Goal: Task Accomplishment & Management: Complete application form

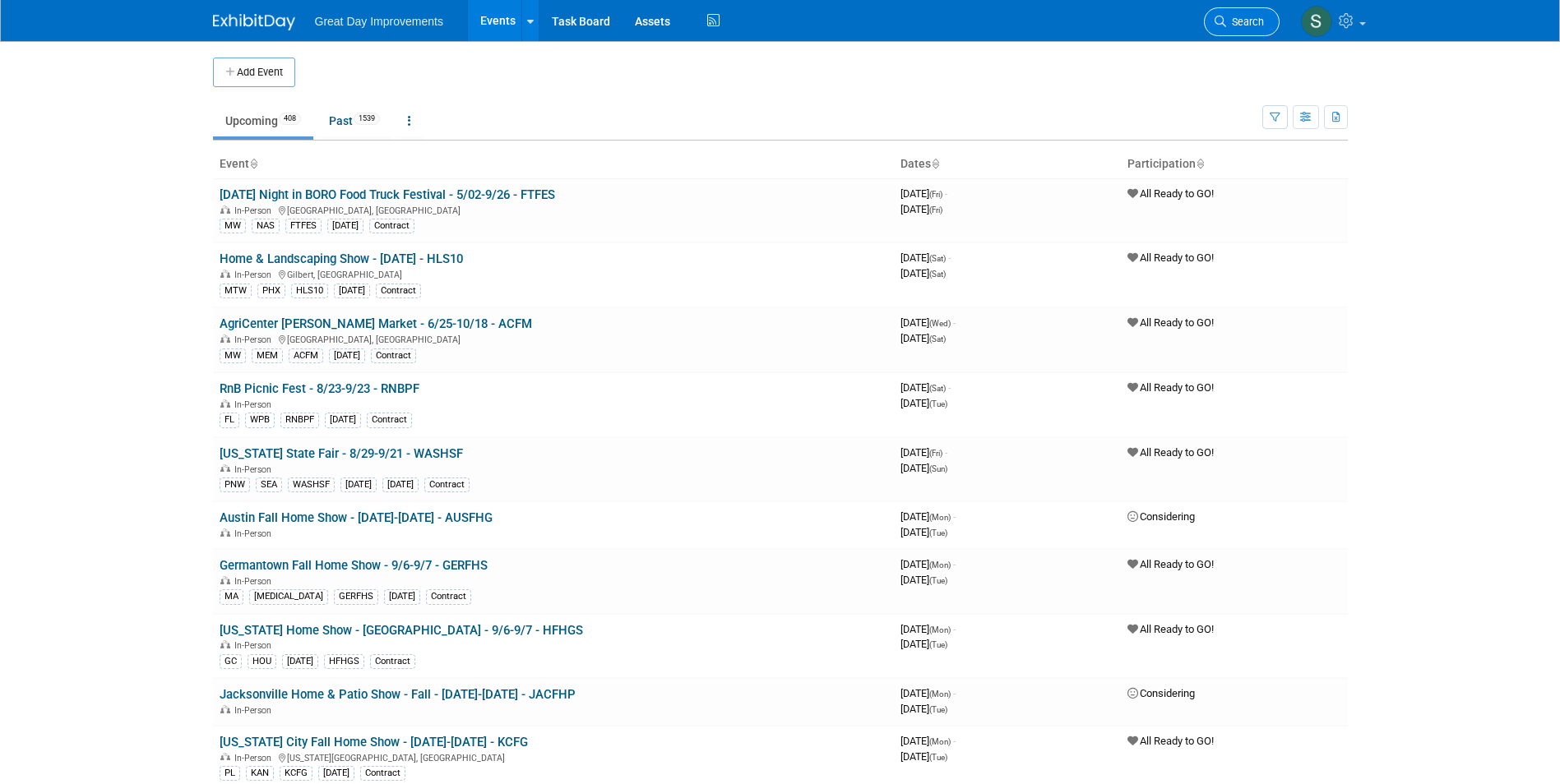
click at [1241, 19] on span "Search" at bounding box center [1245, 21] width 38 height 12
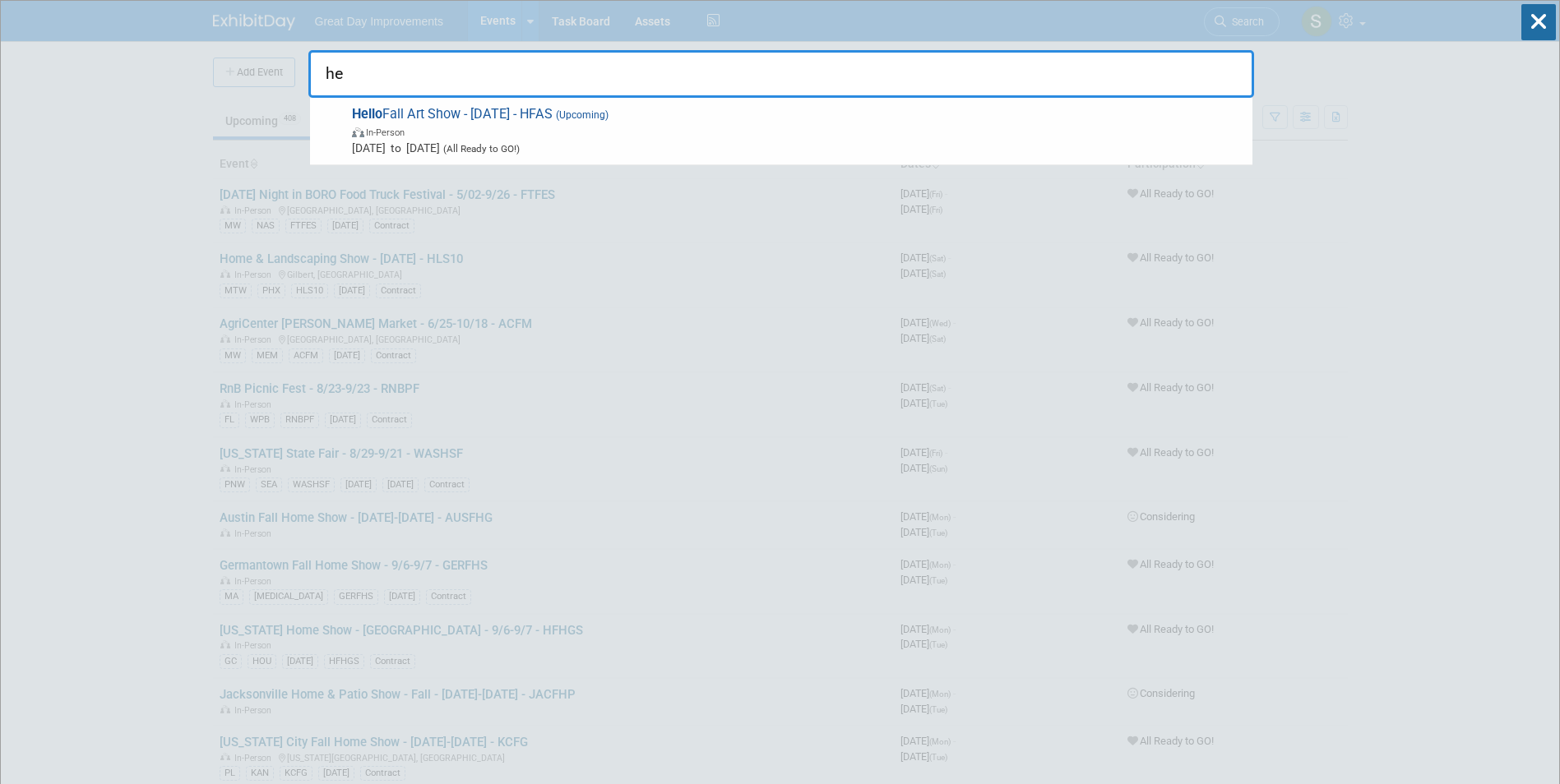
type input "h"
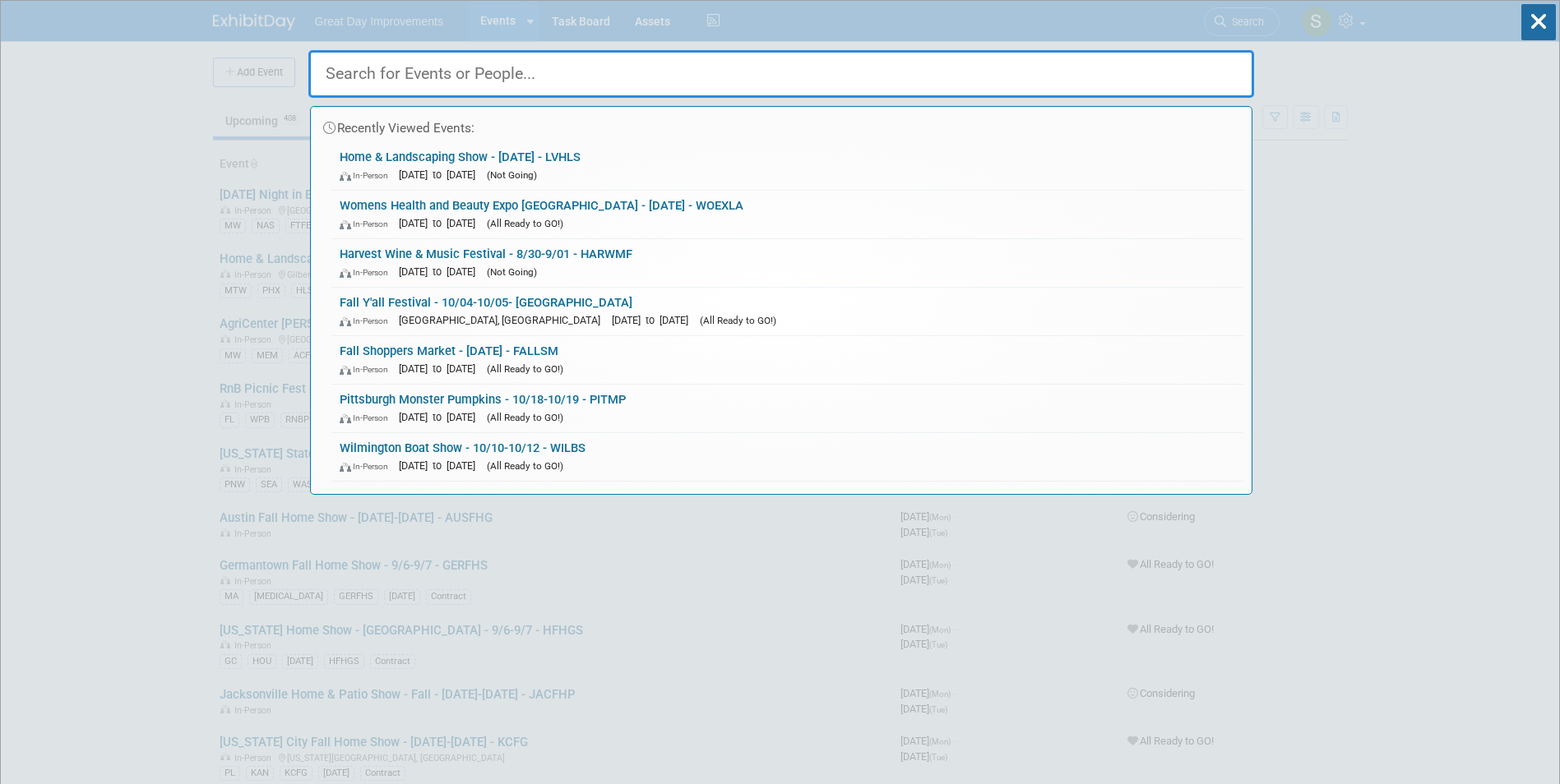
click at [512, 83] on input "text" at bounding box center [780, 74] width 945 height 47
paste input "Mid-South Balloon Festival"
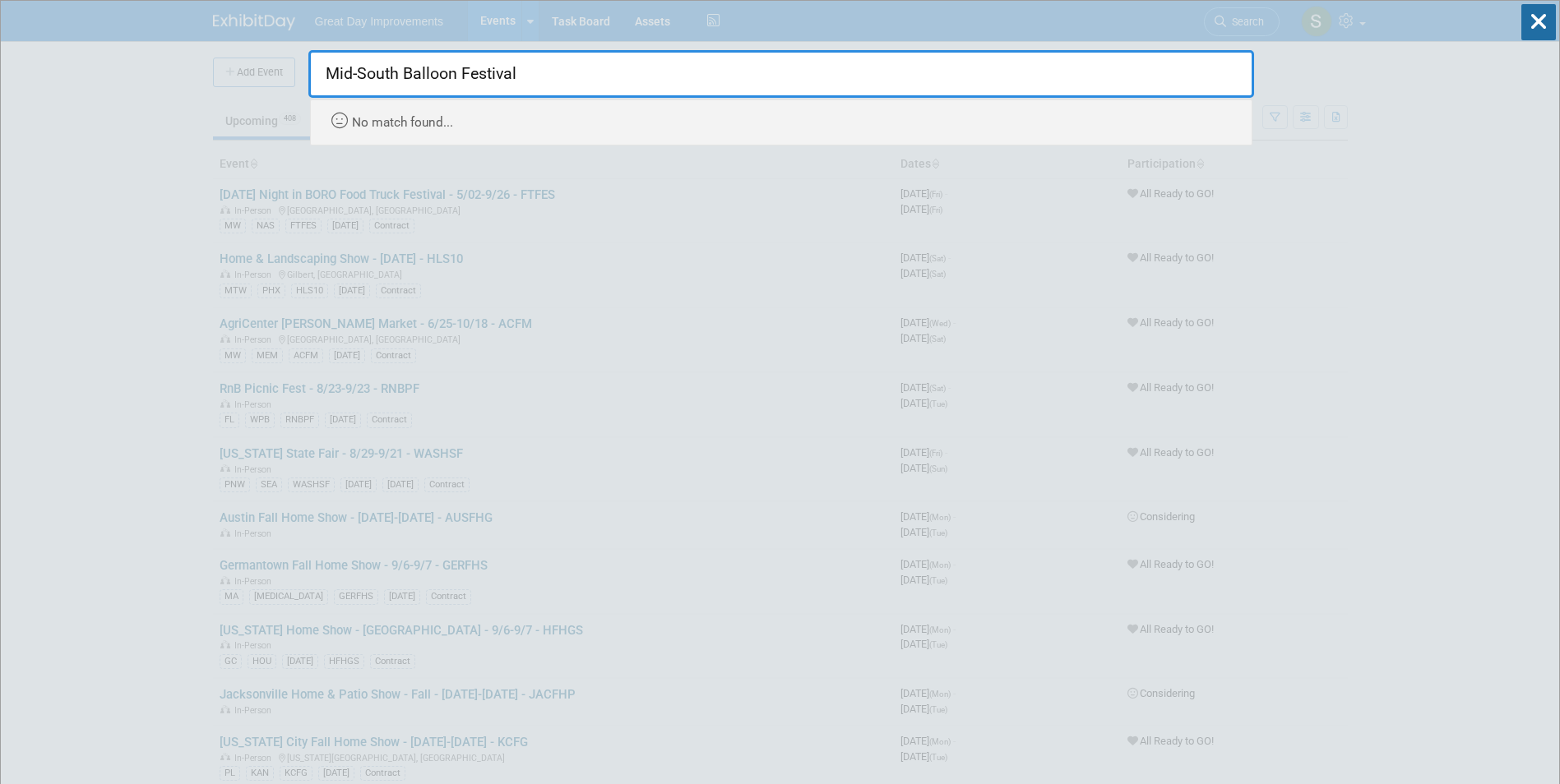
click at [359, 73] on input "Mid-South Balloon Festival" at bounding box center [780, 74] width 945 height 47
type input "Mid-South Balloon Festival"
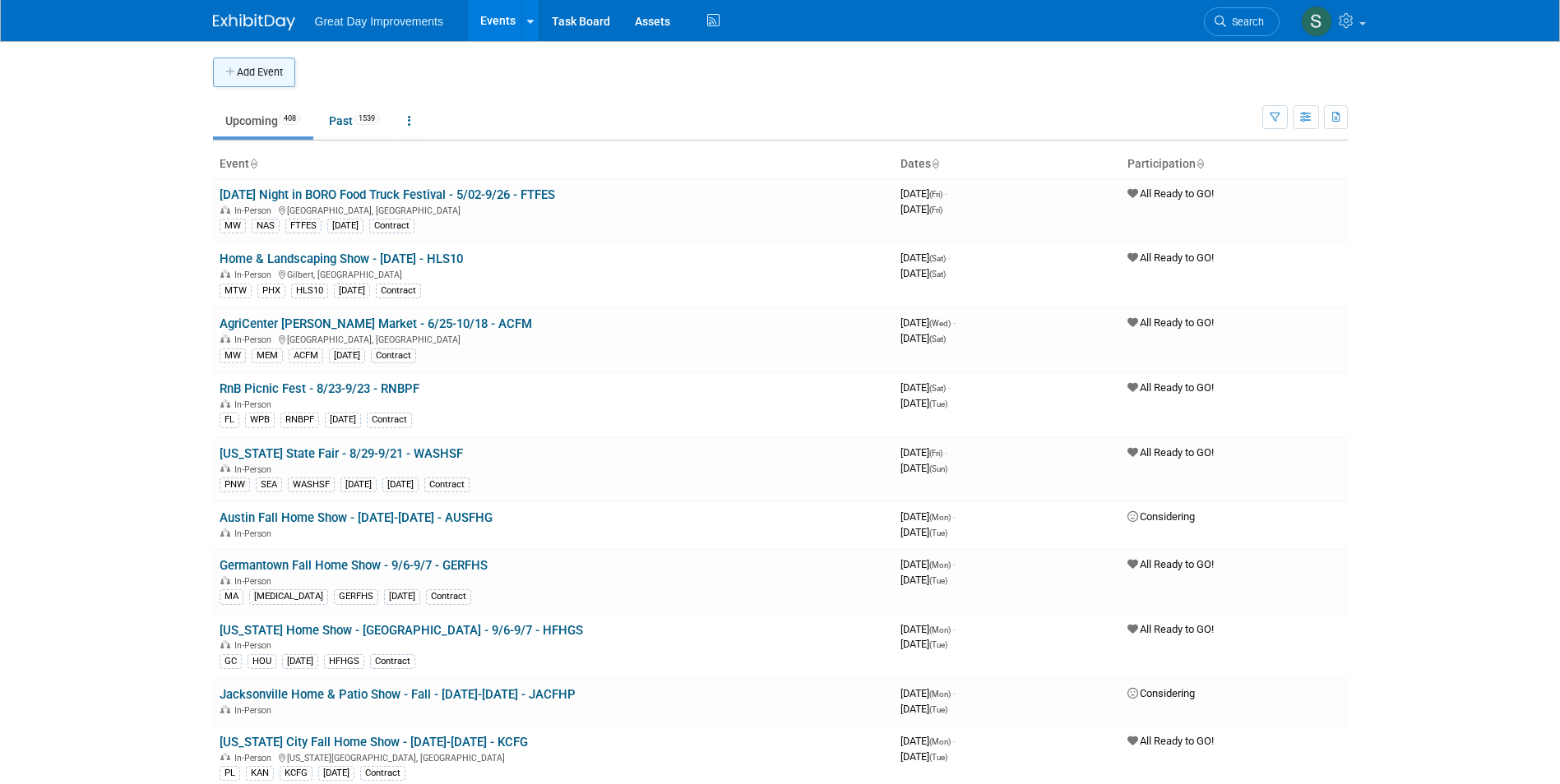
click at [256, 83] on button "Add Event" at bounding box center [254, 72] width 83 height 29
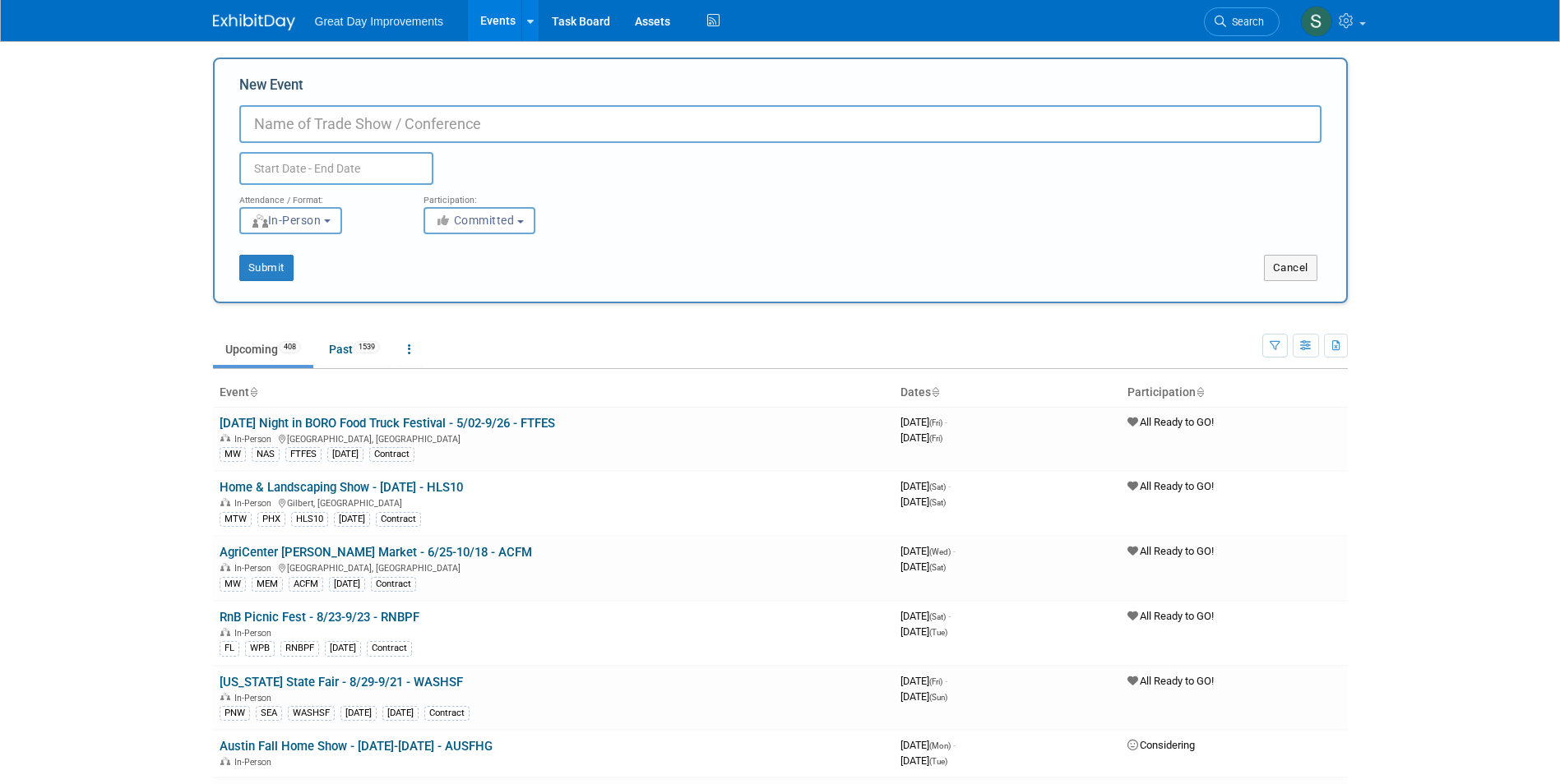
drag, startPoint x: 316, startPoint y: 136, endPoint x: 309, endPoint y: 127, distance: 11.4
paste input "Mid-South Balloon Festival"
type input "Mid-South Balloon Festival - 9/20-9/21 - MIDSBF"
click at [489, 228] on button "Committed" at bounding box center [480, 221] width 112 height 27
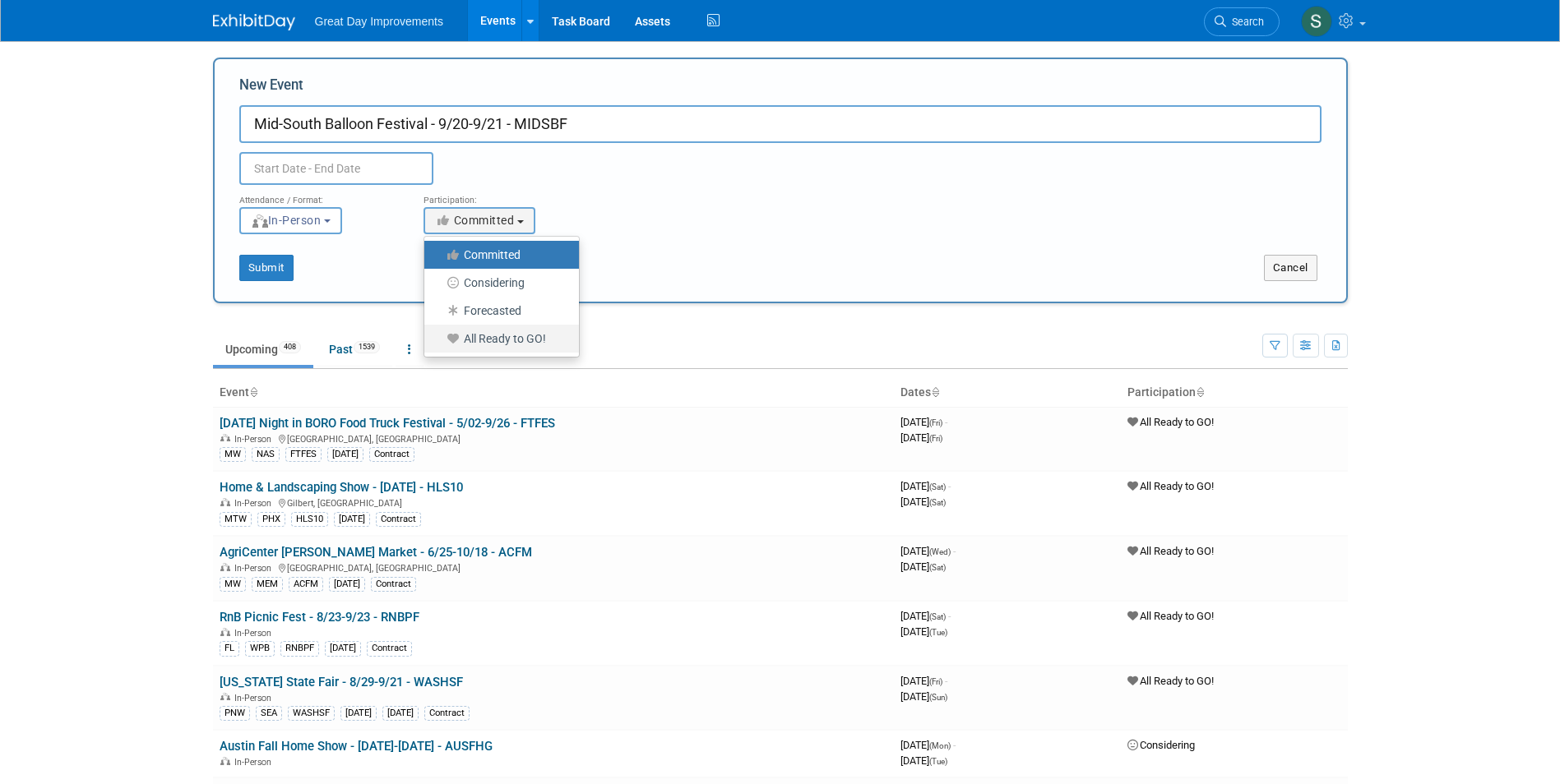
drag, startPoint x: 536, startPoint y: 342, endPoint x: 528, endPoint y: 336, distance: 10.0
click at [537, 344] on label "All Ready to GO!" at bounding box center [497, 338] width 130 height 22
click at [439, 344] on input "All Ready to GO!" at bounding box center [433, 338] width 10 height 10
select select "102"
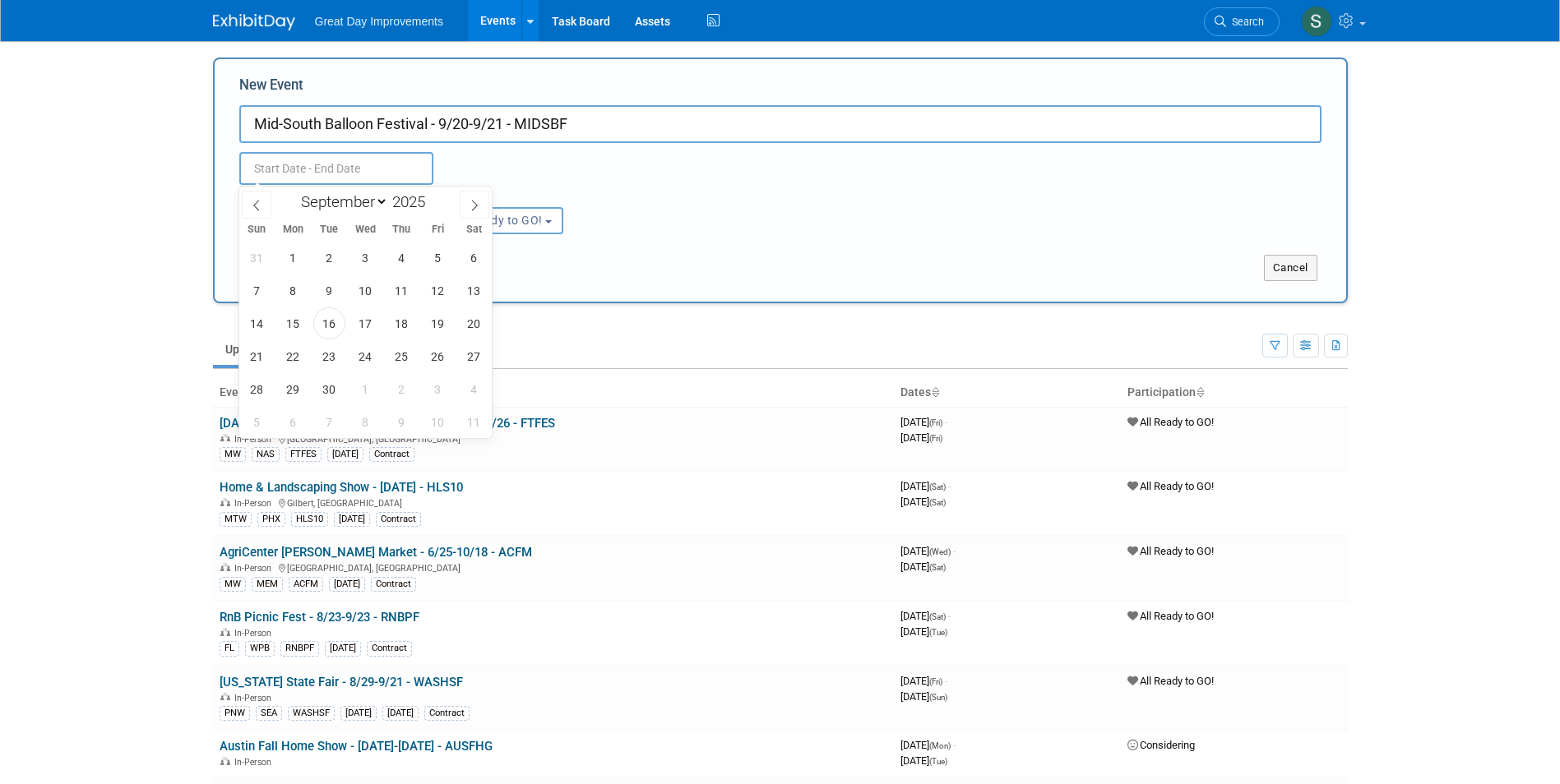
click at [366, 155] on input "text" at bounding box center [336, 168] width 194 height 33
click at [465, 321] on span "20" at bounding box center [474, 323] width 32 height 32
click at [254, 353] on span "21" at bounding box center [257, 356] width 32 height 32
type input "Sep 20, 2025 to Sep 21, 2025"
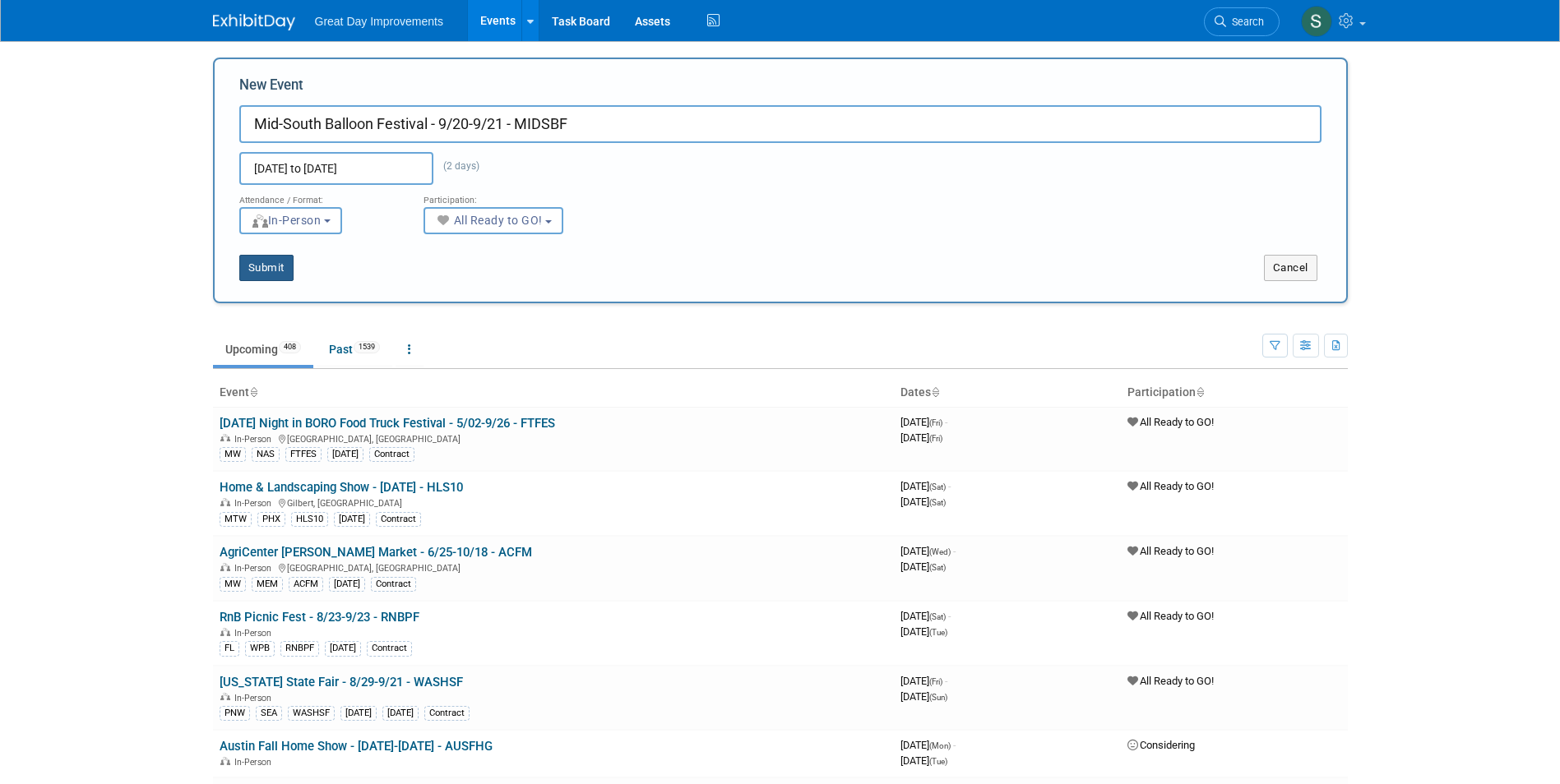
drag, startPoint x: 297, startPoint y: 254, endPoint x: 264, endPoint y: 266, distance: 35.1
click at [264, 266] on button "Submit" at bounding box center [266, 268] width 54 height 27
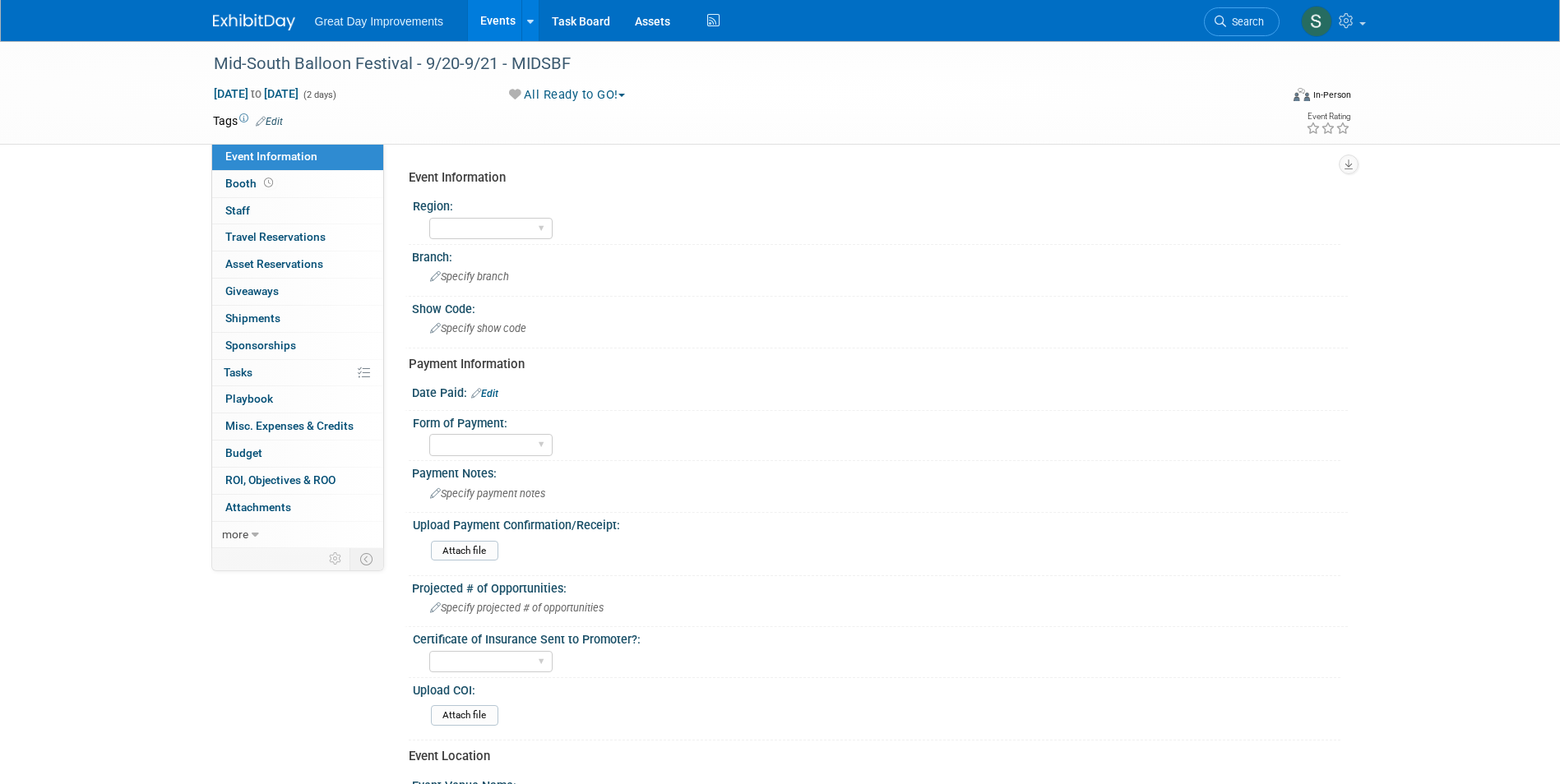
click at [269, 118] on link "Edit" at bounding box center [269, 121] width 28 height 11
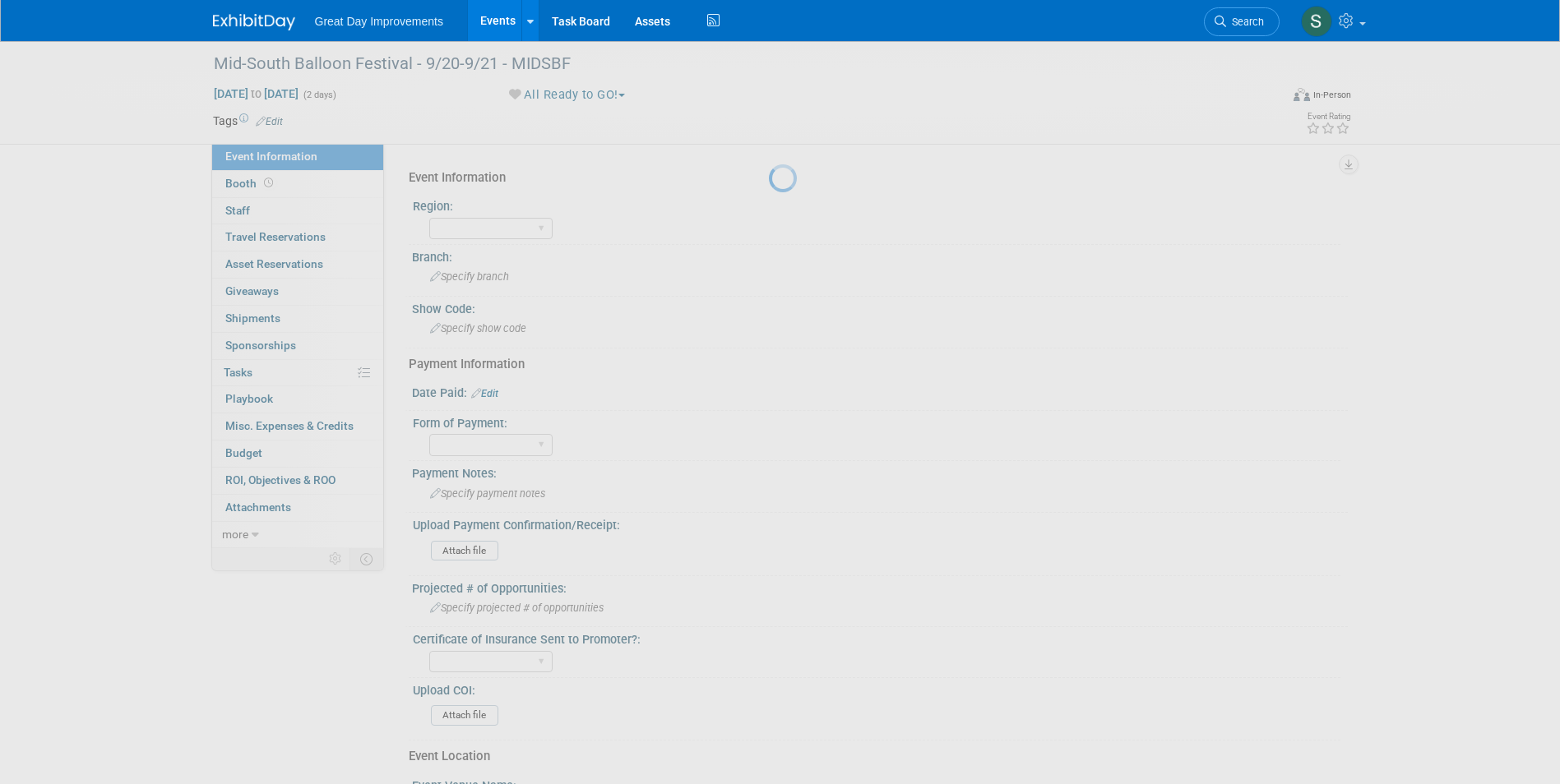
click at [321, 139] on body "Great Day Improvements Events Add Event Bulk Upload Events Shareable Event Boar…" at bounding box center [780, 392] width 1560 height 784
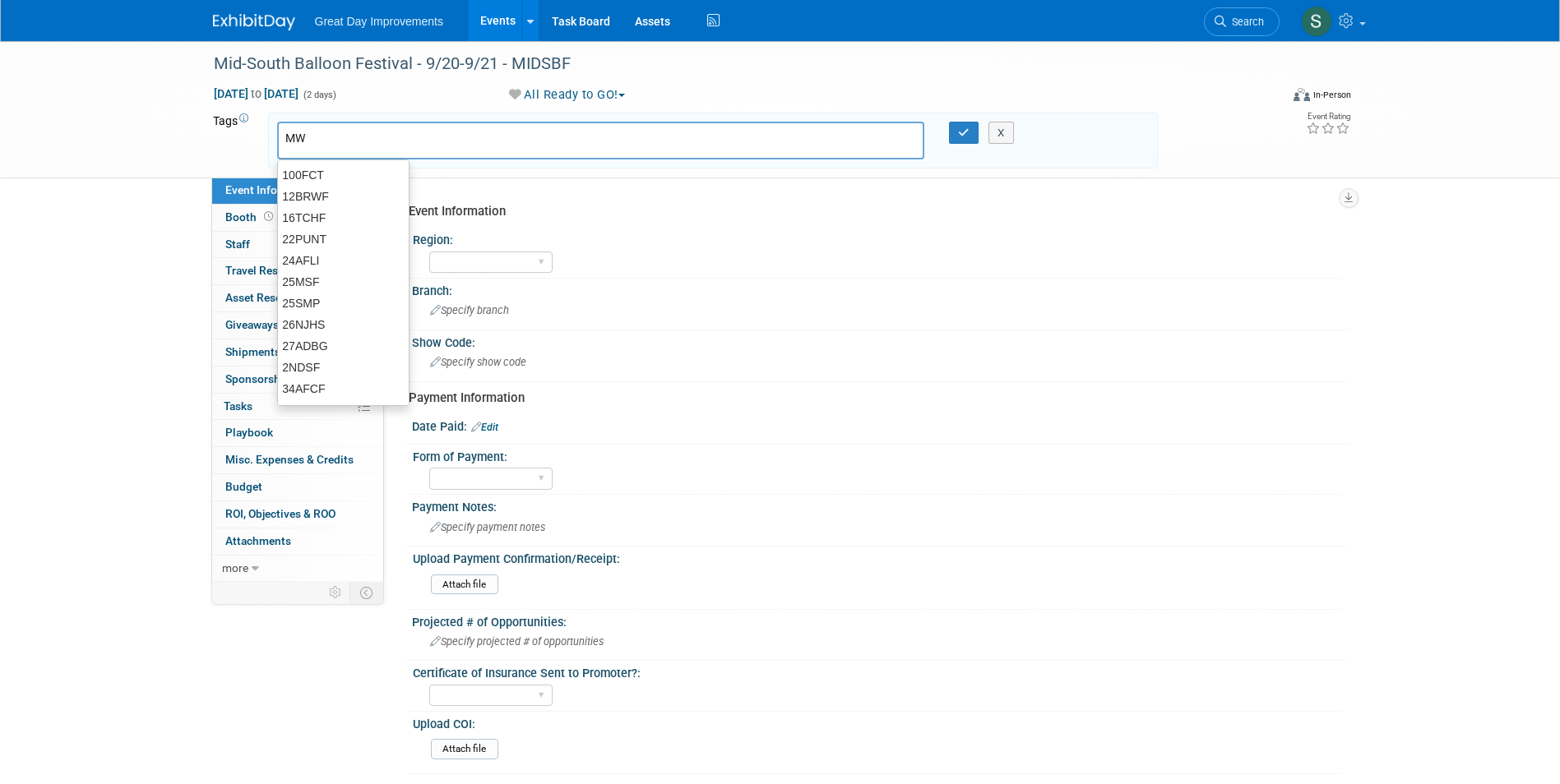
type input "MW"
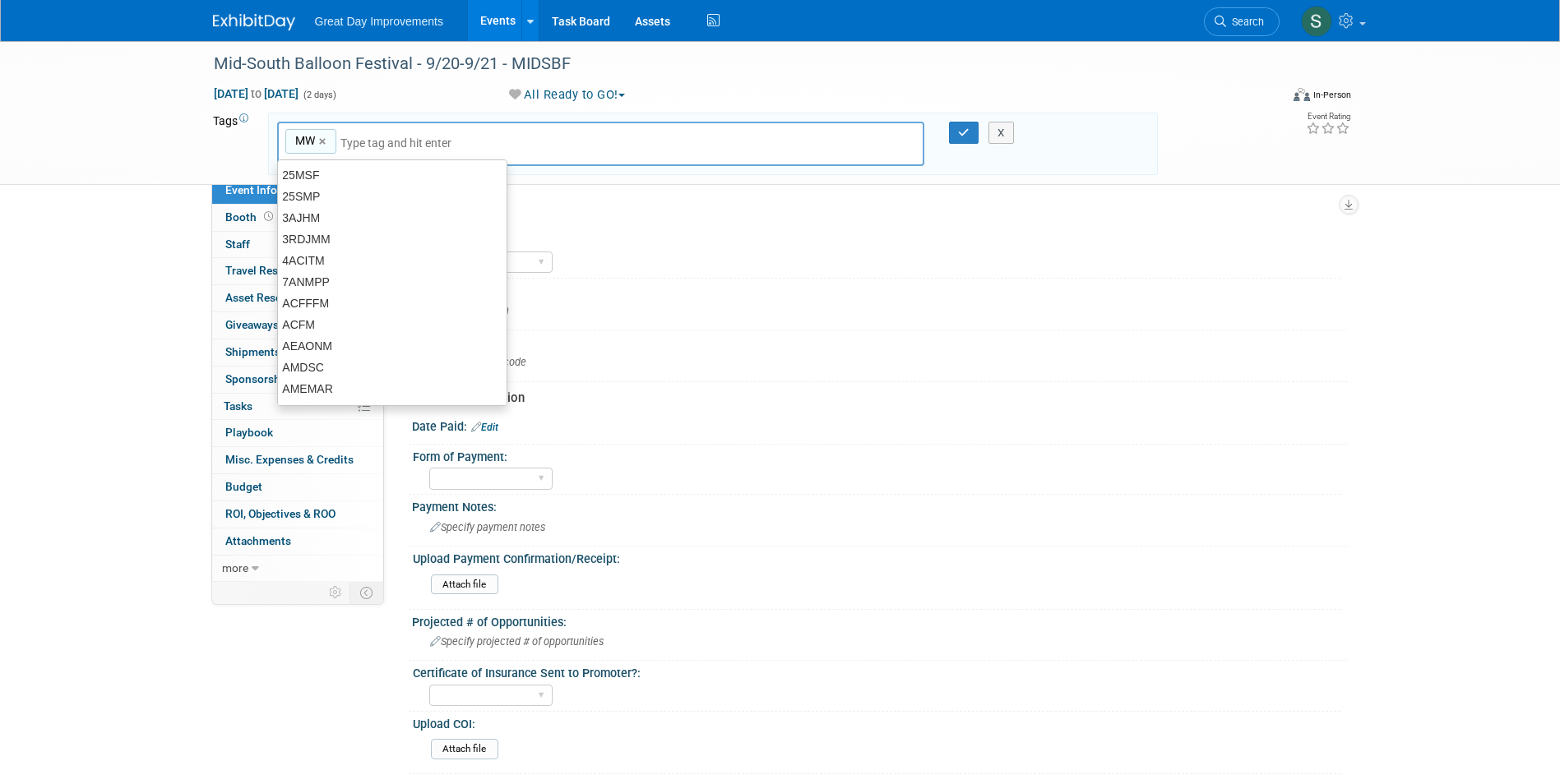
type input "MW"
type input "MEM"
type input "MW, MEM"
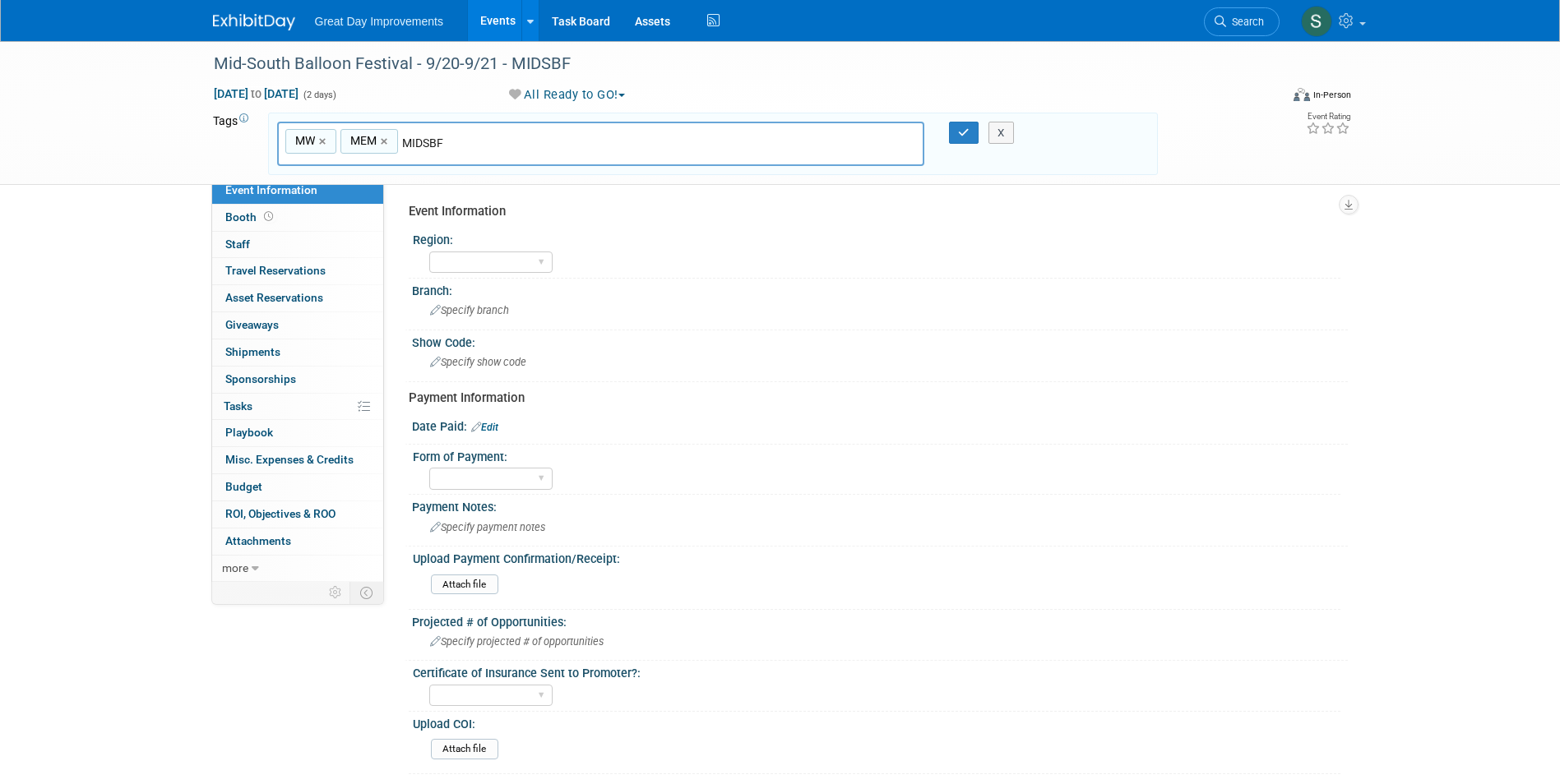
type input "MIDSBF"
type input "MW, MEM, MIDSBF"
type input "[DATE]"
type input "MW, MEM, MIDSBF, SEPT25"
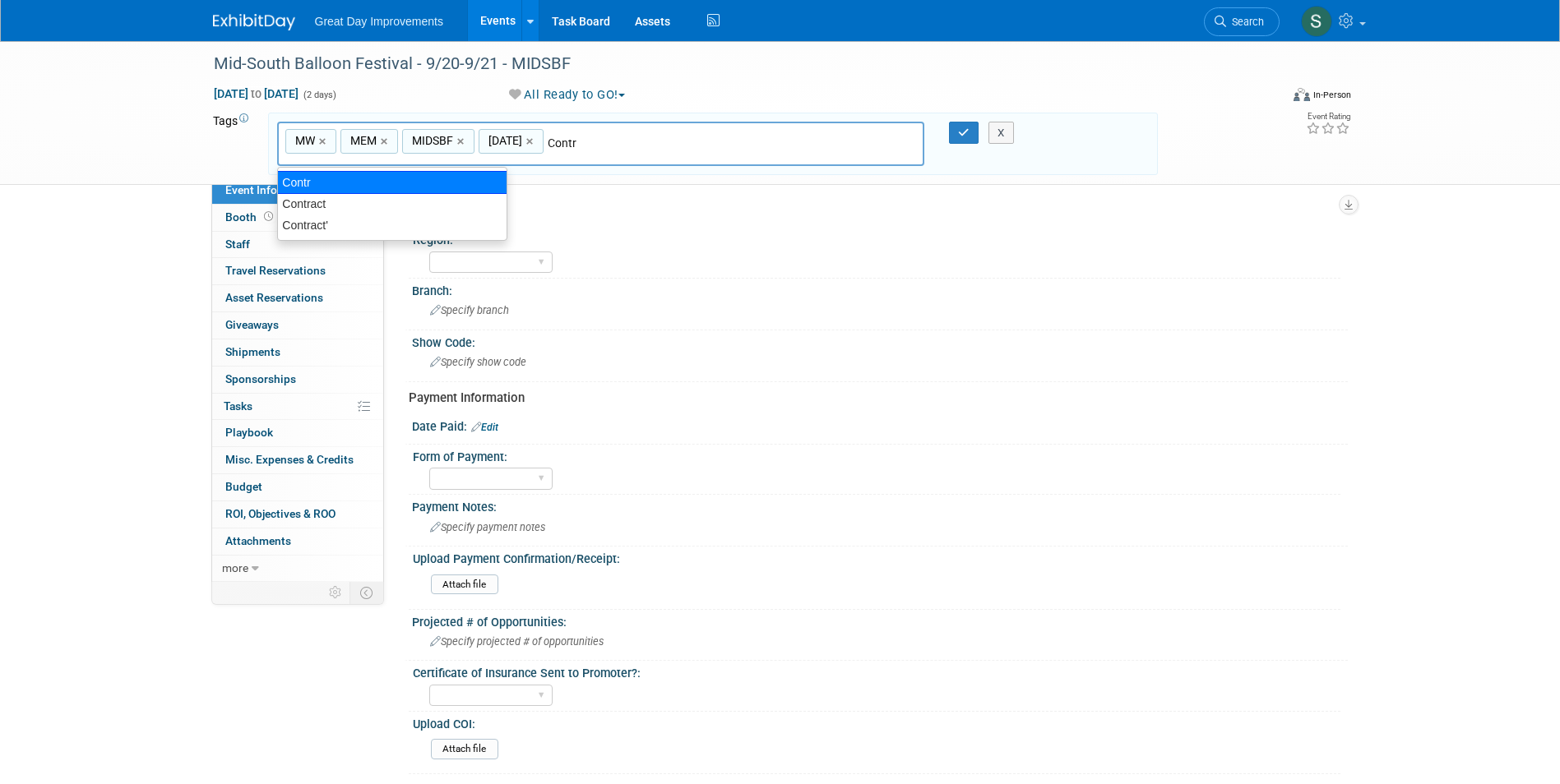
type input "Contract"
type input "MW, MEM, MIDSBF, SEPT25, Contract"
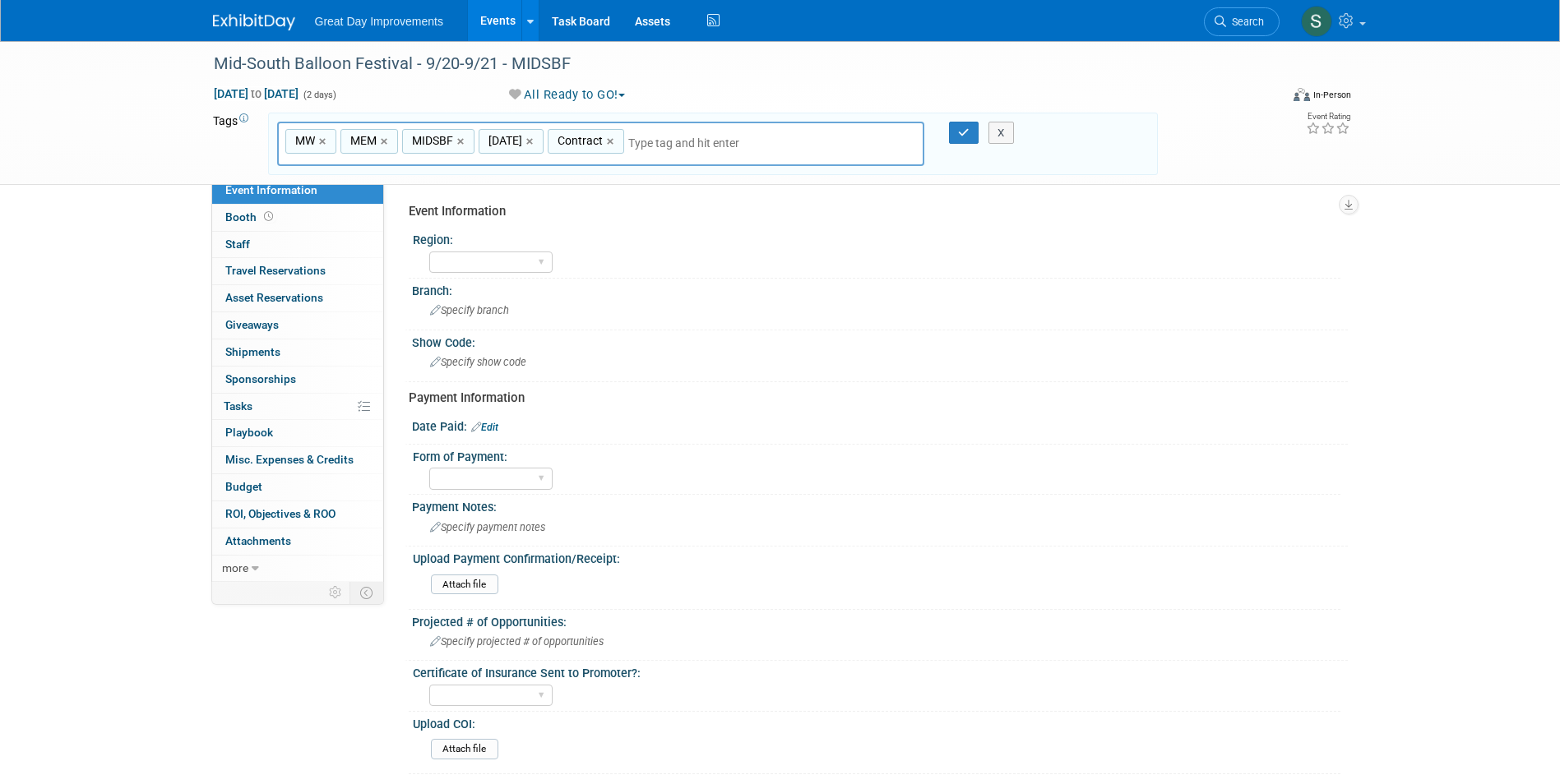
click at [971, 133] on div "X" at bounding box center [1008, 133] width 75 height 23
click at [959, 137] on icon "button" at bounding box center [964, 132] width 11 height 10
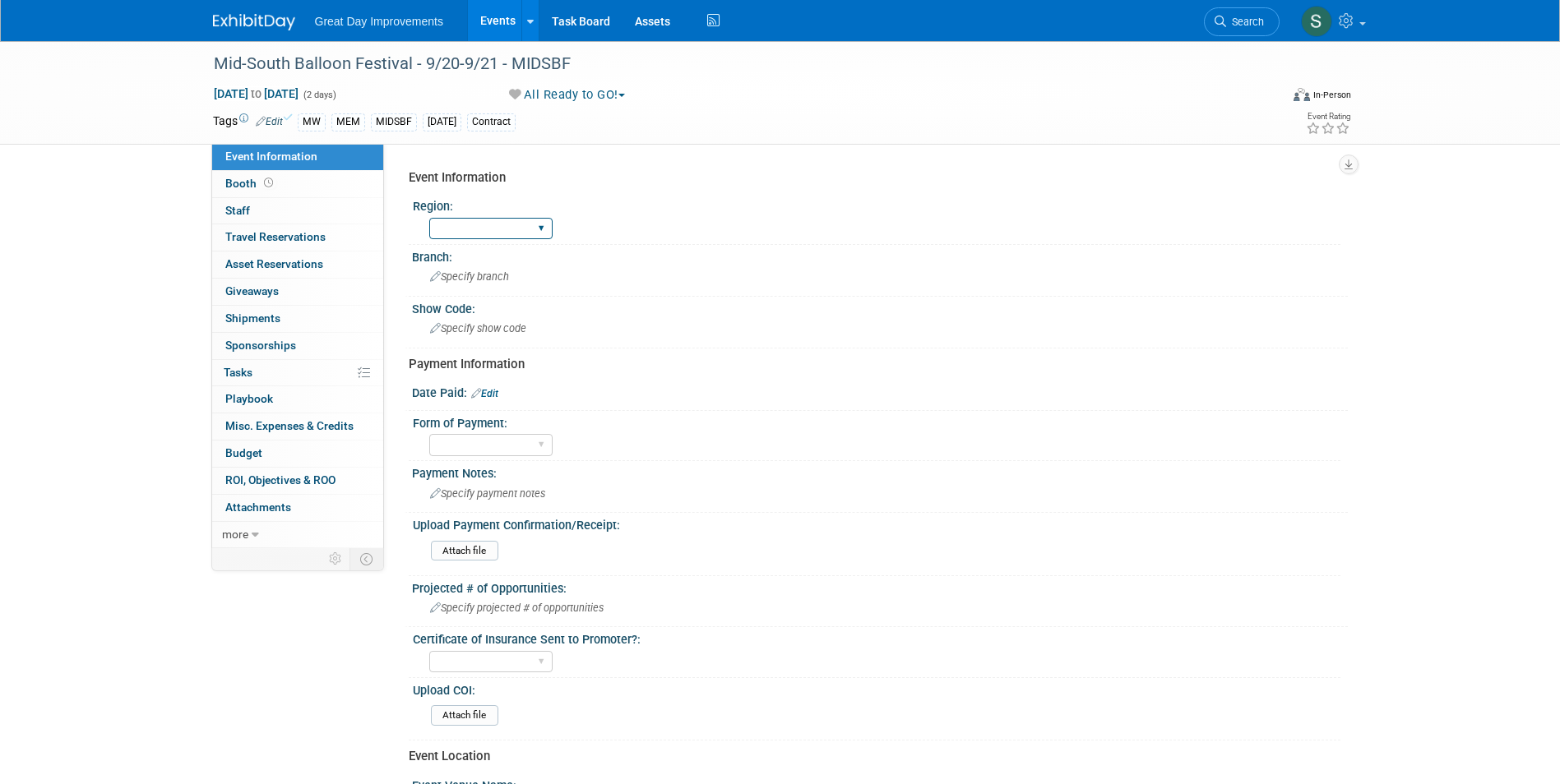
click at [537, 234] on select "GC MA MW MTW NE NEW OV PL PNW SA SE SC UMW FL" at bounding box center [491, 228] width 123 height 22
select select "MW"
click at [430, 218] on select "GC MA MW MTW NE NEW OV PL PNW SA SE SC UMW FL" at bounding box center [491, 228] width 123 height 22
click at [464, 270] on span "Specify branch" at bounding box center [469, 276] width 79 height 12
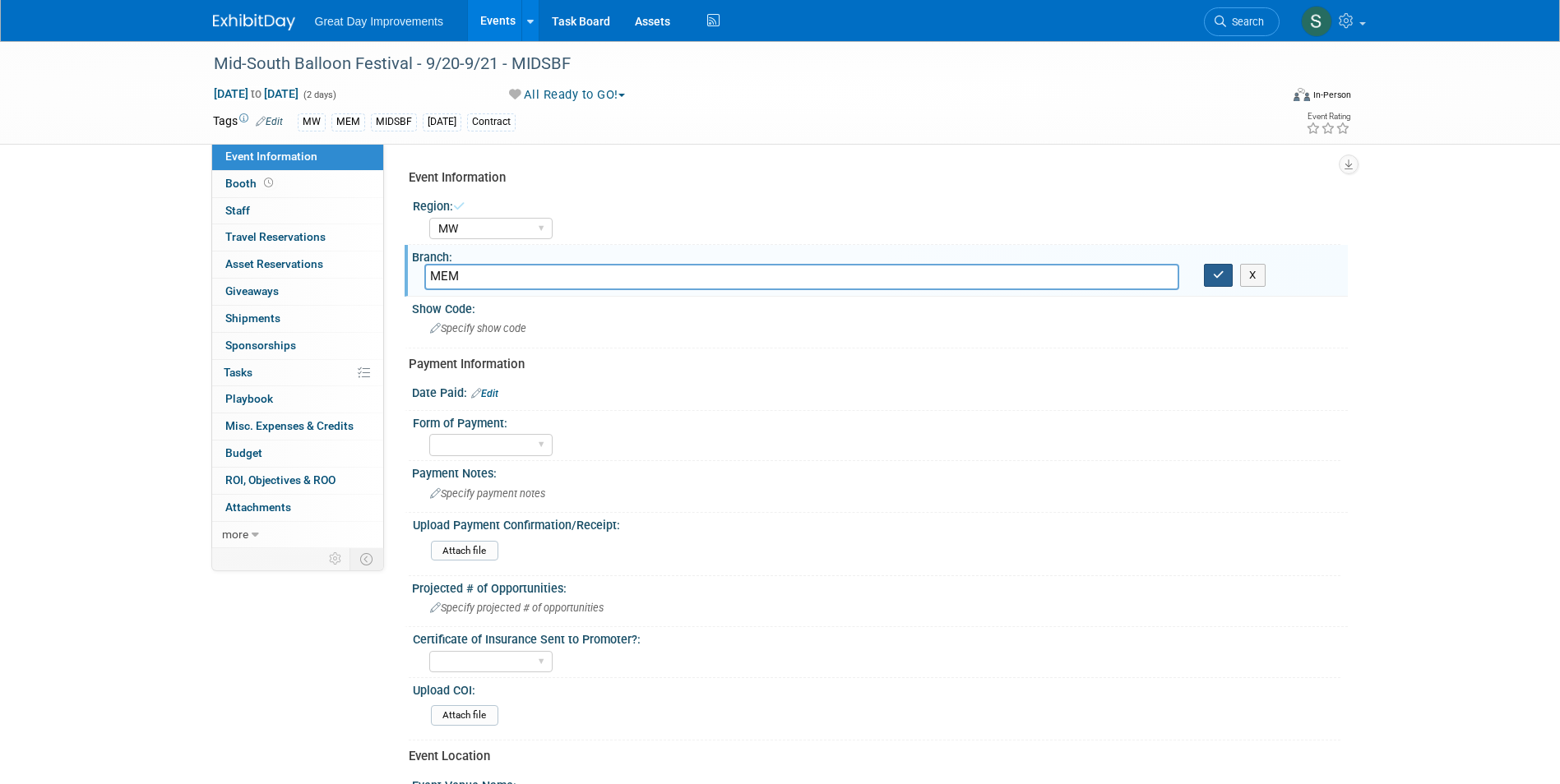
type input "MEM"
click at [1208, 273] on button "button" at bounding box center [1219, 275] width 29 height 23
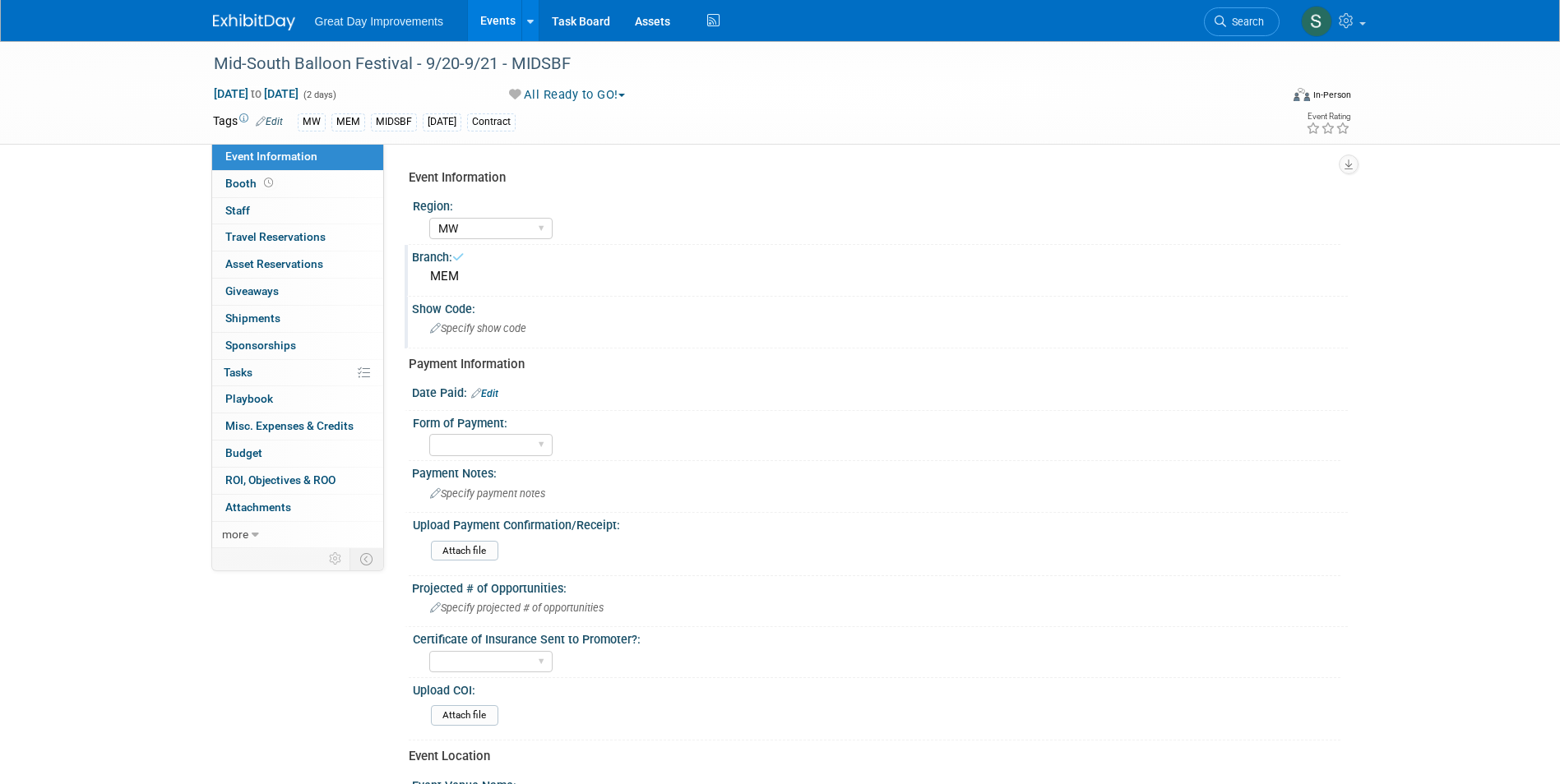
click at [547, 344] on div "Show Code: Specify show code" at bounding box center [876, 322] width 944 height 52
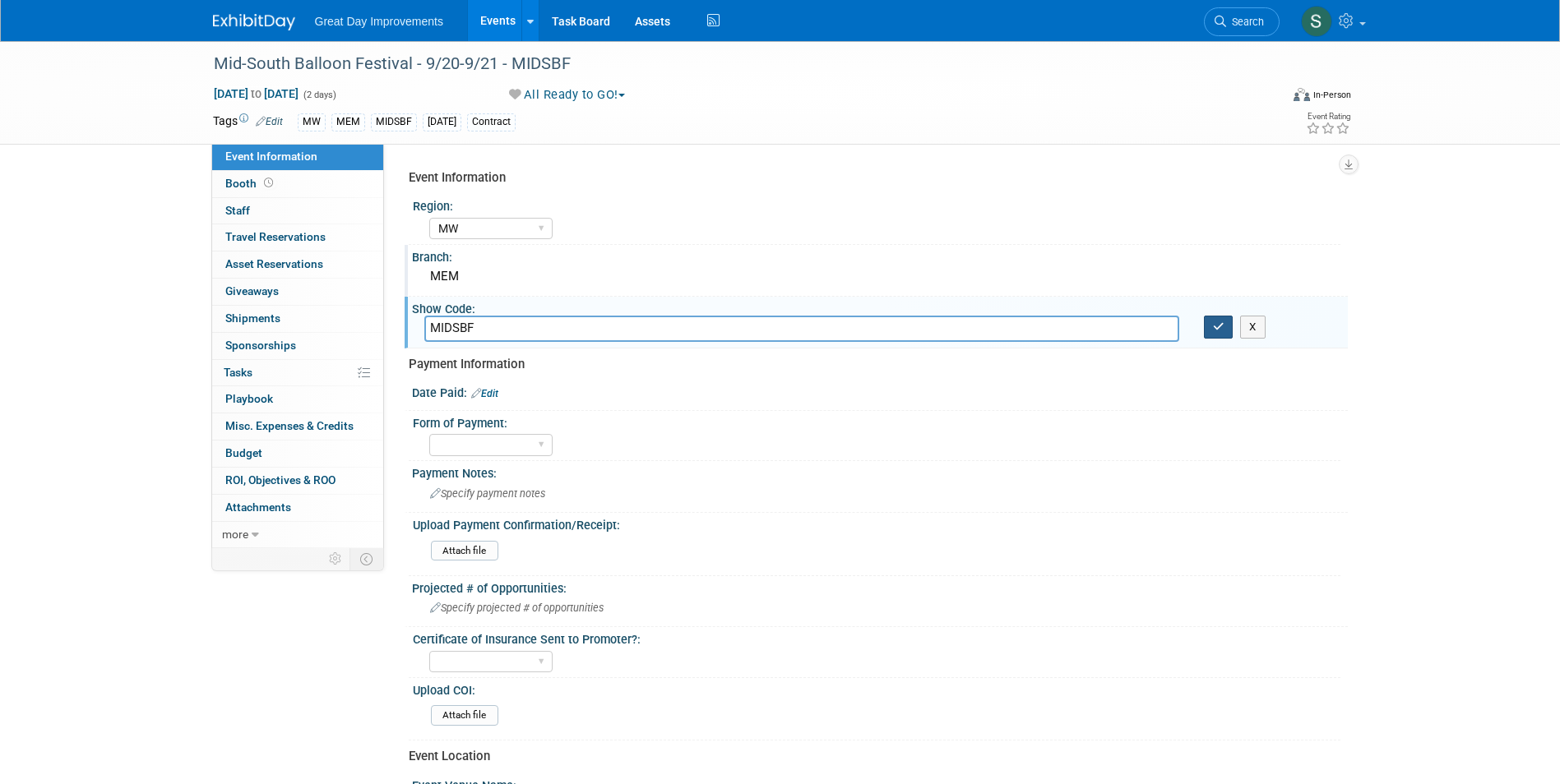
type input "MIDSBF"
click at [1223, 325] on icon "button" at bounding box center [1219, 326] width 11 height 10
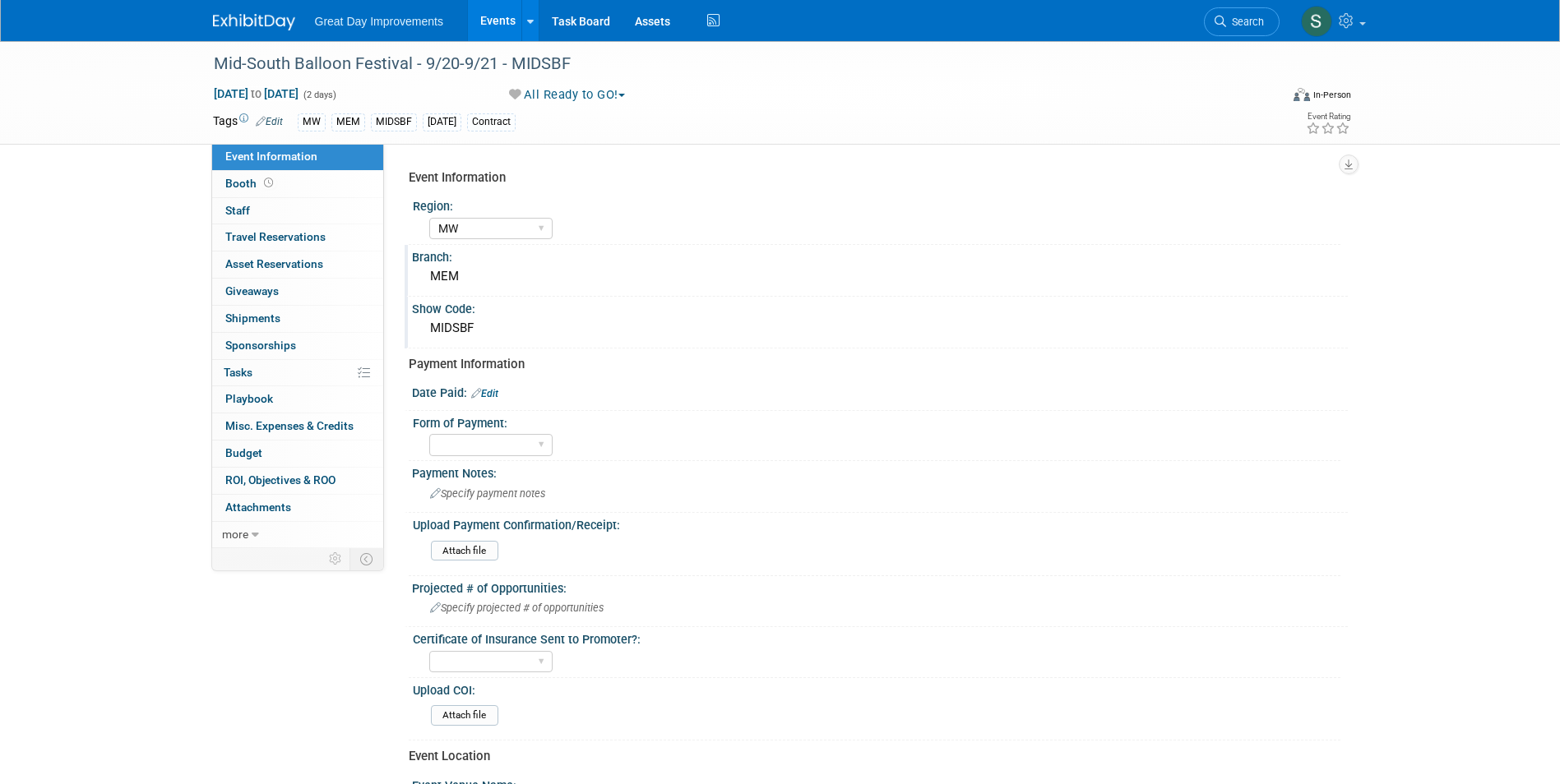
click at [493, 396] on link "Edit" at bounding box center [485, 393] width 28 height 11
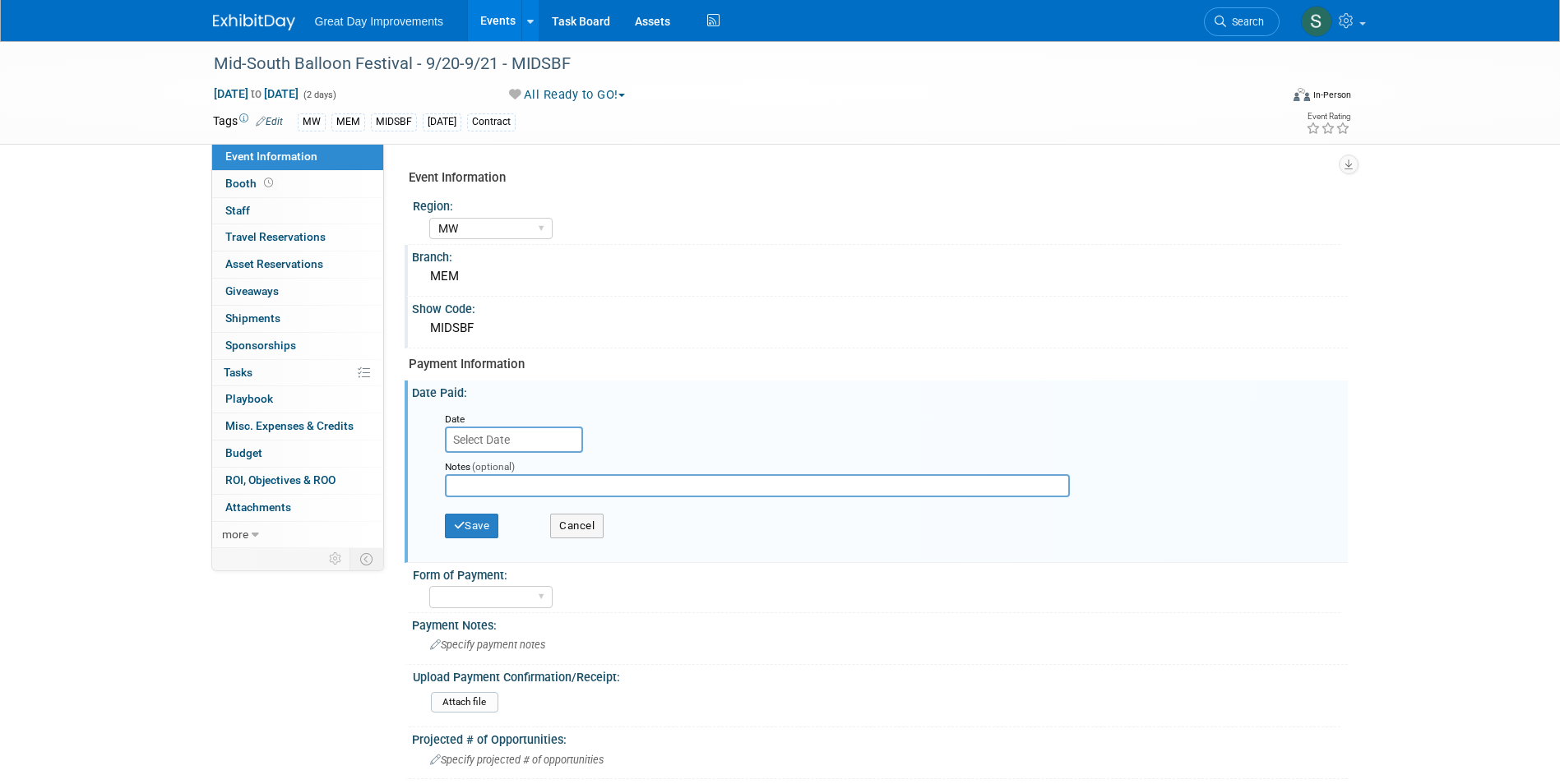
click at [505, 443] on input "text" at bounding box center [514, 440] width 138 height 27
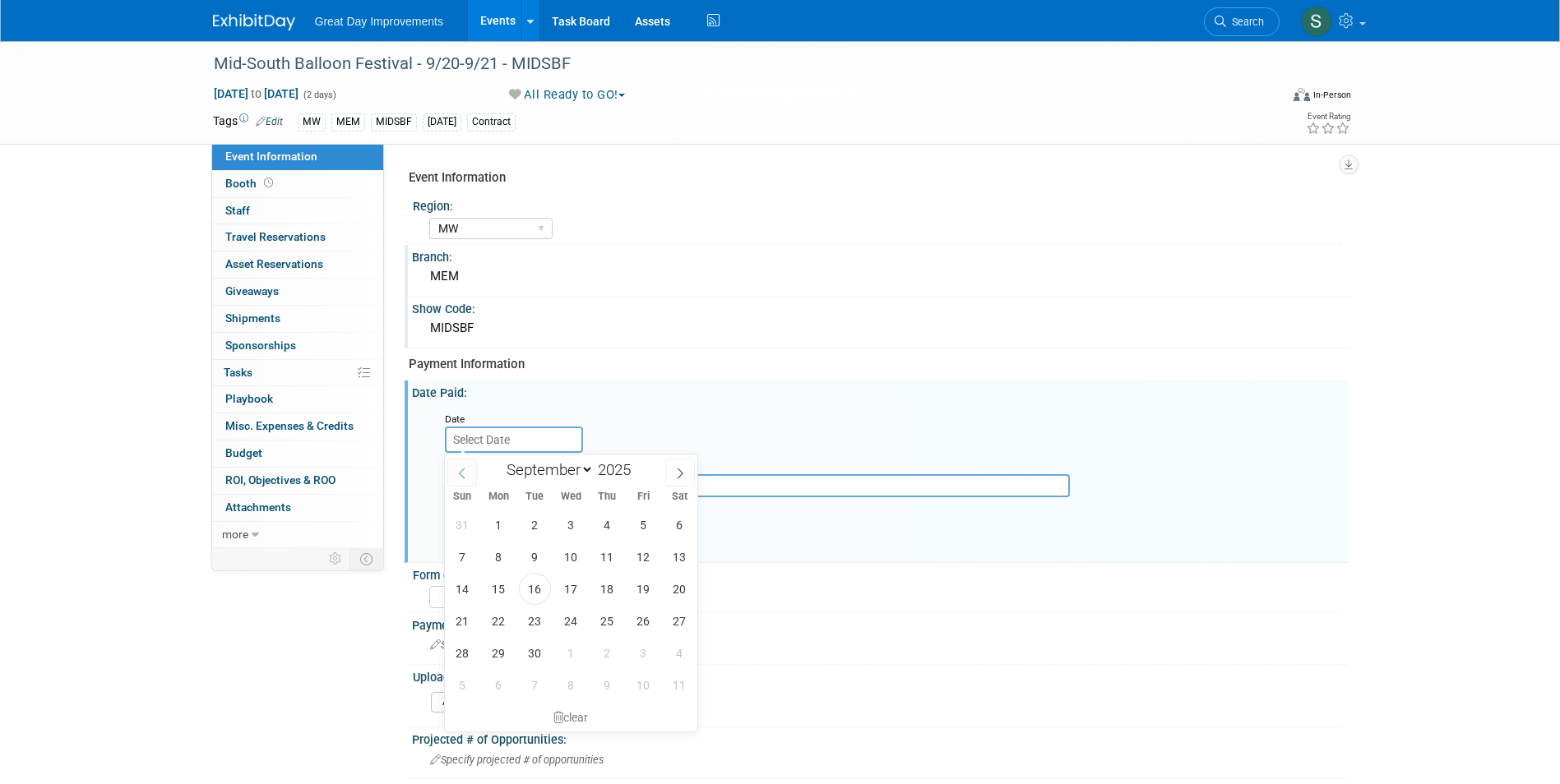
click at [461, 474] on icon at bounding box center [462, 473] width 11 height 11
select select "5"
click at [575, 530] on span "4" at bounding box center [571, 525] width 32 height 32
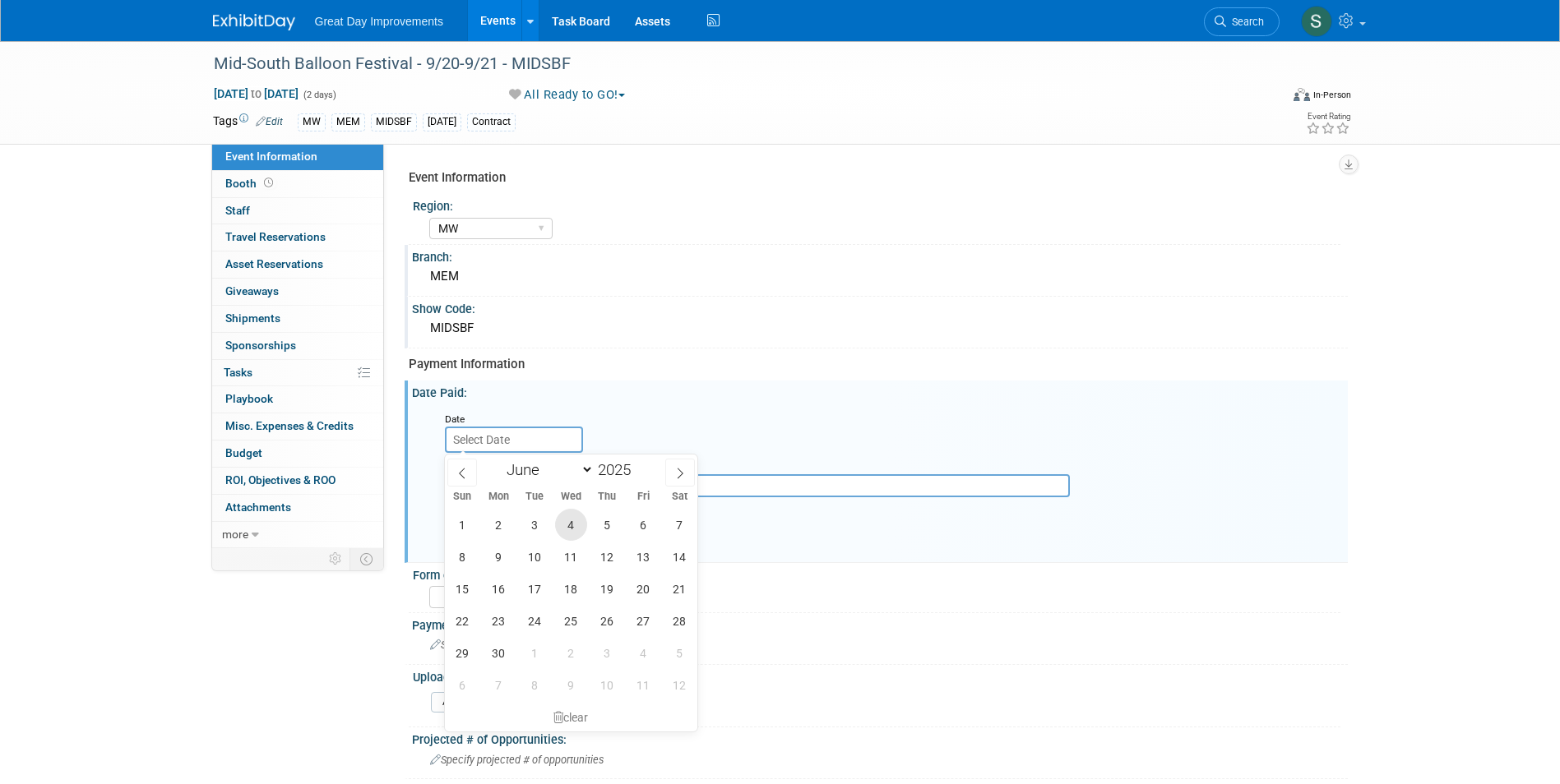
type input "Jun 4, 2025"
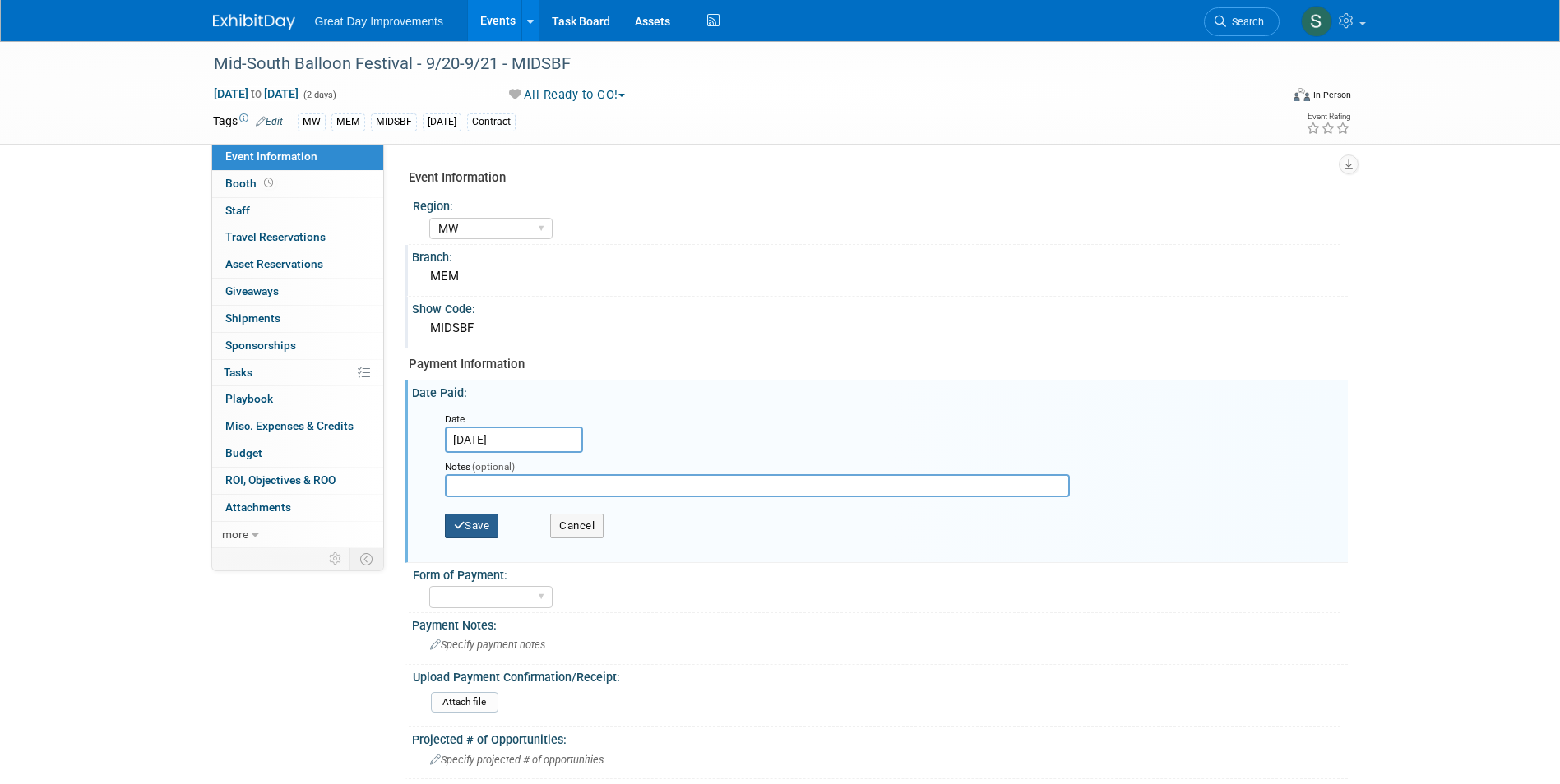
click at [462, 519] on button "Save" at bounding box center [471, 526] width 54 height 25
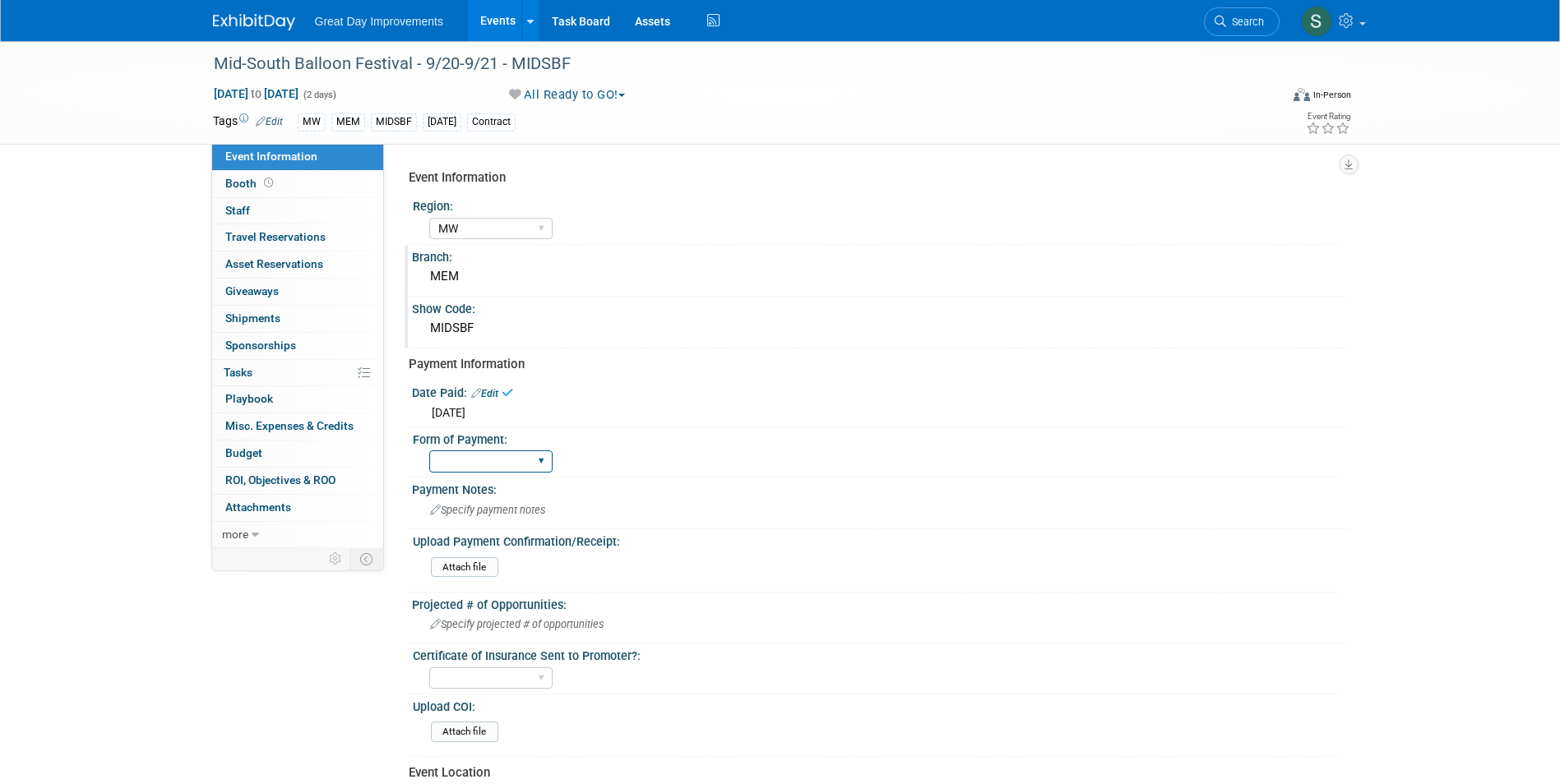
click at [481, 465] on select "Paid via CC Check Requested Pay at the Gate Other" at bounding box center [491, 461] width 123 height 22
select select "Other"
click at [430, 450] on select "Paid via CC Check Requested Pay at the Gate Other" at bounding box center [491, 461] width 123 height 22
click at [507, 491] on div "Payment Notes:" at bounding box center [879, 488] width 936 height 21
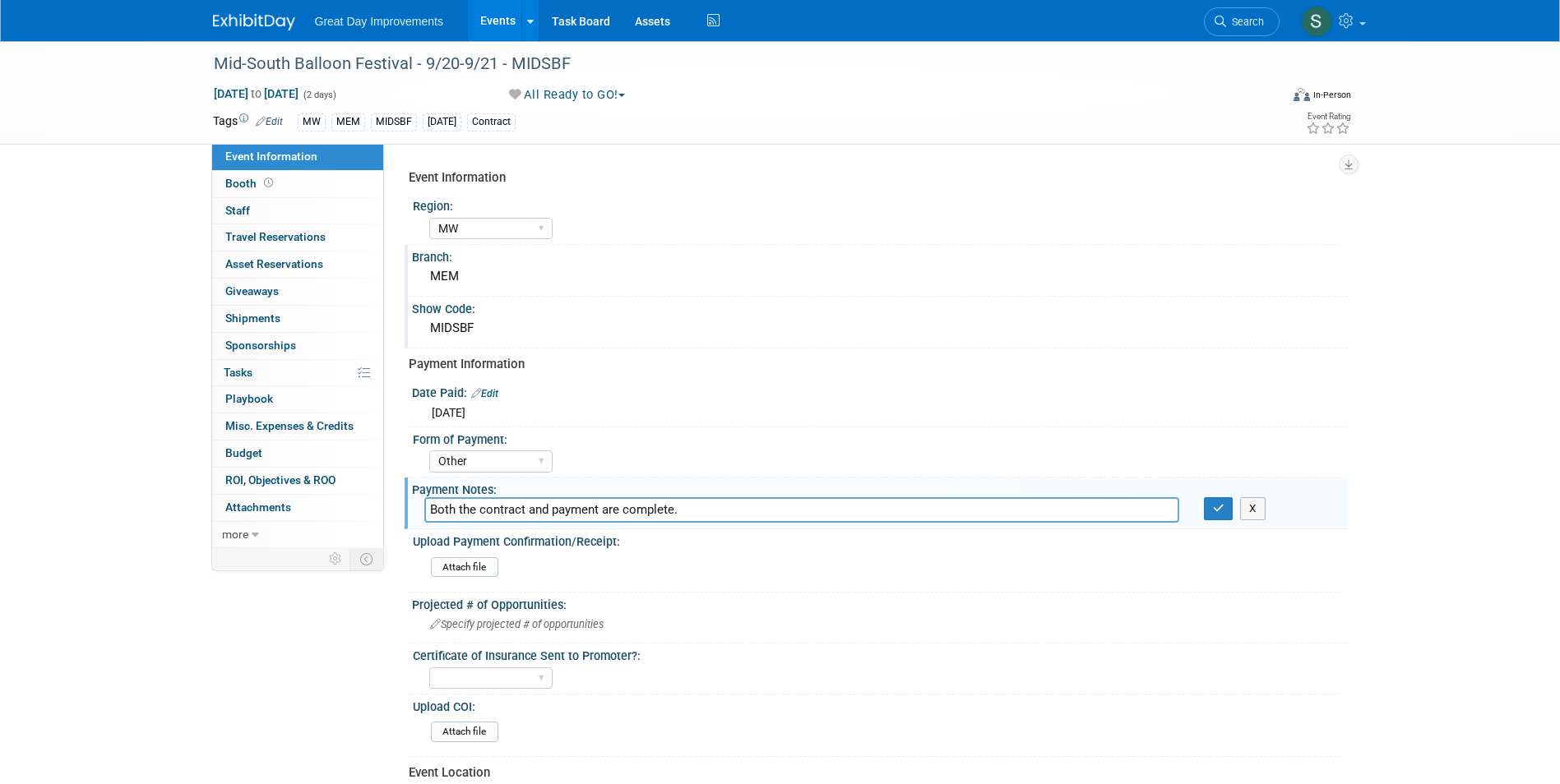
click at [1004, 503] on input "Both the contract and payment are complete." at bounding box center [801, 510] width 755 height 26
type input "Both the contract and payment are complete per submission form"
click at [1224, 513] on button "button" at bounding box center [1219, 509] width 29 height 23
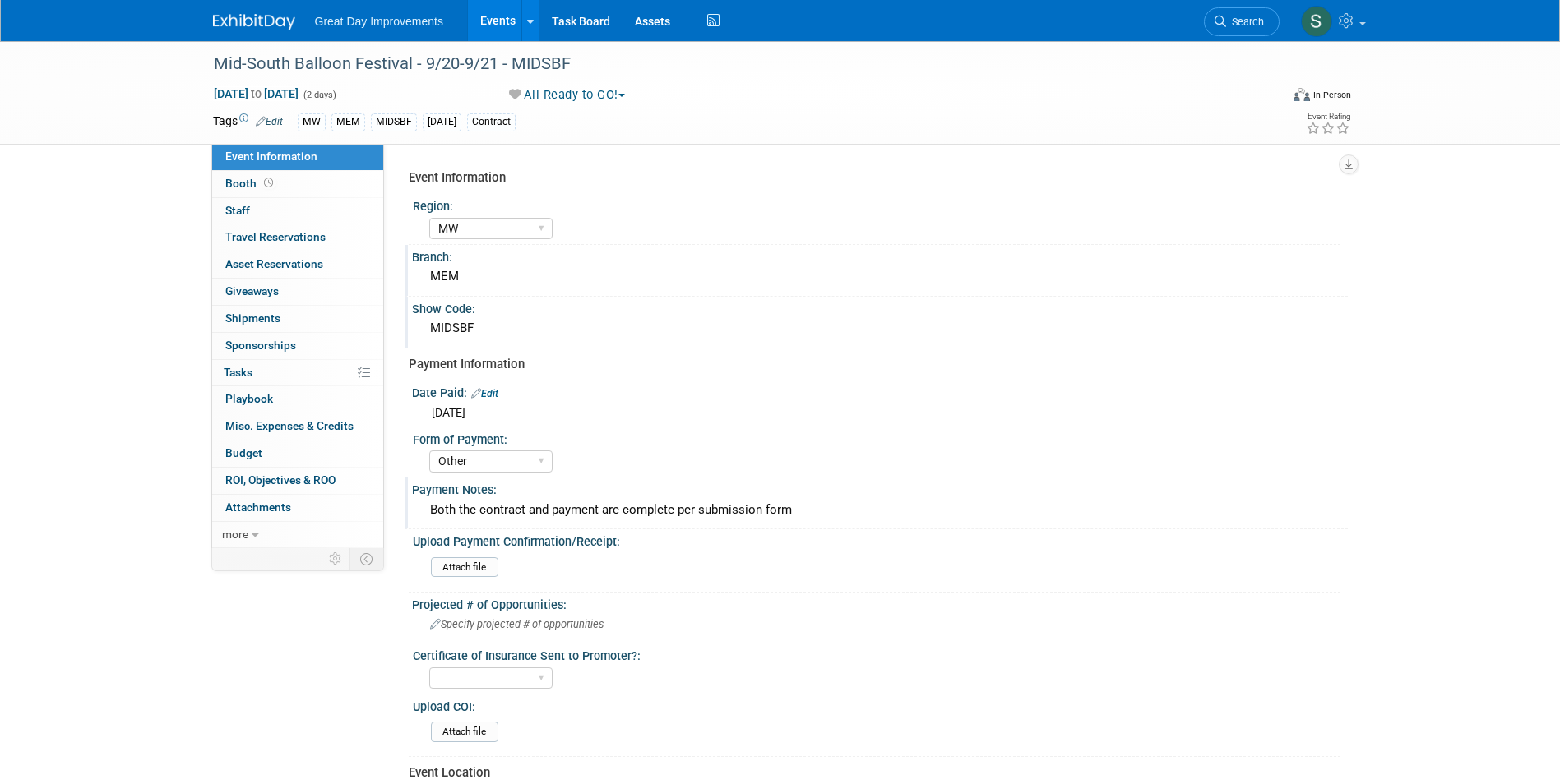
click at [247, 21] on img at bounding box center [254, 22] width 83 height 16
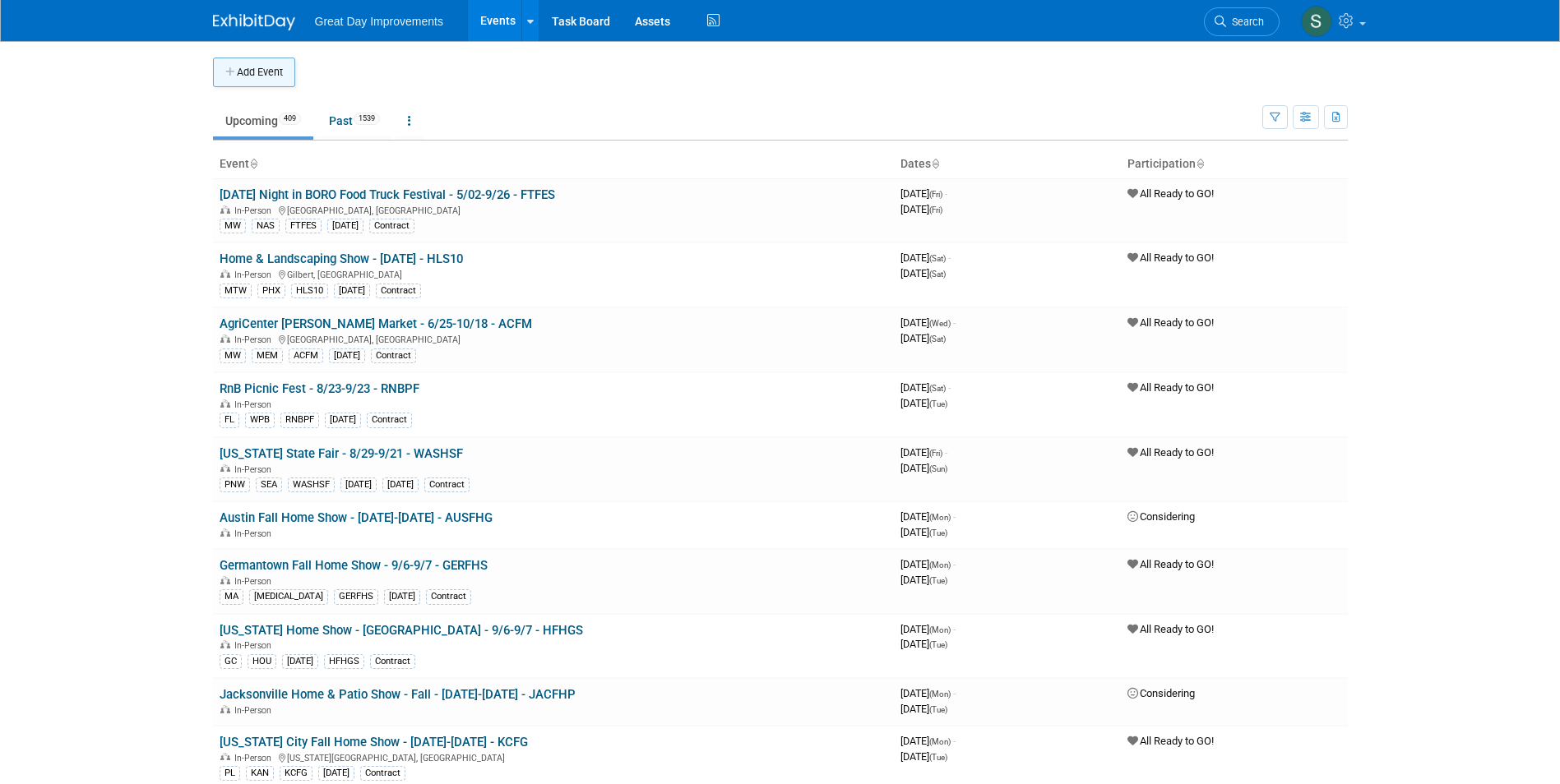
click at [269, 75] on button "Add Event" at bounding box center [254, 72] width 83 height 29
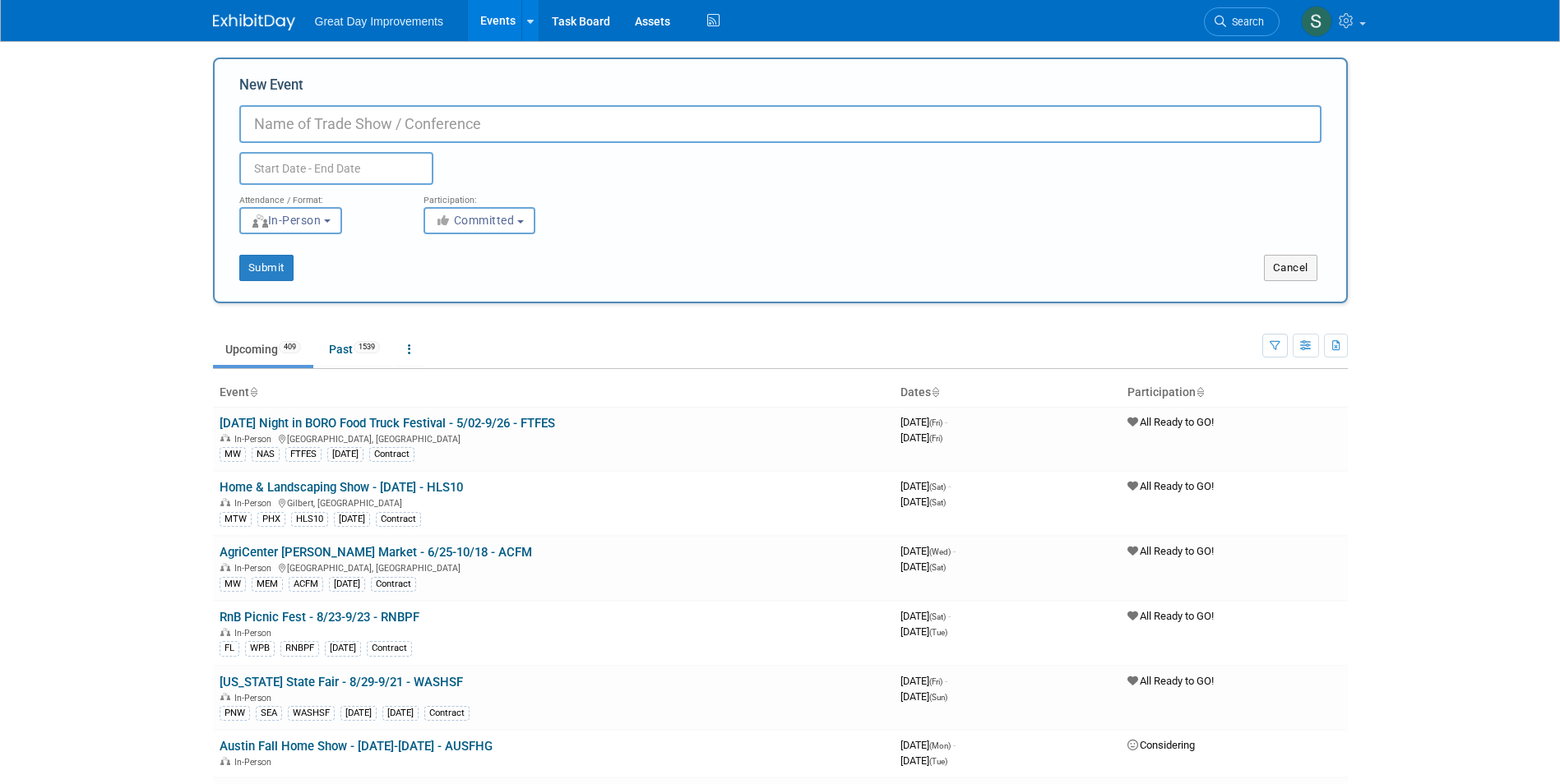
paste input "Tampa Bay Coffee and Art Festival"
type input "Tampa Bay Coffee and Art Festival - [DATE] - TBCOAF"
click at [500, 226] on span "Committed" at bounding box center [475, 220] width 80 height 13
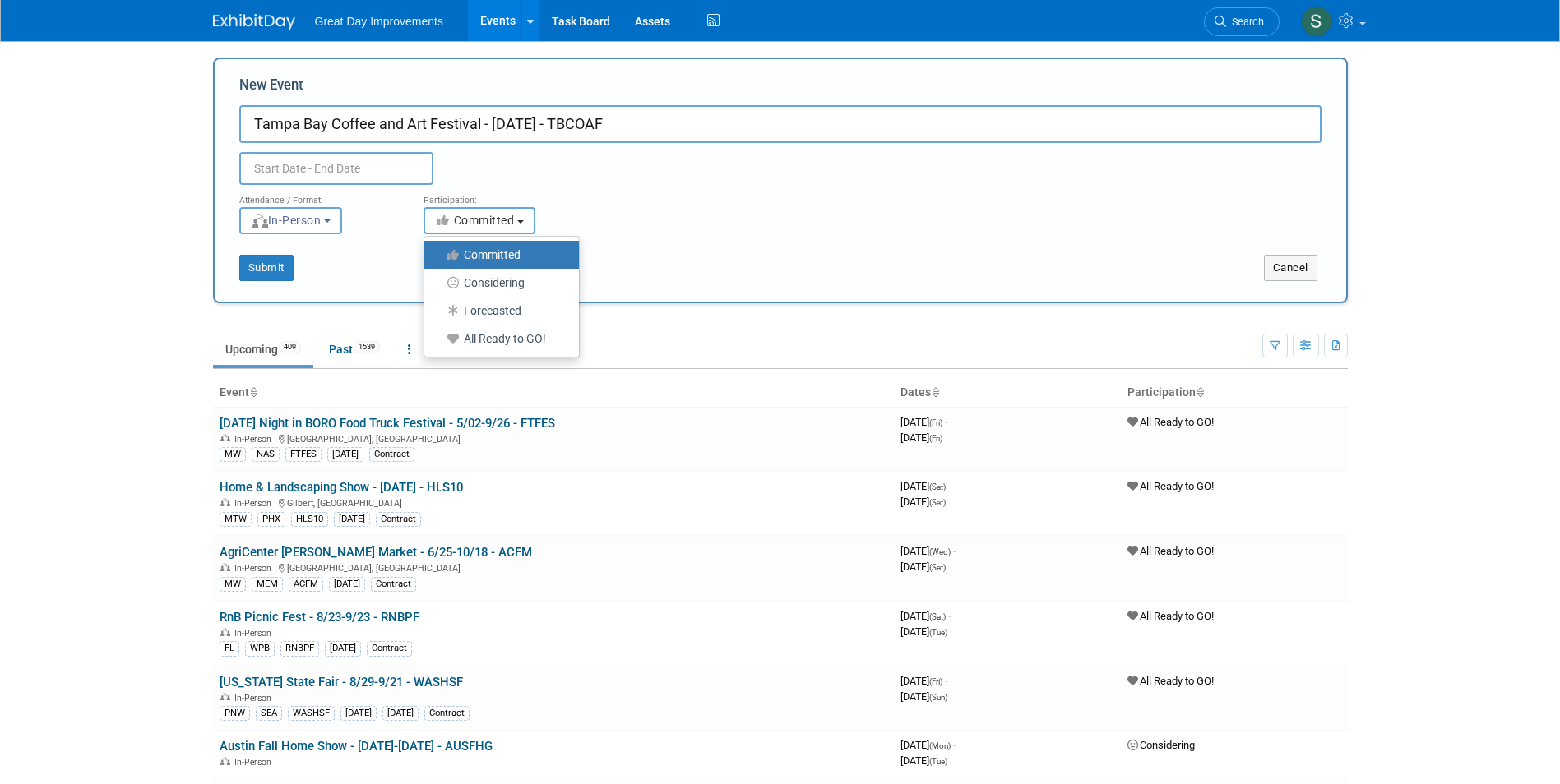
click at [496, 220] on span "Committed" at bounding box center [475, 220] width 80 height 13
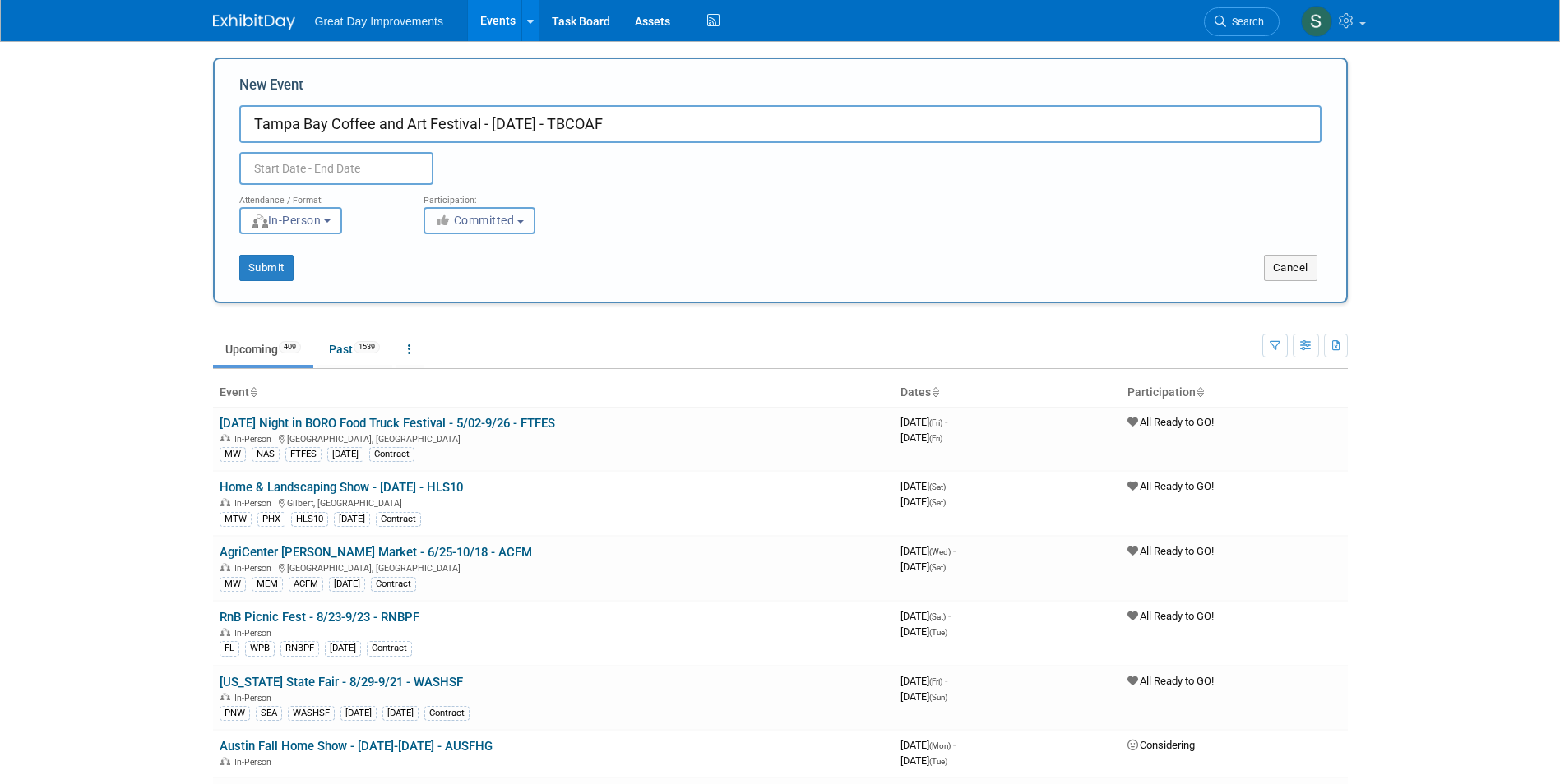
click at [496, 220] on span "Committed" at bounding box center [475, 220] width 80 height 13
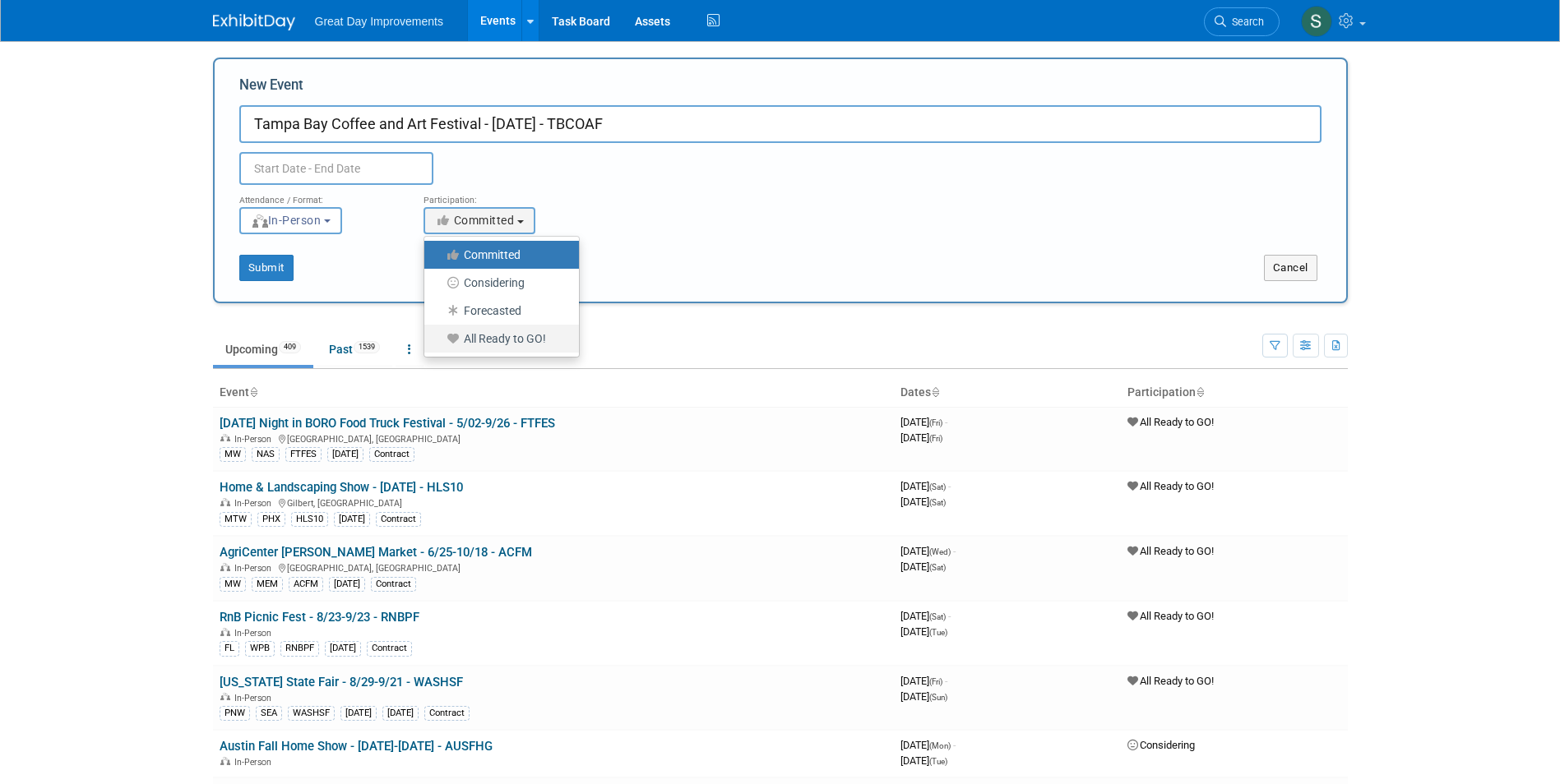
click at [503, 337] on label "All Ready to GO!" at bounding box center [497, 338] width 130 height 22
click at [439, 337] on input "All Ready to GO!" at bounding box center [433, 338] width 10 height 10
select select "102"
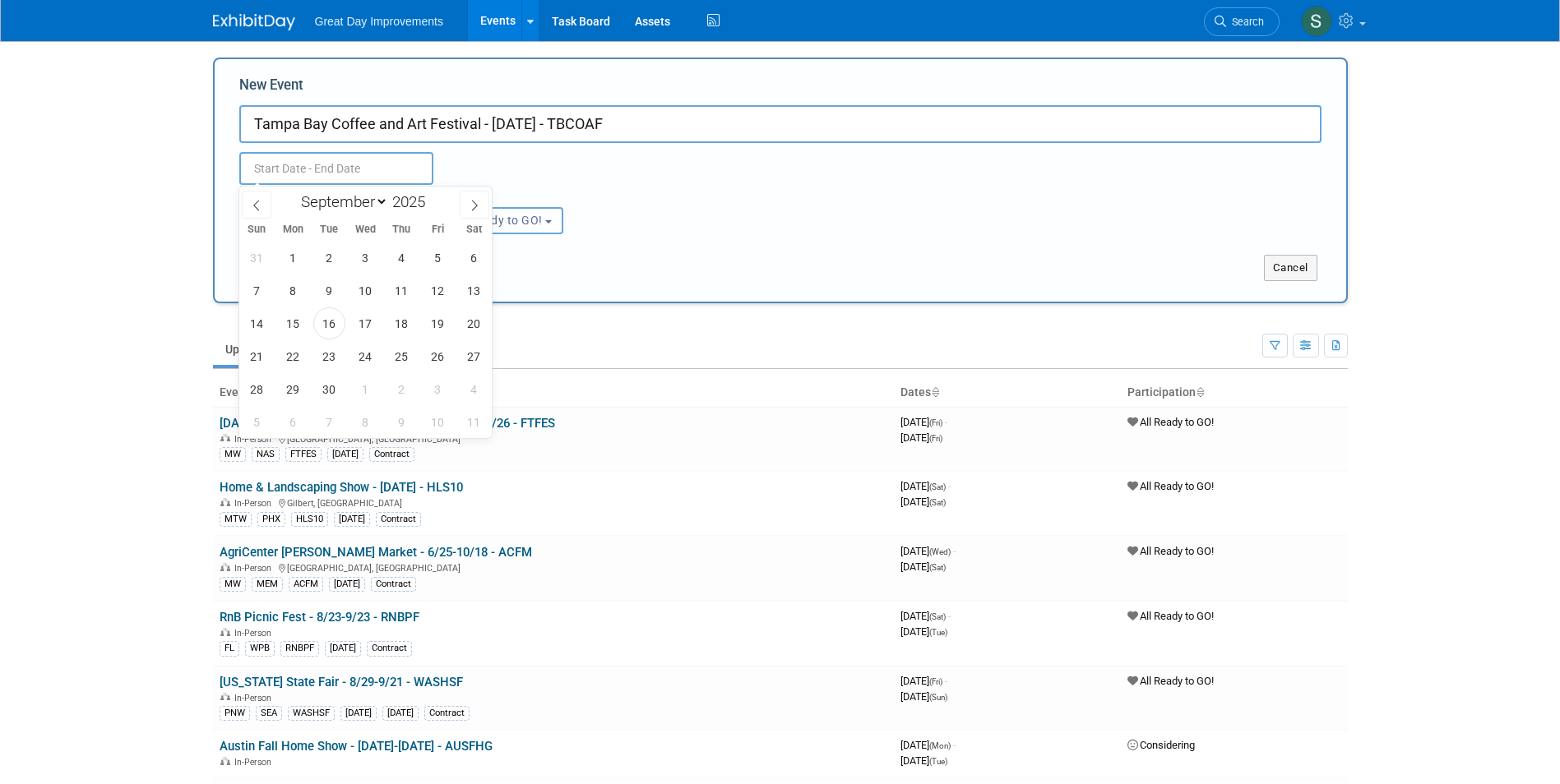
click at [340, 167] on input "text" at bounding box center [336, 168] width 194 height 33
click at [463, 206] on span at bounding box center [474, 204] width 29 height 27
click at [269, 203] on span at bounding box center [256, 204] width 29 height 27
select select "9"
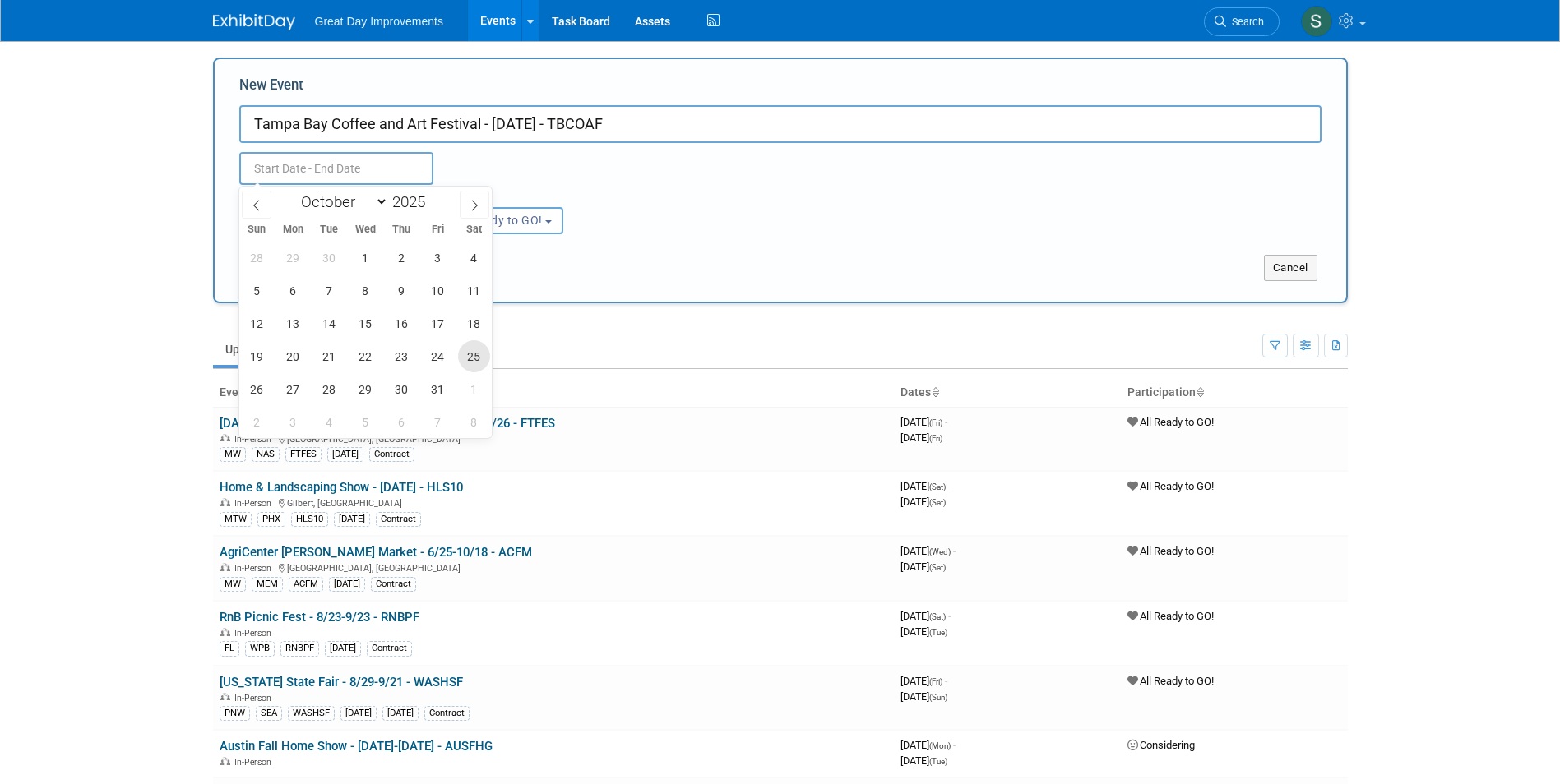
click at [468, 359] on span "25" at bounding box center [474, 356] width 32 height 32
type input "Oct 25, 2025 to Oct 25, 2025"
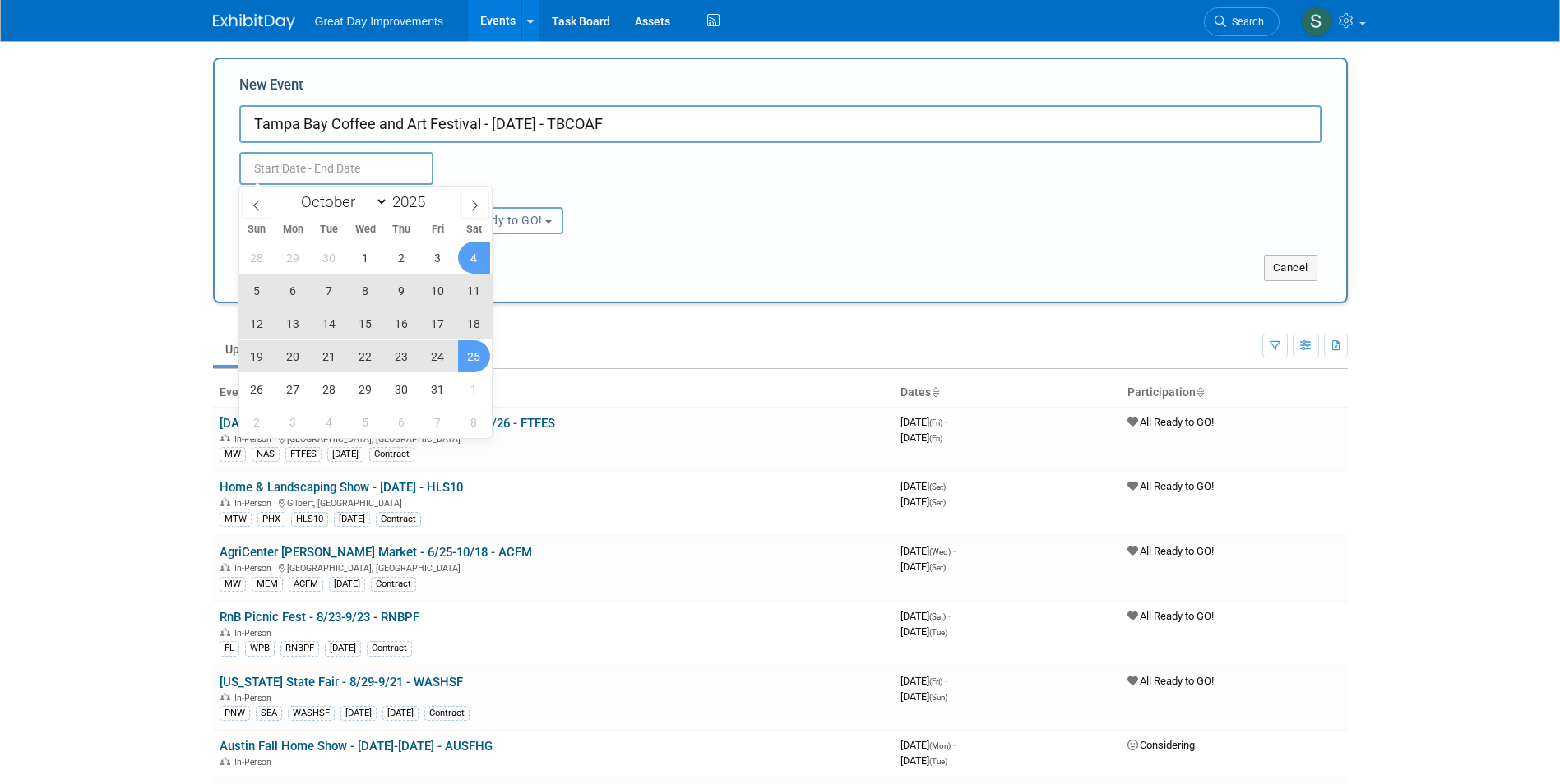
type input "Oct 25, 2025 to Oct 25, 2025"
click at [772, 245] on div "Submit Cancel" at bounding box center [780, 257] width 1107 height 46
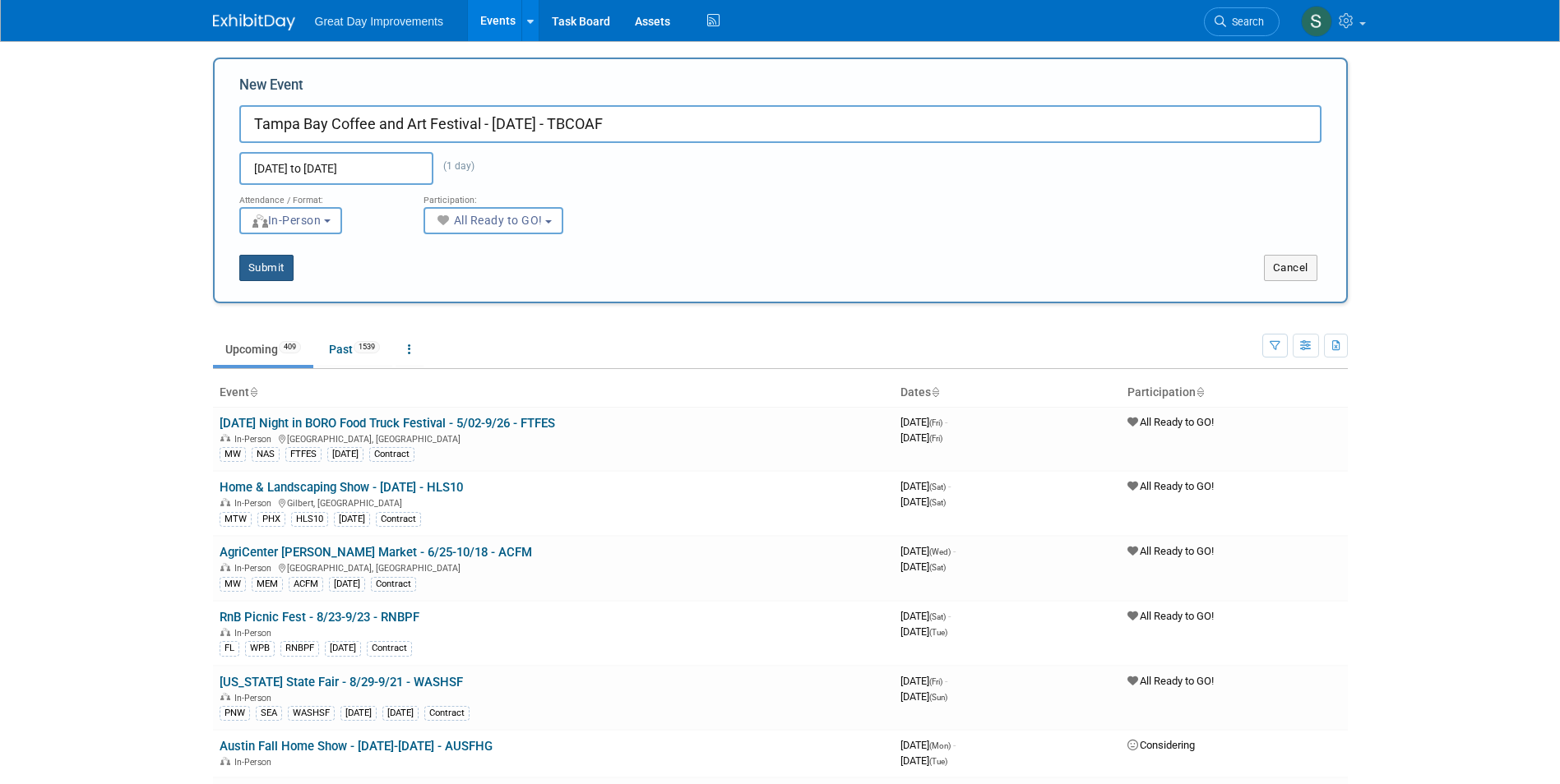
click at [239, 264] on button "Submit" at bounding box center [266, 268] width 54 height 27
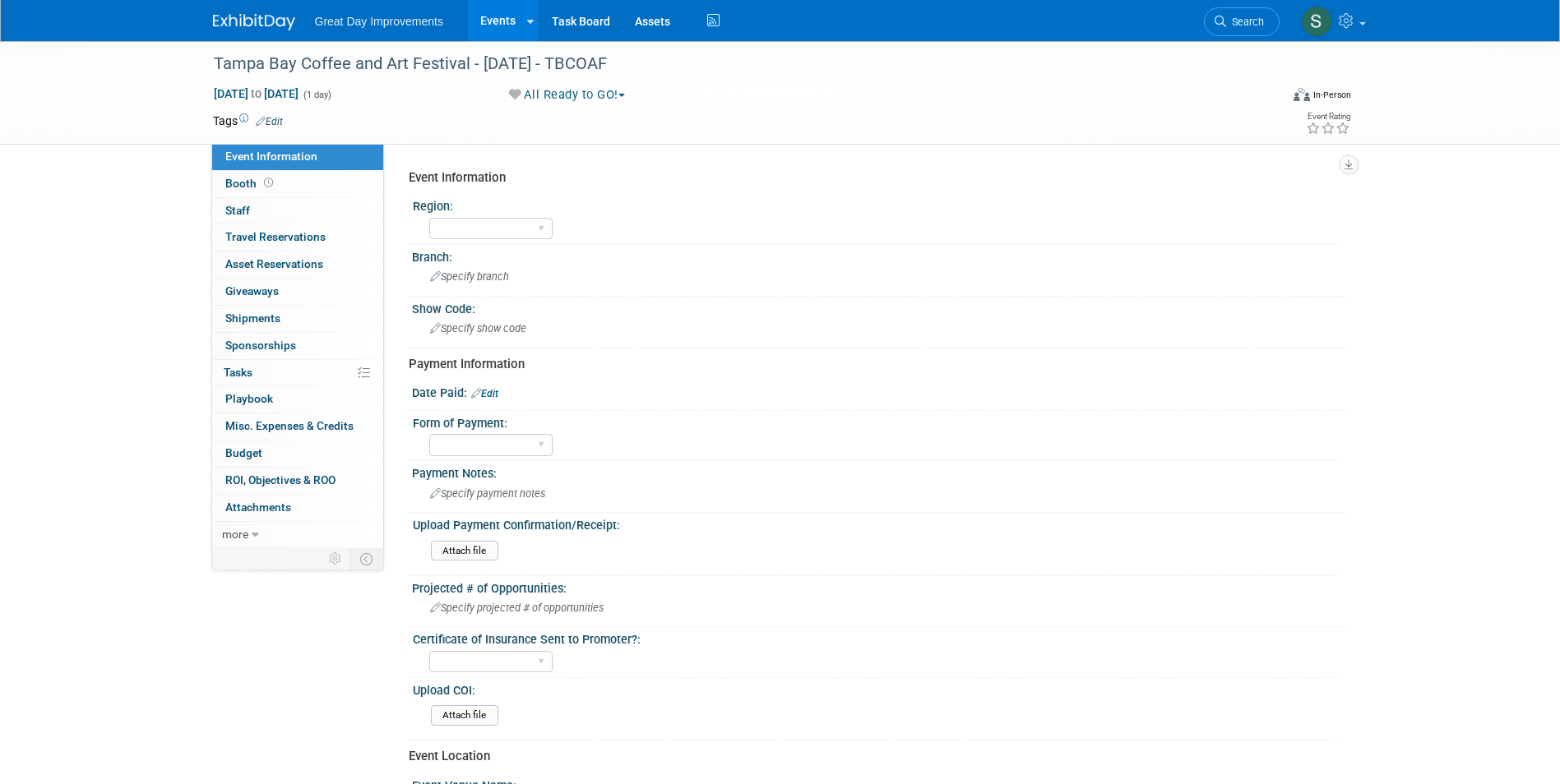
click at [274, 115] on span "Edit" at bounding box center [267, 121] width 32 height 13
click at [278, 120] on link "Edit" at bounding box center [269, 121] width 28 height 11
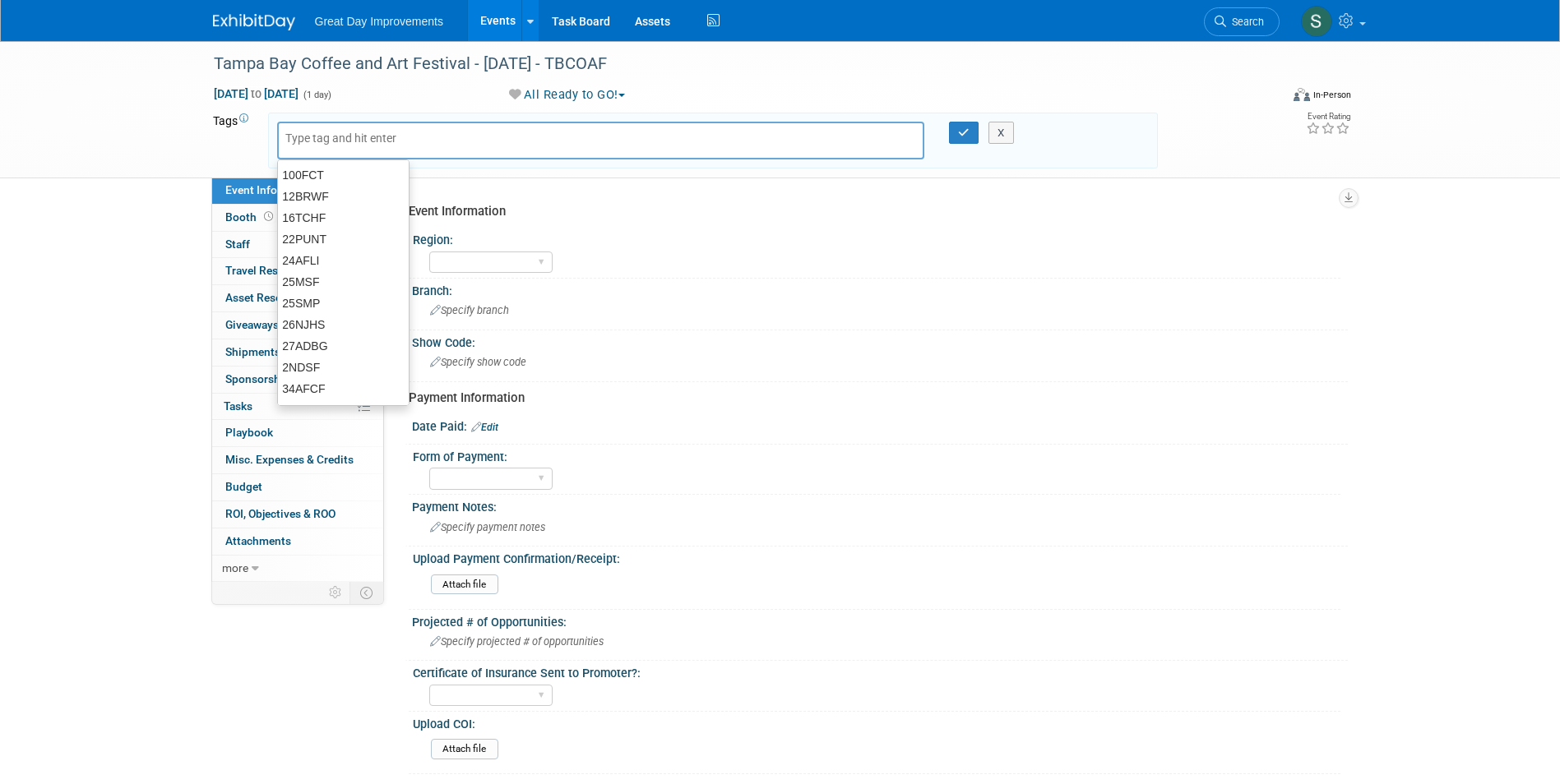
click at [367, 130] on input "text" at bounding box center [351, 137] width 132 height 16
type input "FL"
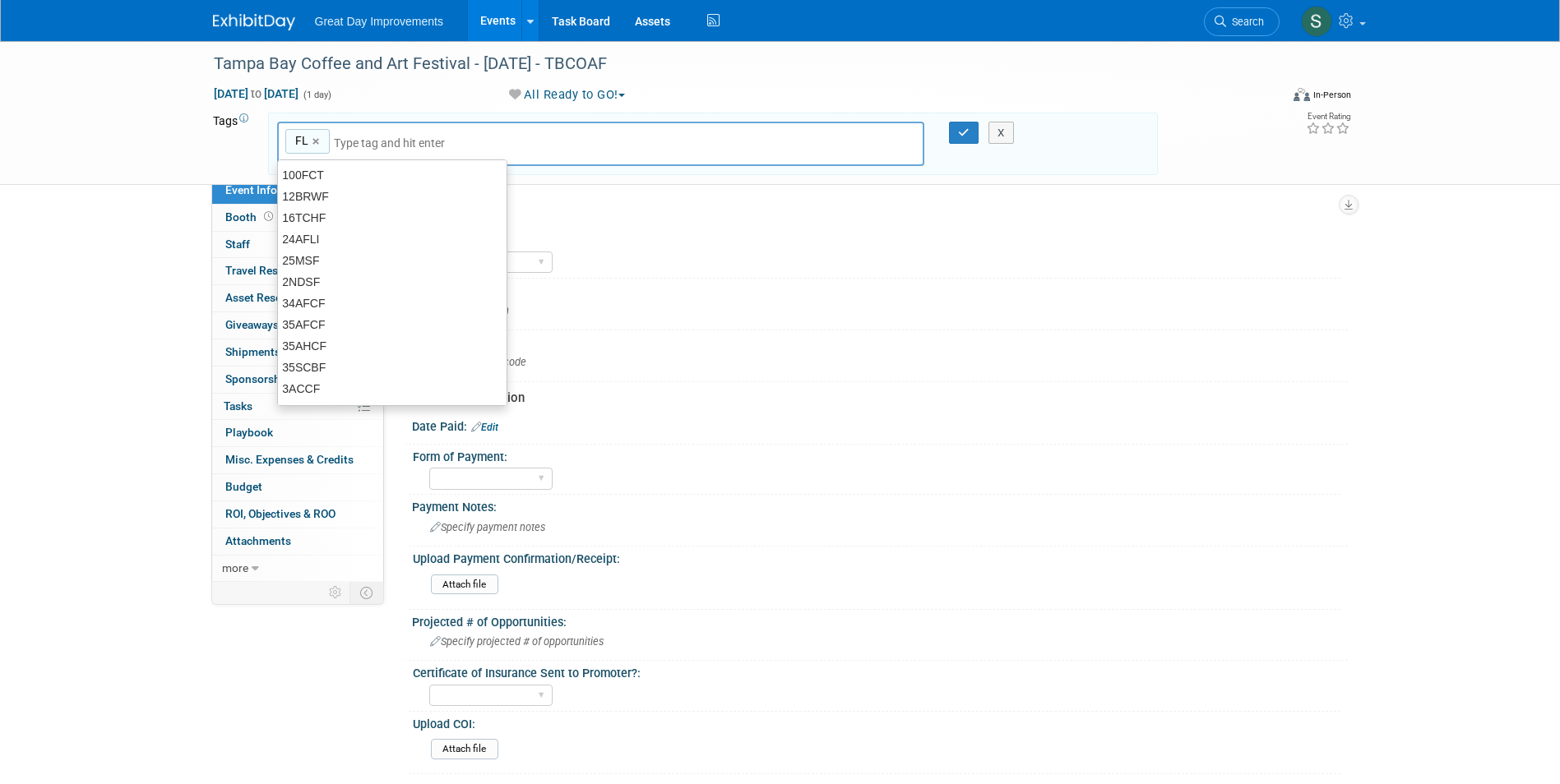
type input "FL"
type input "TAM"
type input "FL, TAM"
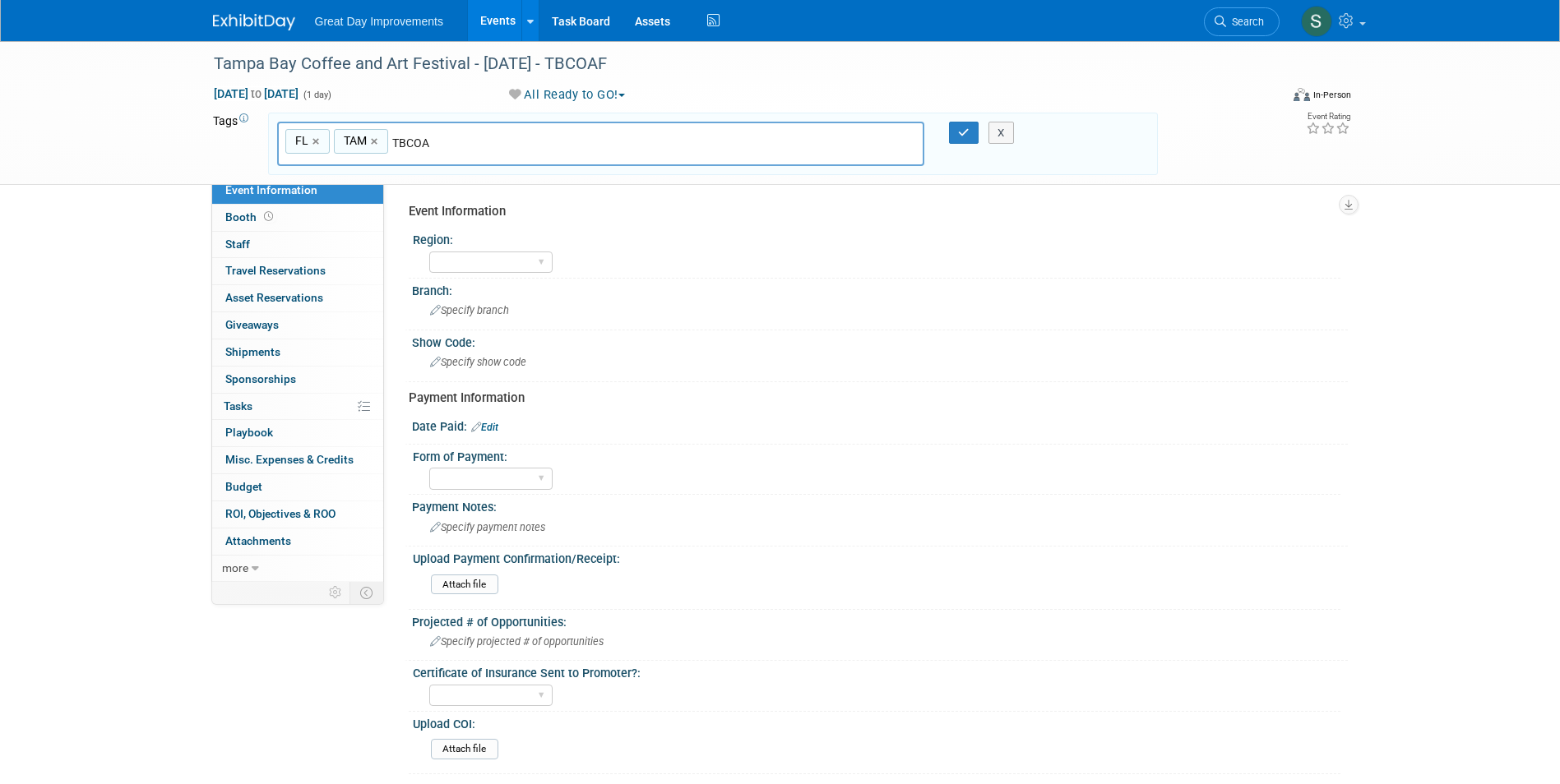
type input "TBCOAF"
type input "FL, TAM, TBCOAF"
type input "[DATE]"
type input "FL, TAM, TBCOAF, OCT25"
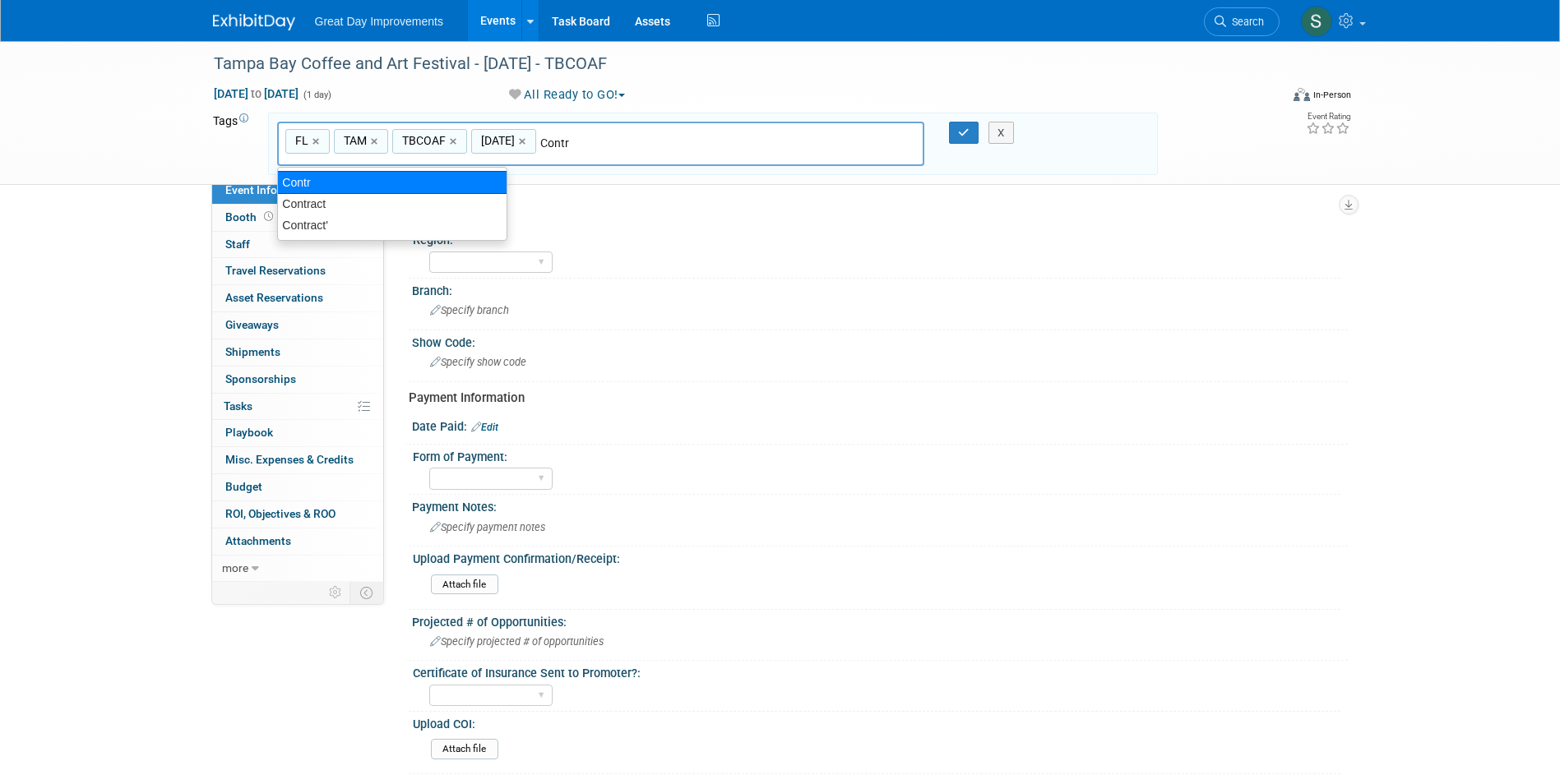
type input "Contract"
type input "FL, TAM, TBCOAF, OCT25, Contract"
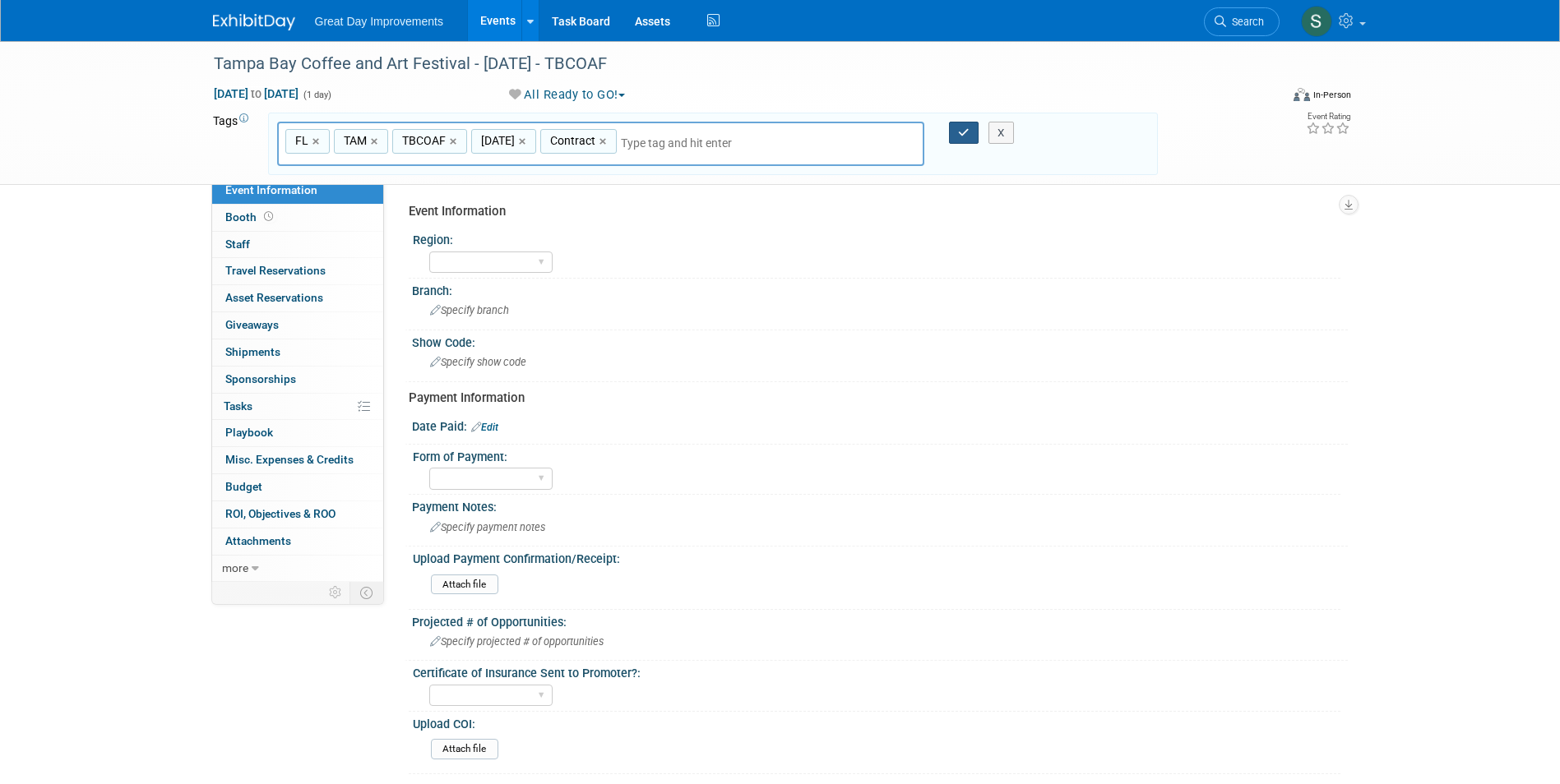
click at [970, 131] on div "FL, TAM, TBCOAF, OCT25, Contract FL × TAM × TBCOAF × OCT25 × Contract × X" at bounding box center [712, 144] width 896 height 46
click at [961, 127] on button "button" at bounding box center [964, 133] width 29 height 23
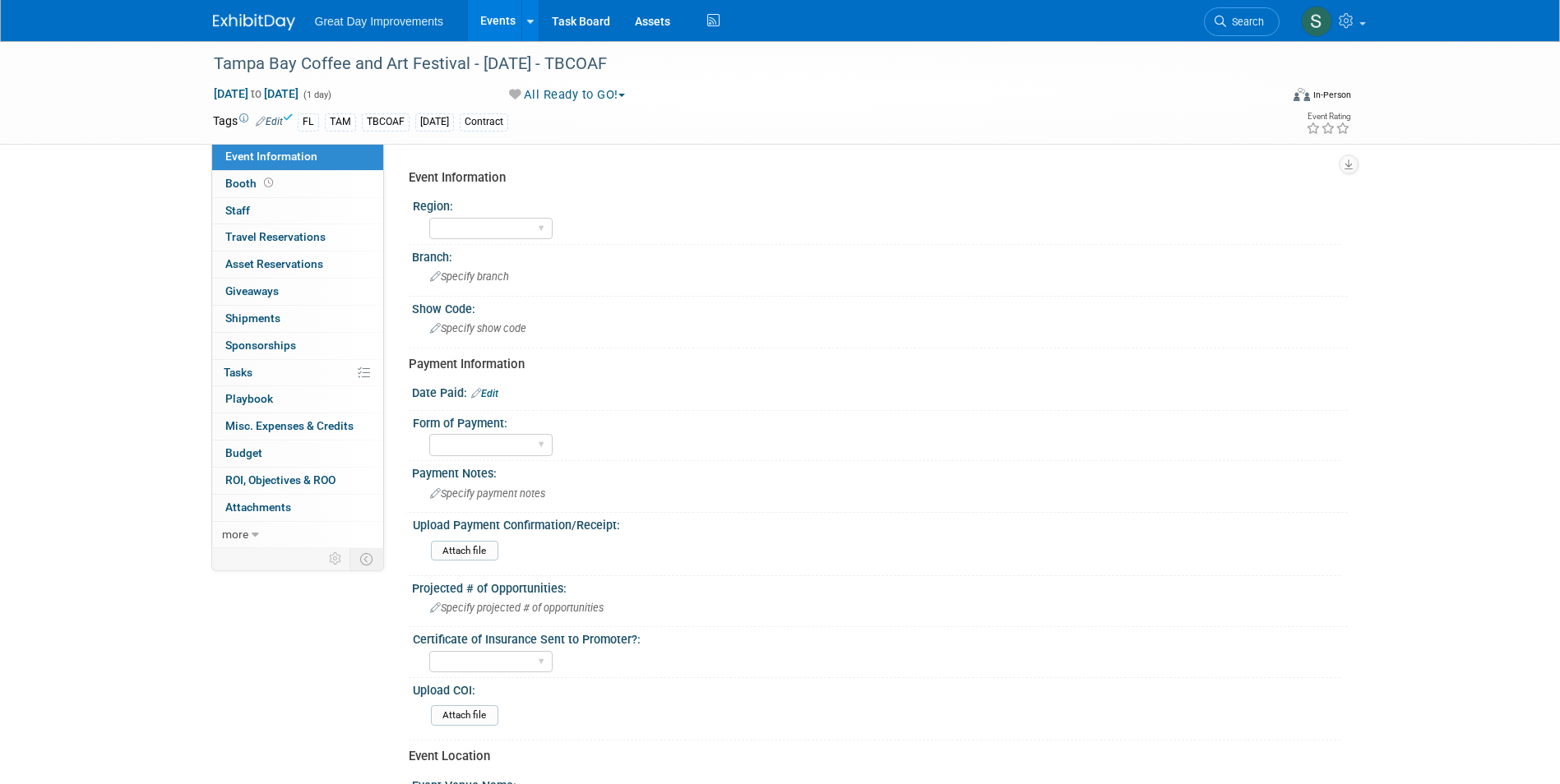
click at [509, 211] on div "Region:" at bounding box center [876, 205] width 927 height 21
click at [516, 227] on select "GC MA MW MTW NE NEW OV PL PNW SA SE SC UMW FL" at bounding box center [491, 228] width 123 height 22
select select "FL"
click at [430, 218] on select "GC MA MW MTW NE NEW OV PL PNW SA SE SC UMW FL" at bounding box center [491, 228] width 123 height 22
click at [486, 259] on div "Branch:" at bounding box center [879, 255] width 936 height 21
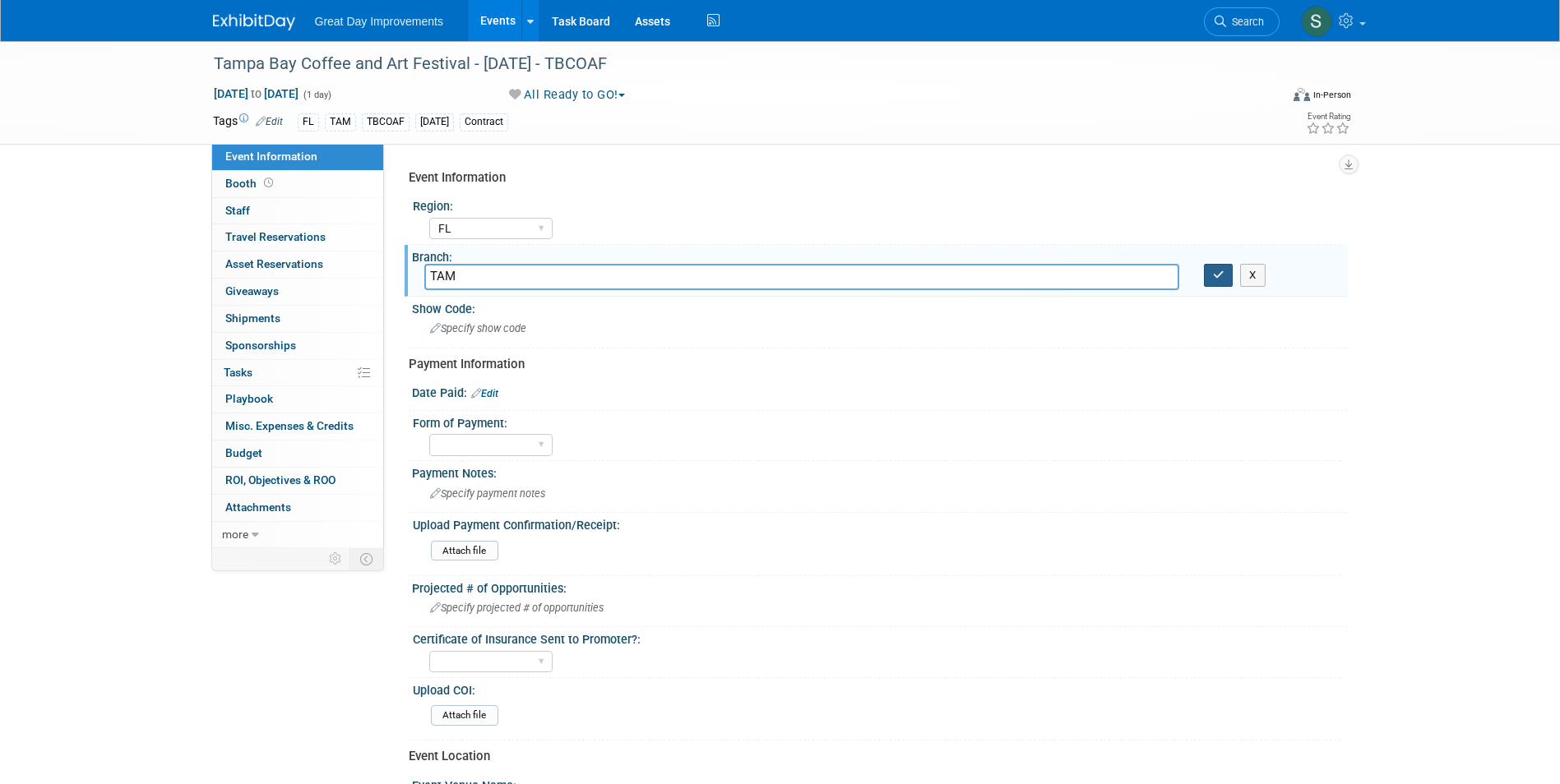
type input "TAM"
click at [1215, 268] on button "button" at bounding box center [1219, 275] width 29 height 23
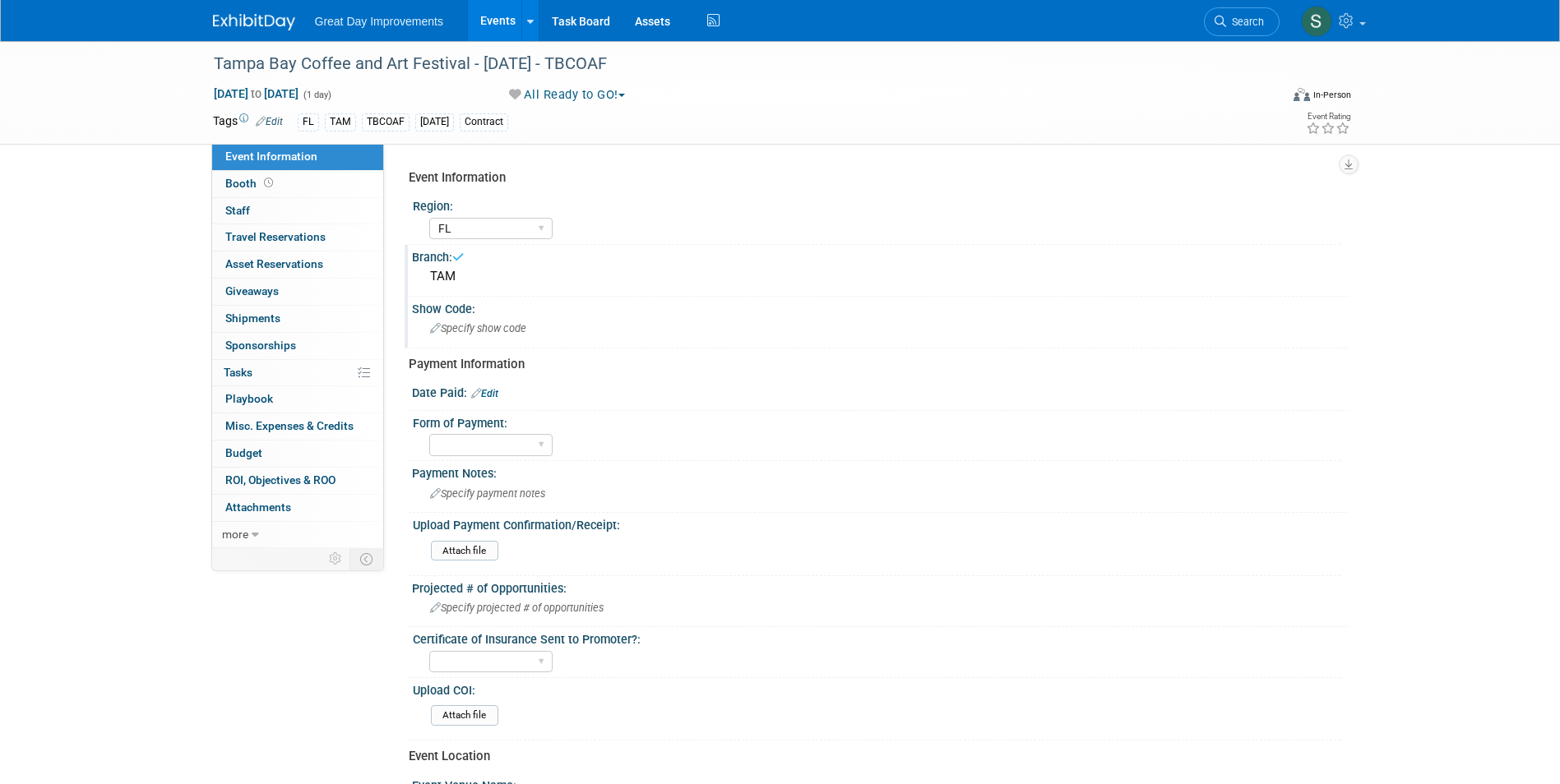
click at [472, 335] on div "Specify show code" at bounding box center [879, 328] width 911 height 26
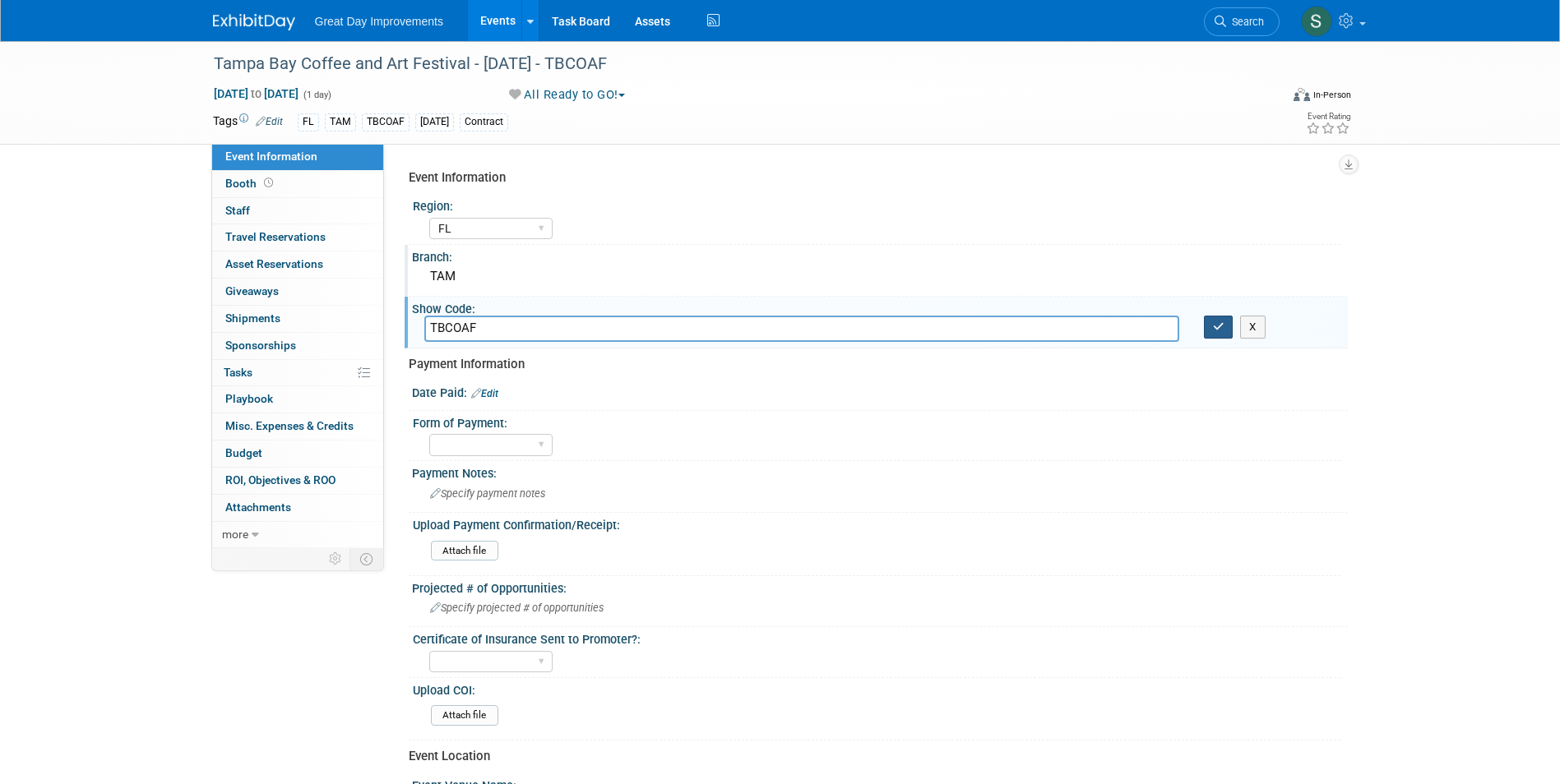
type input "TBCOAF"
click at [1225, 323] on button "button" at bounding box center [1219, 327] width 29 height 23
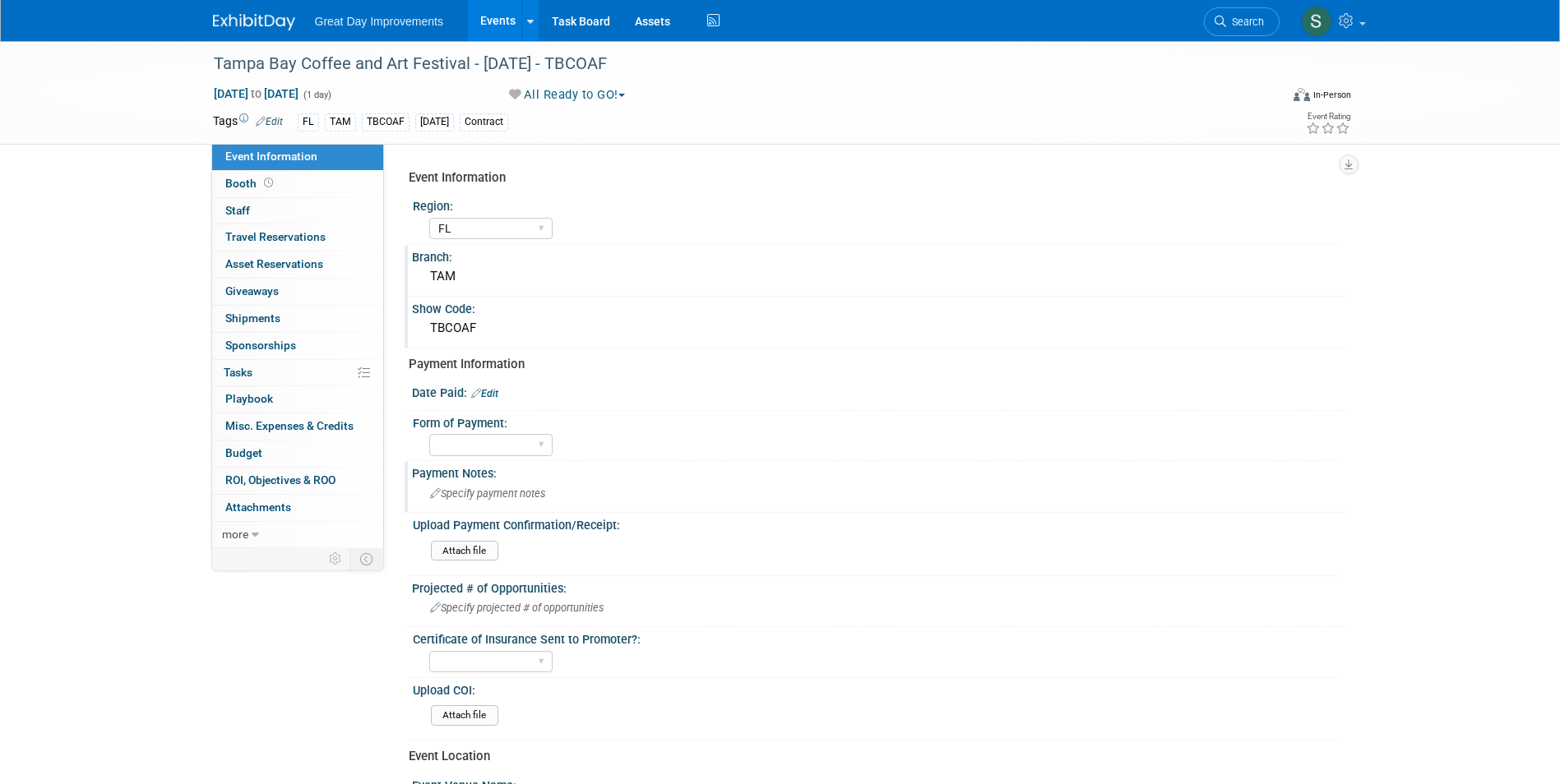
click at [545, 492] on span "Specify payment notes" at bounding box center [487, 493] width 115 height 12
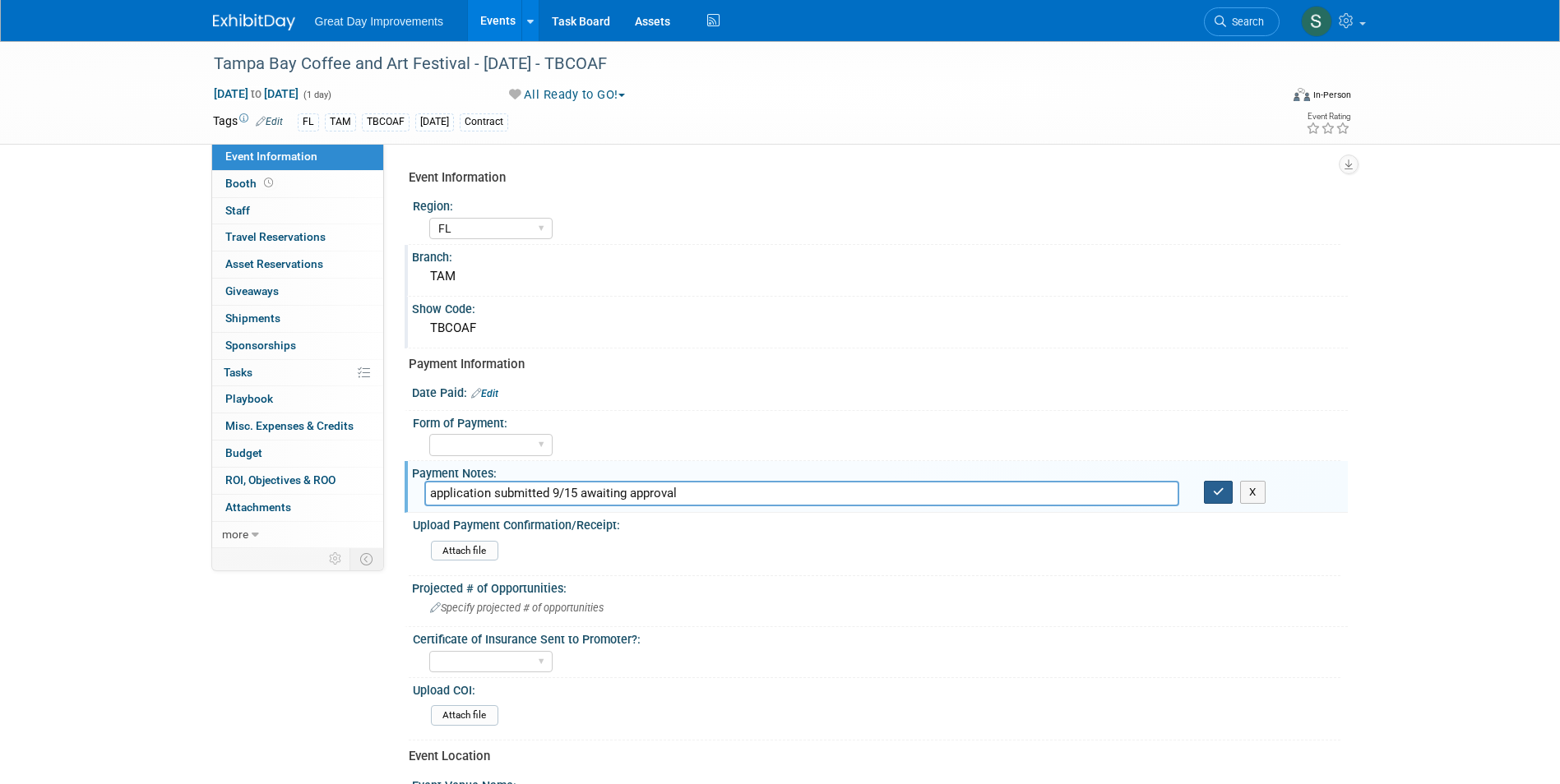
type input "application submitted 9/15 awaiting approval"
click at [1217, 493] on icon "button" at bounding box center [1219, 491] width 11 height 10
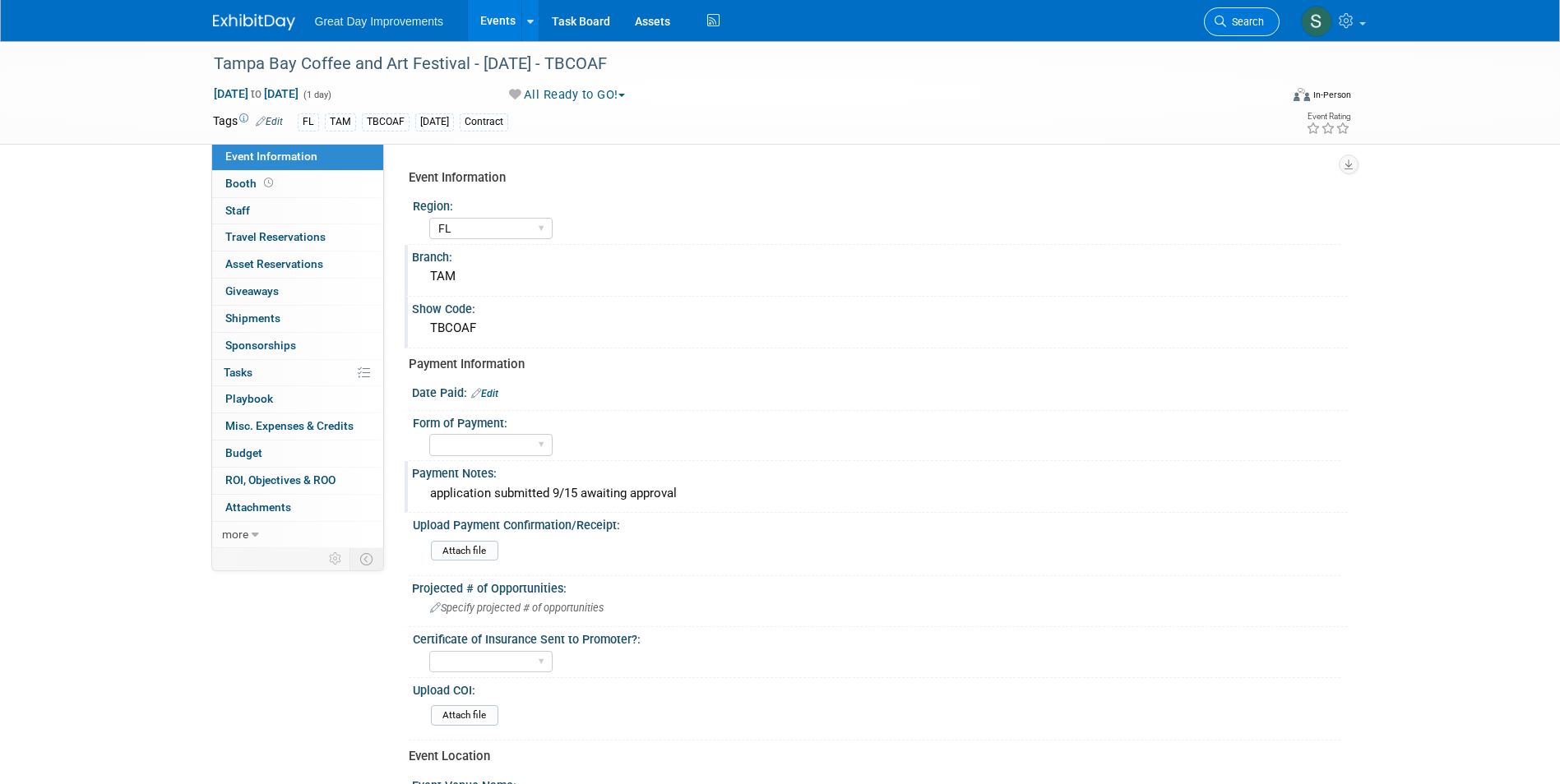
click at [1242, 19] on span "Search" at bounding box center [1245, 21] width 38 height 12
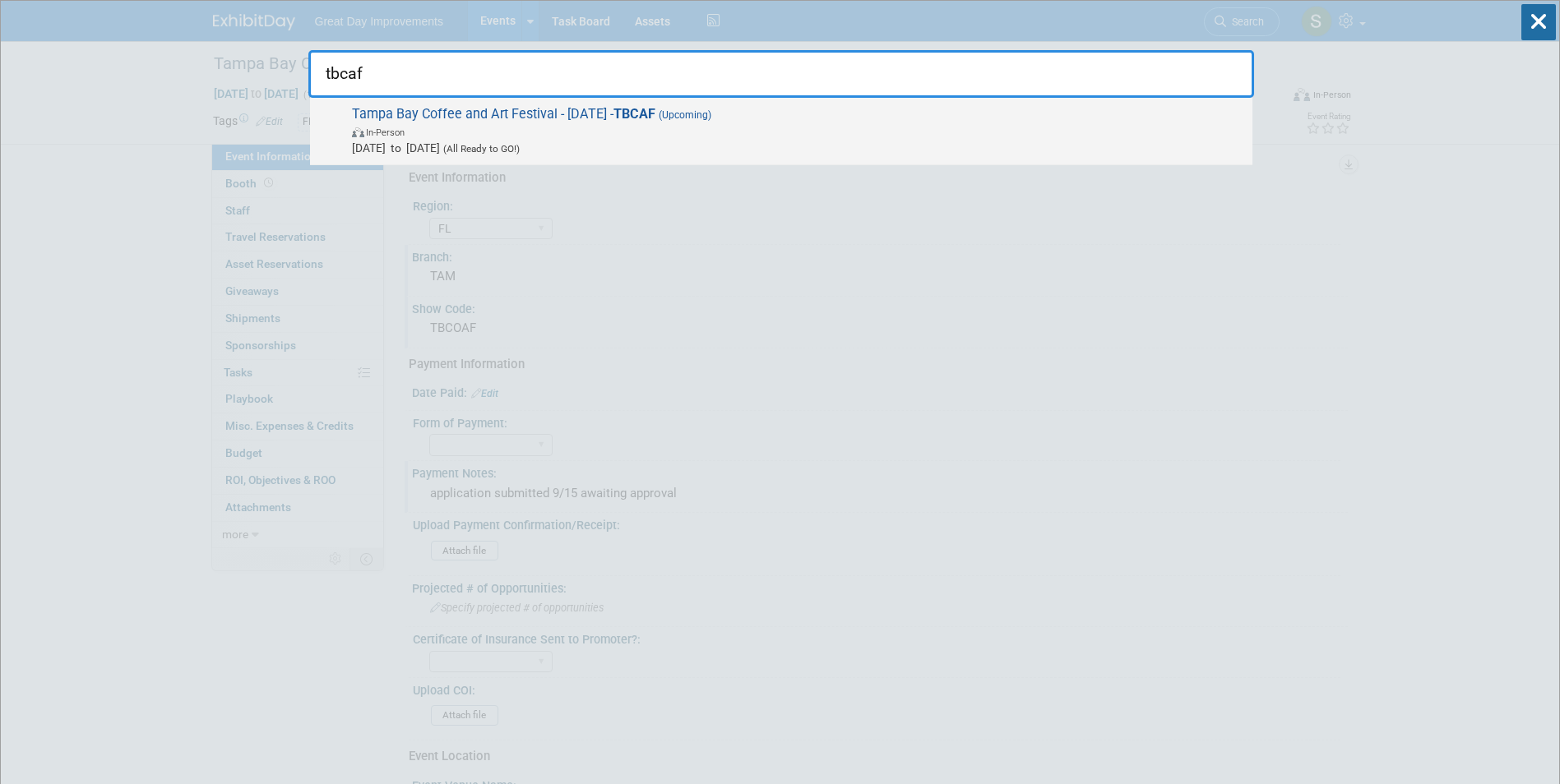
type input "tbcaf"
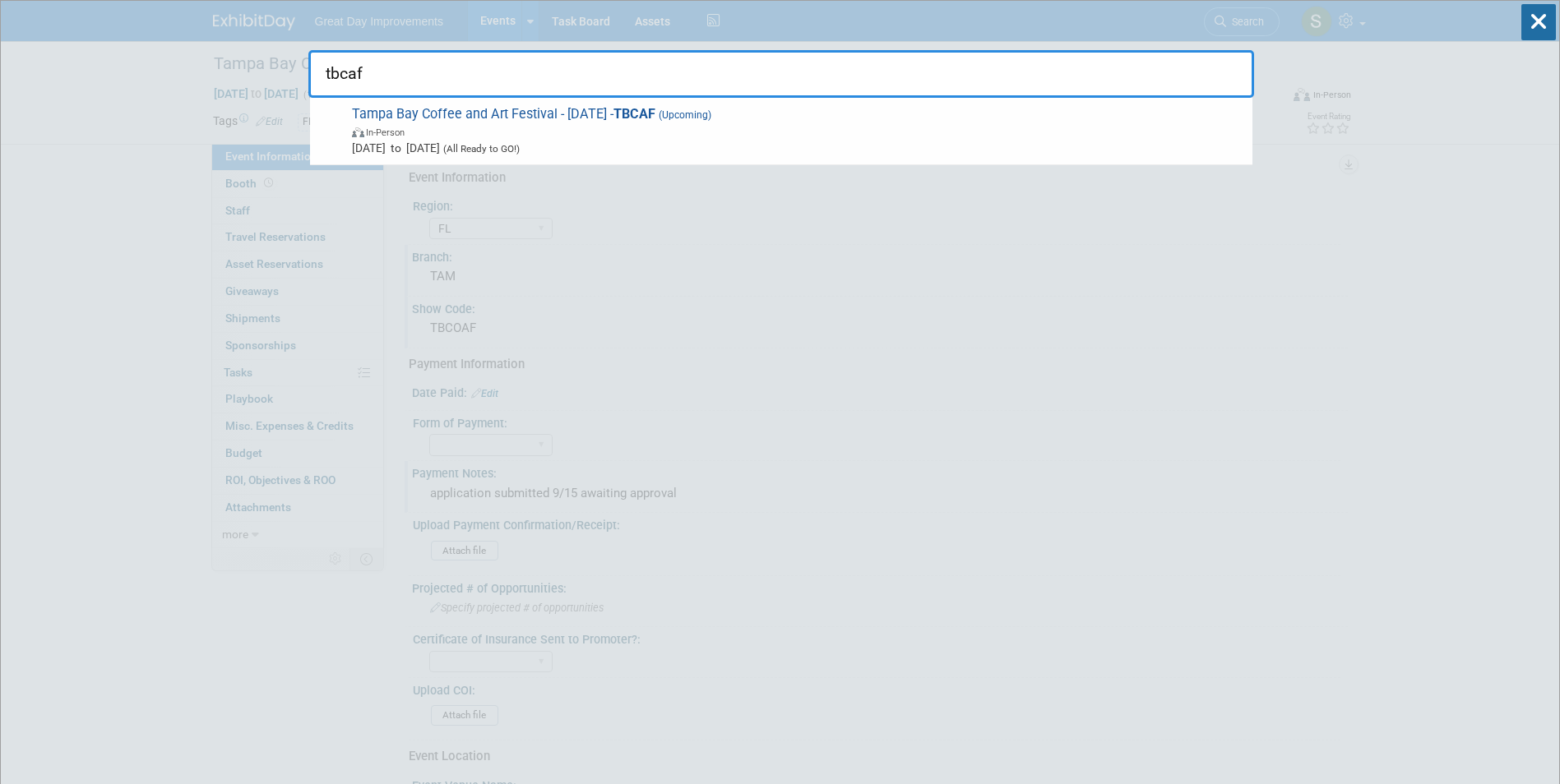
click at [612, 139] on span "Oct 25, 2025 to Oct 25, 2025 (All Ready to GO!)" at bounding box center [798, 147] width 892 height 16
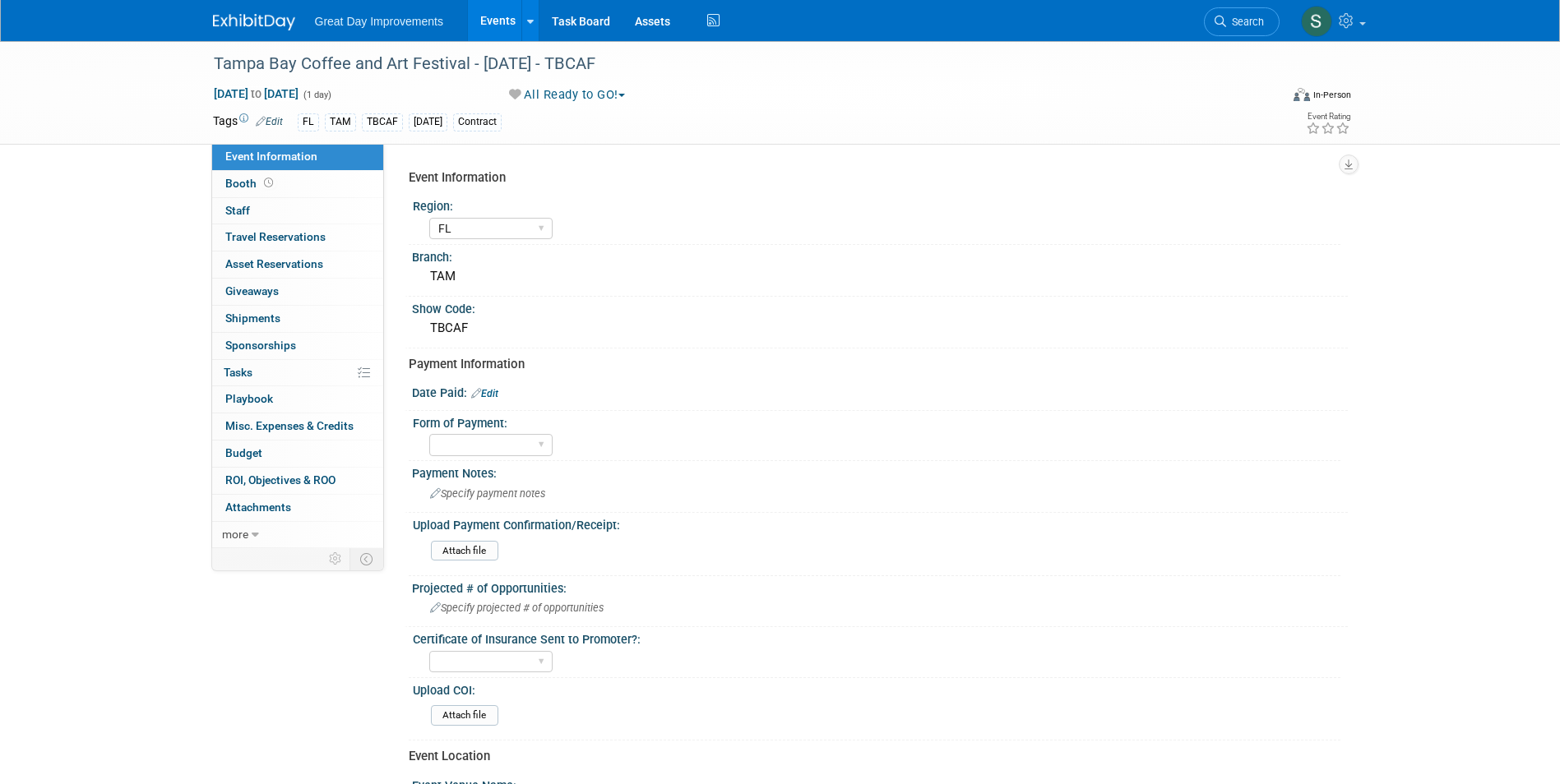
select select "FL"
click at [245, 25] on img at bounding box center [254, 22] width 83 height 16
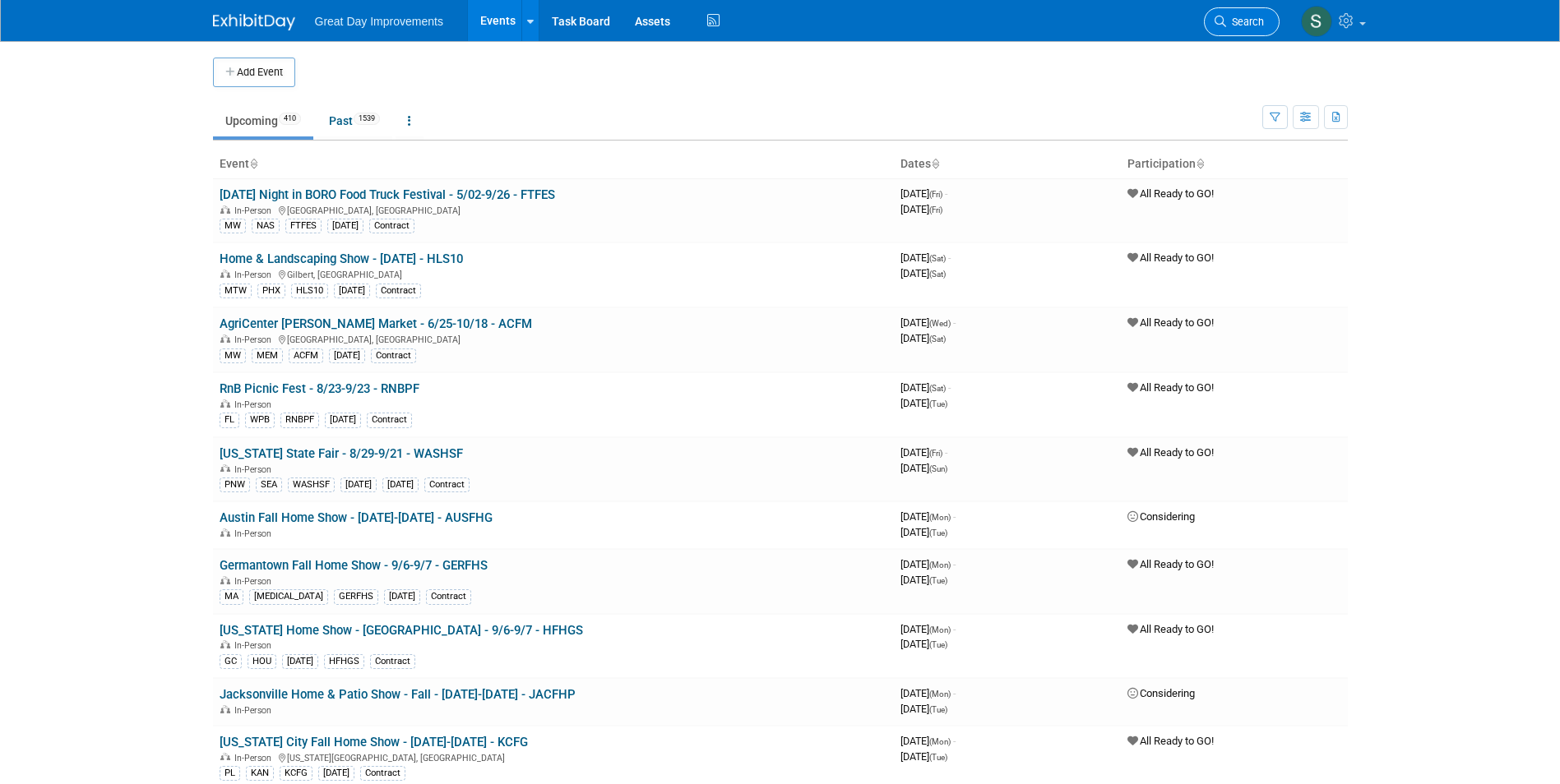
click at [1257, 15] on span "Search" at bounding box center [1245, 21] width 38 height 12
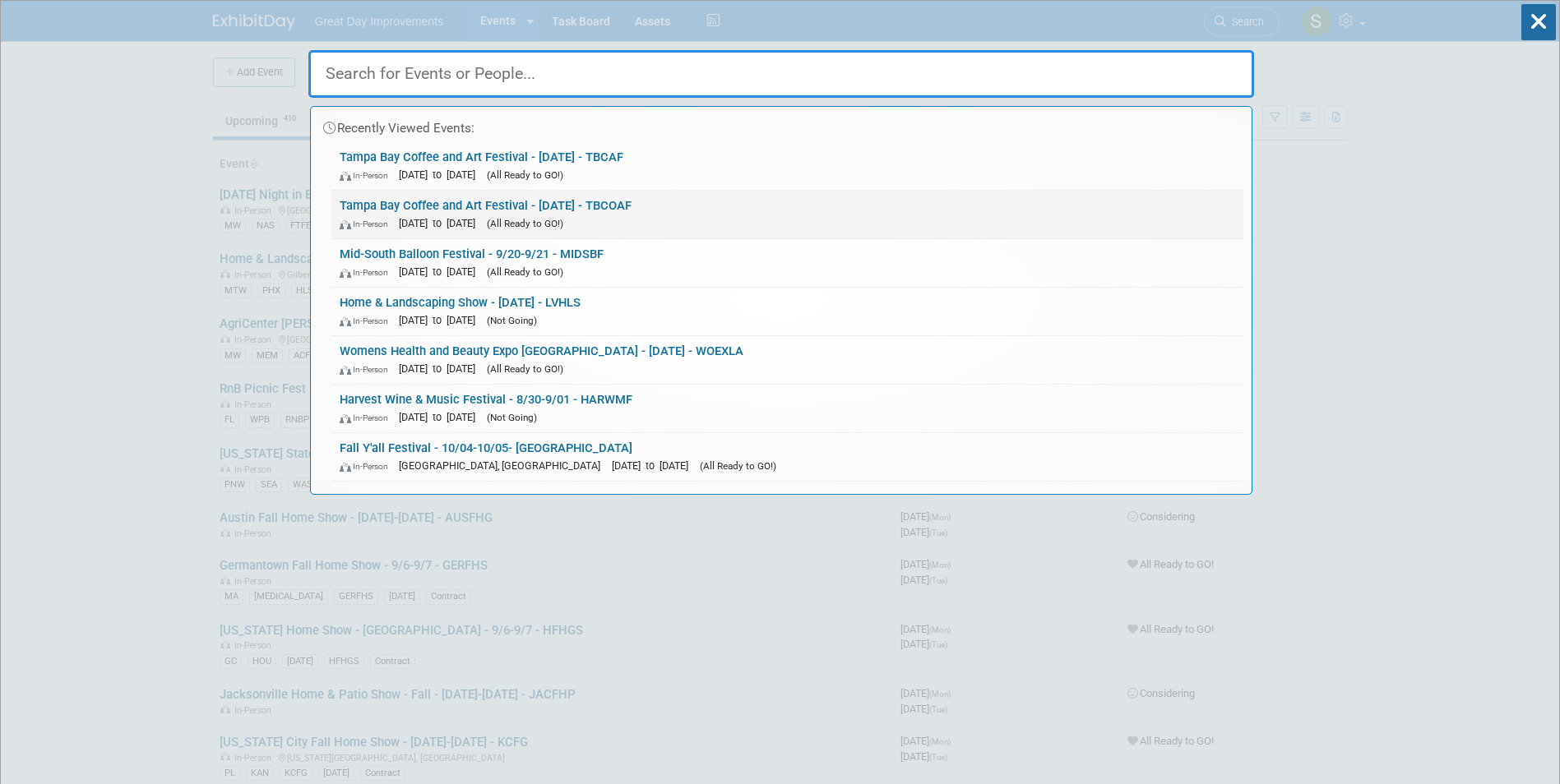
click at [672, 208] on link "Tampa Bay Coffee and Art Festival - 10/25/25 - TBCOAF In-Person Oct 25, 2025 to…" at bounding box center [787, 214] width 912 height 47
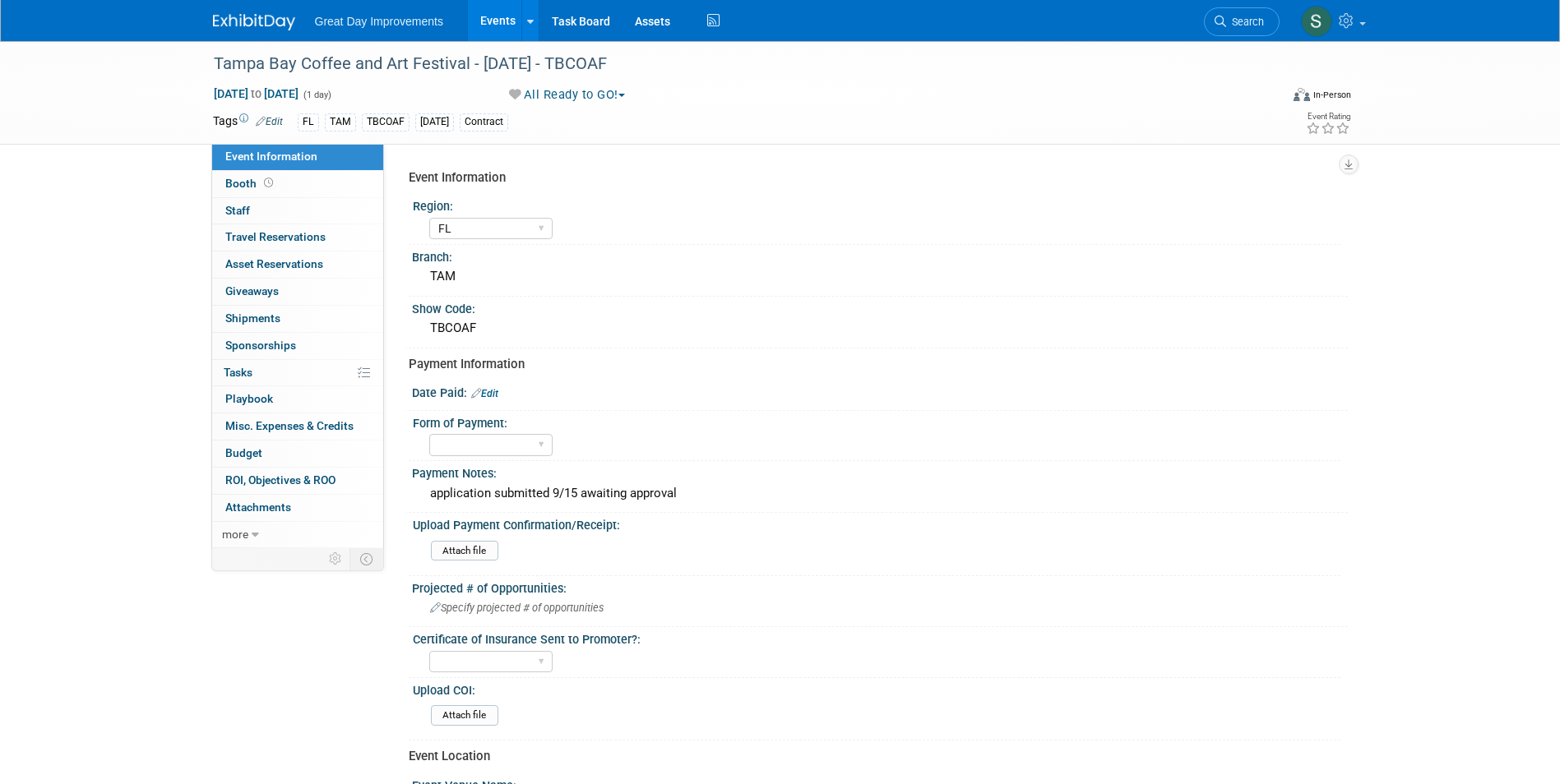
select select "FL"
click at [375, 75] on div "Tampa Bay Coffee and Art Festival - 10/25/25 - TBCOAF" at bounding box center [731, 64] width 1047 height 29
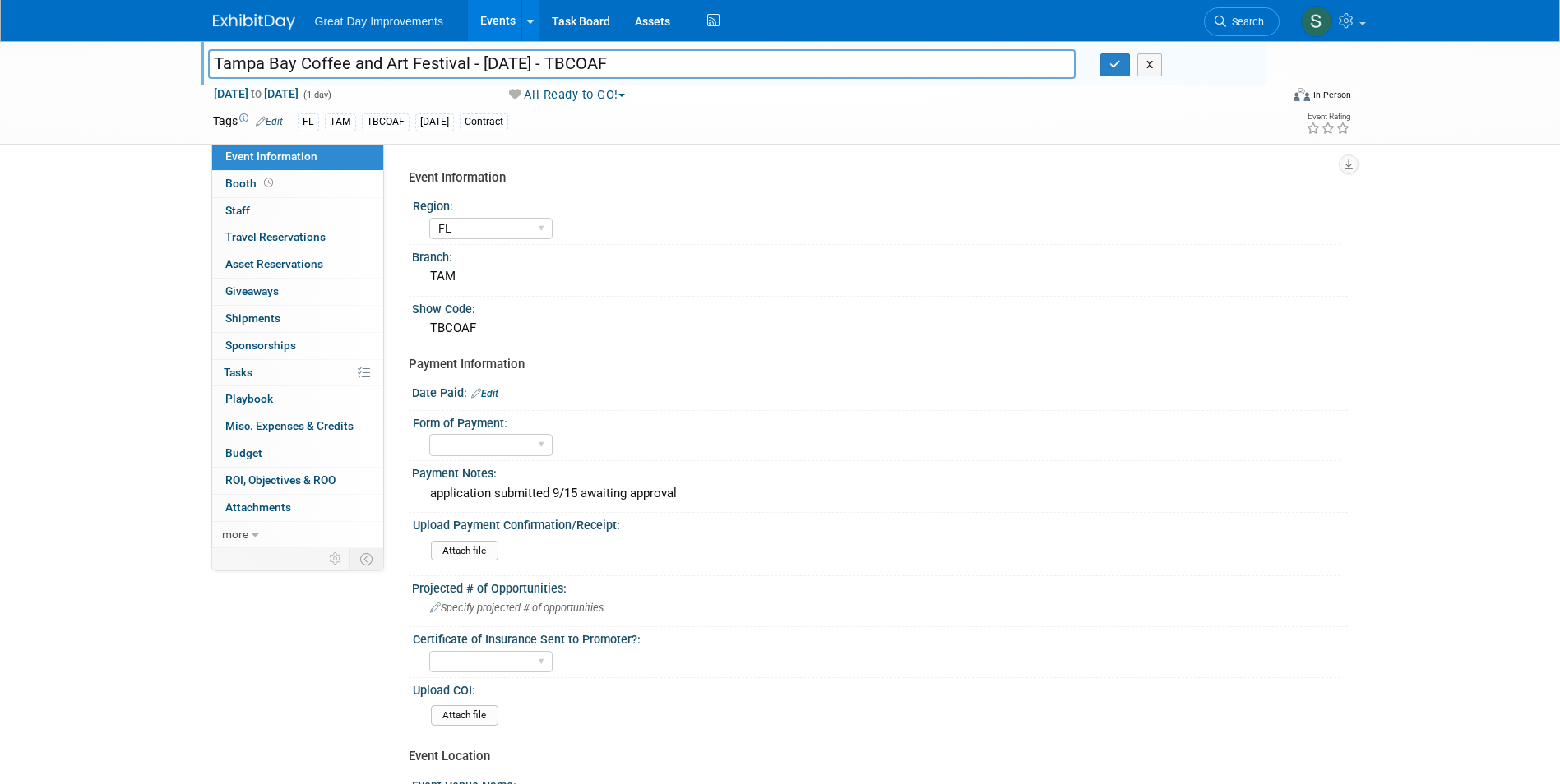
drag, startPoint x: 642, startPoint y: 67, endPoint x: 56, endPoint y: 55, distance: 586.1
click at [56, 55] on div "Tampa Bay Coffee and Art Festival - 10/25/25 - TBCOAF Tampa Bay Coffee and Art …" at bounding box center [780, 92] width 1560 height 103
type input "52nd Annual Temple Terrace Arts & Craft Festival"
click at [264, 89] on span "to" at bounding box center [256, 94] width 15 height 13
type input "Oct 25, 2025"
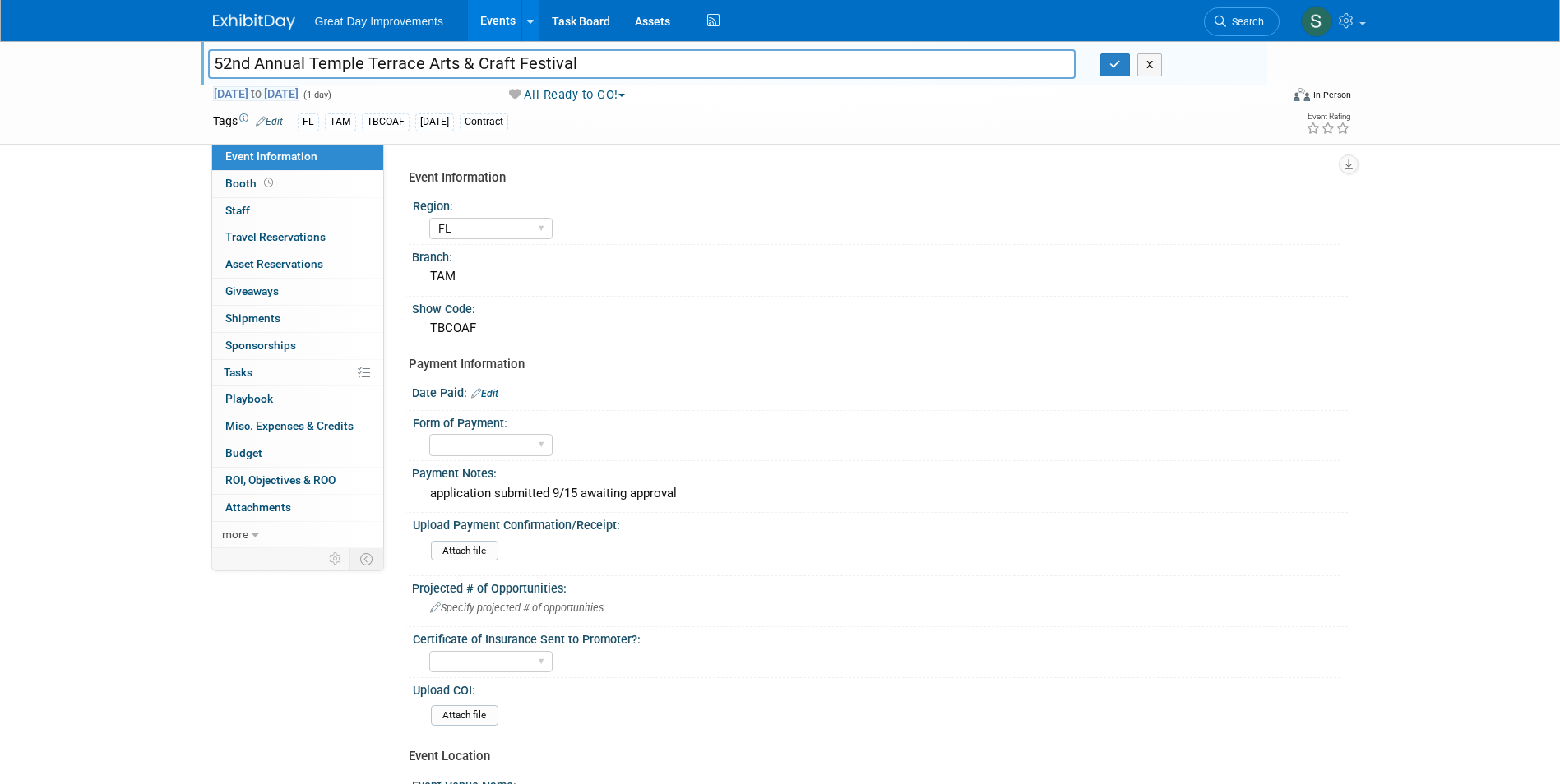
select select "9"
click at [606, 77] on input "52nd Annual Temple Terrace Arts & Craft Festival" at bounding box center [642, 64] width 869 height 28
type input "52nd Annual Temple Terrace Arts & Craft Festival - 11/8-11/9 - 52TTAC"
click at [1116, 71] on button "button" at bounding box center [1114, 64] width 29 height 23
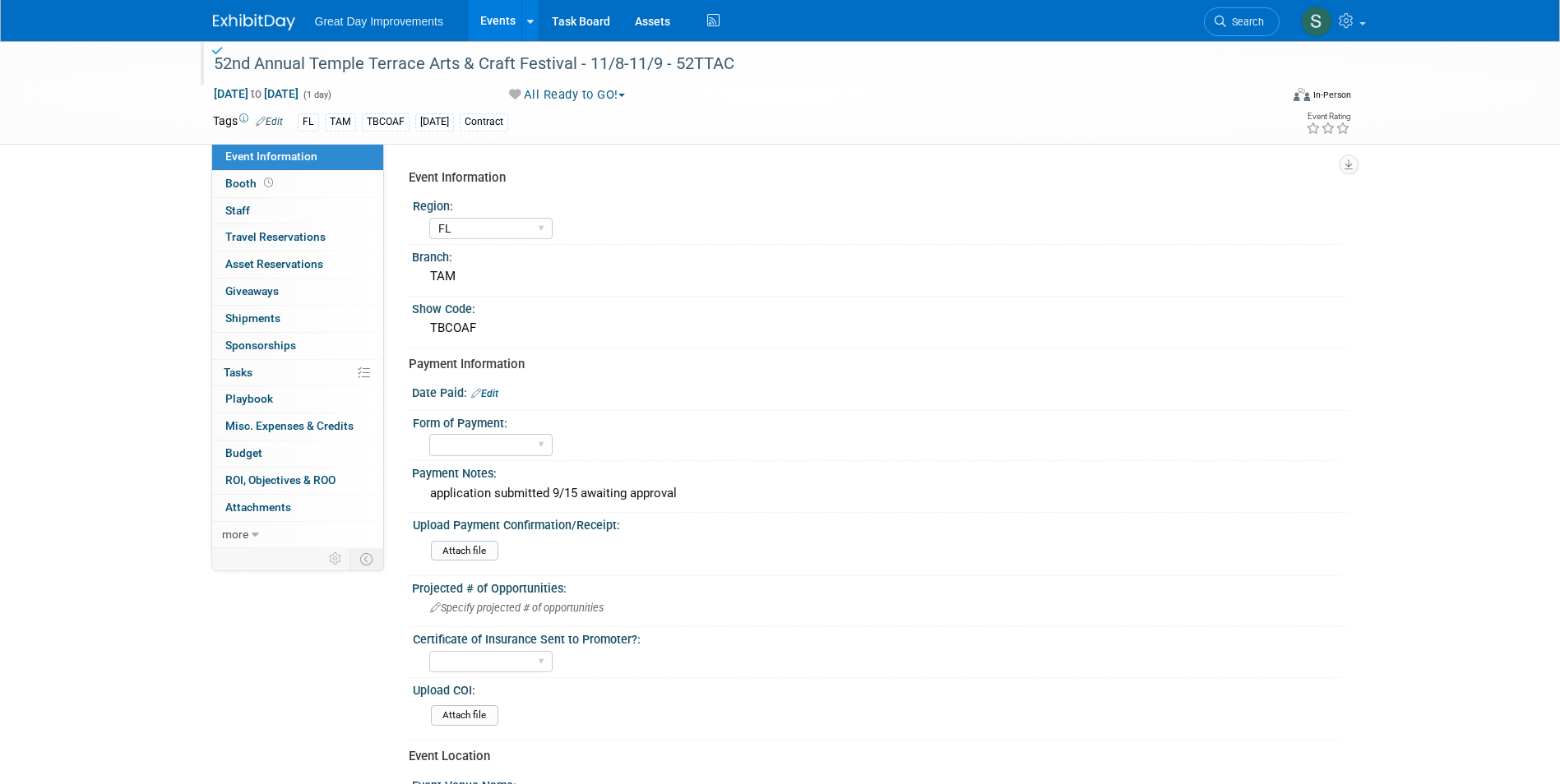
click at [300, 92] on span "Oct 25, 2025 to Oct 25, 2025" at bounding box center [256, 94] width 86 height 15
type input "Oct 25, 2025 to Oct 25, 2025"
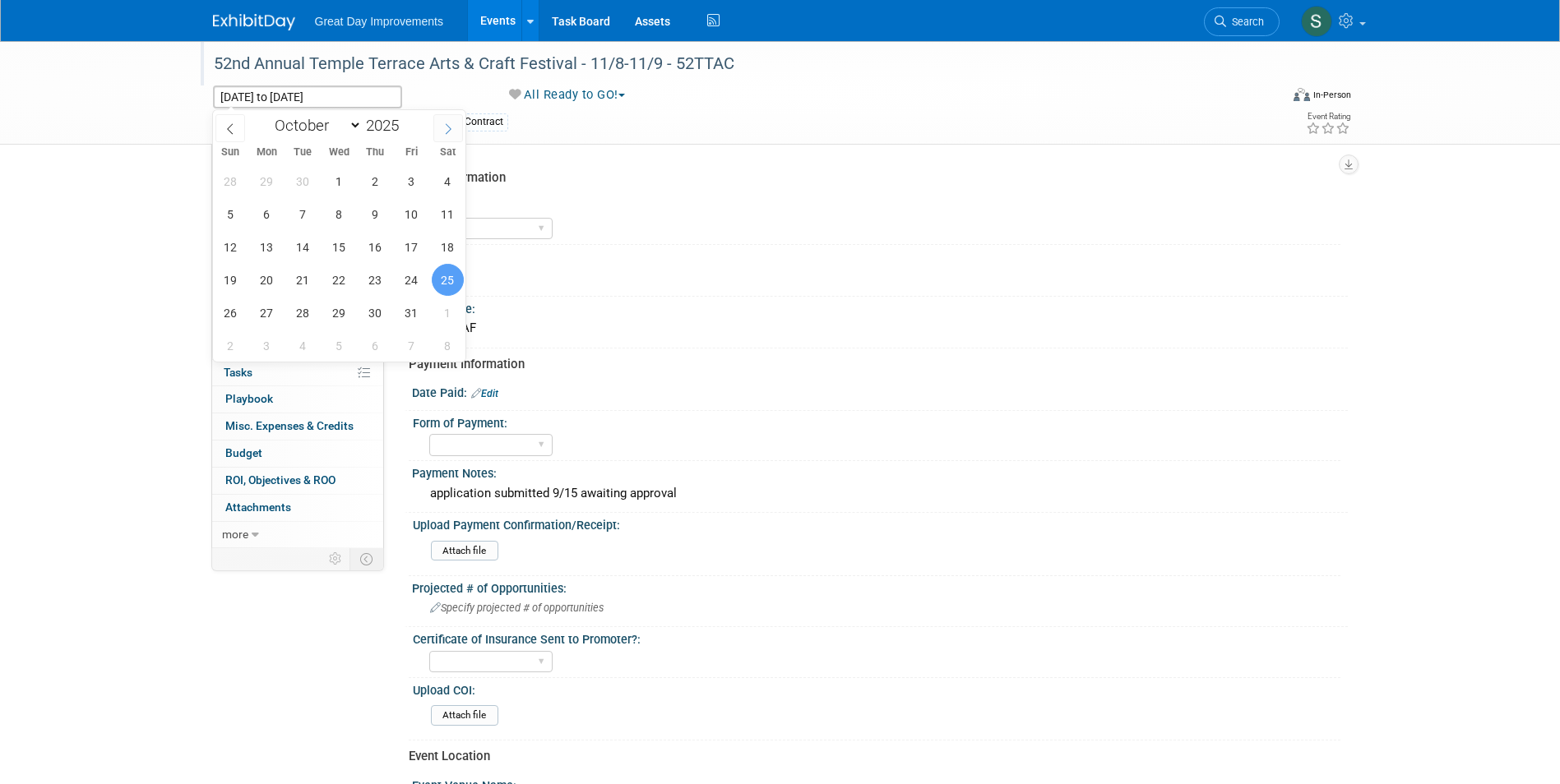
click at [450, 138] on span at bounding box center [448, 128] width 29 height 27
select select "10"
click at [444, 198] on span "8" at bounding box center [448, 214] width 32 height 32
type input "Nov 8, 2025"
click at [226, 257] on span "9" at bounding box center [230, 247] width 32 height 32
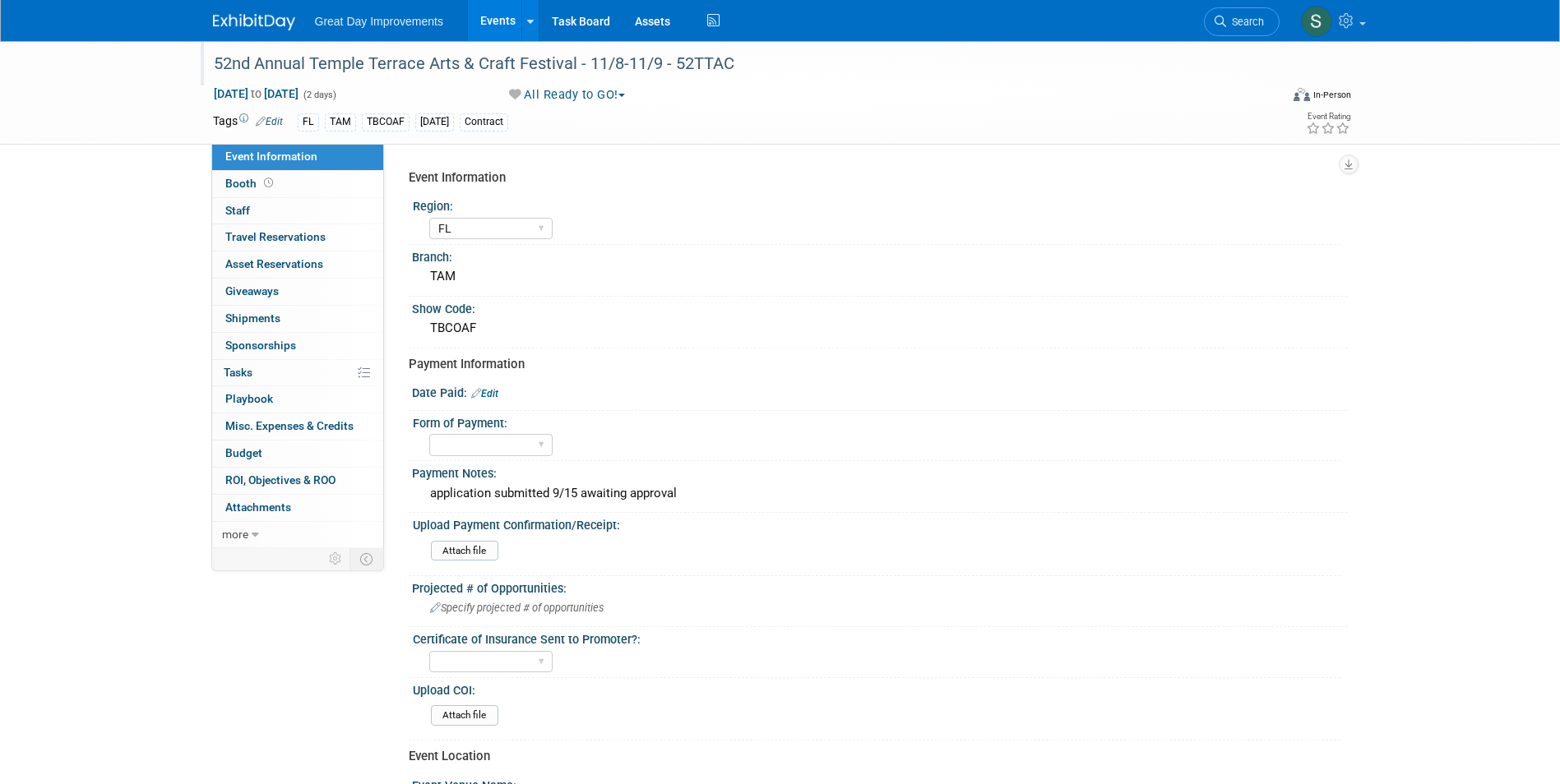
click at [276, 120] on link "Edit" at bounding box center [269, 121] width 28 height 11
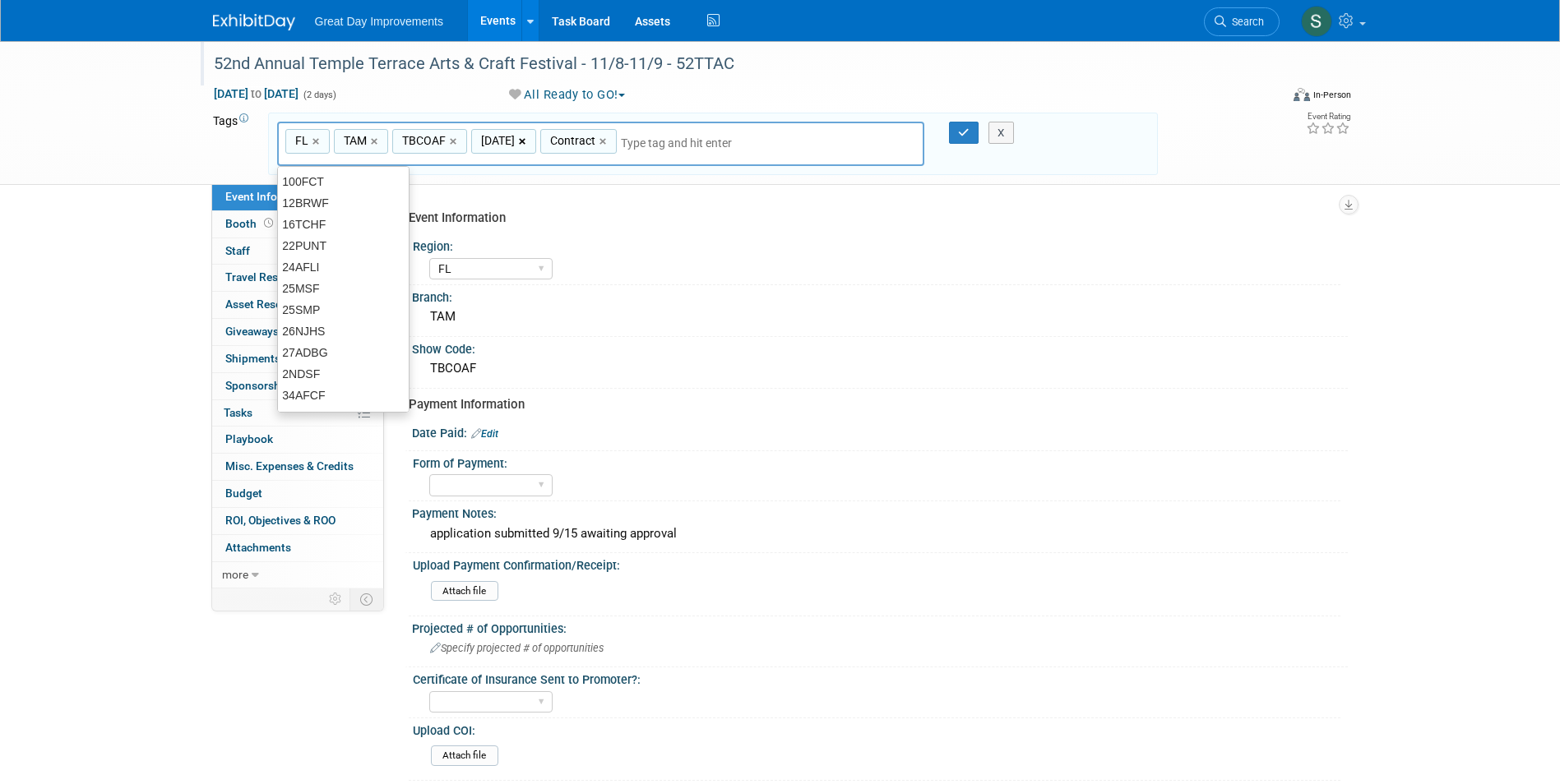
click at [523, 143] on link "×" at bounding box center [523, 142] width 10 height 19
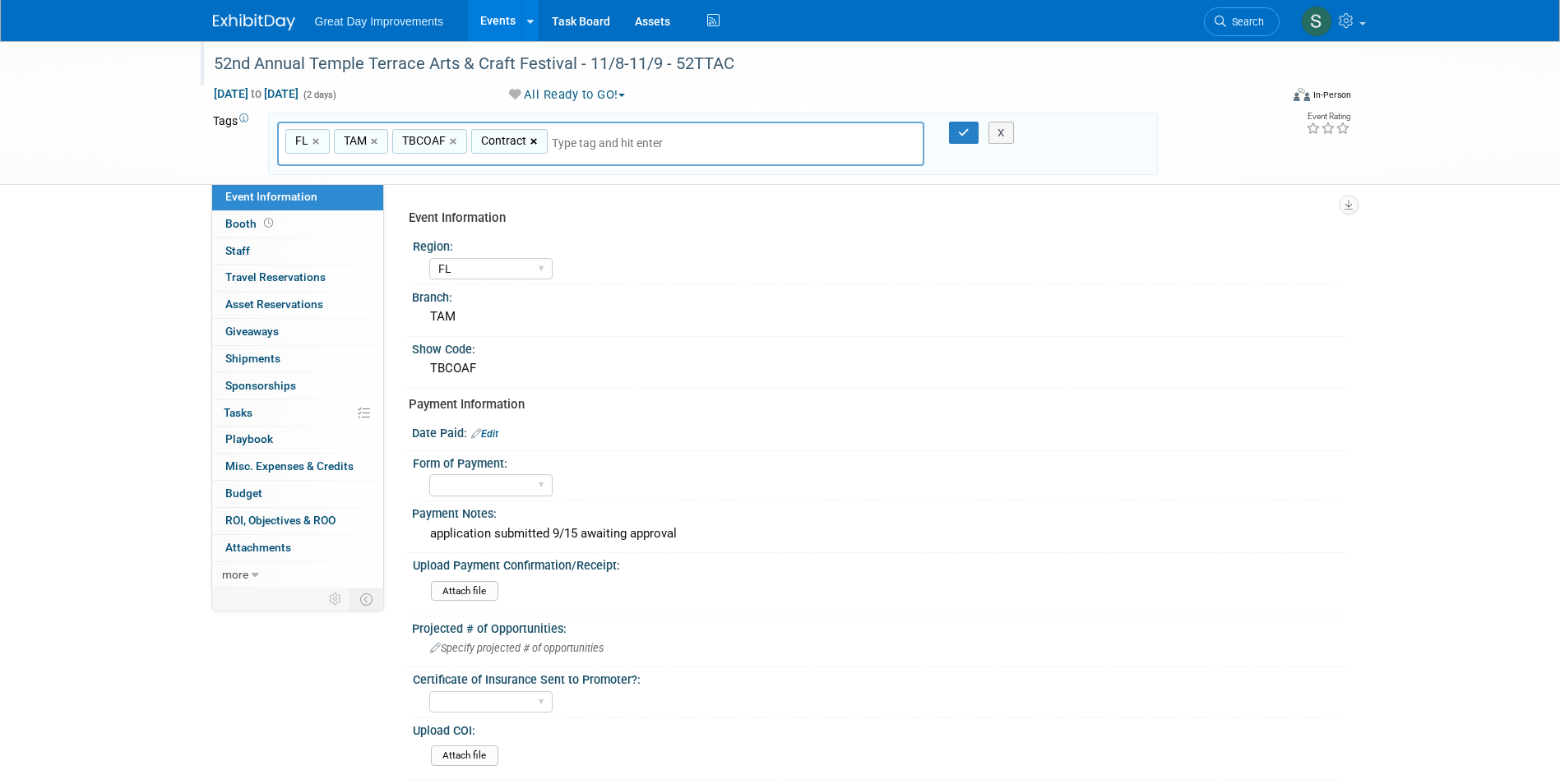
click at [534, 142] on link "×" at bounding box center [535, 142] width 10 height 19
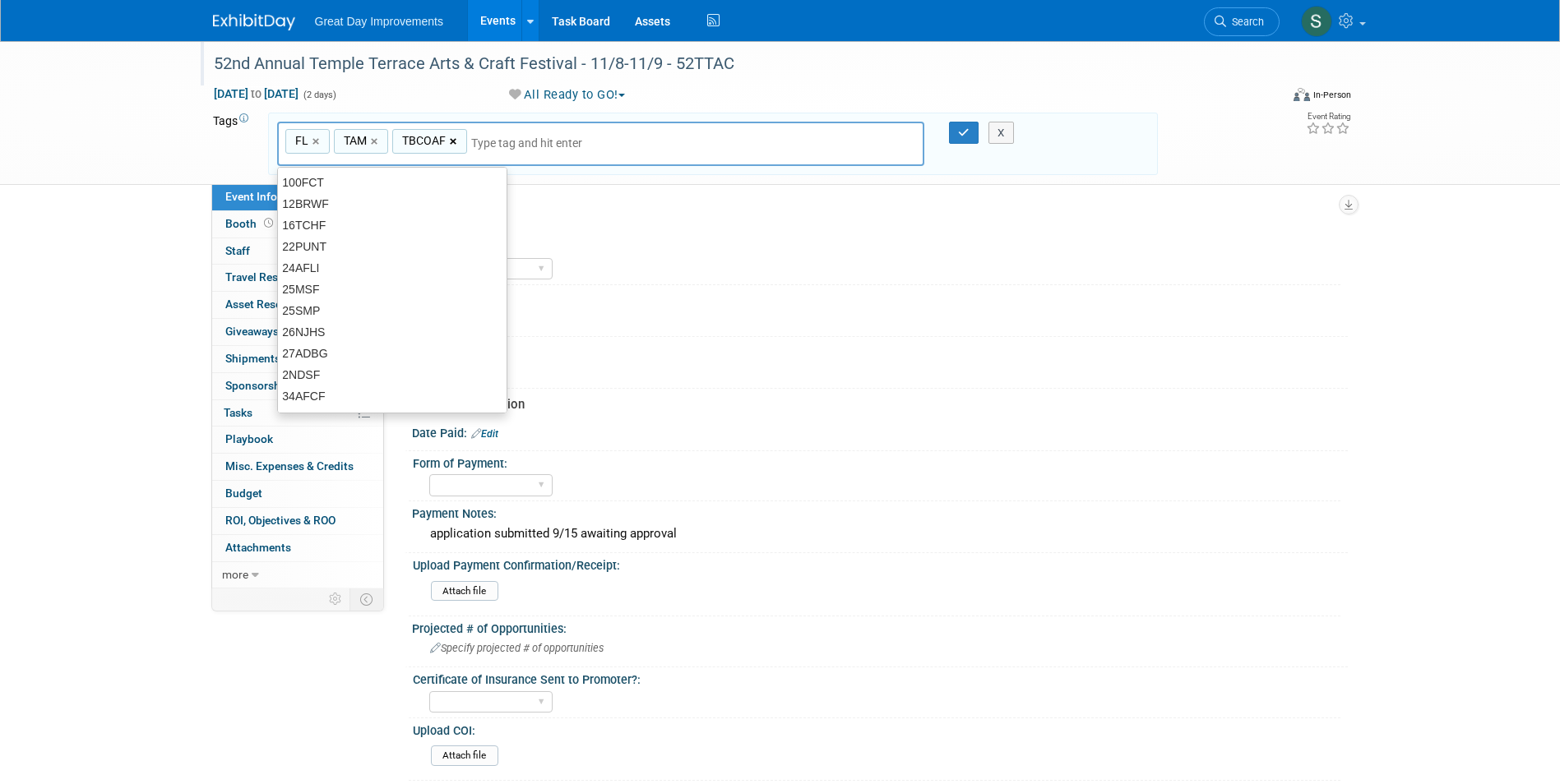
click at [455, 140] on link "×" at bounding box center [454, 142] width 10 height 19
type input "FL, TAM"
click at [451, 142] on input "text" at bounding box center [507, 142] width 230 height 16
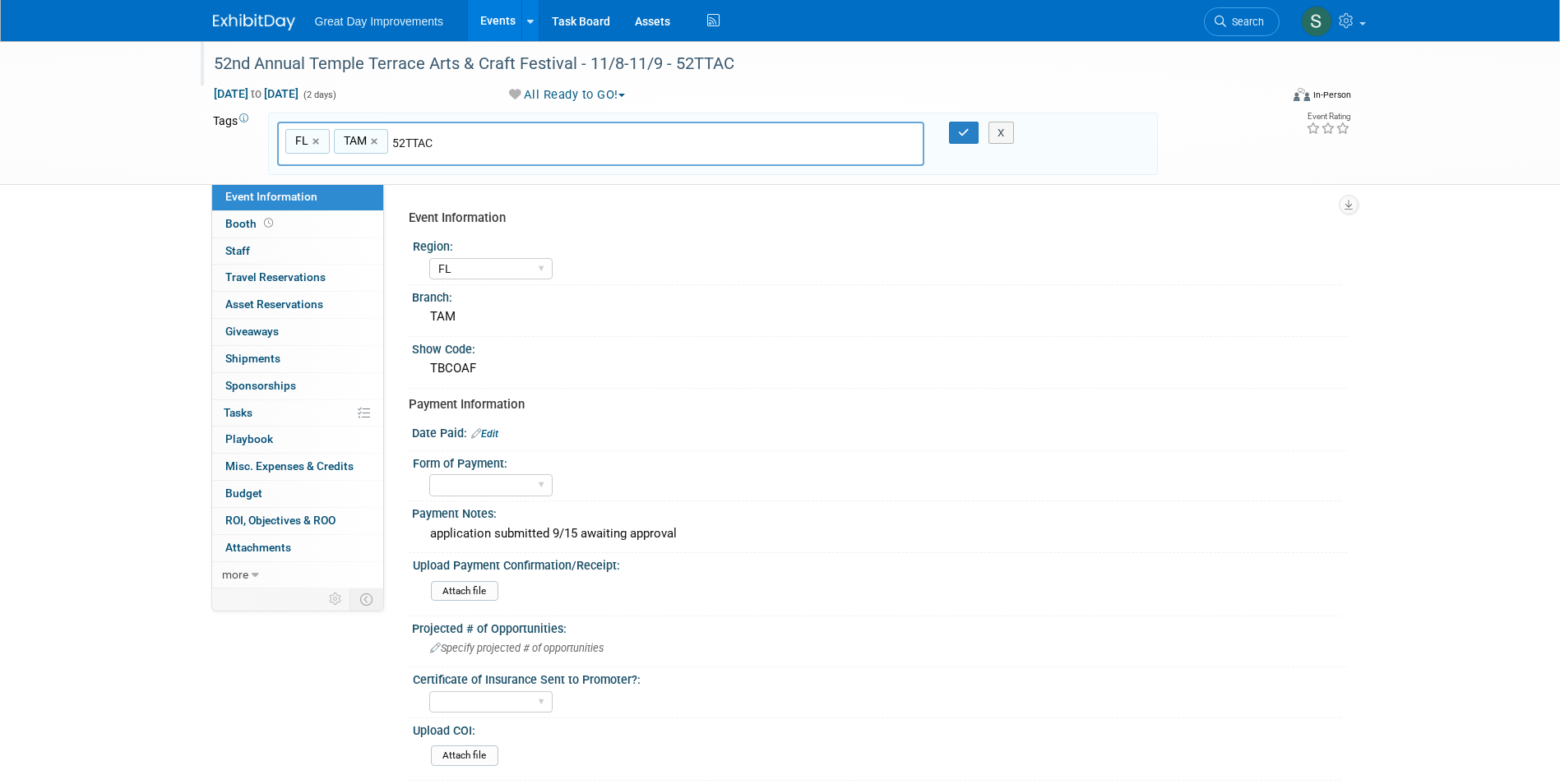
type input "52TTAC"
type input "FL, TAM, 52TTAC"
type input "[DATE]"
type input "FL, TAM, 52TTAC, NOV25"
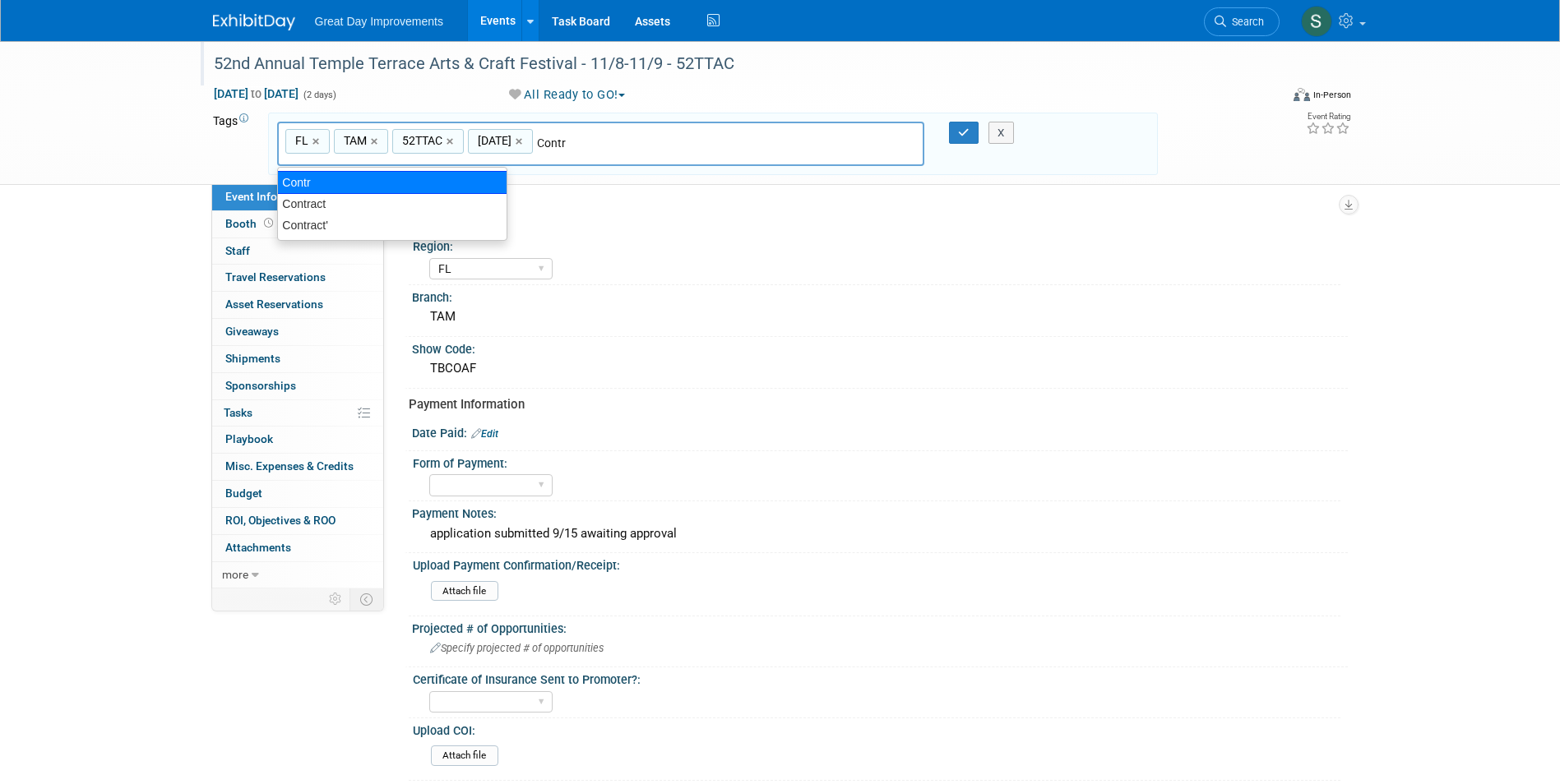
type input "Contract"
type input "FL, TAM, 52TTAC, NOV25, Contract"
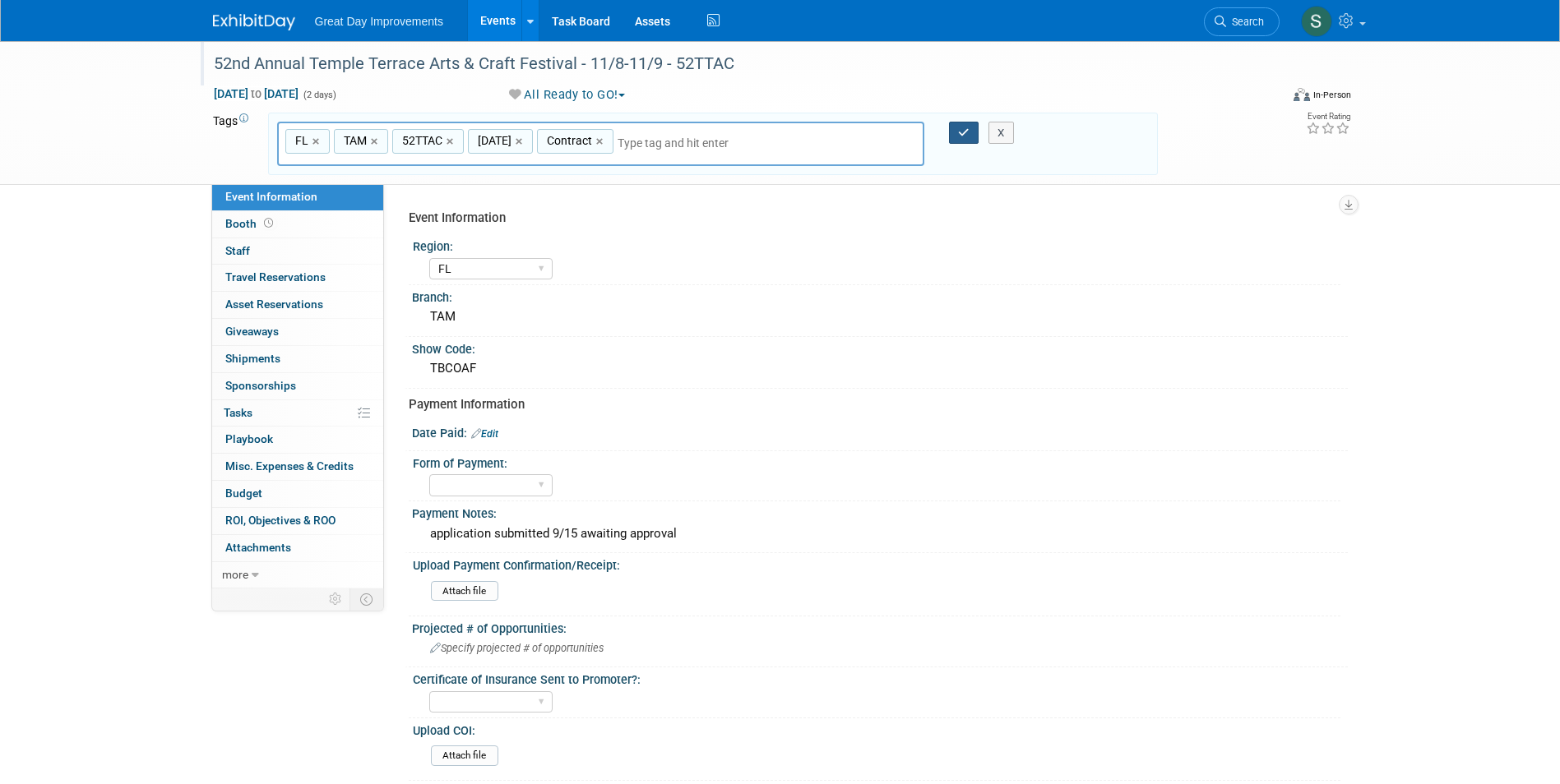
click at [964, 127] on icon "button" at bounding box center [964, 132] width 11 height 10
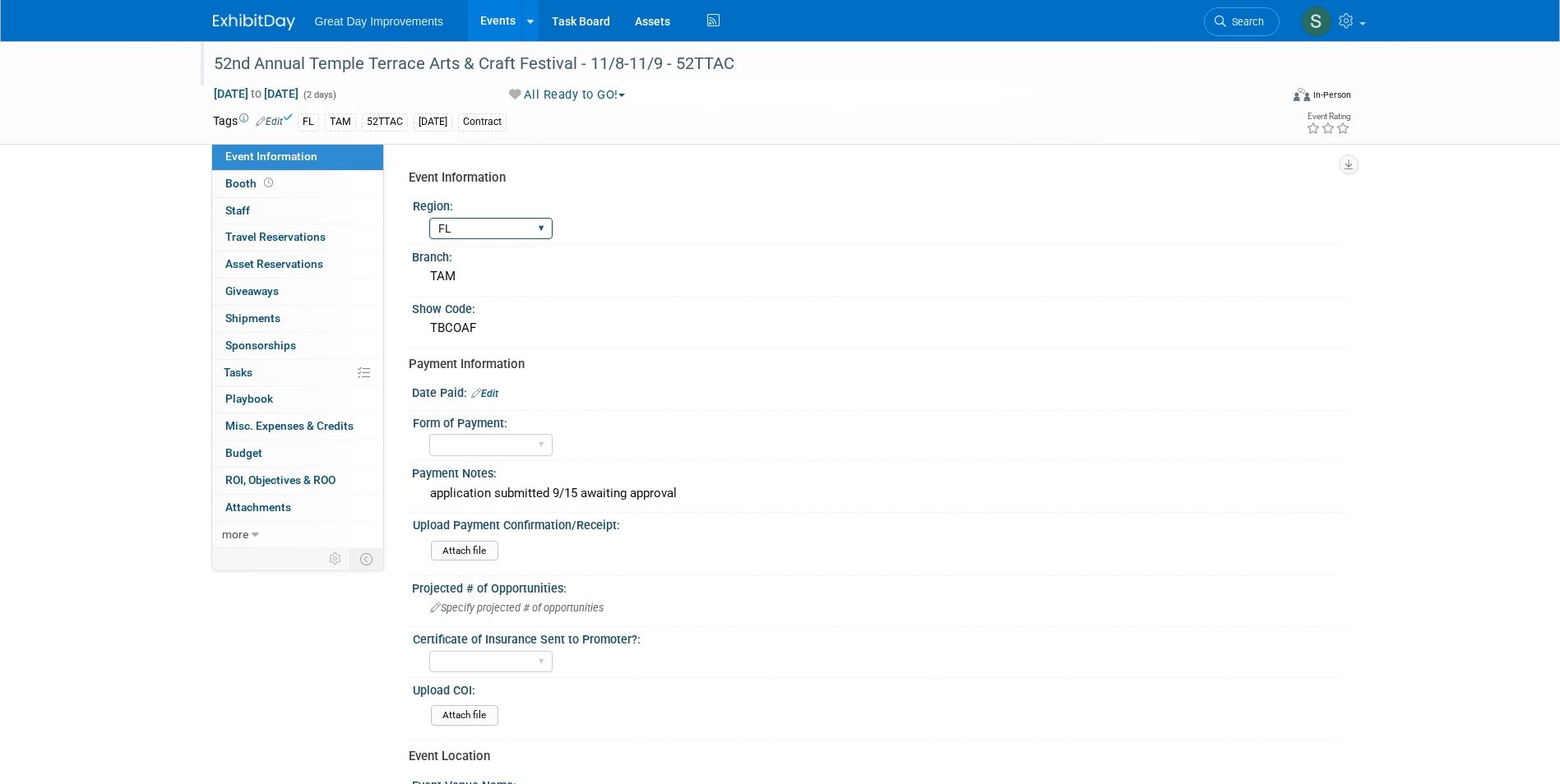
click at [488, 235] on select "GC MA MW MTW NE NEW OV PL PNW SA SE SC UMW FL" at bounding box center [491, 228] width 123 height 22
click at [945, 281] on div "TAM" at bounding box center [879, 276] width 911 height 26
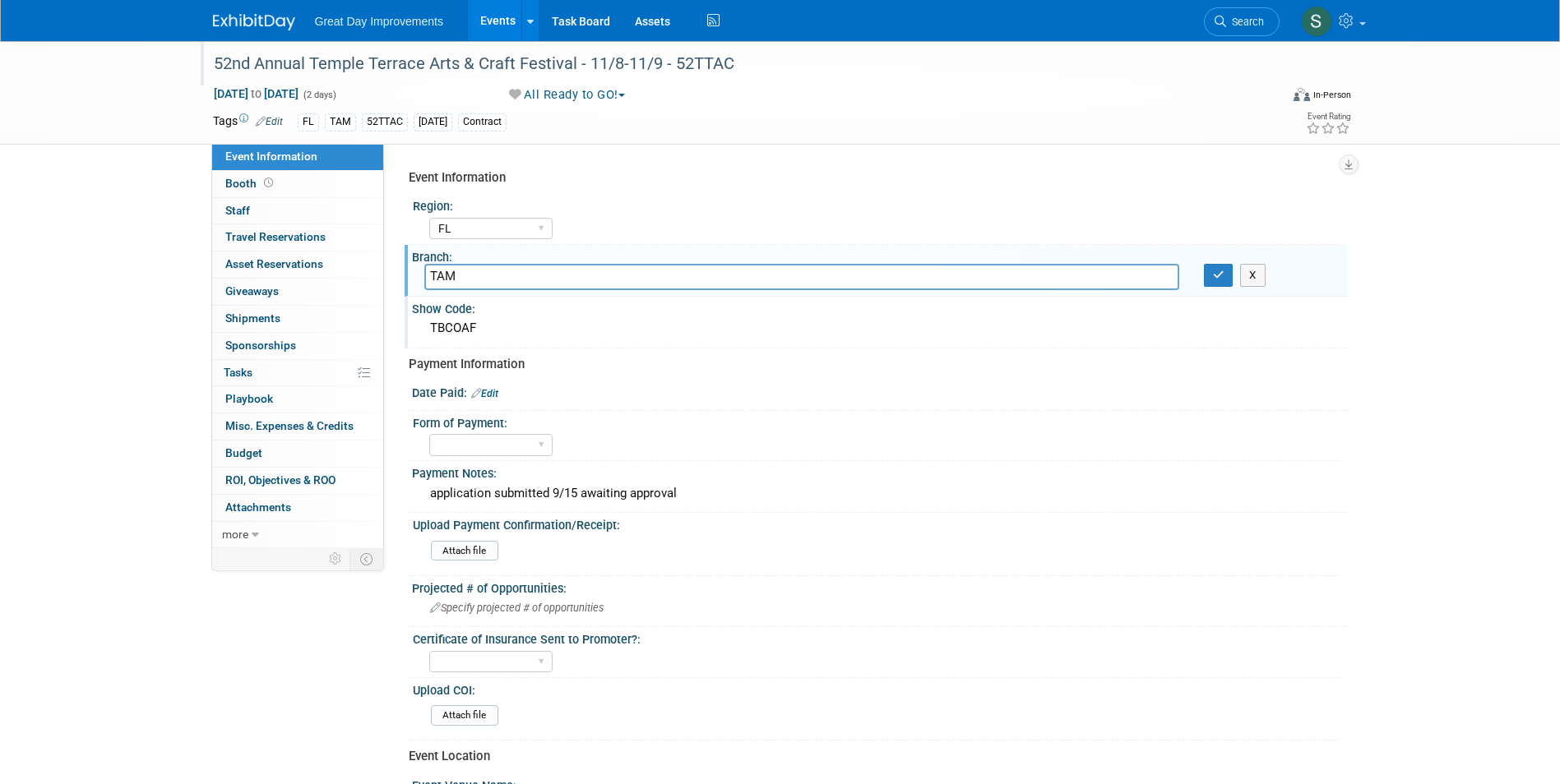
click at [593, 331] on div "TBCOAF" at bounding box center [879, 328] width 911 height 26
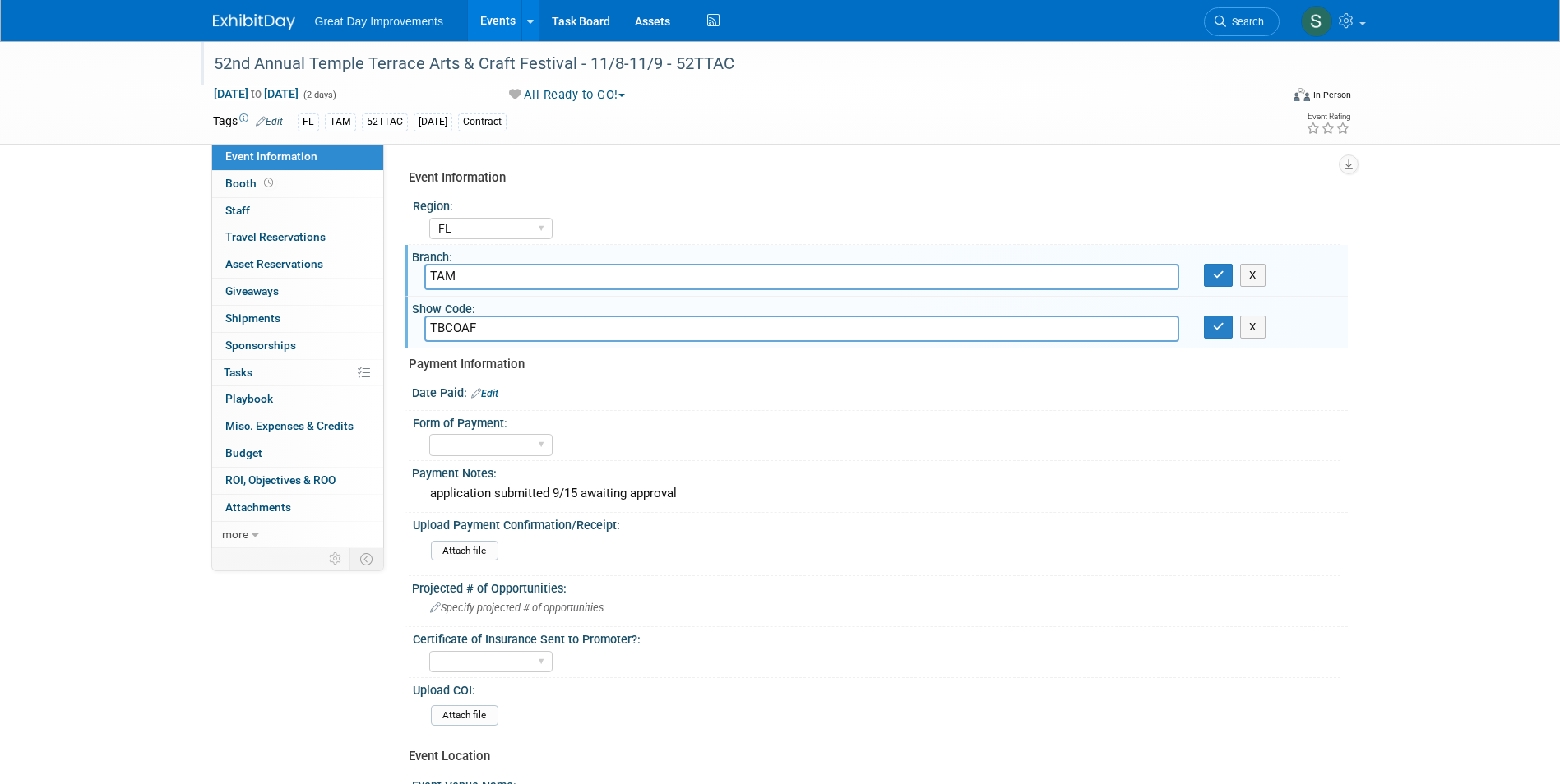
drag, startPoint x: 552, startPoint y: 331, endPoint x: 406, endPoint y: 335, distance: 146.1
click at [410, 335] on div "Show Code: TBCOAF TBCOAF X" at bounding box center [876, 322] width 944 height 52
type input "52TTAC"
click at [1207, 276] on button "button" at bounding box center [1219, 275] width 29 height 23
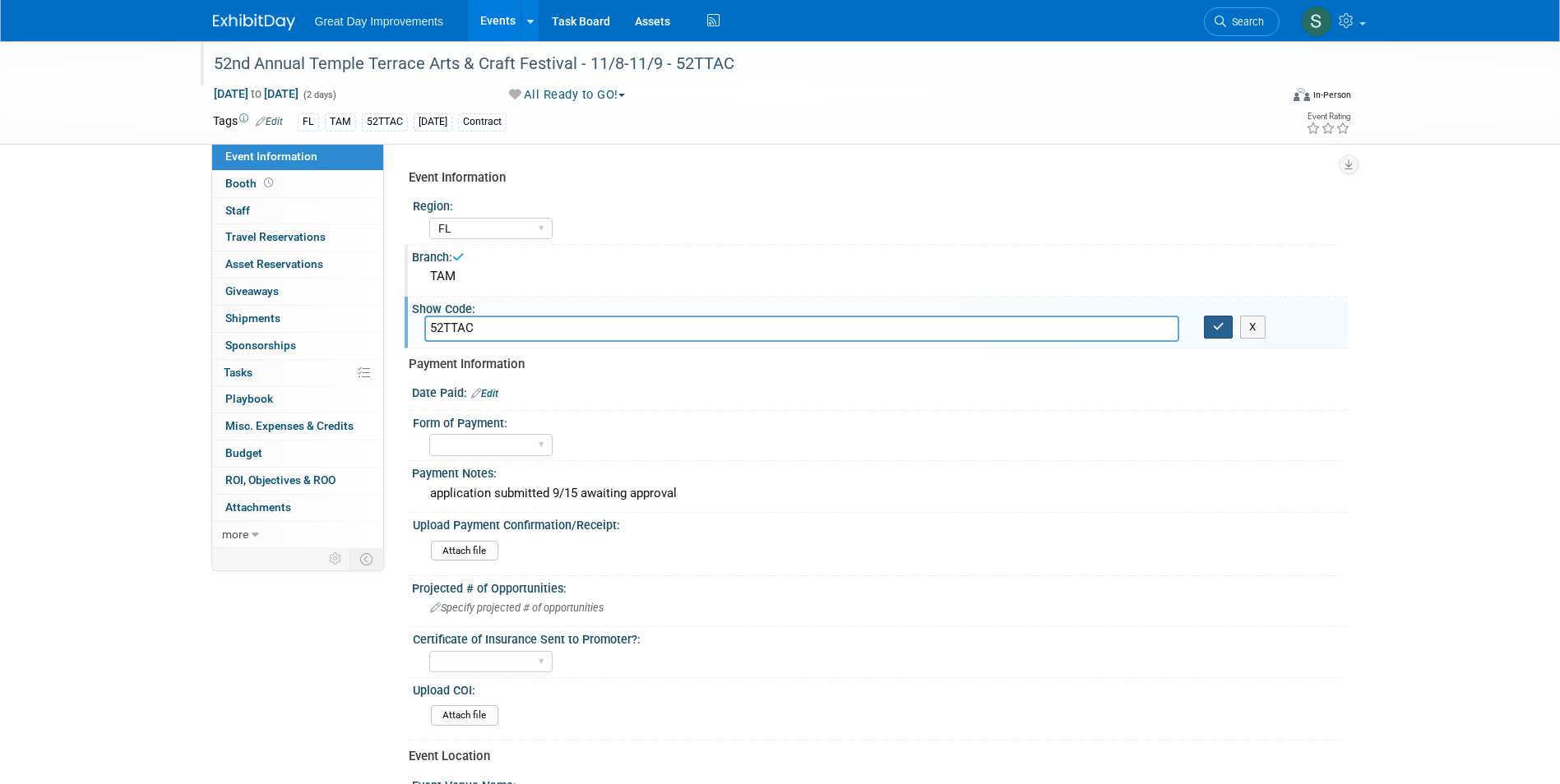
click at [1218, 329] on icon "button" at bounding box center [1219, 326] width 11 height 10
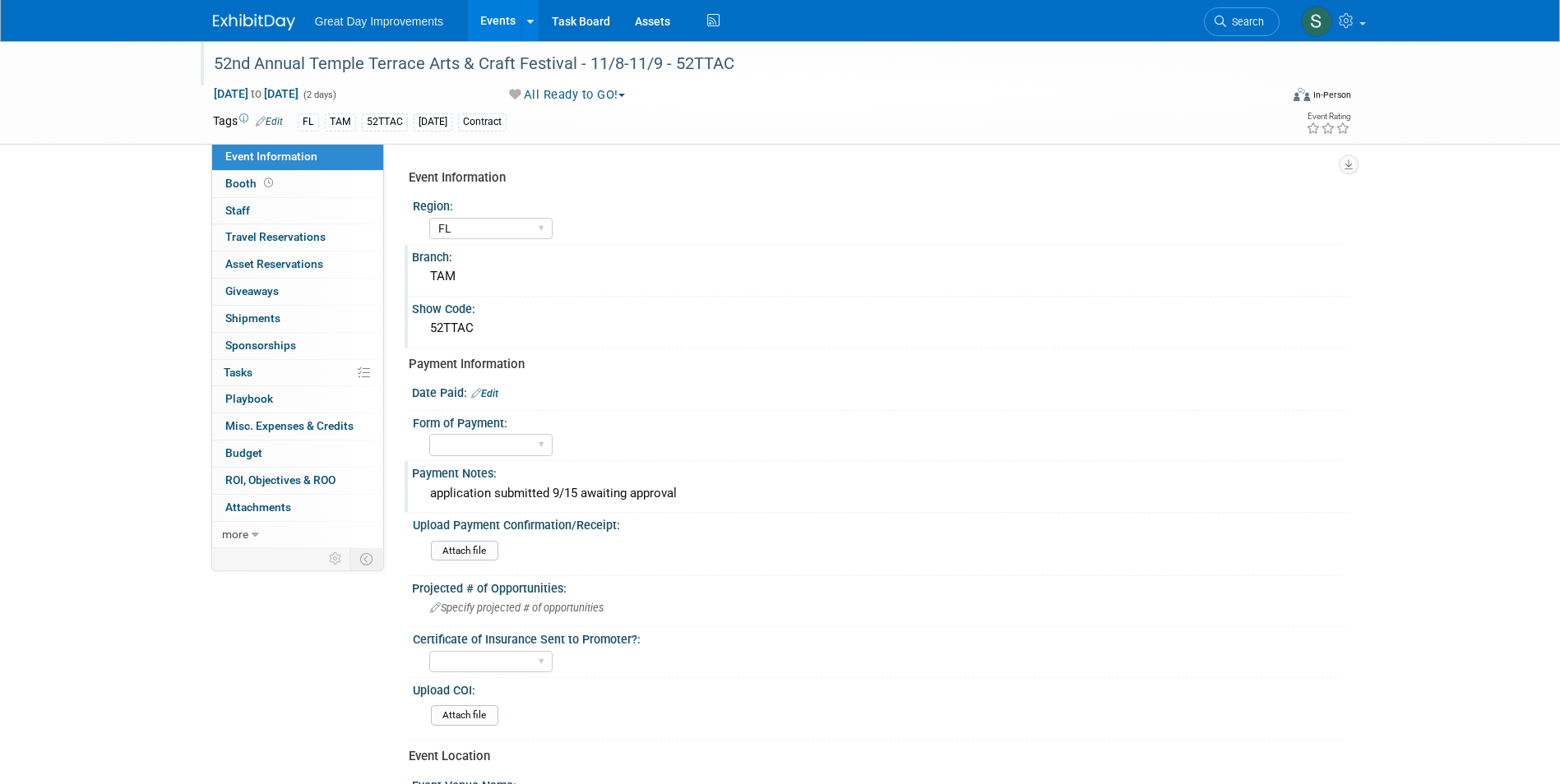
click at [663, 503] on div "application submitted 9/15 awaiting approval" at bounding box center [879, 493] width 911 height 26
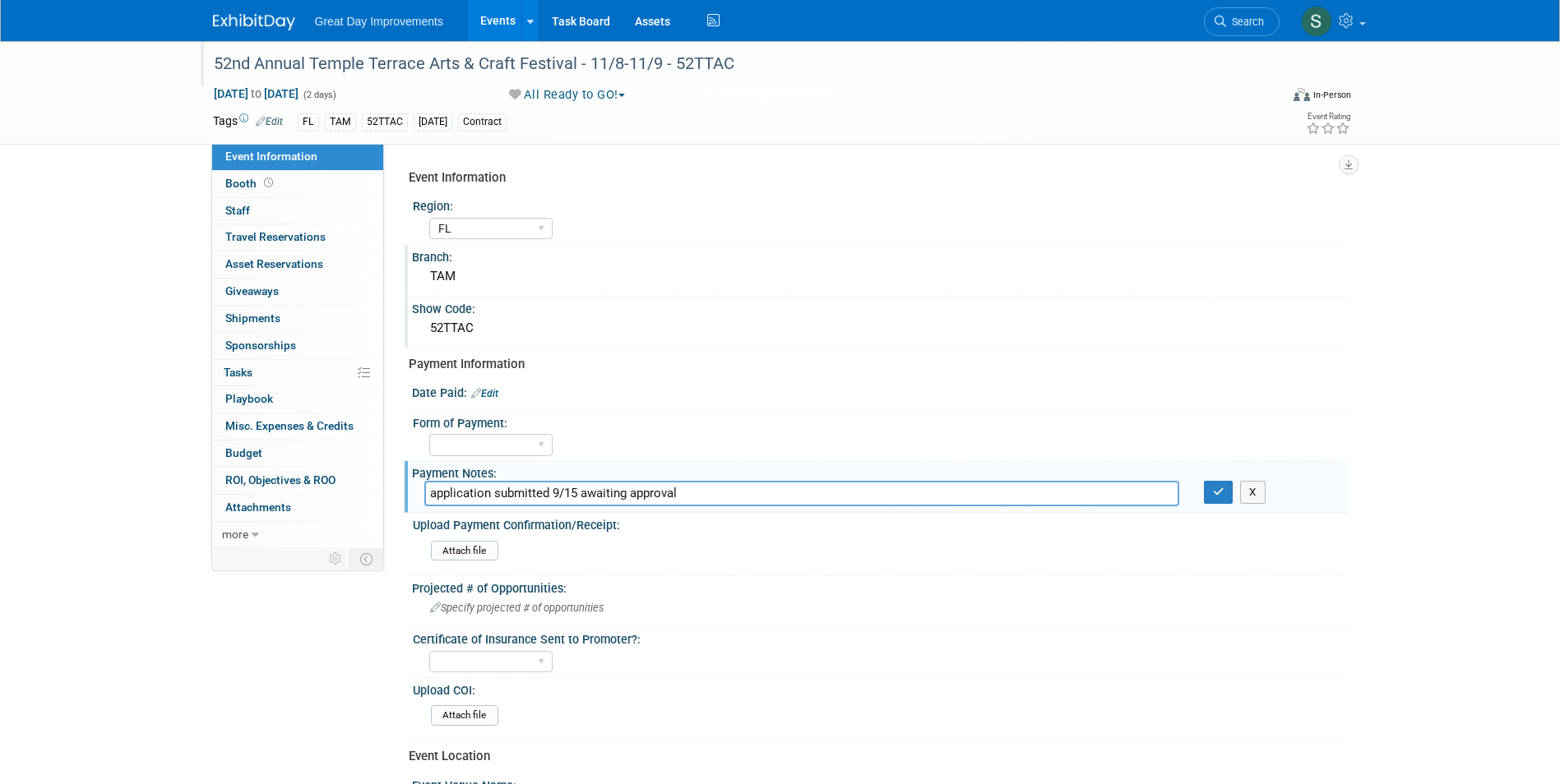
drag, startPoint x: 745, startPoint y: 498, endPoint x: 476, endPoint y: 488, distance: 269.2
click at [476, 488] on input "application submitted 9/15 awaiting approval" at bounding box center [801, 493] width 755 height 26
type input "a"
click at [1220, 503] on button "button" at bounding box center [1219, 492] width 29 height 23
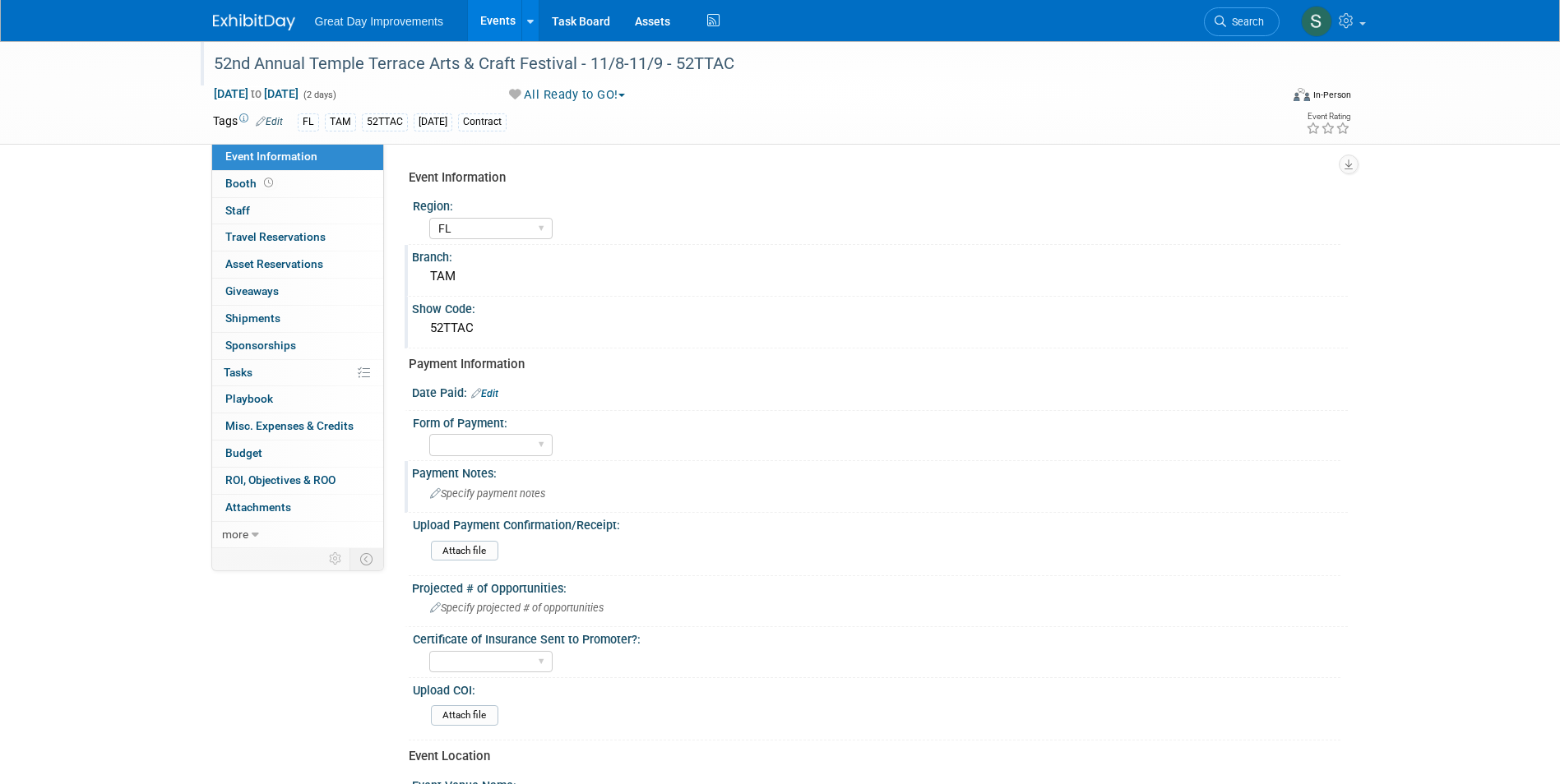
drag, startPoint x: 495, startPoint y: 407, endPoint x: 484, endPoint y: 400, distance: 13.0
click at [484, 400] on div at bounding box center [879, 402] width 911 height 4
click at [486, 394] on link "Edit" at bounding box center [485, 393] width 28 height 11
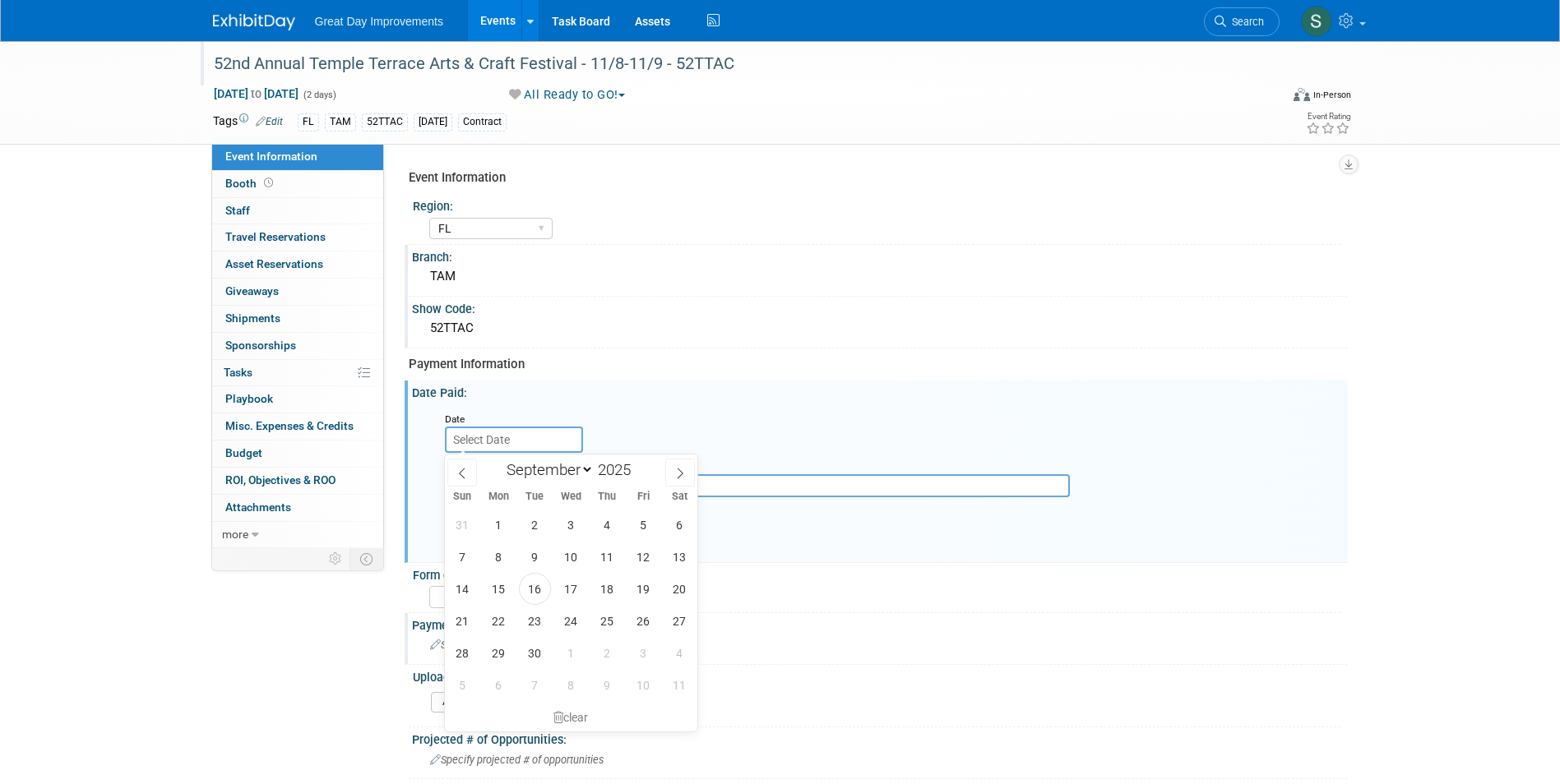
click at [485, 435] on input "text" at bounding box center [514, 440] width 138 height 27
drag, startPoint x: 485, startPoint y: 435, endPoint x: 462, endPoint y: 430, distance: 23.5
click at [462, 430] on input "text" at bounding box center [514, 440] width 138 height 27
click at [511, 591] on span "15" at bounding box center [499, 589] width 32 height 32
type input "Sep 15, 2025"
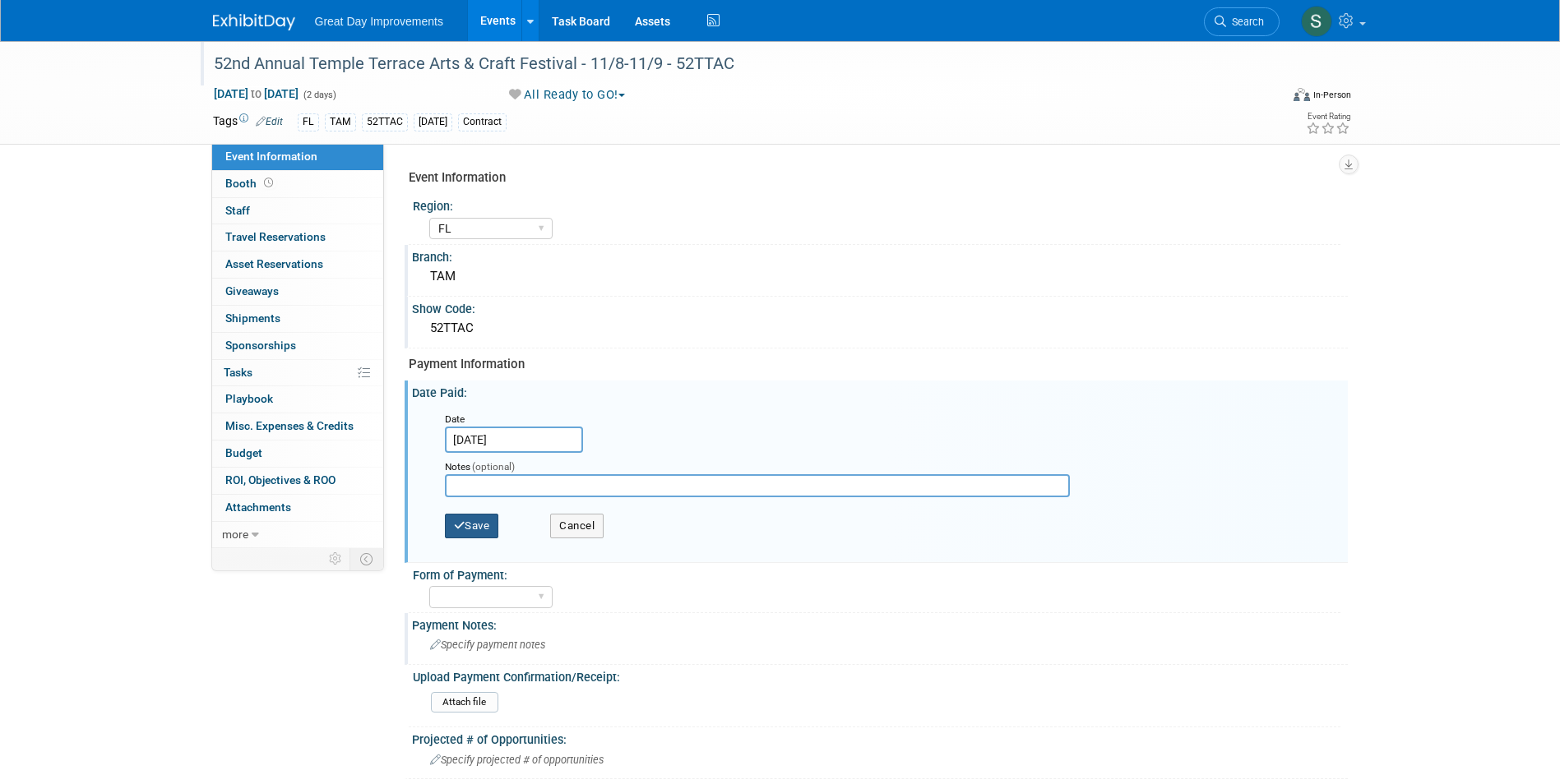
click at [480, 515] on button "Save" at bounding box center [471, 526] width 54 height 25
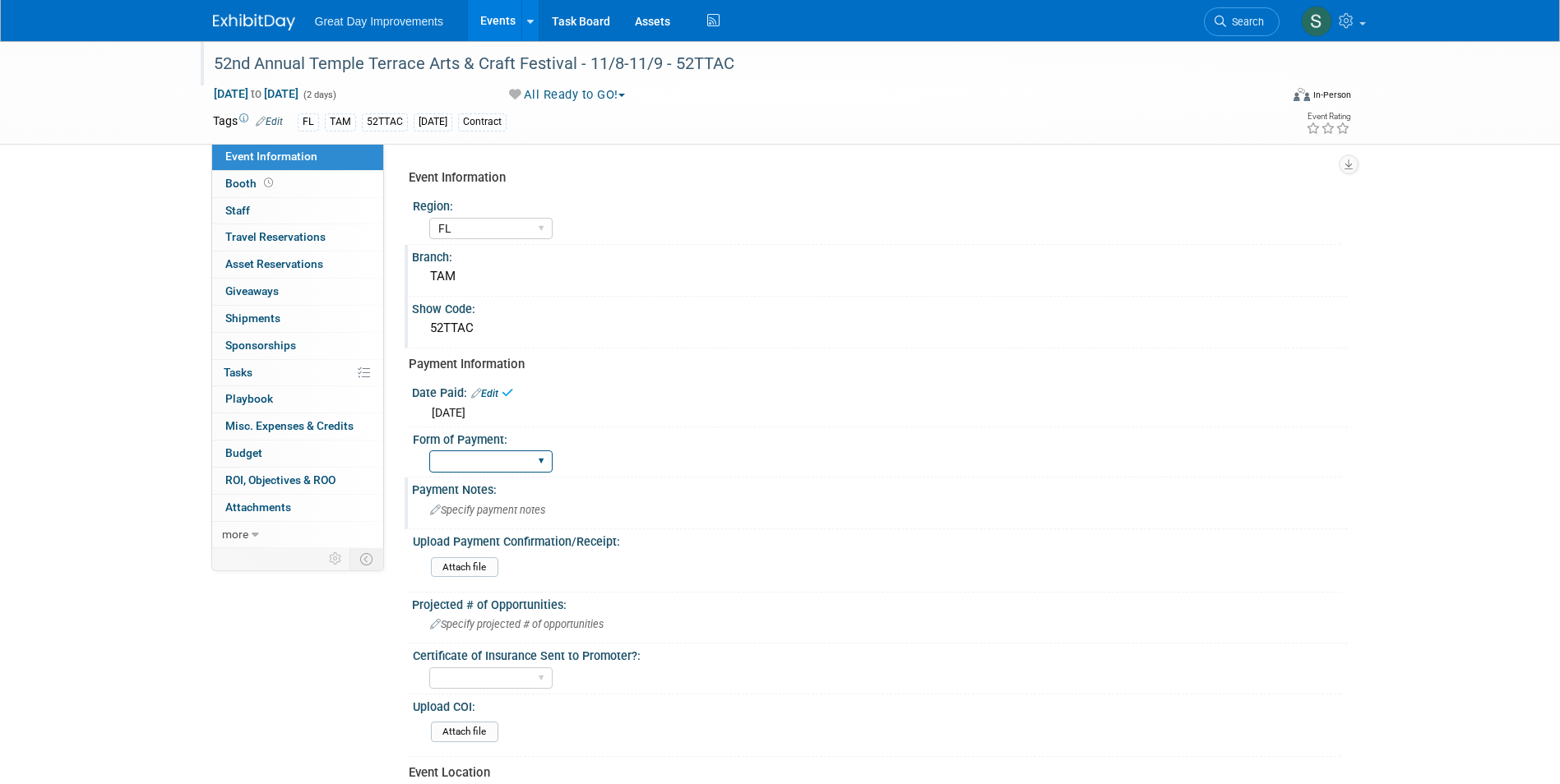
click at [486, 463] on select "Paid via CC Check Requested Pay at the Gate Other" at bounding box center [491, 461] width 123 height 22
select select "Paid via CC"
click at [430, 450] on select "Paid via CC Check Requested Pay at the Gate Other" at bounding box center [491, 461] width 123 height 22
click at [279, 16] on img at bounding box center [254, 22] width 83 height 16
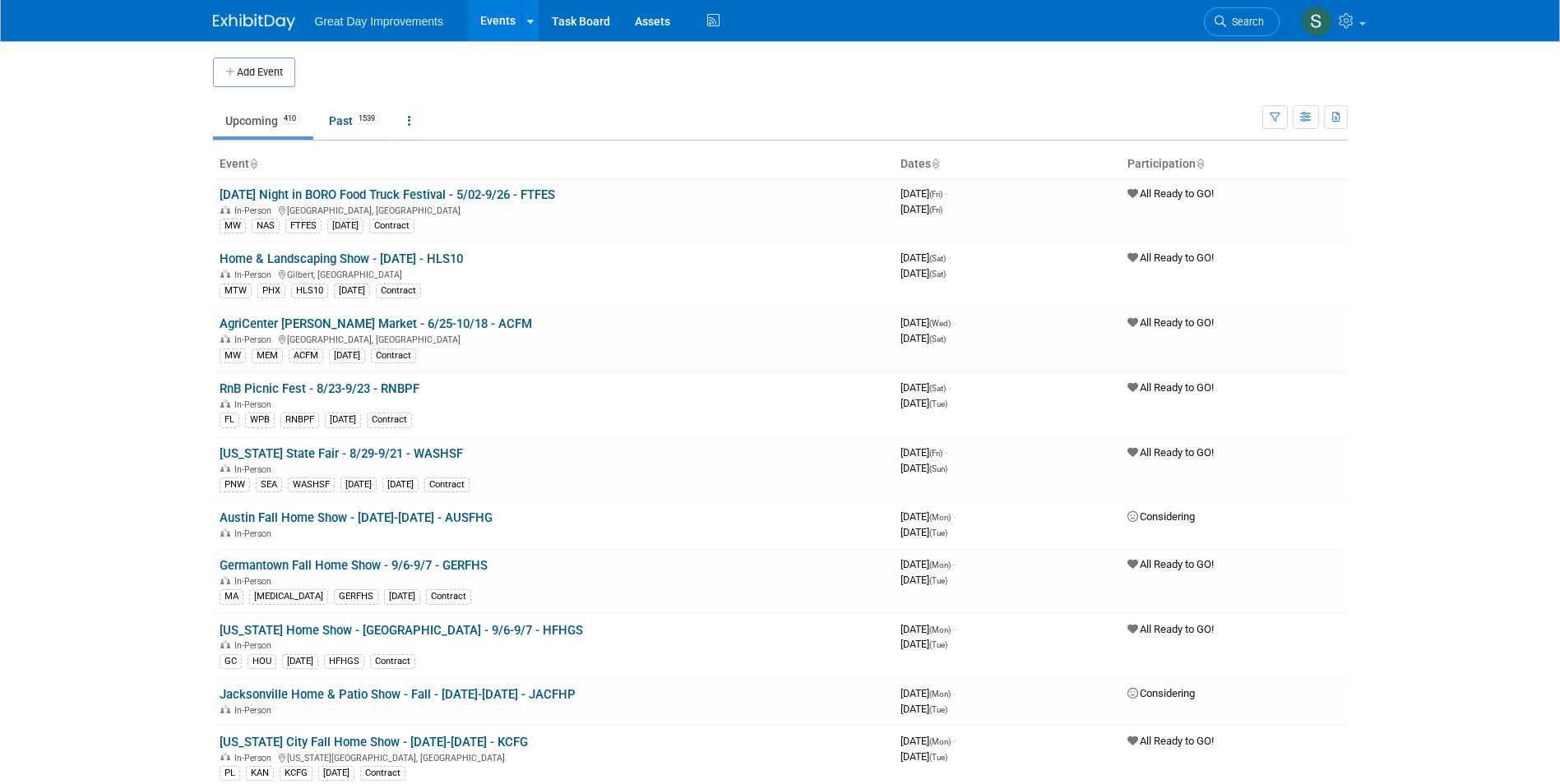
click at [1245, 24] on span "Search" at bounding box center [1245, 21] width 38 height 12
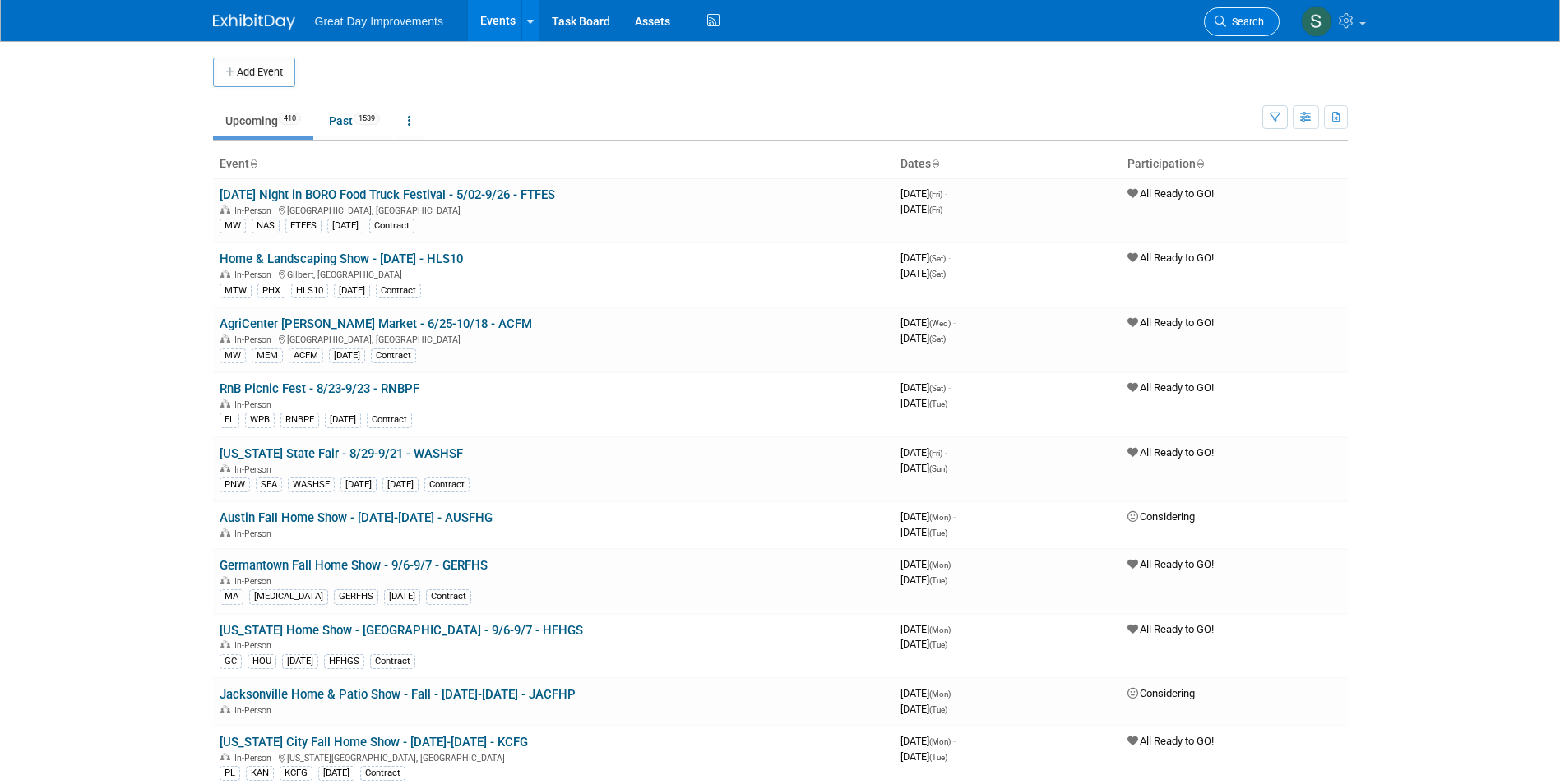
click at [1223, 12] on link "Search" at bounding box center [1242, 22] width 76 height 28
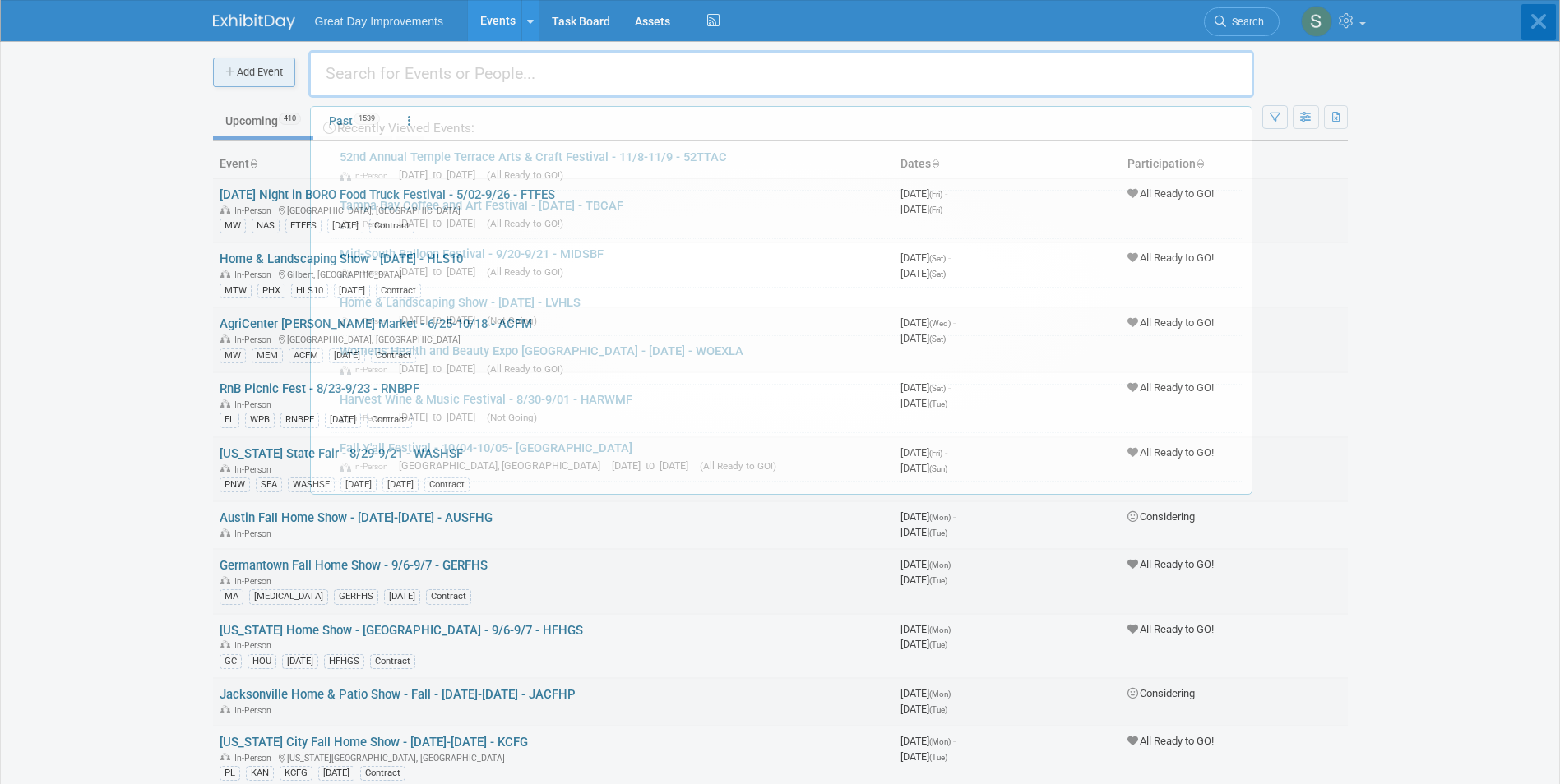
click at [224, 65] on body "Great Day Improvements Events Add Event Bulk Upload Events Shareable Event Boar…" at bounding box center [780, 392] width 1560 height 784
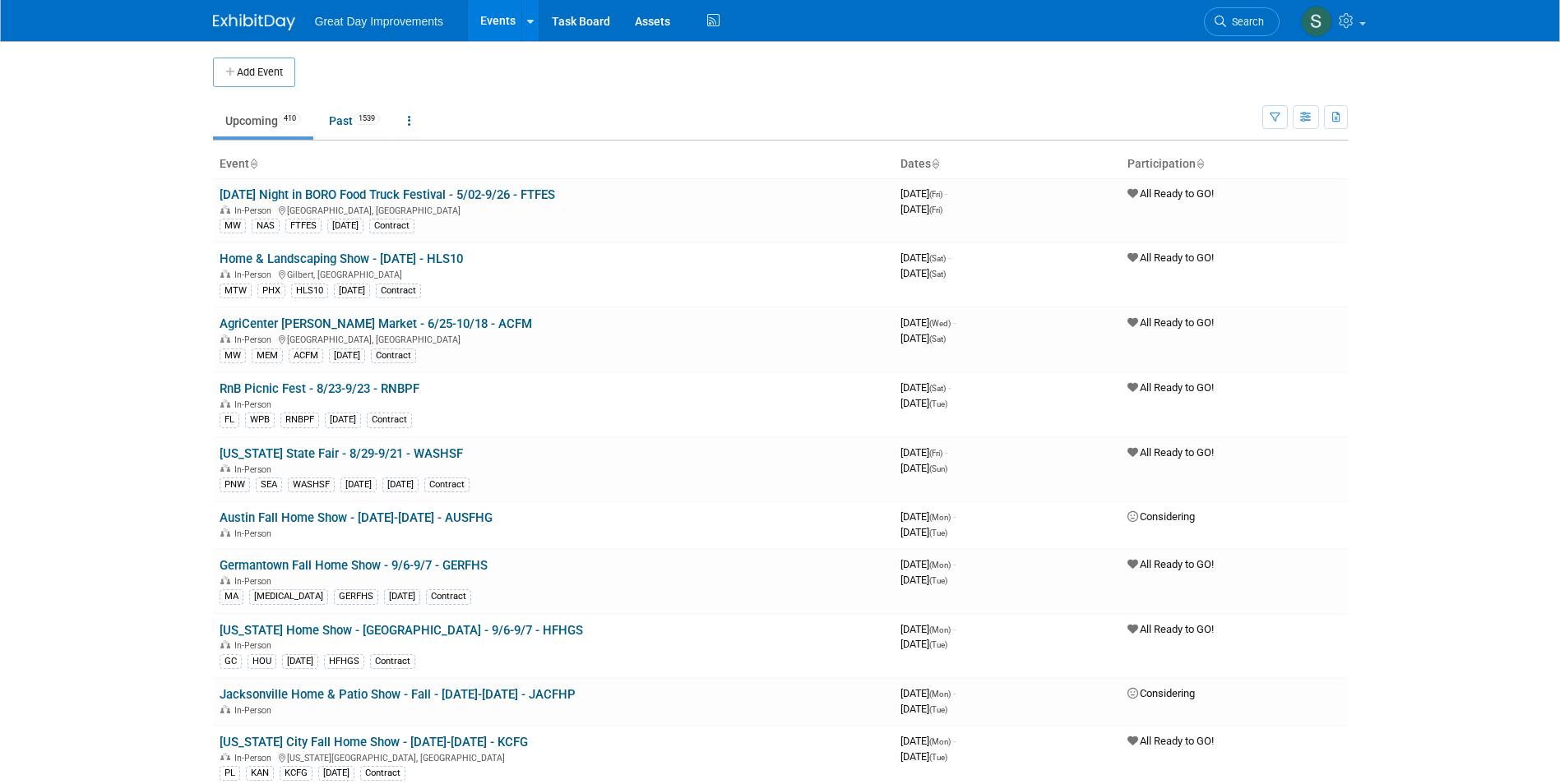
click at [226, 71] on icon "button" at bounding box center [231, 72] width 11 height 10
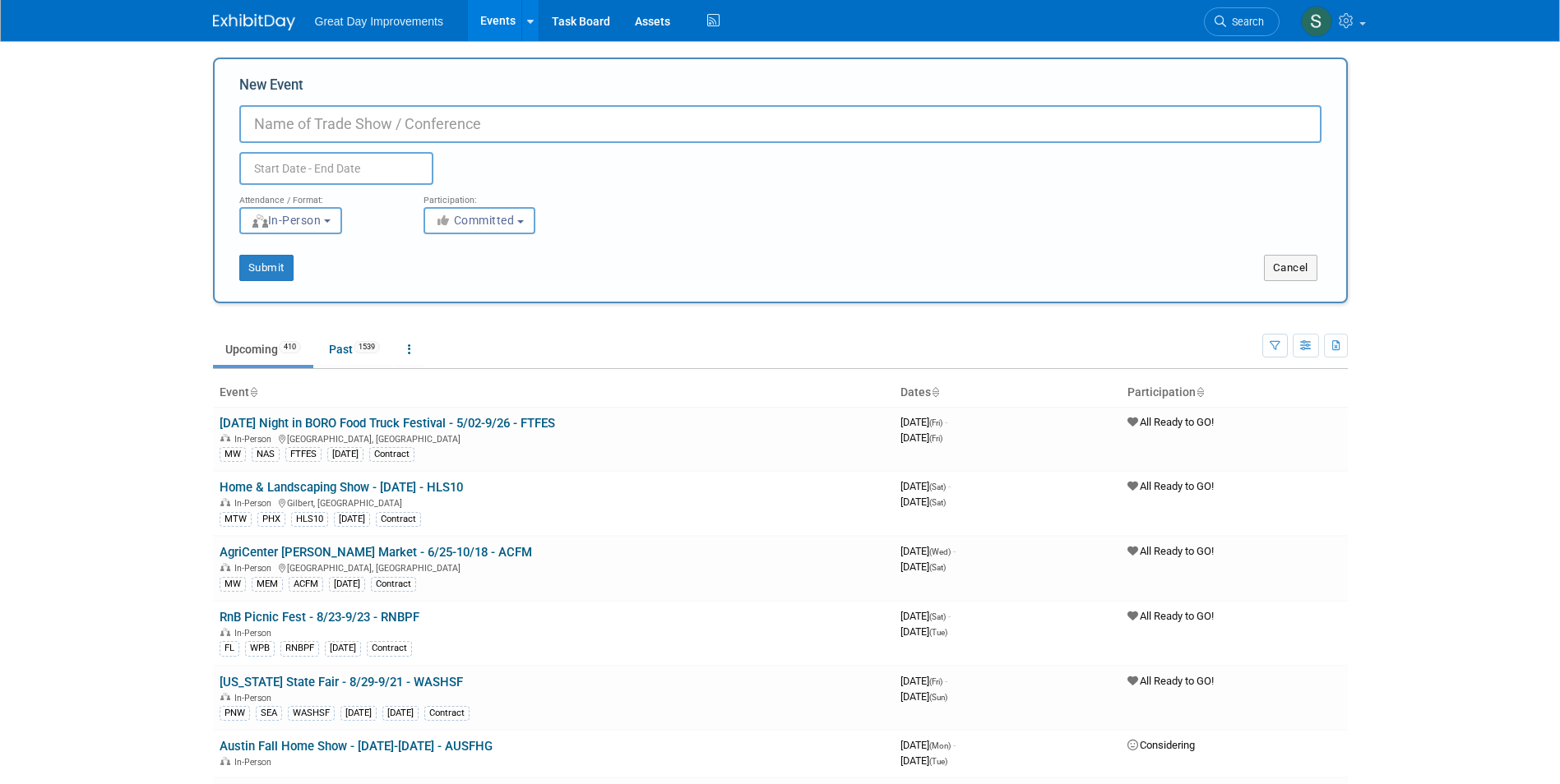
paste input "7th Annual Tampa Bay Business Expo"
type input "7th Annual Tampa Bay Business Expo - [DATE] - 7TBBE"
click at [505, 227] on button "Committed" at bounding box center [480, 221] width 112 height 27
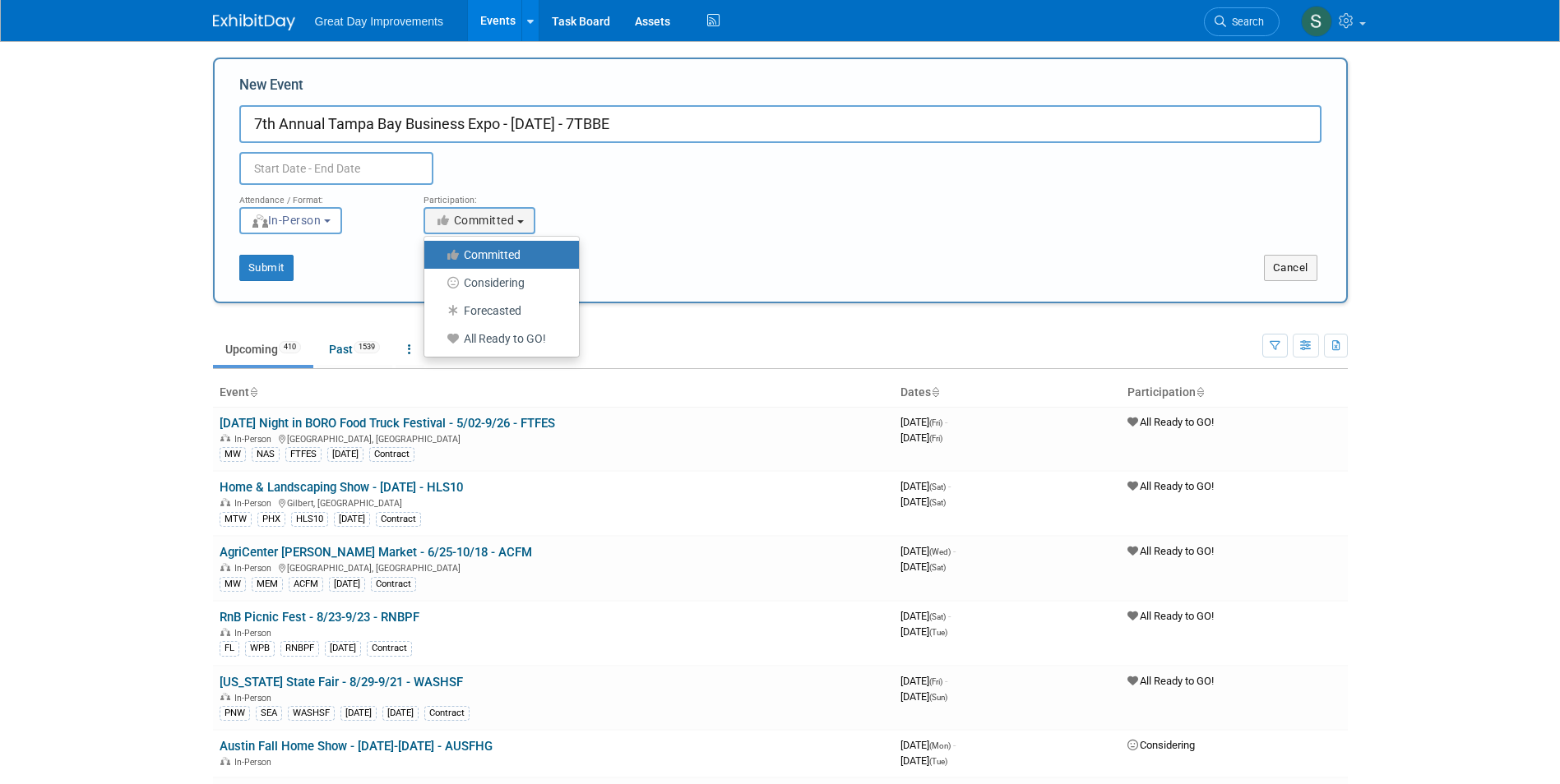
click at [534, 356] on ul "Committed Considering Forecasted All Ready to GO!" at bounding box center [502, 297] width 156 height 121
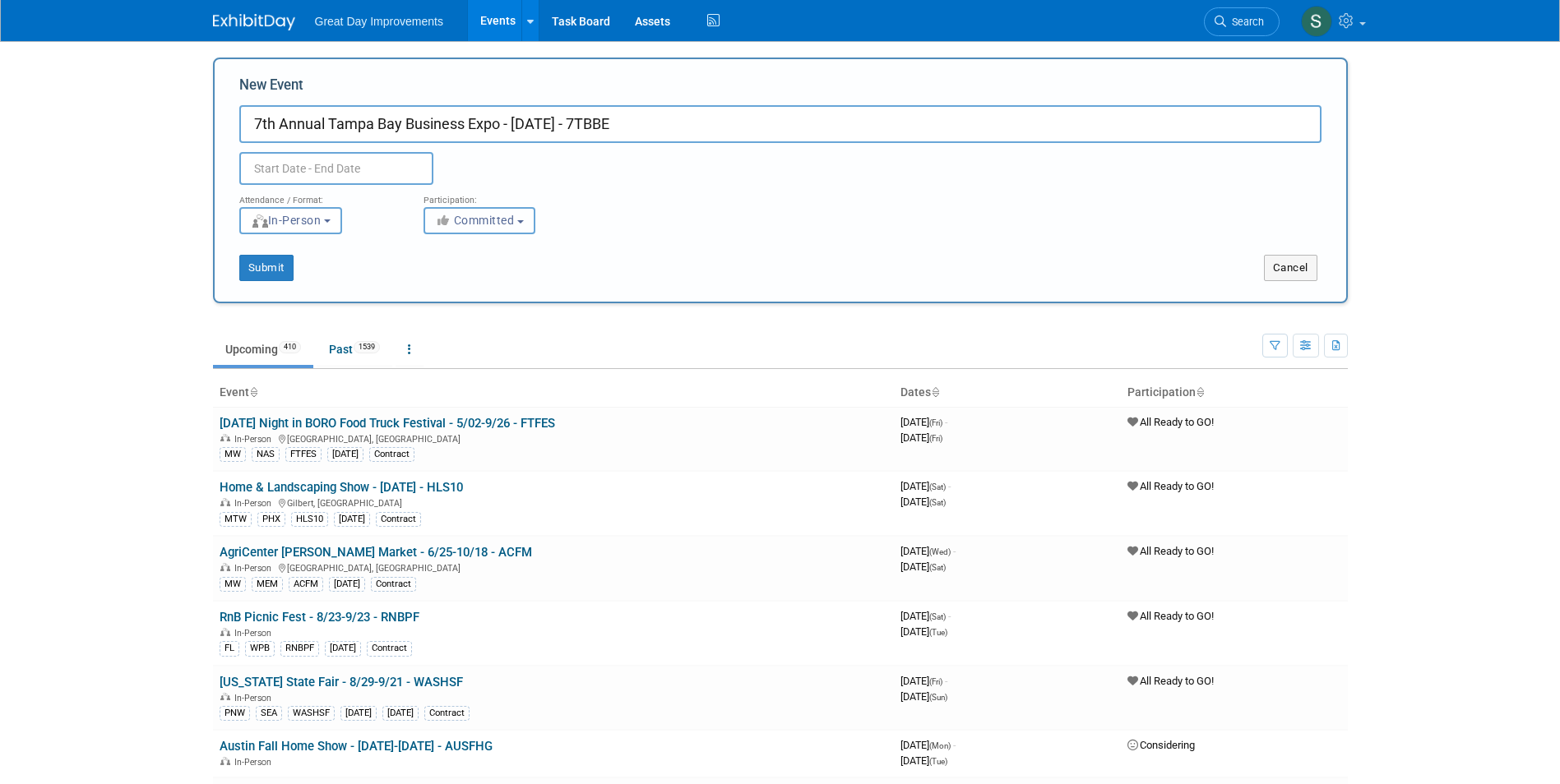
click at [486, 222] on span "Committed" at bounding box center [475, 220] width 80 height 13
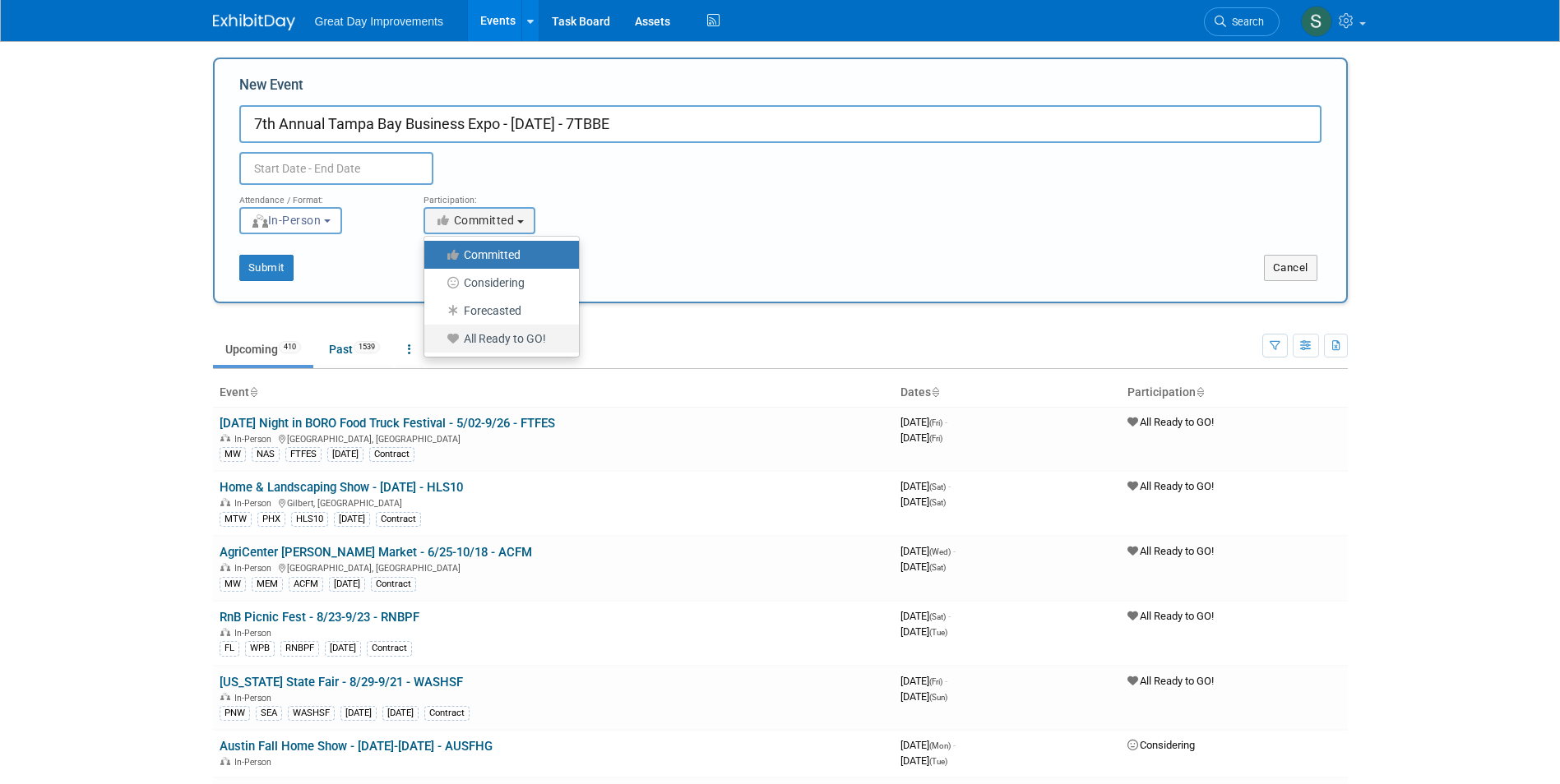
click at [520, 330] on link "All Ready to GO!" at bounding box center [501, 338] width 155 height 27
click at [543, 348] on label "All Ready to GO!" at bounding box center [497, 338] width 130 height 22
click at [439, 344] on input "All Ready to GO!" at bounding box center [433, 338] width 10 height 10
select select "102"
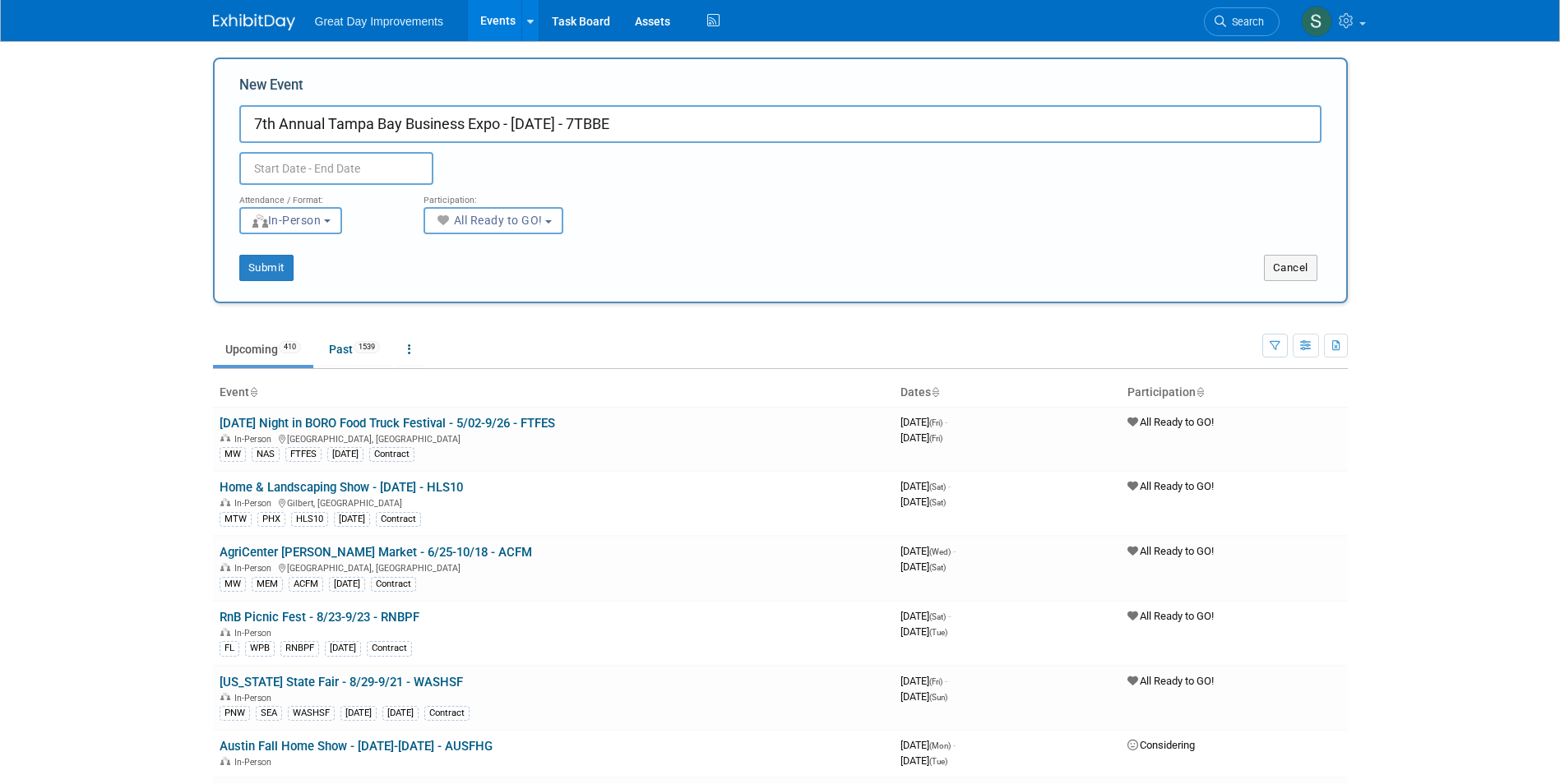
click at [376, 147] on div "Duplicate Event Warning" at bounding box center [780, 164] width 1107 height 42
click at [391, 179] on input "text" at bounding box center [336, 168] width 194 height 33
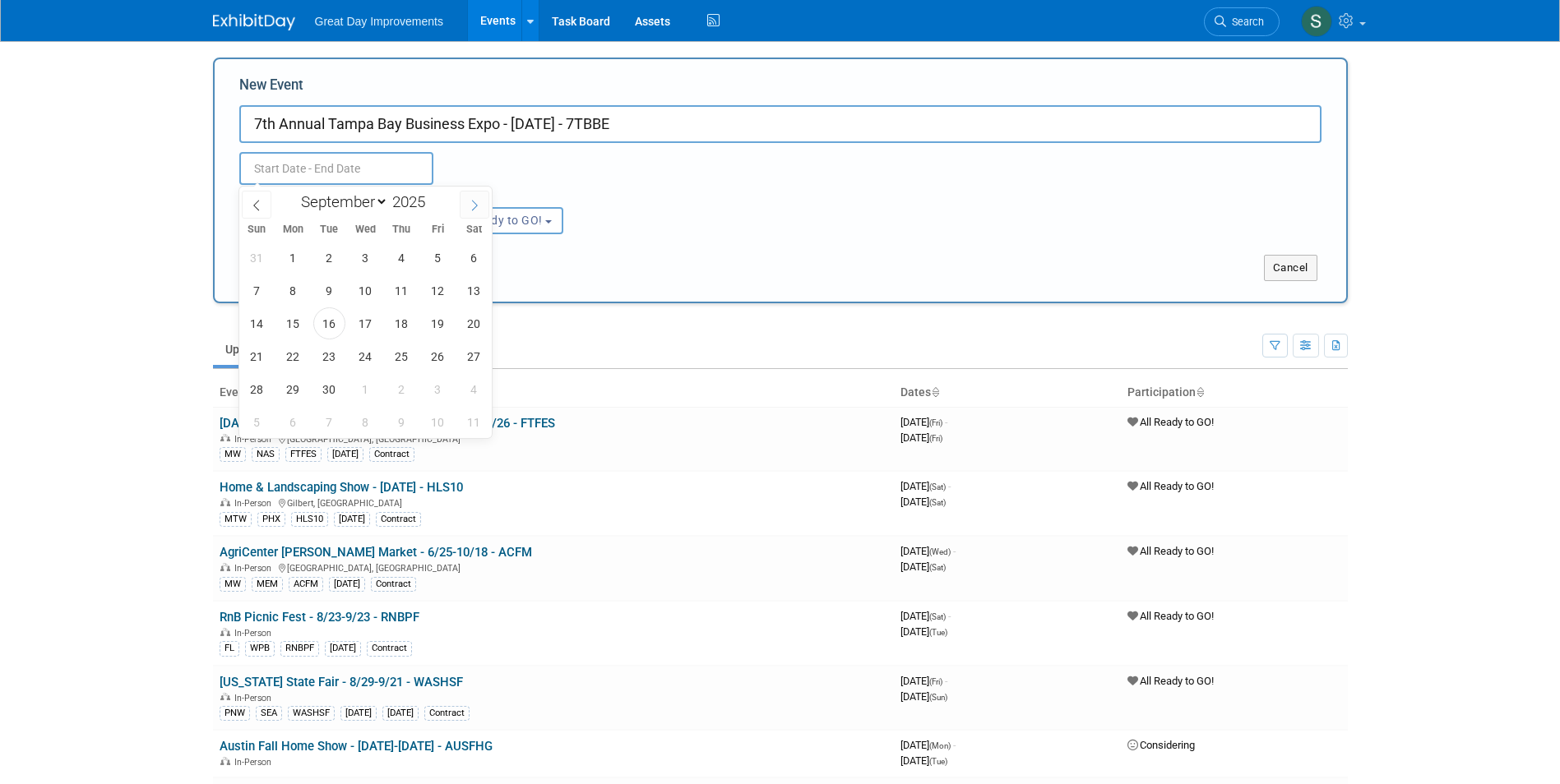
click at [480, 211] on span at bounding box center [474, 204] width 29 height 27
select select "10"
click at [437, 357] on span "21" at bounding box center [438, 356] width 32 height 32
type input "Nov 21, 2025 to Nov 21, 2025"
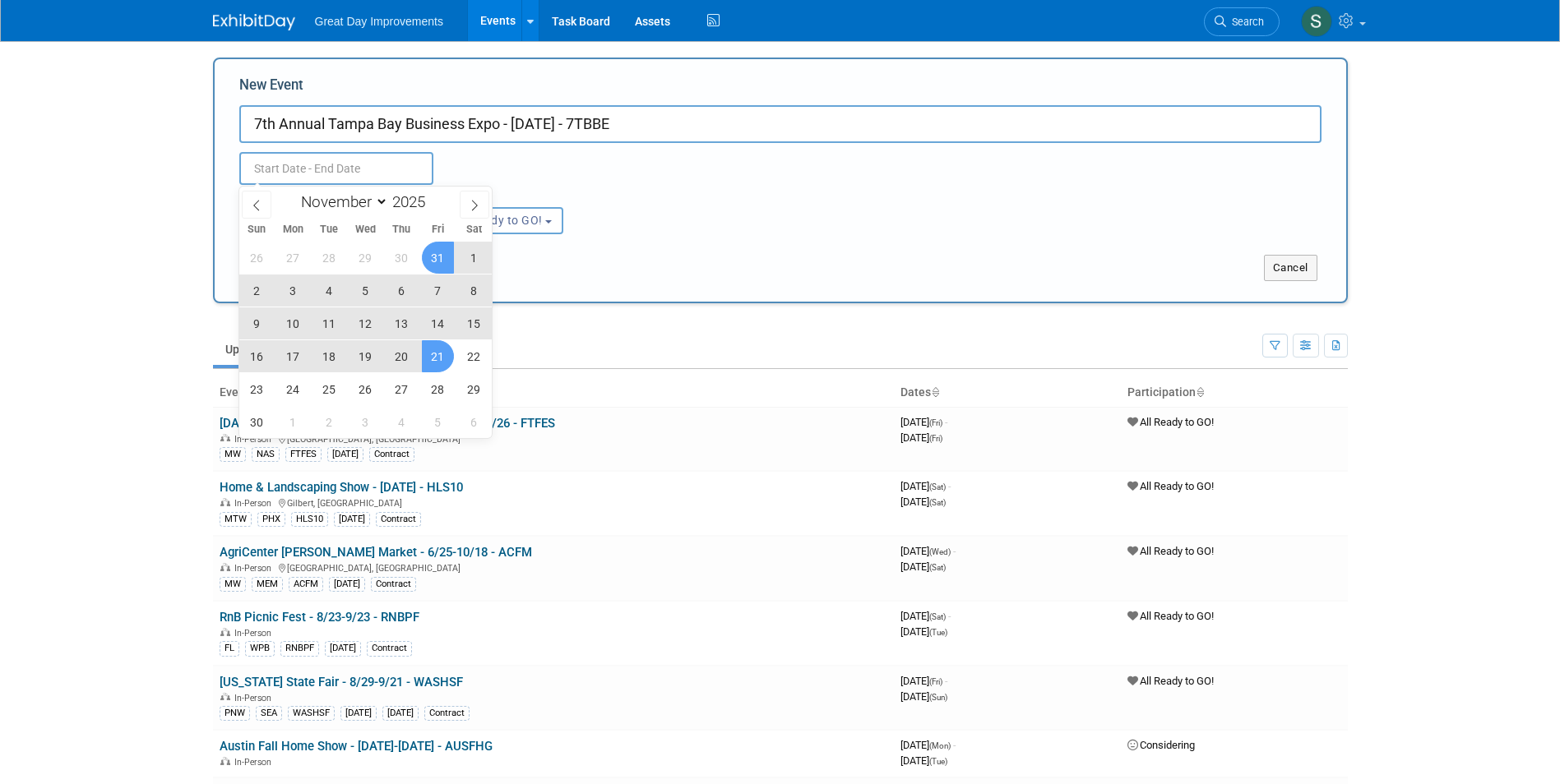
type input "Nov 21, 2025 to Nov 21, 2025"
drag, startPoint x: 818, startPoint y: 236, endPoint x: 669, endPoint y: 237, distance: 149.0
click at [815, 237] on div "Submit Cancel" at bounding box center [780, 257] width 1107 height 46
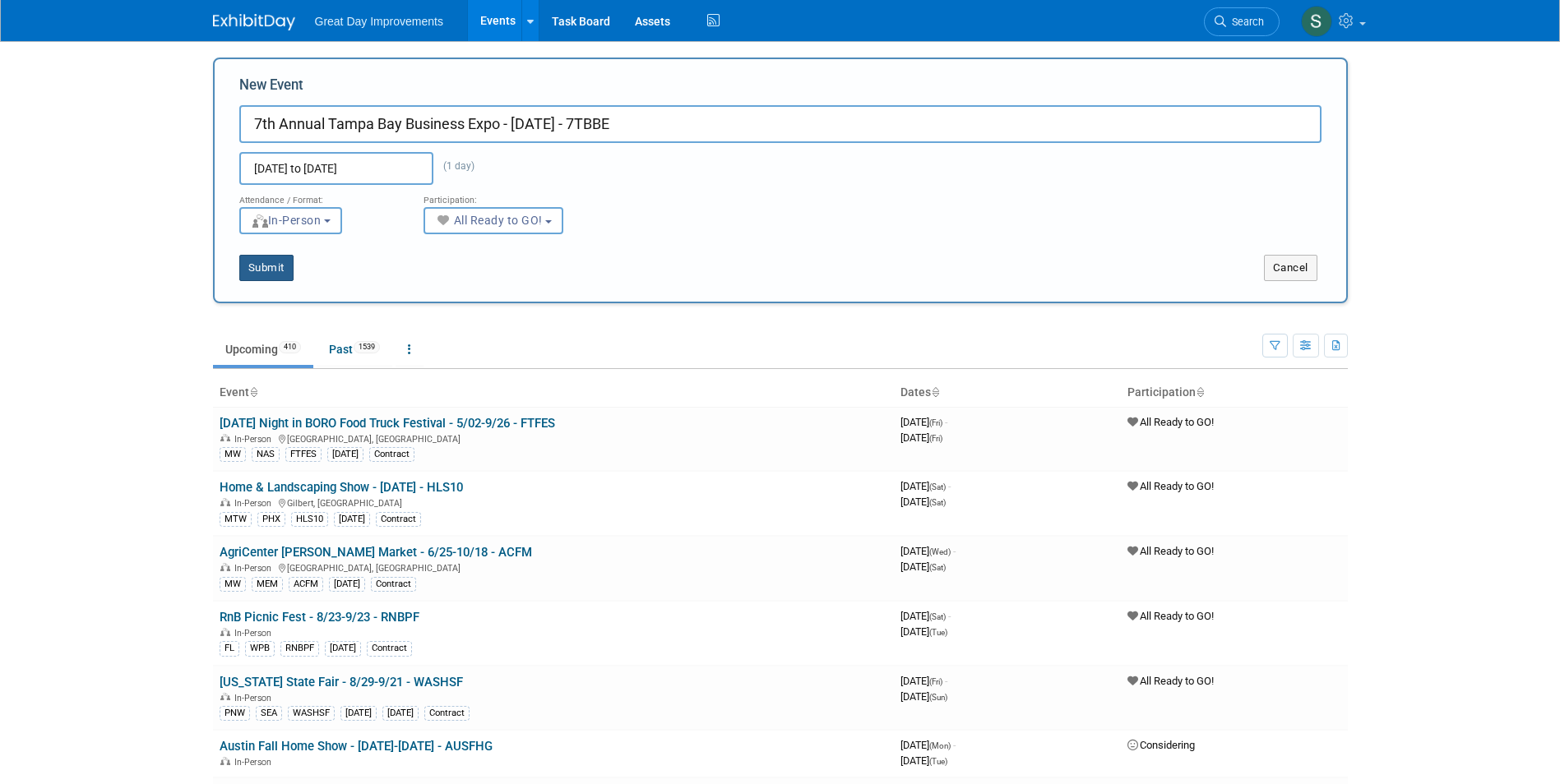
click at [284, 269] on button "Submit" at bounding box center [266, 268] width 54 height 27
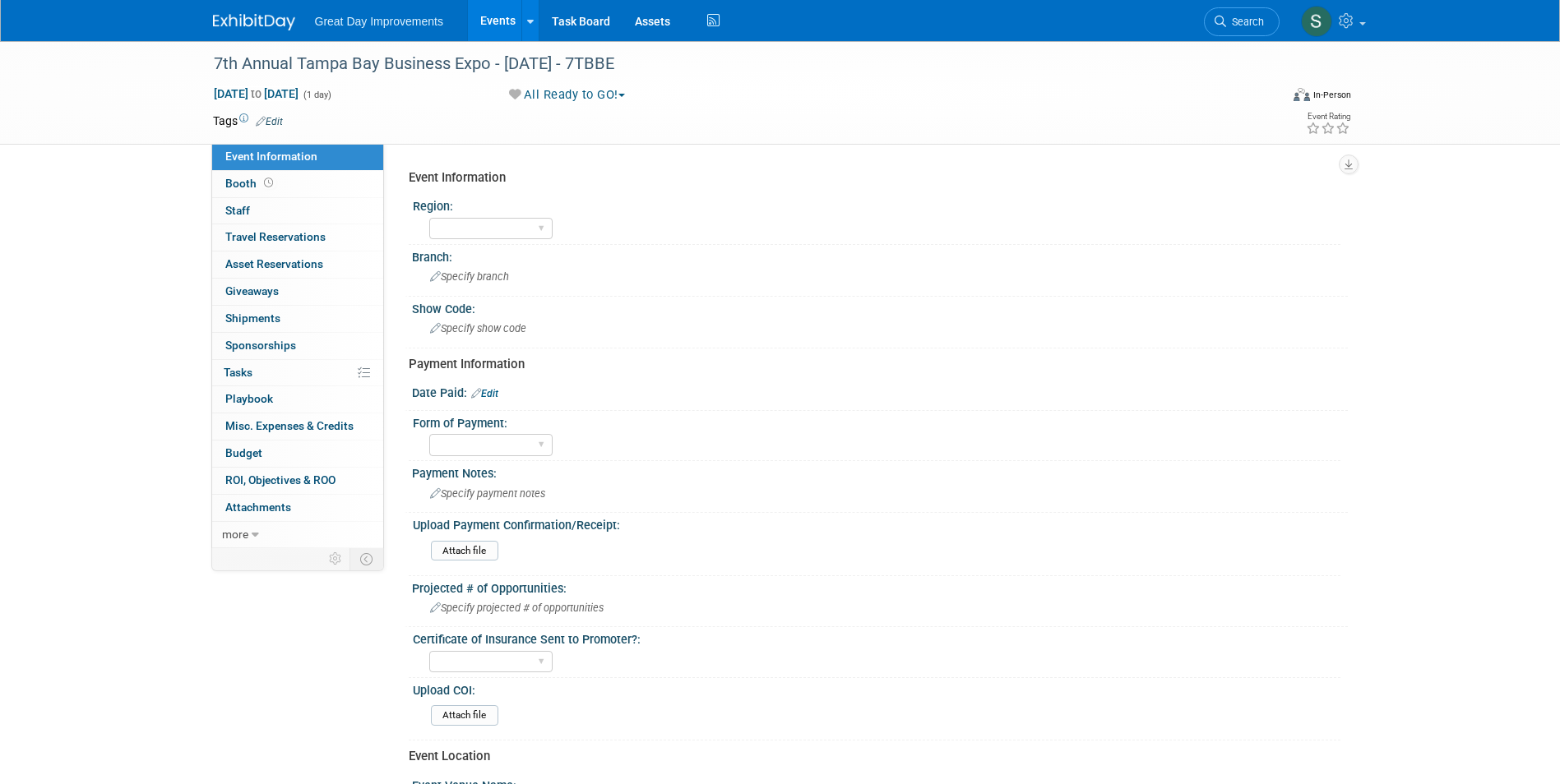
click at [272, 133] on div "Tags Edit Event Rating" at bounding box center [782, 124] width 1164 height 28
click at [272, 128] on td "Tags Edit" at bounding box center [248, 120] width 70 height 16
click at [275, 121] on link "Edit" at bounding box center [269, 121] width 28 height 11
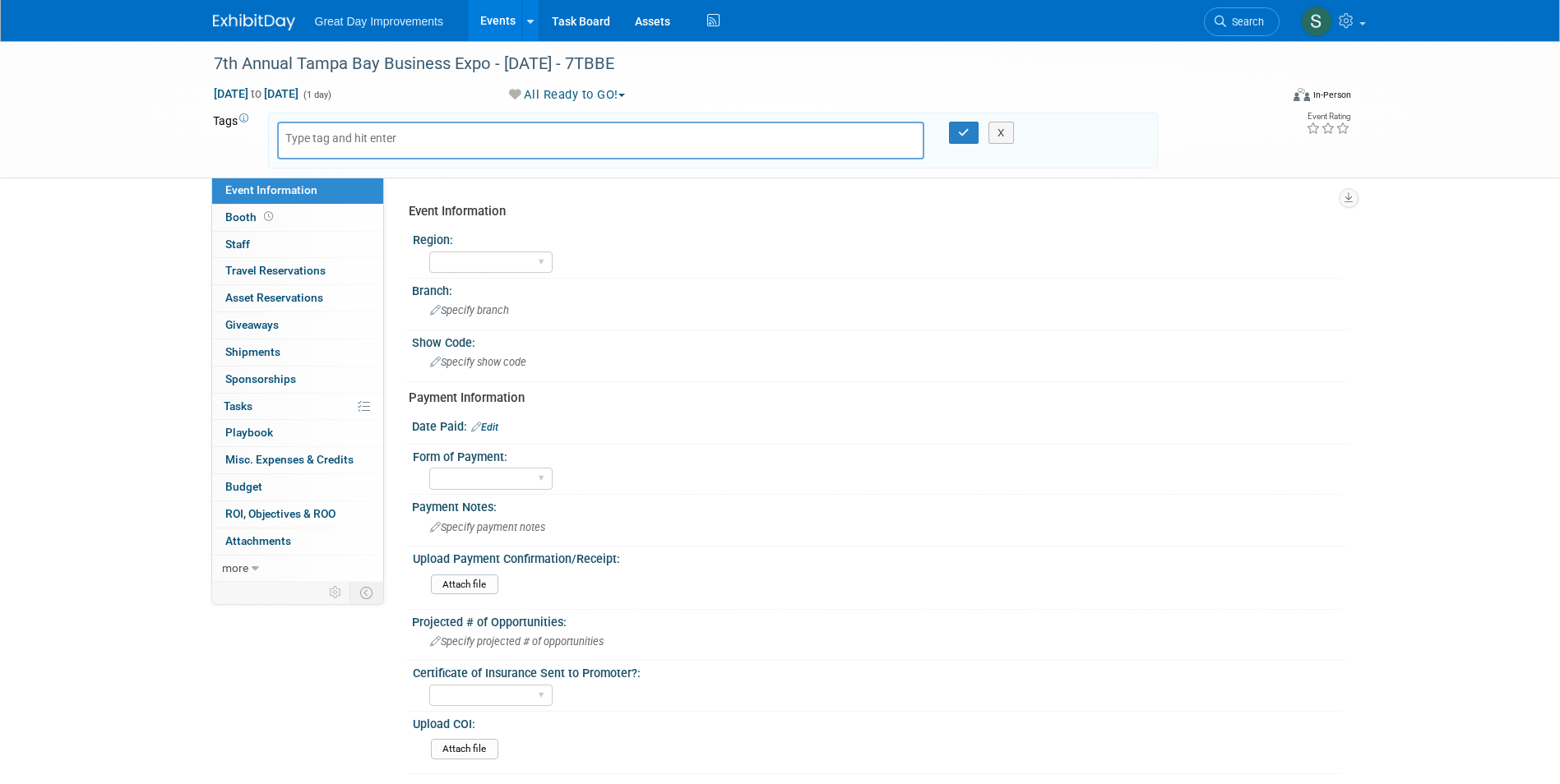
click at [342, 152] on body "Great Day Improvements Events Add Event Bulk Upload Events Shareable Event Boar…" at bounding box center [780, 392] width 1560 height 784
click at [339, 140] on input "text" at bounding box center [351, 137] width 132 height 16
click at [340, 136] on input "text" at bounding box center [351, 137] width 132 height 16
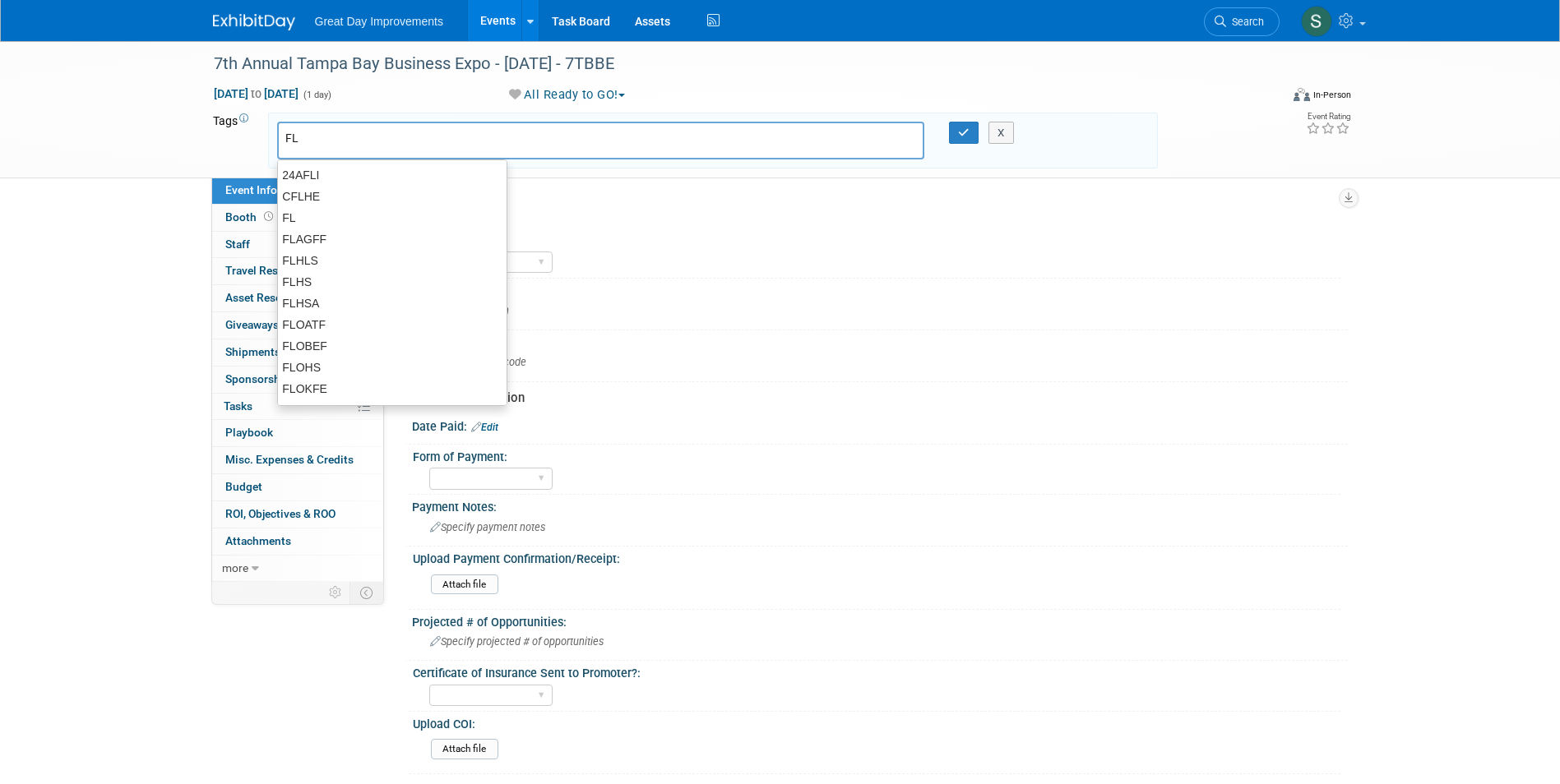
type input "FL"
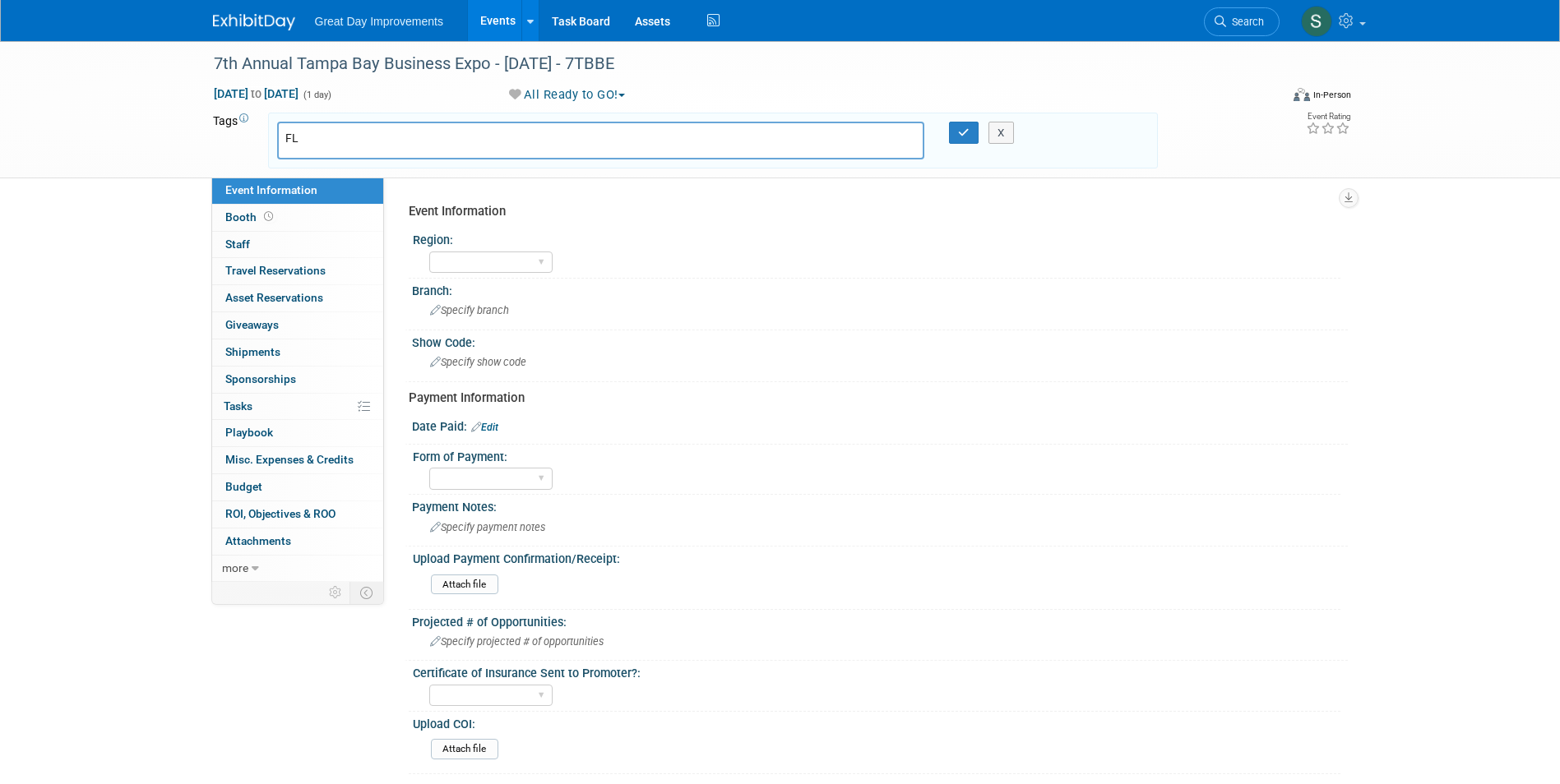
type input "FL"
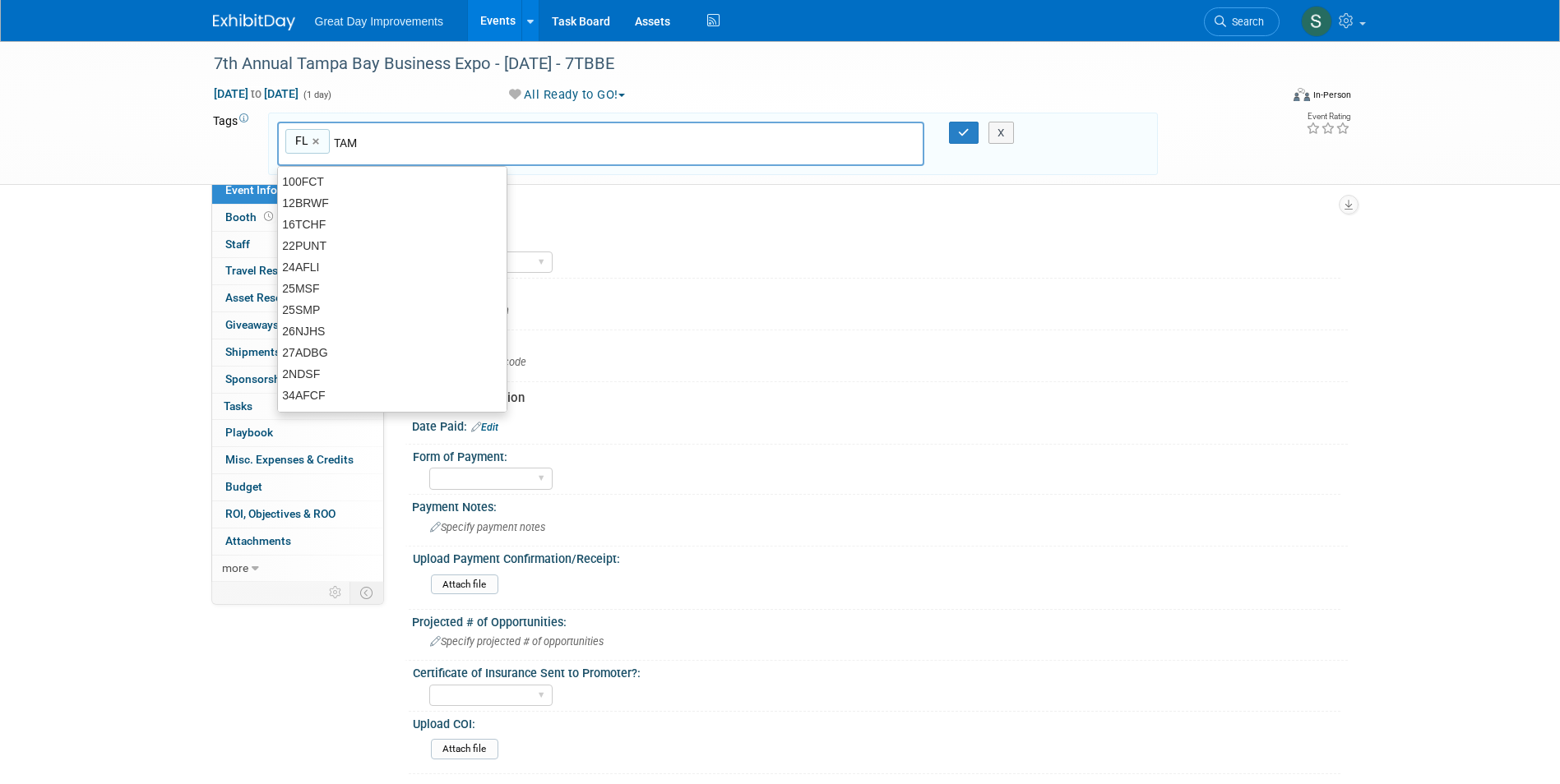
type input "TAM"
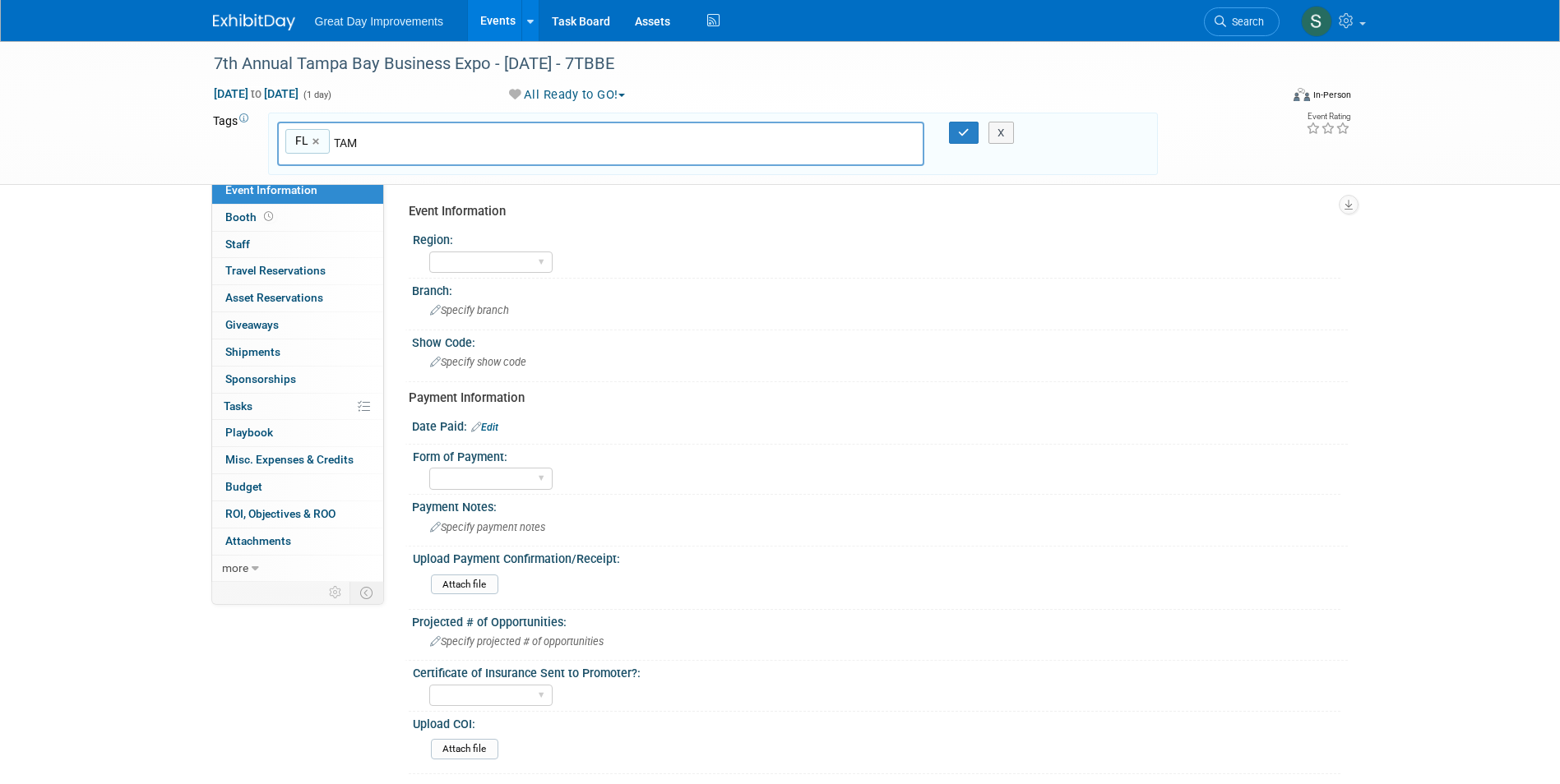
type input "FL, TAM"
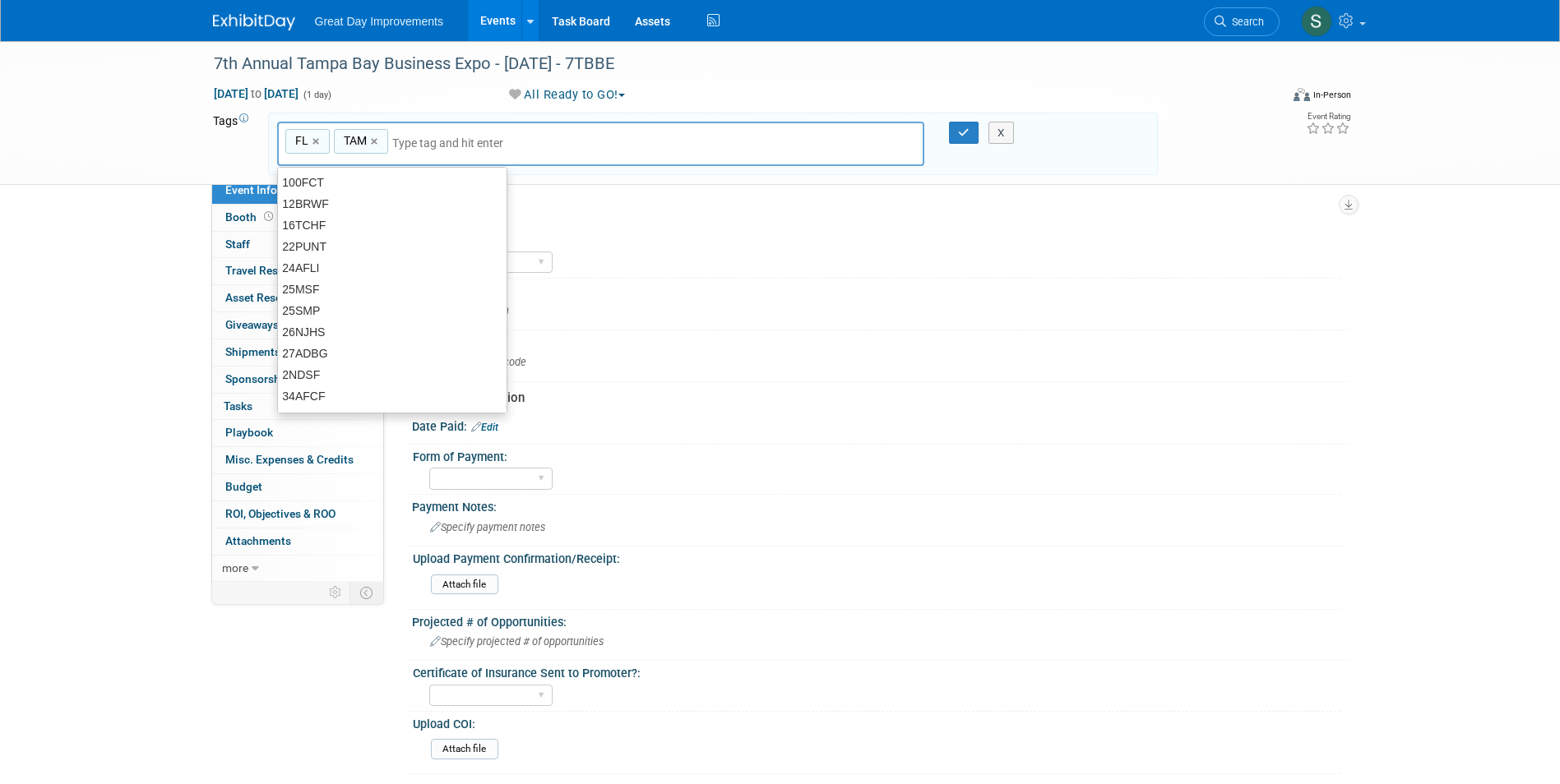
type input "T"
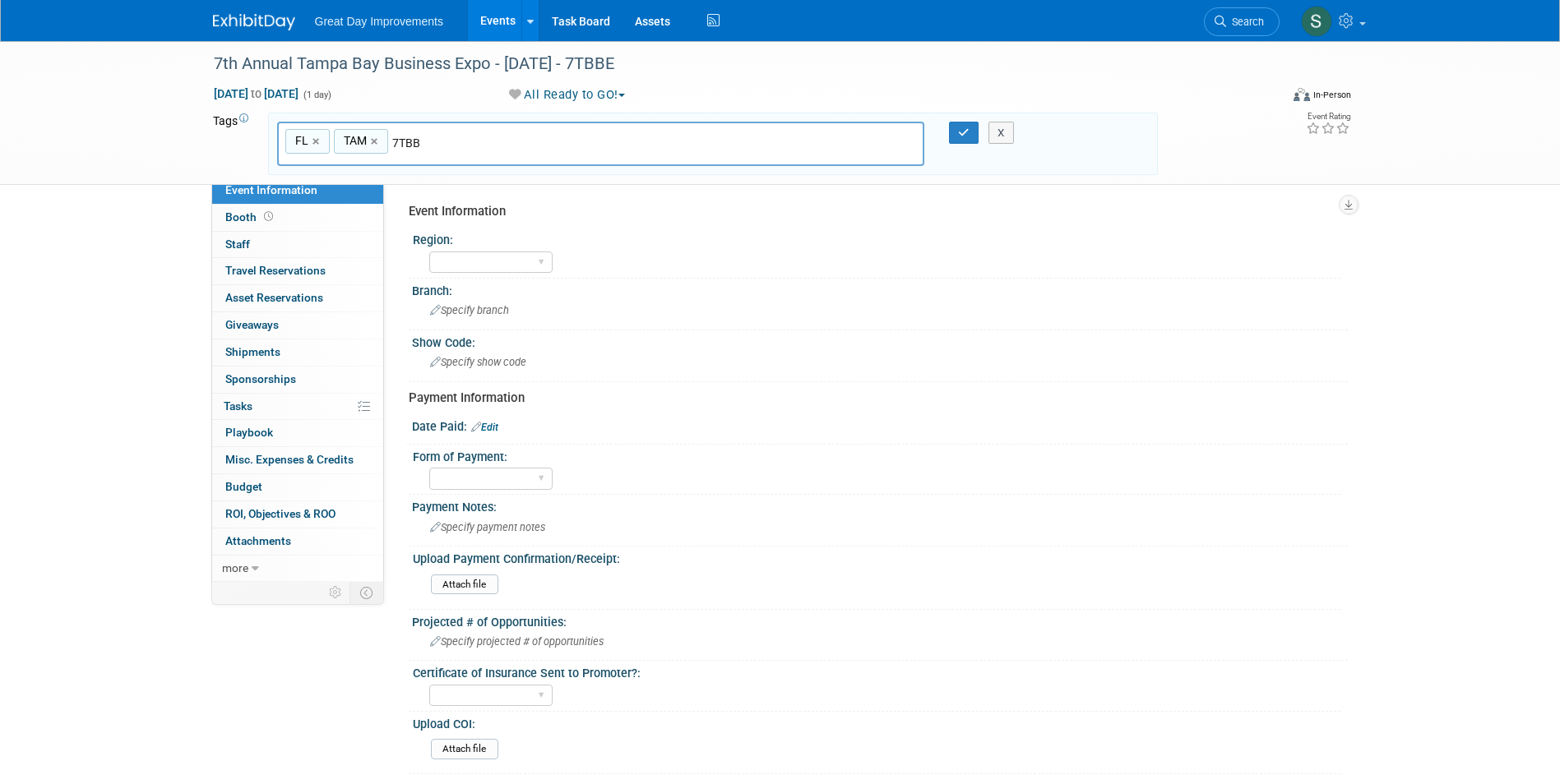
type input "7TBBE"
type input "FL, TAM, 7TBBE"
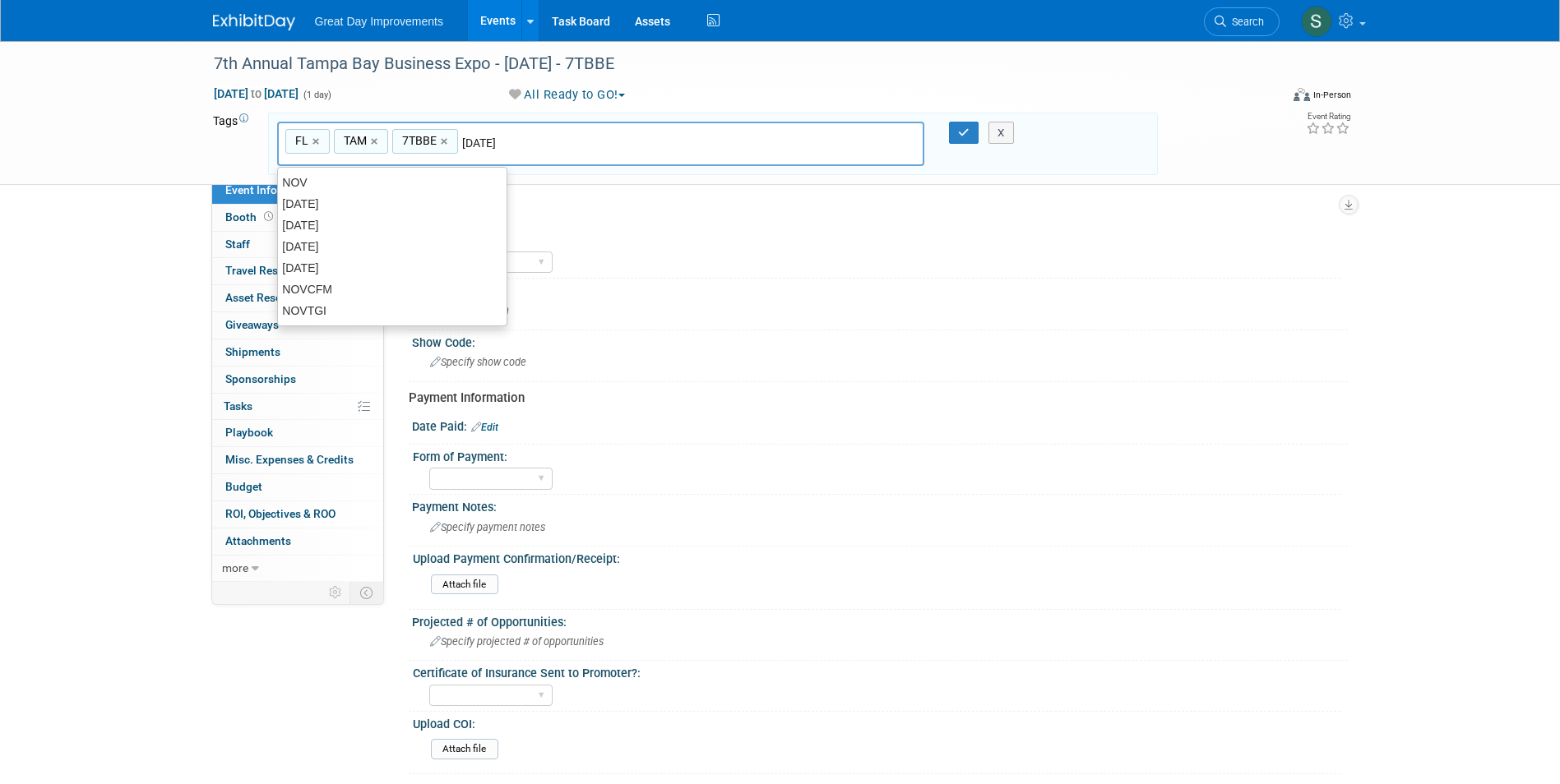
type input "[DATE]"
type input "FL, TAM, 7TBBE, NOV25"
type input "Contract"
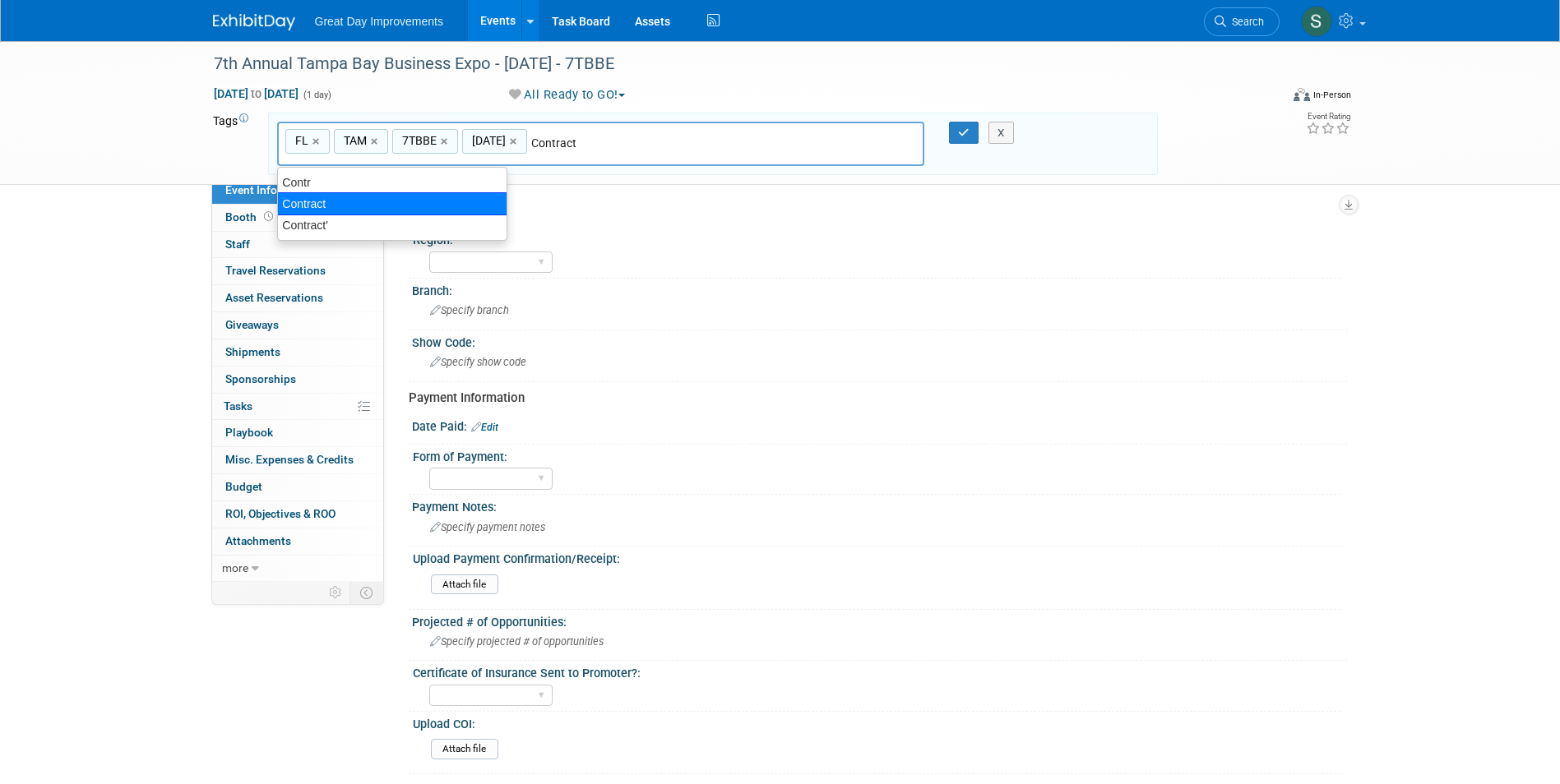
type input "FL, TAM, 7TBBE, NOV25, Contract"
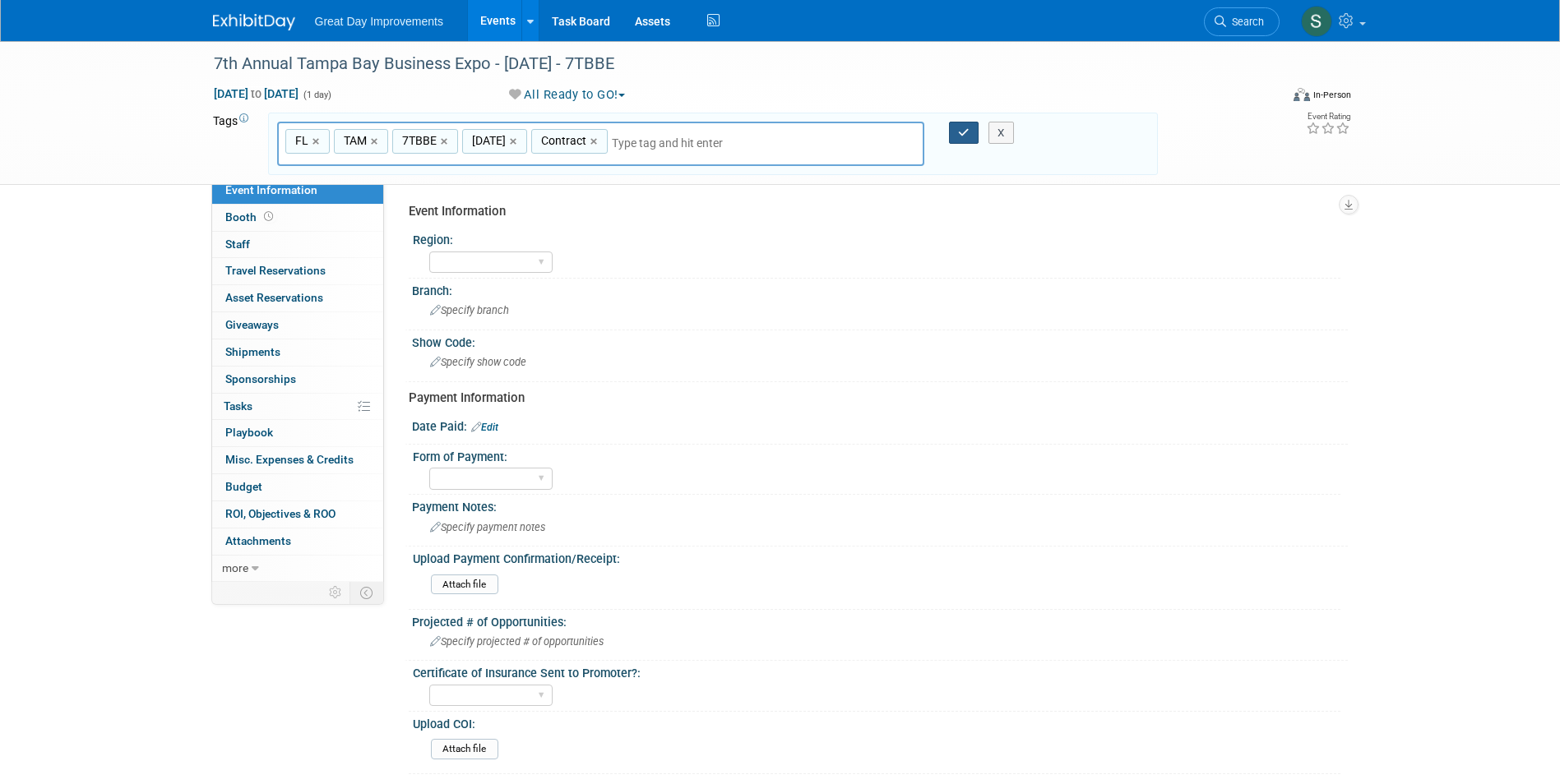
click at [962, 133] on icon "button" at bounding box center [964, 132] width 11 height 10
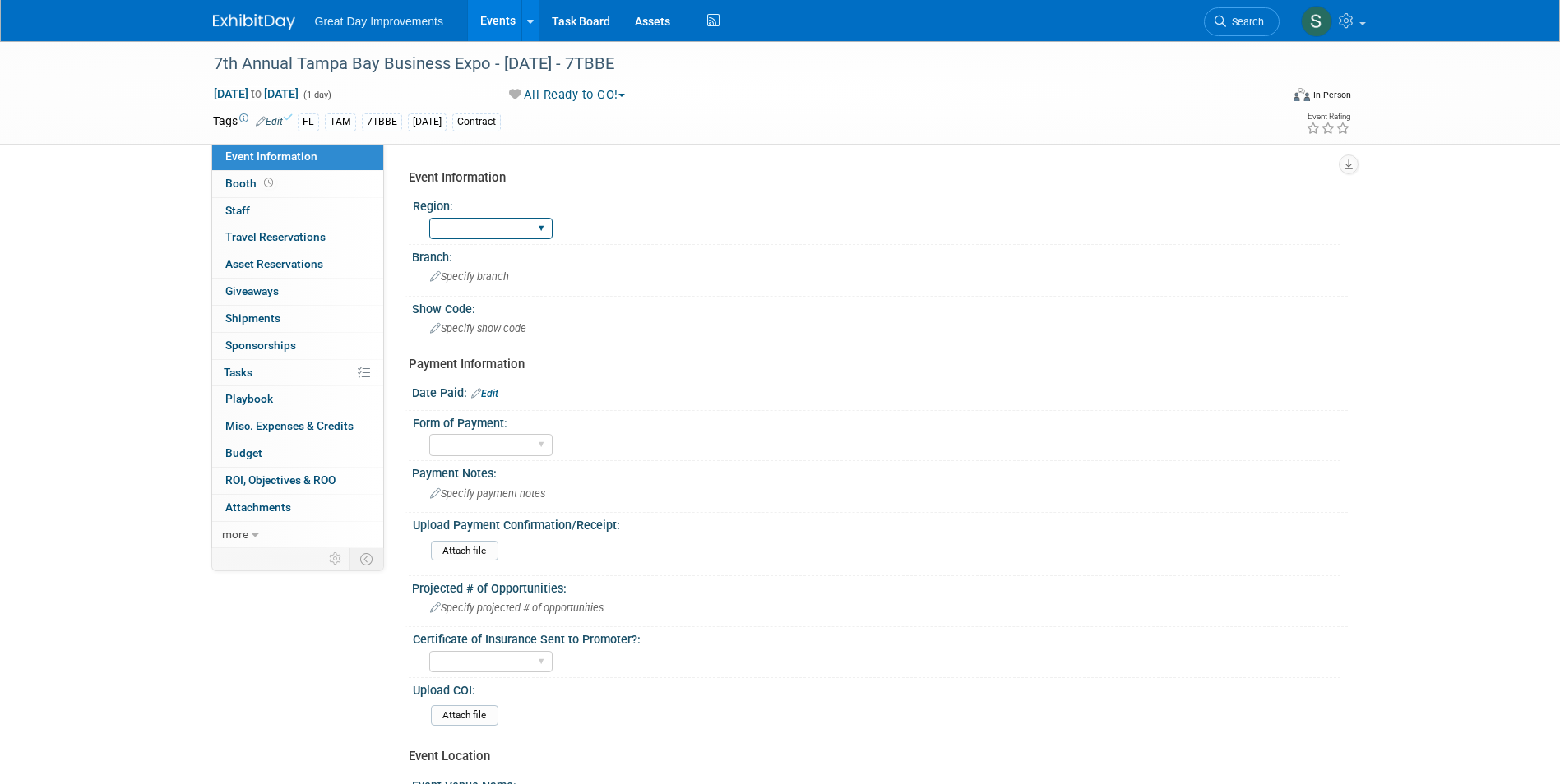
click at [502, 227] on select "GC MA MW MTW NE NEW OV PL PNW SA SE SC UMW FL" at bounding box center [491, 228] width 123 height 22
select select "FL"
click at [430, 218] on select "GC MA MW MTW NE NEW OV PL PNW SA SE SC UMW FL" at bounding box center [491, 228] width 123 height 22
click at [477, 260] on div "Branch:" at bounding box center [879, 255] width 936 height 21
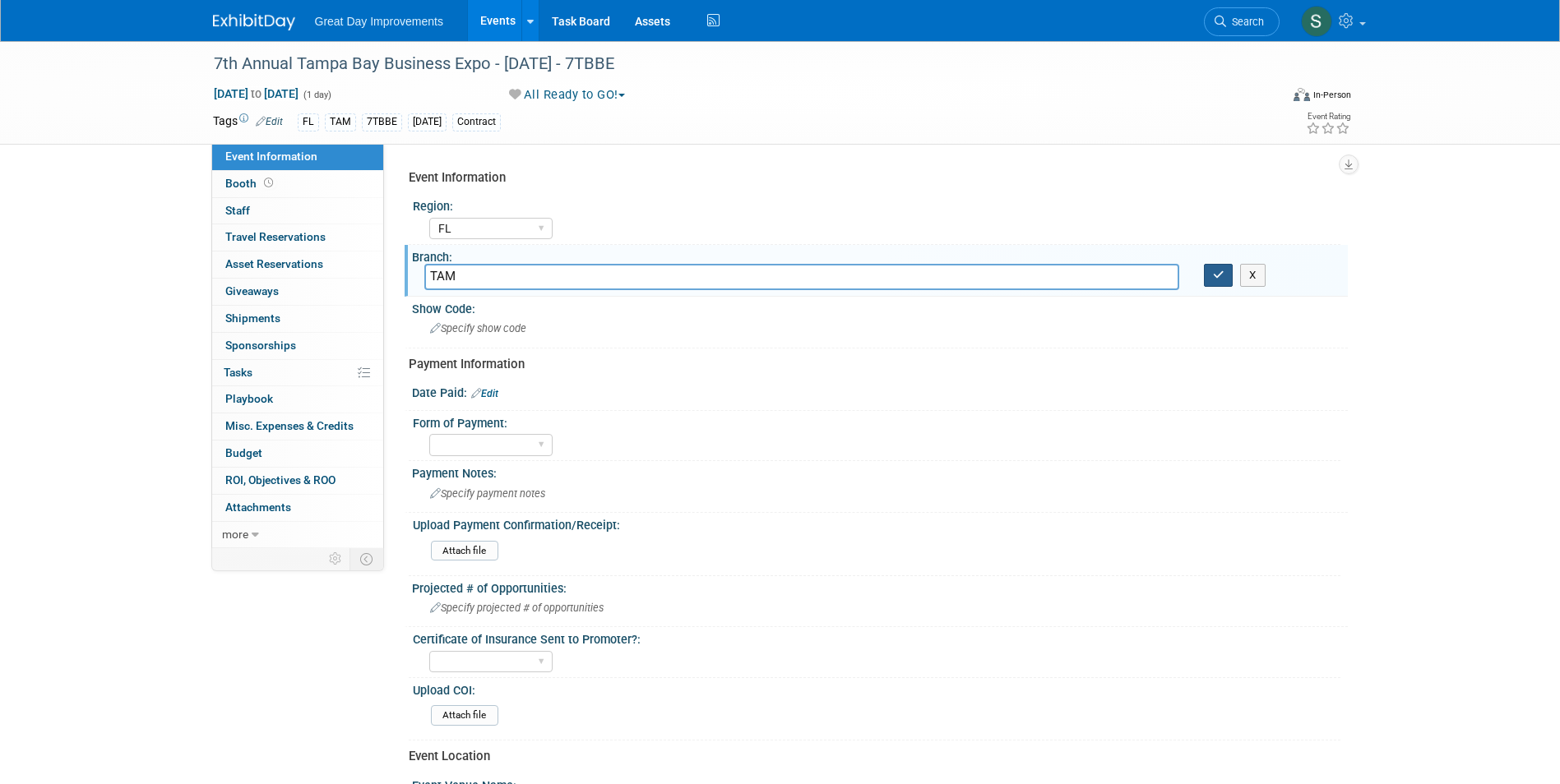
type input "TAM"
click at [1218, 276] on icon "button" at bounding box center [1219, 274] width 11 height 10
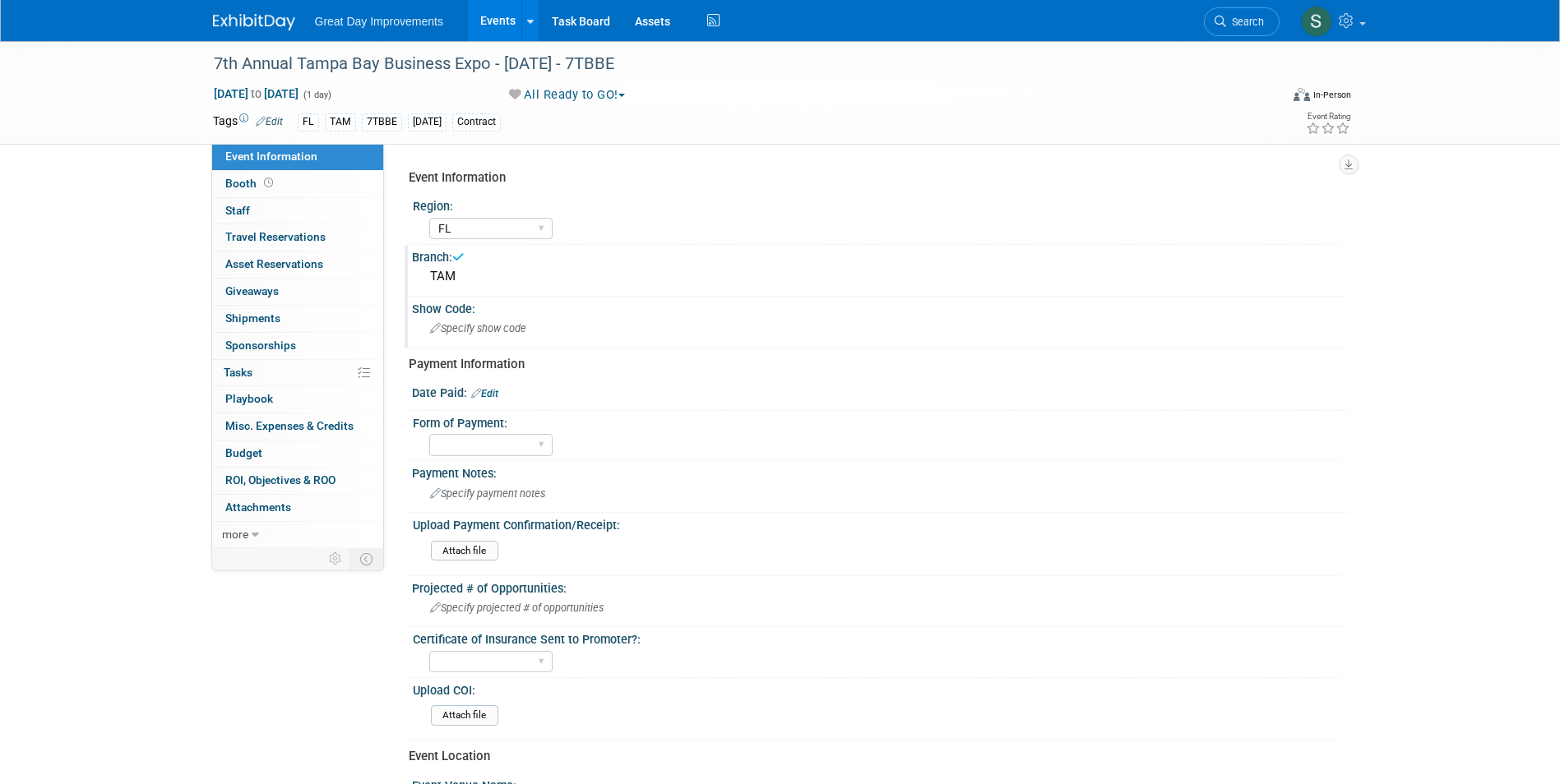
click at [703, 316] on div "Show Code: Specify show code" at bounding box center [876, 322] width 944 height 52
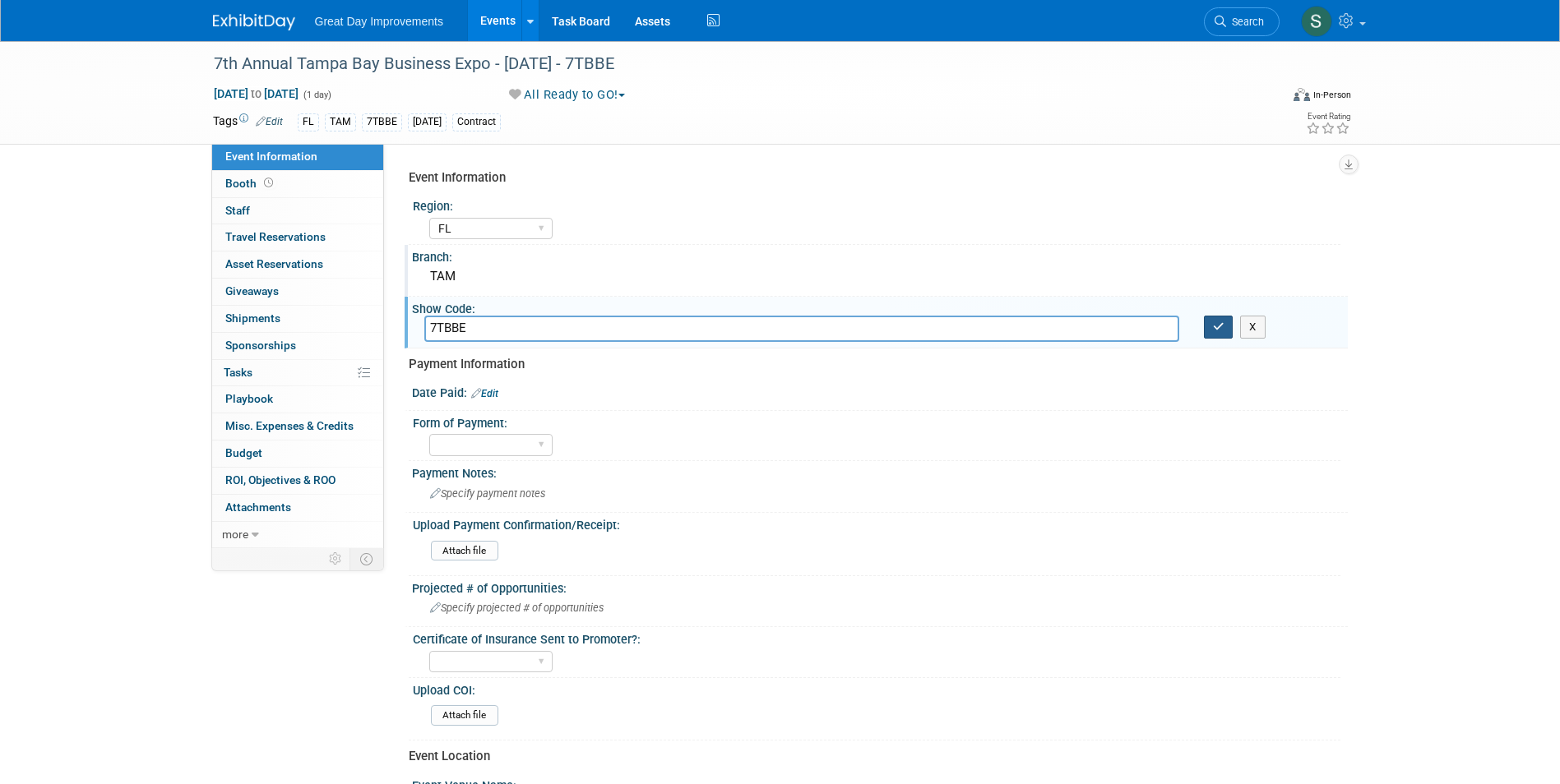
type input "7TBBE"
click at [1215, 328] on icon "button" at bounding box center [1219, 326] width 11 height 10
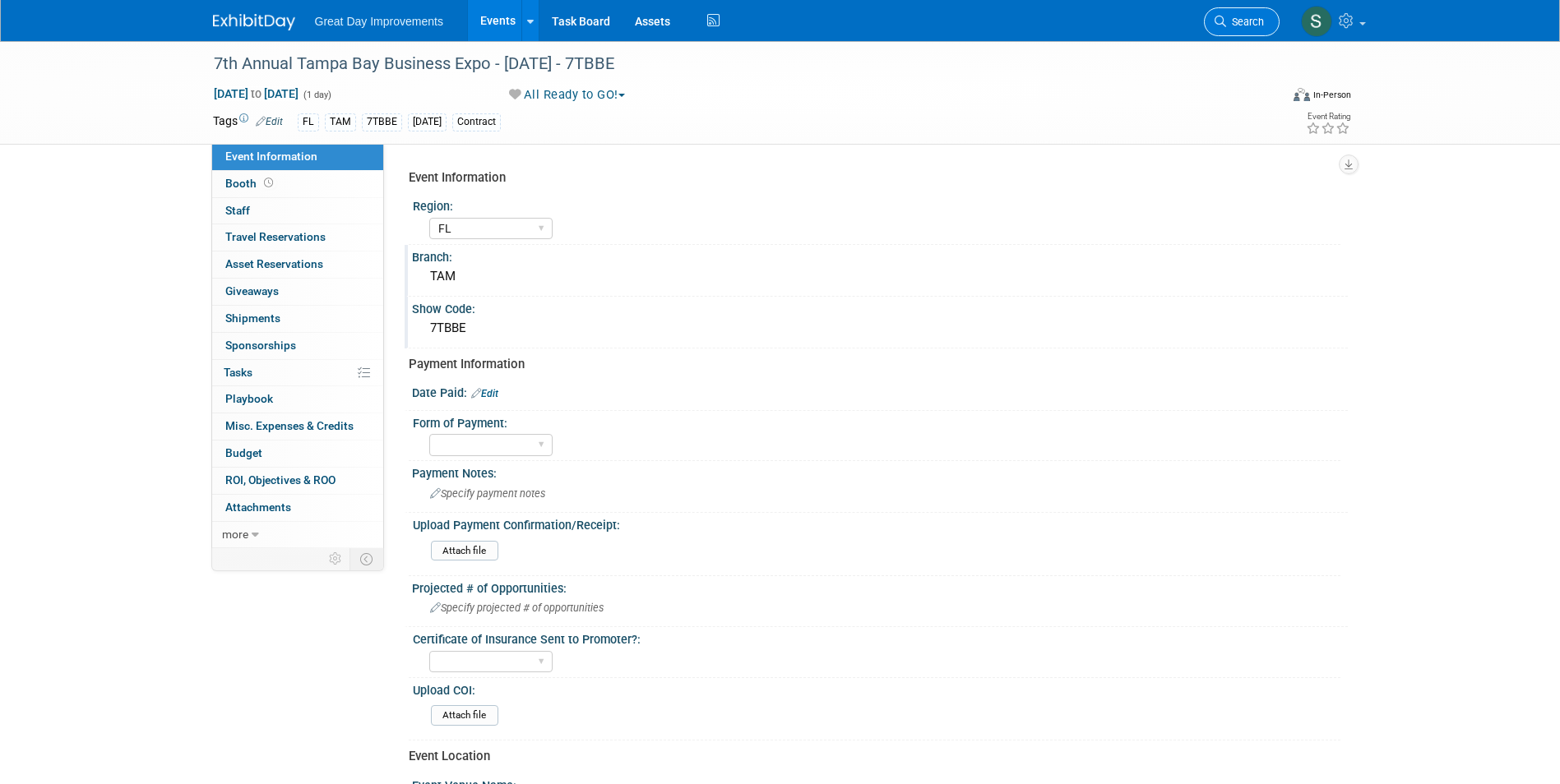
click at [1221, 24] on icon at bounding box center [1220, 21] width 11 height 11
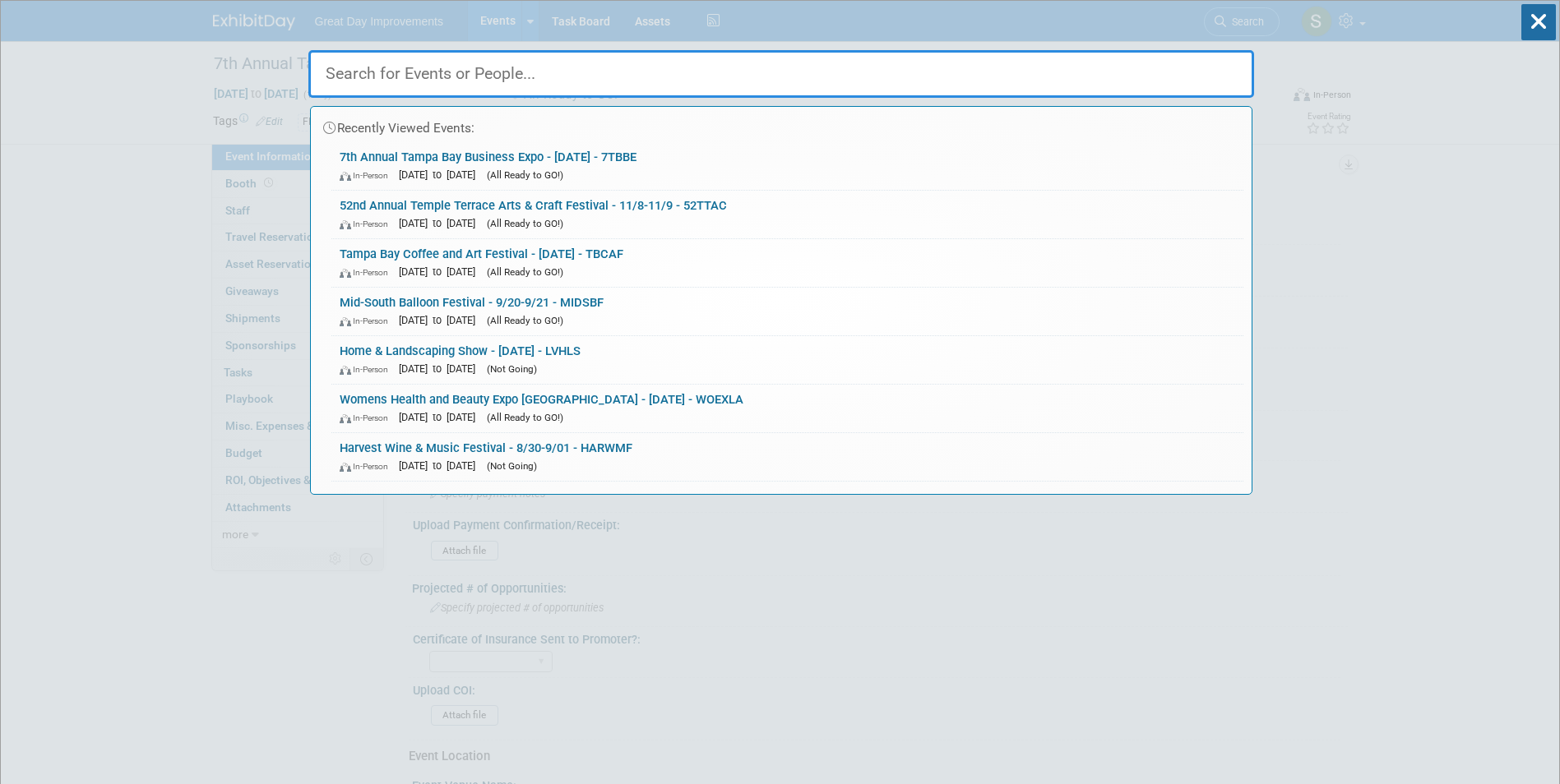
click at [727, 138] on div "Recently Viewed Events:" at bounding box center [780, 124] width 925 height 35
click at [0, 156] on html "Great Day Improvements Events Add Event Bulk Upload Events Shareable Event Boar…" at bounding box center [780, 392] width 1560 height 784
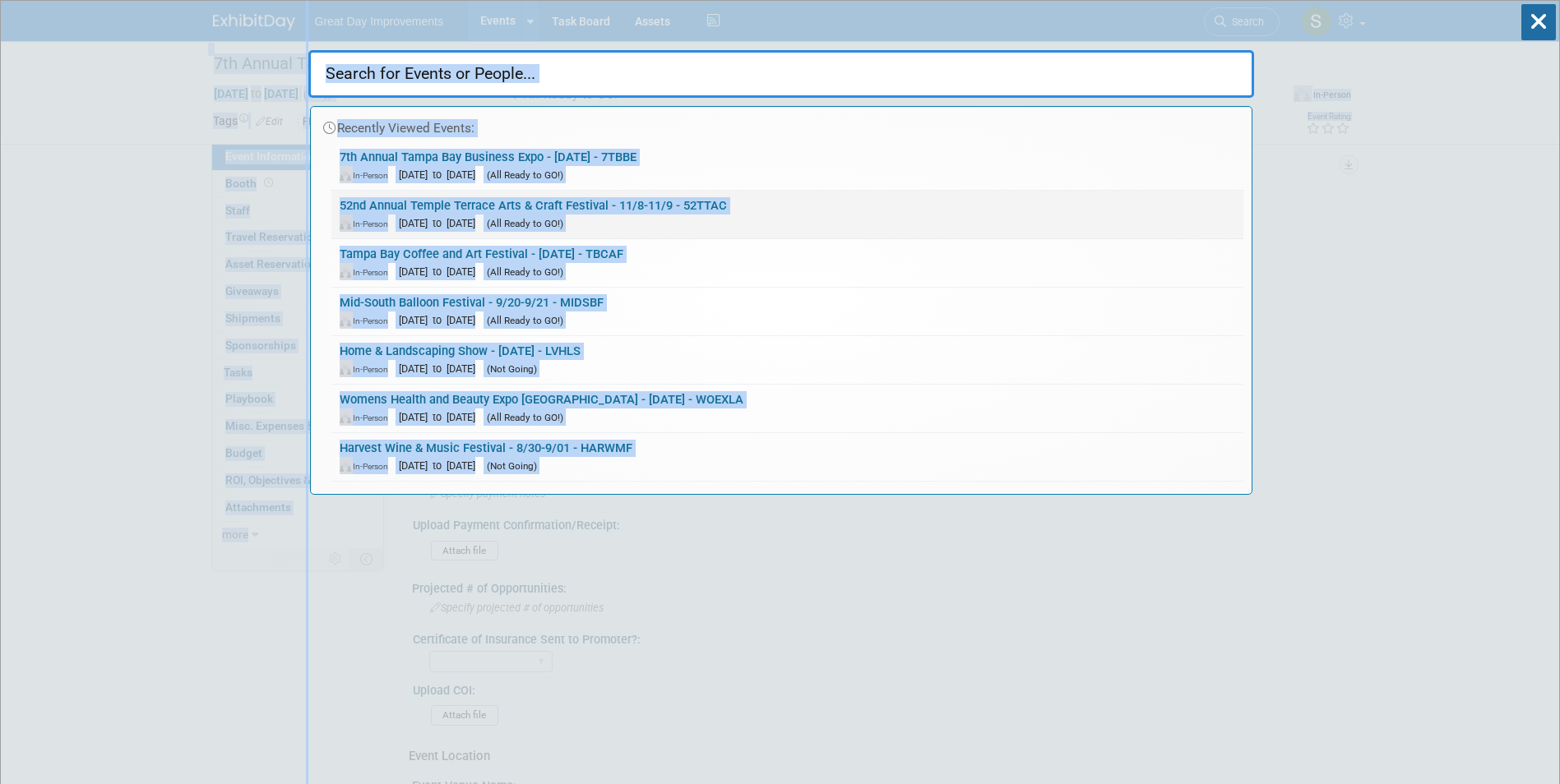
click at [758, 214] on div "In-Person Nov 8, 2025 to Nov 9, 2025 (All Ready to GO!)" at bounding box center [787, 223] width 895 height 17
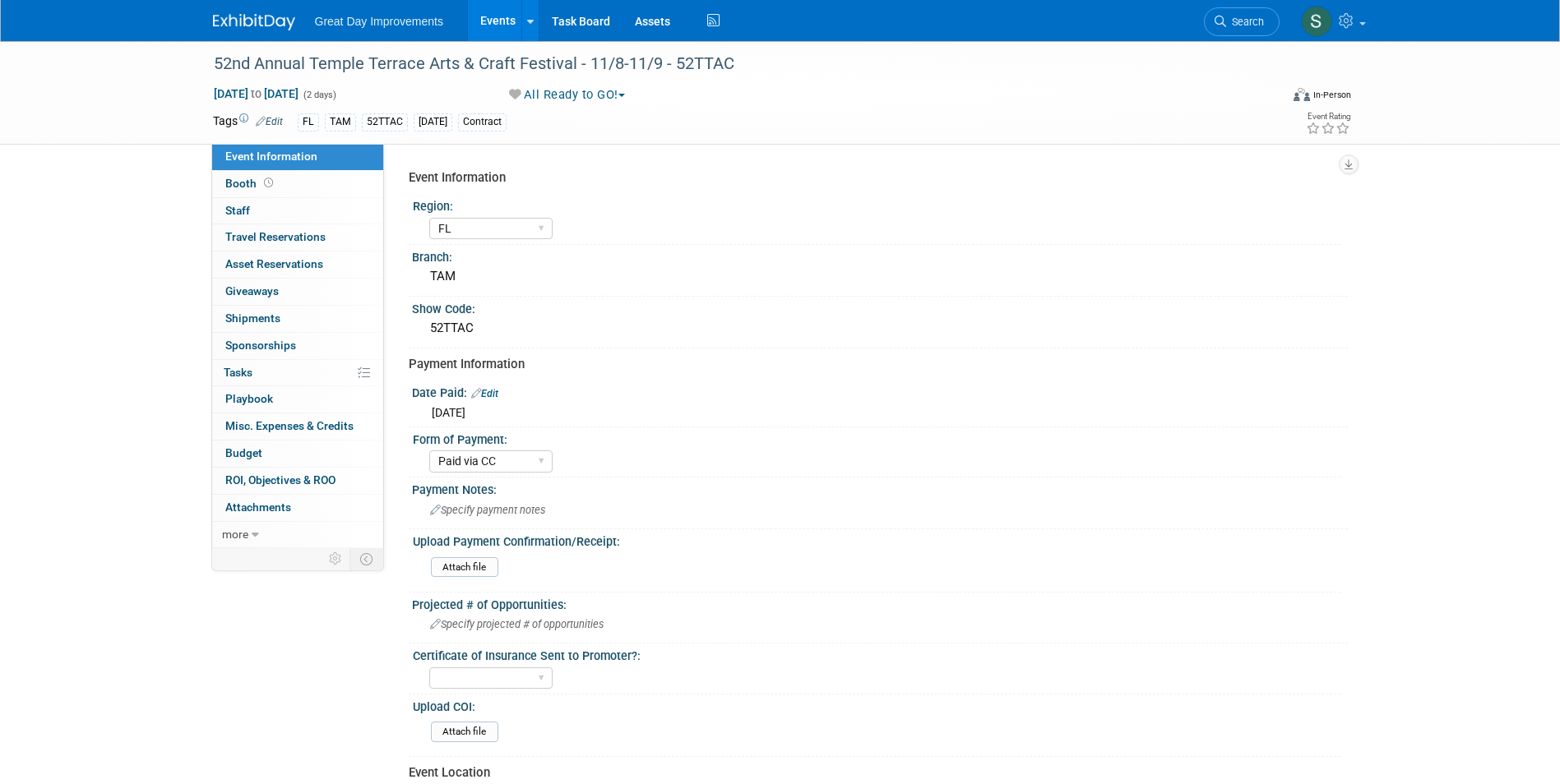
select select "FL"
select select "Paid via CC"
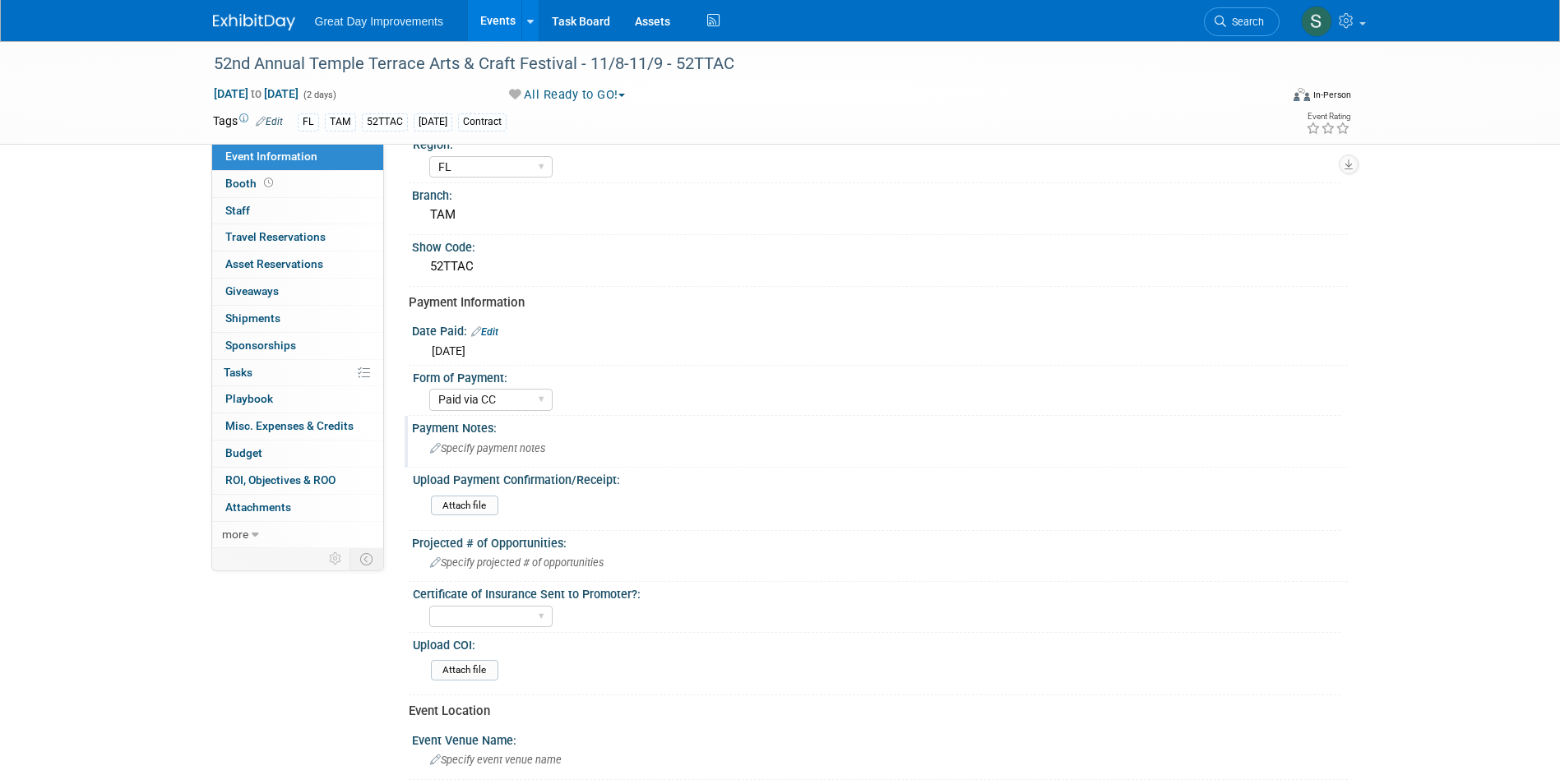
scroll to position [164, 0]
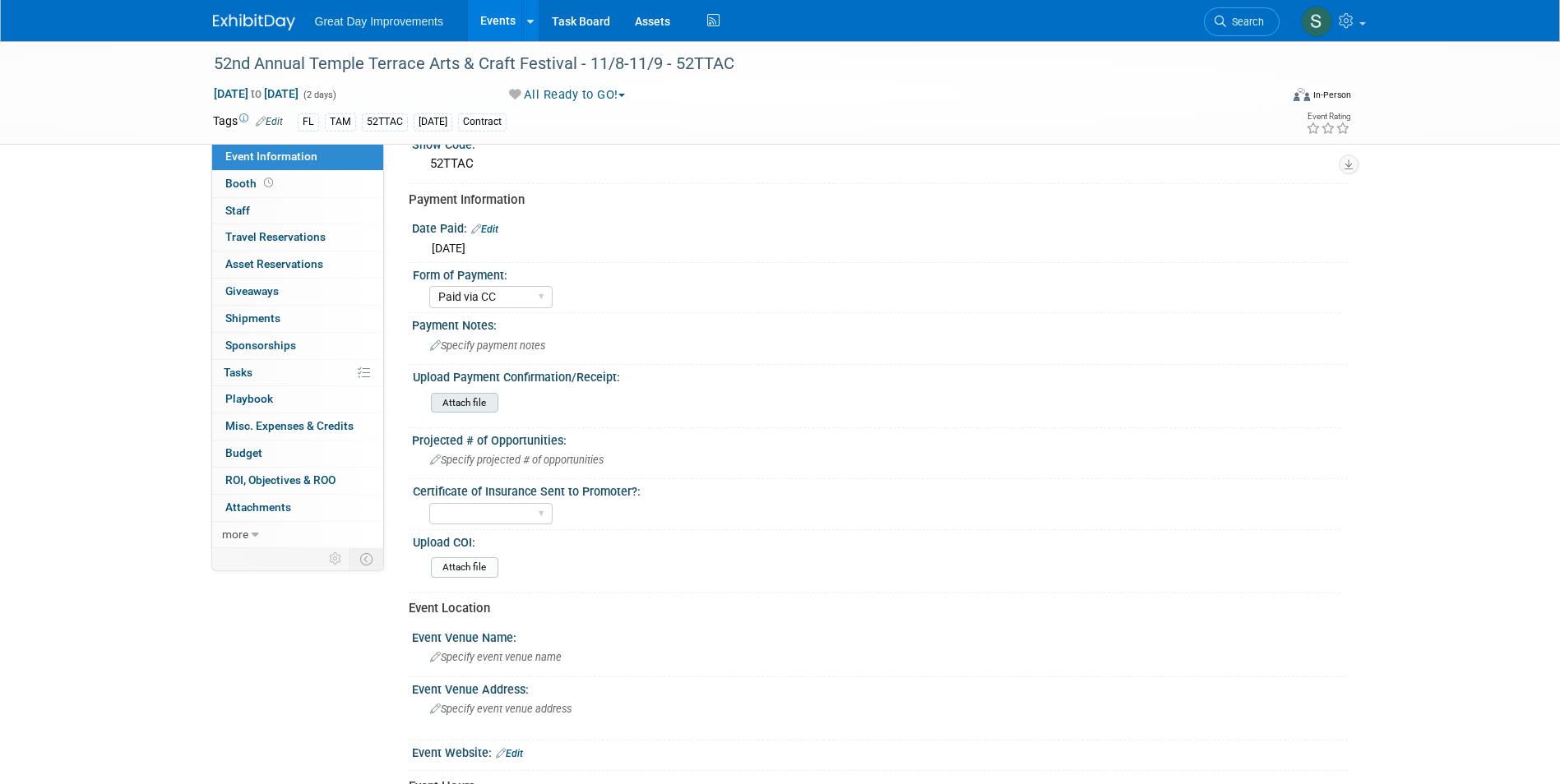
click at [463, 393] on div "Attach file" at bounding box center [464, 404] width 67 height 21
click at [463, 398] on input "file" at bounding box center [386, 403] width 224 height 19
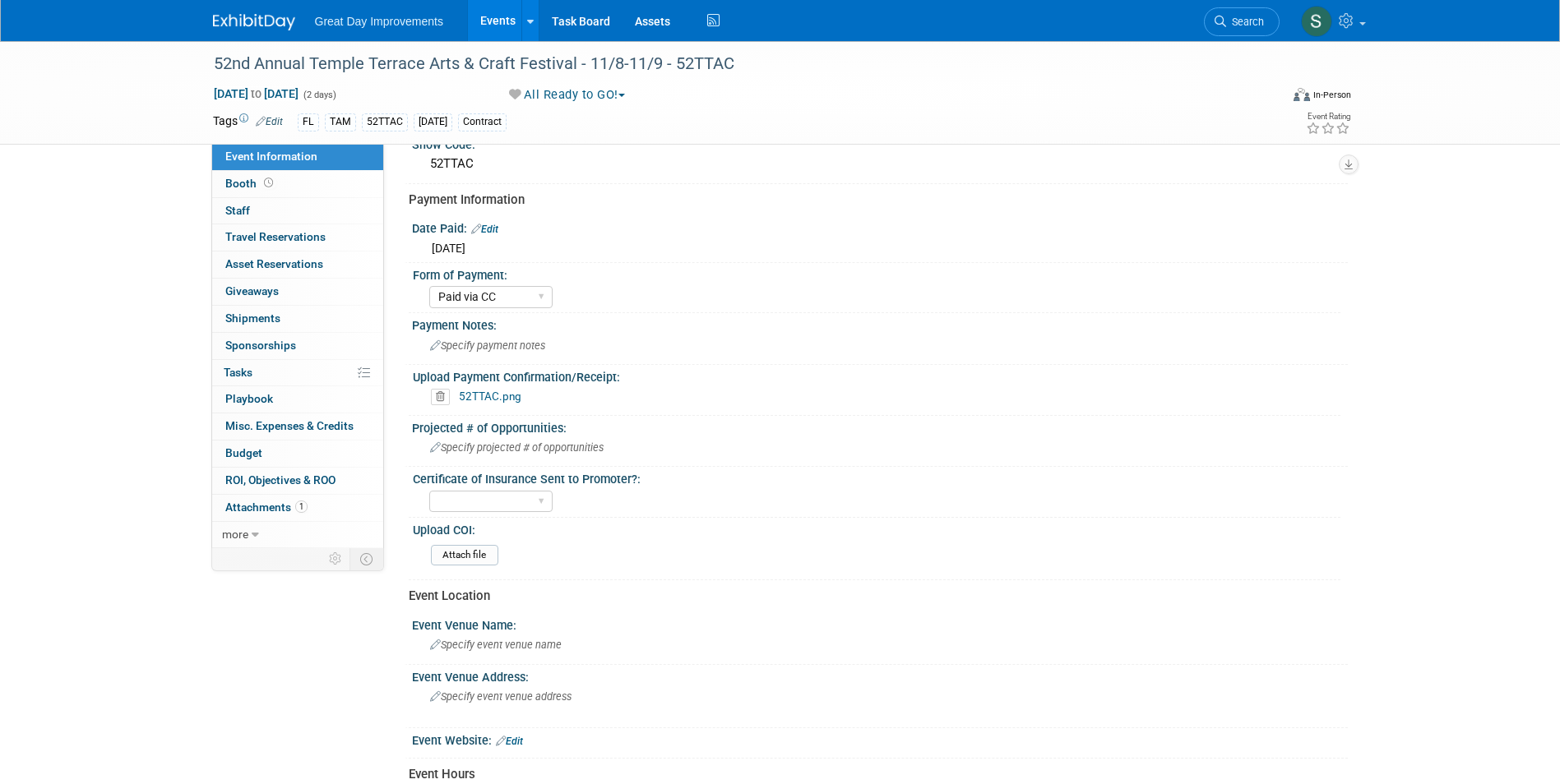
click at [247, 16] on img at bounding box center [254, 22] width 83 height 16
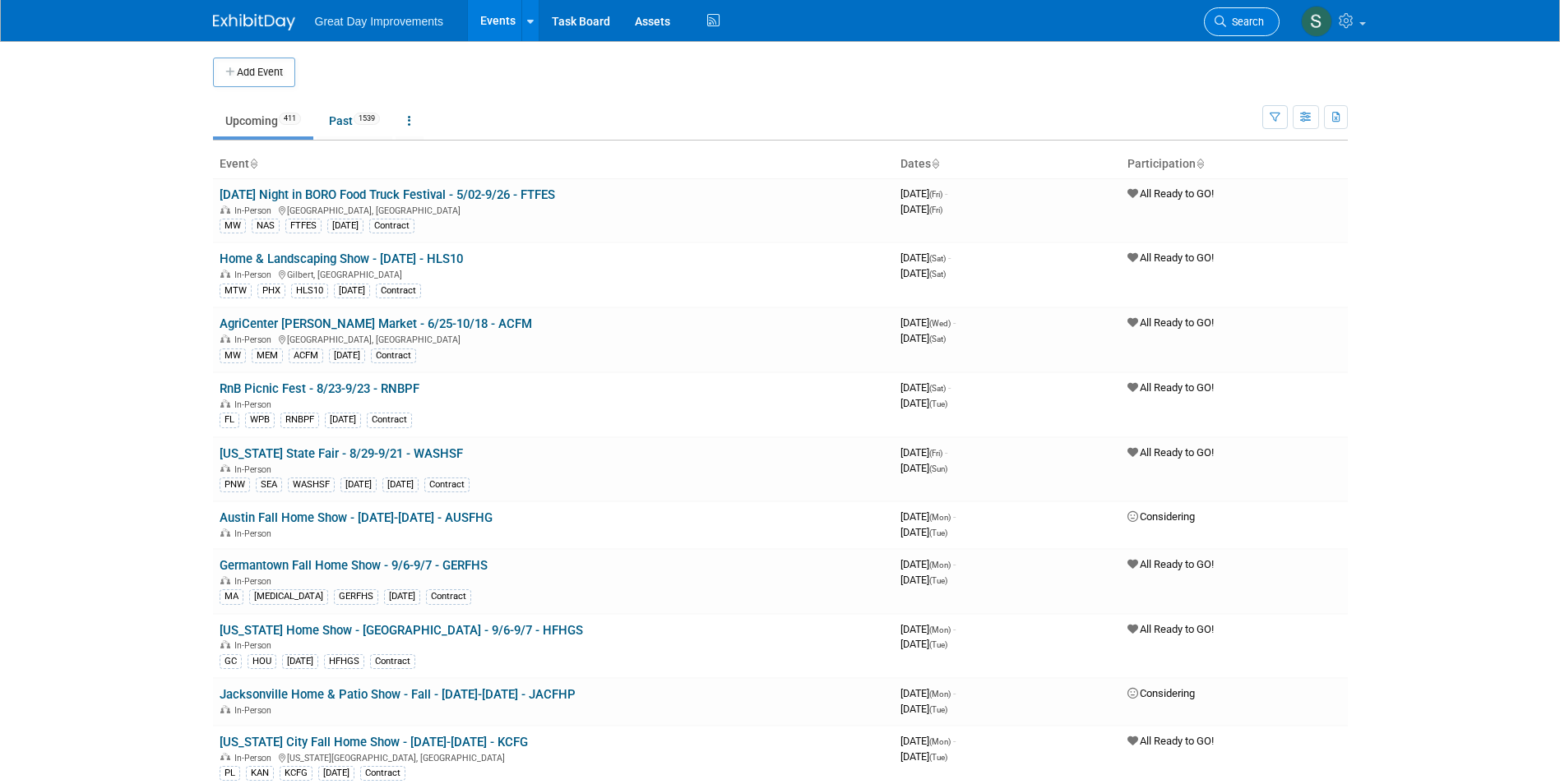
click at [1230, 18] on span "Search" at bounding box center [1245, 21] width 38 height 12
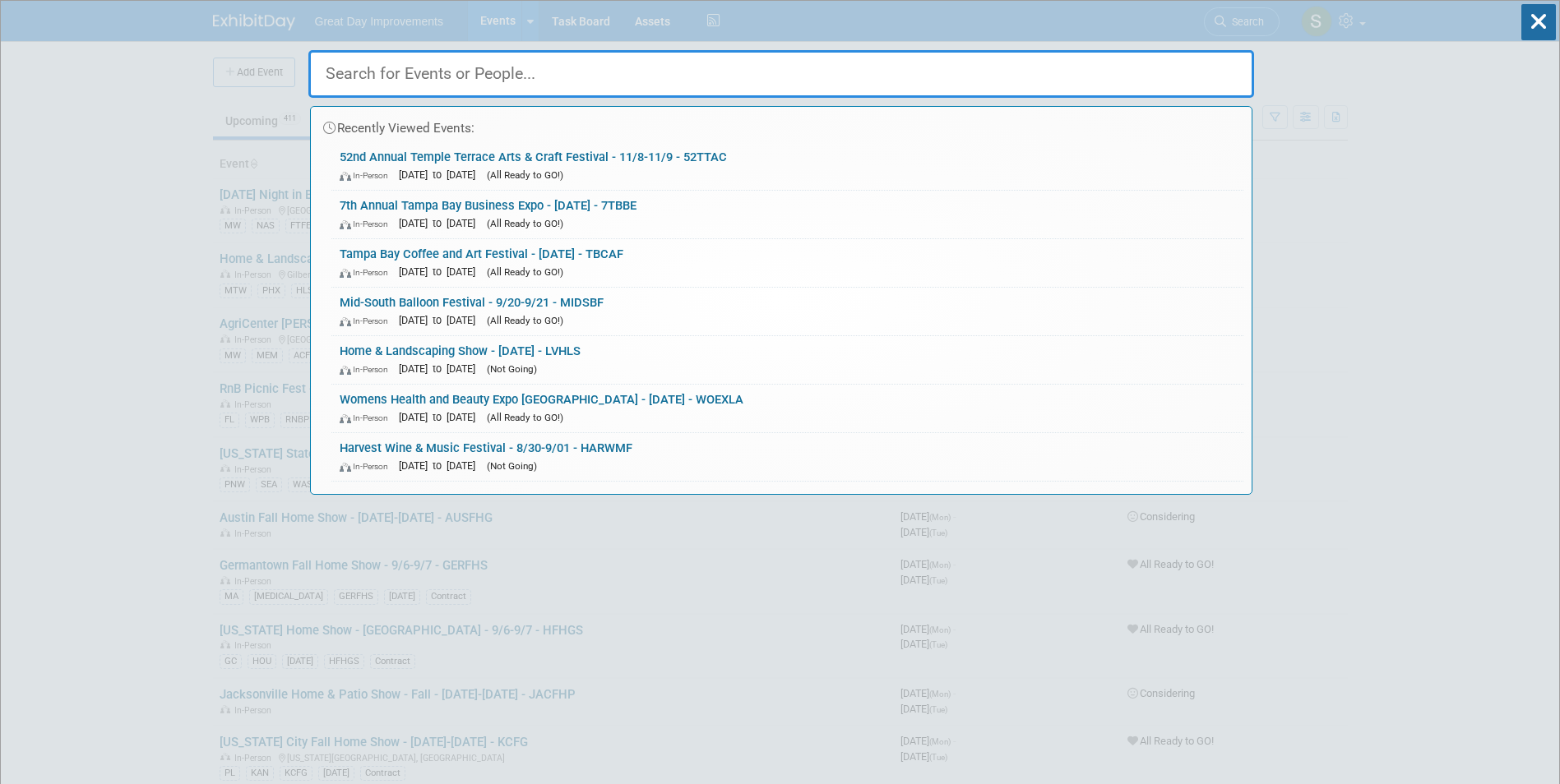
click at [525, 207] on link "7th Annual Tampa Bay Business Expo - 11/21/25 - 7TBBE In-Person Nov 21, 2025 to…" at bounding box center [787, 214] width 912 height 47
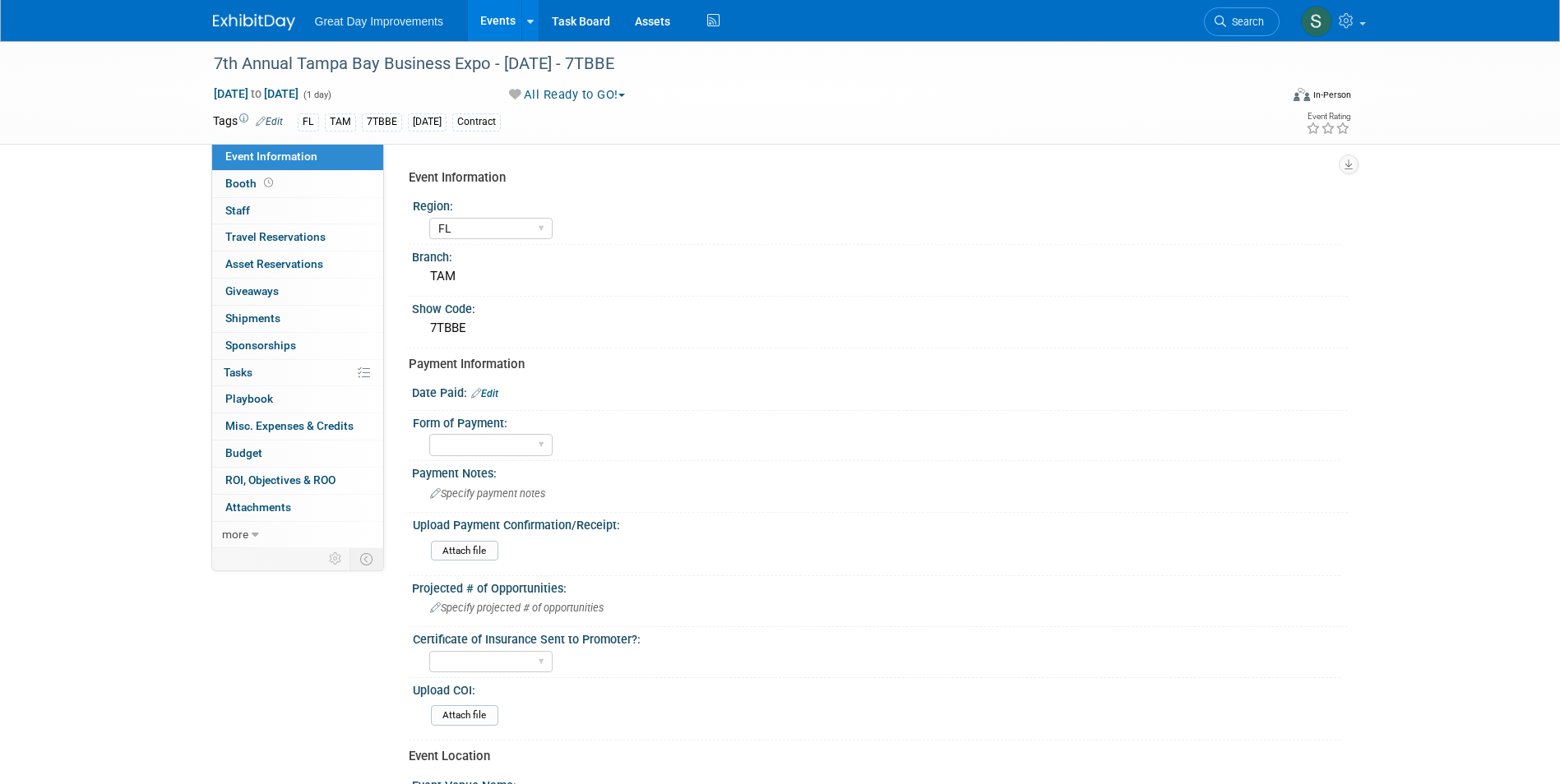
select select "FL"
click at [493, 392] on link "Edit" at bounding box center [485, 393] width 28 height 11
select select "8"
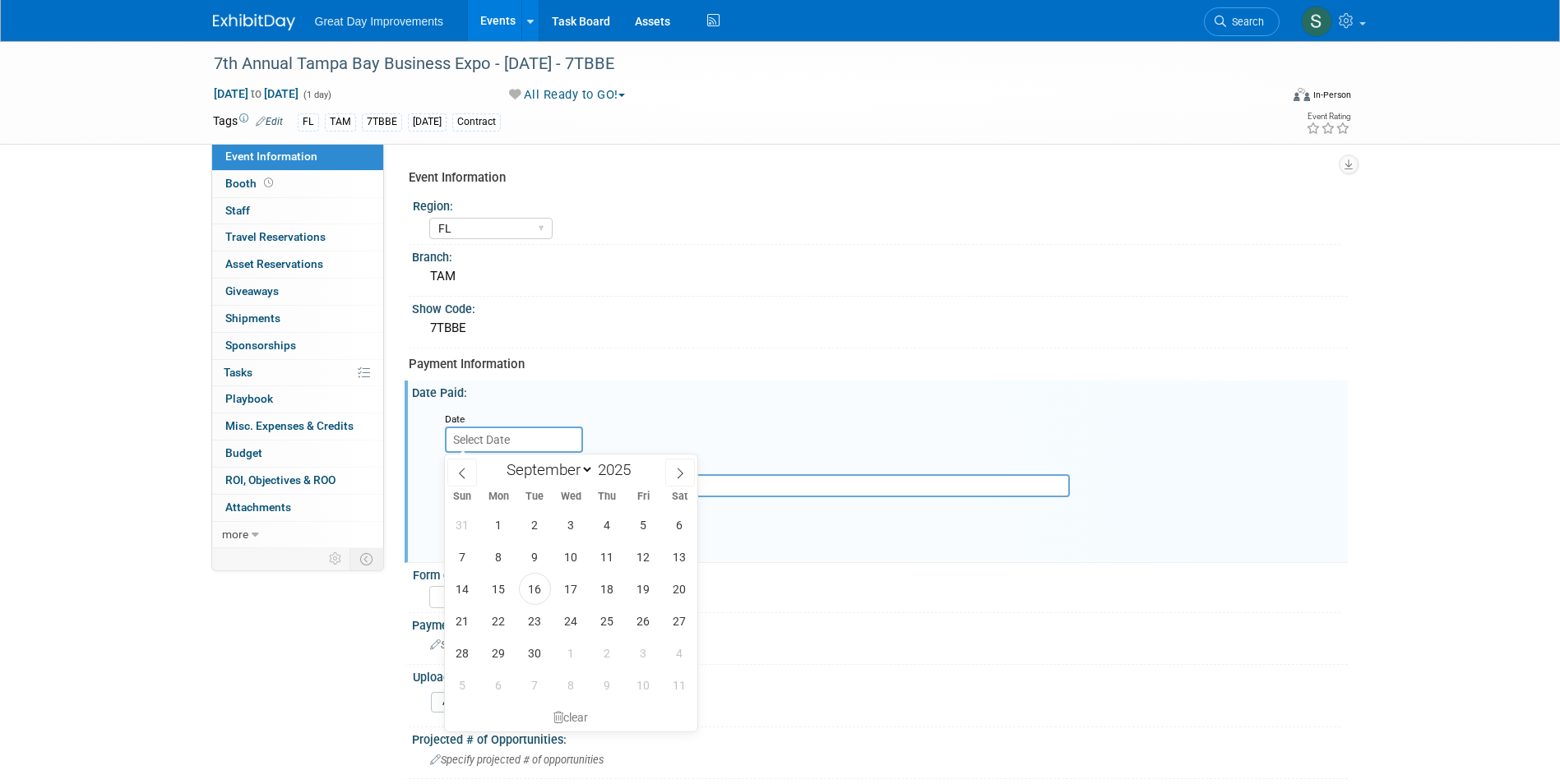
click at [489, 442] on input "text" at bounding box center [514, 440] width 138 height 27
click at [502, 594] on span "15" at bounding box center [499, 589] width 32 height 32
type input "[DATE]"
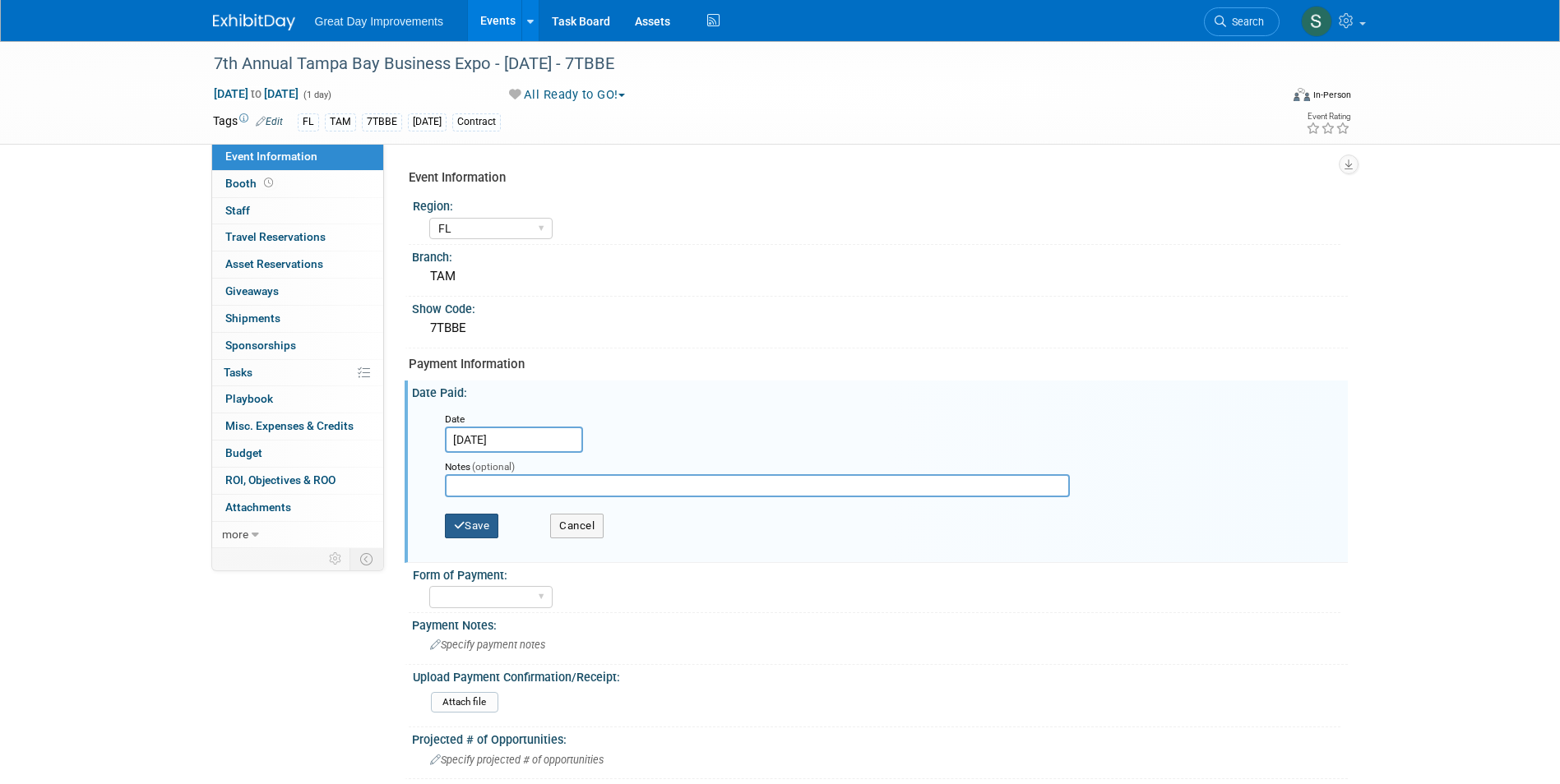
click at [486, 522] on button "Save" at bounding box center [471, 526] width 54 height 25
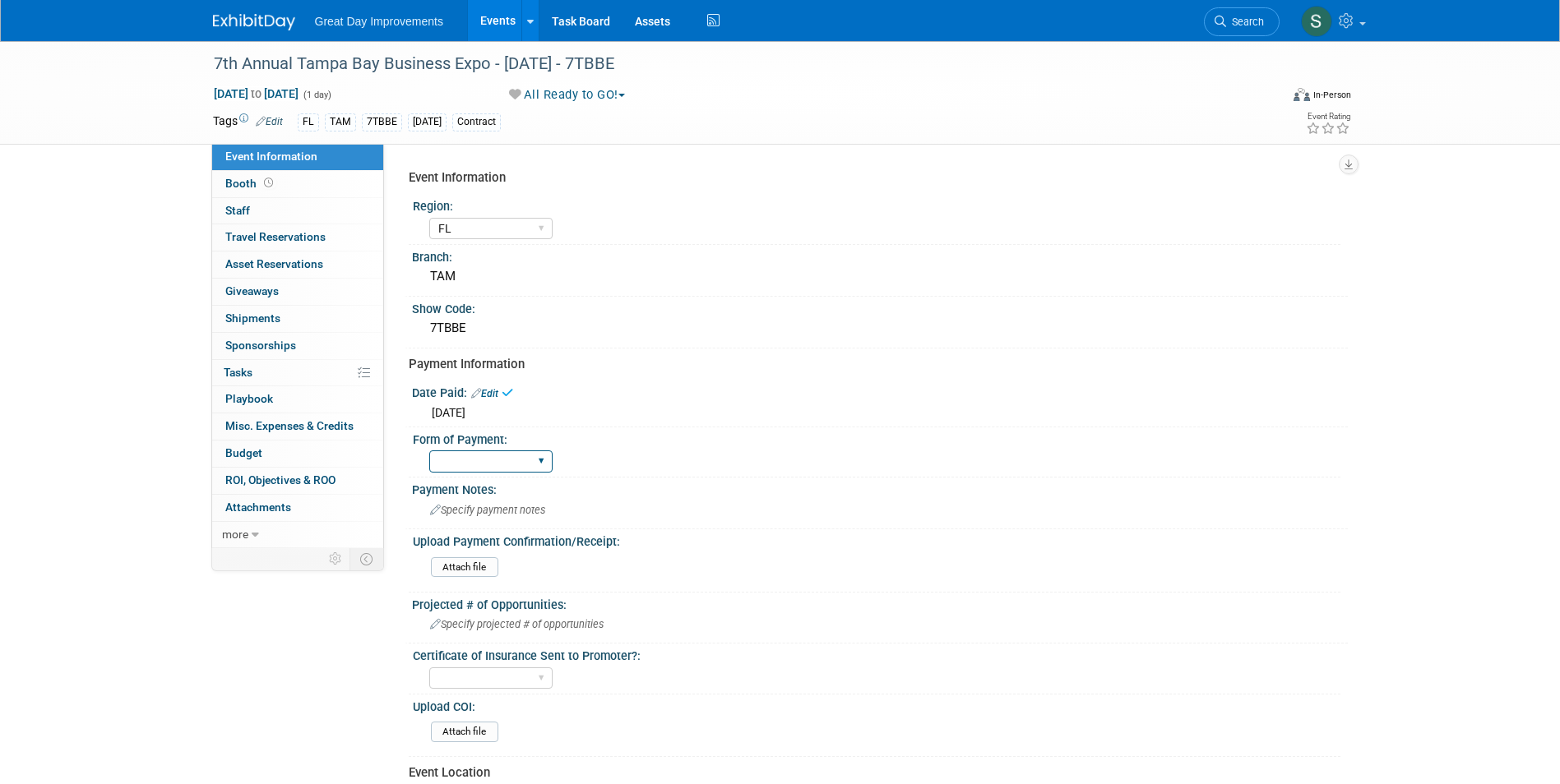
click at [499, 465] on select "Paid via CC Check Requested Pay at the Gate Other" at bounding box center [491, 461] width 123 height 22
select select "Paid via CC"
click at [430, 450] on select "Paid via CC Check Requested Pay at the Gate Other" at bounding box center [491, 461] width 123 height 22
click at [474, 564] on input "file" at bounding box center [386, 568] width 224 height 19
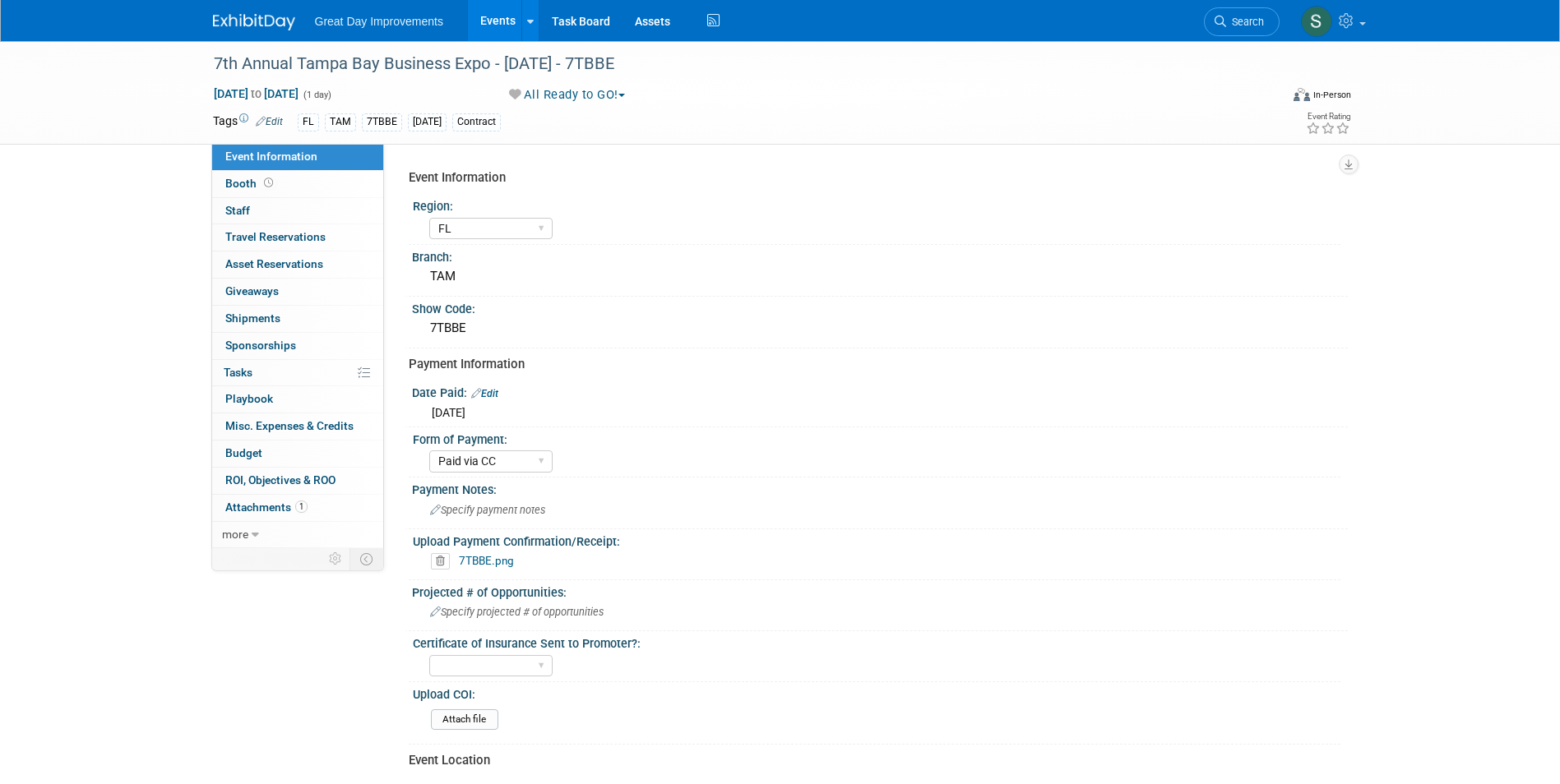
click at [268, 17] on img at bounding box center [254, 22] width 83 height 16
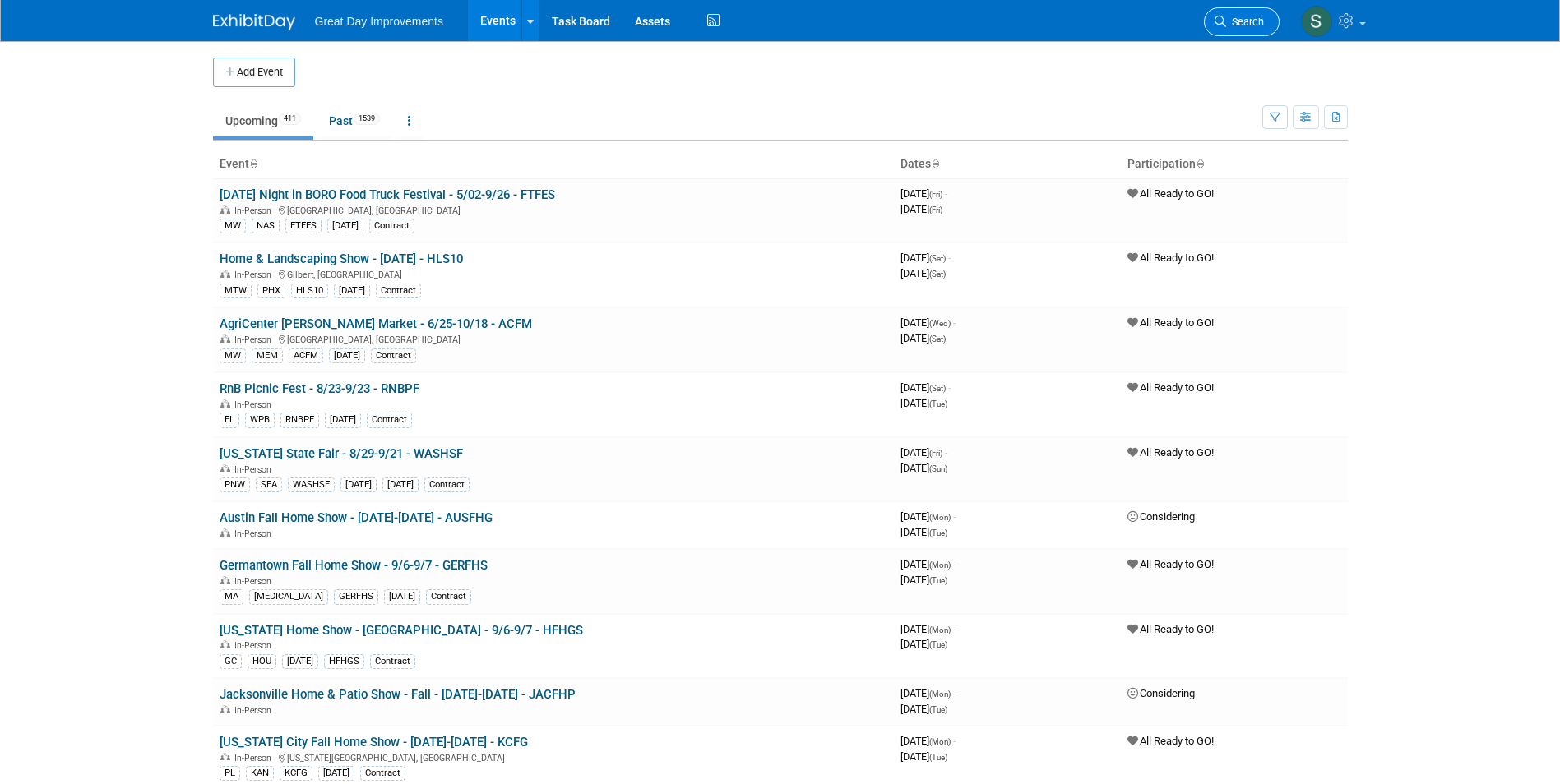
click at [1252, 17] on span "Search" at bounding box center [1245, 21] width 38 height 12
drag, startPoint x: 1252, startPoint y: 16, endPoint x: 1219, endPoint y: 16, distance: 33.0
click at [1219, 16] on icon at bounding box center [1220, 21] width 11 height 11
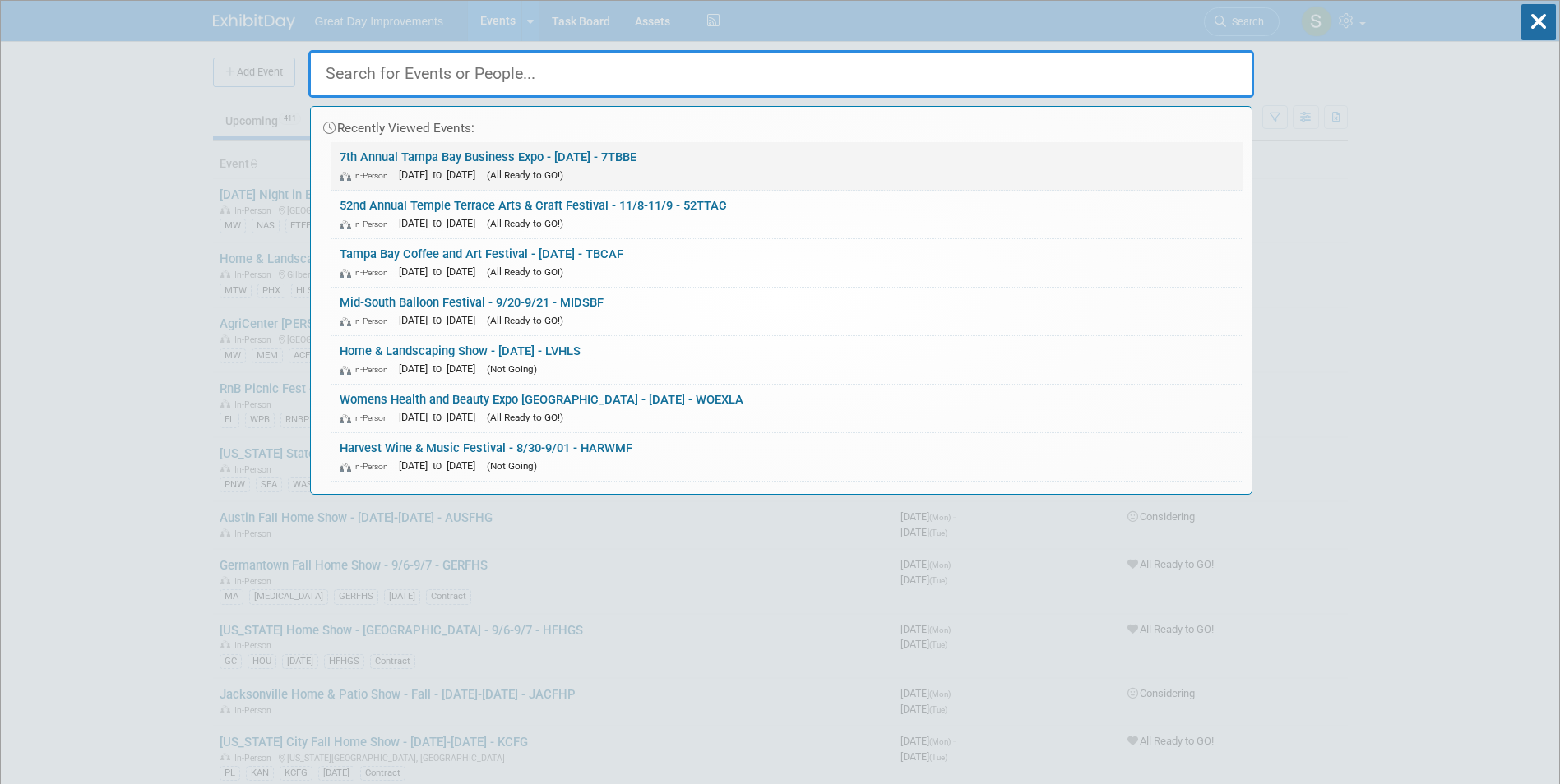
click at [542, 164] on link "7th Annual Tampa Bay Business Expo - 11/21/25 - 7TBBE In-Person Nov 21, 2025 to…" at bounding box center [787, 166] width 912 height 47
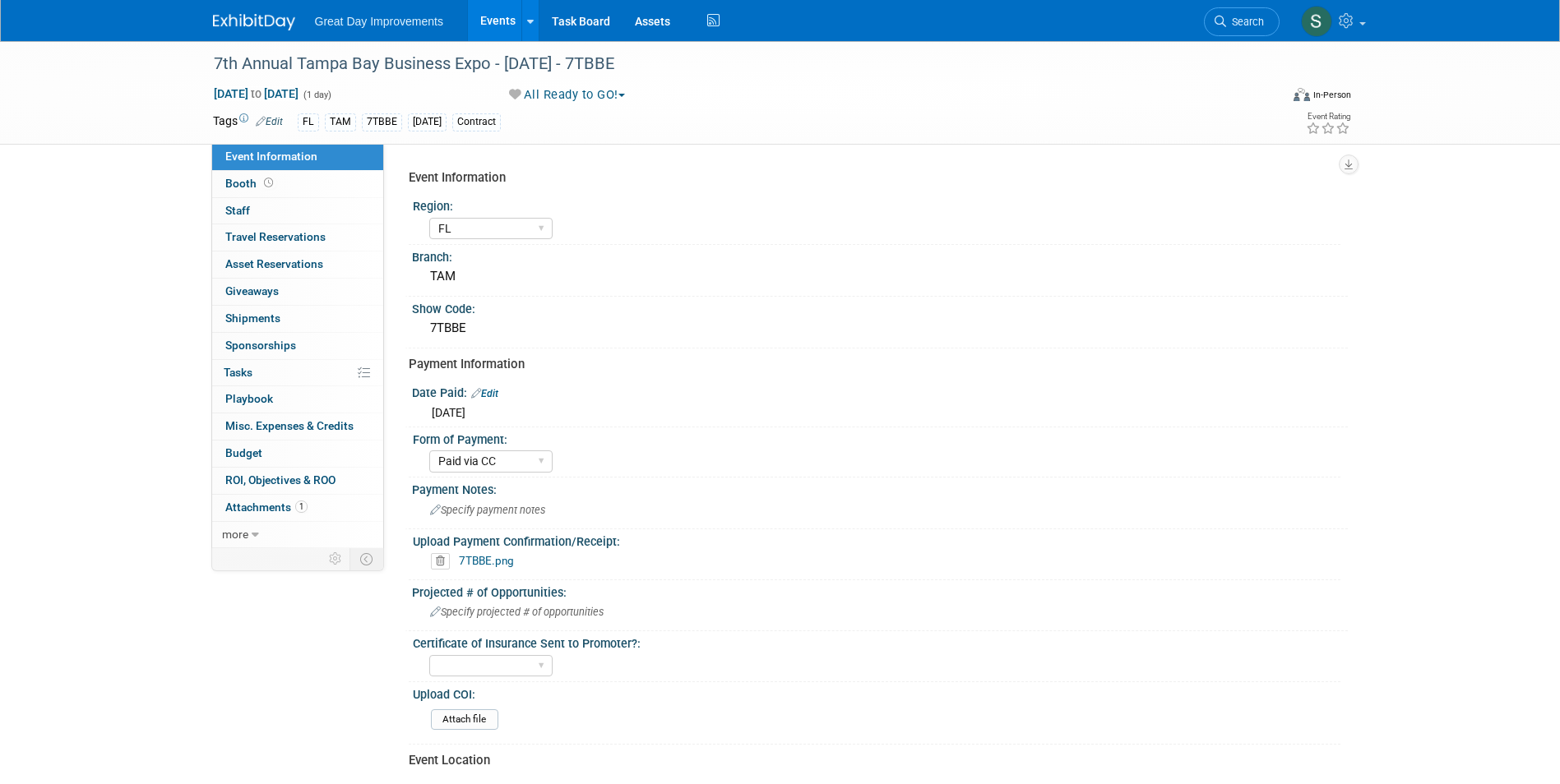
select select "FL"
select select "Paid via CC"
click at [249, 11] on link at bounding box center [265, 14] width 102 height 13
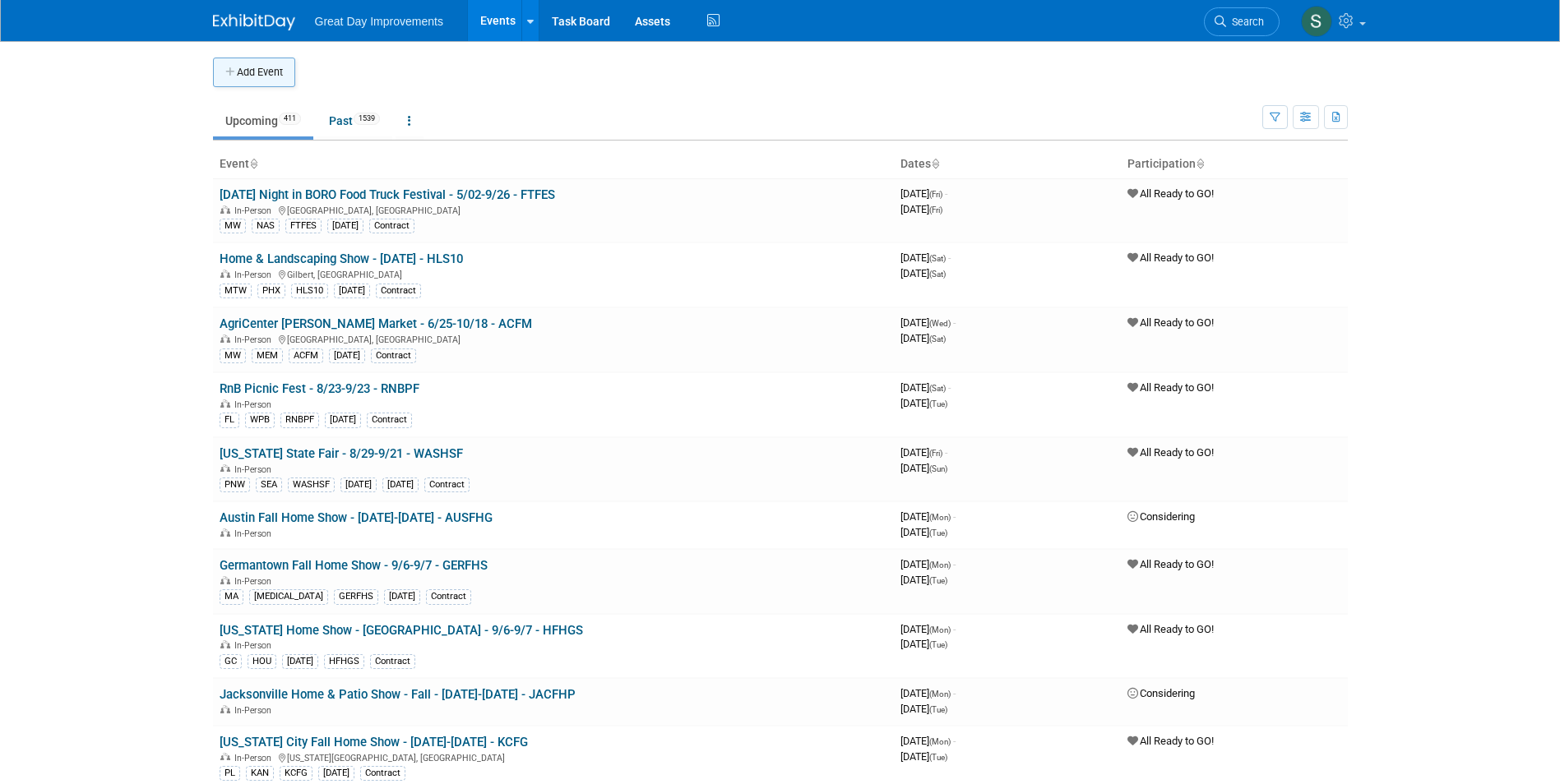
click at [284, 65] on button "Add Event" at bounding box center [254, 72] width 83 height 29
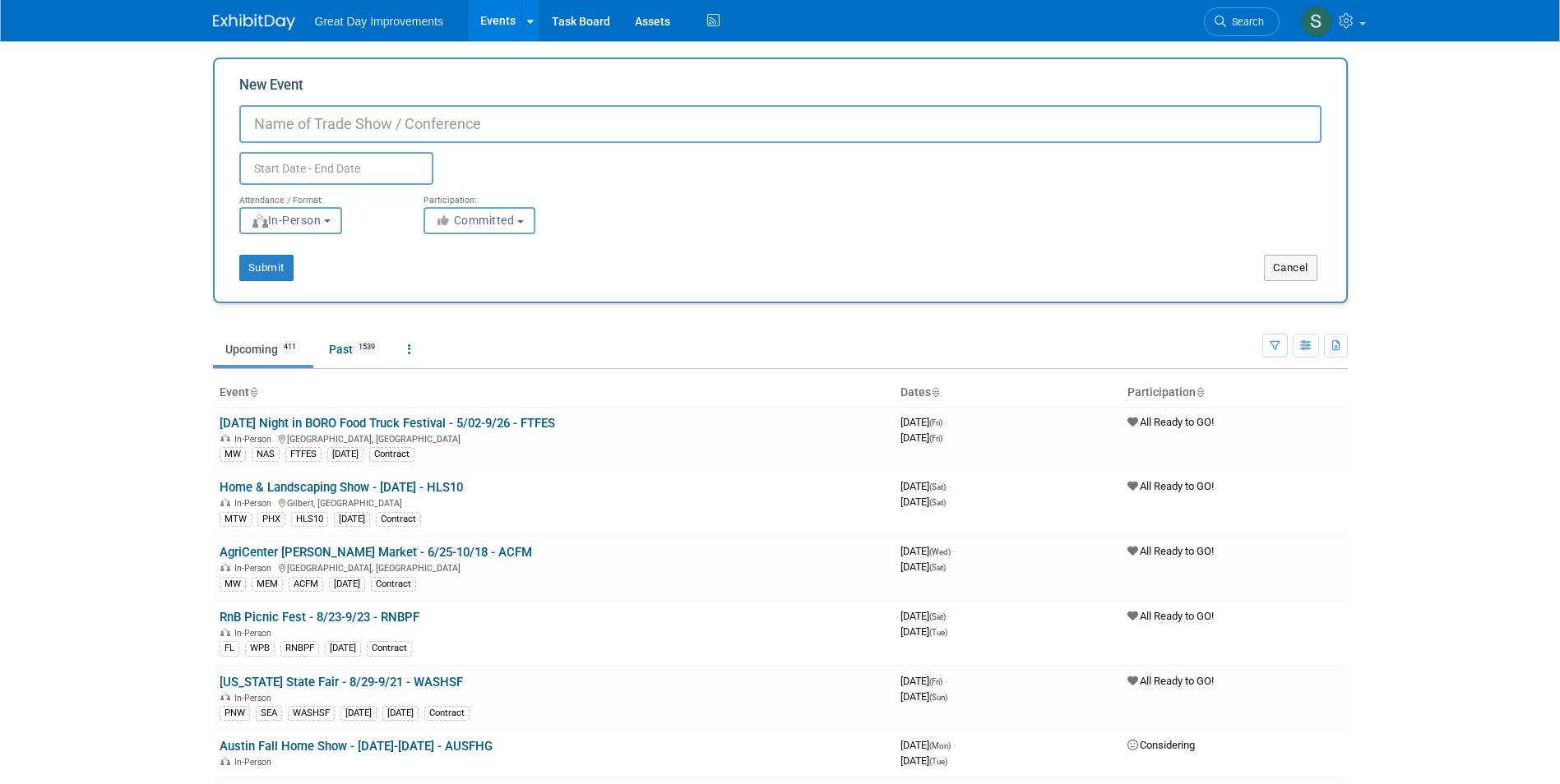
paste input "Pirate Senior Expo Las Vegas – Treasure Hunt at Santa Fe Station"
type input "Pirate Senior Expo [GEOGRAPHIC_DATA] - [DATE] - PIRATS"
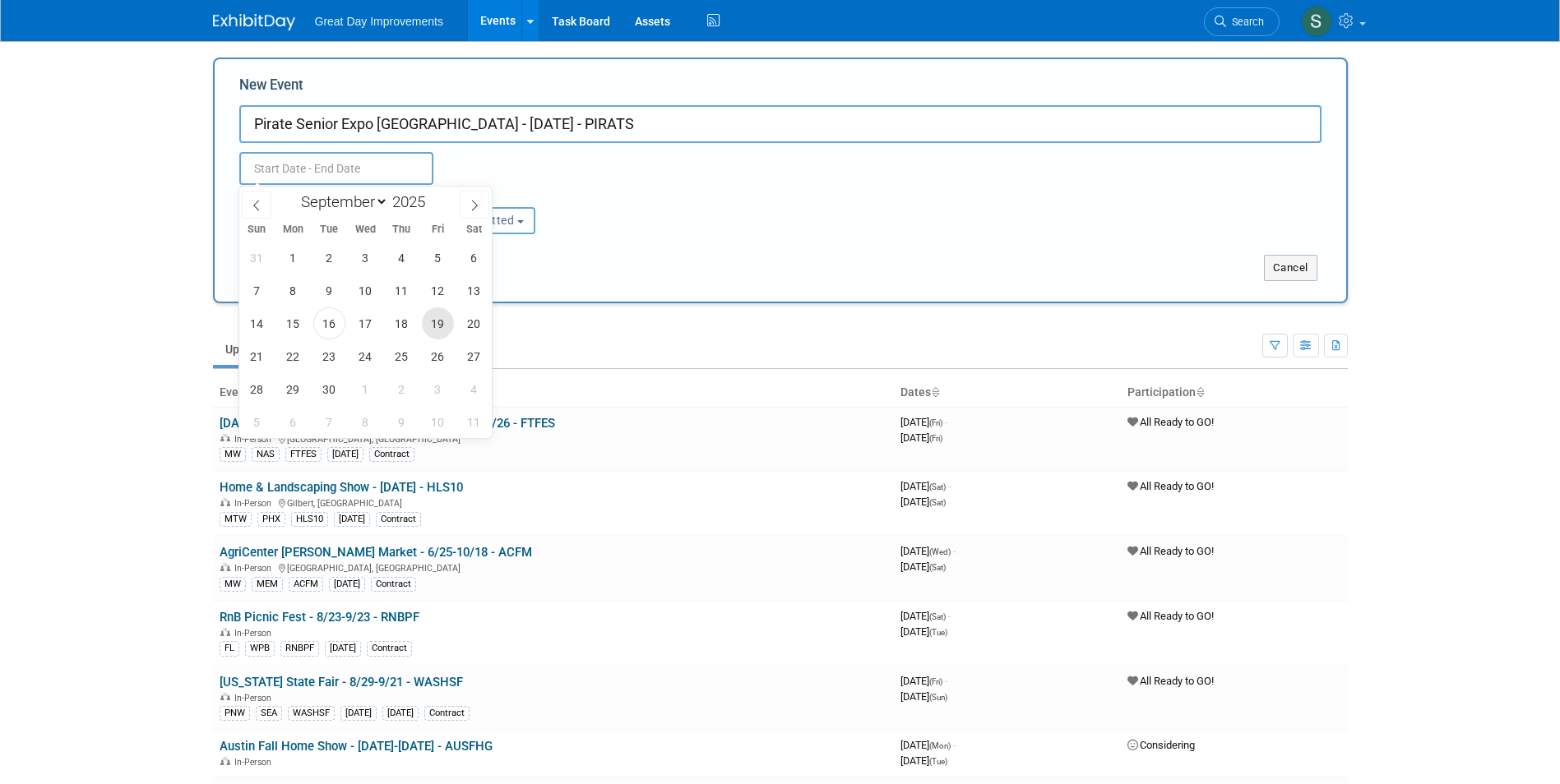
click at [437, 323] on span "19" at bounding box center [438, 323] width 32 height 32
type input "[DATE] to [DATE]"
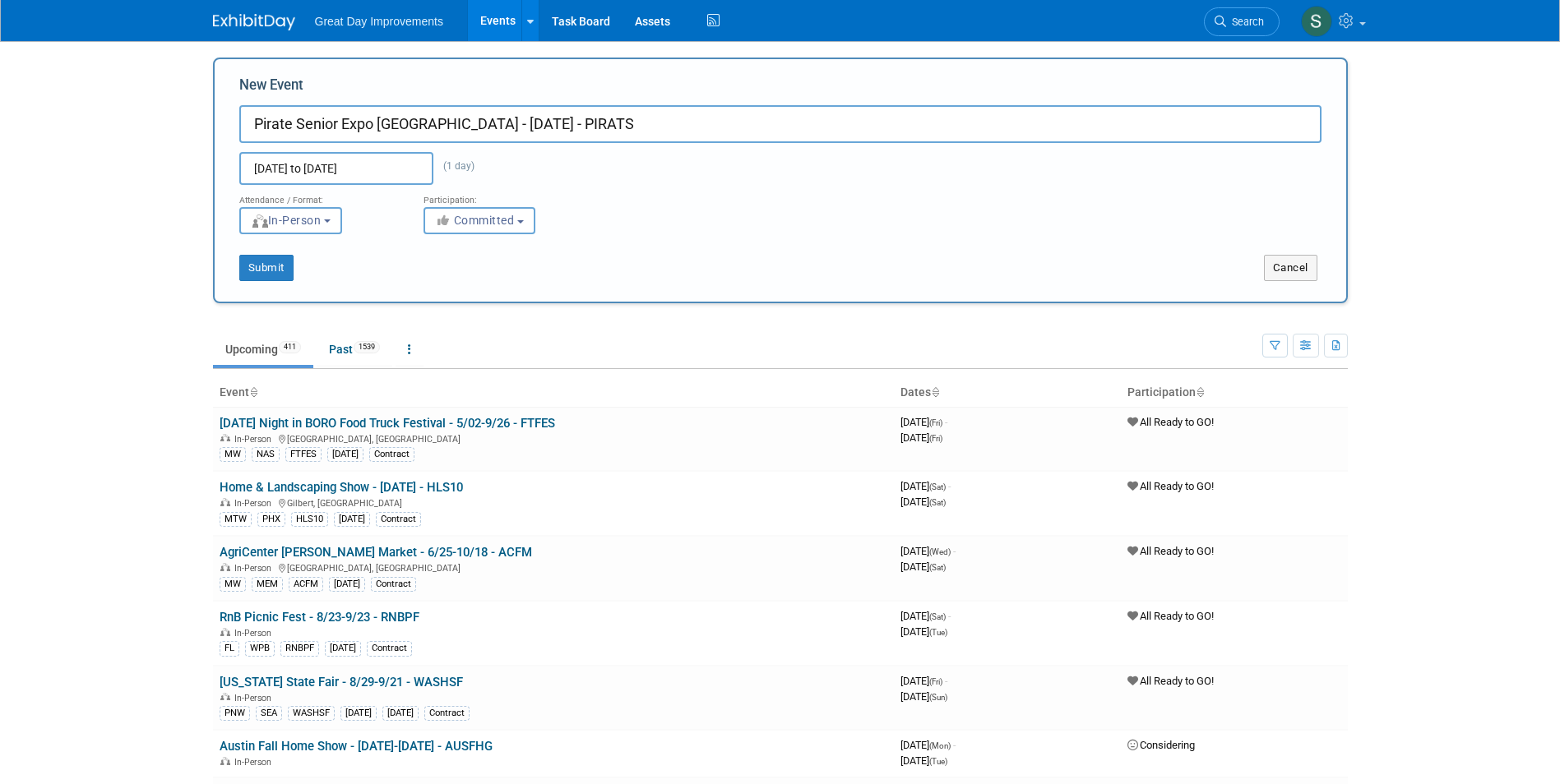
click at [631, 270] on div "Submit" at bounding box center [450, 268] width 471 height 27
click at [492, 228] on button "Committed" at bounding box center [480, 221] width 112 height 27
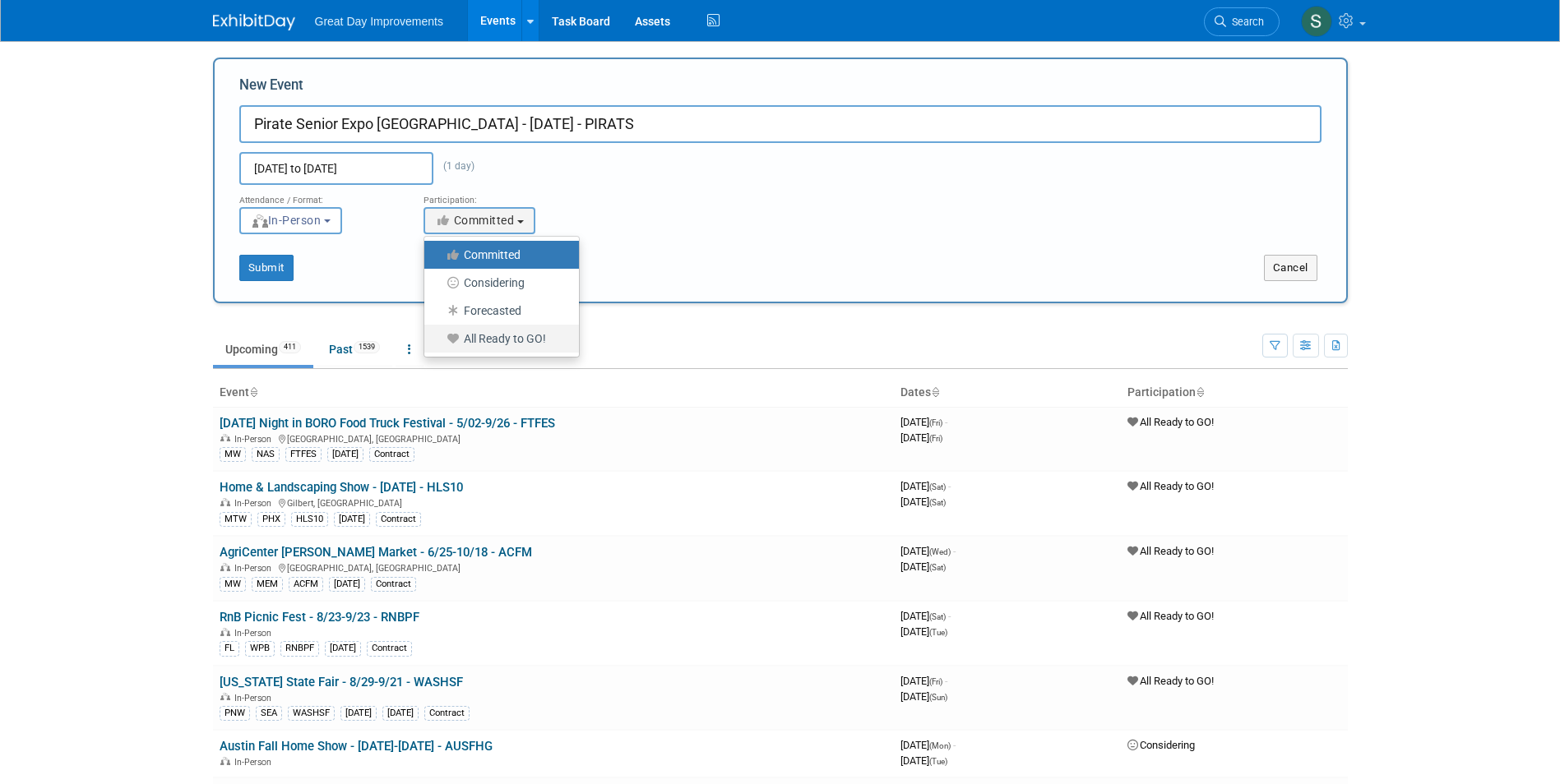
click at [505, 347] on label "All Ready to GO!" at bounding box center [497, 338] width 130 height 22
click at [439, 344] on input "All Ready to GO!" at bounding box center [433, 338] width 10 height 10
select select "102"
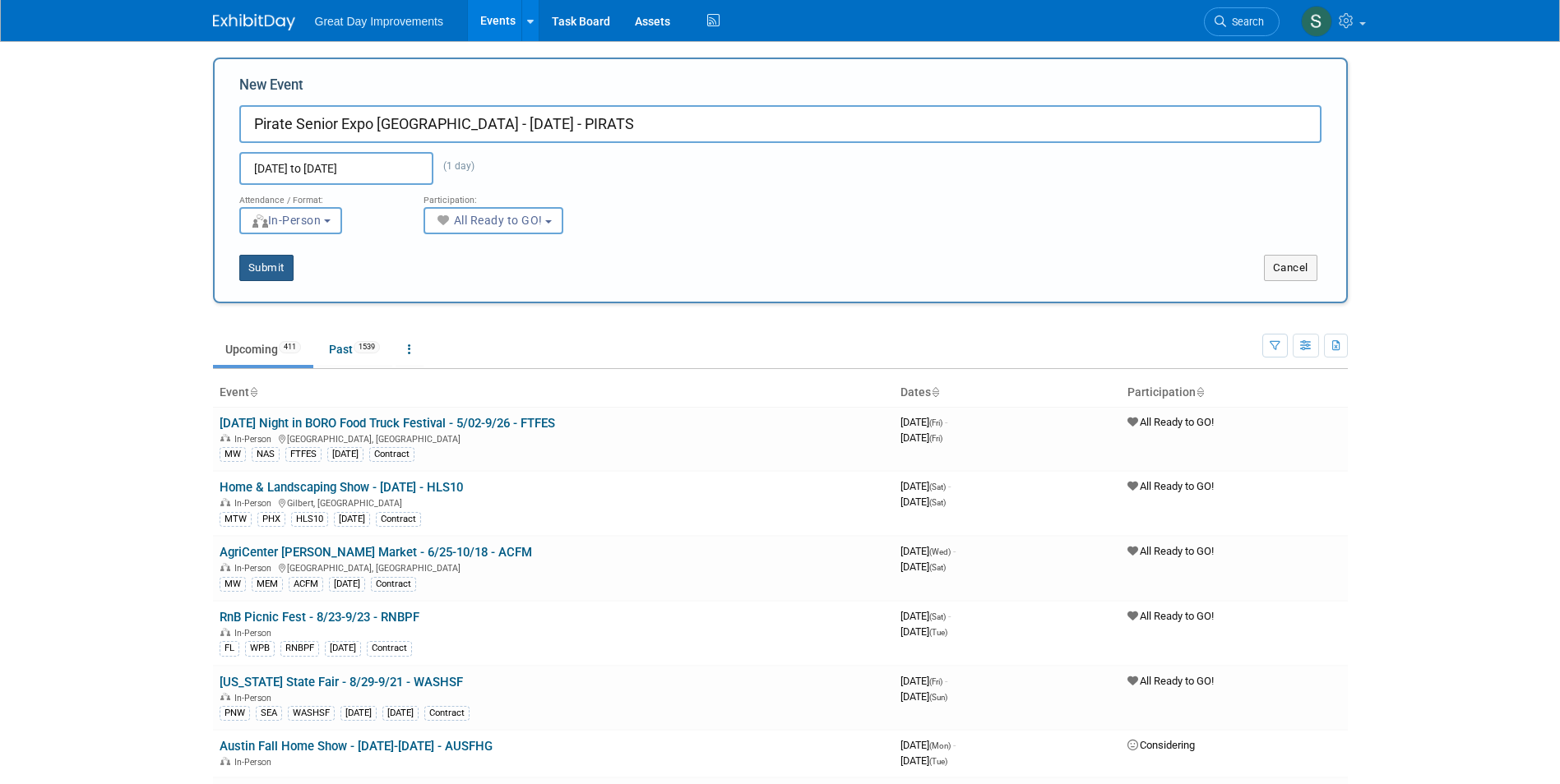
click at [273, 269] on button "Submit" at bounding box center [266, 268] width 54 height 27
type input "Pirate Senior Expo [GEOGRAPHIC_DATA] - [DATE] - PIRATS"
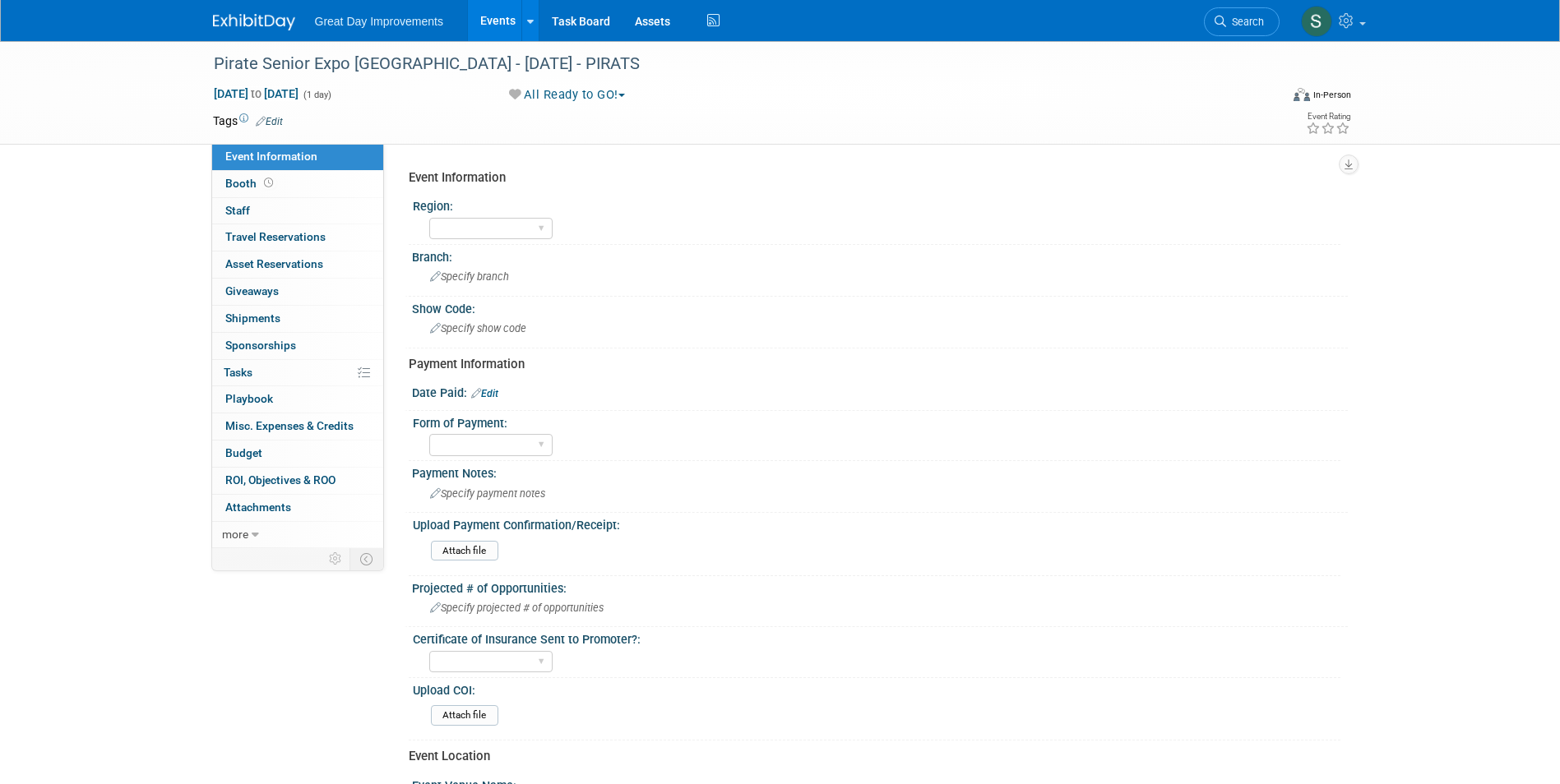
click at [266, 119] on link "Edit" at bounding box center [269, 121] width 28 height 11
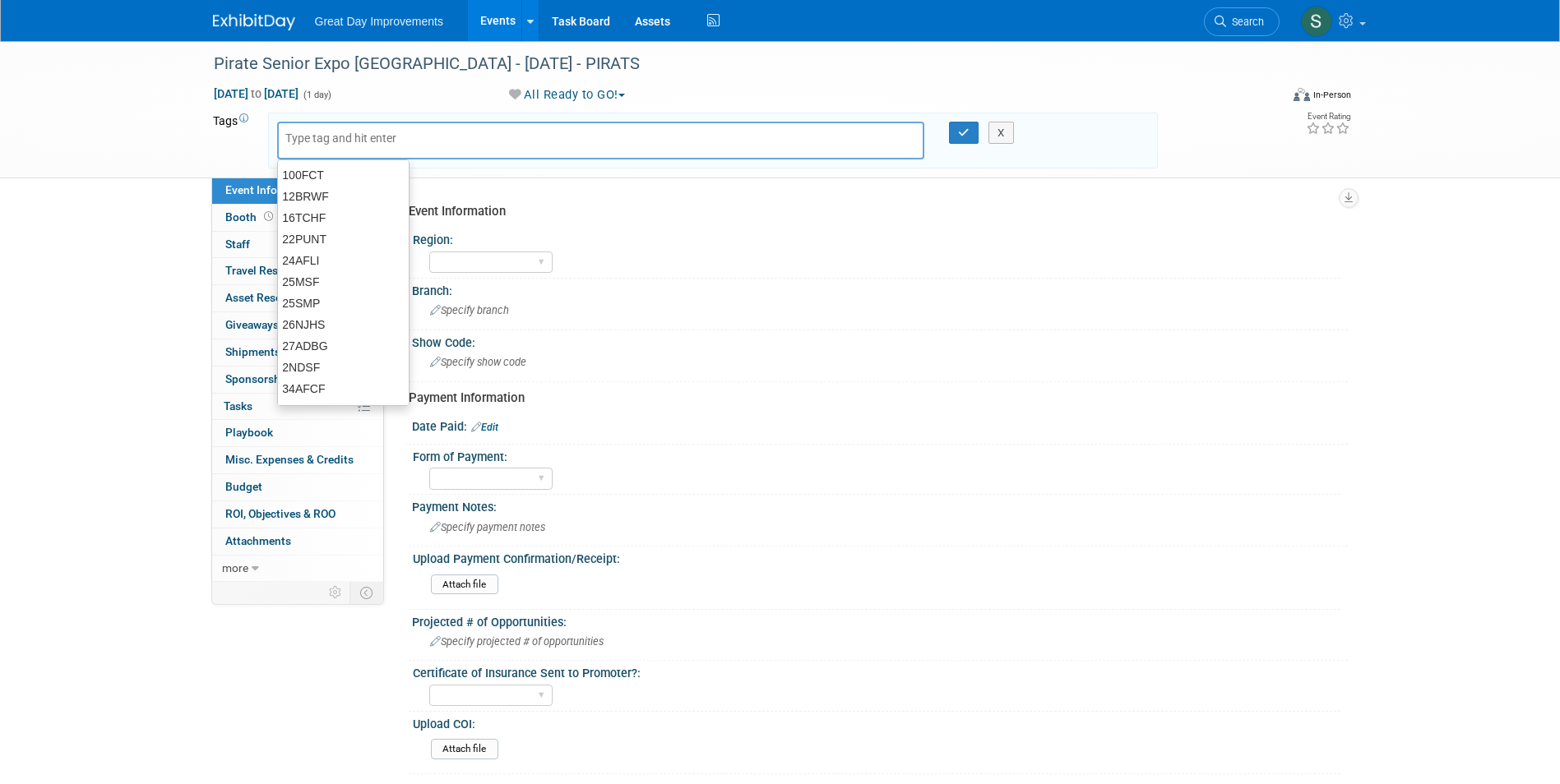
click at [320, 139] on input "text" at bounding box center [351, 137] width 132 height 16
type input "MTW"
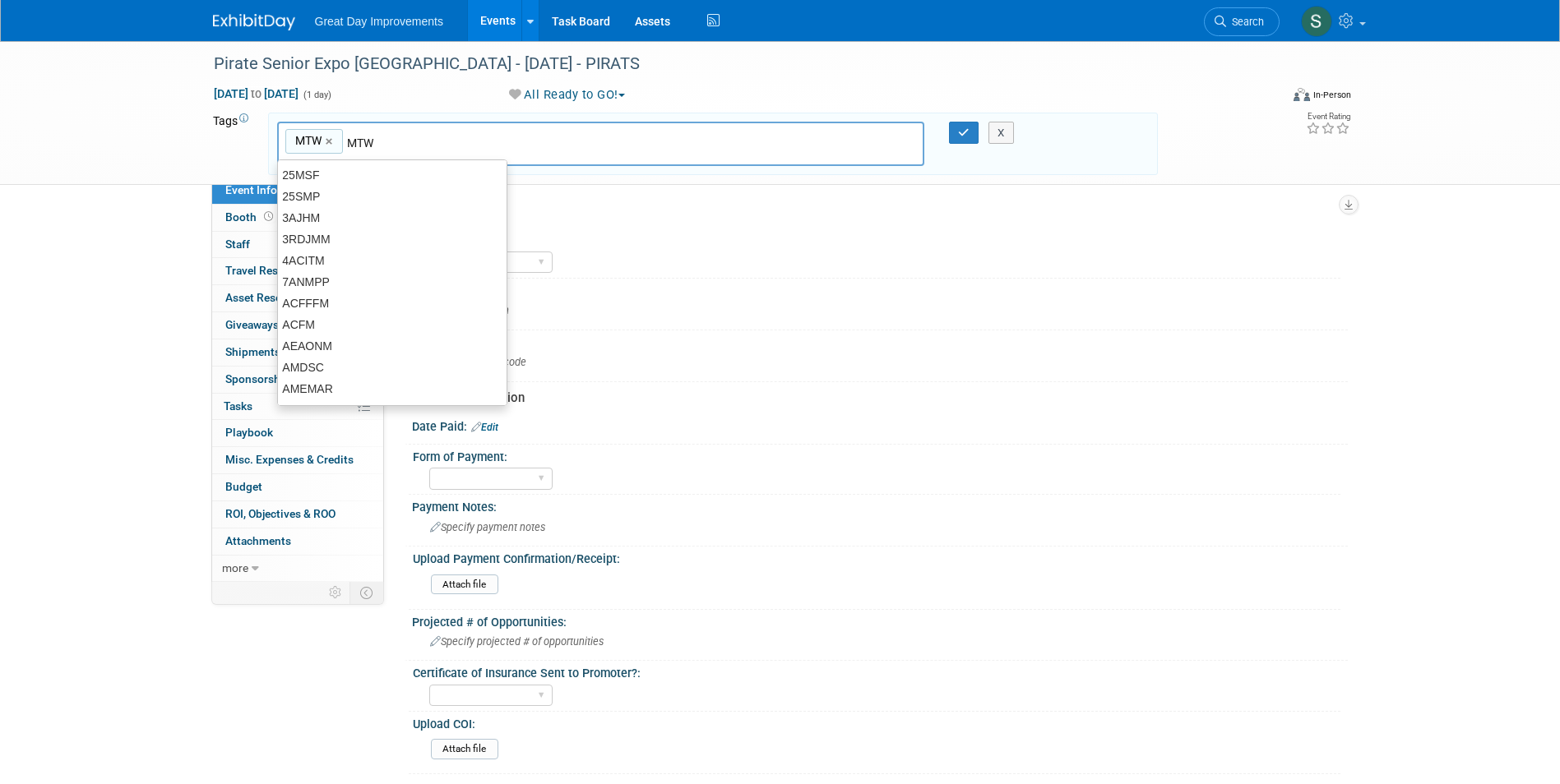
type input "MTW"
type input "LAS"
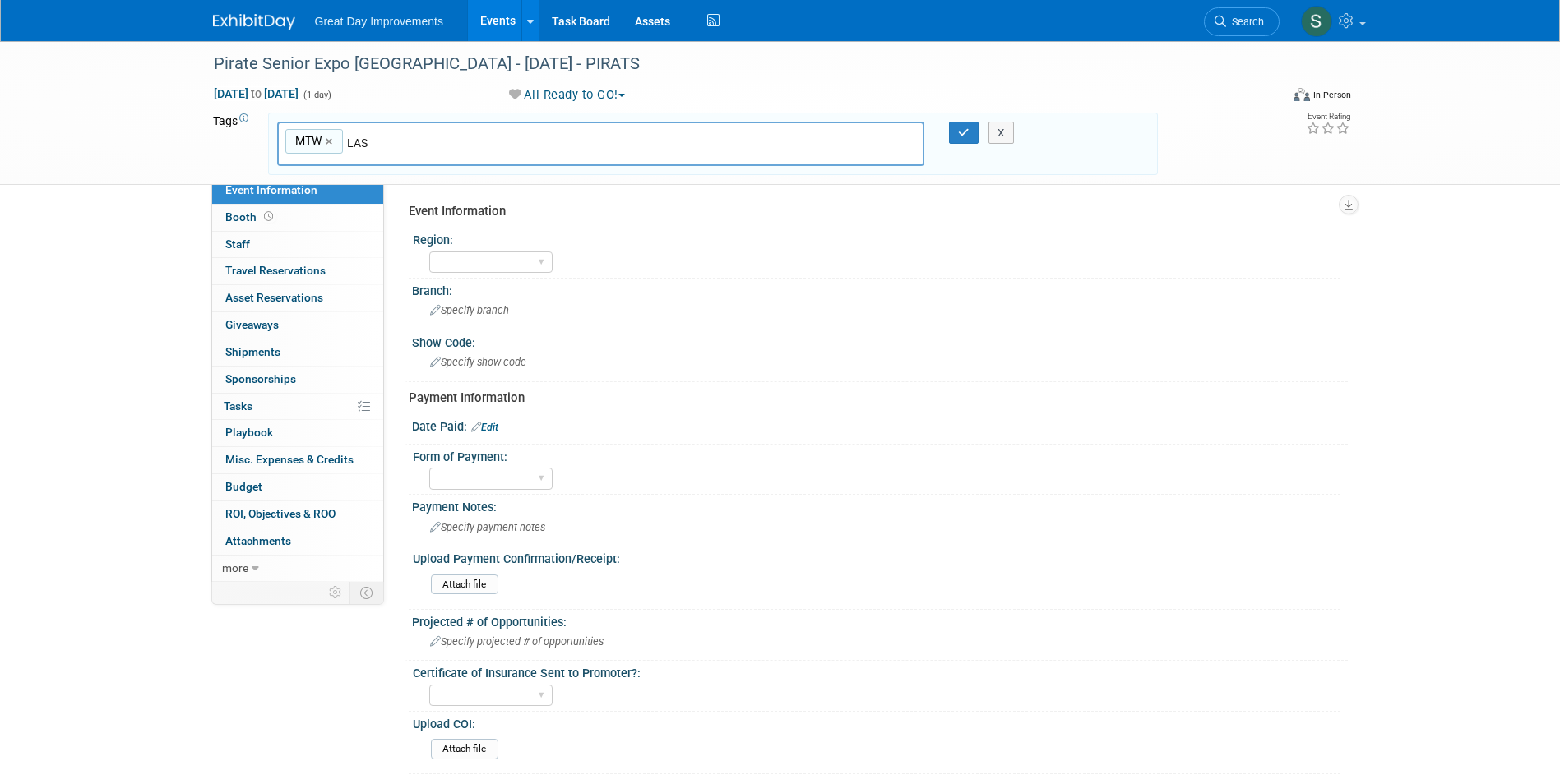
type input "MTW, LAS"
type input "PIRATS"
type input "MTW, LAS, PIRATS"
type input "[DATE]"
type input "MTW, LAS, PIRATS, [DATE]"
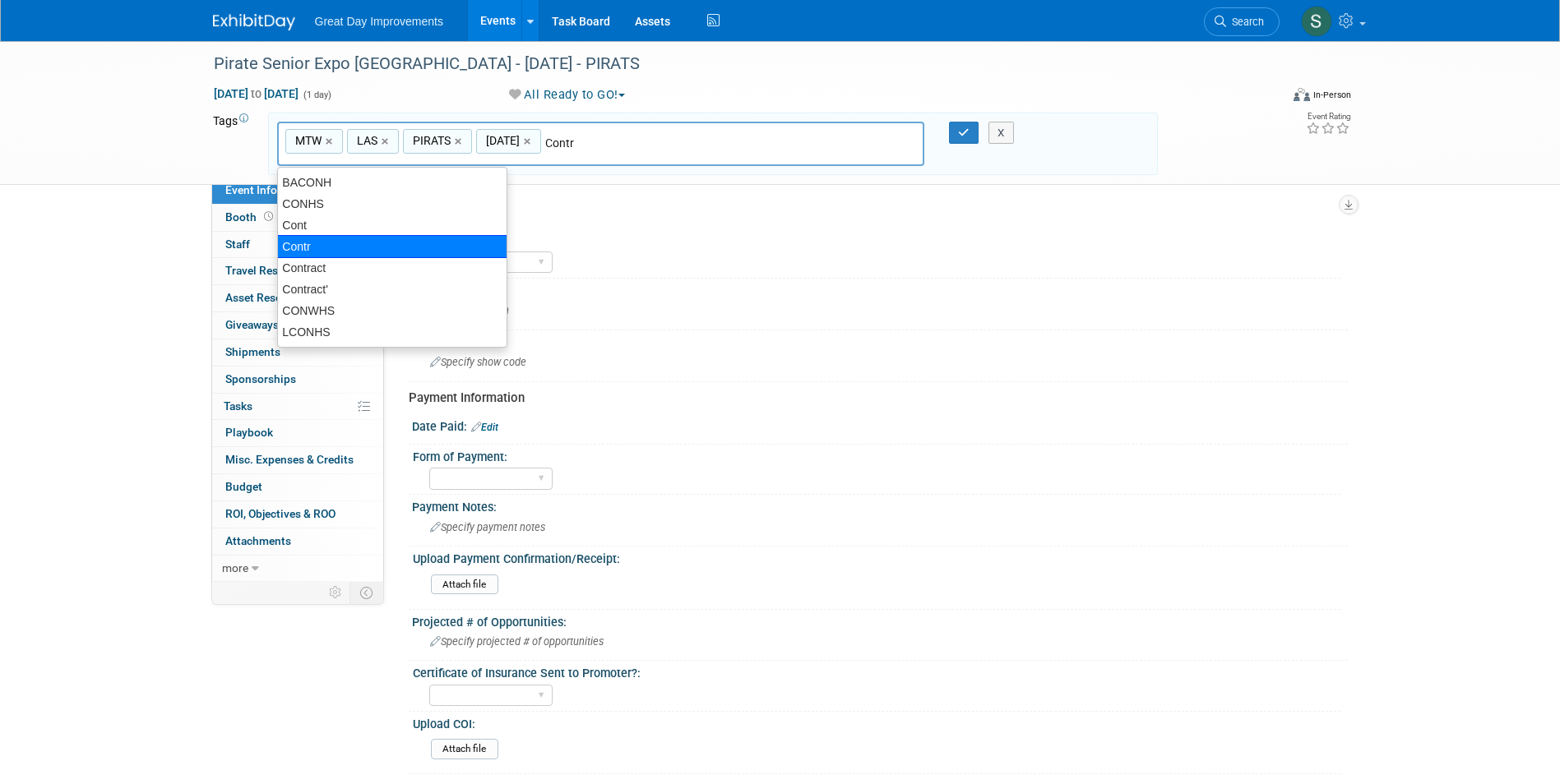
type input "Contract"
type input "MTW, LAS, PIRATS, [DATE], Contract"
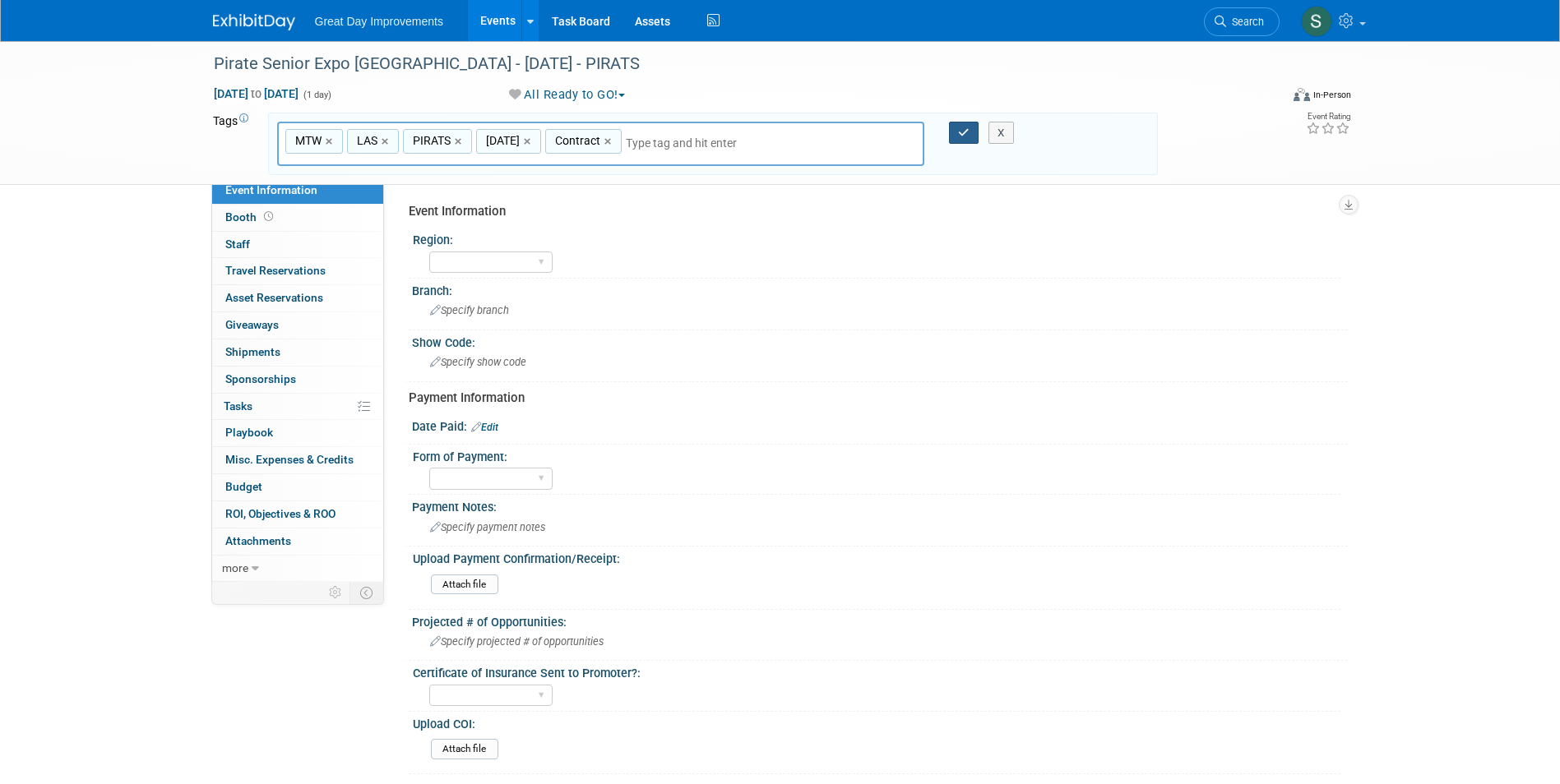
click at [968, 133] on icon "button" at bounding box center [964, 132] width 11 height 10
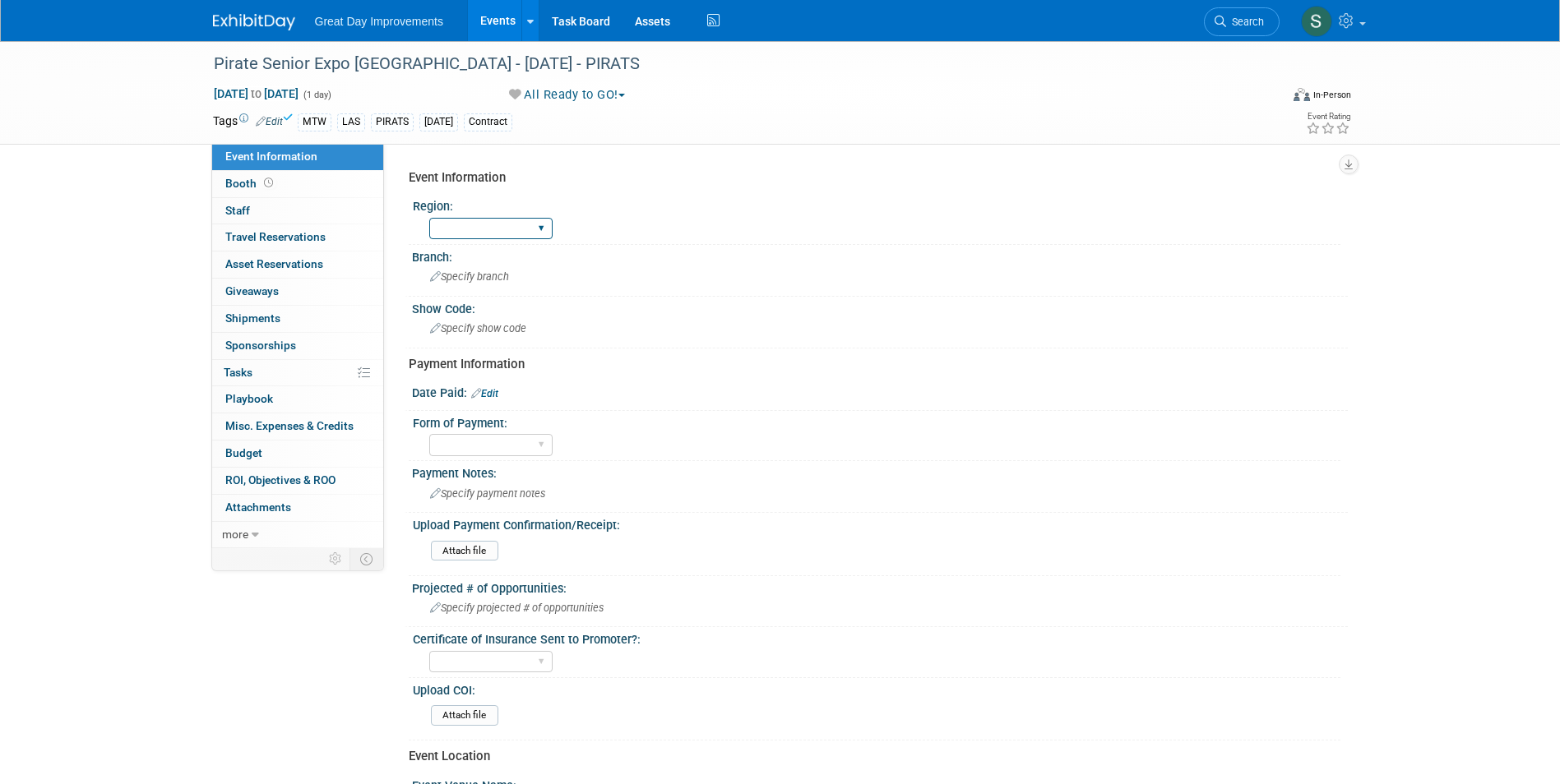
click at [517, 235] on select "GC MA MW MTW NE NEW OV PL PNW SA SE SC UMW FL" at bounding box center [491, 228] width 123 height 22
select select "MTW"
click at [430, 218] on select "GC MA MW MTW NE NEW OV PL PNW SA SE SC UMW FL" at bounding box center [491, 228] width 123 height 22
click at [461, 261] on div "Branch:" at bounding box center [879, 255] width 936 height 21
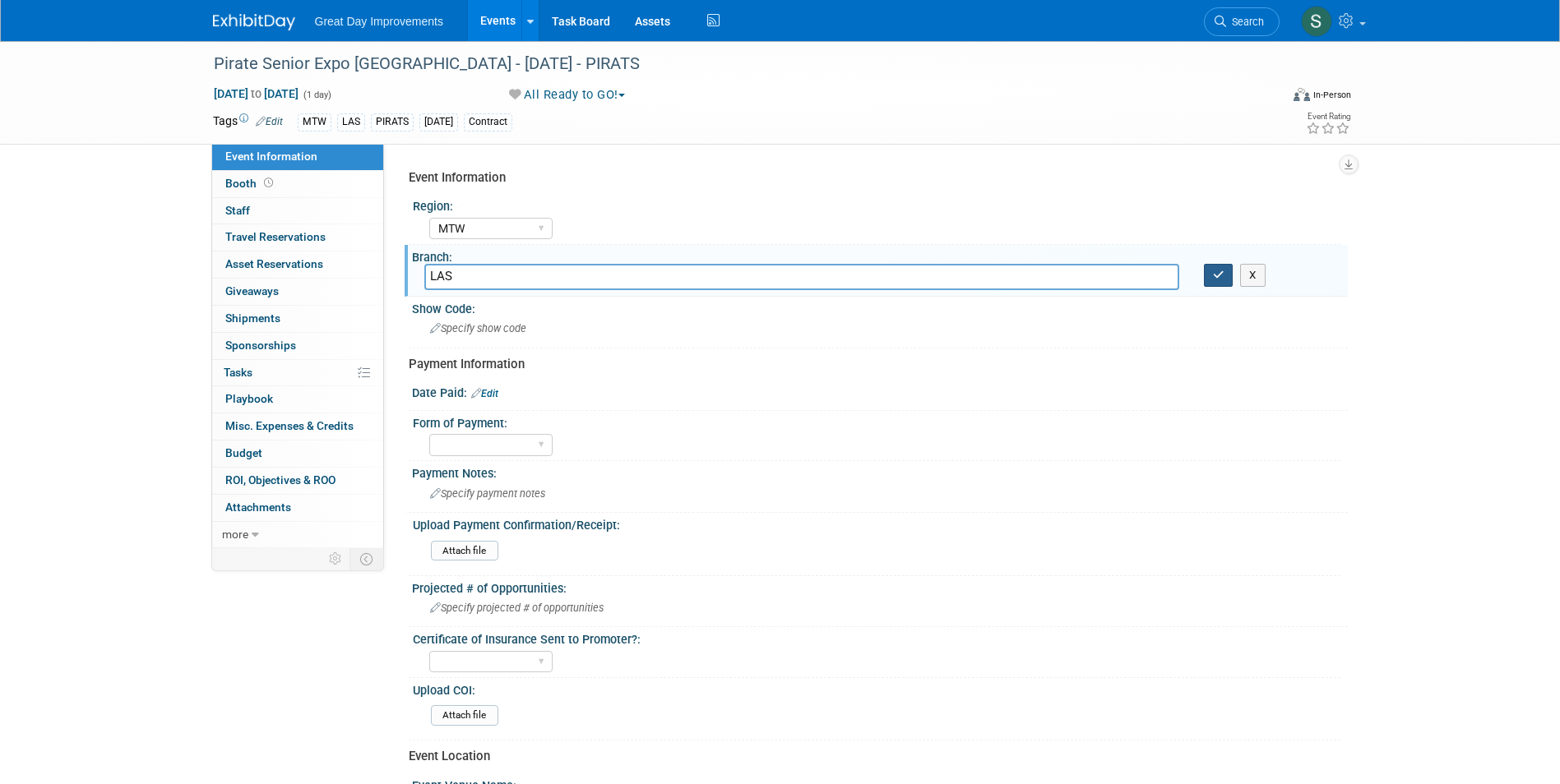
type input "LAS"
click at [1205, 271] on button "button" at bounding box center [1219, 275] width 29 height 23
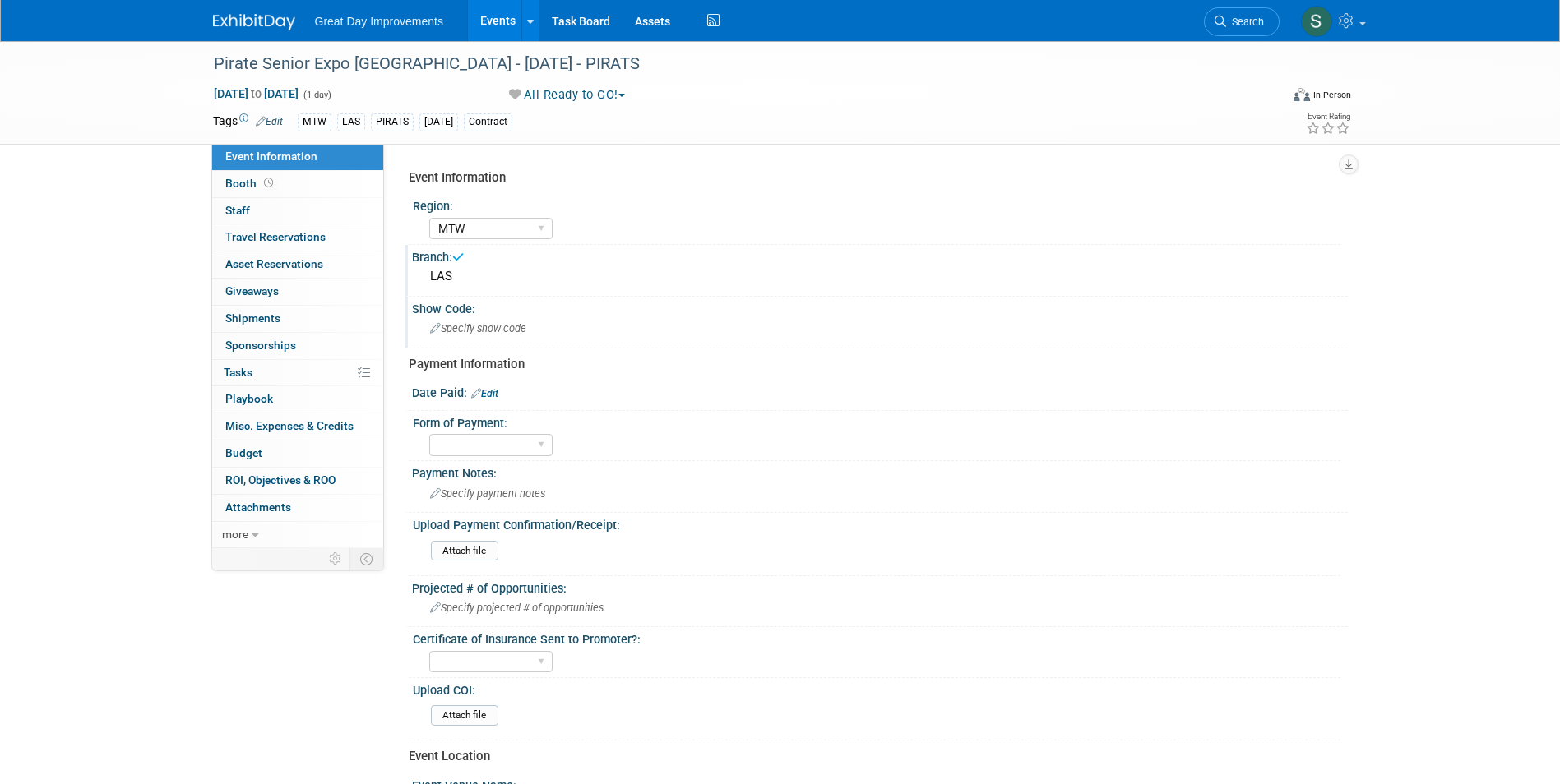
click at [587, 298] on div "Show Code:" at bounding box center [879, 307] width 936 height 21
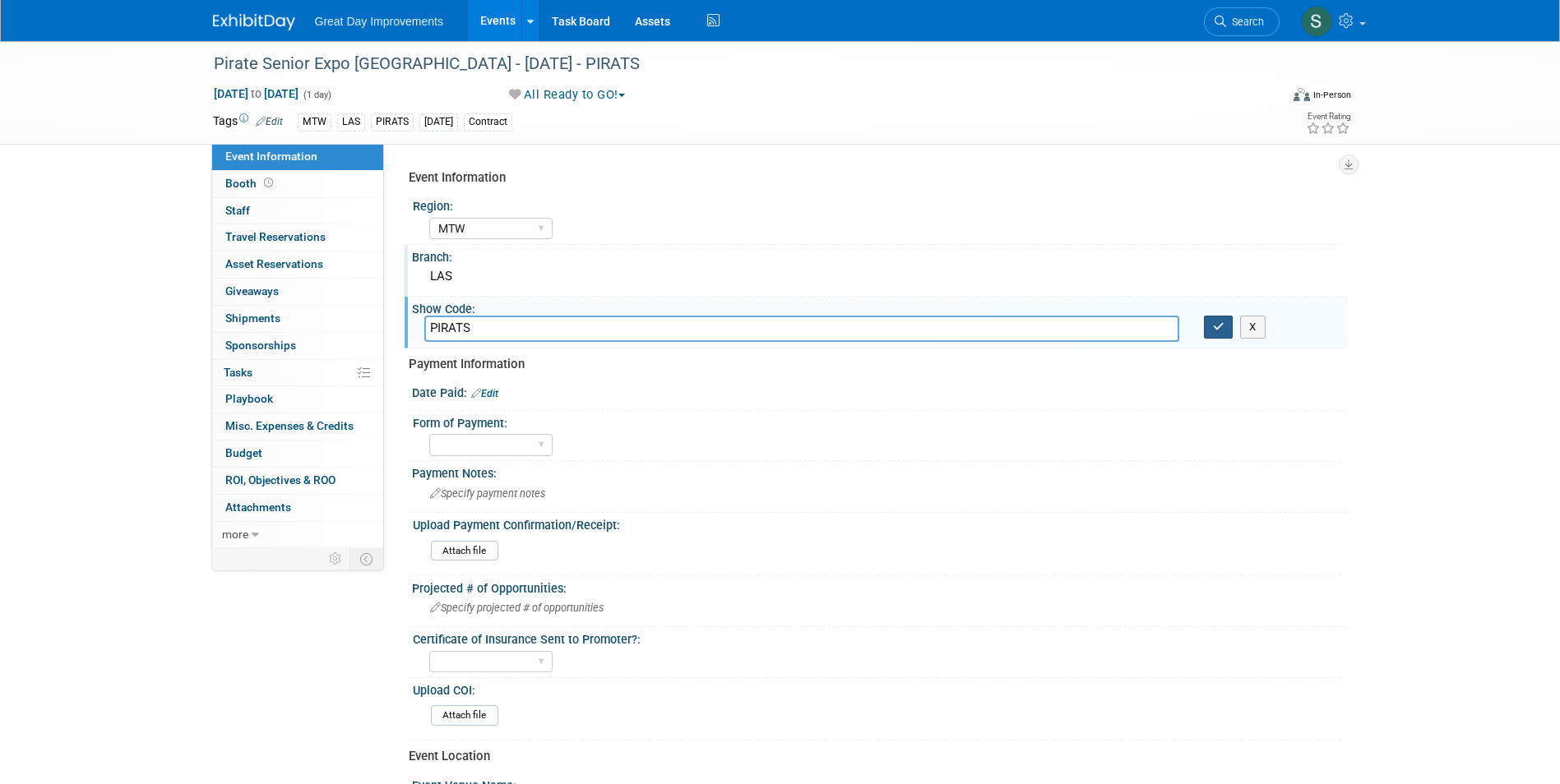
type input "PIRATS"
click at [1220, 330] on icon "button" at bounding box center [1219, 326] width 11 height 10
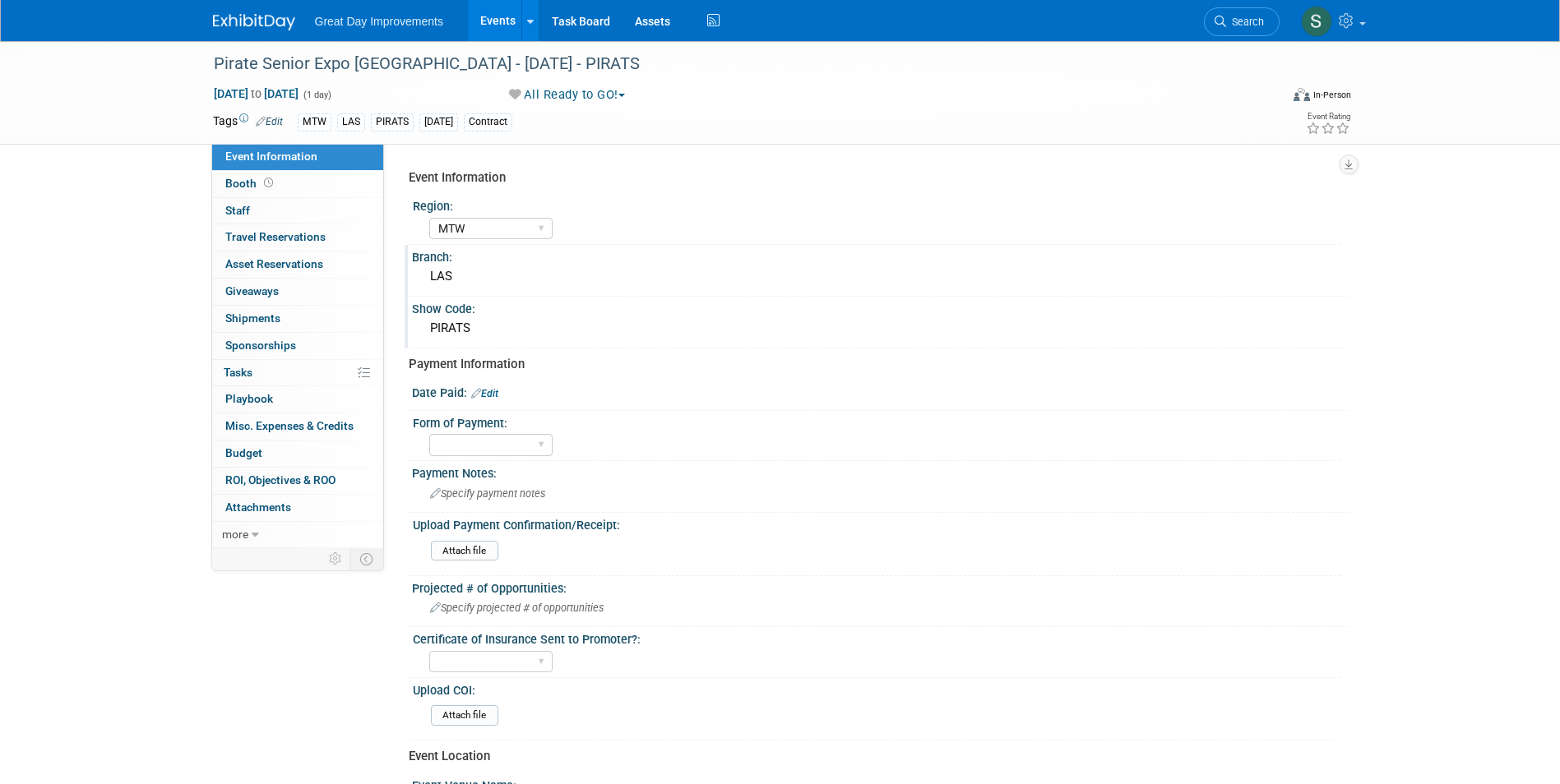
click at [497, 394] on link "Edit" at bounding box center [485, 393] width 28 height 11
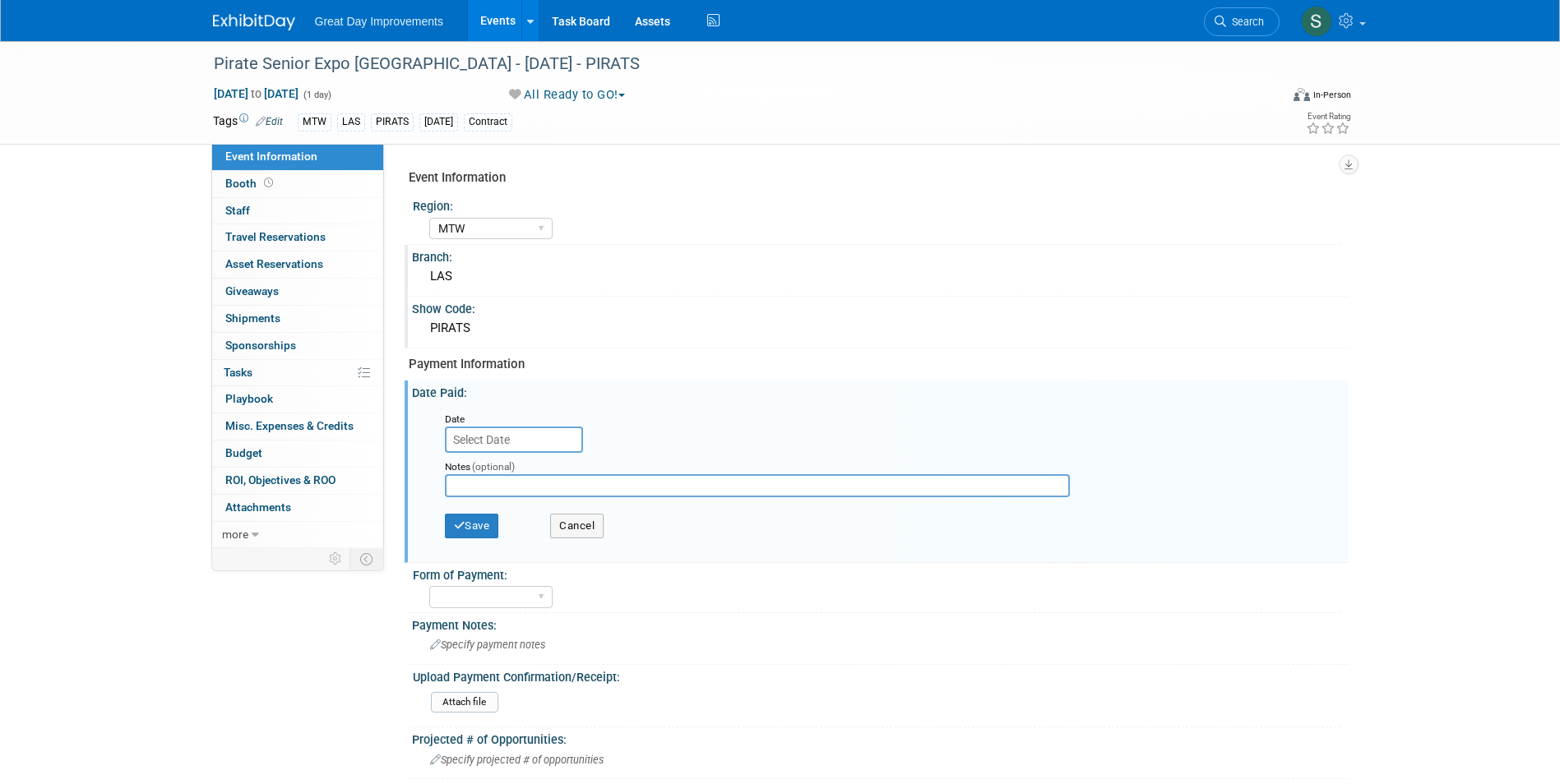
click at [498, 430] on input "text" at bounding box center [514, 440] width 138 height 27
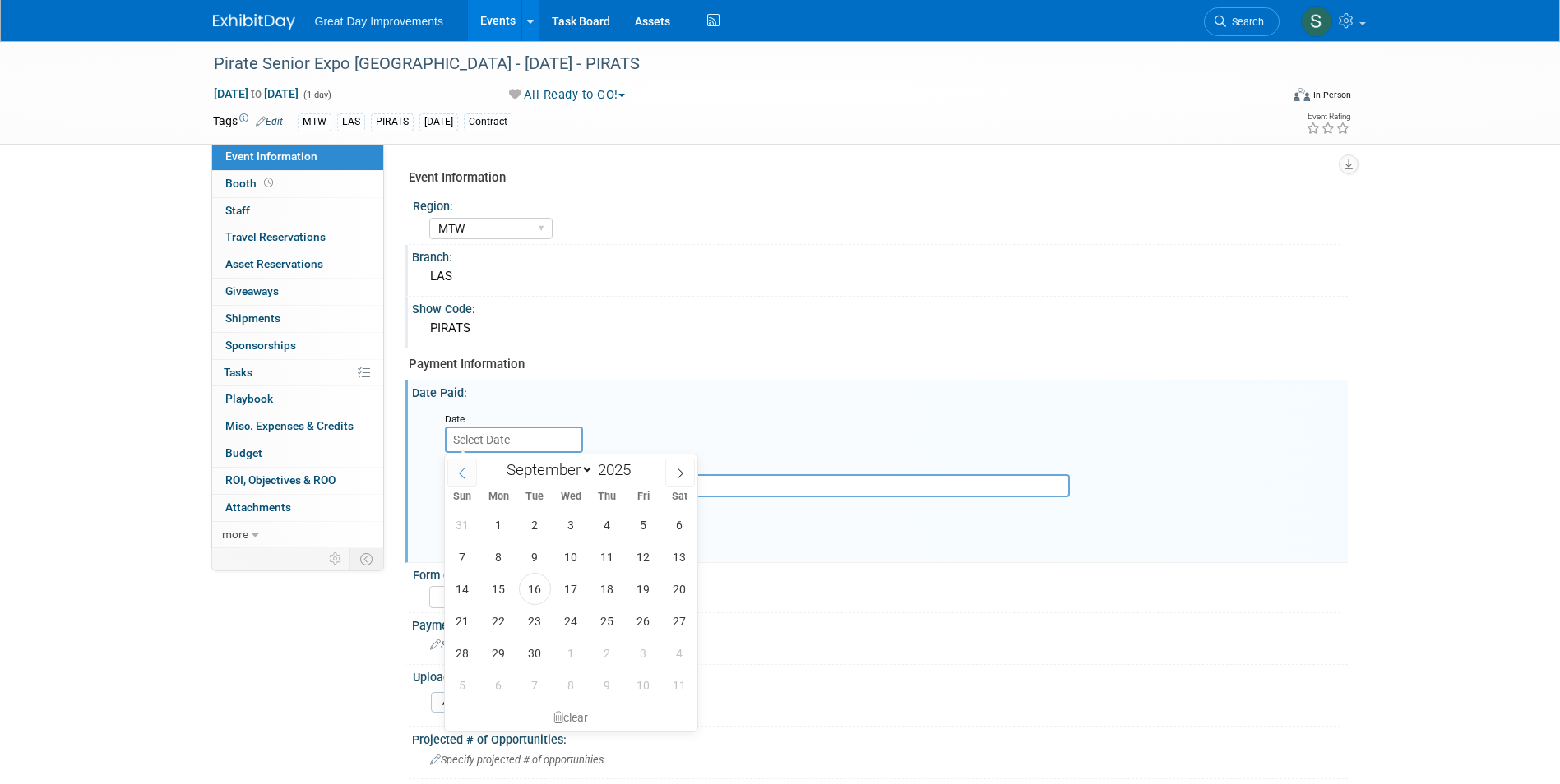
click at [474, 477] on span at bounding box center [462, 472] width 29 height 27
select select "6"
click at [505, 649] on span "28" at bounding box center [499, 653] width 32 height 32
type input "Jul 28, 2025"
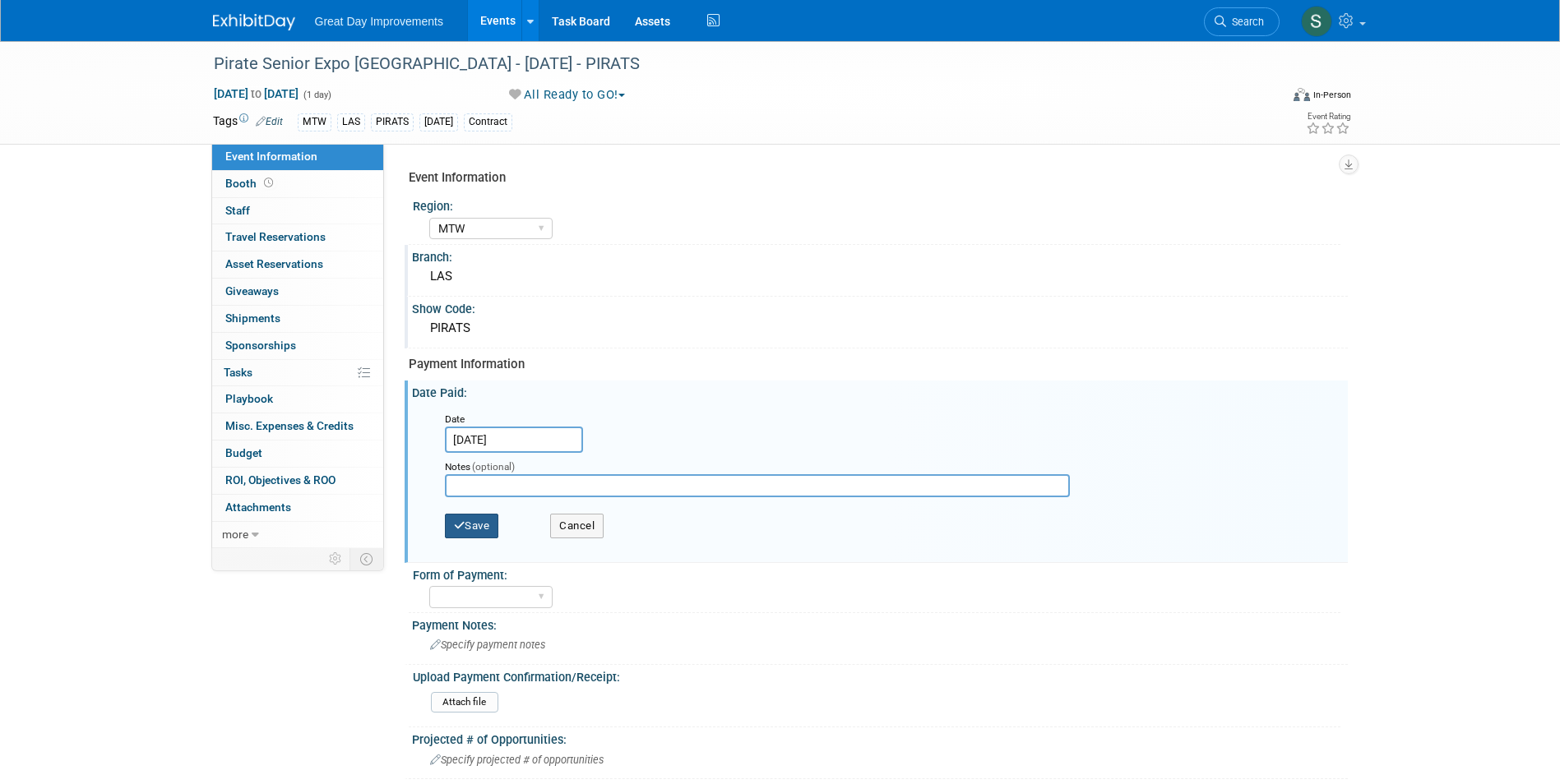
click at [486, 528] on button "Save" at bounding box center [471, 526] width 54 height 25
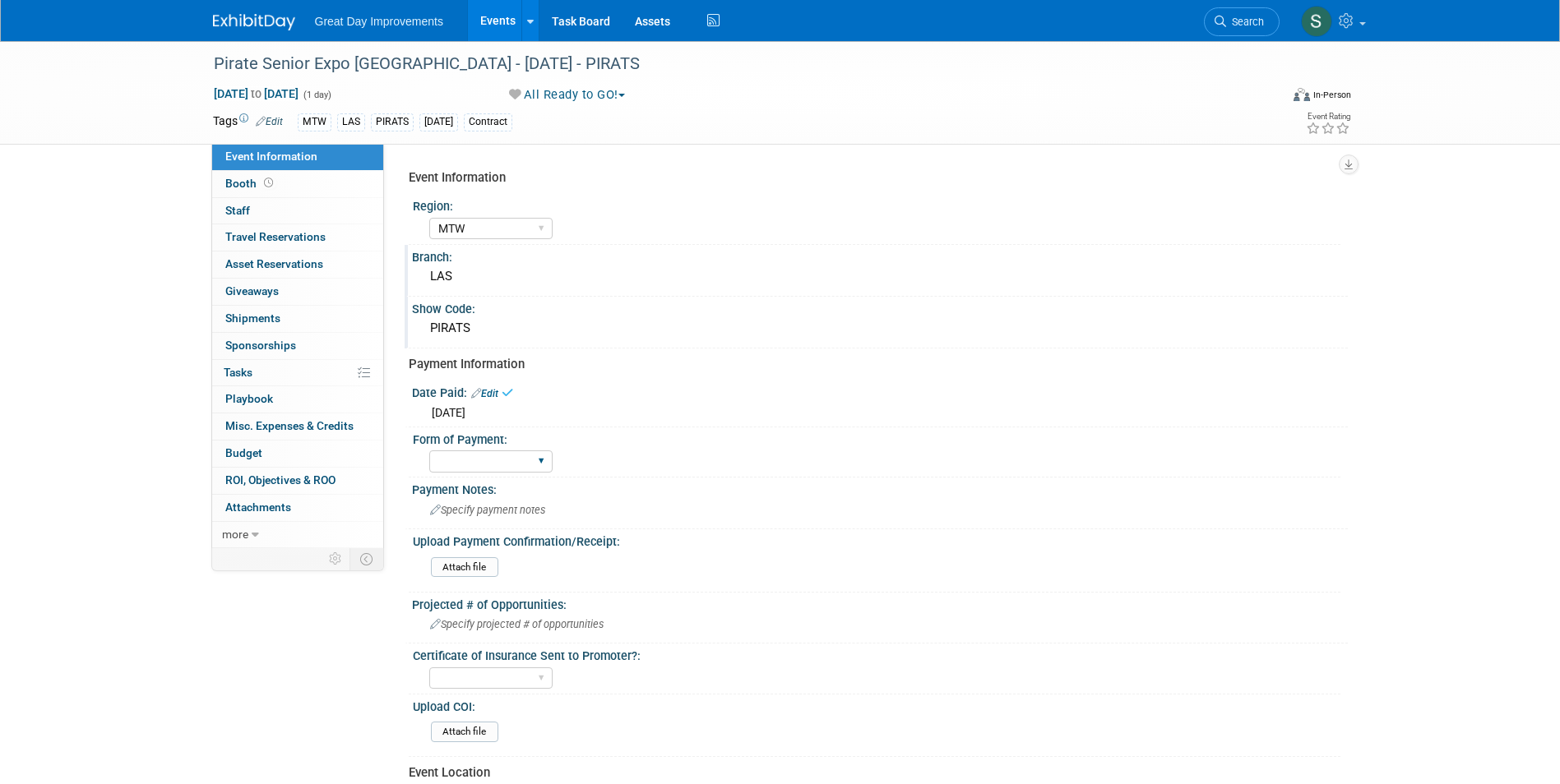
click at [500, 473] on div "Paid via CC Check Requested Pay at the Gate Other" at bounding box center [491, 462] width 123 height 30
click at [501, 465] on select "Paid via CC Check Requested Pay at the Gate Other" at bounding box center [491, 461] width 123 height 22
select select "Paid via CC"
click at [430, 450] on select "Paid via CC Check Requested Pay at the Gate Other" at bounding box center [491, 461] width 123 height 22
click at [240, 27] on img at bounding box center [254, 22] width 83 height 16
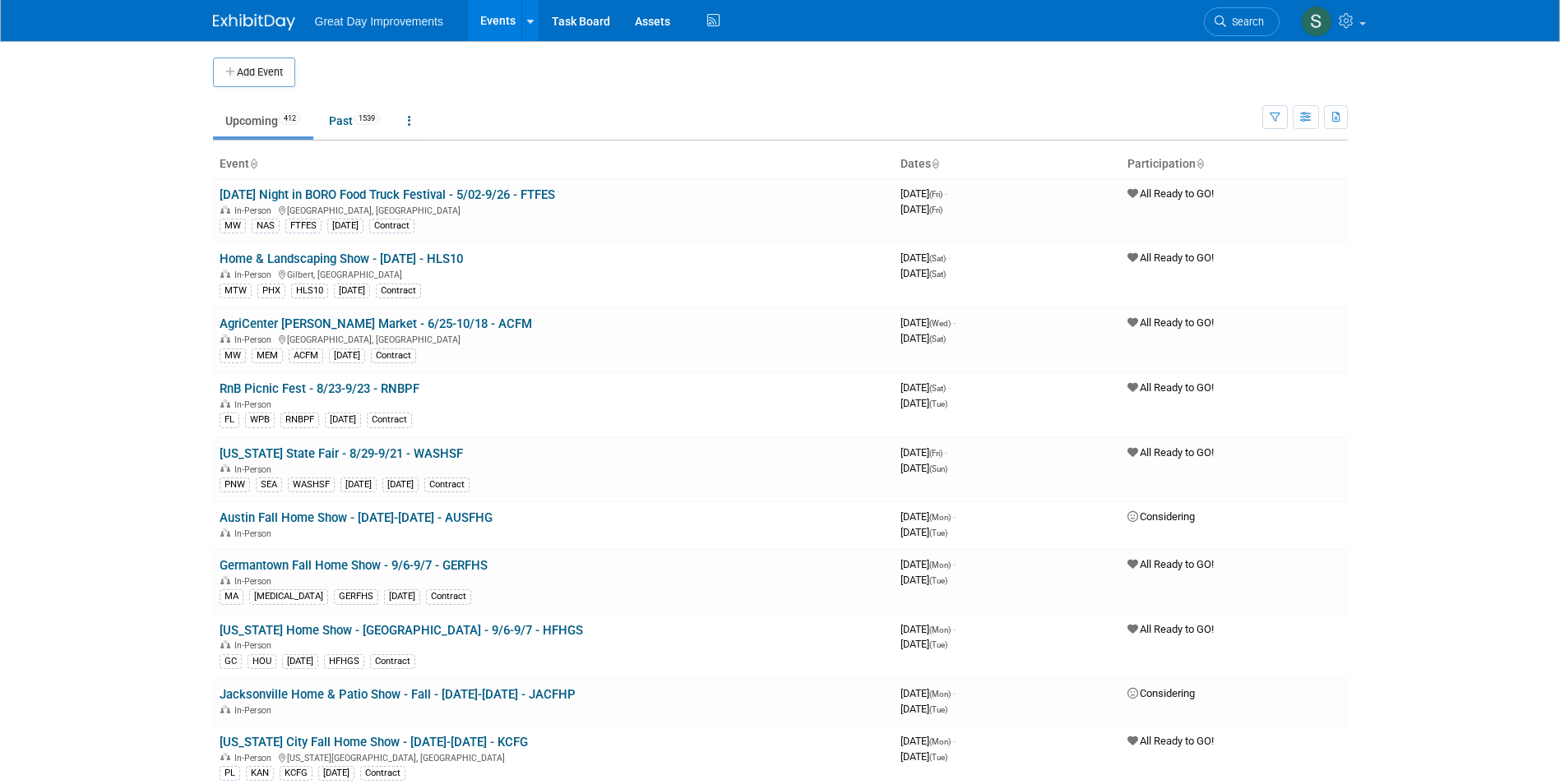
click at [261, 71] on button "Add Event" at bounding box center [254, 72] width 83 height 29
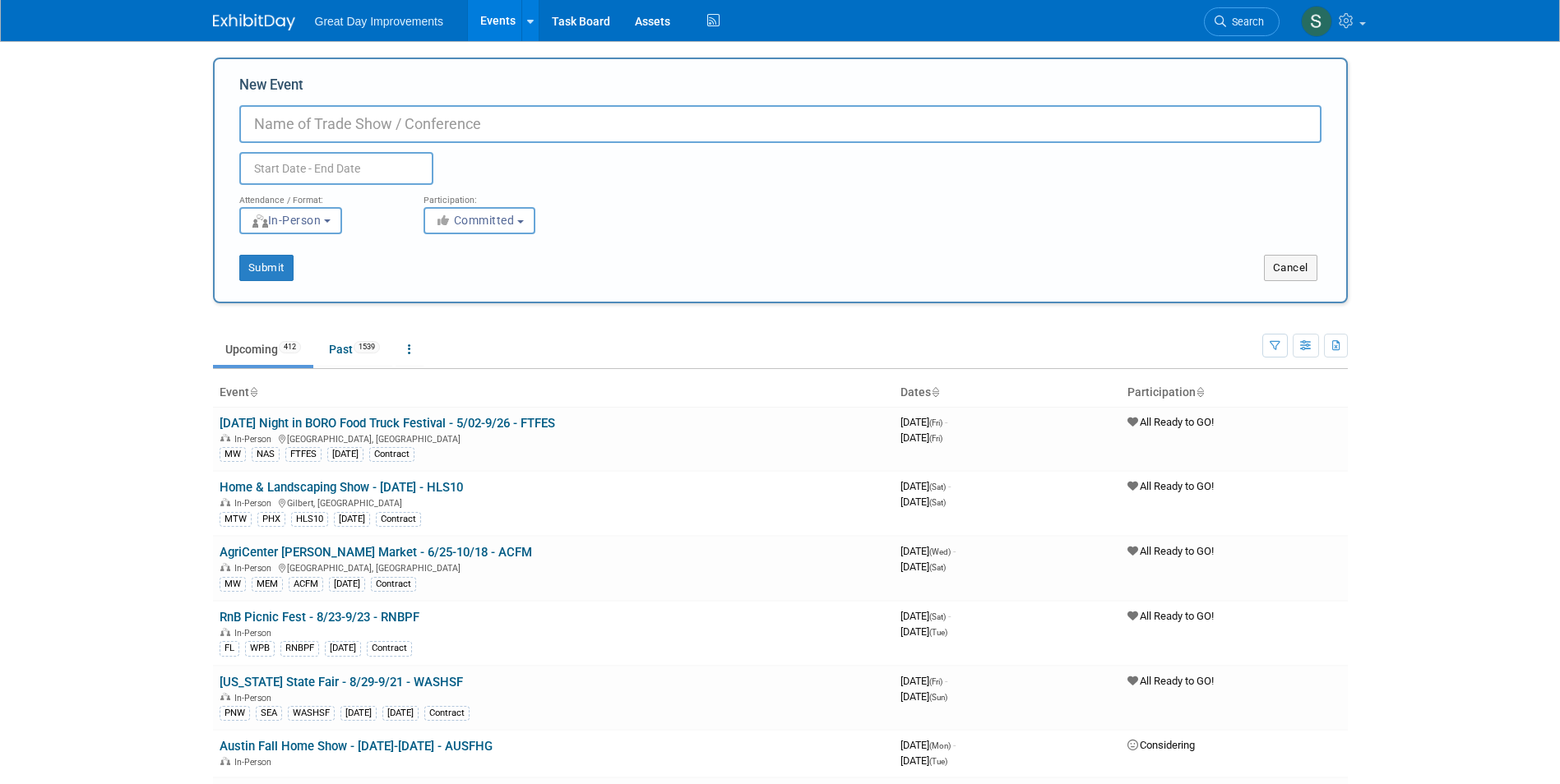
paste input "Solanco Fair"
type input "Solanco Fair - 9/17-9/19 - [GEOGRAPHIC_DATA]"
click at [486, 222] on span "Committed" at bounding box center [475, 220] width 80 height 13
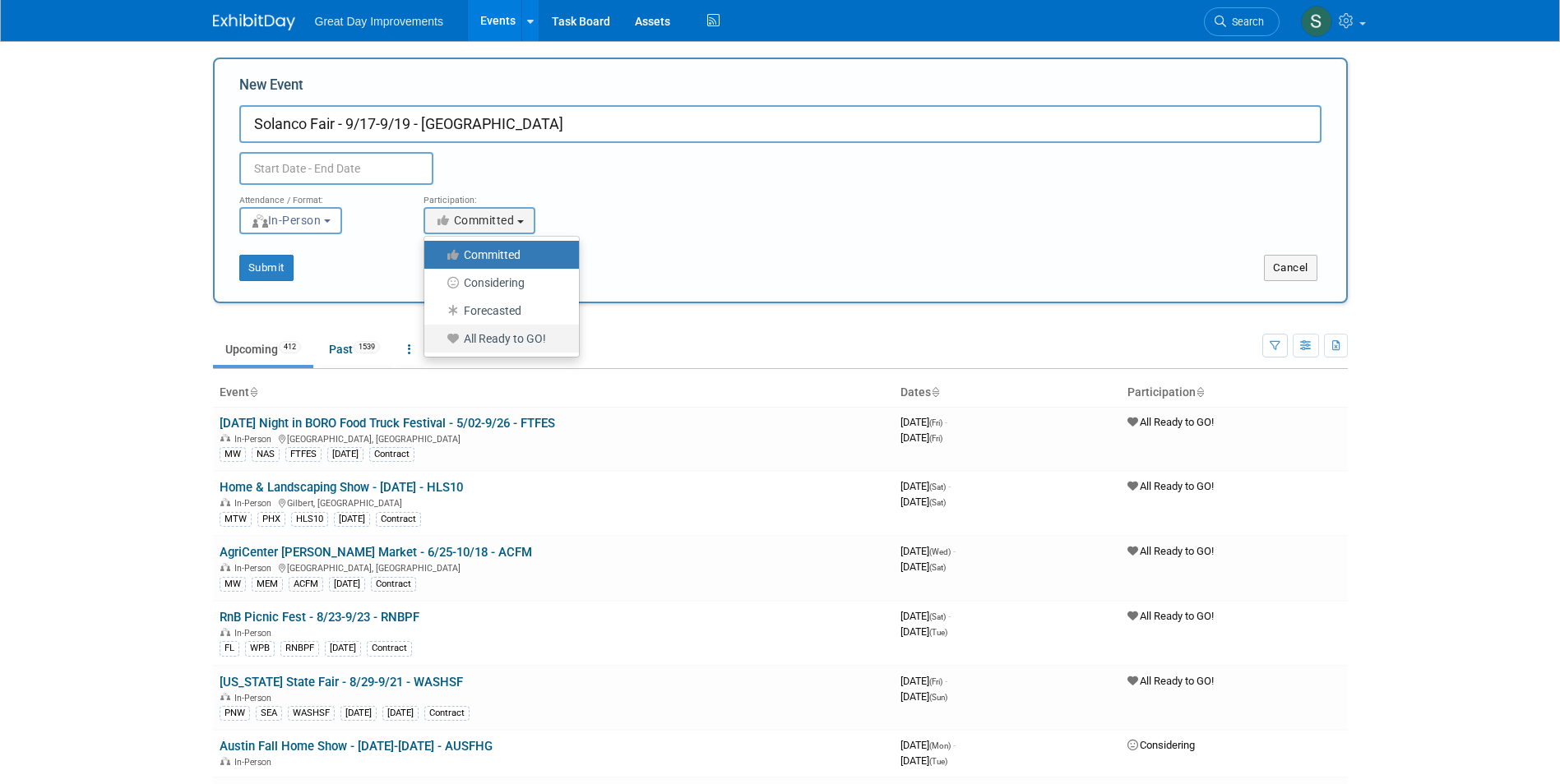
click at [498, 335] on label "All Ready to GO!" at bounding box center [497, 338] width 130 height 22
click at [439, 335] on input "All Ready to GO!" at bounding box center [433, 338] width 10 height 10
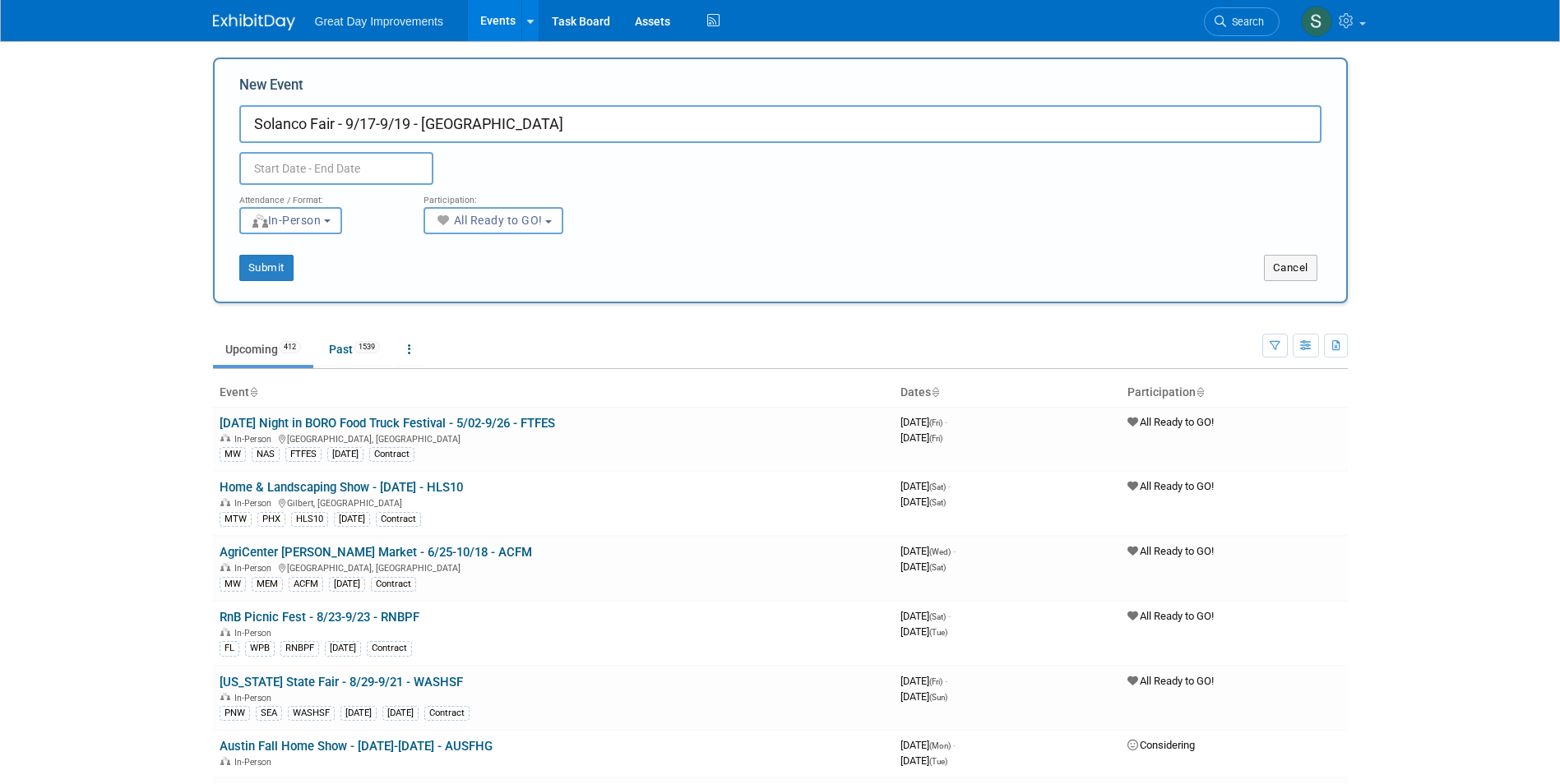
select select "102"
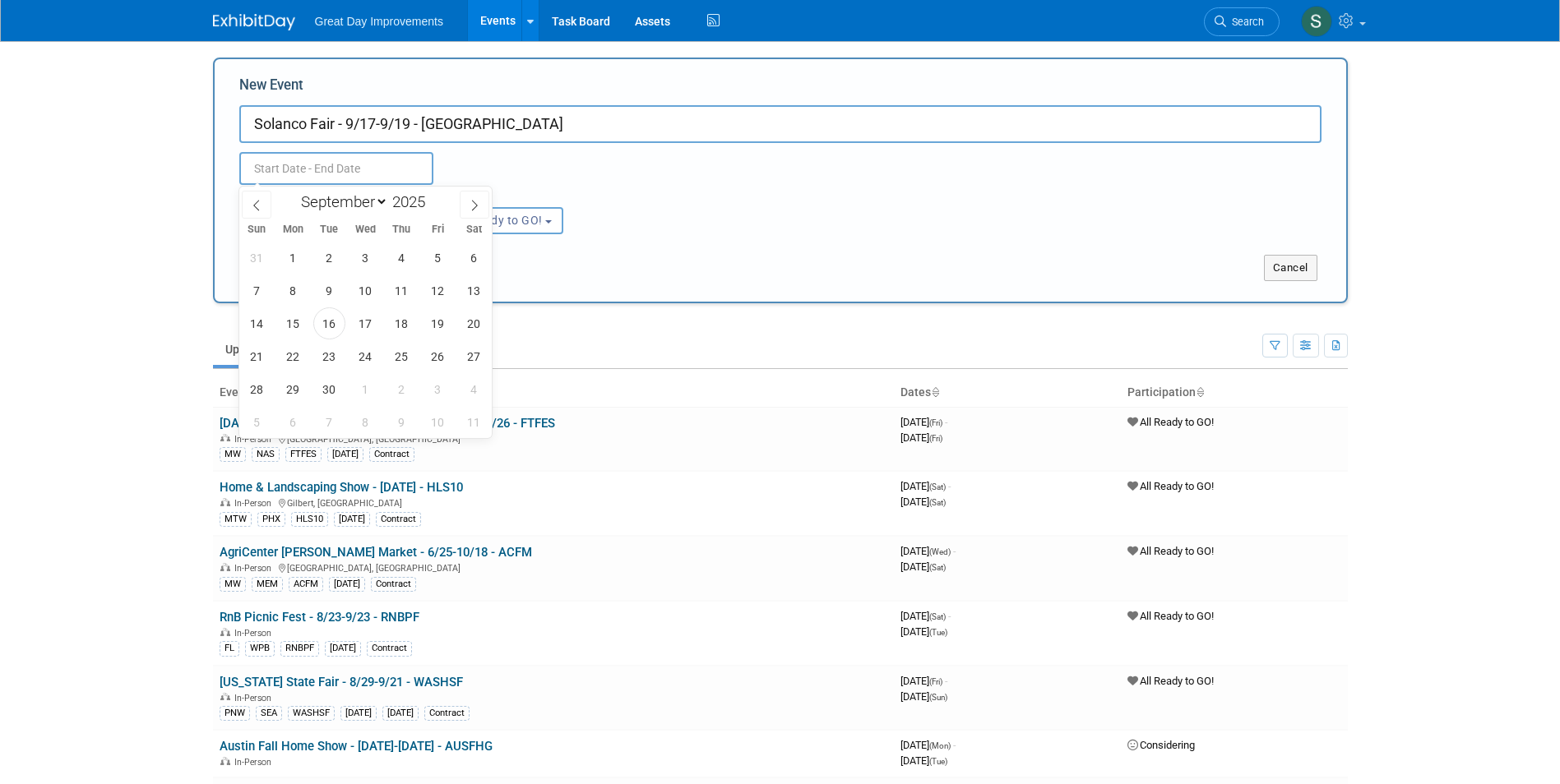
drag, startPoint x: 339, startPoint y: 152, endPoint x: 322, endPoint y: 152, distance: 17.0
click at [338, 152] on input "text" at bounding box center [336, 168] width 194 height 33
click at [371, 332] on span "17" at bounding box center [366, 323] width 32 height 32
click at [446, 325] on span "19" at bounding box center [438, 323] width 32 height 32
type input "[DATE] to [DATE]"
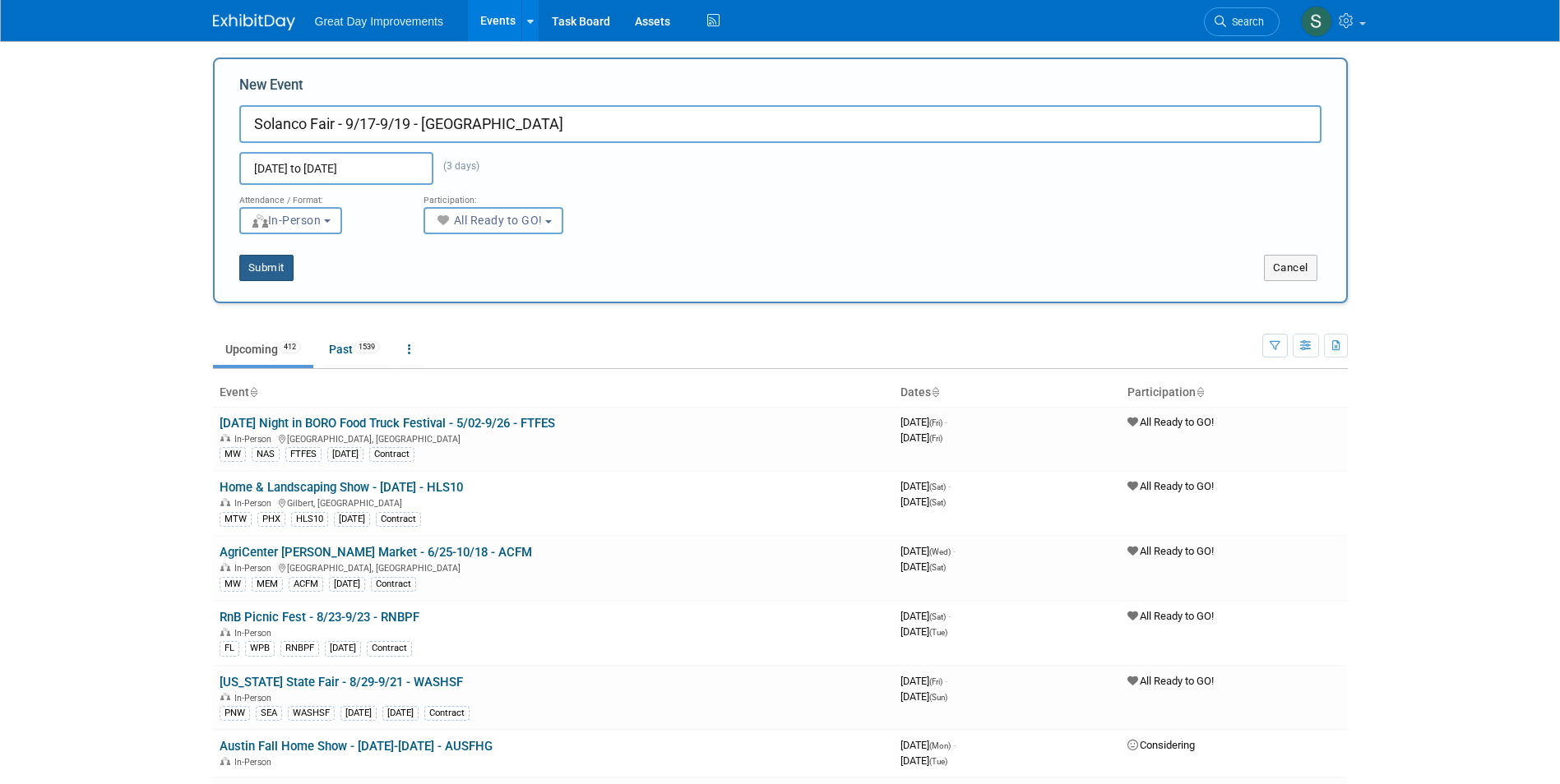
click at [261, 273] on button "Submit" at bounding box center [266, 268] width 54 height 27
type input "Solanco Fair - 9/17-9/19 - [GEOGRAPHIC_DATA]"
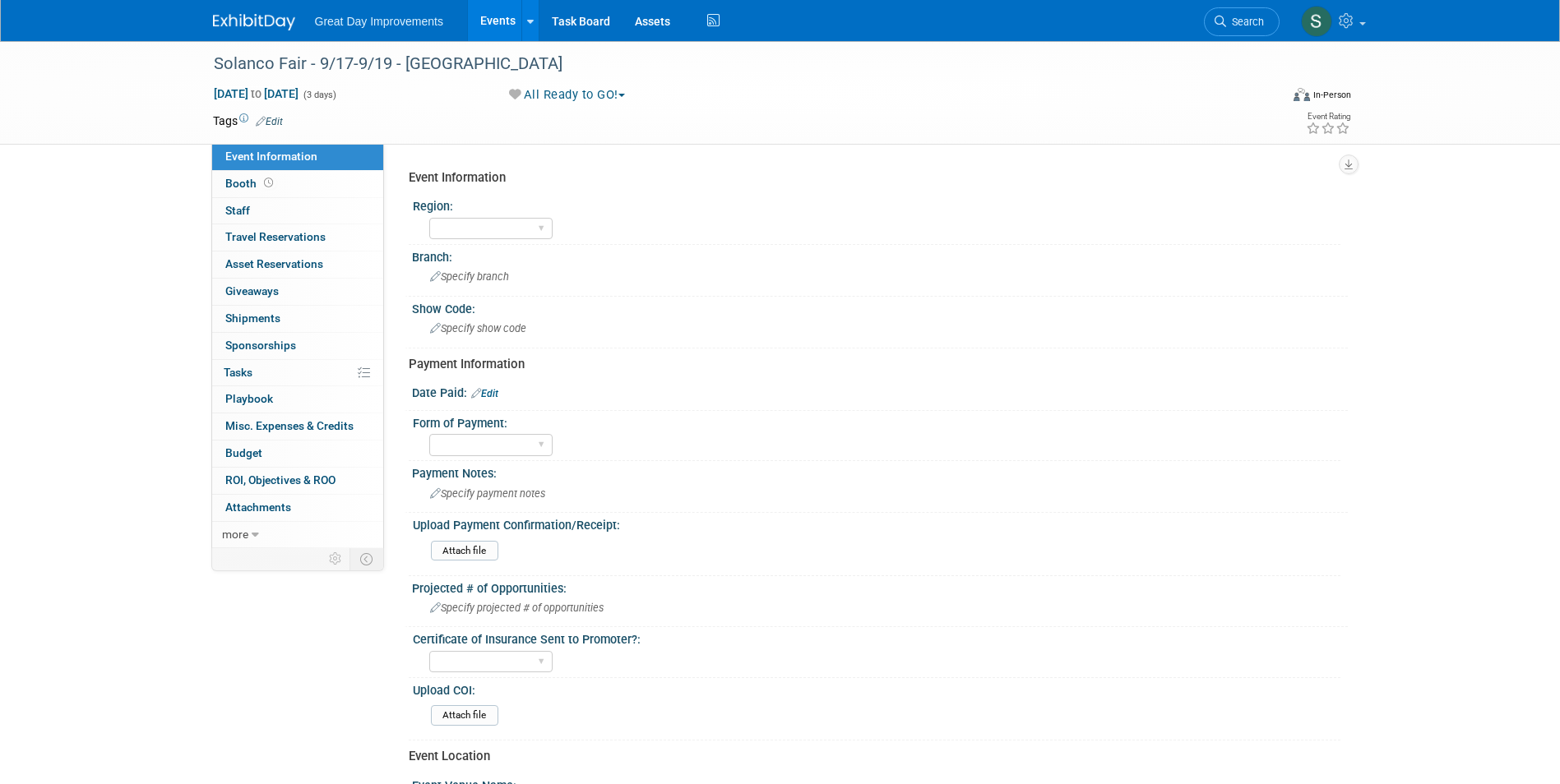
click at [273, 121] on link "Edit" at bounding box center [269, 121] width 28 height 11
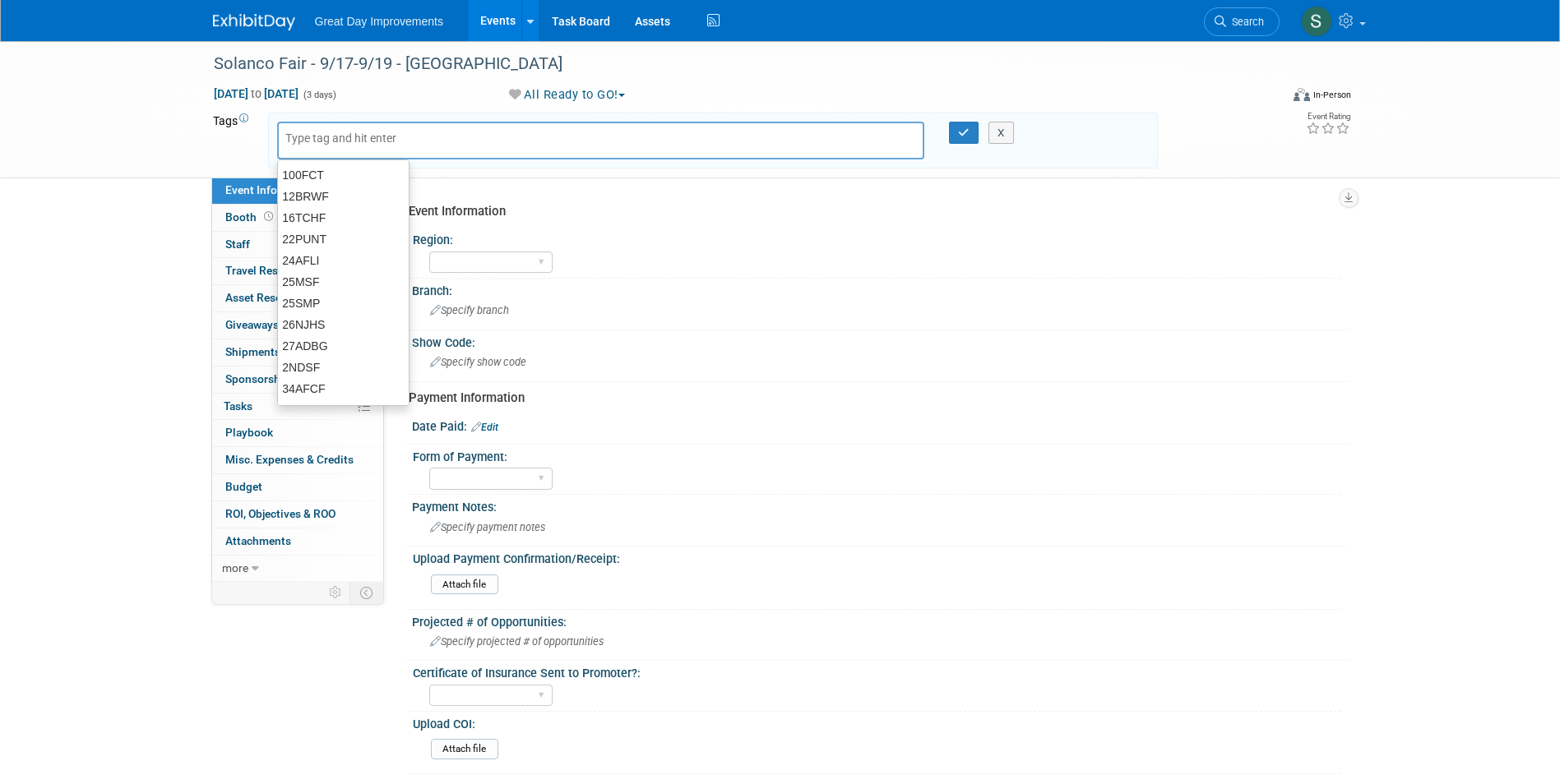
click at [344, 140] on input "text" at bounding box center [351, 137] width 132 height 16
type input "MA"
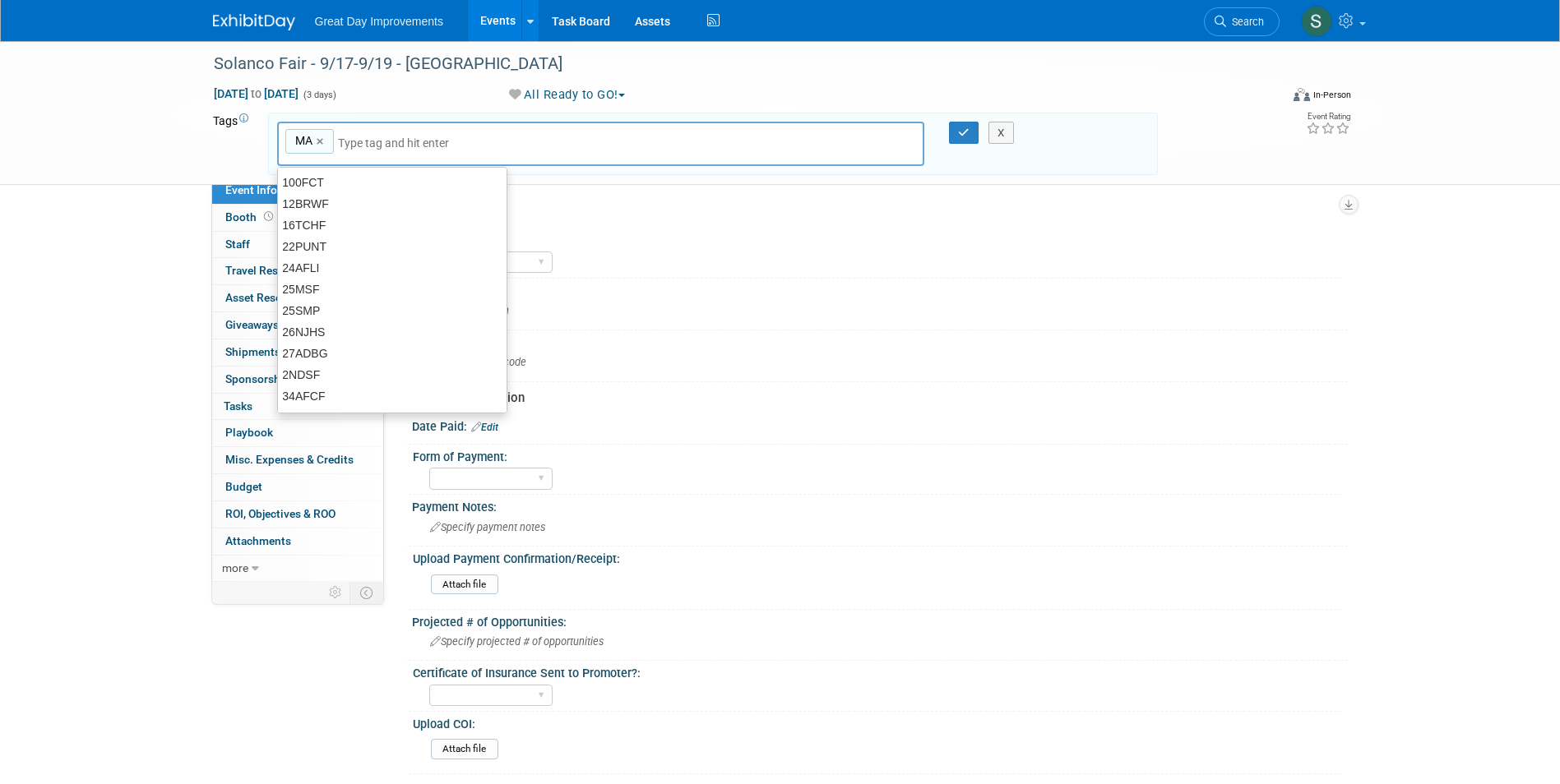
type input "F"
type input "HAR"
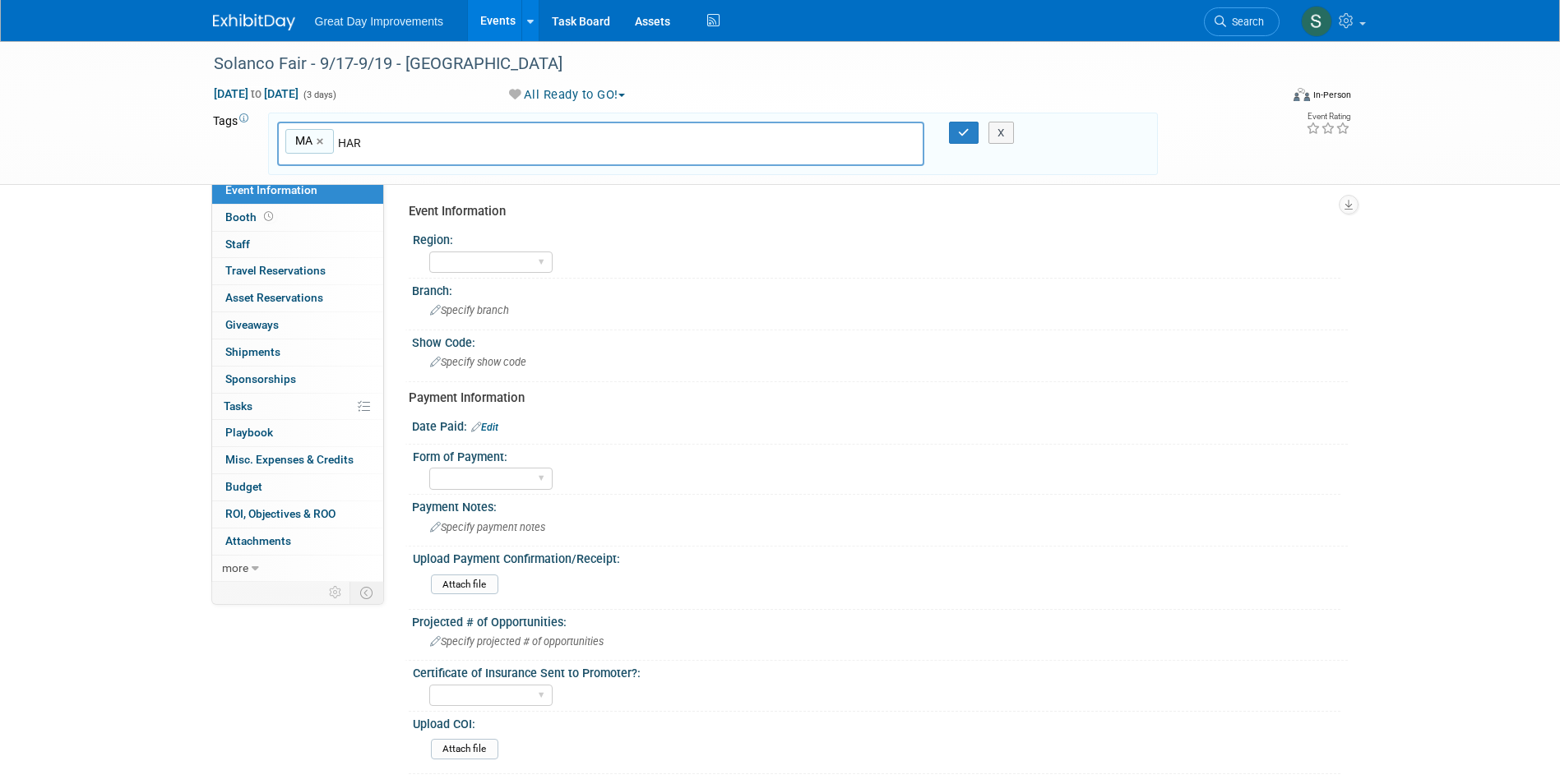
type input "MA, HAR"
type input "q"
type input "SOFAIR"
type input "MA, HAR, SOFAIR"
type input "9"
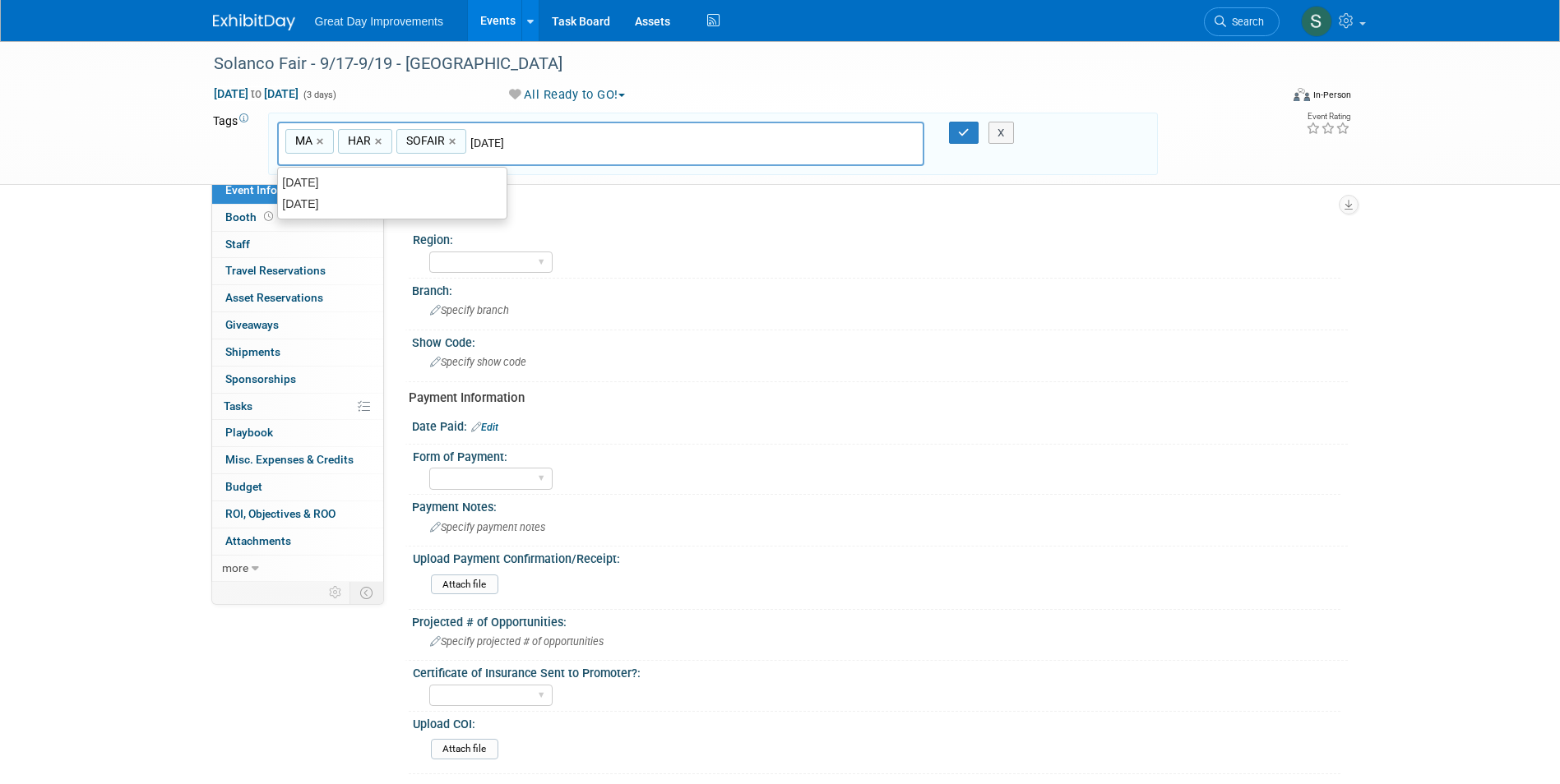
type input "[DATE]"
type input "MA, HAR, SOFAIR, [DATE]"
type input "Contract"
type input "MA, HAR, SOFAIR, [DATE], Contract"
click at [969, 133] on icon "button" at bounding box center [964, 132] width 11 height 10
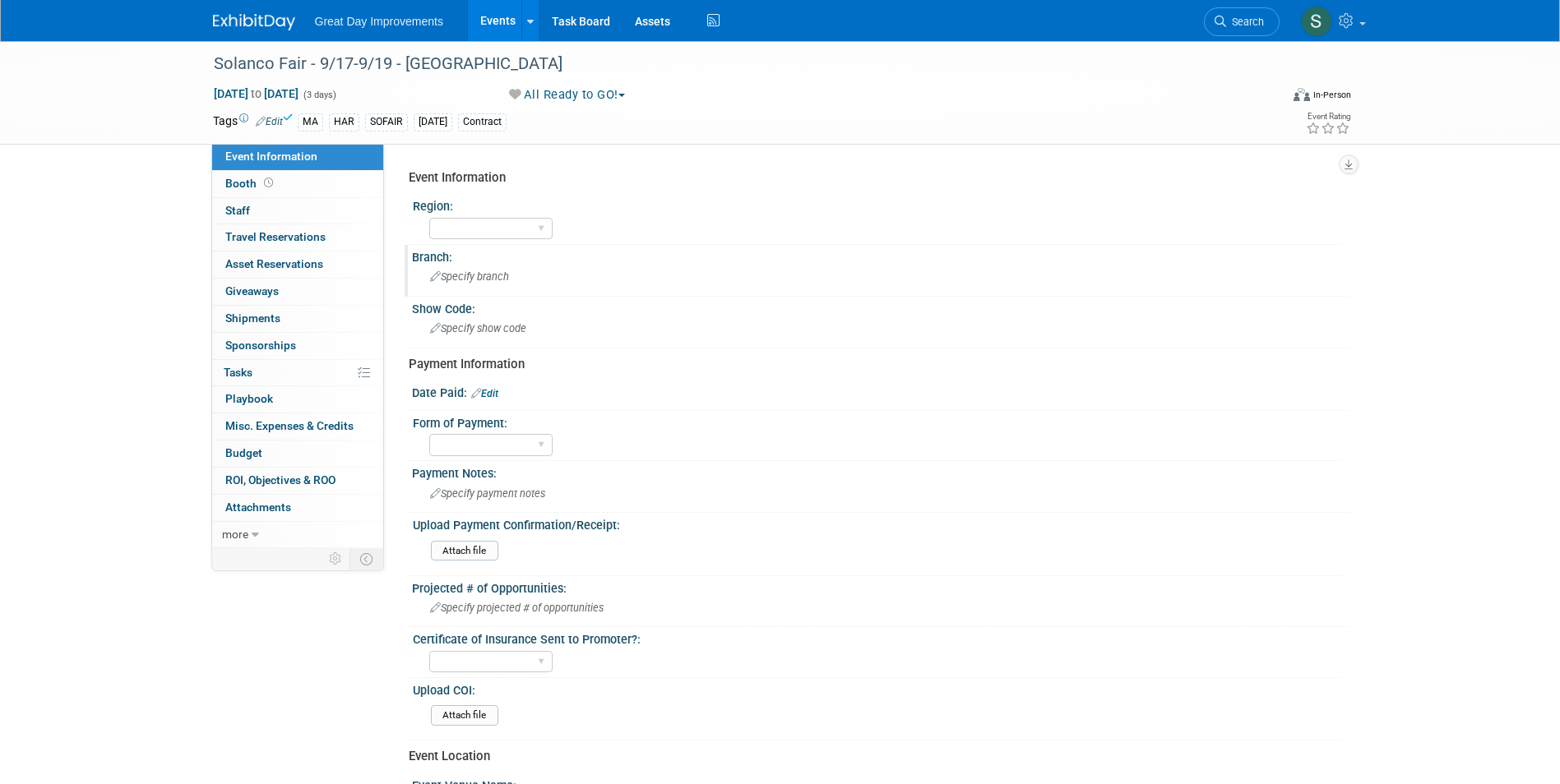
click at [538, 246] on div "Branch:" at bounding box center [879, 255] width 936 height 21
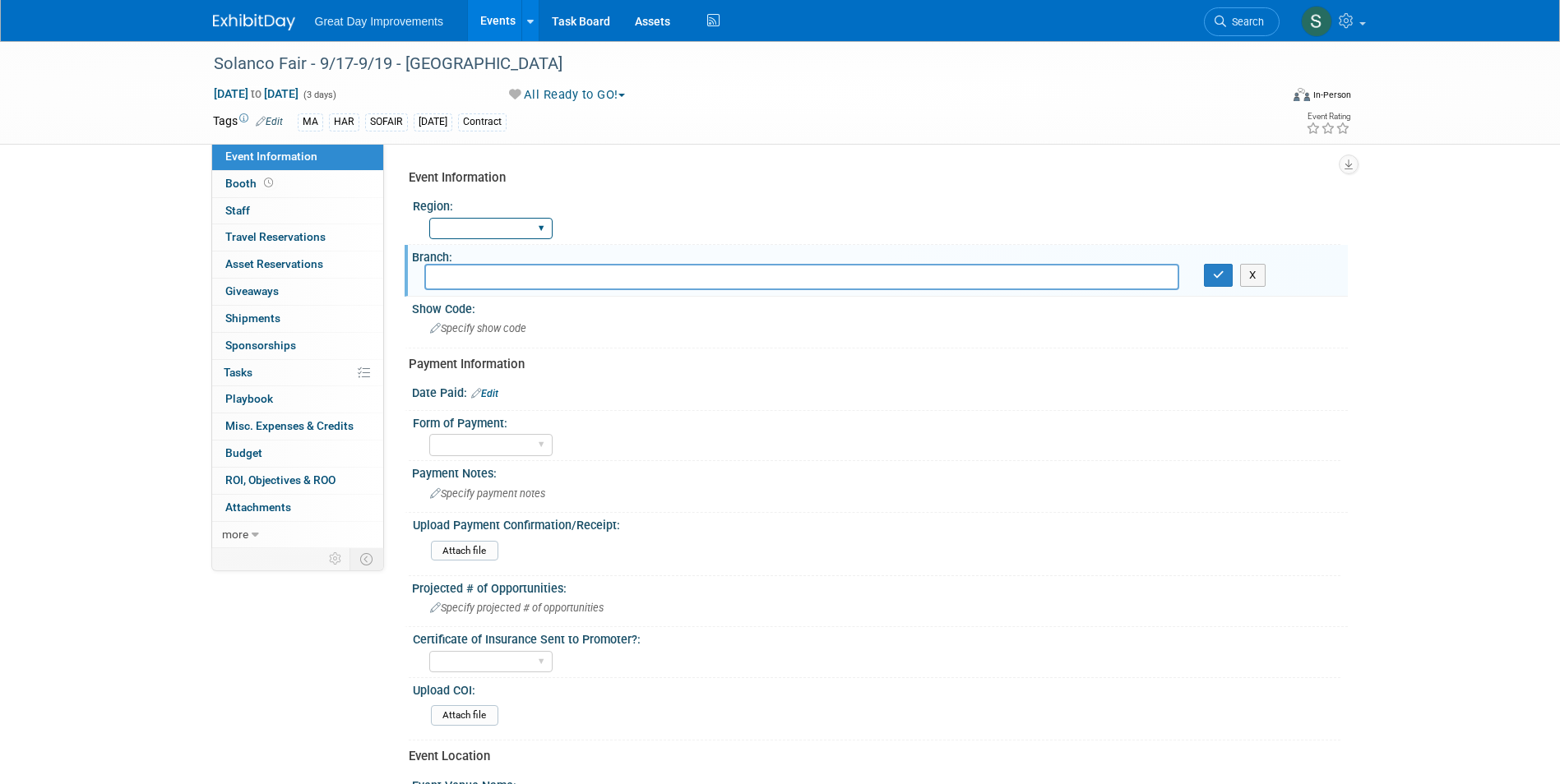
click at [533, 228] on select "GC MA MW MTW NE NEW OV PL PNW SA SE SC UMW FL" at bounding box center [491, 228] width 123 height 22
select select "MA"
click at [430, 218] on select "GC MA MW MTW NE NEW OV PL PNW SA SE SC UMW FL" at bounding box center [491, 228] width 123 height 22
click at [465, 269] on input "text" at bounding box center [801, 276] width 755 height 26
type input "HAR"
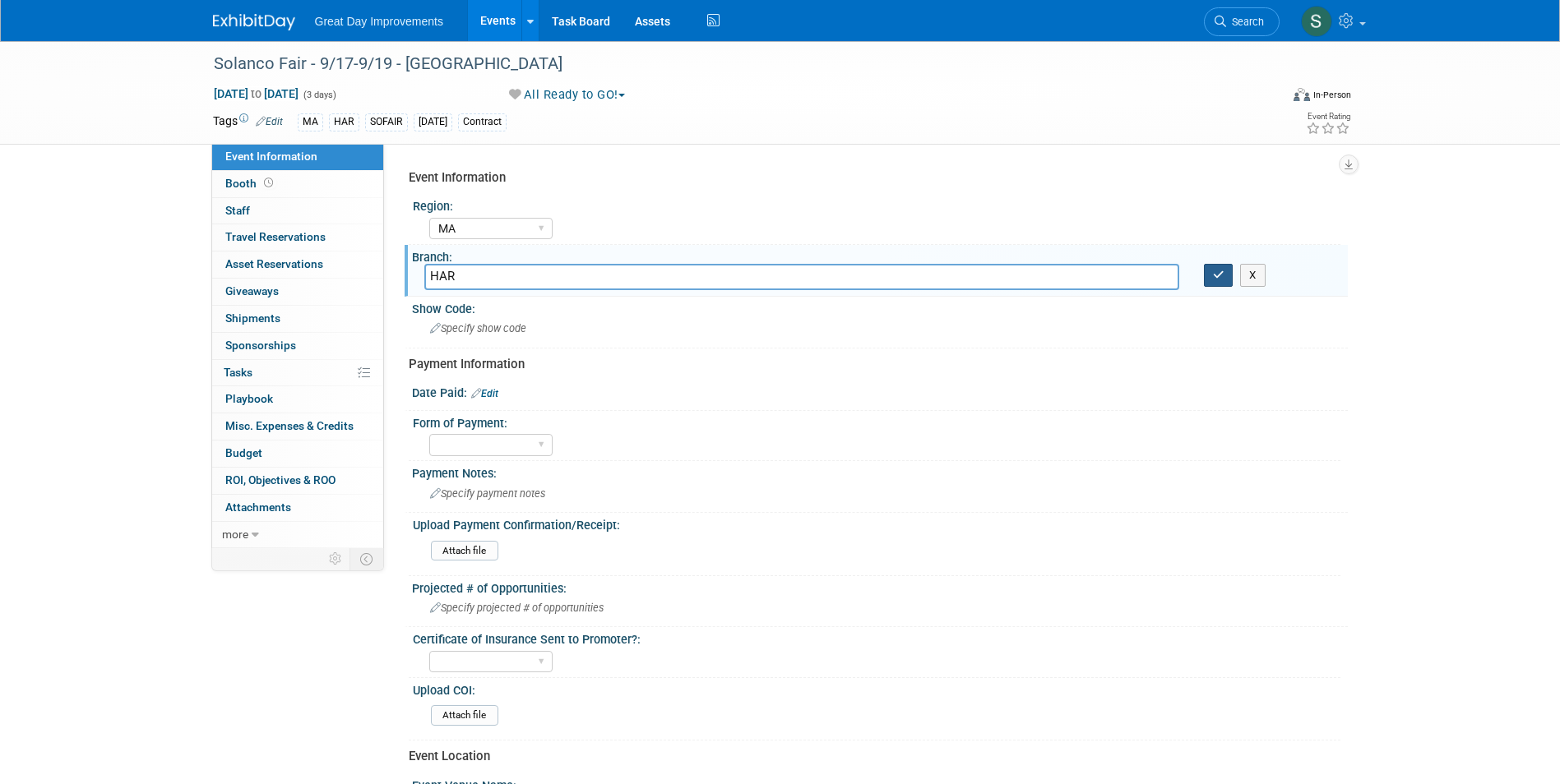
click at [1214, 272] on icon "button" at bounding box center [1219, 274] width 11 height 10
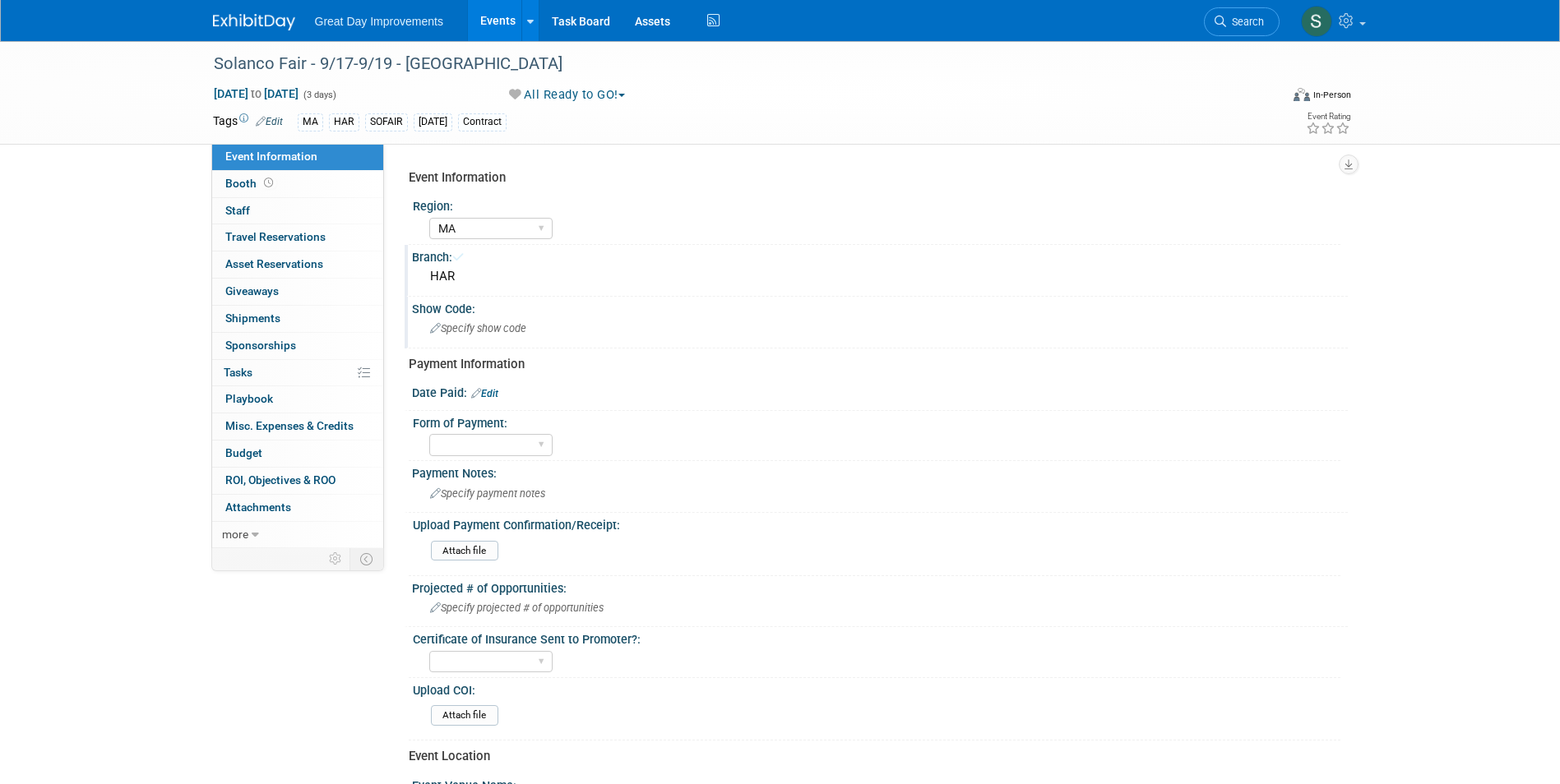
click at [621, 309] on div "Show Code:" at bounding box center [879, 307] width 936 height 21
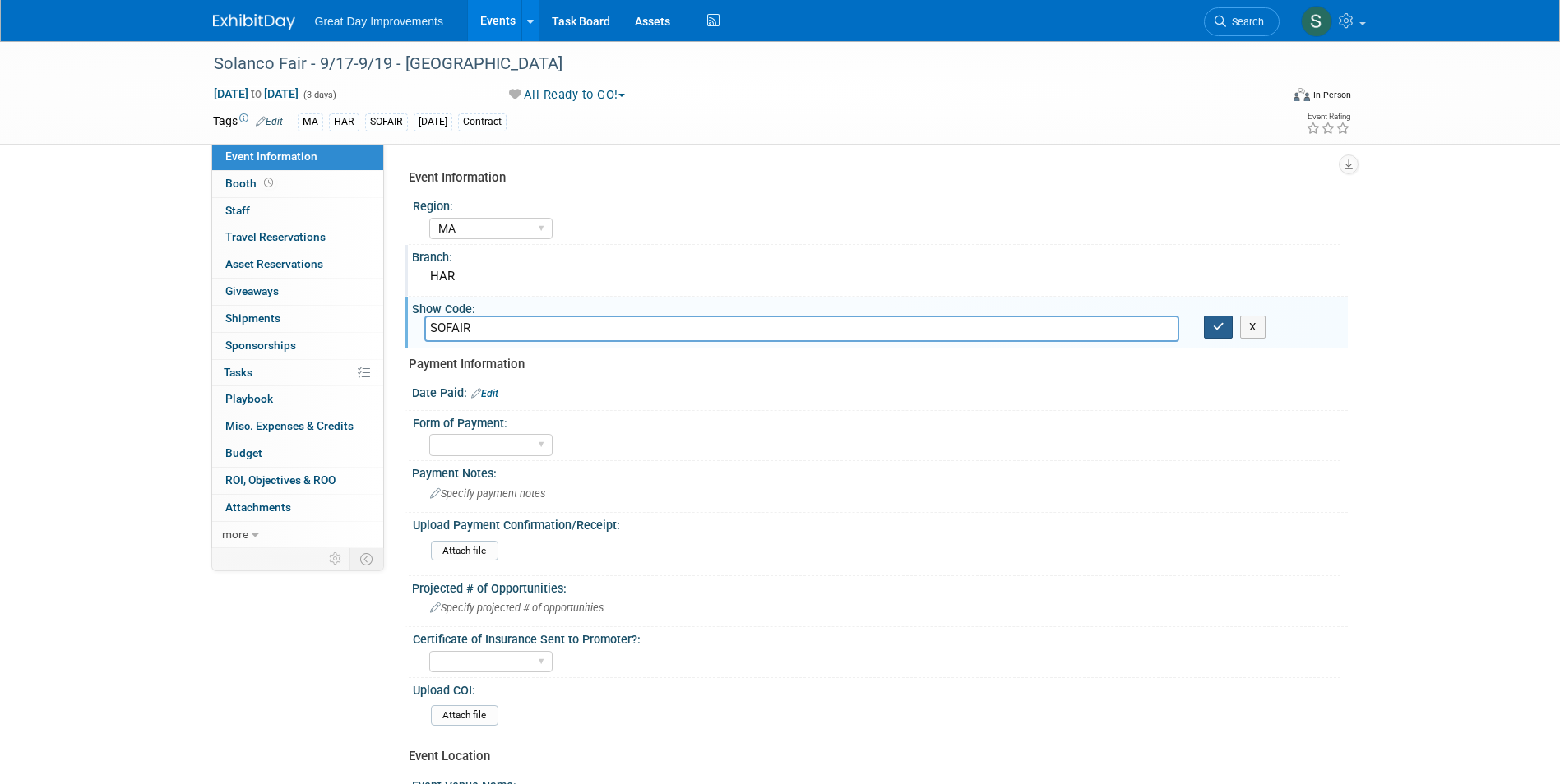
type input "SOFAIR"
click at [1223, 325] on icon "button" at bounding box center [1219, 326] width 11 height 10
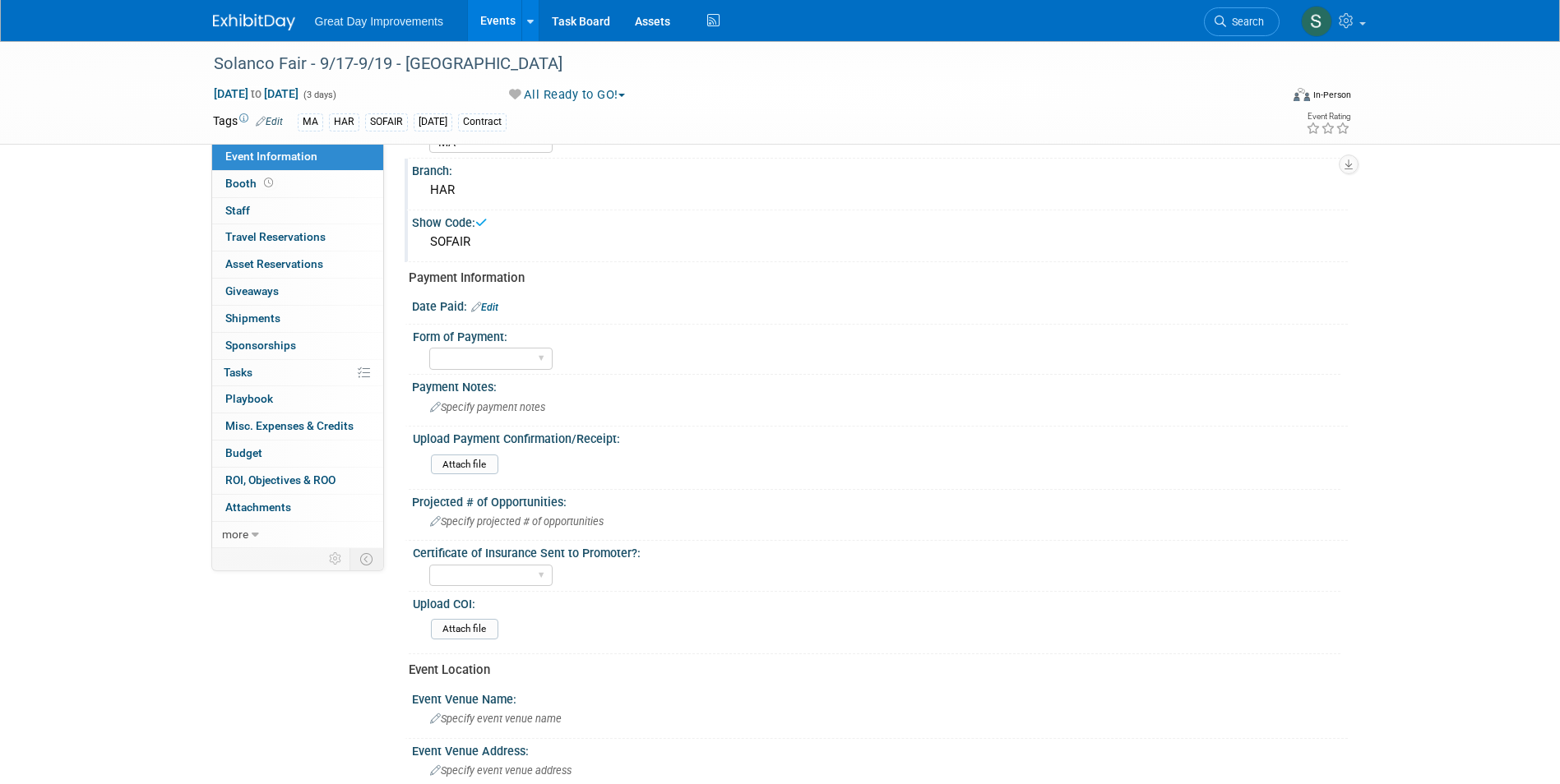
scroll to position [82, 0]
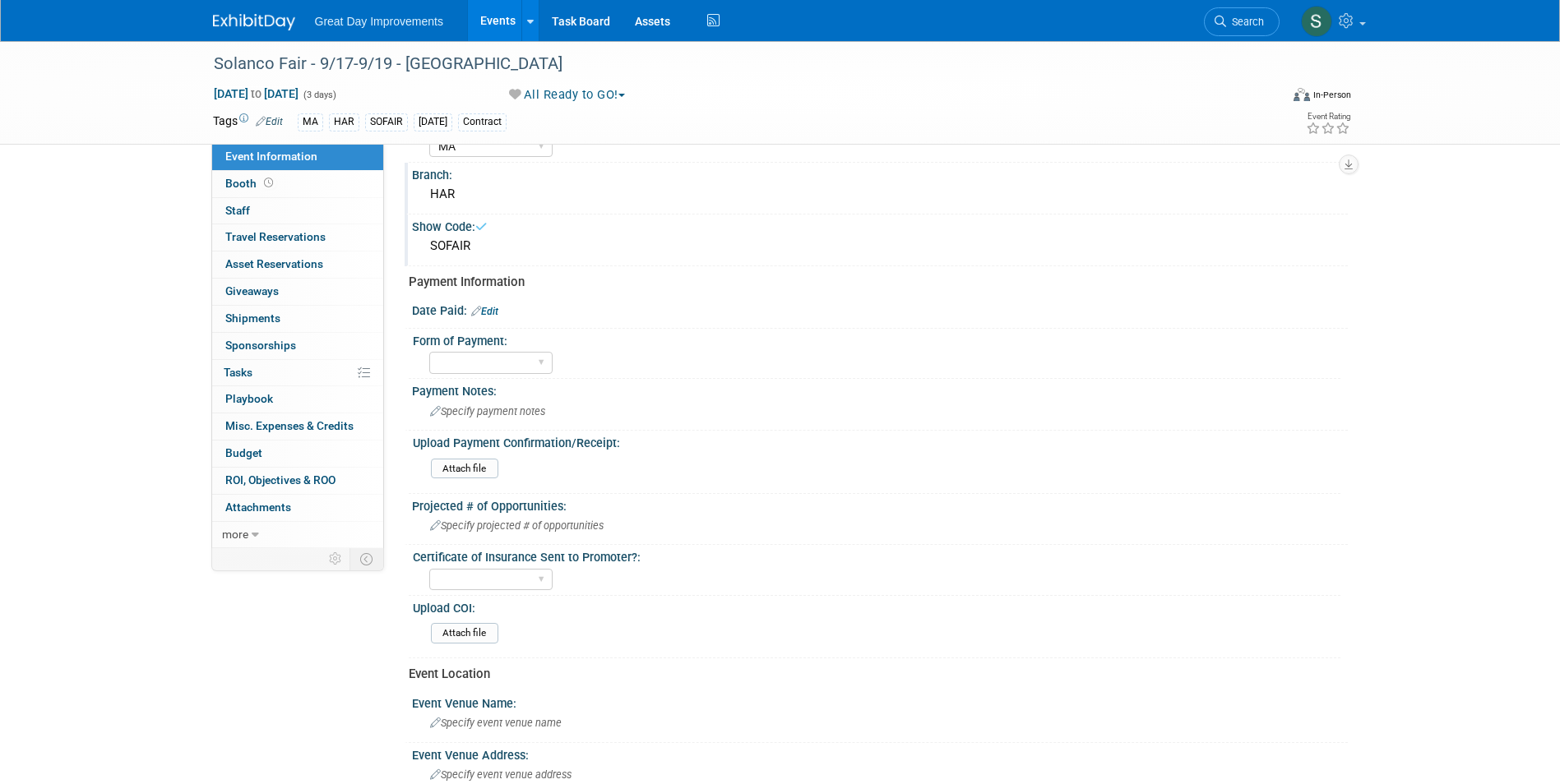
click at [492, 313] on link "Edit" at bounding box center [485, 312] width 28 height 11
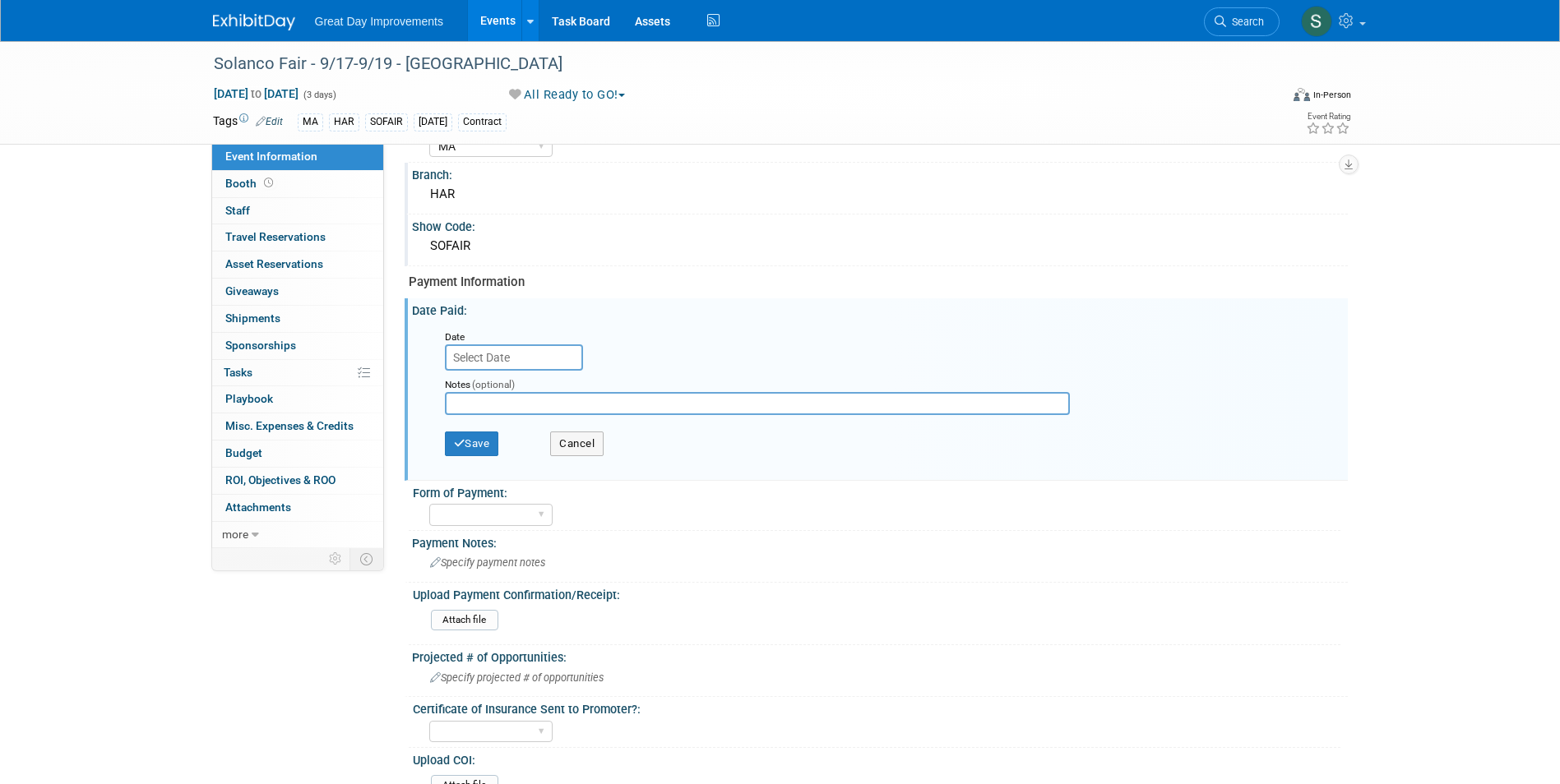
click at [511, 350] on input "text" at bounding box center [514, 357] width 138 height 27
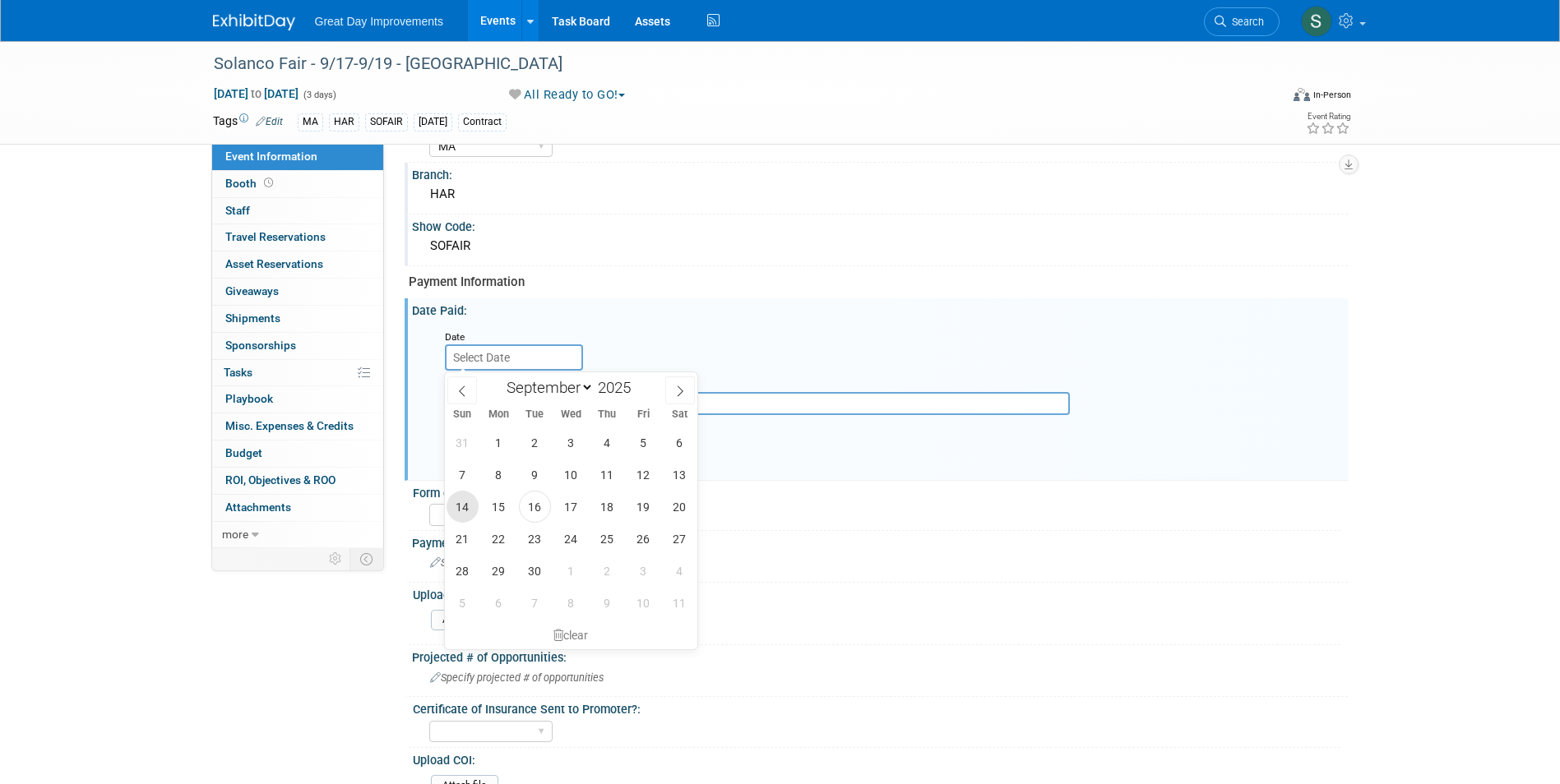
click at [468, 500] on span "14" at bounding box center [463, 507] width 32 height 32
type input "[DATE]"
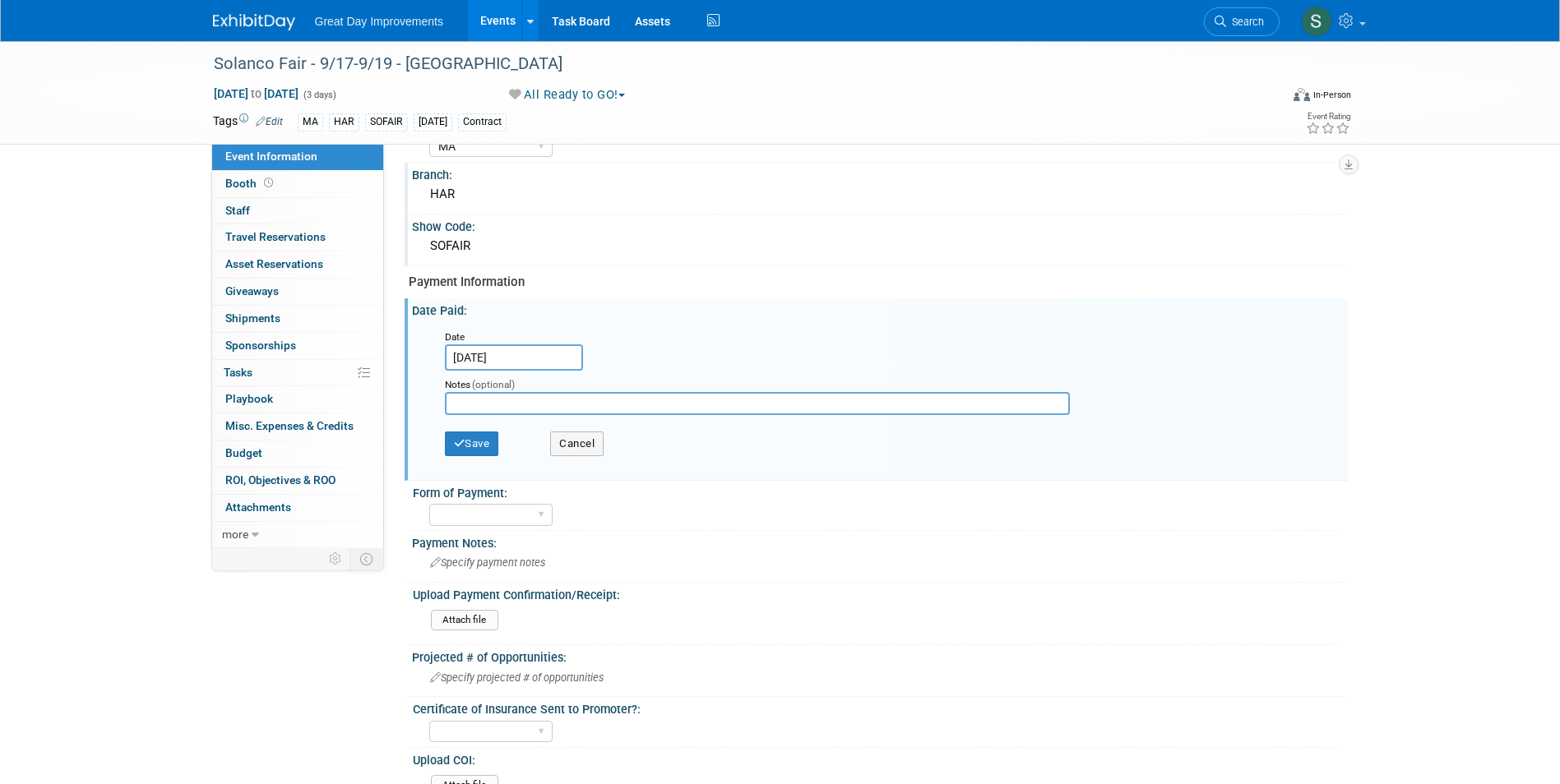
click at [491, 428] on div "Save Cancel" at bounding box center [883, 447] width 877 height 46
click at [486, 437] on button "Save" at bounding box center [471, 444] width 54 height 25
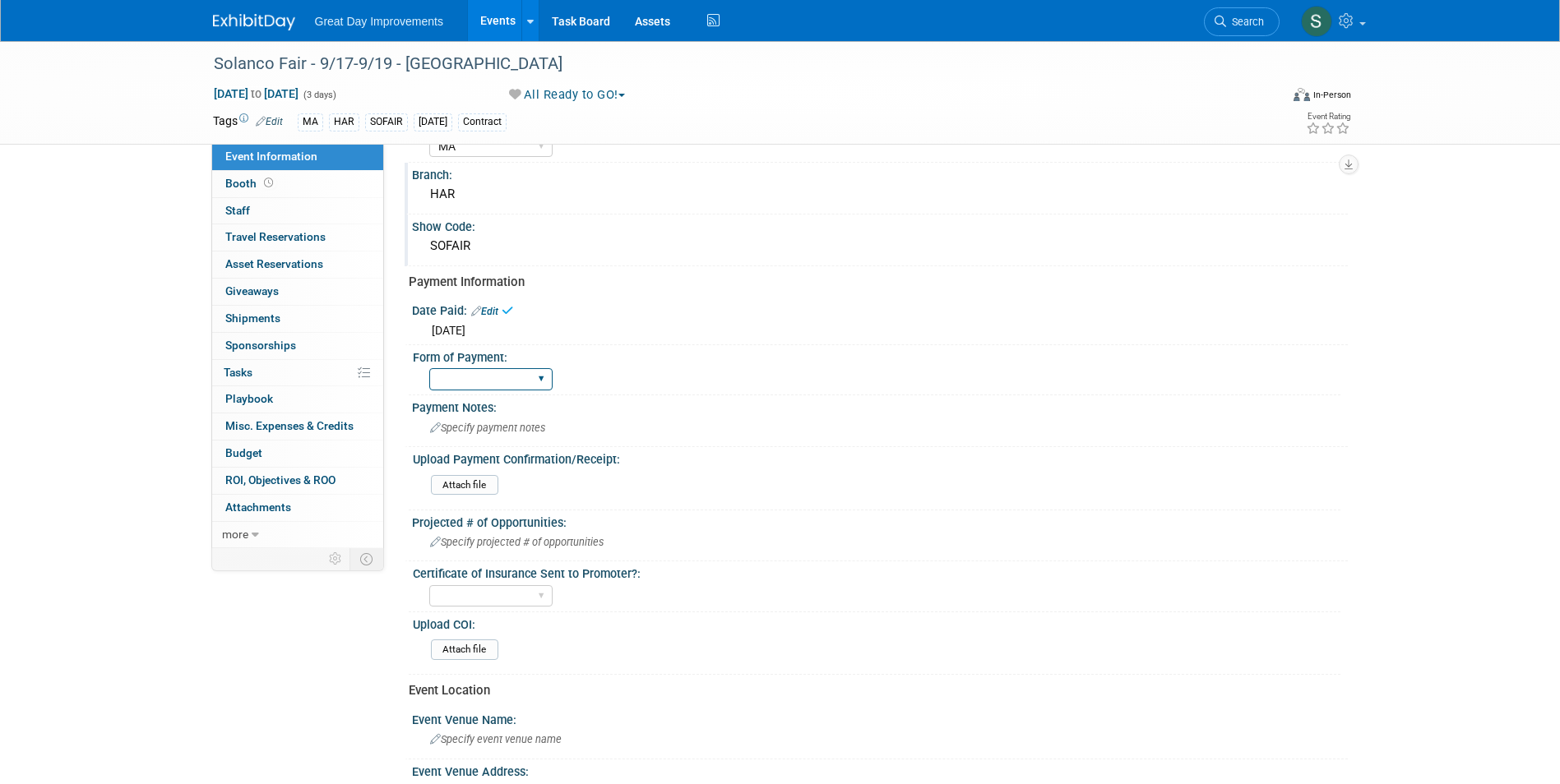
click at [501, 379] on select "Paid via CC Check Requested Pay at the Gate Other" at bounding box center [491, 379] width 123 height 22
select select "Other"
click at [430, 369] on select "Paid via CC Check Requested Pay at the Gate Other" at bounding box center [491, 379] width 123 height 22
click at [474, 422] on span "Specify payment notes" at bounding box center [487, 428] width 115 height 12
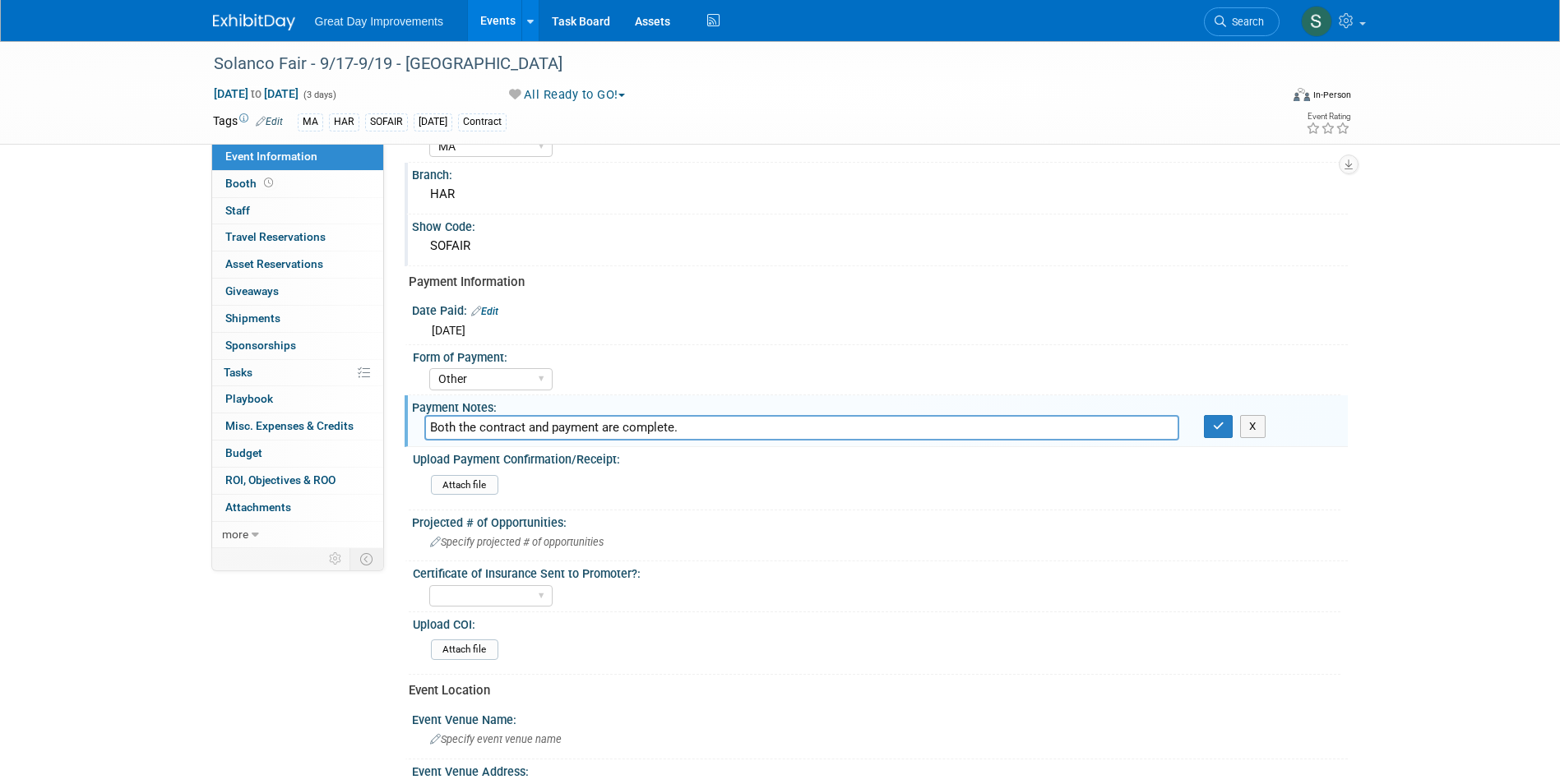
drag, startPoint x: 941, startPoint y: 379, endPoint x: 874, endPoint y: 416, distance: 76.5
click at [941, 382] on div "Paid via CC Check Requested Pay at the Gate Other" at bounding box center [885, 377] width 911 height 27
click at [829, 437] on input "Both the contract and payment are complete." at bounding box center [801, 428] width 755 height 26
type input "Both the contract and payment are complete per submission form"
click at [1218, 423] on icon "button" at bounding box center [1219, 426] width 11 height 10
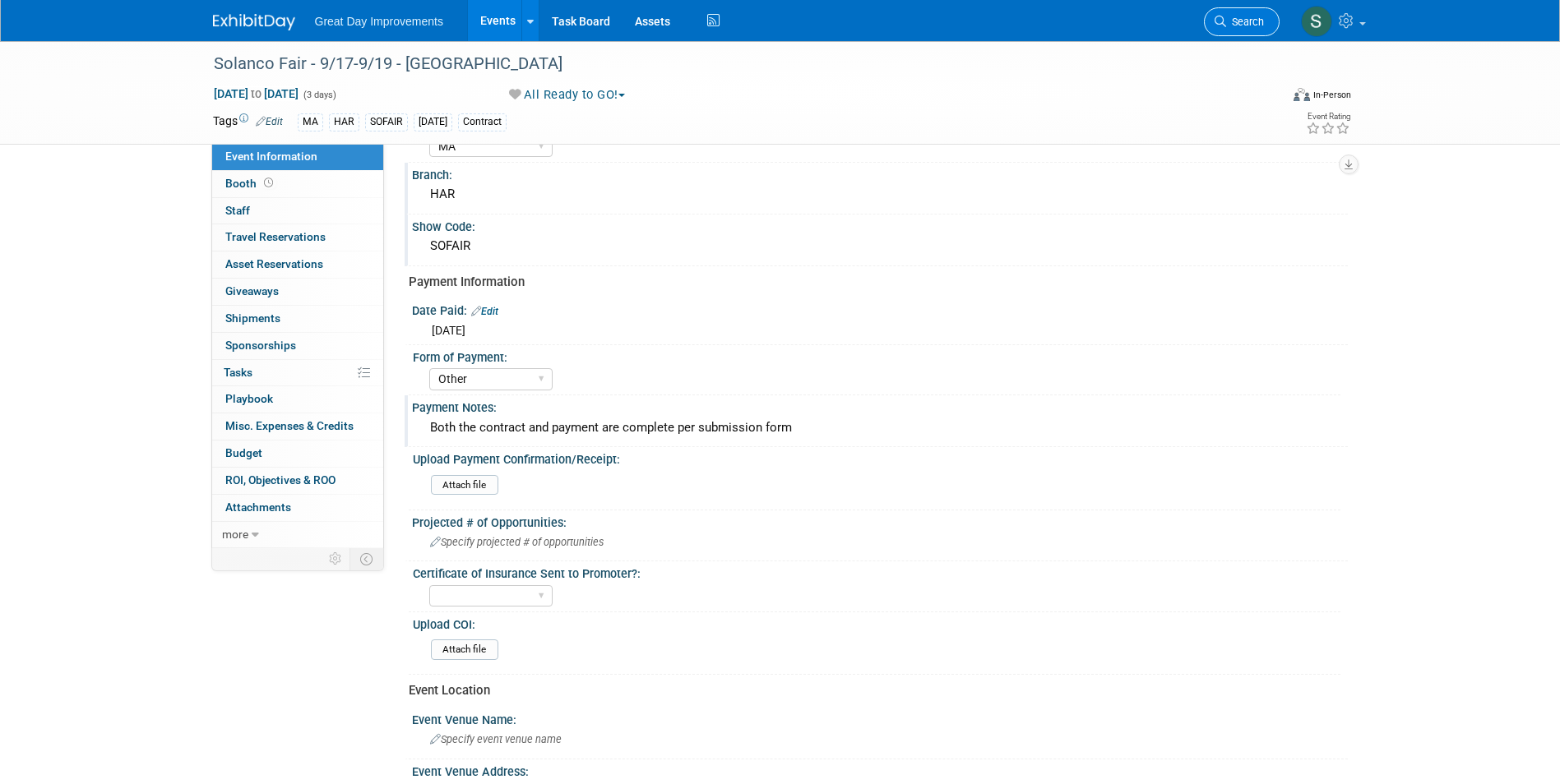
click at [1250, 20] on span "Search" at bounding box center [1245, 21] width 38 height 12
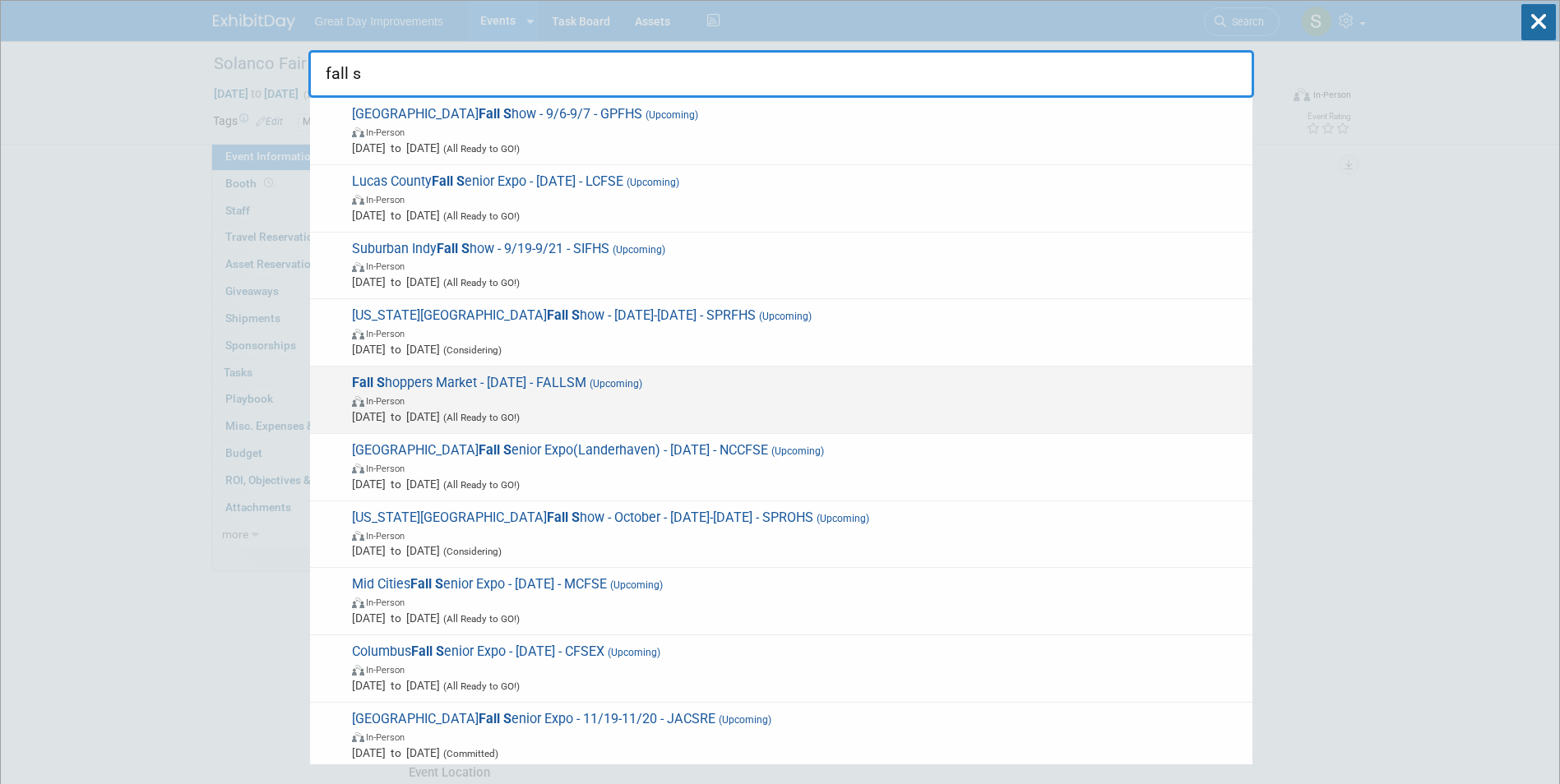
type input "fall s"
click at [829, 414] on span "[DATE] to [DATE] (All Ready to GO!)" at bounding box center [798, 416] width 892 height 16
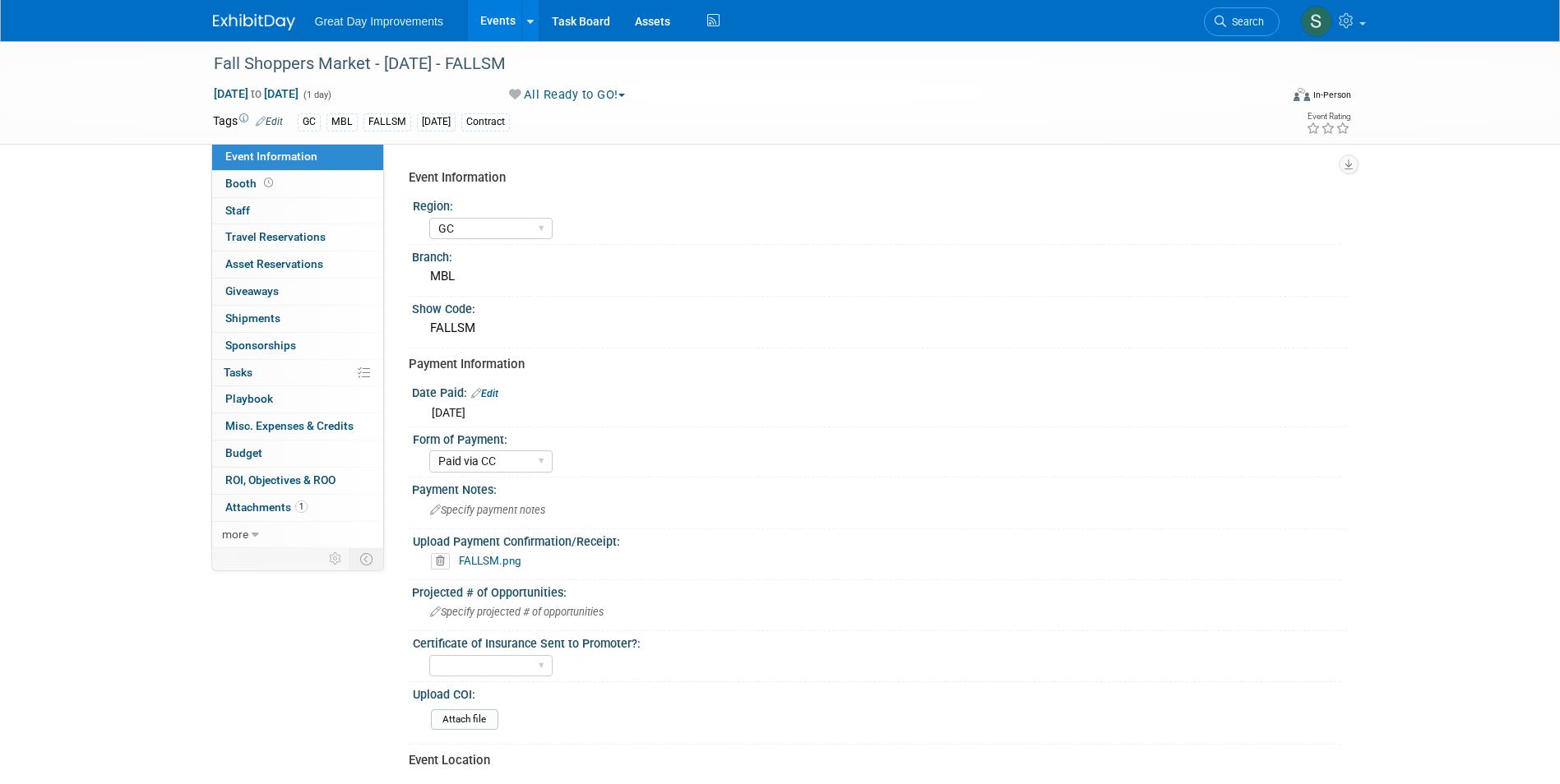
select select "GC"
select select "Paid via CC"
click at [251, 33] on div "Great Day Improvements Events Add Event Bulk Upload Events Shareable Event Boar…" at bounding box center [780, 20] width 1135 height 41
click at [238, 20] on img at bounding box center [254, 22] width 83 height 16
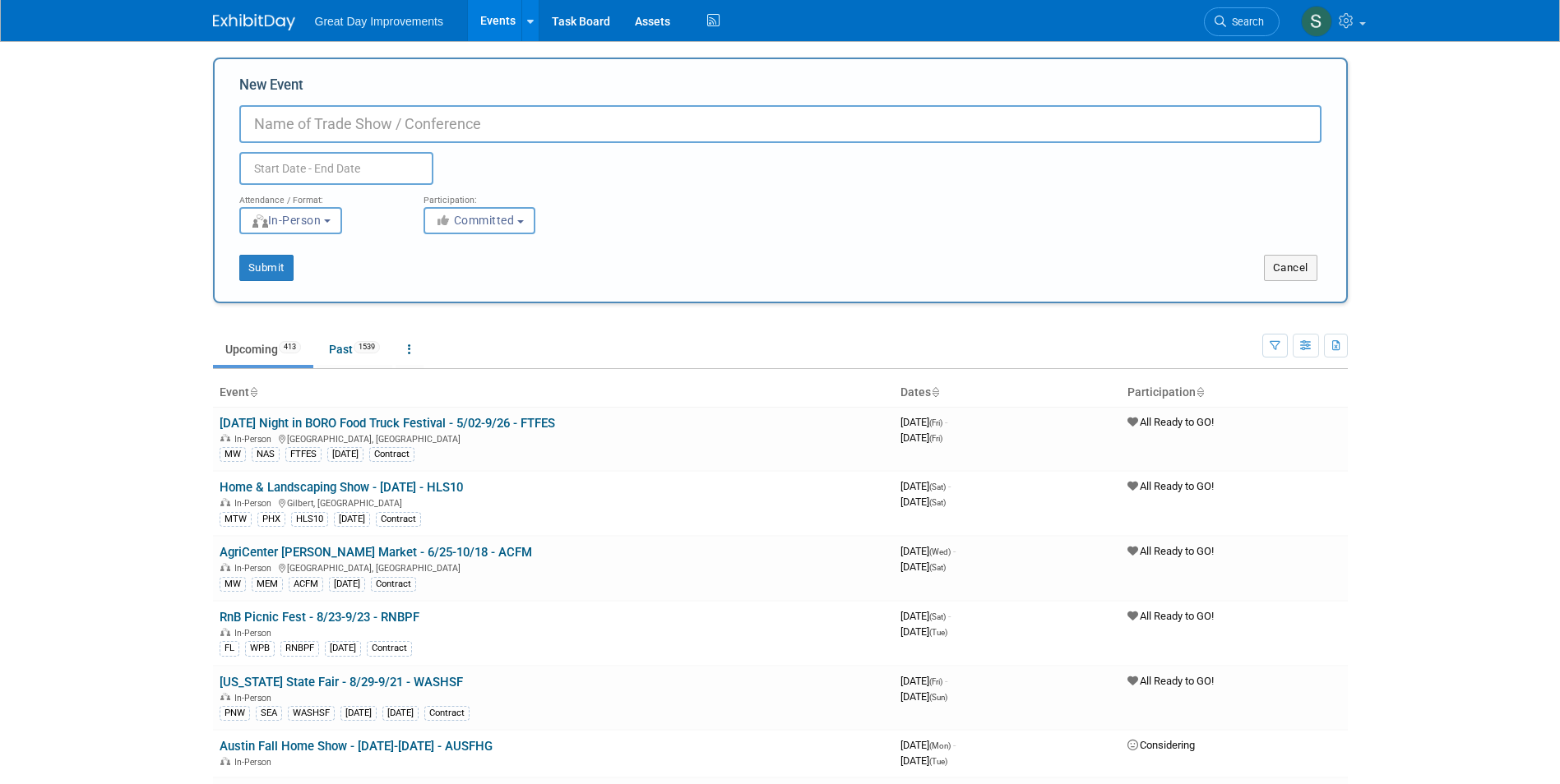
paste input "Hello Fall Craft and Vendor Show"
type input "Hello Fall Craft and Vendor Show - [DATE] - HFCVS"
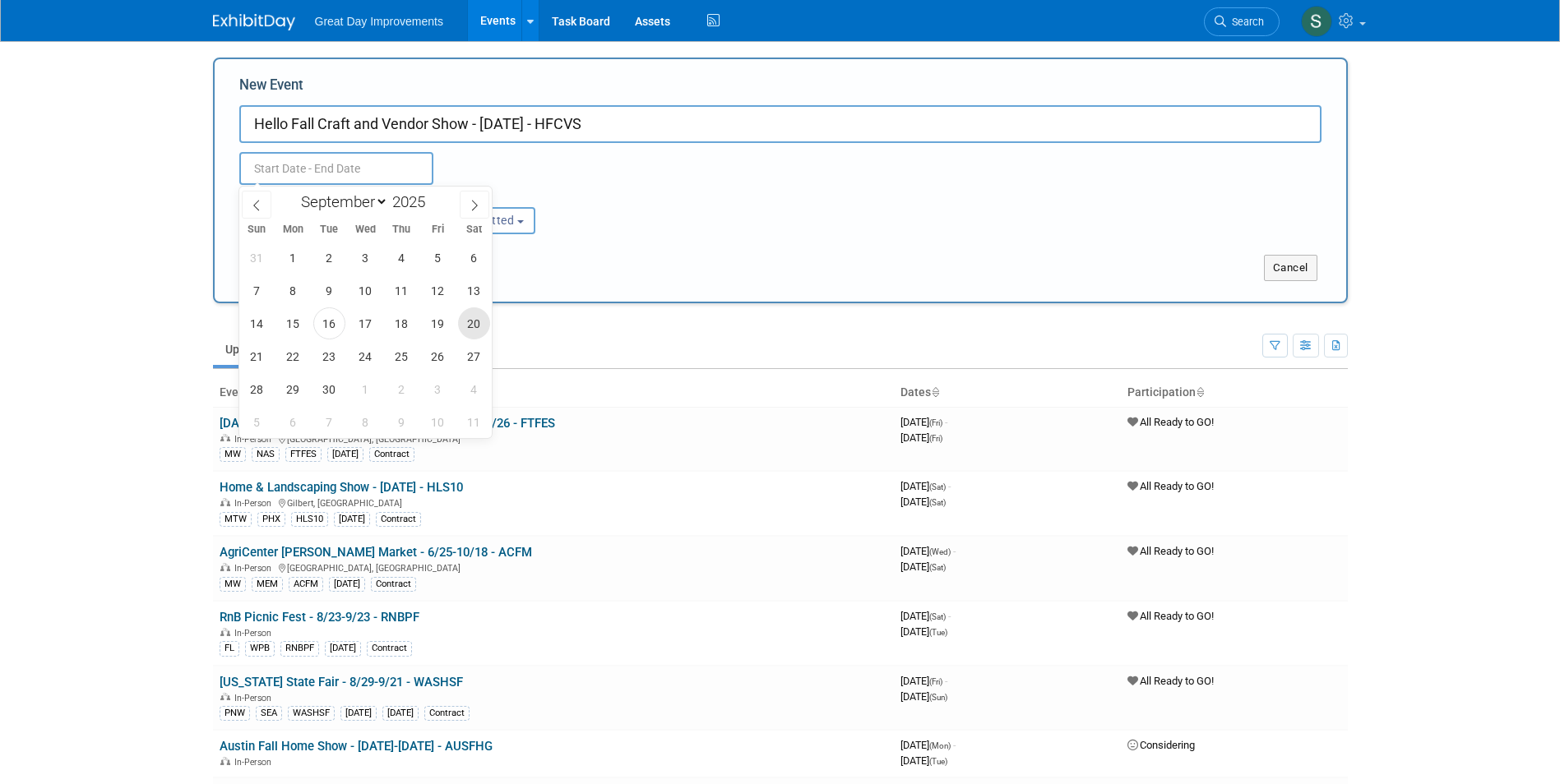
click at [470, 332] on span "20" at bounding box center [474, 323] width 32 height 32
type input "[DATE] to [DATE]"
click at [605, 240] on div "Submit Cancel" at bounding box center [780, 257] width 1107 height 46
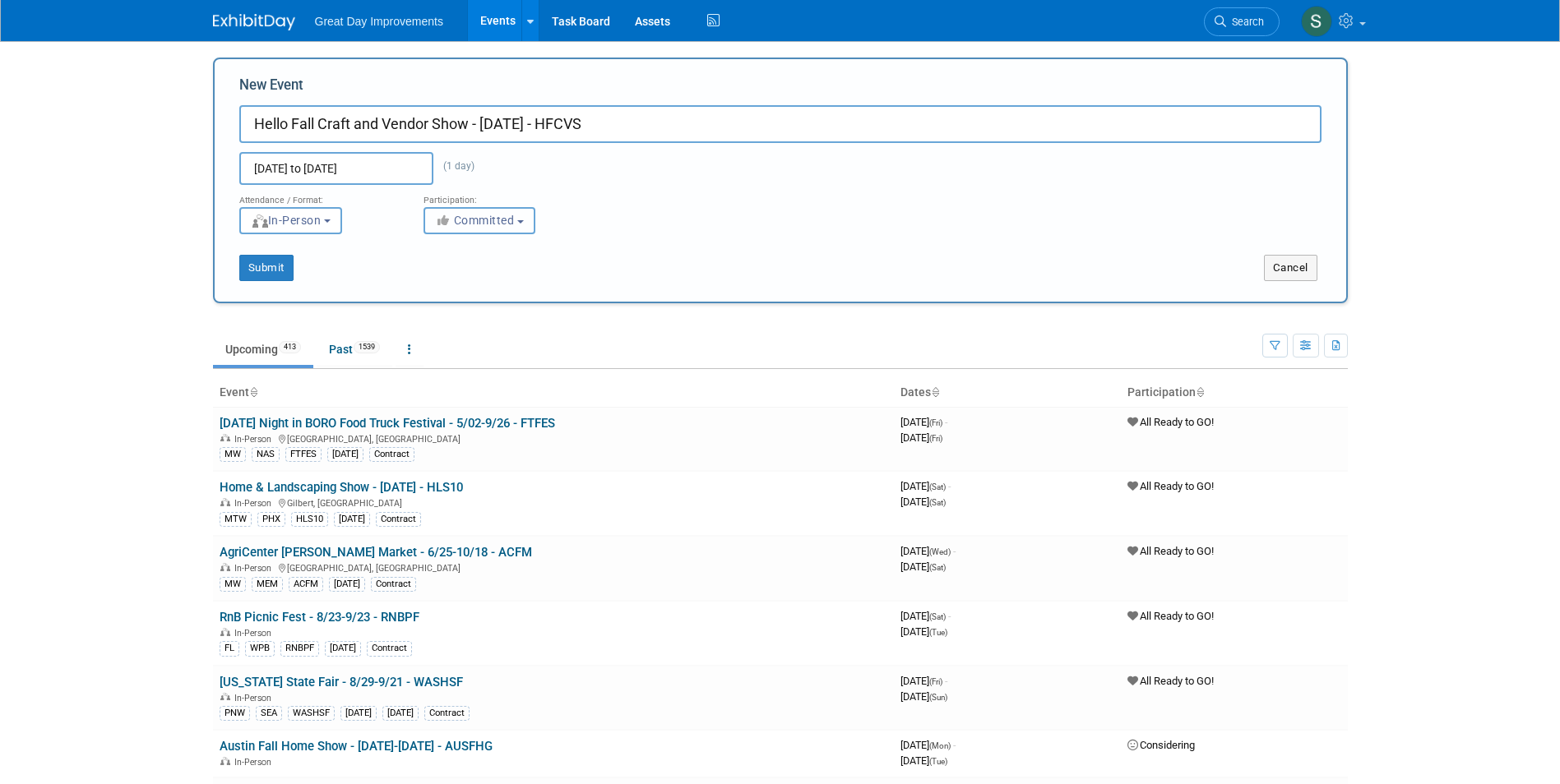
click at [515, 224] on span "Committed" at bounding box center [475, 220] width 80 height 13
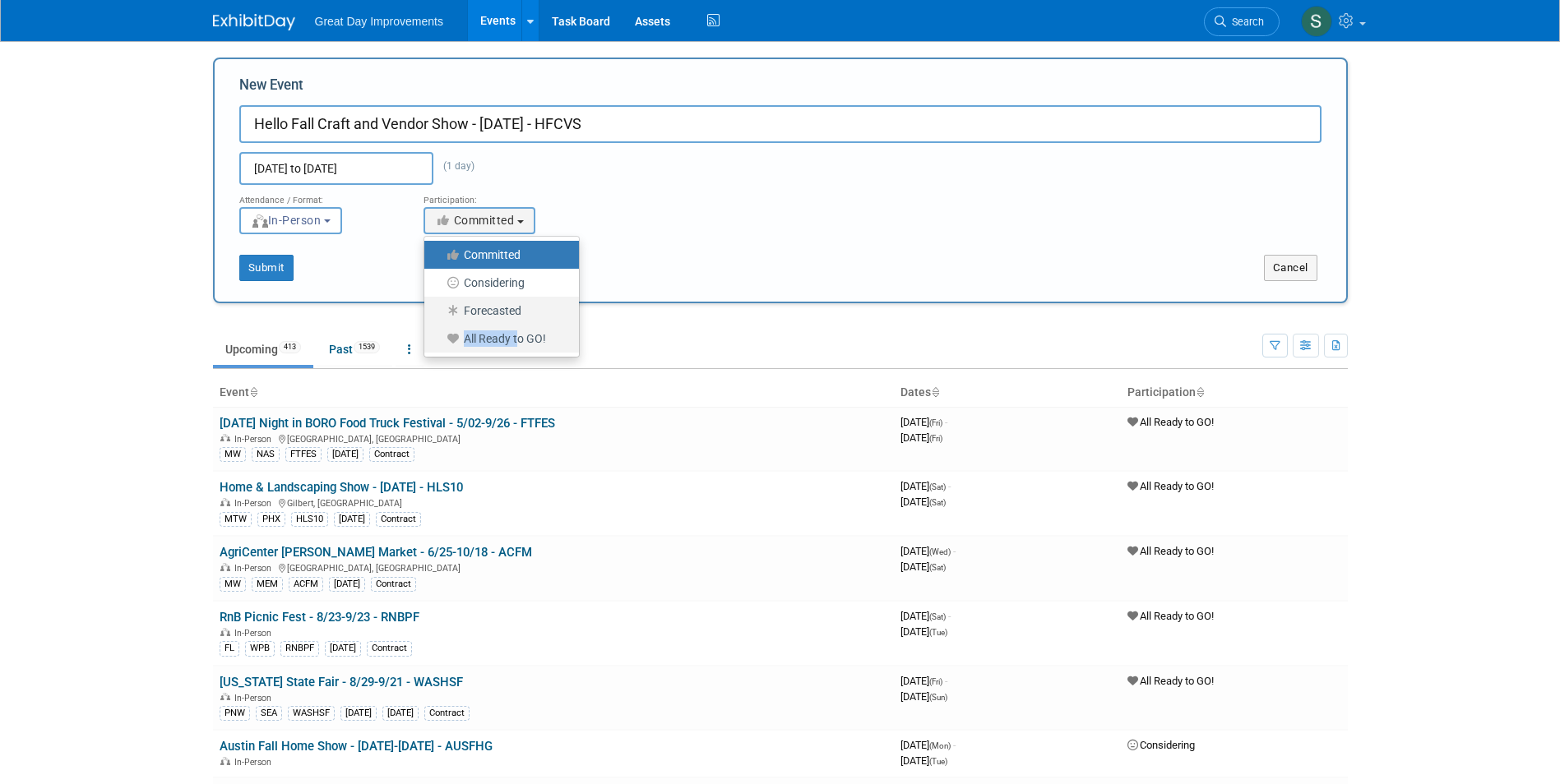
click at [517, 327] on ul "Committed Considering Forecasted All Ready to GO!" at bounding box center [502, 297] width 156 height 121
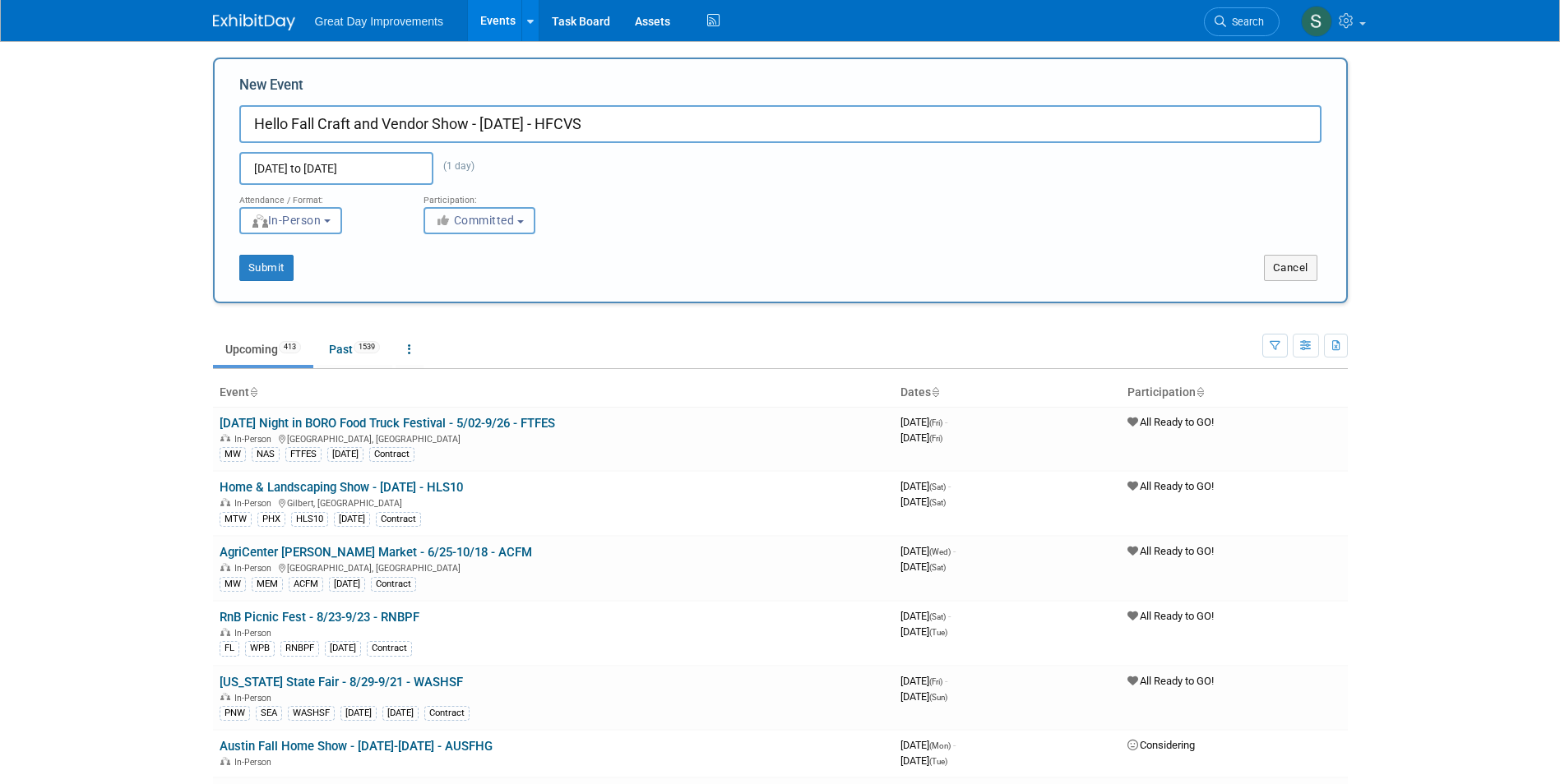
click at [474, 212] on button "Committed" at bounding box center [480, 221] width 112 height 27
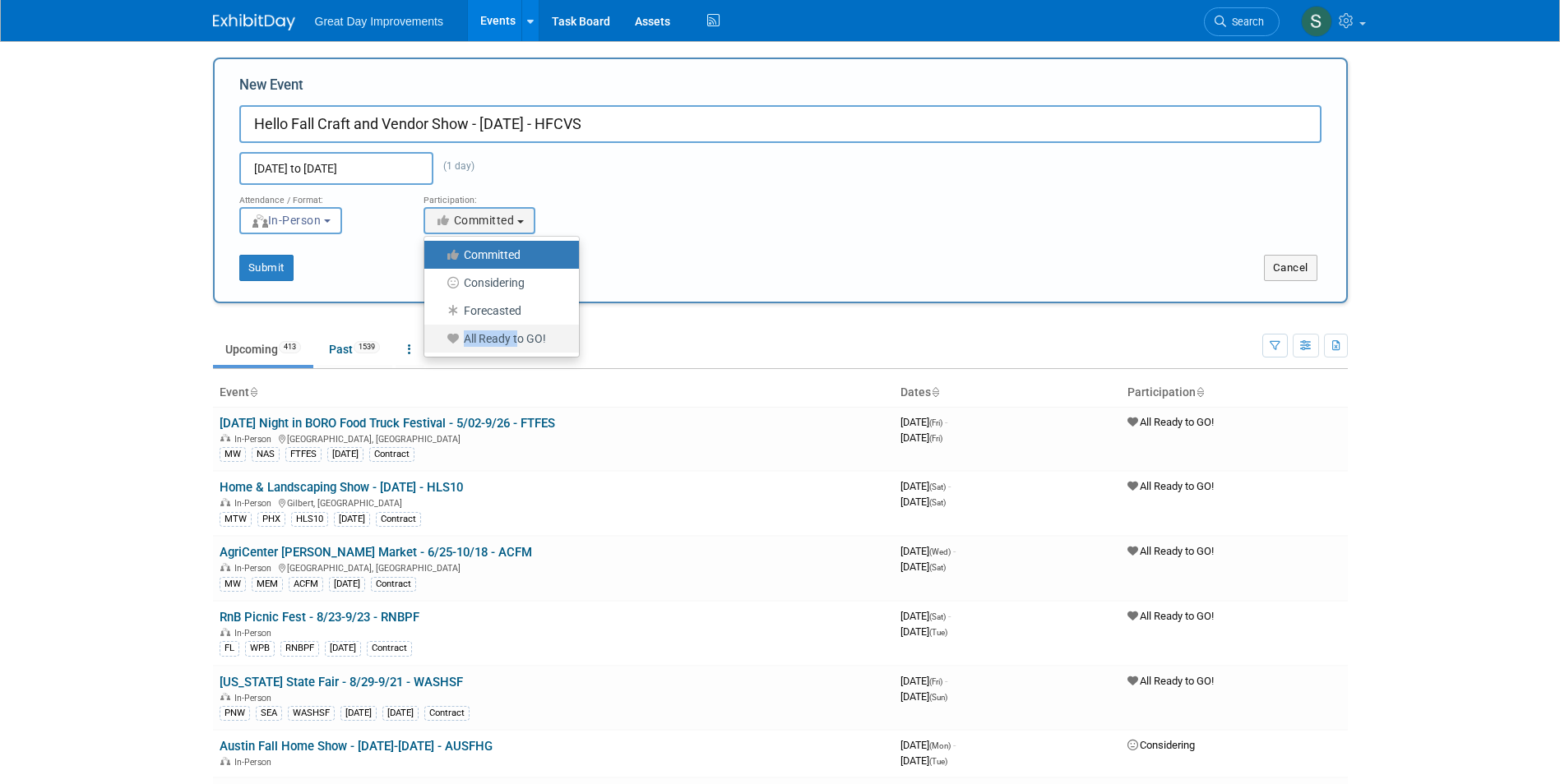
click at [490, 332] on label "All Ready to GO!" at bounding box center [497, 338] width 130 height 22
click at [439, 334] on input "All Ready to GO!" at bounding box center [433, 338] width 10 height 10
select select "102"
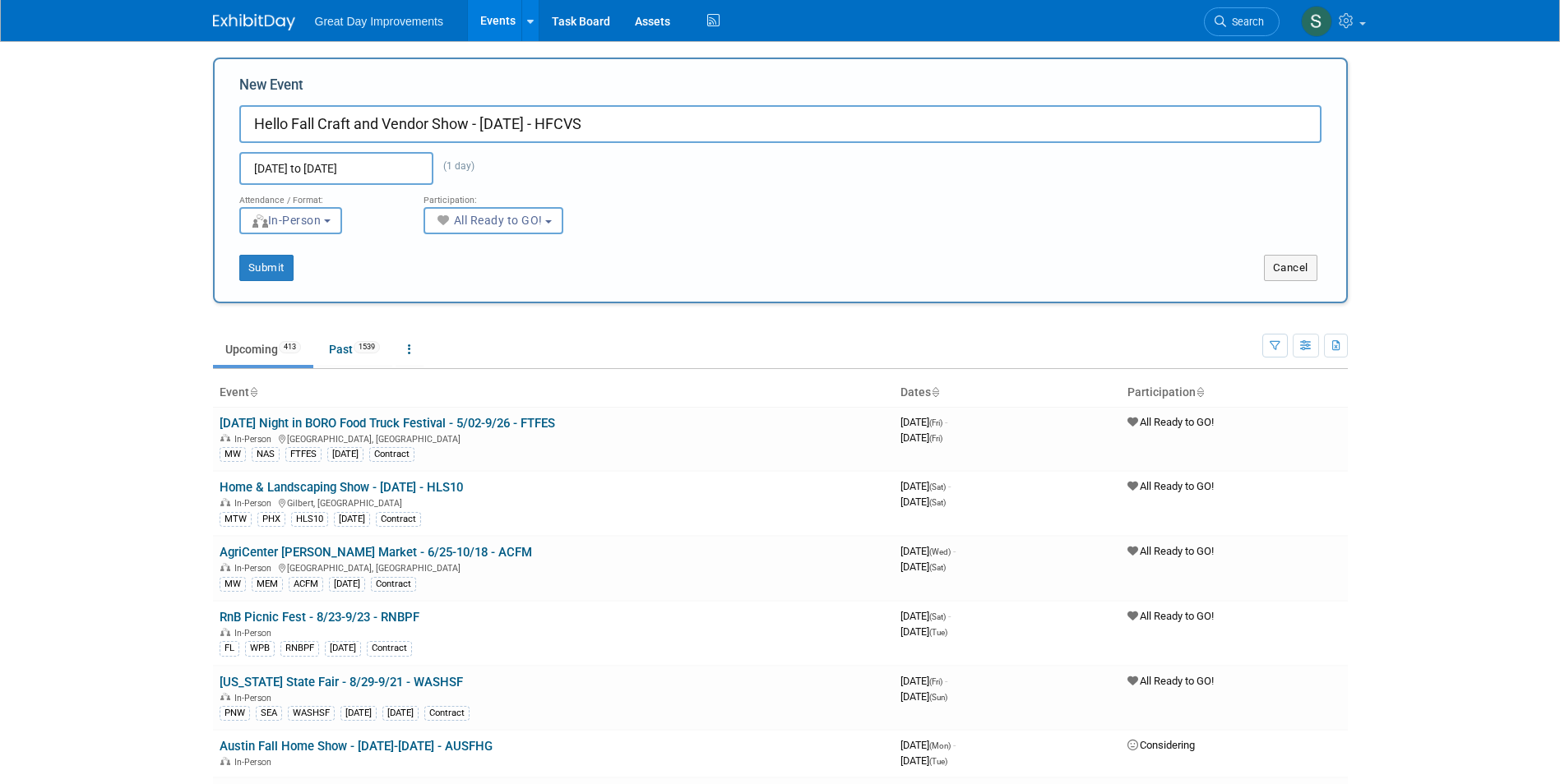
click at [295, 264] on div "Submit" at bounding box center [450, 268] width 471 height 27
click at [280, 264] on button "Submit" at bounding box center [266, 268] width 54 height 27
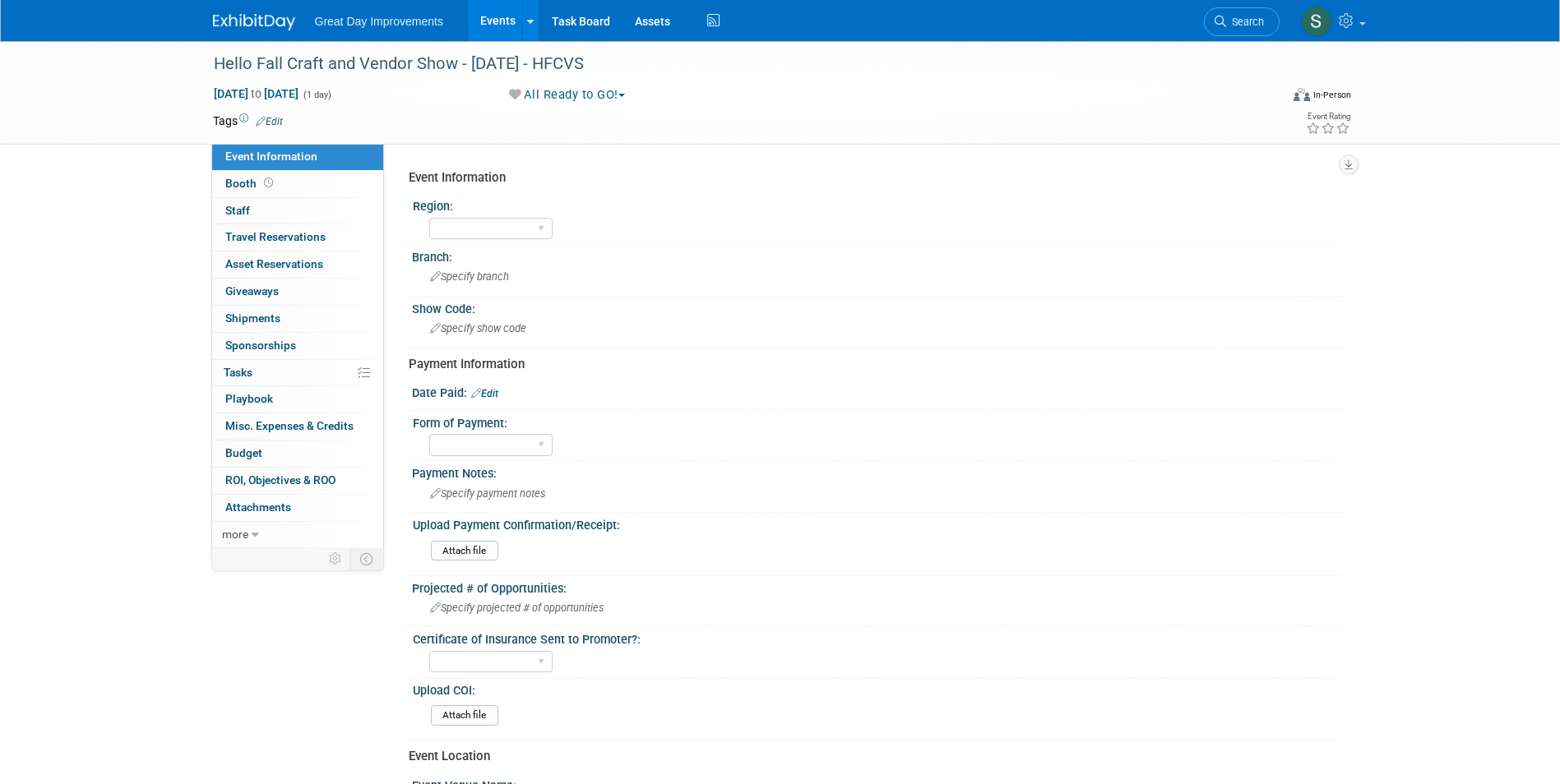
click at [270, 122] on link "Edit" at bounding box center [269, 121] width 28 height 11
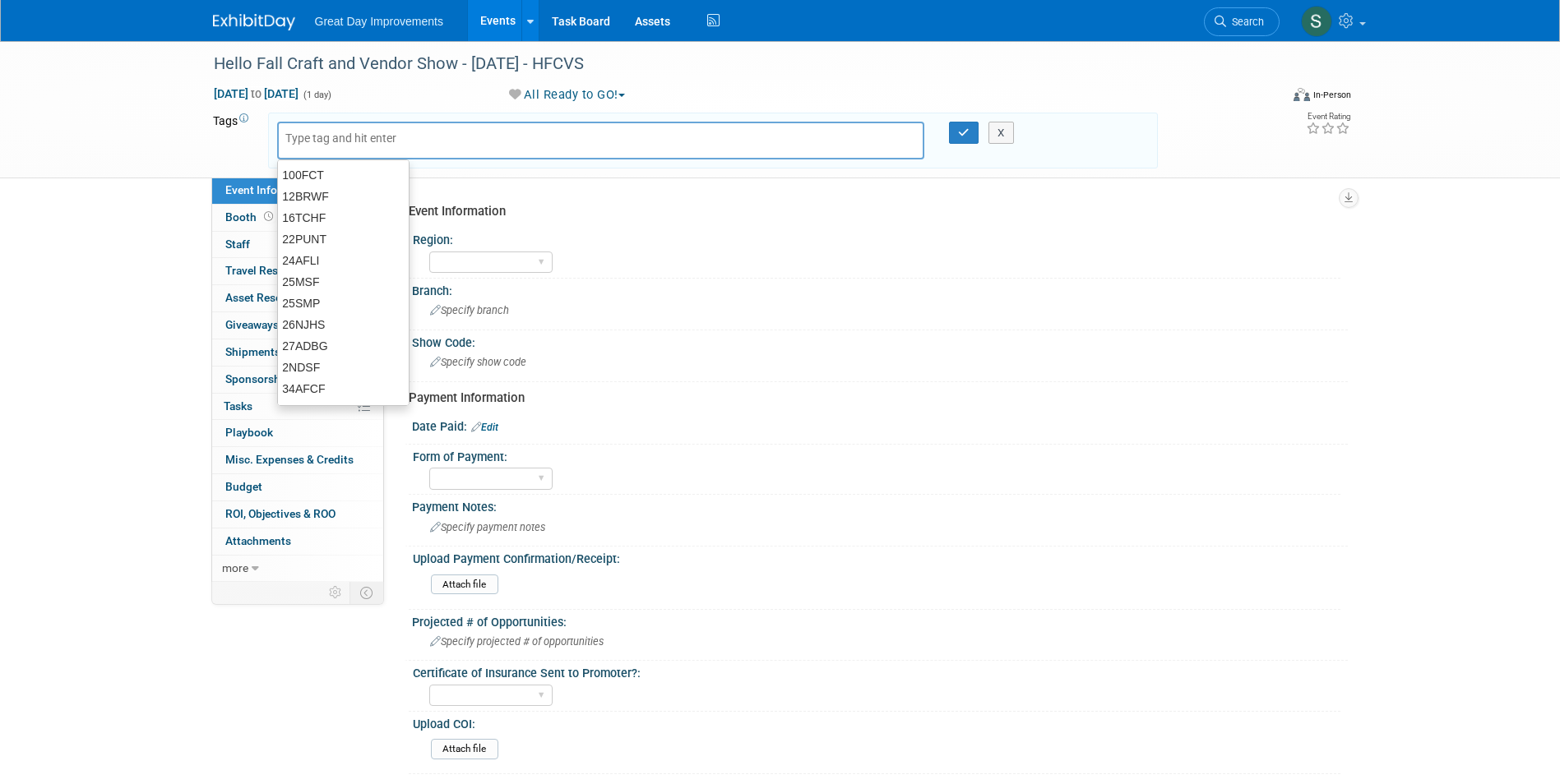
click at [301, 143] on input "text" at bounding box center [351, 137] width 132 height 16
type input "OV"
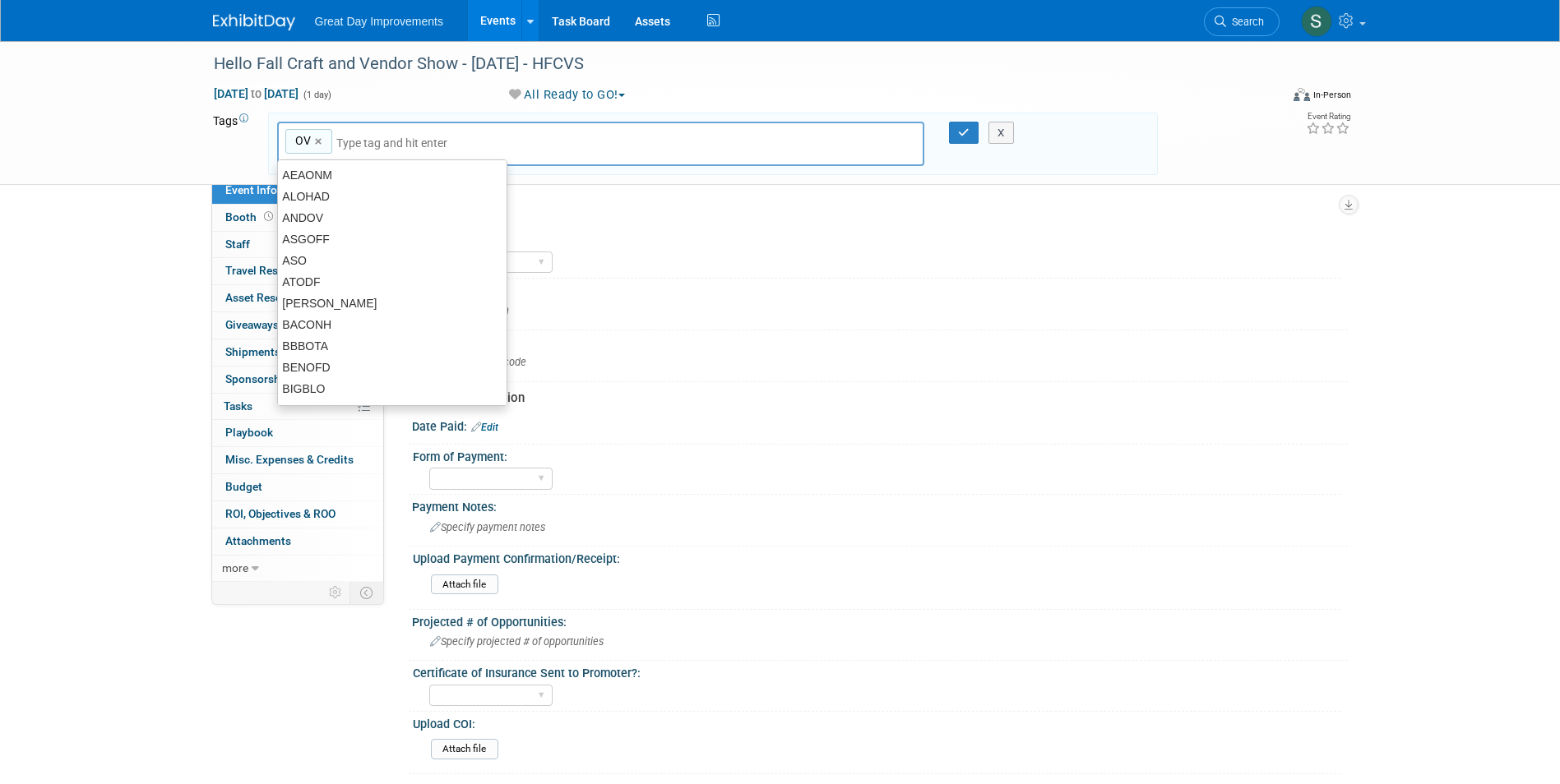
type input "OV"
type input "CLE"
type input "OV, CLE"
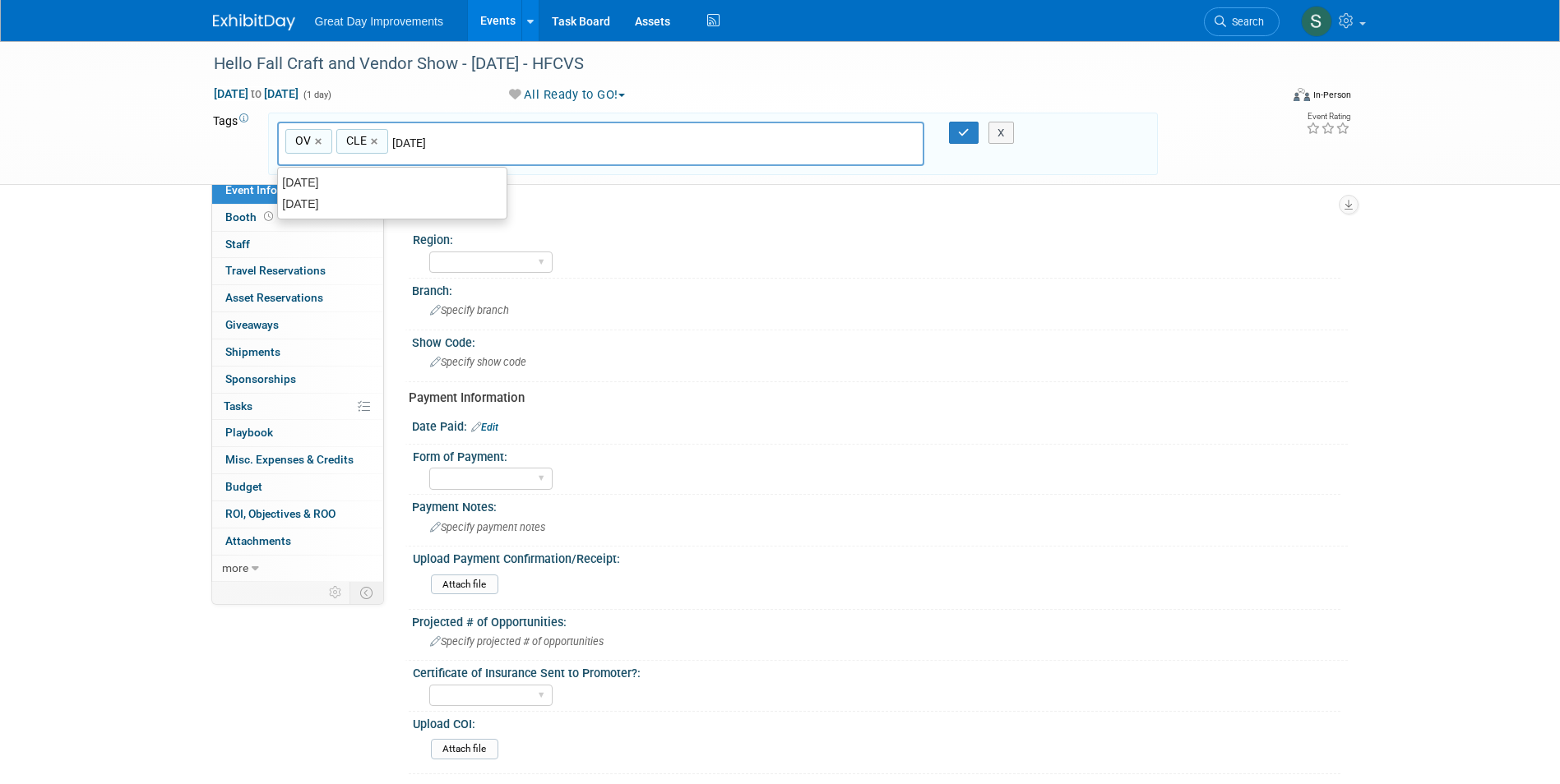
type input "SEPT20"
type input "OV, CLE, SEPT20"
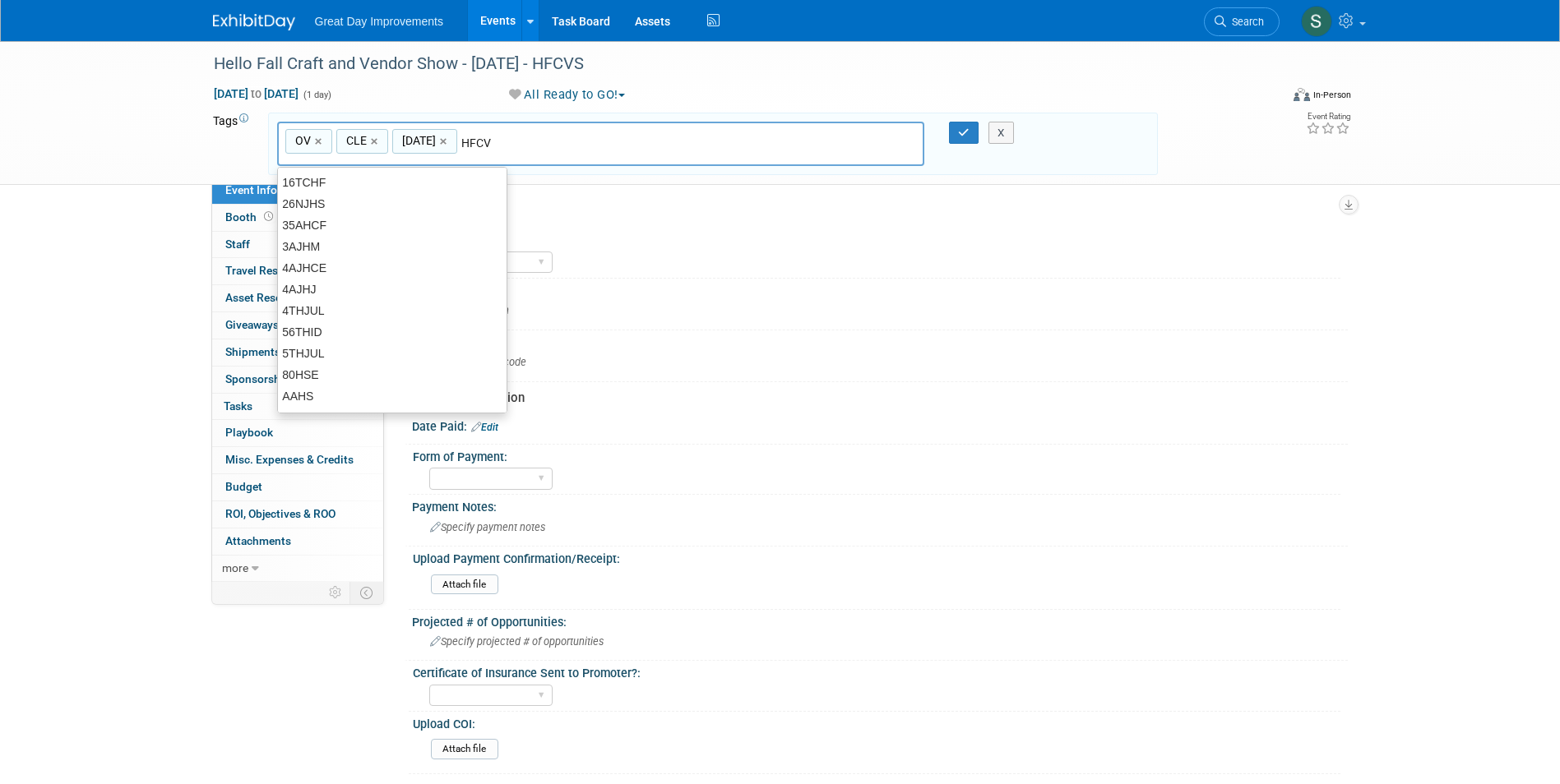
type input "HFCVS"
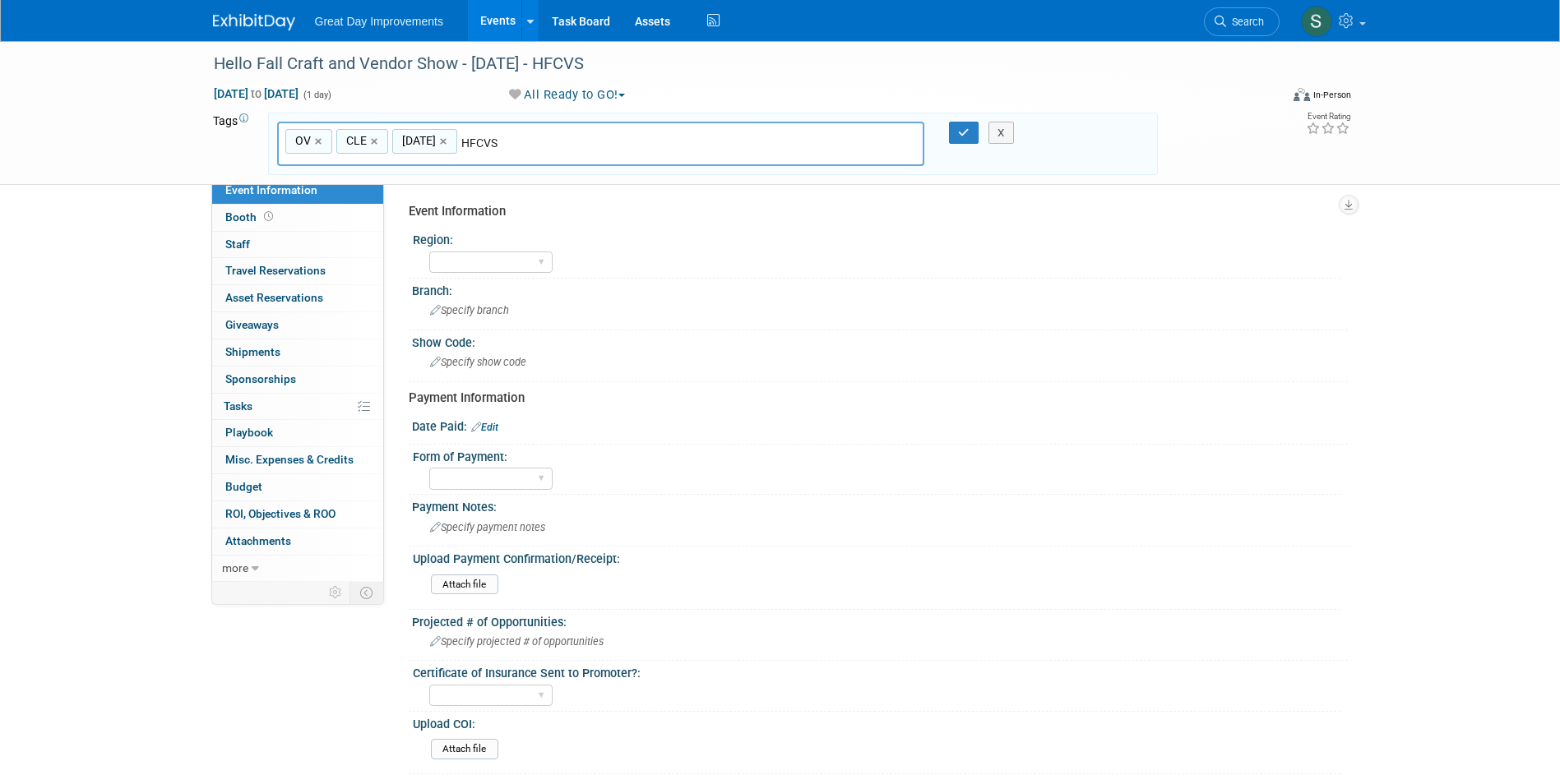
type input "OV, CLE, SEPT20, HFCVS"
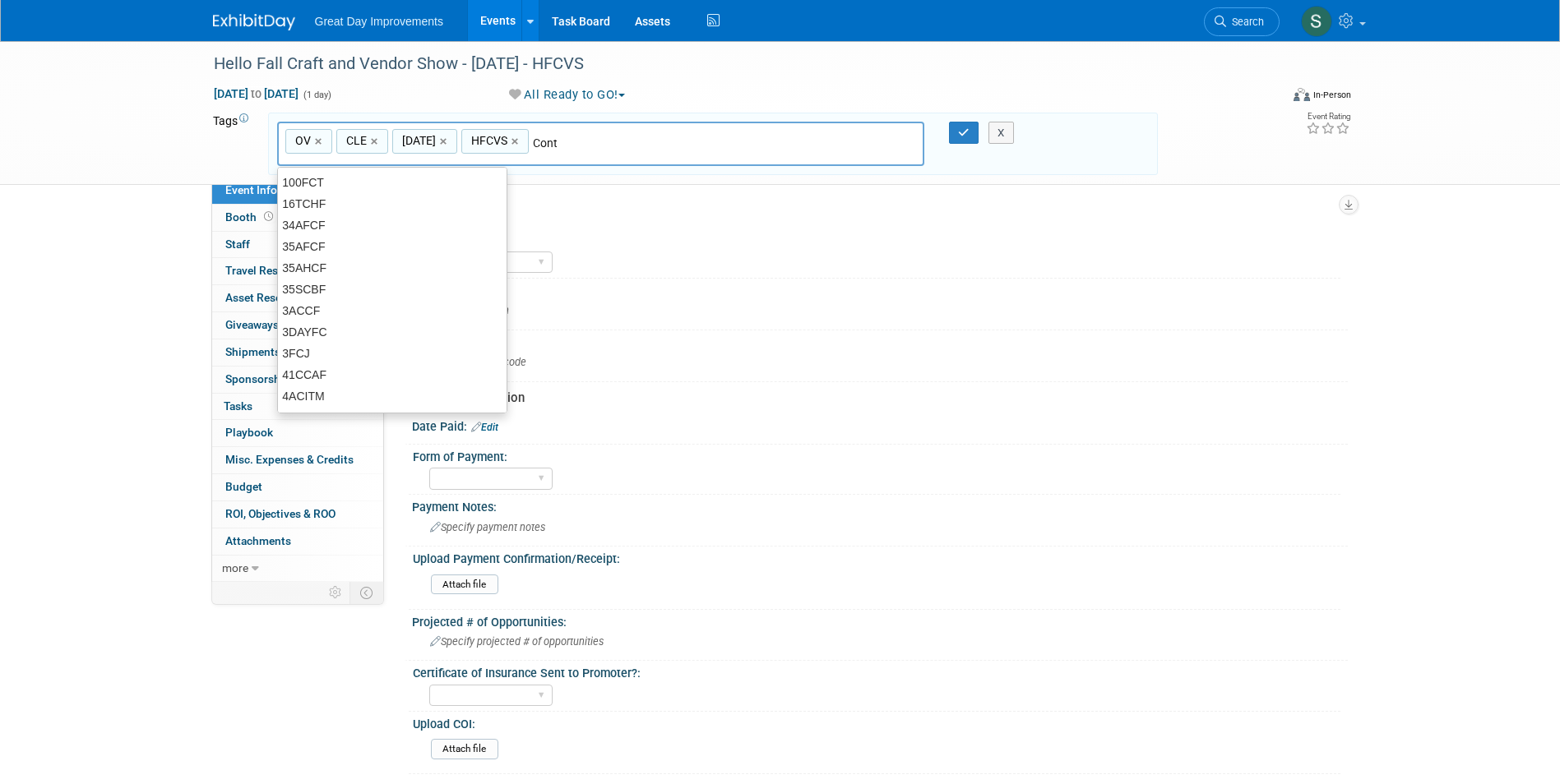
type input "Contr"
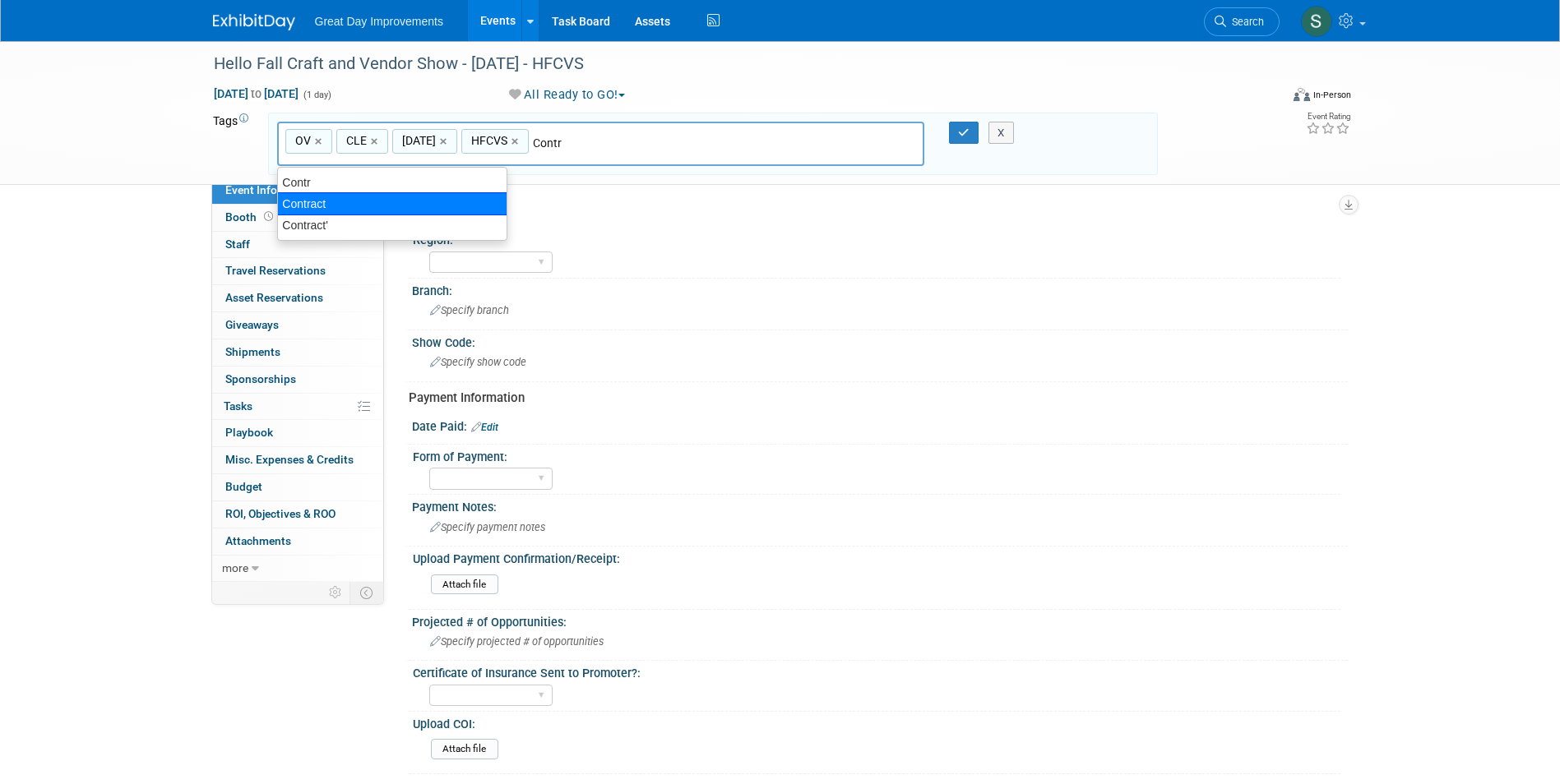
click at [355, 201] on div "Contract" at bounding box center [392, 204] width 230 height 23
type input "OV, CLE, SEPT20, HFCVS, Contract"
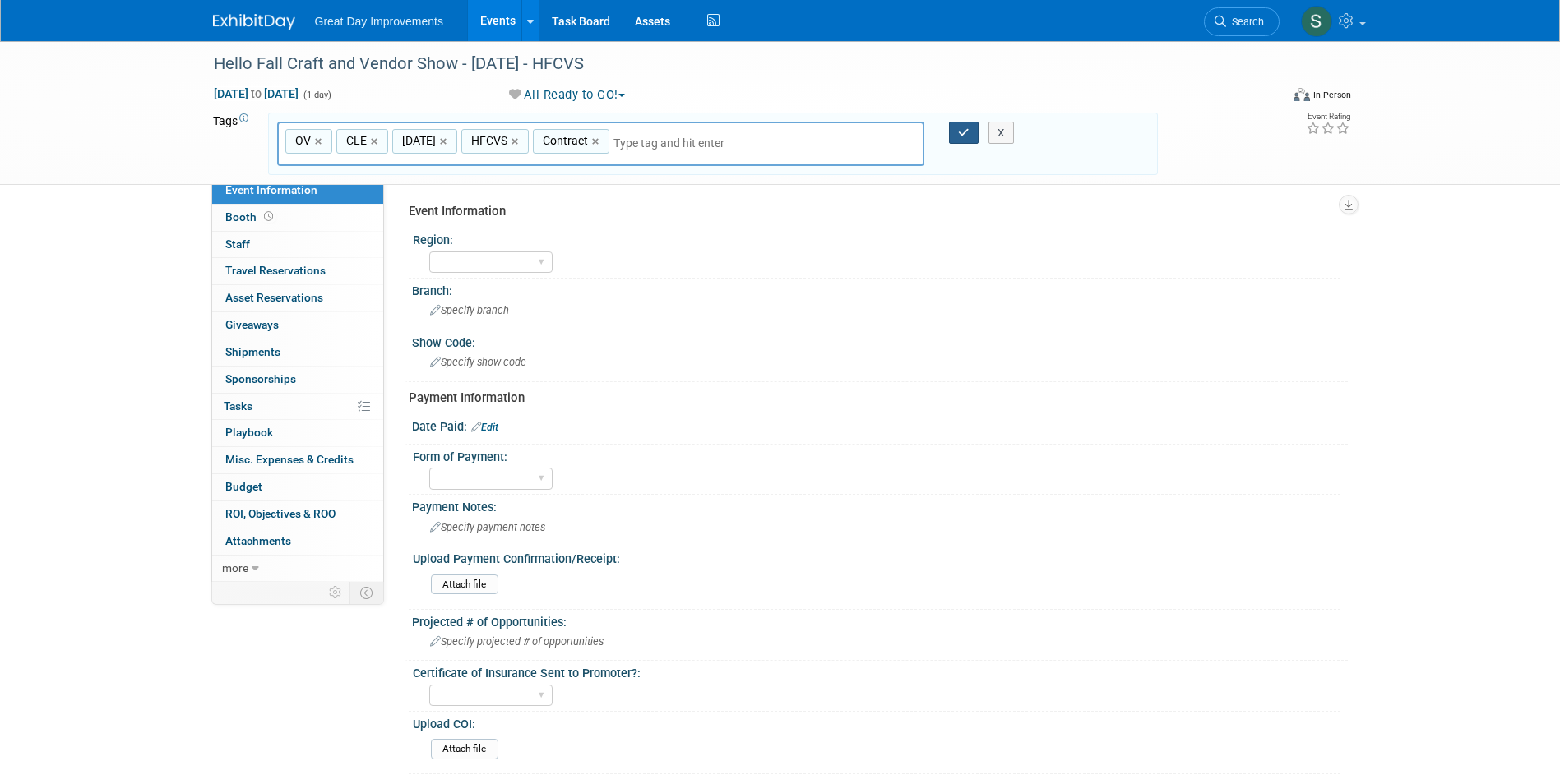
click at [957, 126] on button "button" at bounding box center [964, 133] width 29 height 23
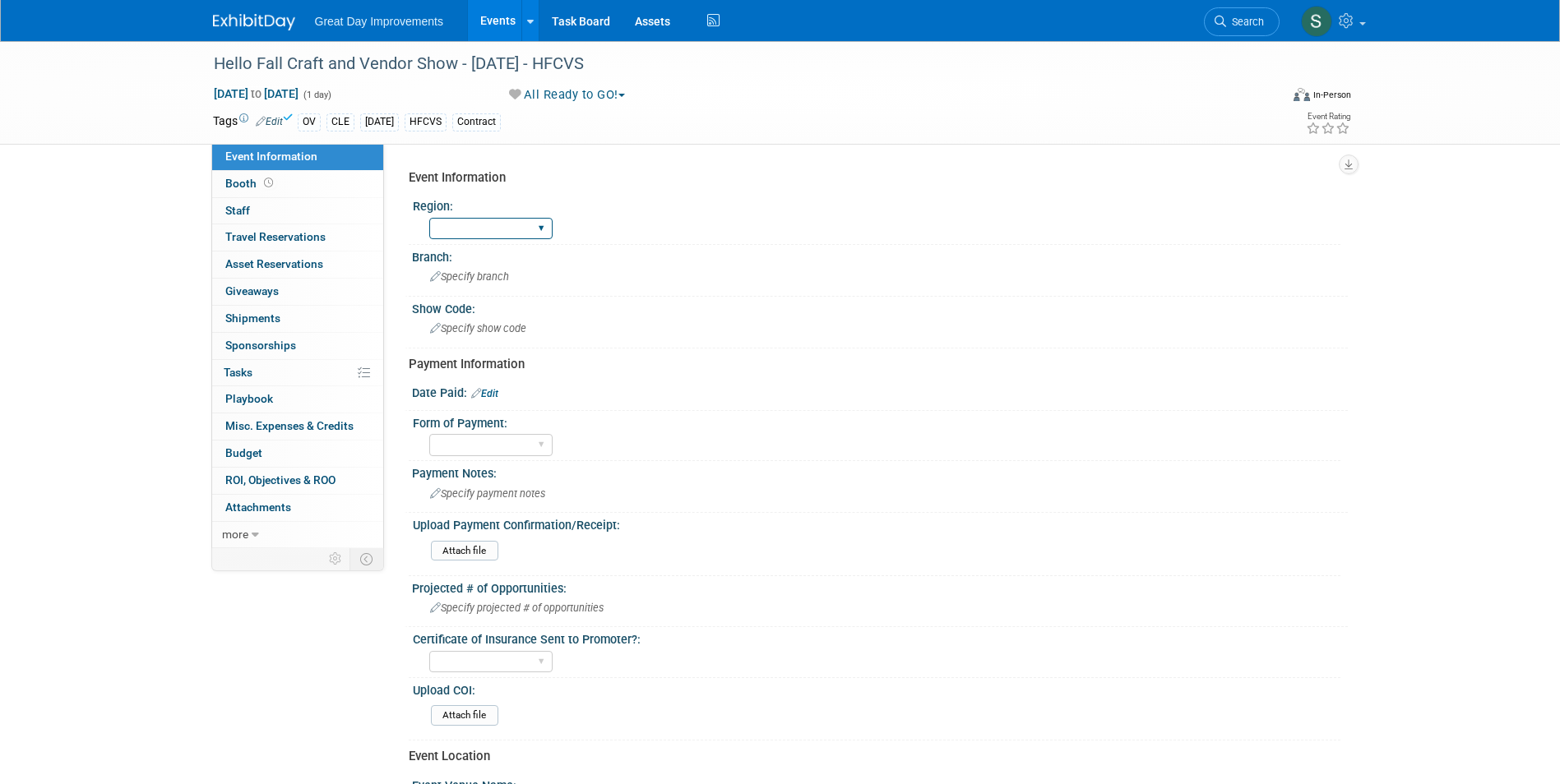
click at [529, 223] on select "GC MA MW MTW NE NEW OV PL PNW SA SE SC UMW FL" at bounding box center [491, 228] width 123 height 22
select select "OV"
click at [430, 218] on select "GC MA MW MTW NE NEW OV PL PNW SA SE SC UMW FL" at bounding box center [491, 228] width 123 height 22
click at [478, 279] on span "Specify branch" at bounding box center [469, 276] width 79 height 12
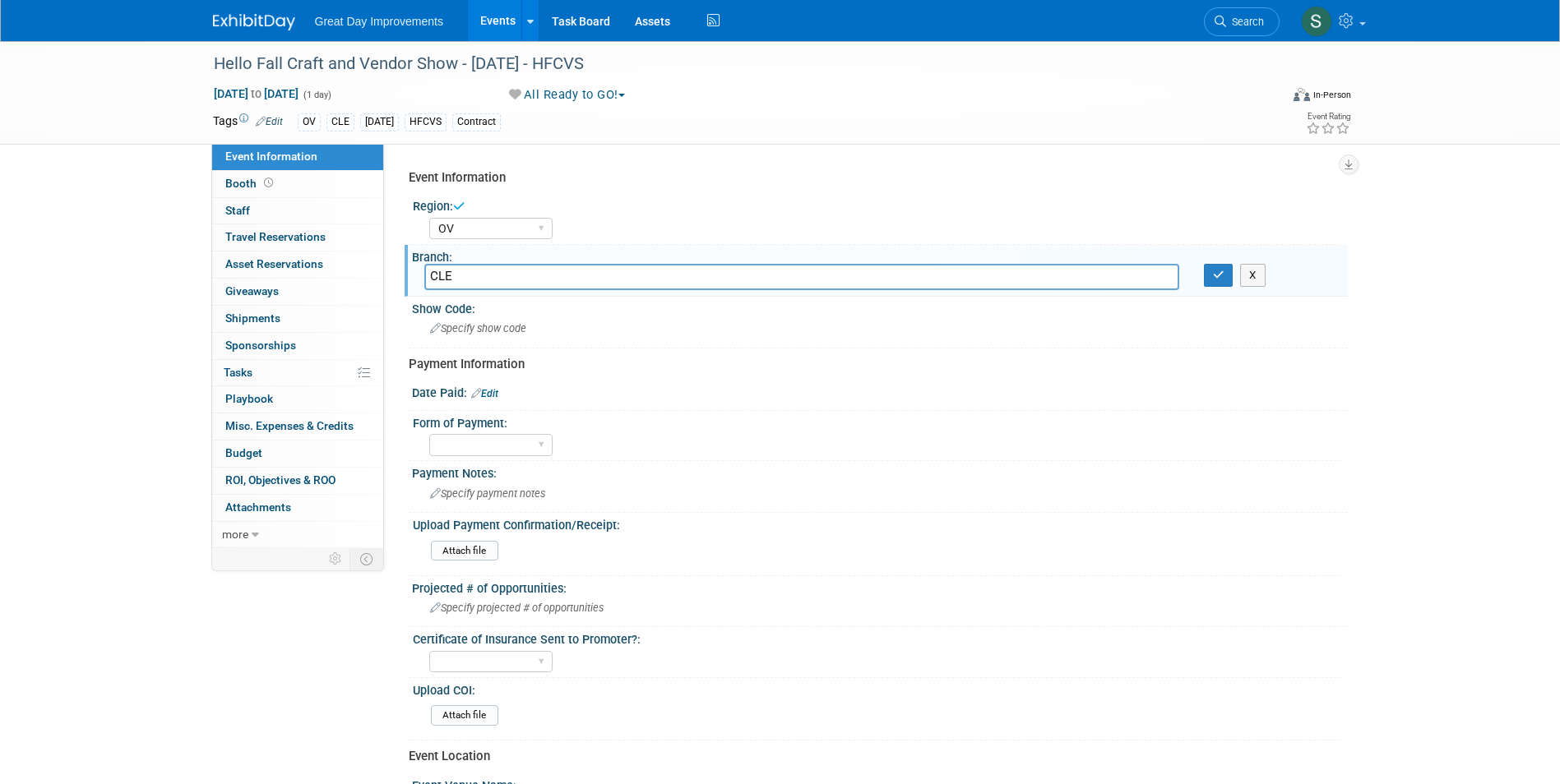
type input "CLE"
click at [1220, 274] on icon "button" at bounding box center [1219, 274] width 11 height 10
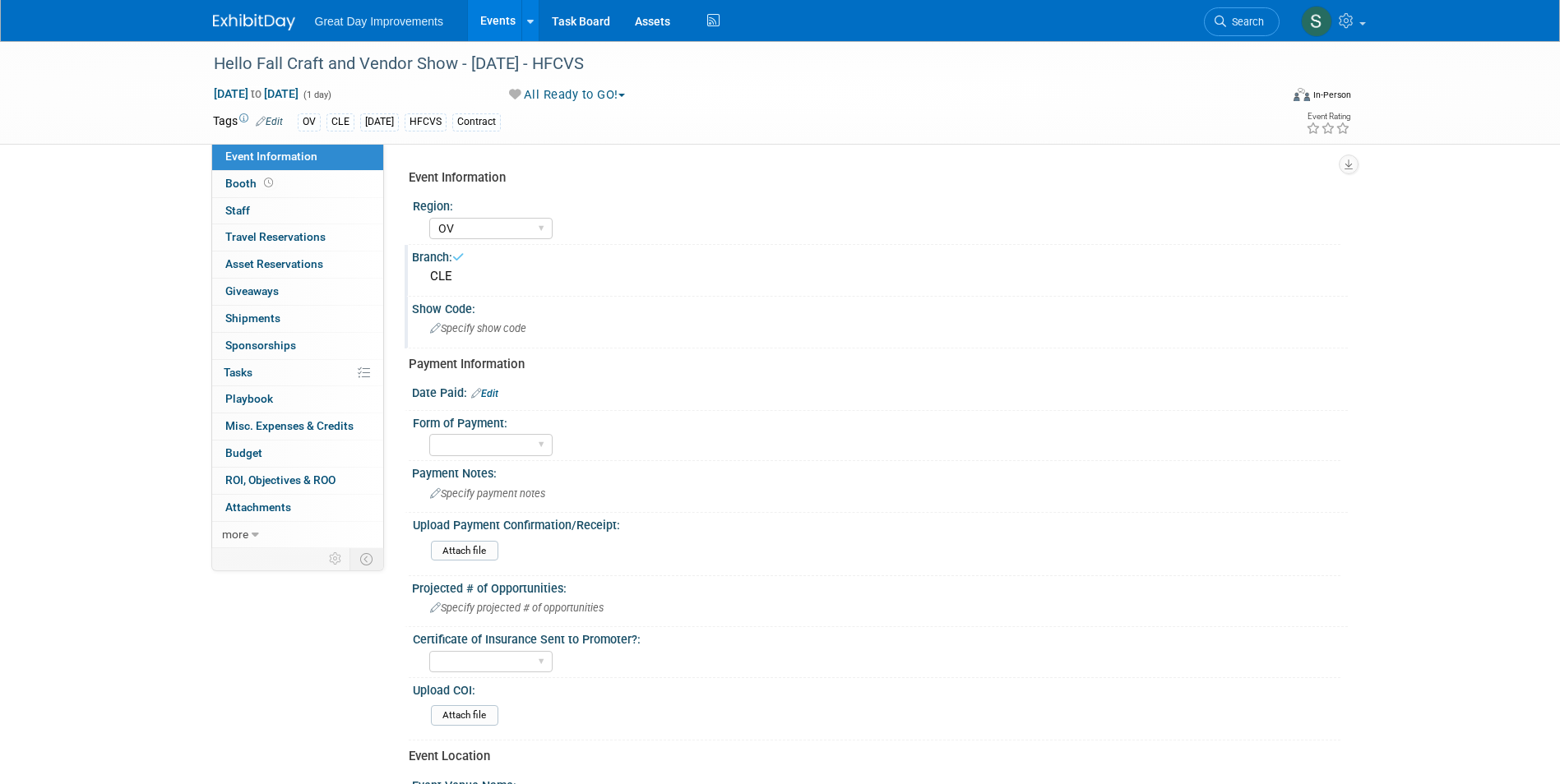
click at [582, 329] on div "Specify show code" at bounding box center [879, 328] width 911 height 26
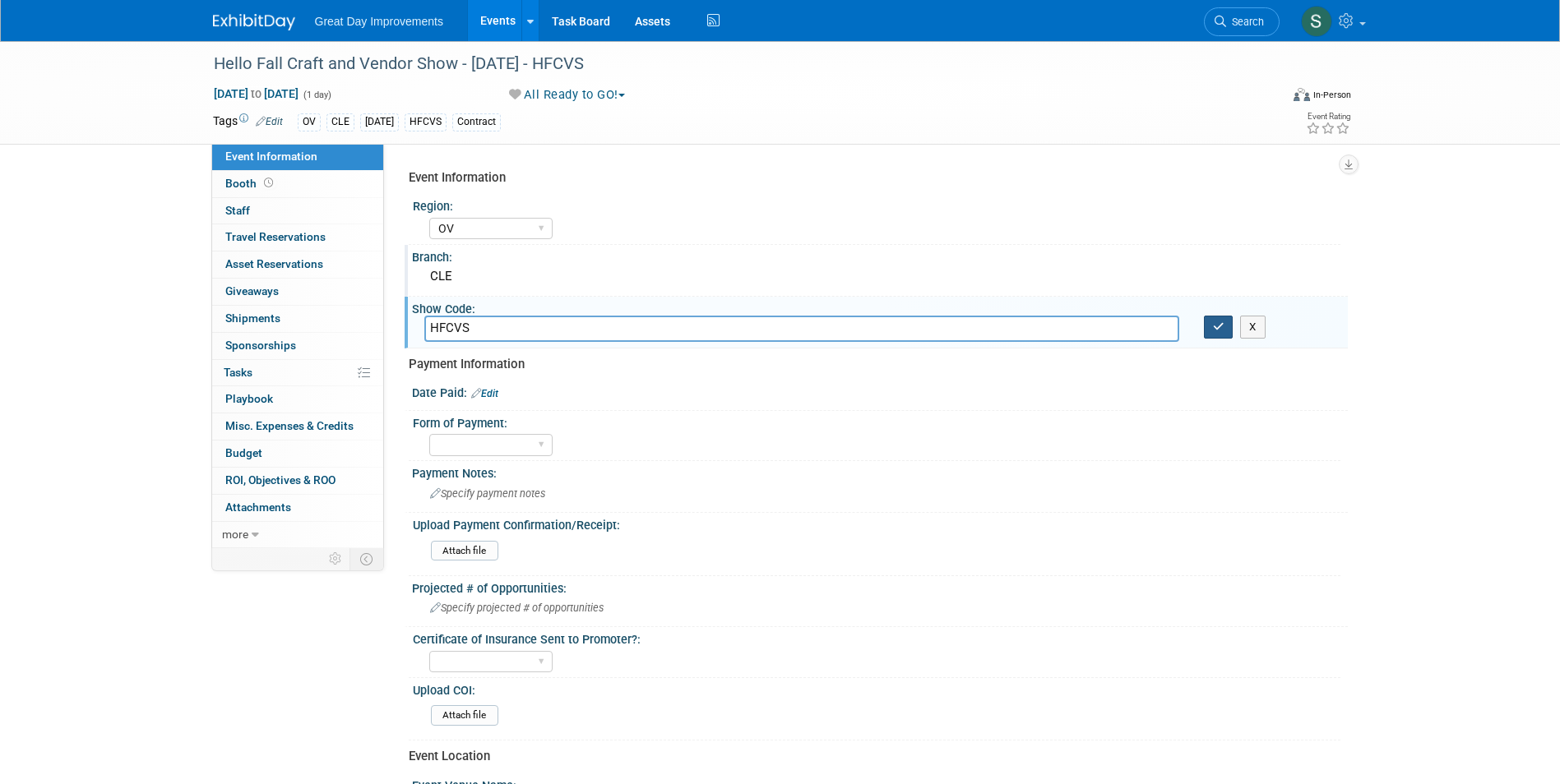
type input "HFCVS"
click at [1223, 326] on icon "button" at bounding box center [1219, 326] width 11 height 10
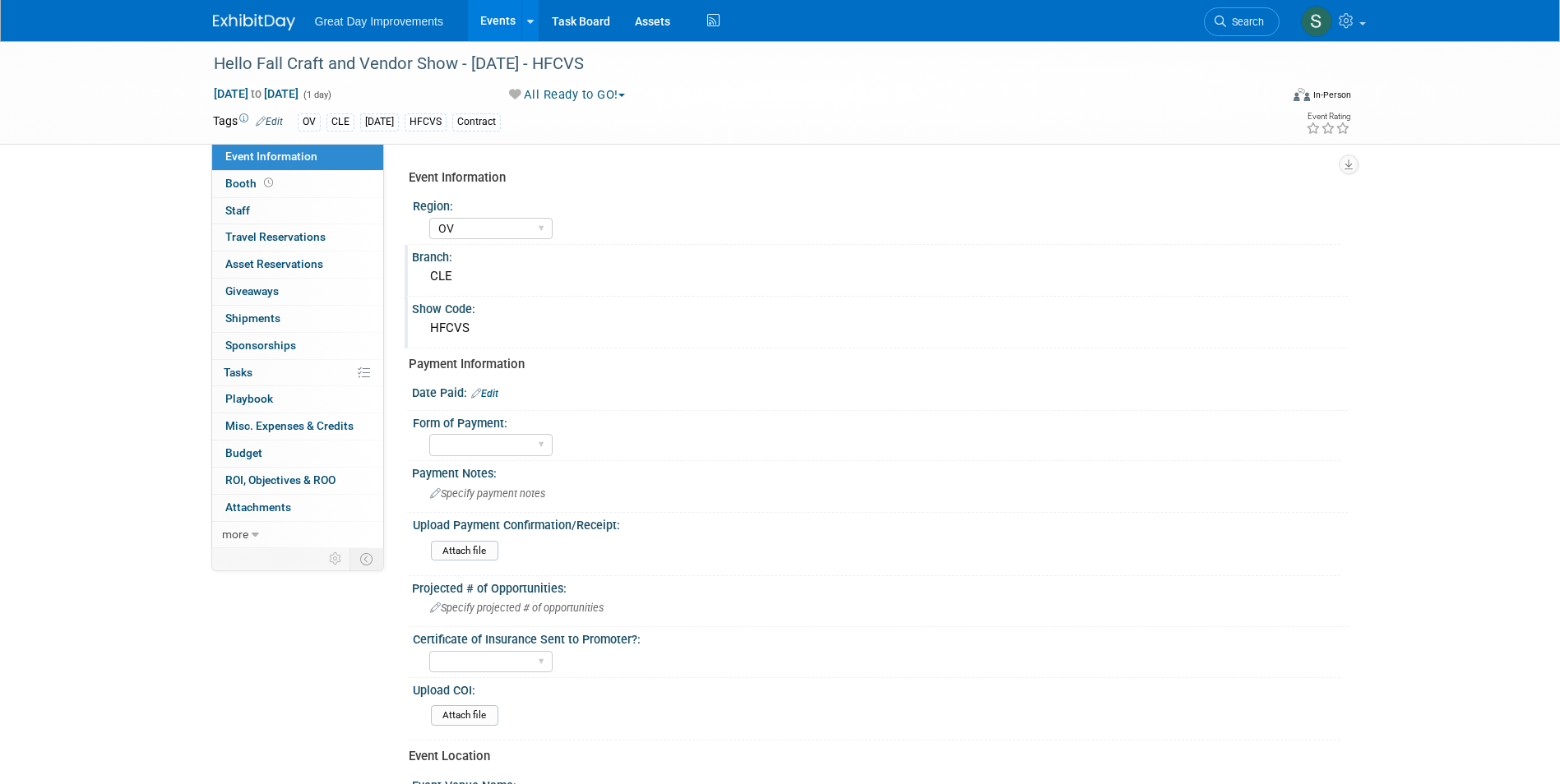
click at [492, 392] on link "Edit" at bounding box center [485, 393] width 28 height 11
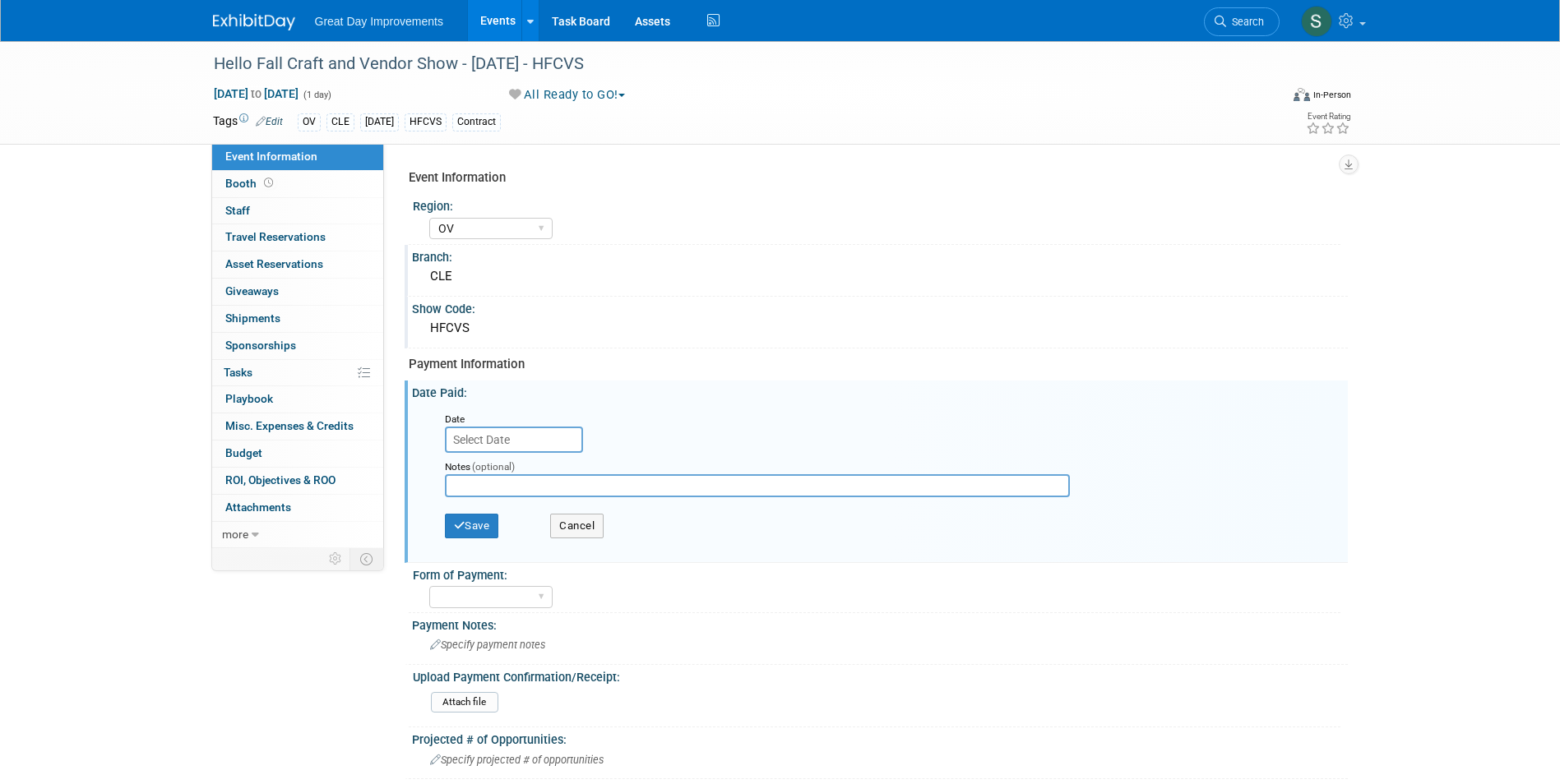
click at [512, 443] on input "text" at bounding box center [514, 440] width 138 height 27
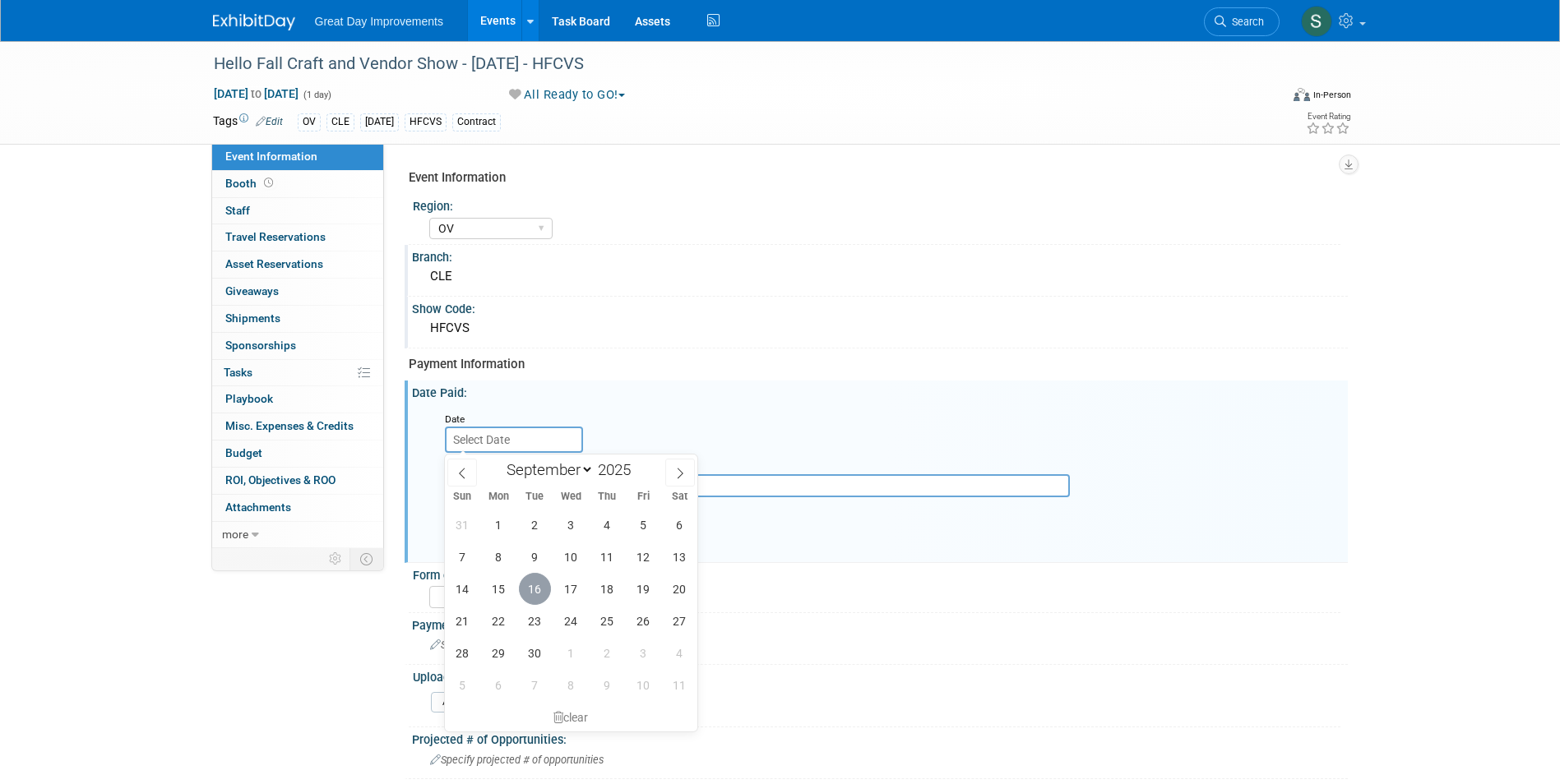
click at [545, 585] on span "16" at bounding box center [535, 589] width 32 height 32
type input "Sep 16, 2025"
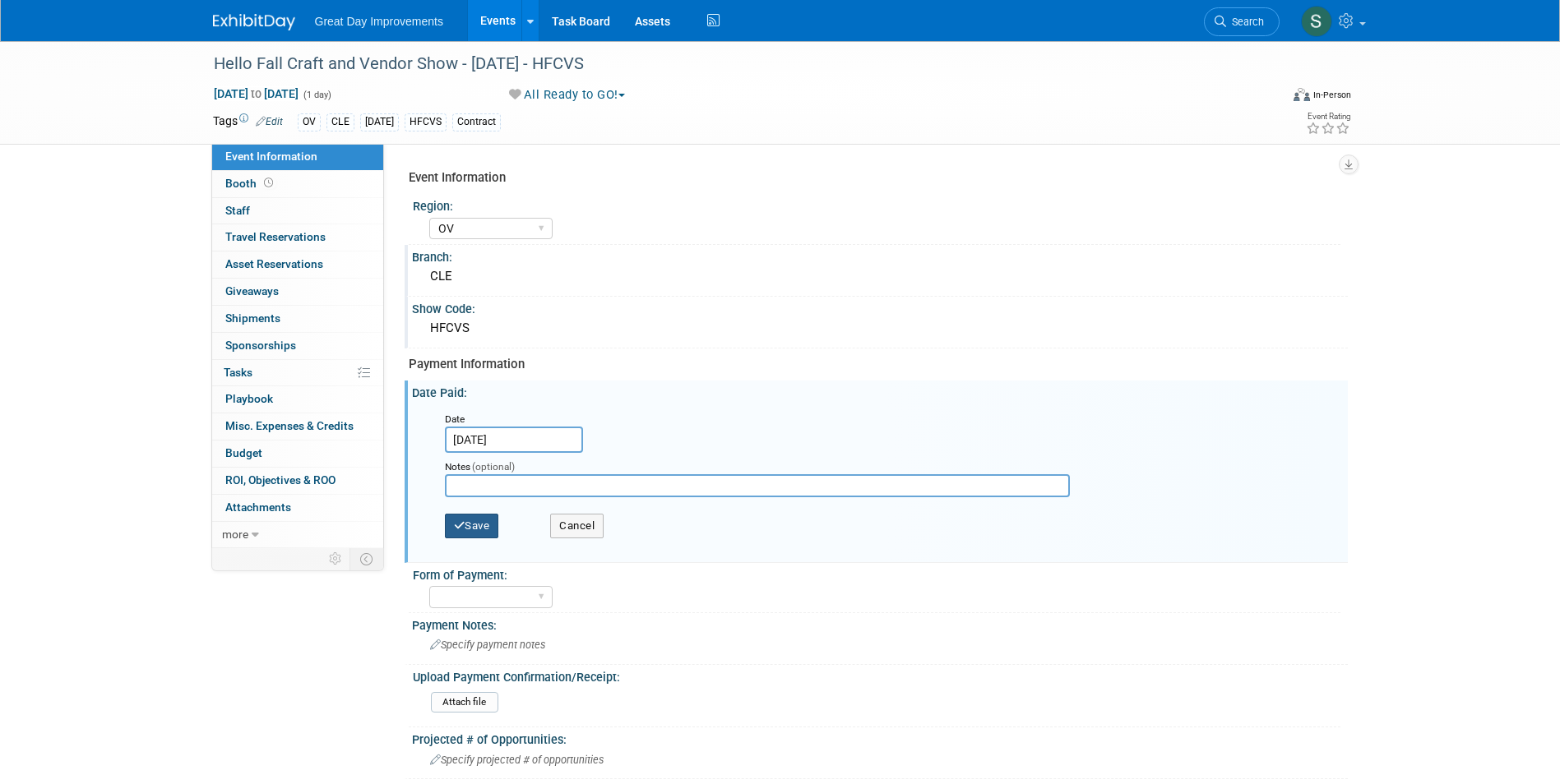
click at [485, 523] on button "Save" at bounding box center [471, 526] width 54 height 25
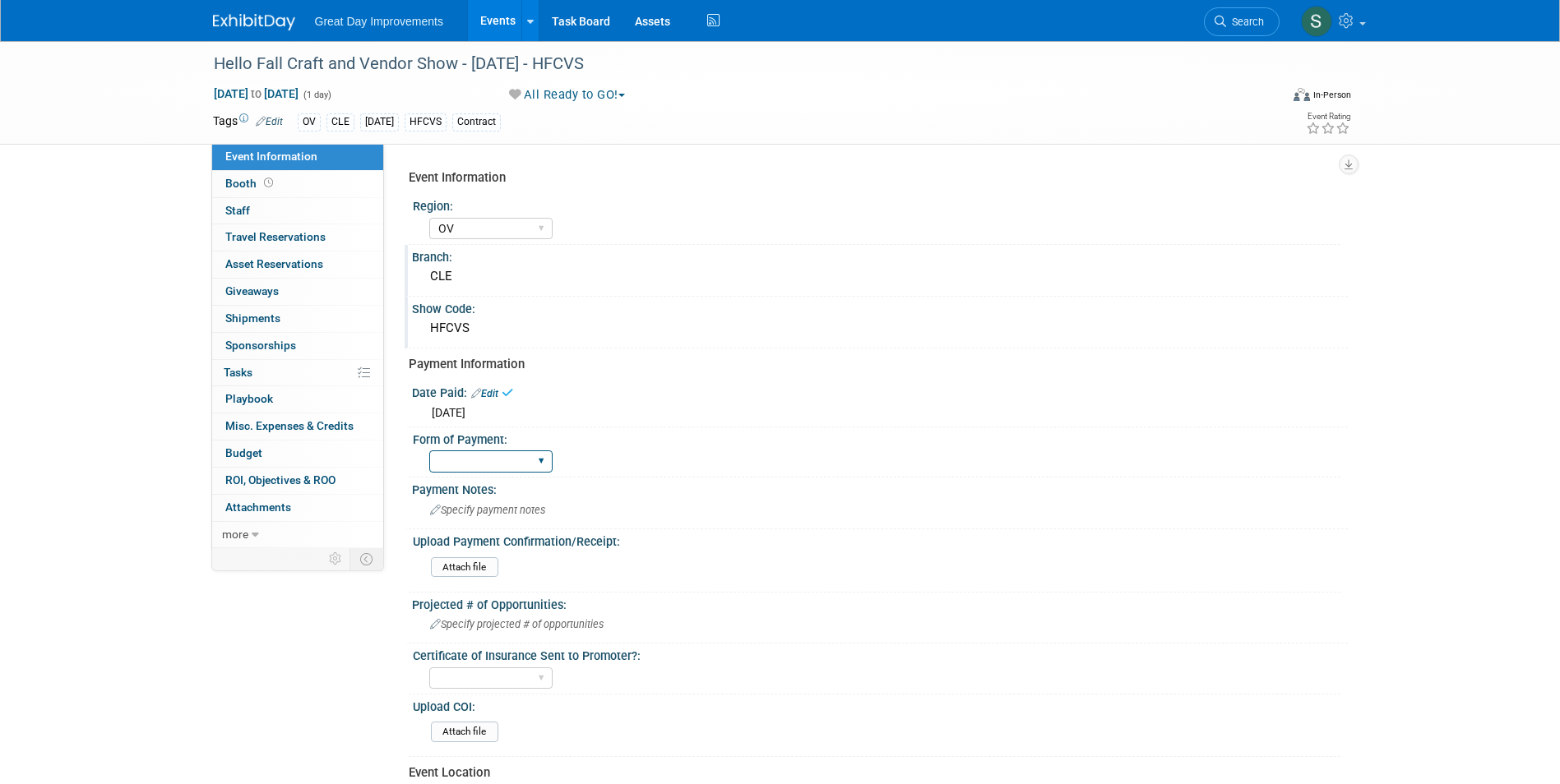
click at [459, 463] on select "Paid via CC Check Requested Pay at the Gate Other" at bounding box center [491, 461] width 123 height 22
select select "Paid via CC"
click at [430, 450] on select "Paid via CC Check Requested Pay at the Gate Other" at bounding box center [491, 461] width 123 height 22
click at [495, 501] on div "Specify payment notes" at bounding box center [879, 510] width 911 height 26
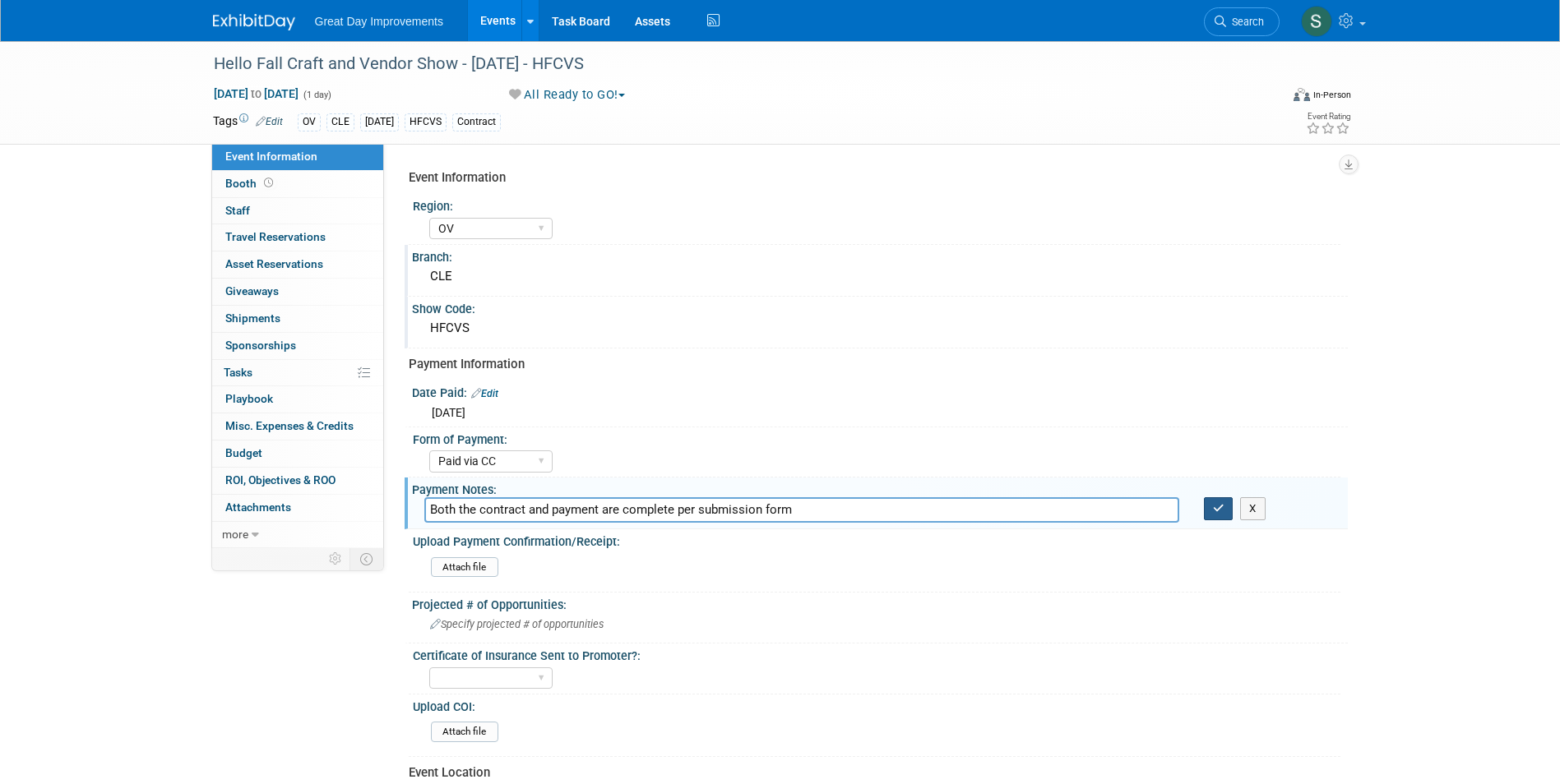
type input "Both the contract and payment are complete per submission form"
click at [1205, 514] on button "button" at bounding box center [1219, 509] width 29 height 23
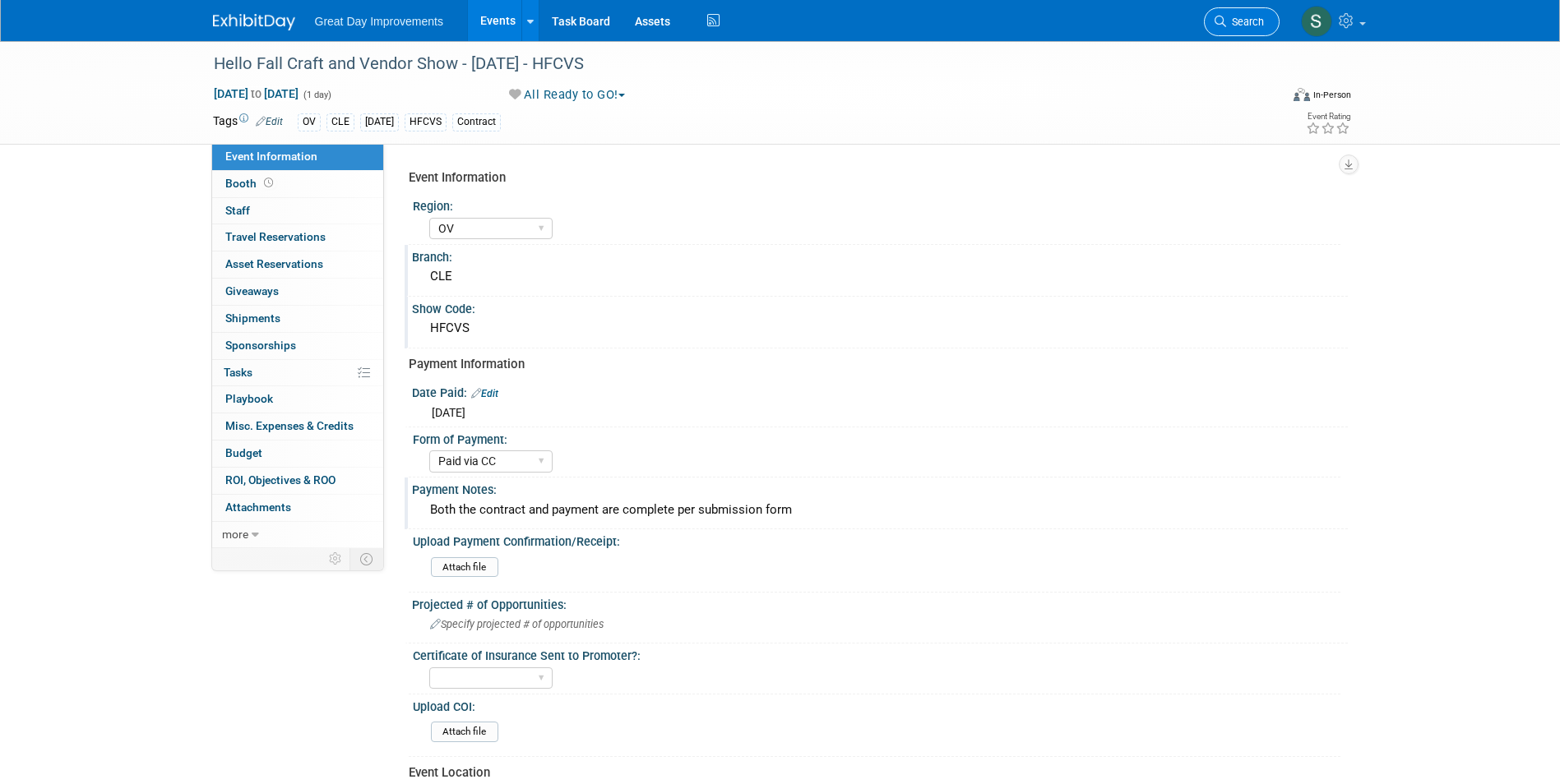
click at [1246, 27] on span "Search" at bounding box center [1245, 21] width 38 height 12
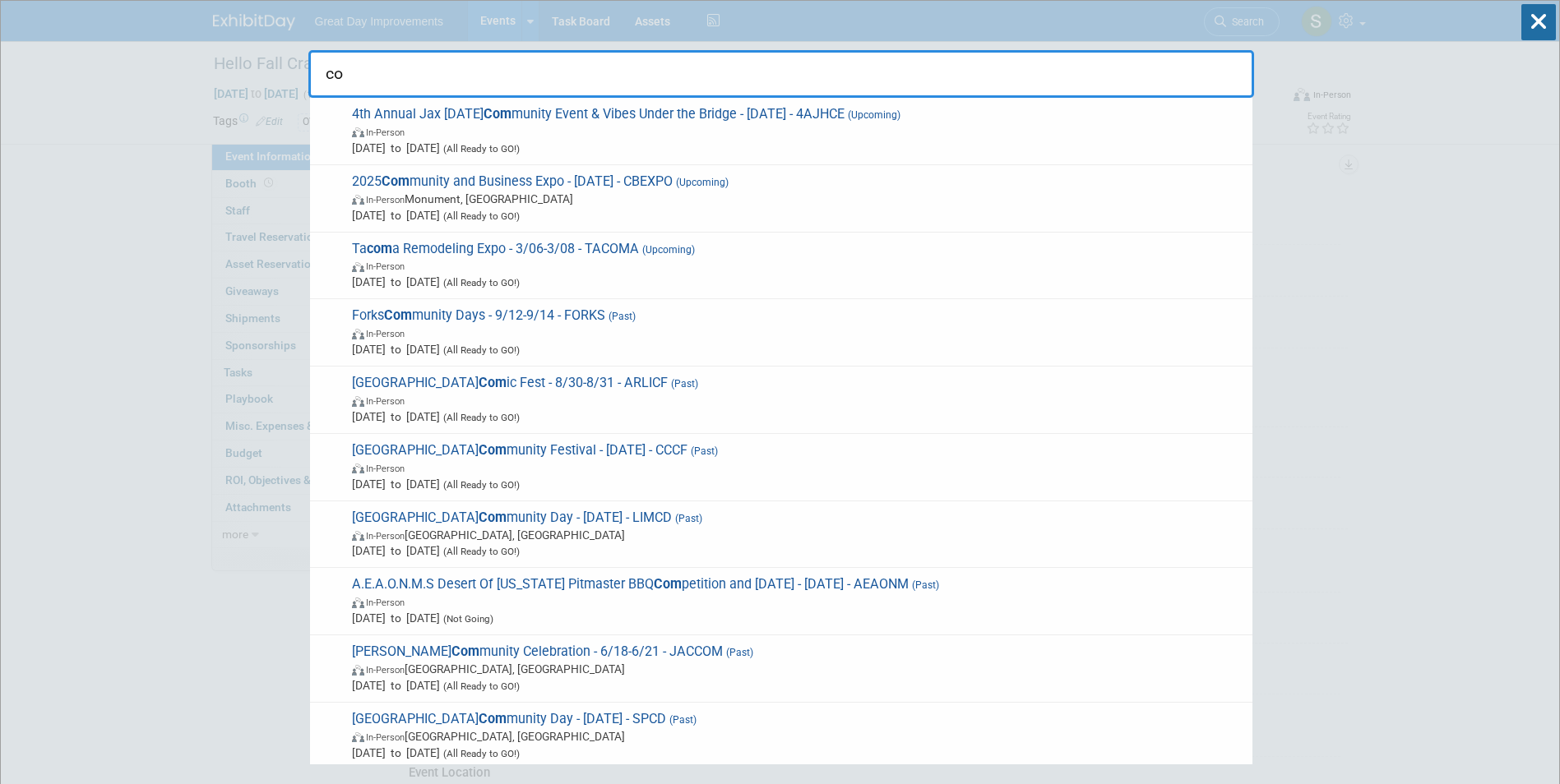
type input "c"
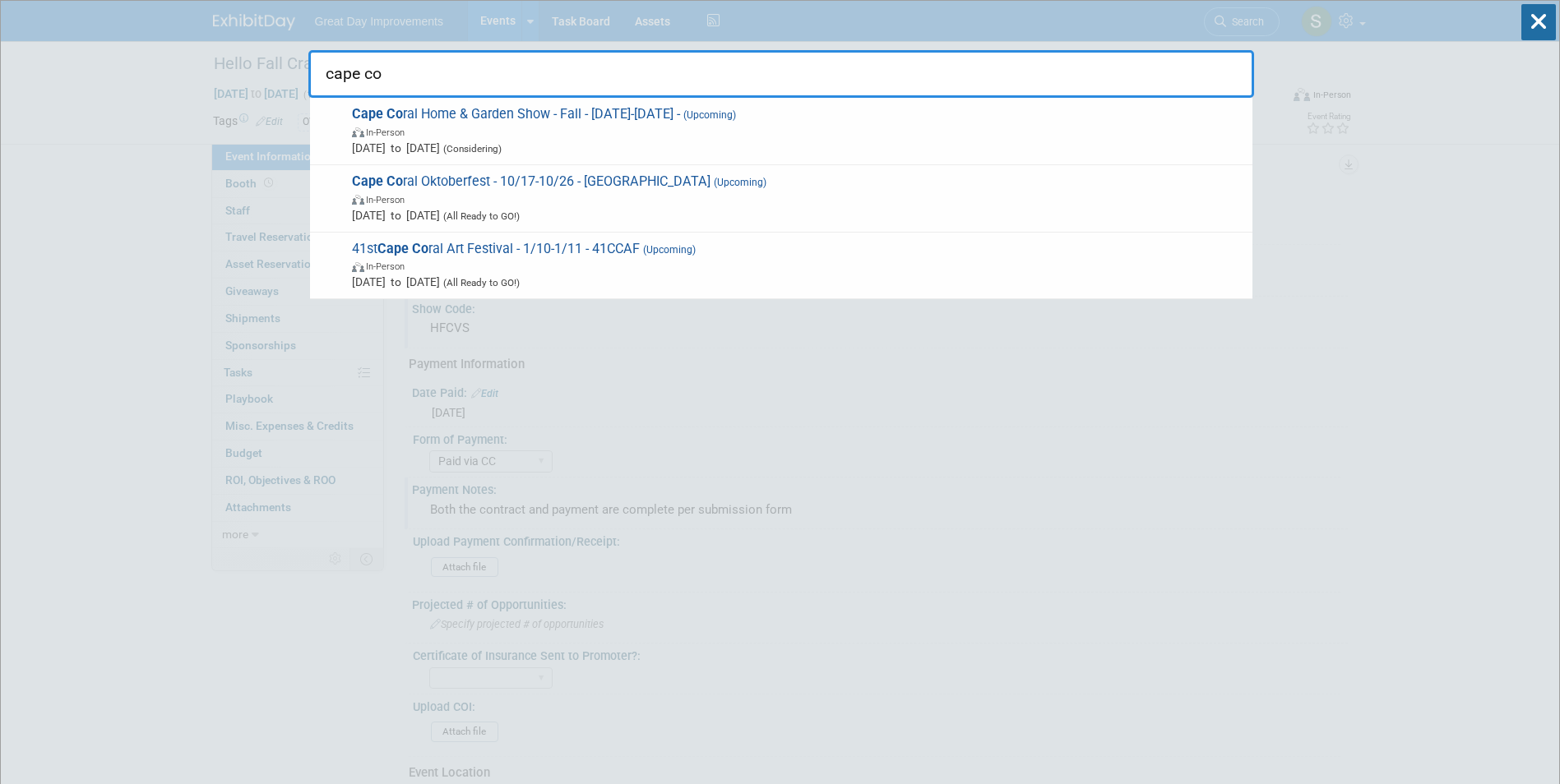
type input "cape cor"
drag, startPoint x: 407, startPoint y: 82, endPoint x: 246, endPoint y: 82, distance: 161.0
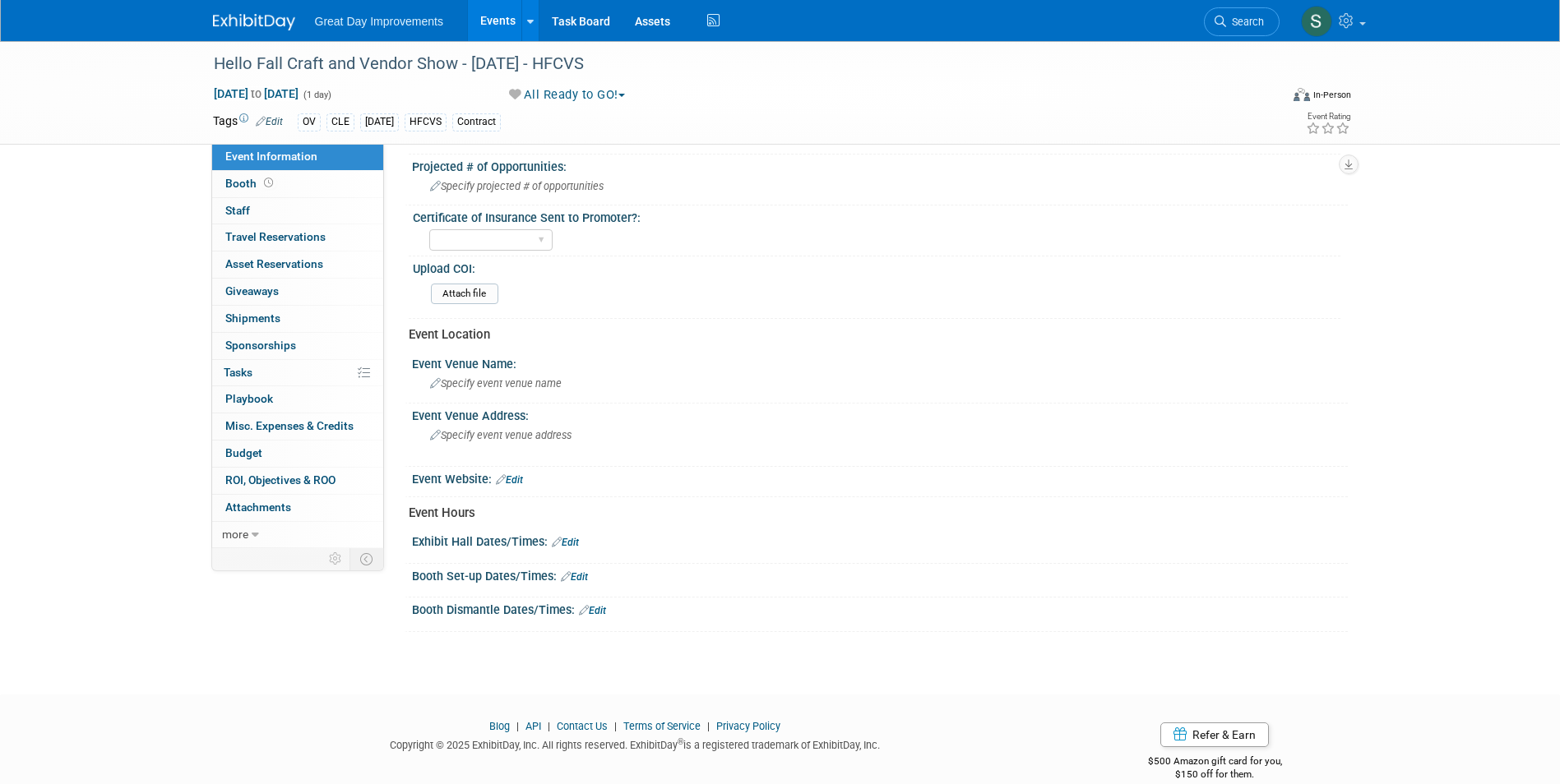
scroll to position [463, 0]
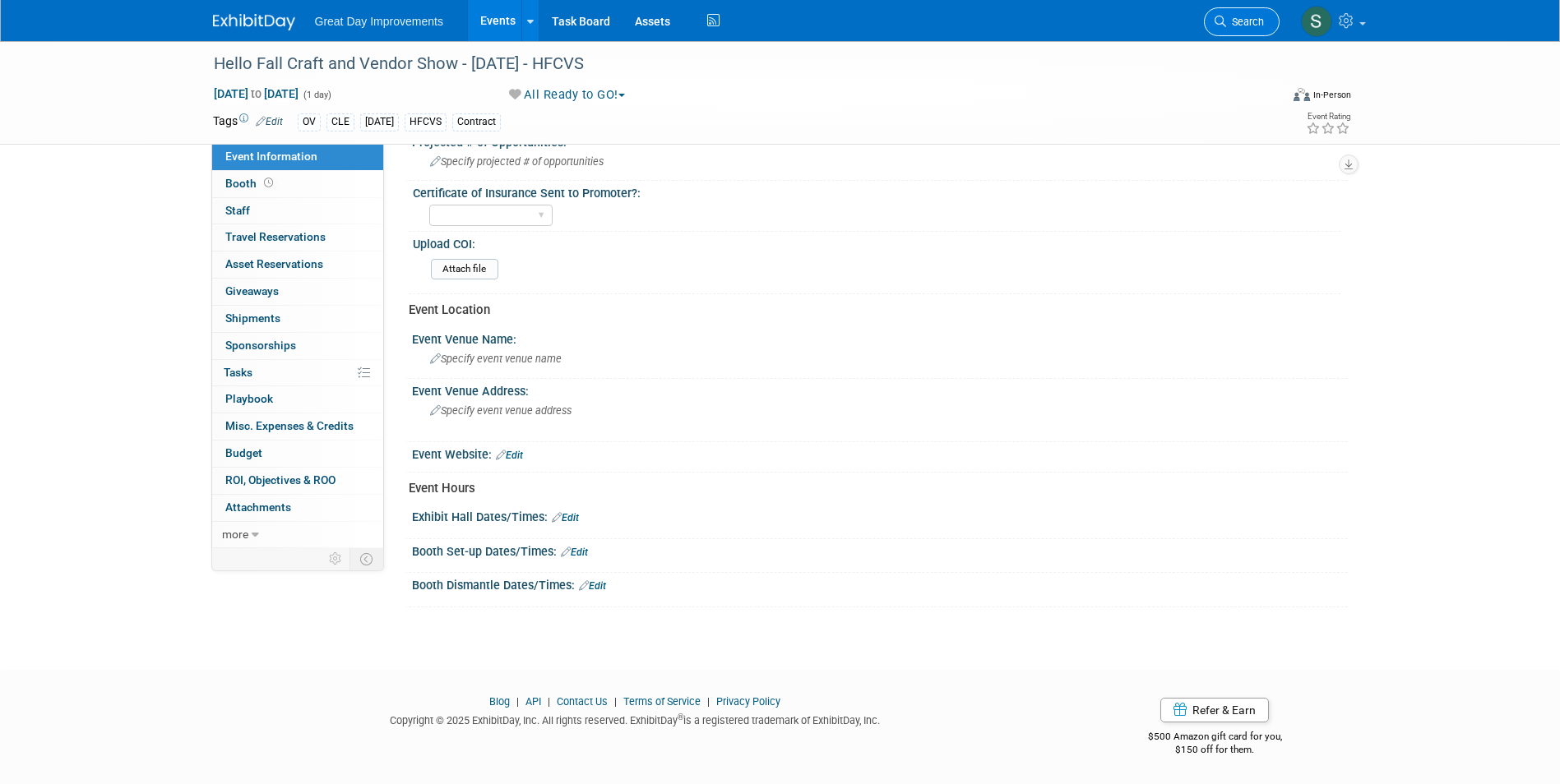
click at [1257, 17] on span "Search" at bounding box center [1245, 21] width 38 height 12
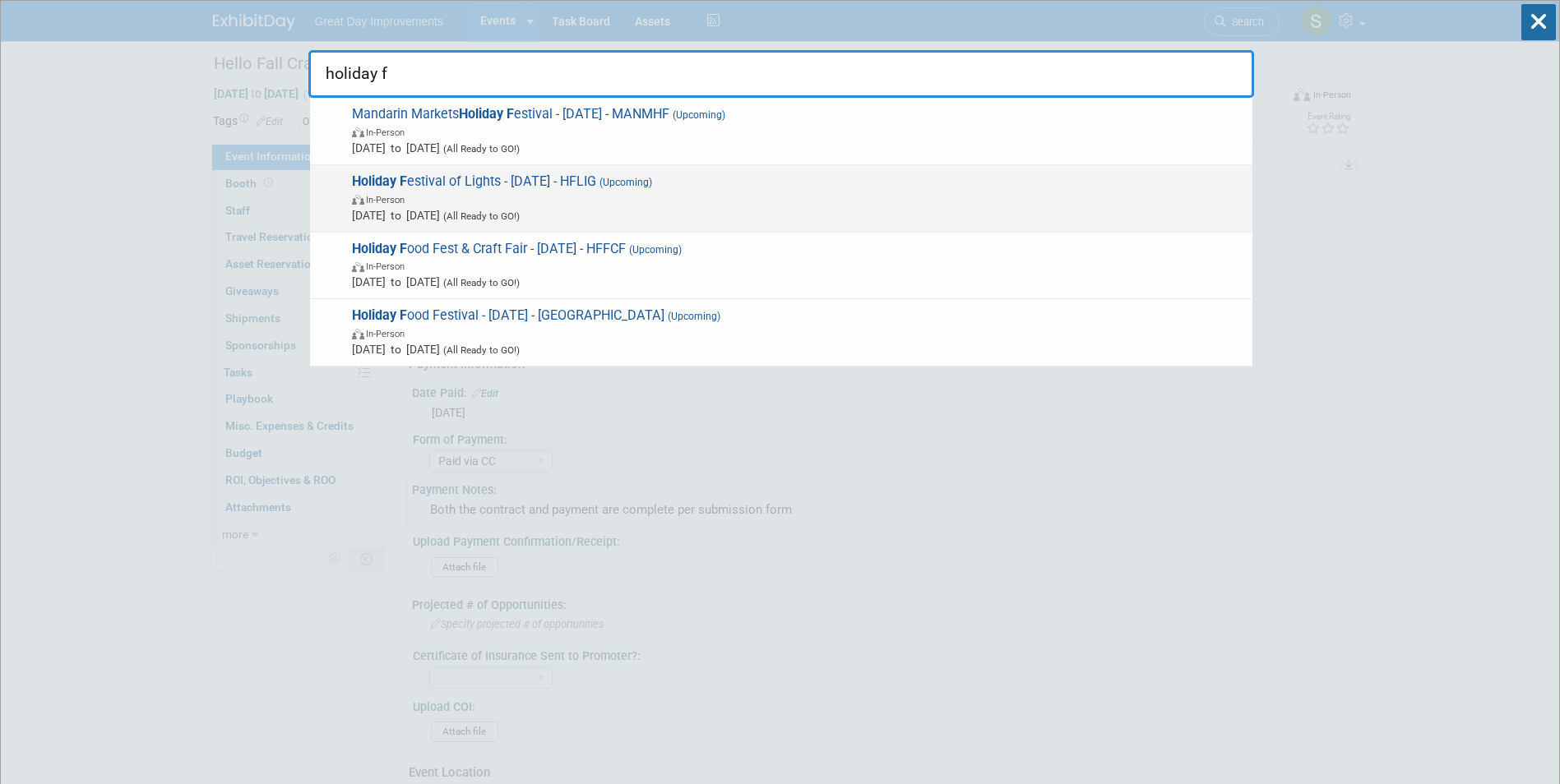
type input "holiday f"
click at [723, 189] on span "Holiday F estival of Lights - 12/6/25 - HFLIG (Upcoming) In-Person Dec 6, 2025 …" at bounding box center [796, 198] width 897 height 50
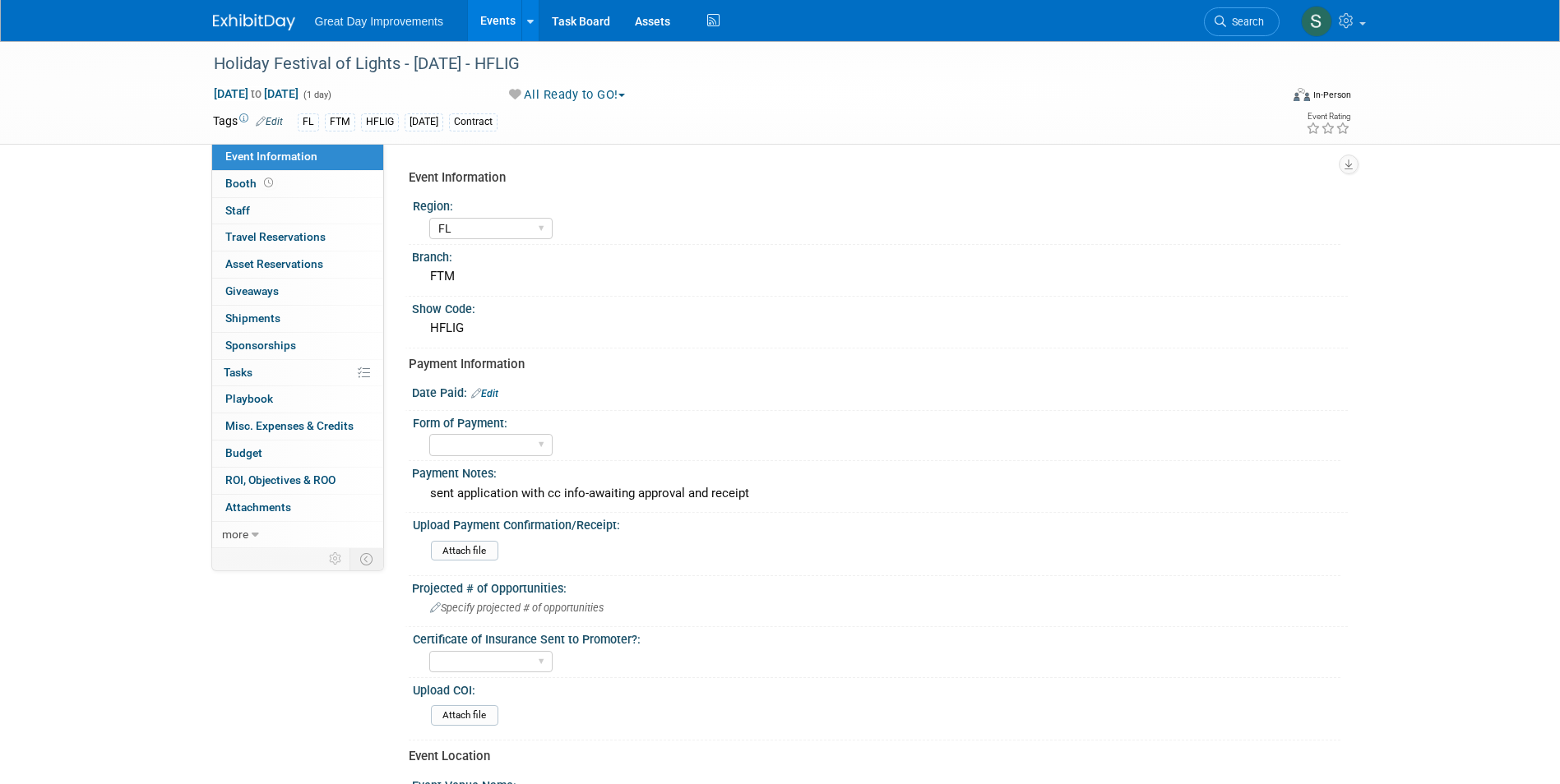
select select "FL"
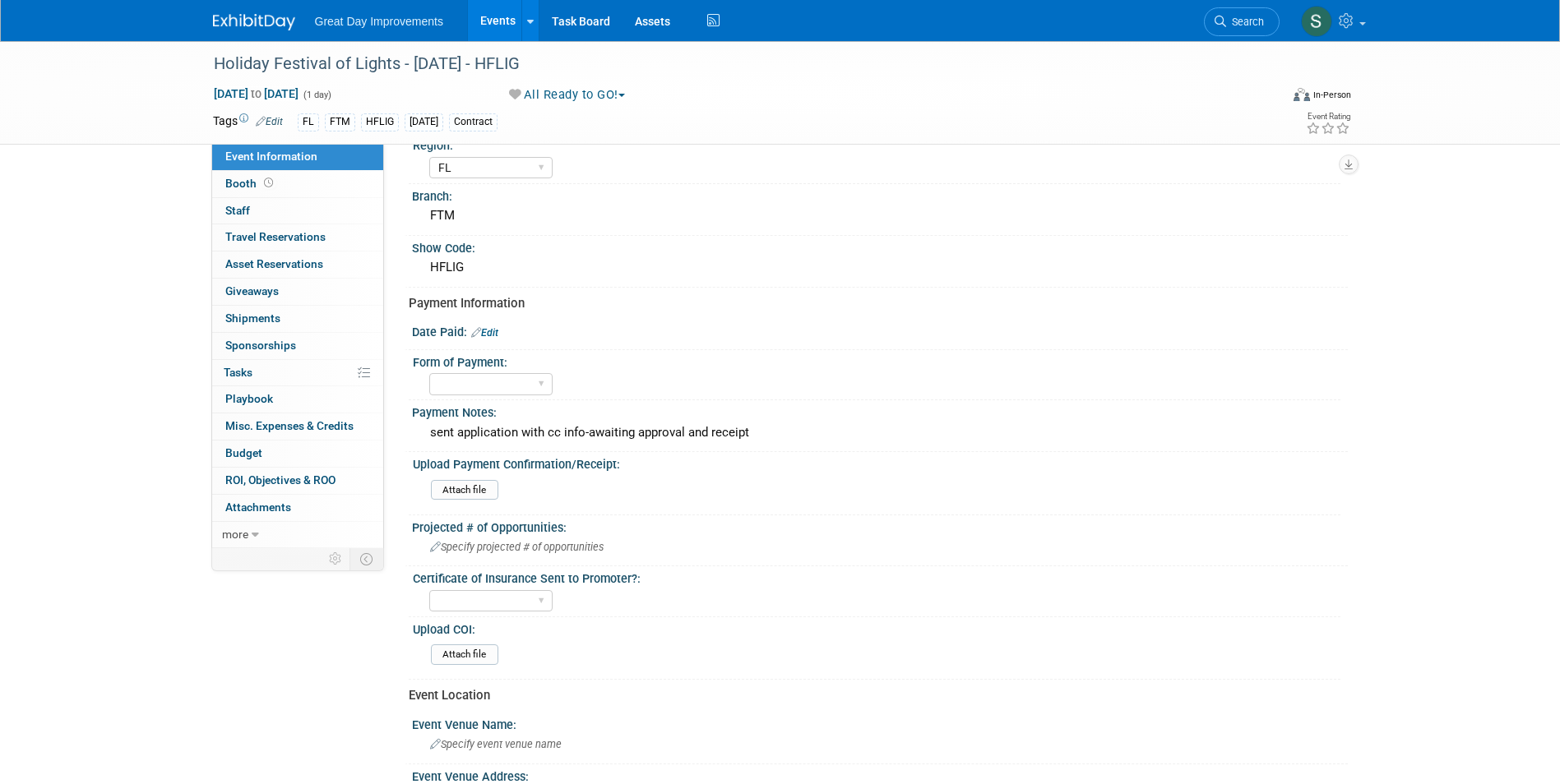
scroll to position [164, 0]
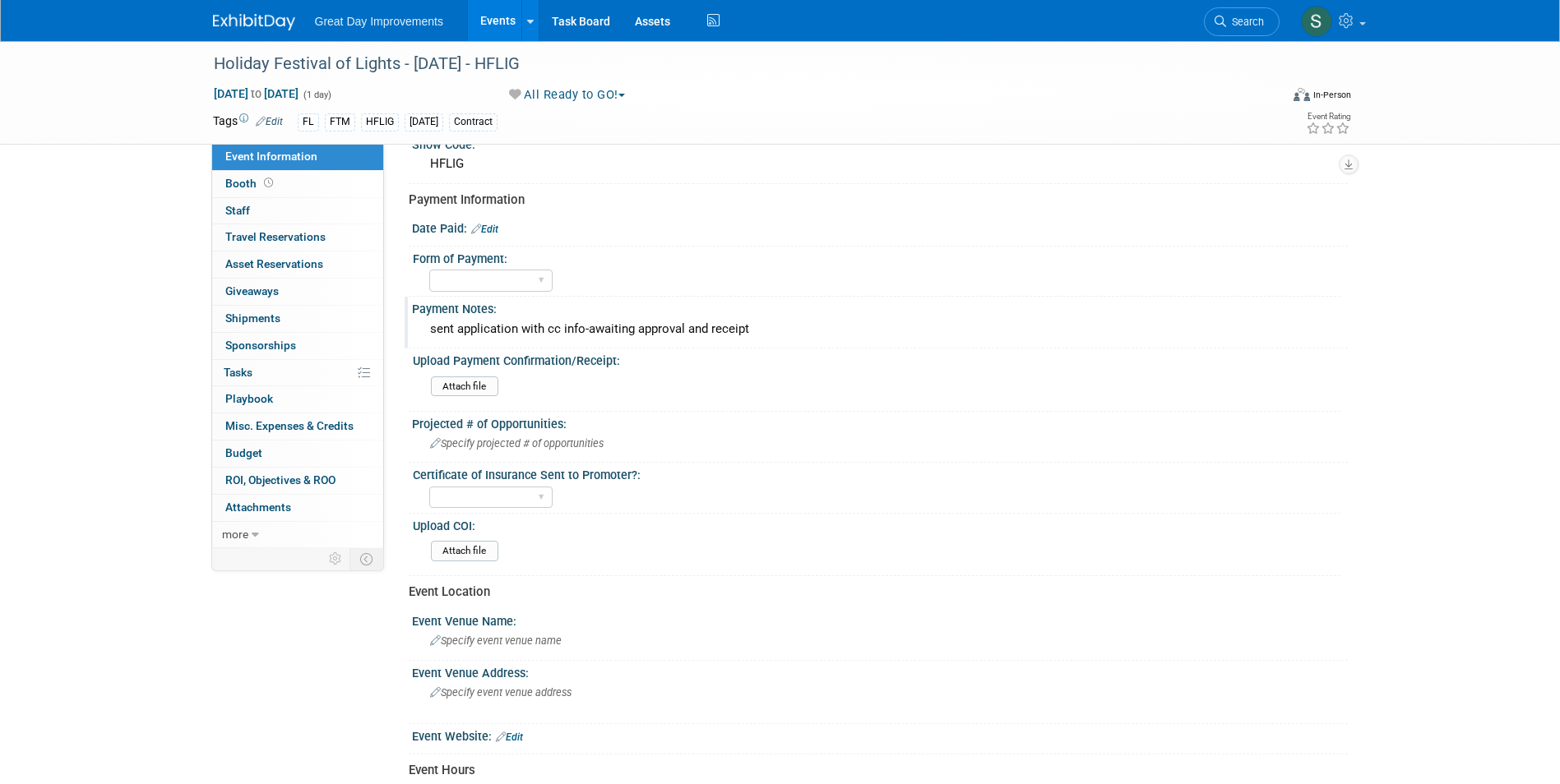
click at [661, 322] on div "sent application with cc info-awaiting approval and receipt" at bounding box center [879, 329] width 911 height 26
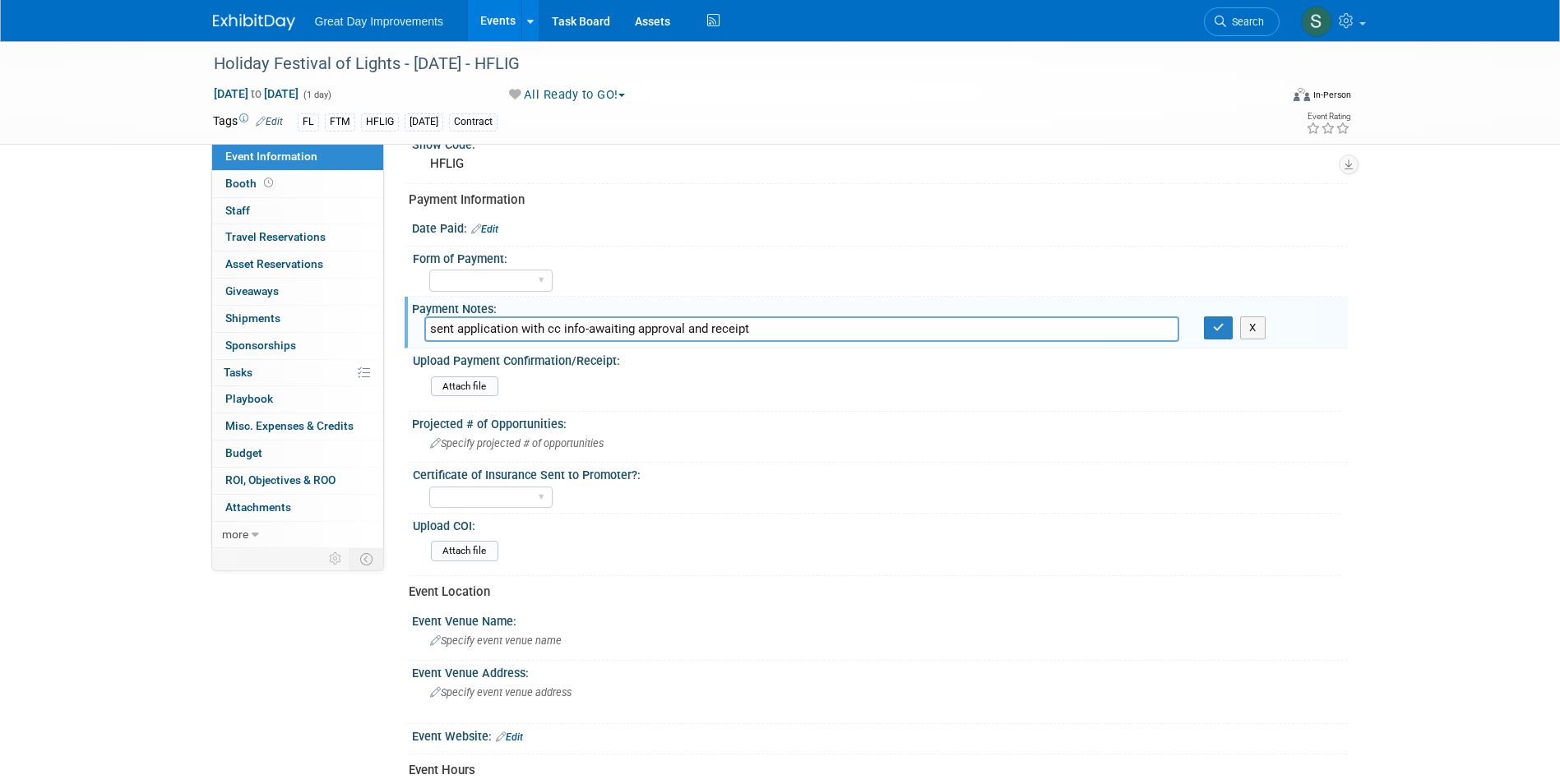
click at [499, 230] on link "Edit" at bounding box center [485, 229] width 28 height 11
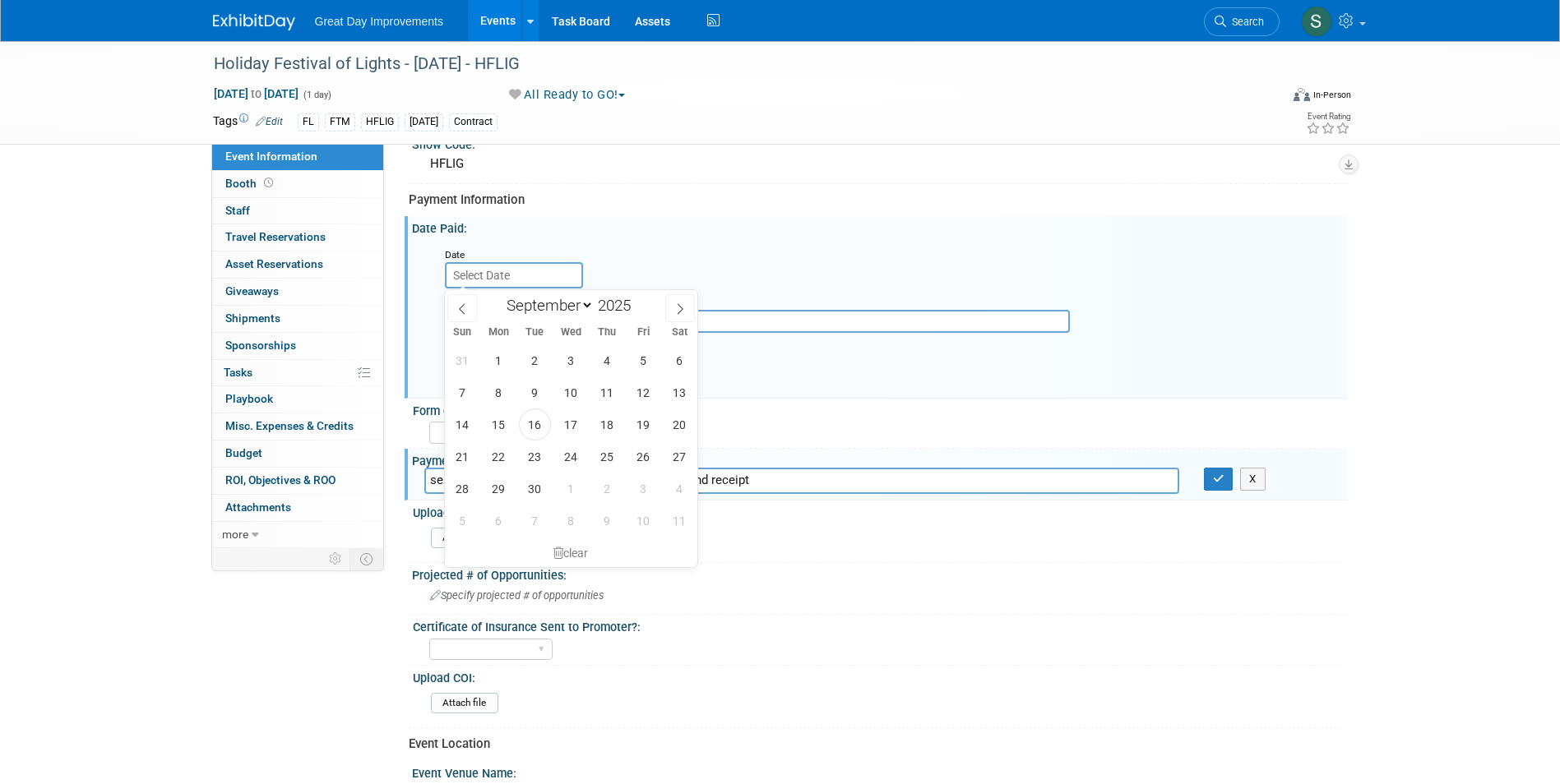
click at [510, 276] on input "text" at bounding box center [514, 276] width 138 height 27
click at [540, 417] on span "16" at bounding box center [535, 425] width 32 height 32
type input "[DATE]"
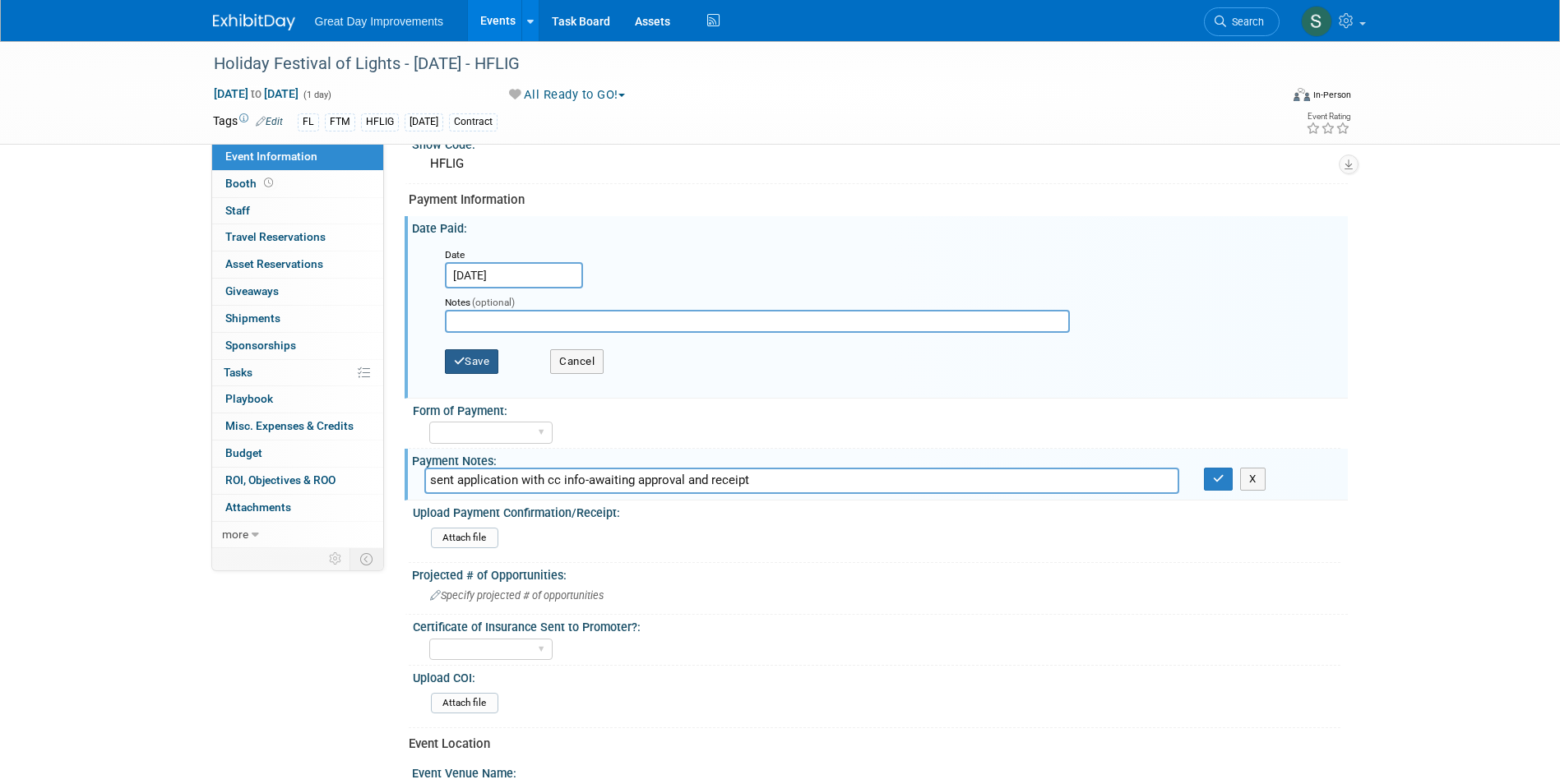
click at [493, 356] on button "Save" at bounding box center [471, 362] width 54 height 25
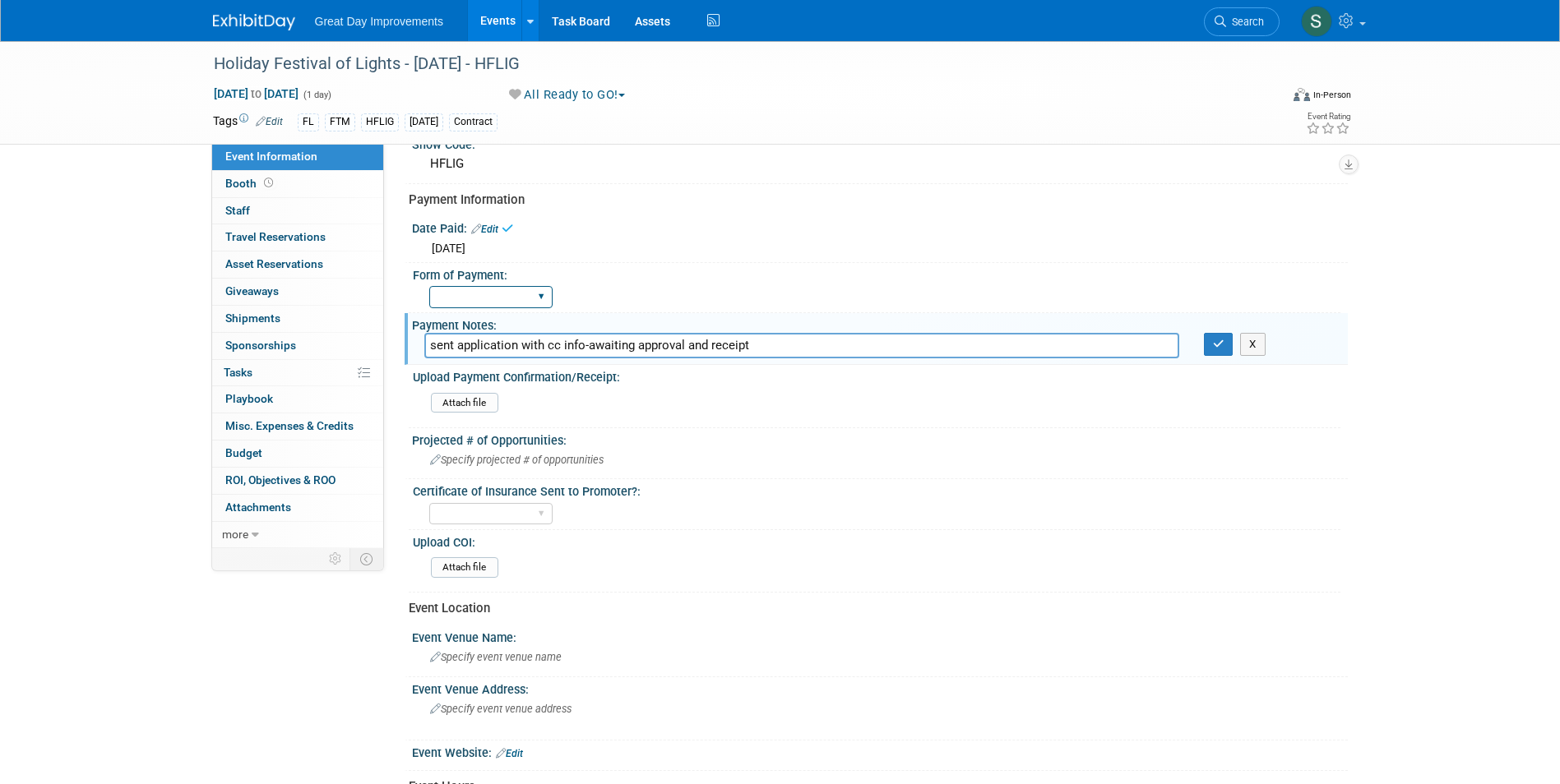
click at [476, 294] on select "Paid via CC Check Requested Pay at the Gate Other" at bounding box center [491, 297] width 123 height 22
select select "Paid via CC"
click at [430, 286] on select "Paid via CC Check Requested Pay at the Gate Other" at bounding box center [491, 297] width 123 height 22
click at [681, 336] on input "sent application with cc info-awaiting approval and receipt" at bounding box center [801, 345] width 755 height 26
drag, startPoint x: 710, startPoint y: 345, endPoint x: 296, endPoint y: 373, distance: 414.9
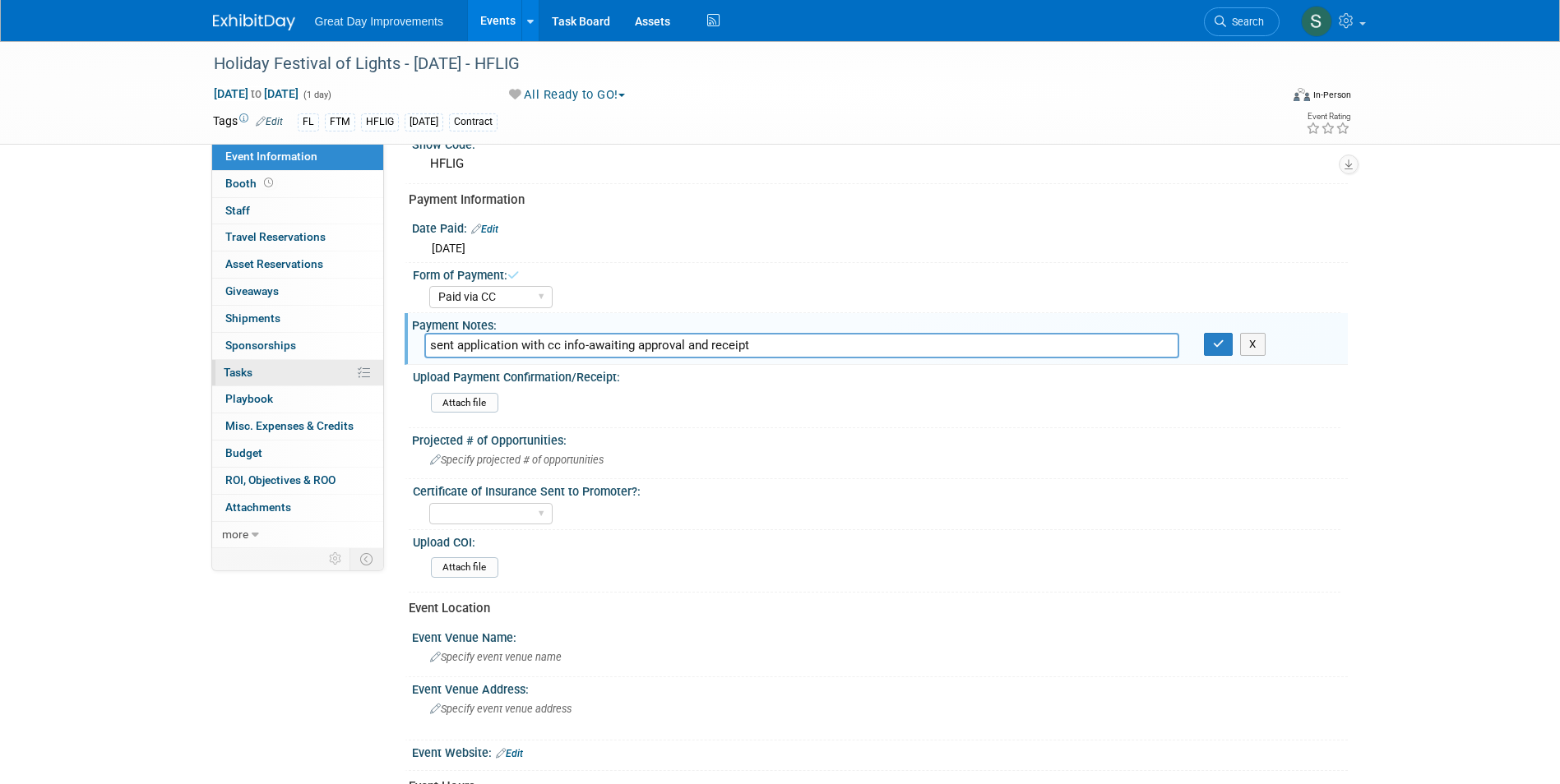
click at [296, 373] on div "Event Information Event Info Booth Booth 0 Staff 0 Staff 0 Travel Reservations …" at bounding box center [780, 392] width 1160 height 1030
type input "p"
click at [1213, 342] on icon "button" at bounding box center [1219, 343] width 11 height 10
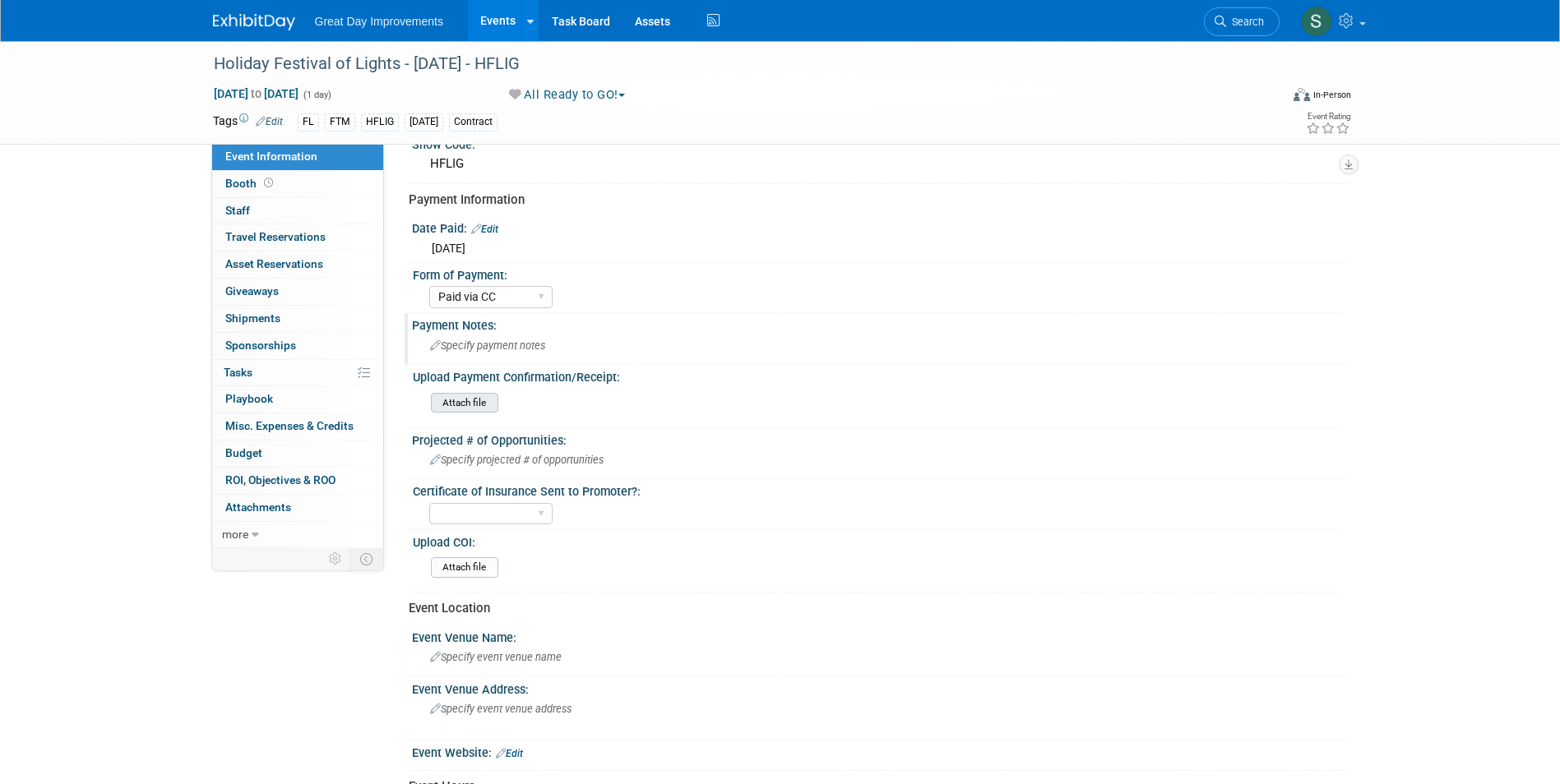
click at [460, 395] on input "file" at bounding box center [386, 403] width 224 height 19
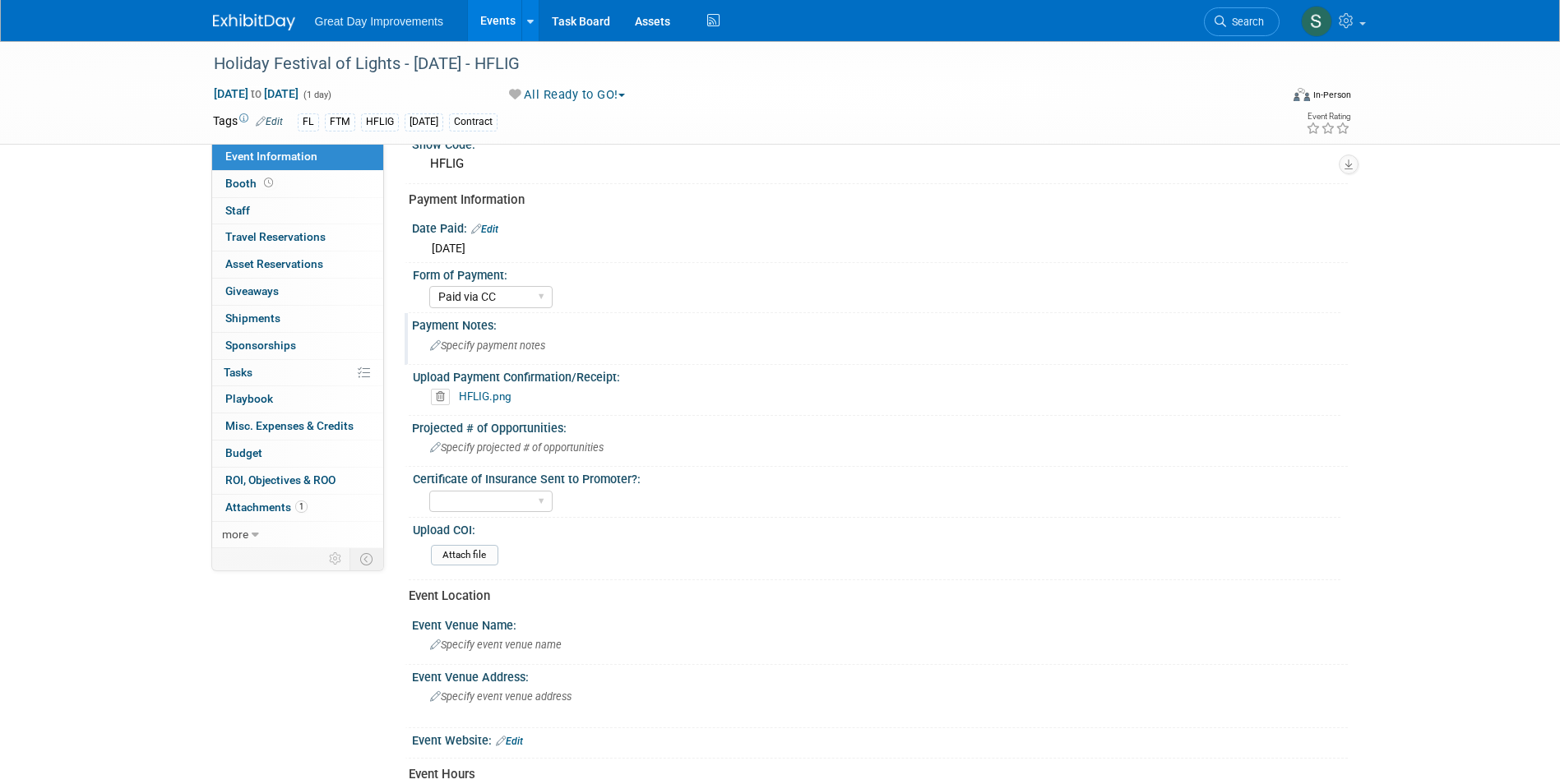
click at [248, 11] on link at bounding box center [265, 14] width 102 height 13
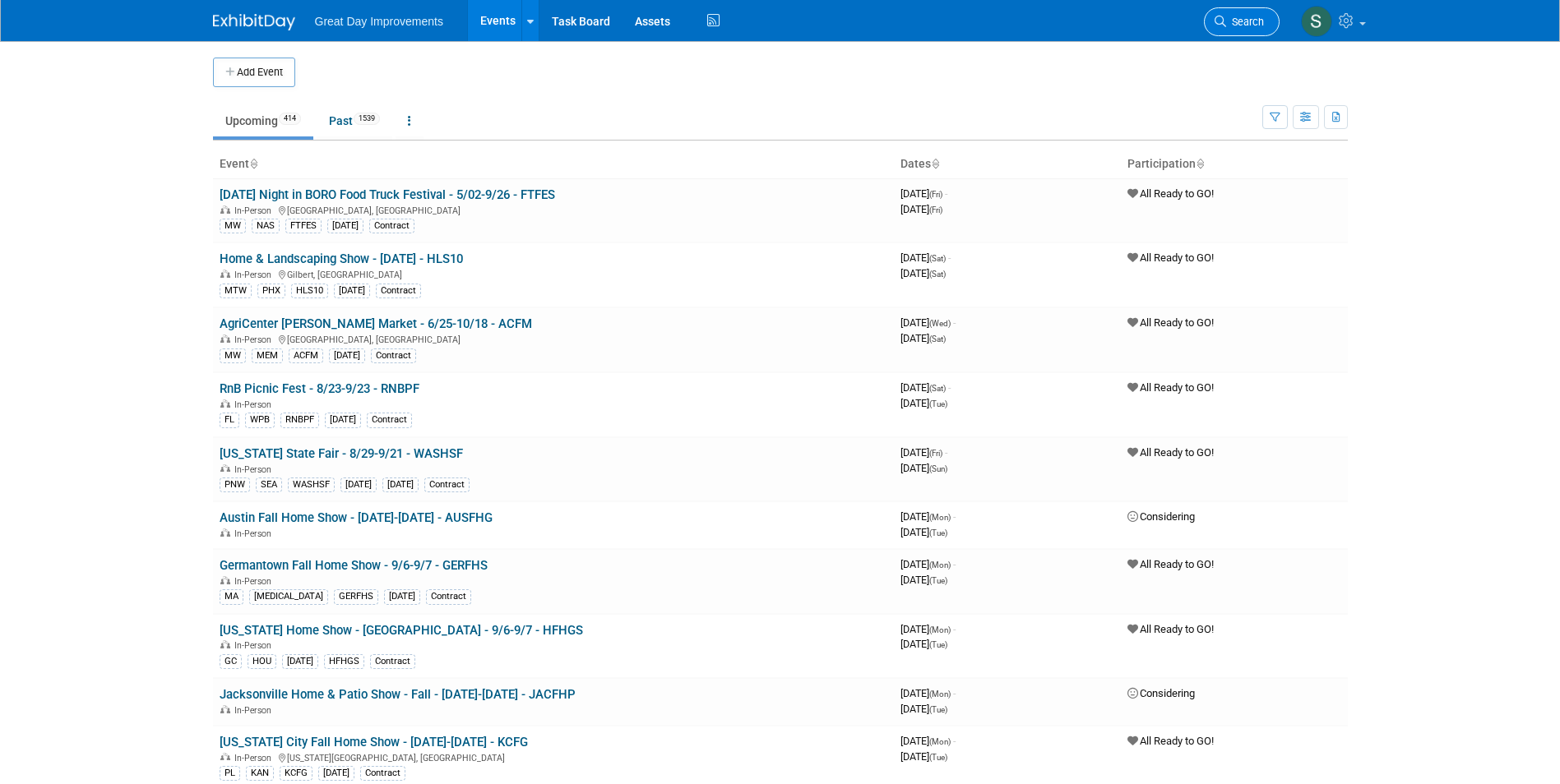
click at [1234, 34] on link "Search" at bounding box center [1242, 22] width 76 height 28
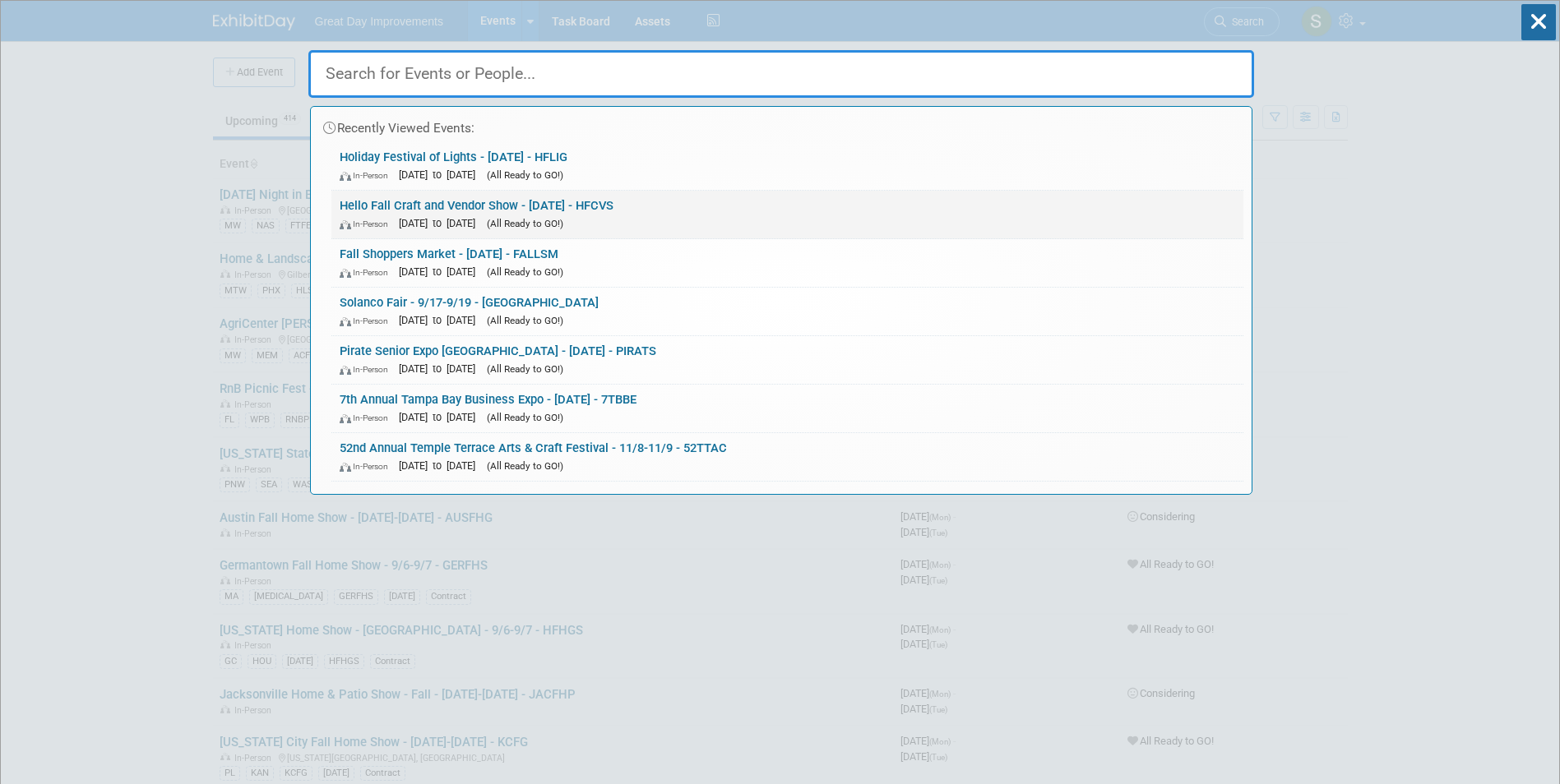
click at [808, 200] on link "Hello Fall Craft and Vendor Show - 9/20/25 - HFCVS In-Person Sep 20, 2025 to Se…" at bounding box center [787, 214] width 912 height 47
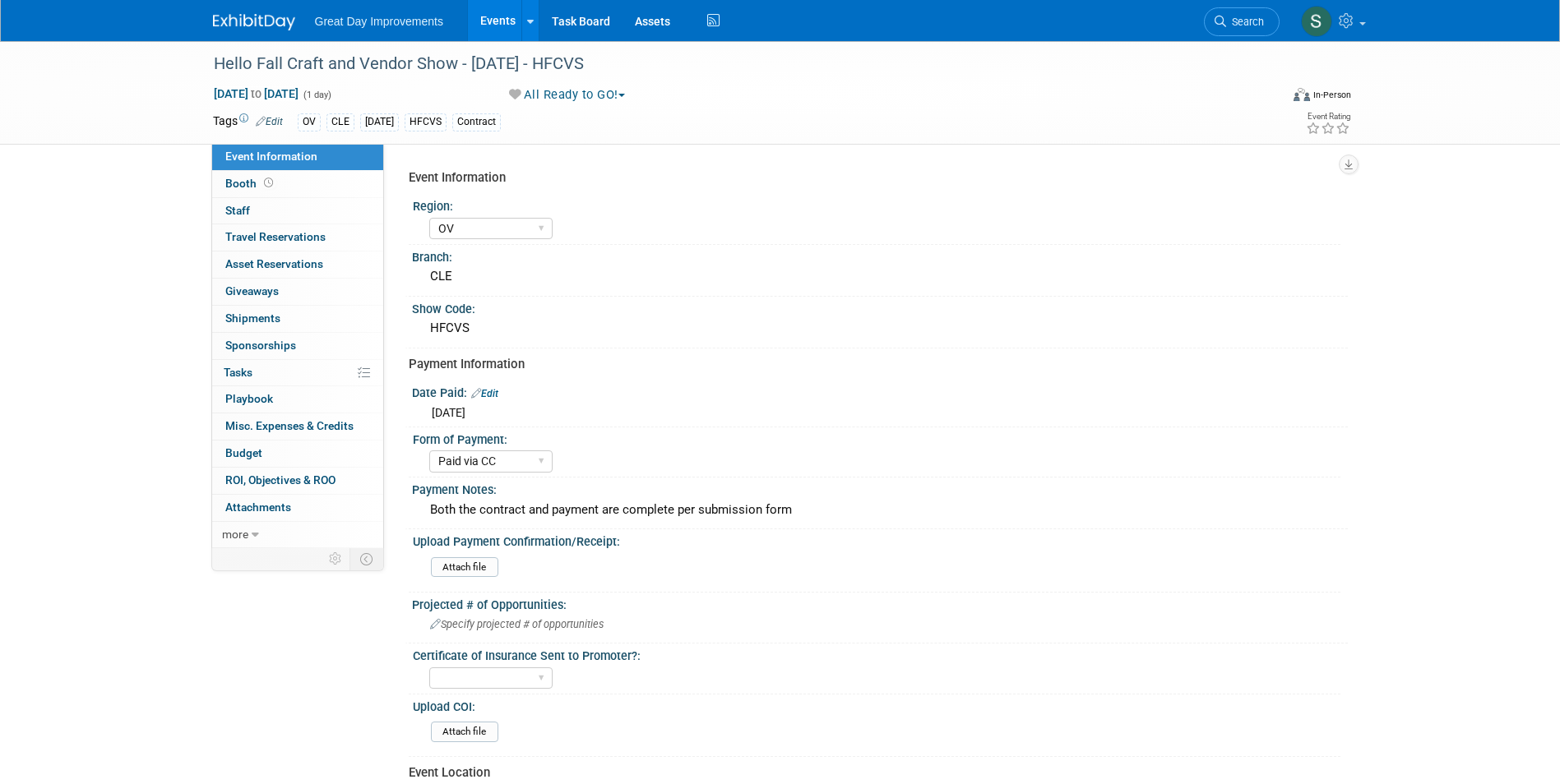
select select "OV"
select select "Paid via CC"
click at [1238, 33] on link "Search" at bounding box center [1242, 22] width 76 height 28
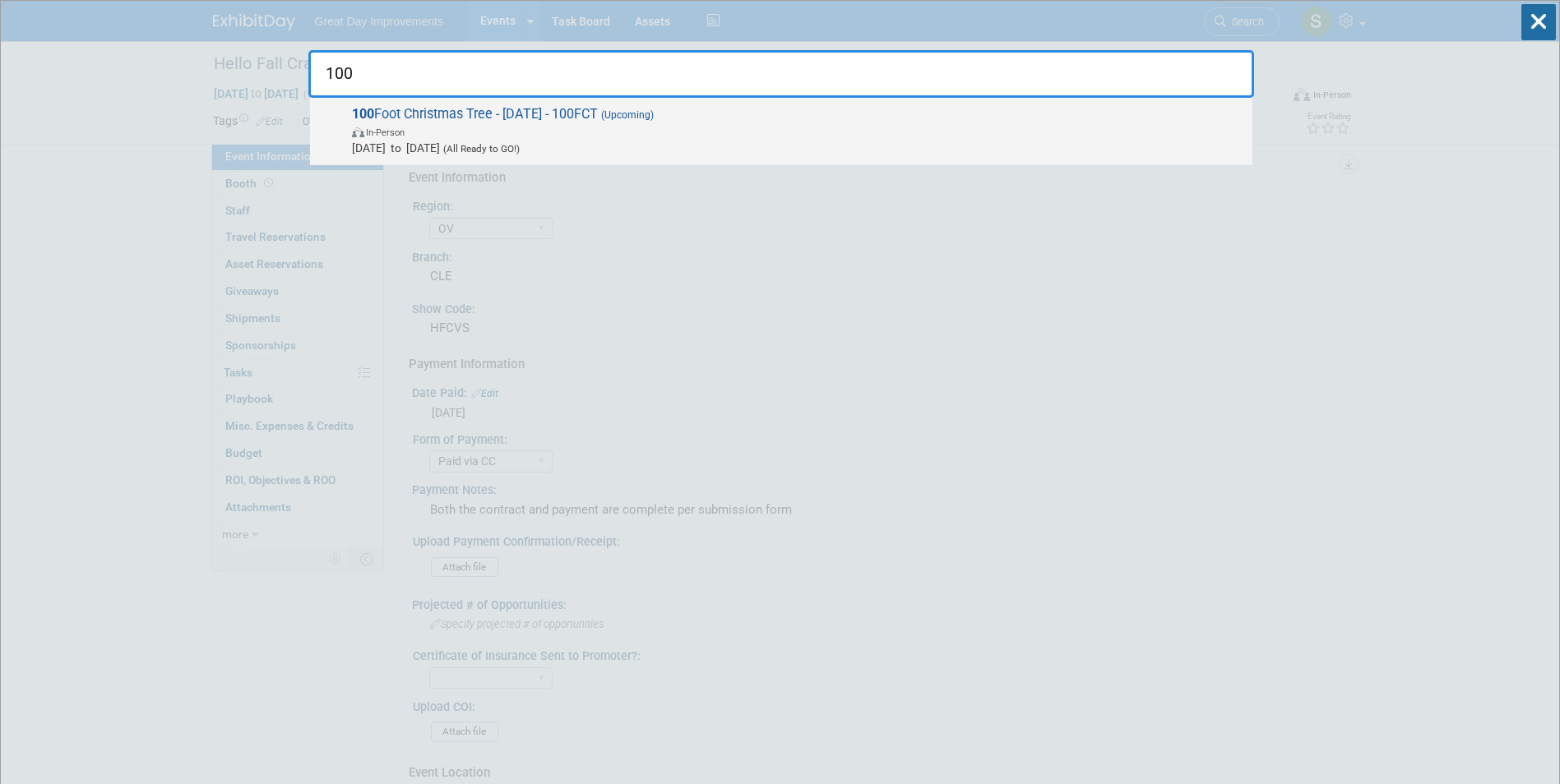
type input "100"
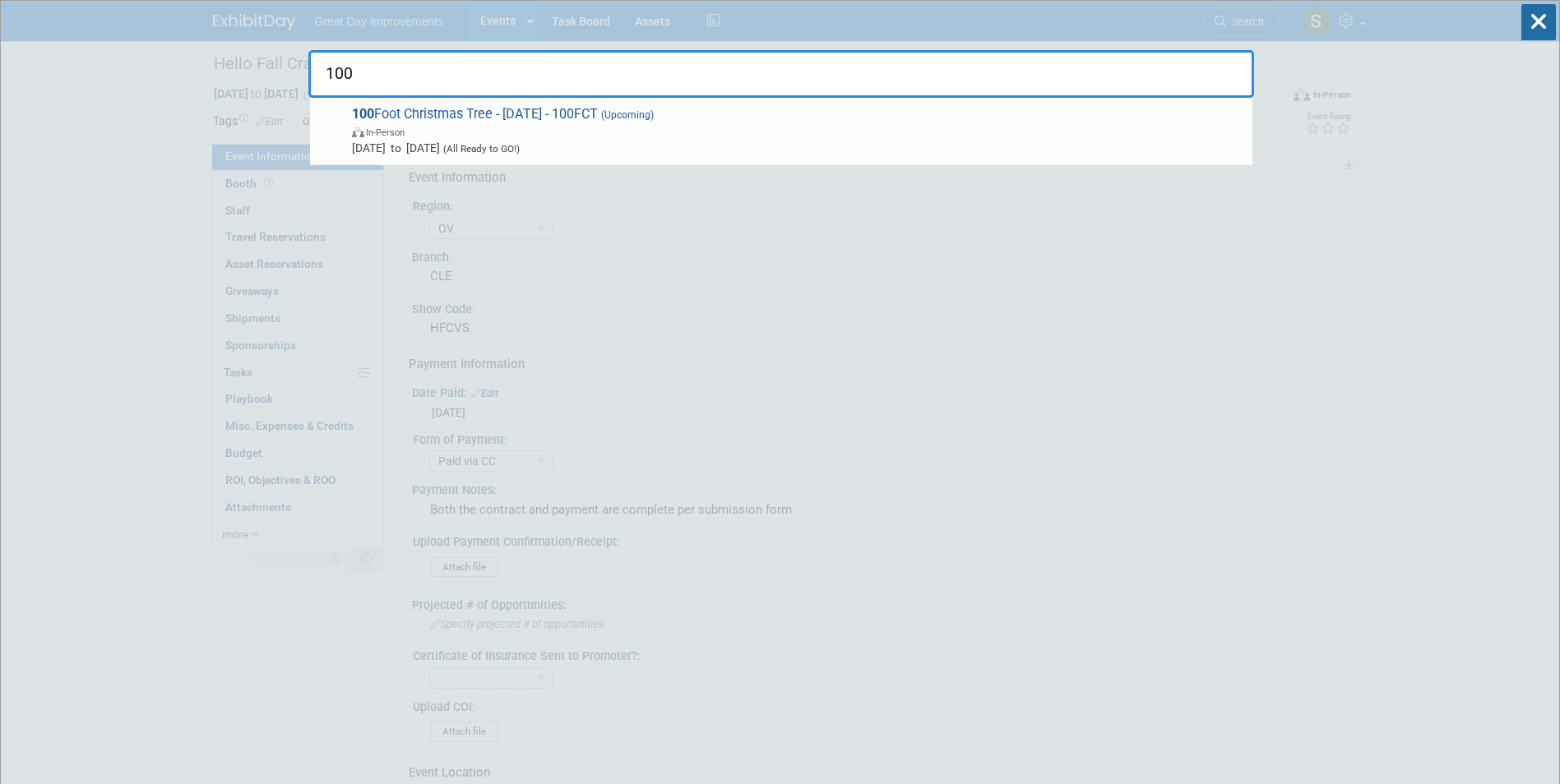
drag, startPoint x: 706, startPoint y: 103, endPoint x: 708, endPoint y: 117, distance: 14.1
click at [707, 107] on div "100 Foot Christmas Tree - [DATE] - 100FCT (Upcoming) In-Person [DATE] to [DATE]…" at bounding box center [781, 131] width 943 height 67
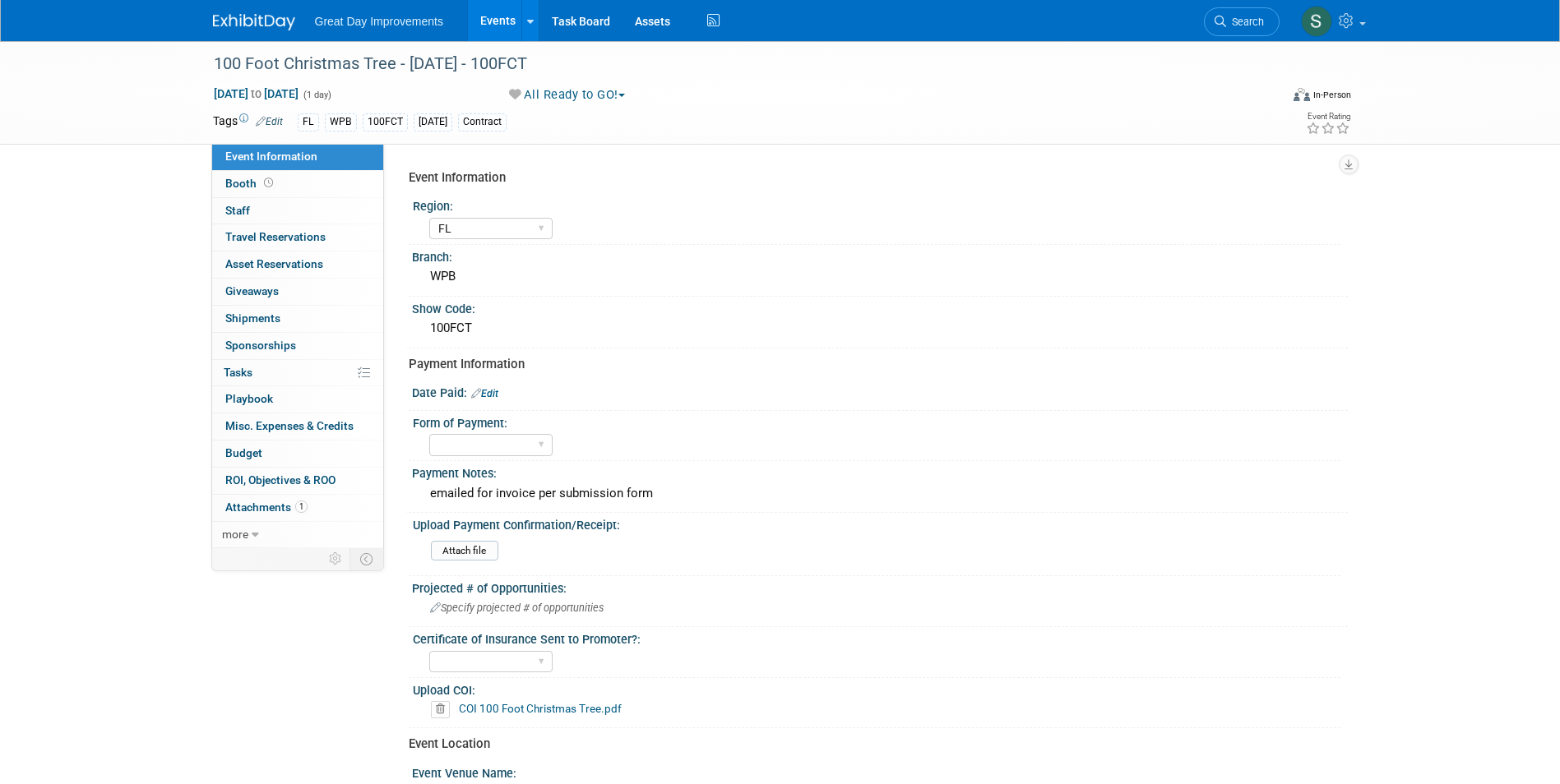
select select "FL"
click at [1238, 16] on span "Search" at bounding box center [1245, 21] width 38 height 12
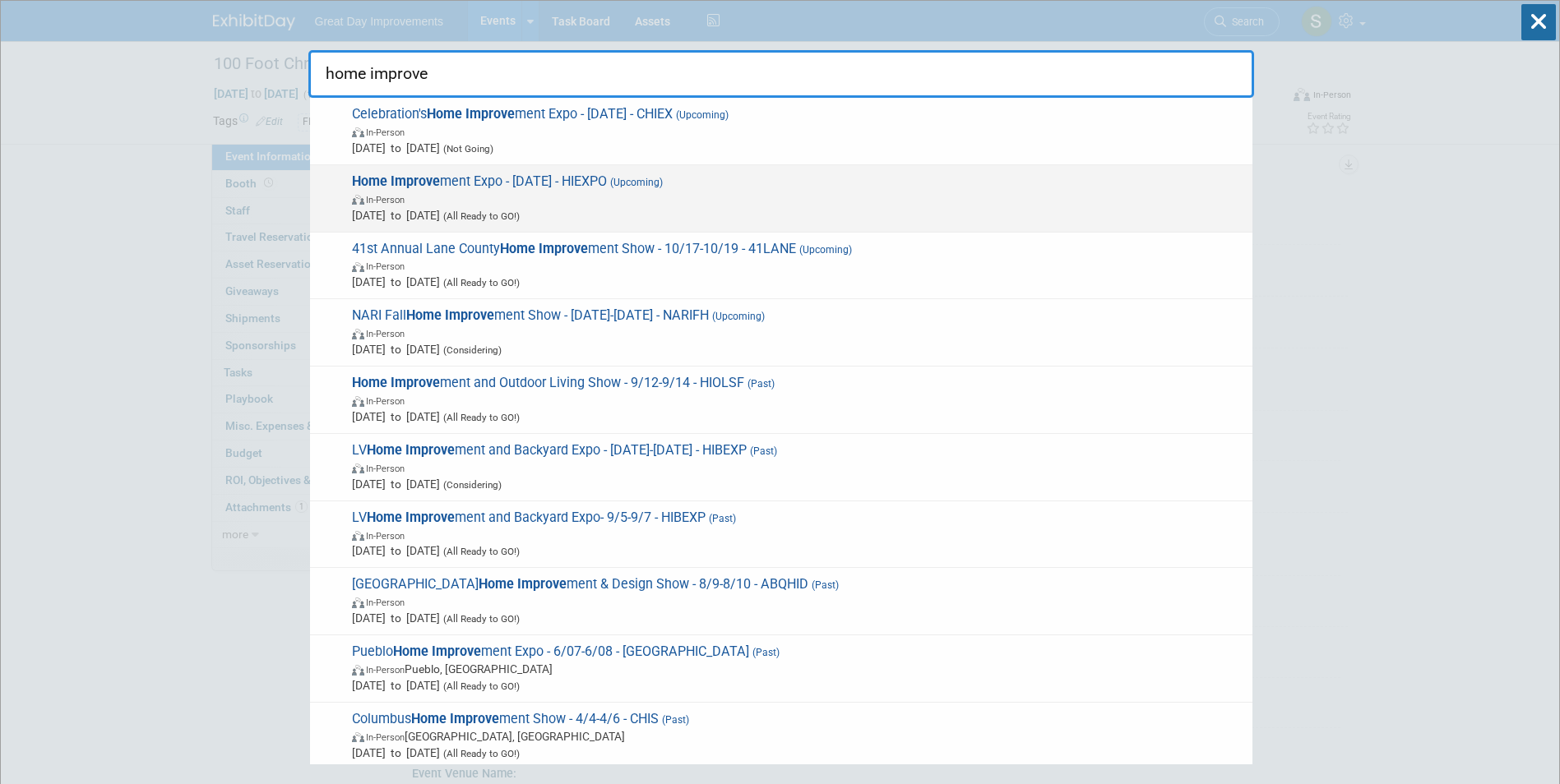
type input "home improve"
click at [846, 176] on span "Home Improve ment Expo - [DATE] - HIEXPO (Upcoming) In-Person [DATE] to [DATE] …" at bounding box center [796, 198] width 897 height 50
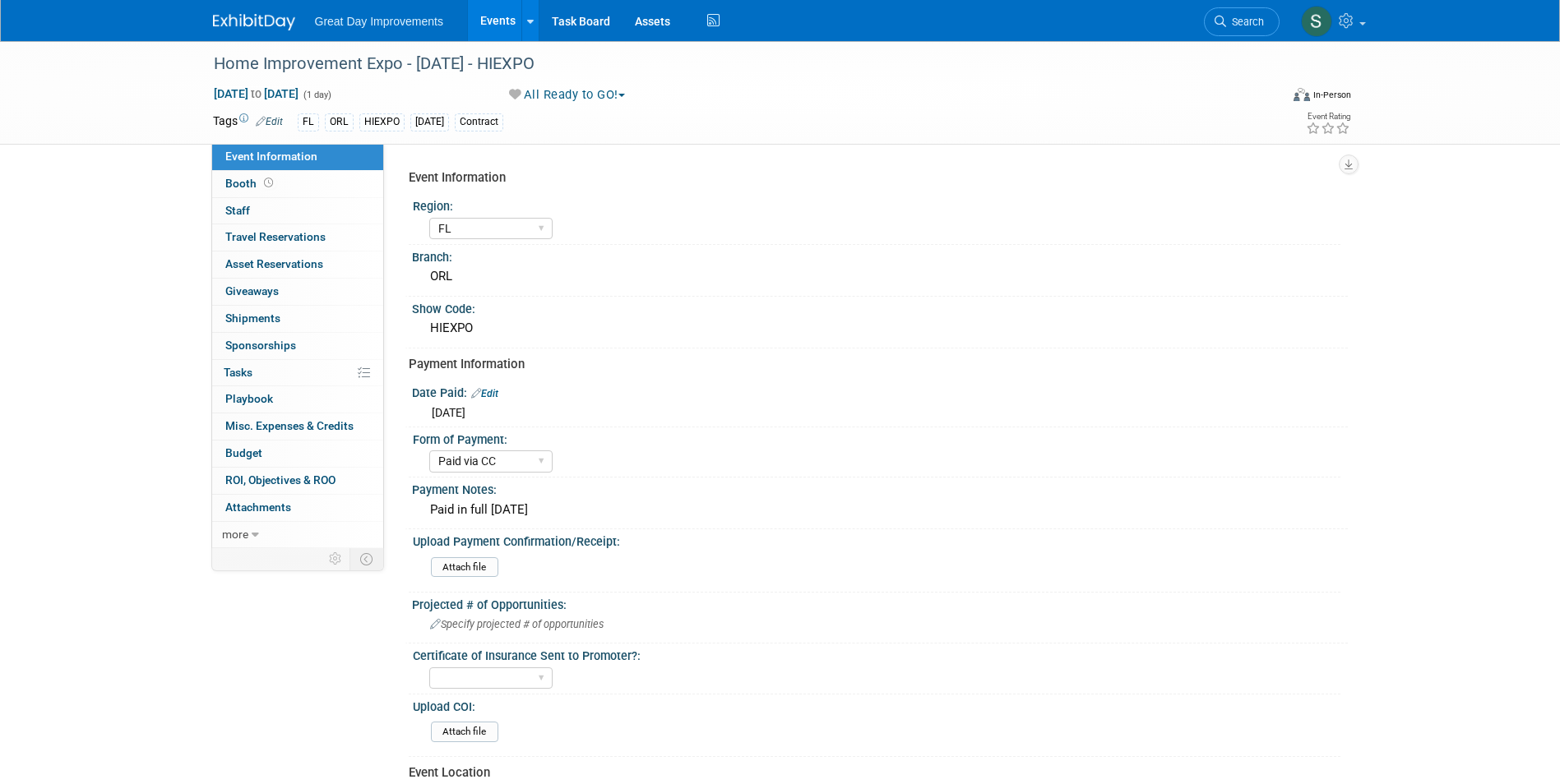
select select "FL"
select select "Paid via CC"
click at [1235, 15] on span "Search" at bounding box center [1245, 21] width 38 height 12
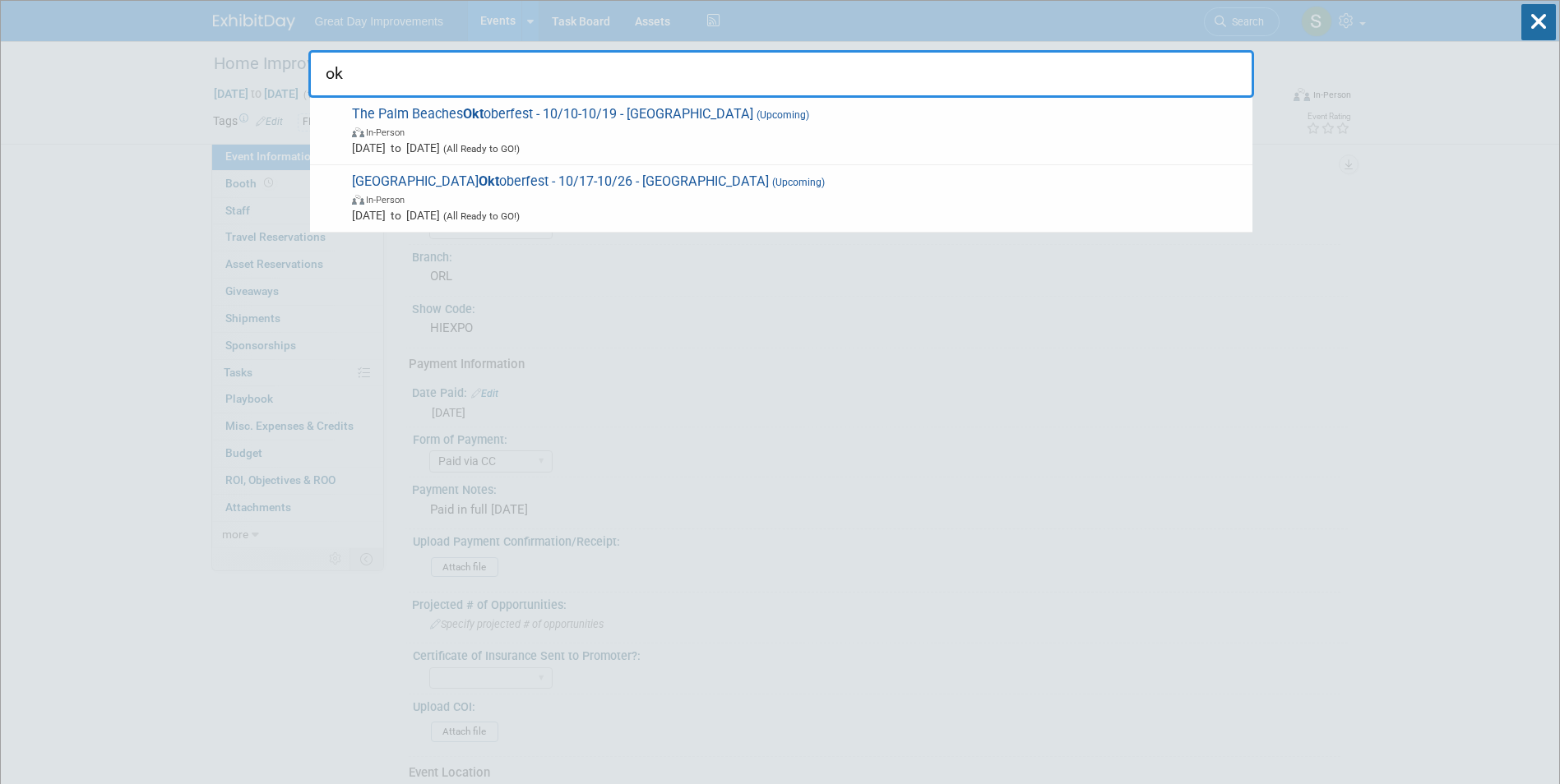
type input "o"
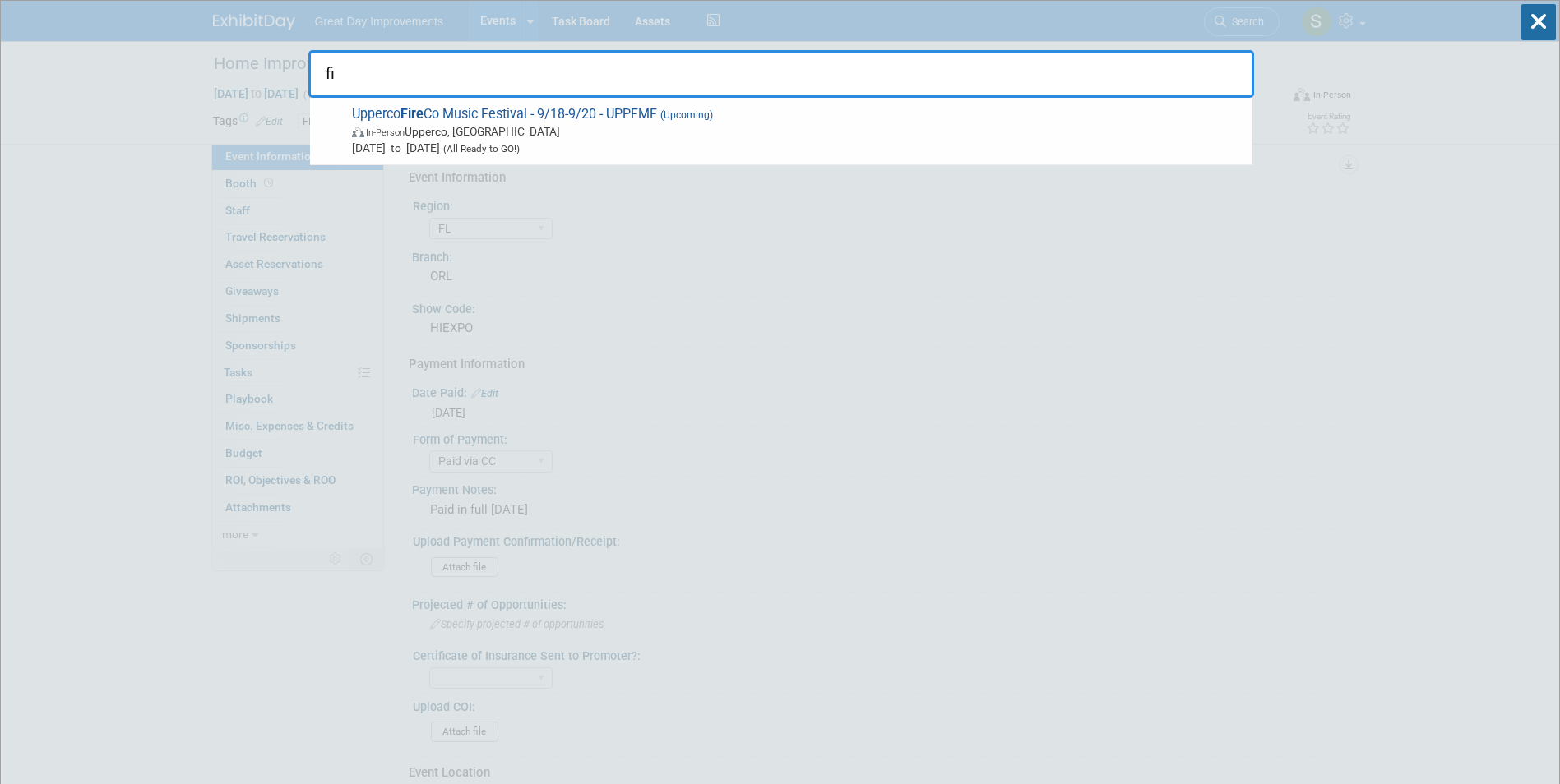
type input "f"
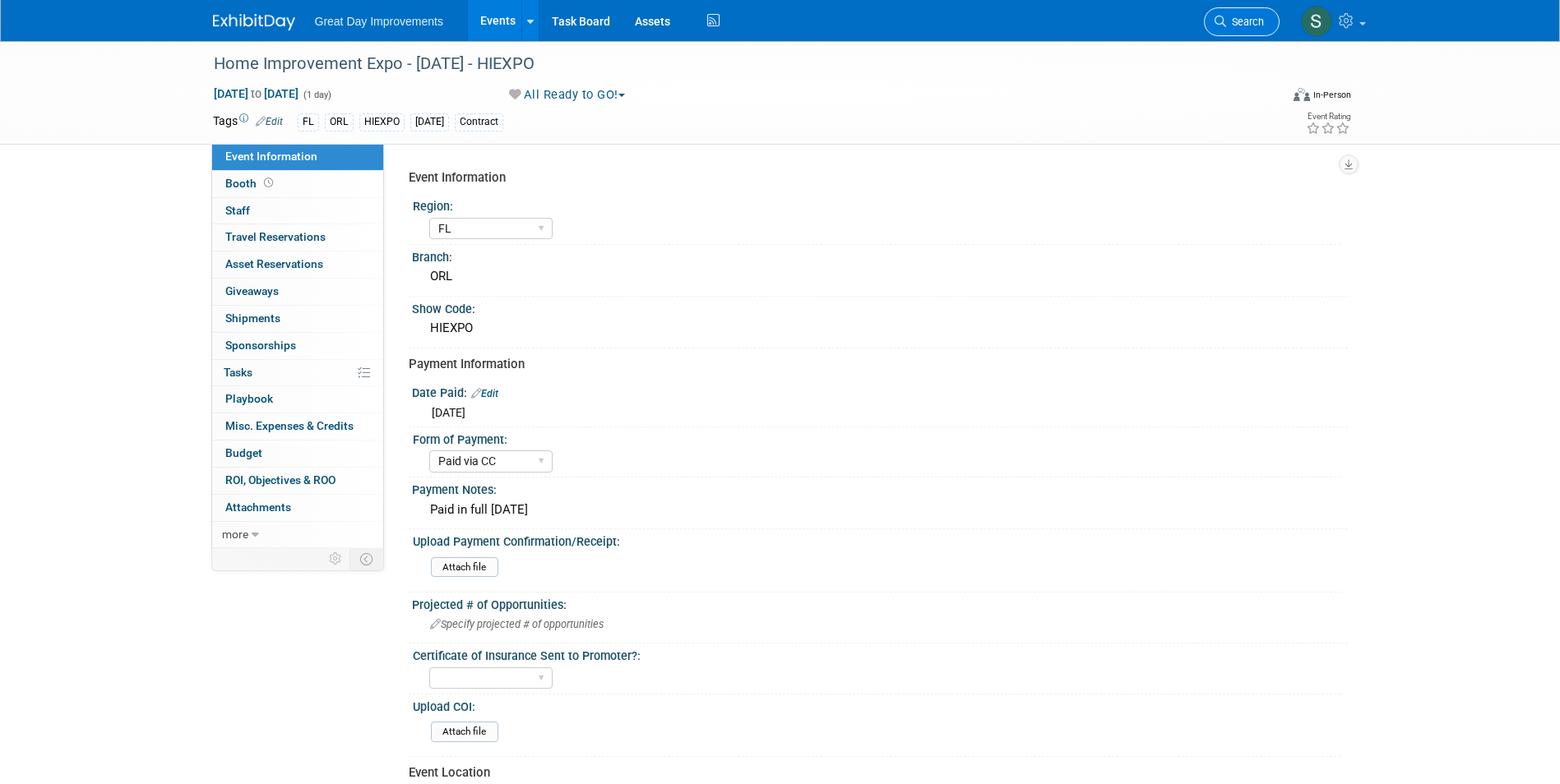
click at [1230, 16] on span "Search" at bounding box center [1245, 21] width 38 height 12
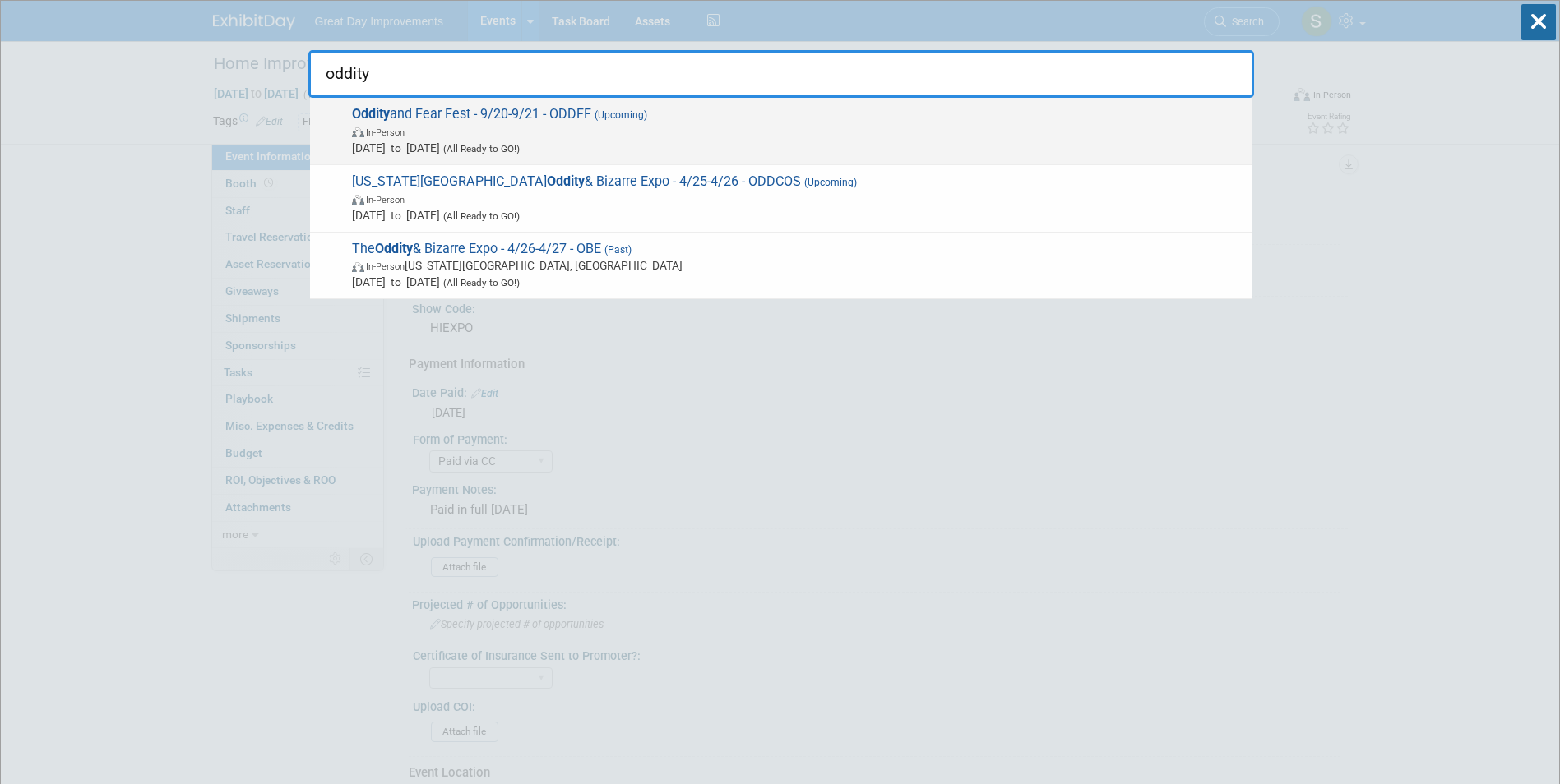
type input "oddity"
click at [768, 119] on span "Oddity and Fear Fest - 9/20-9/21 - ODDFF (Upcoming) In-Person Sep 20, 2025 to S…" at bounding box center [796, 131] width 897 height 50
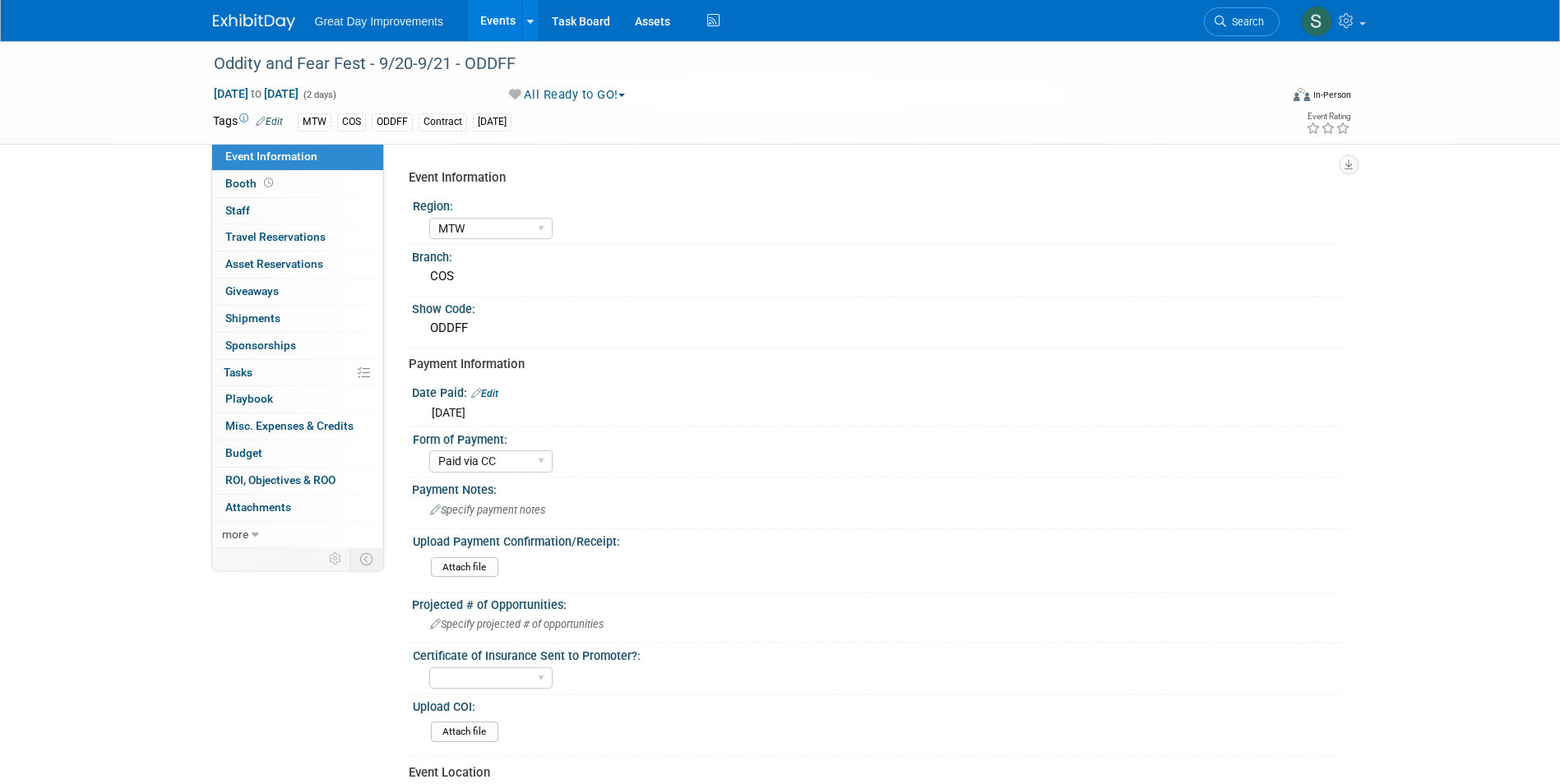
select select "MTW"
select select "Paid via CC"
click at [1234, 14] on link "Search" at bounding box center [1242, 22] width 76 height 28
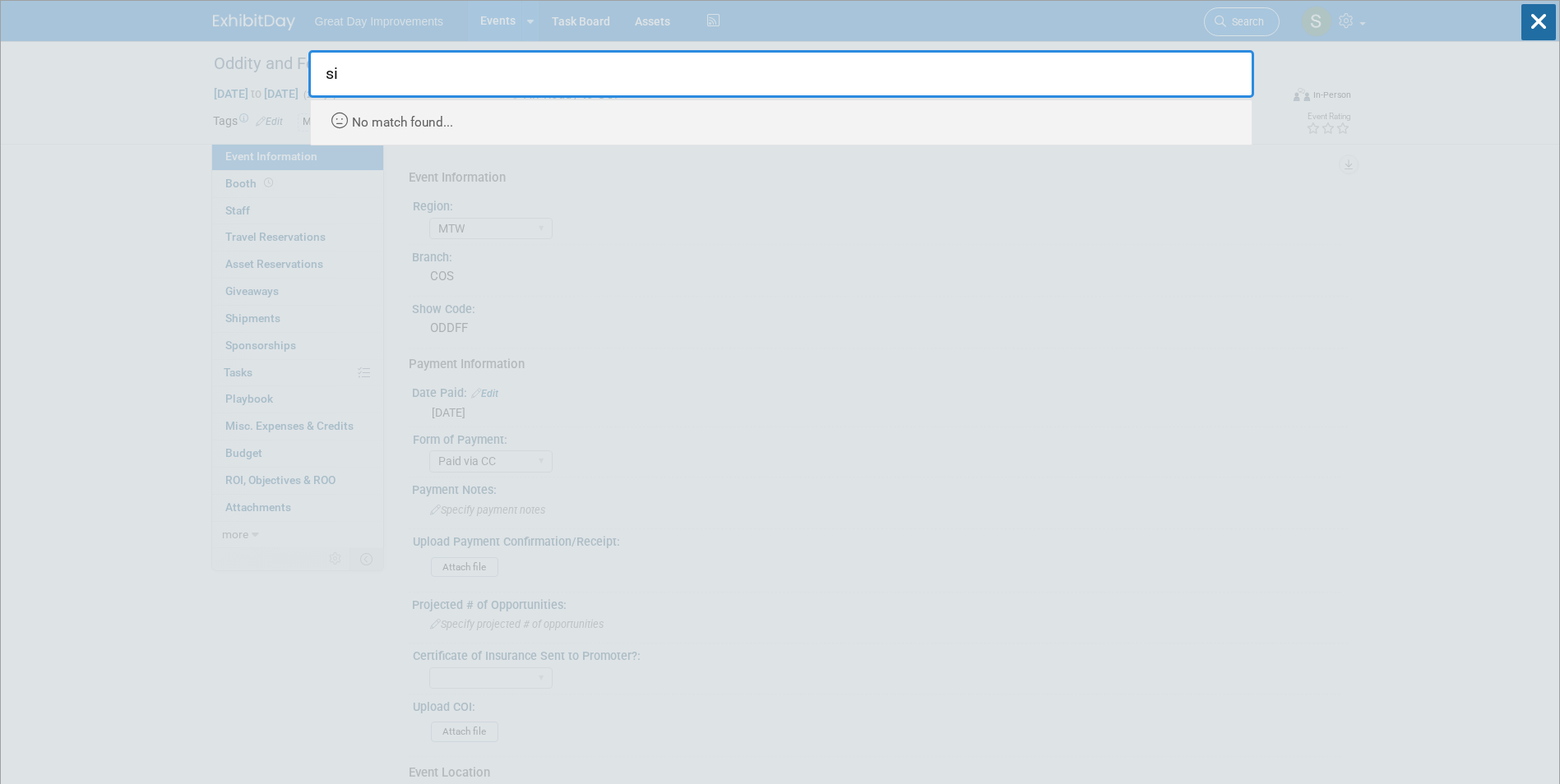
type input "s"
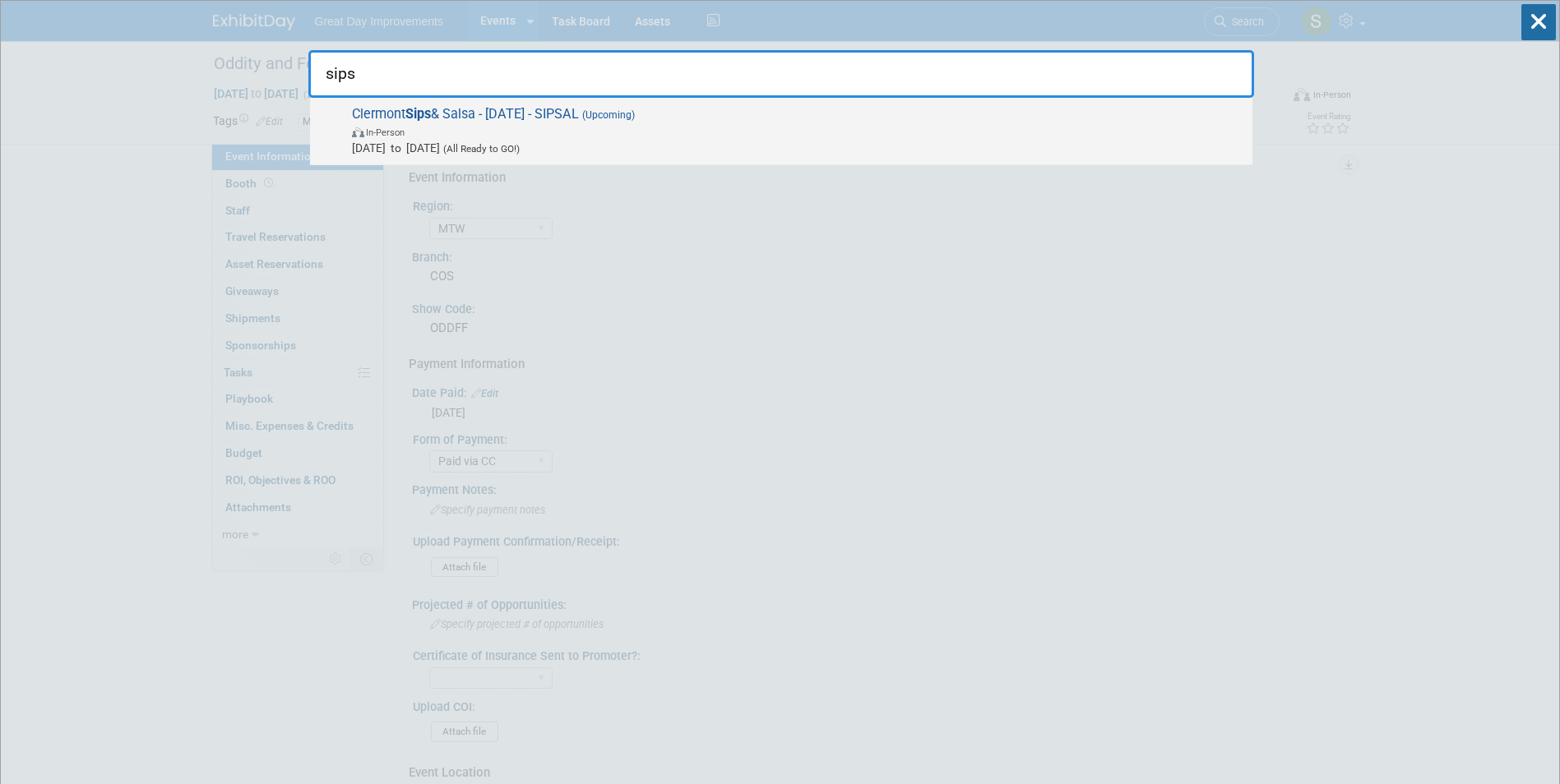
type input "sips"
click at [492, 120] on span "Clermont Sips & Salsa - [DATE] - SIPSAL (Upcoming) In-Person [DATE] to [DATE] (…" at bounding box center [796, 131] width 897 height 50
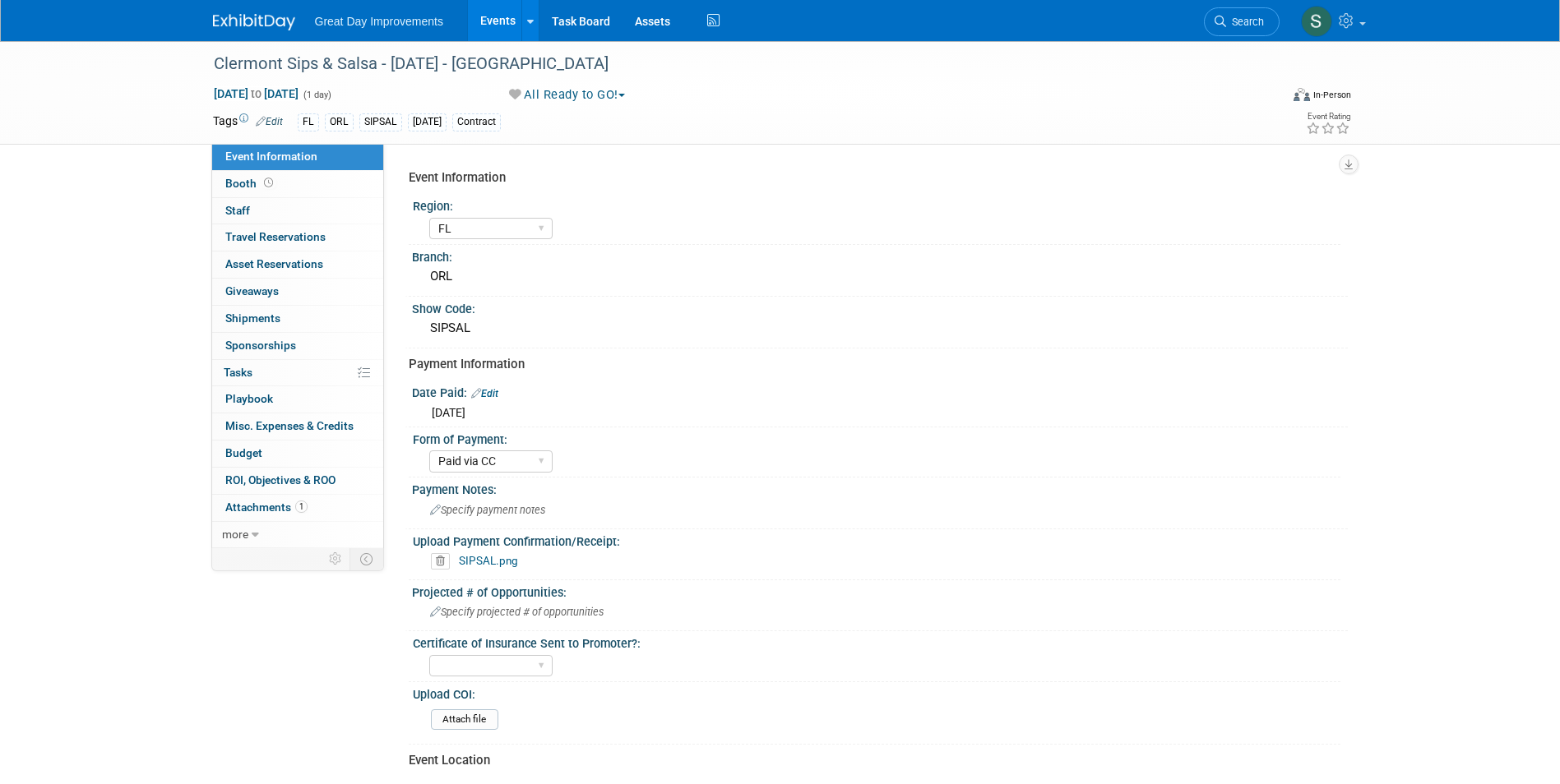
select select "FL"
select select "Paid via CC"
click at [1277, 32] on li "Search" at bounding box center [1242, 20] width 76 height 40
click at [1257, 27] on span "Search" at bounding box center [1245, 21] width 38 height 12
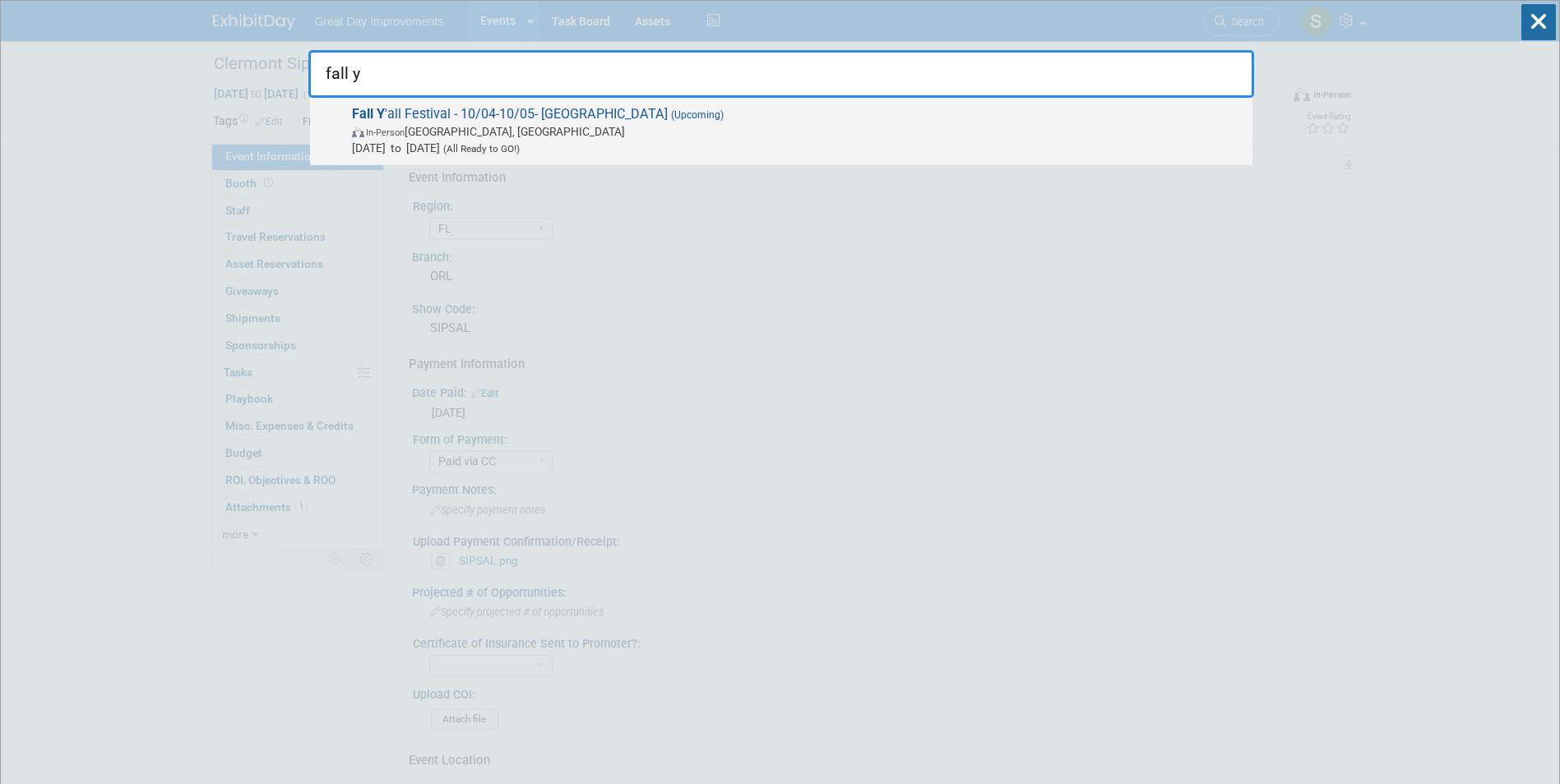
type input "fall y"
click at [951, 111] on span "Fall Y 'all Festival - 10/04-10/05- FALLYA (Upcoming) In-Person Clearwater, FL …" at bounding box center [796, 131] width 897 height 50
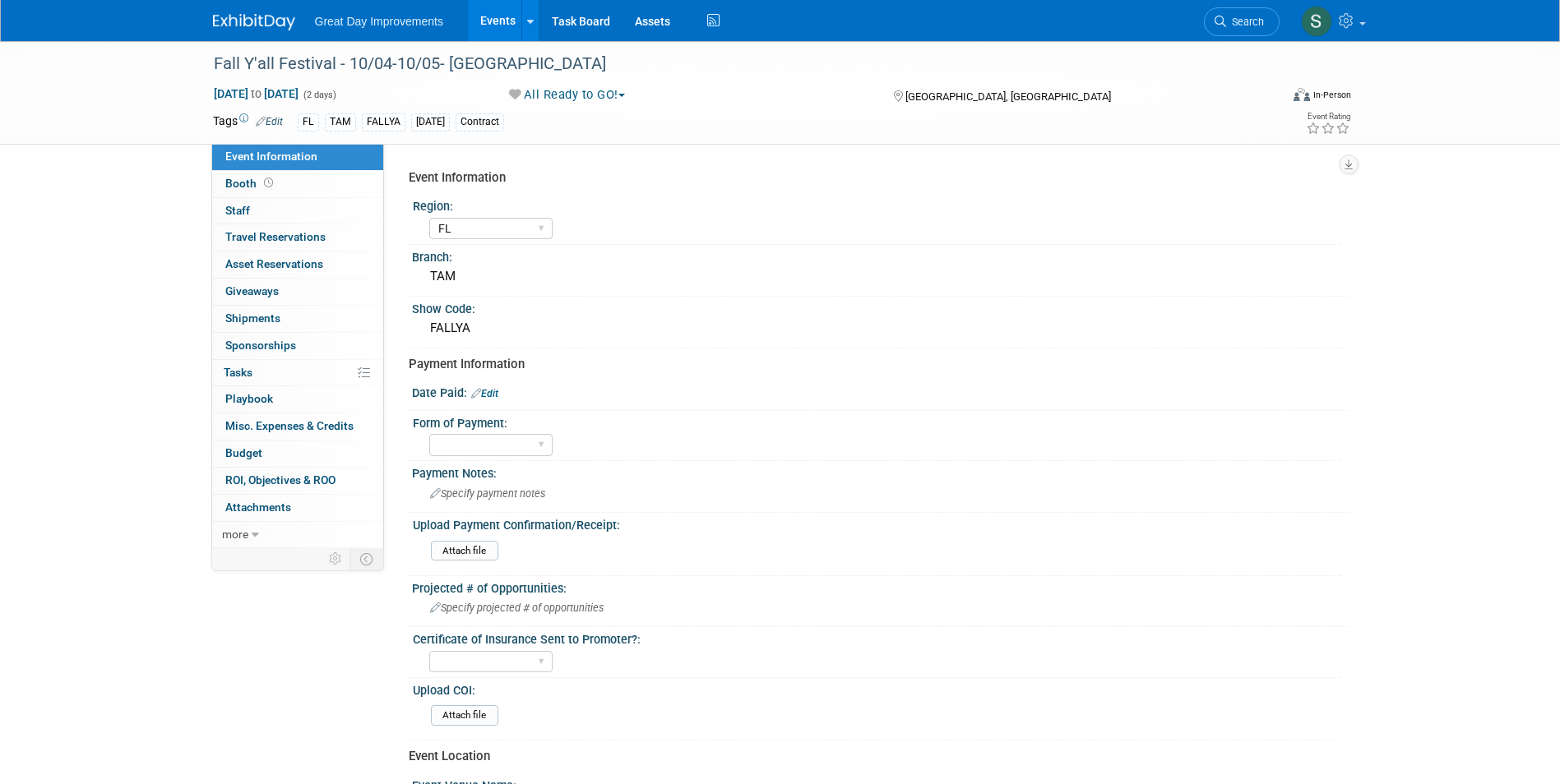
select select "FL"
click at [660, 150] on div "Event Information Region: GC MA MW MTW NE NEW OV PL PNW SA SE SC UMW FL Branch:…" at bounding box center [866, 346] width 964 height 405
click at [505, 449] on select "Paid via CC Check Requested Pay at the Gate Other" at bounding box center [491, 445] width 123 height 22
select select "Paid via CC"
click at [430, 434] on select "Paid via CC Check Requested Pay at the Gate Other" at bounding box center [491, 445] width 123 height 22
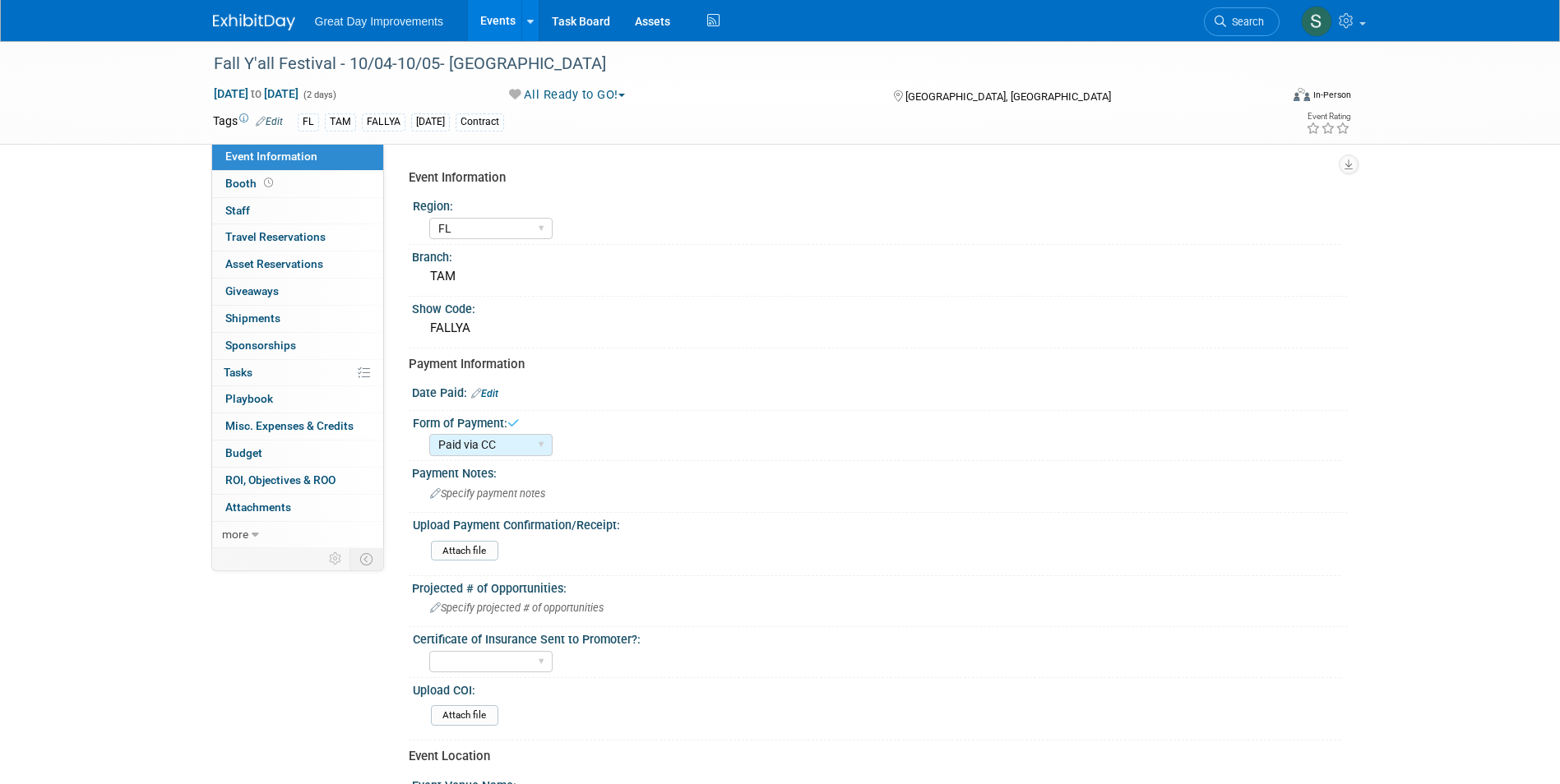
click at [491, 393] on link "Edit" at bounding box center [485, 393] width 28 height 11
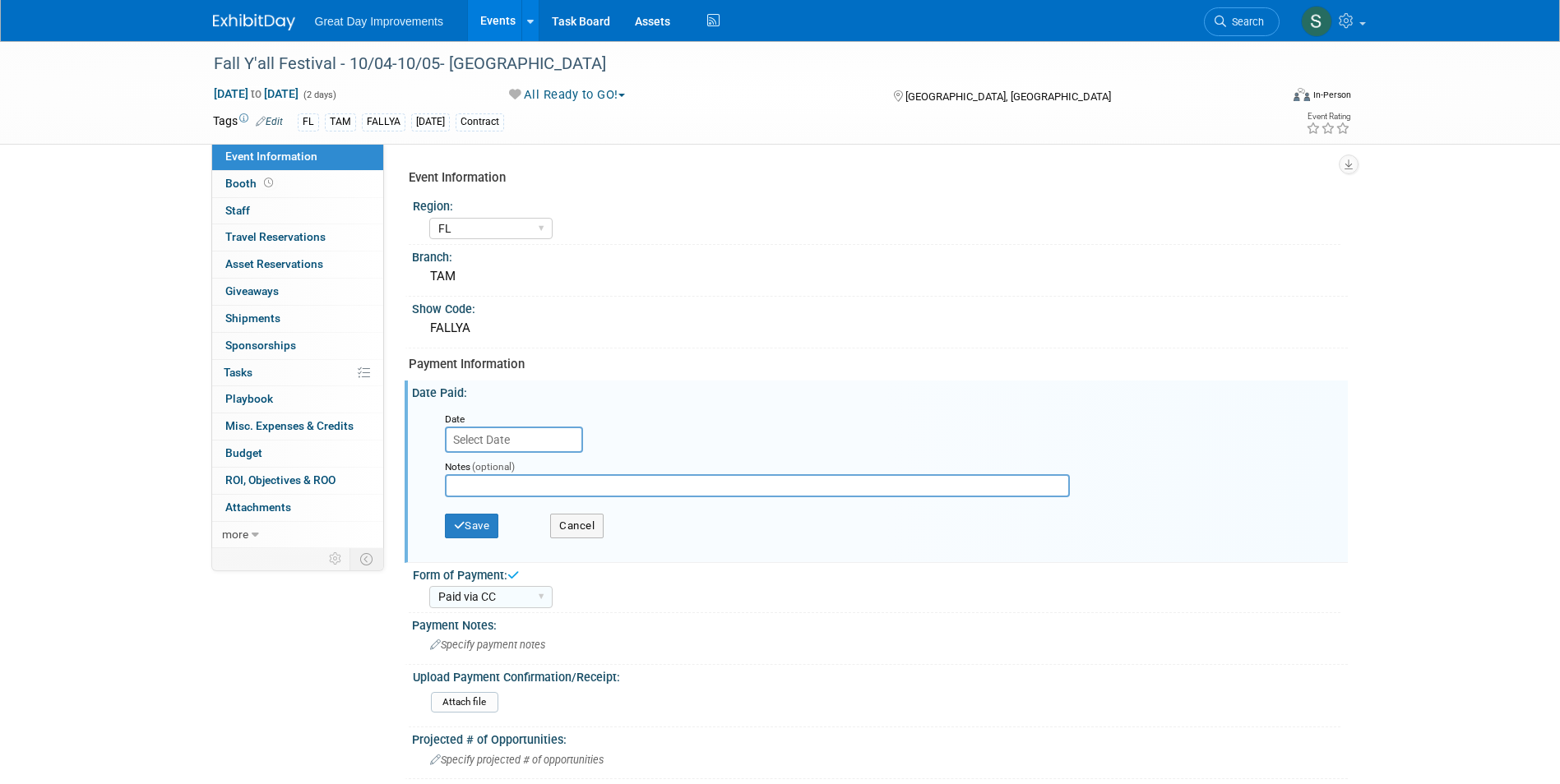
click at [464, 438] on input "text" at bounding box center [514, 440] width 138 height 27
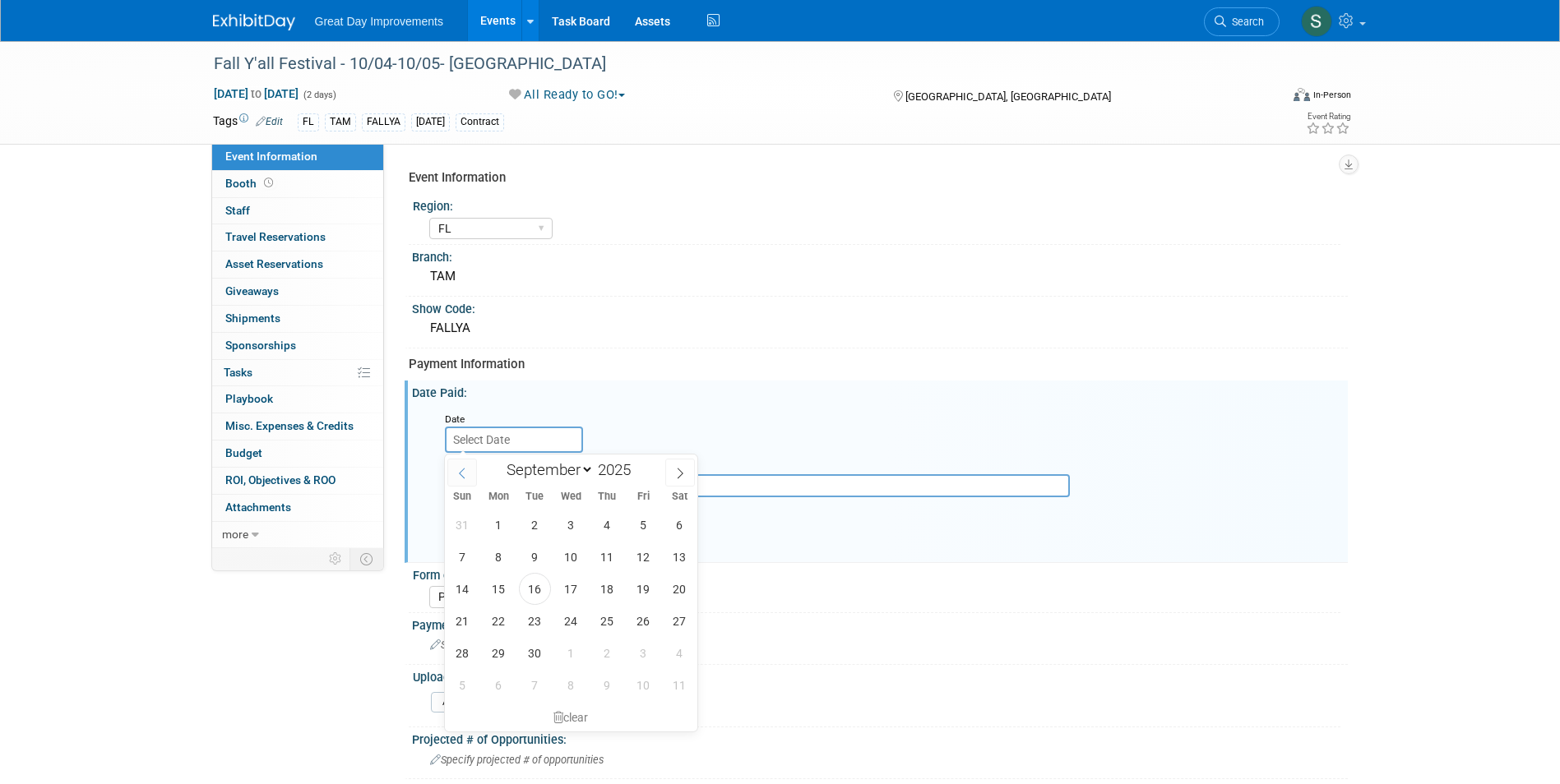
click at [458, 474] on icon at bounding box center [462, 473] width 11 height 11
click at [453, 477] on span at bounding box center [462, 472] width 29 height 27
select select "4"
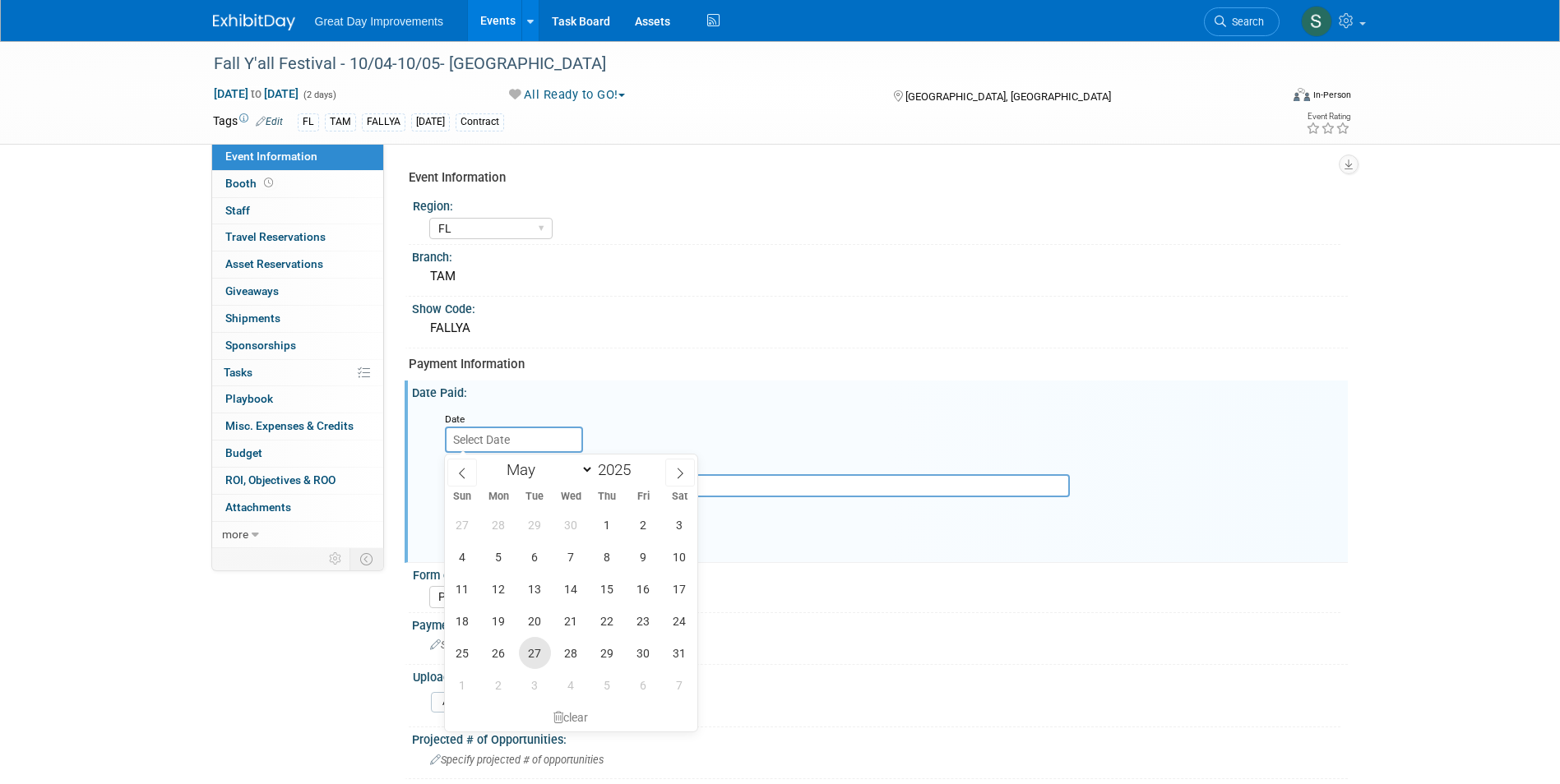
click at [536, 657] on span "27" at bounding box center [535, 653] width 32 height 32
type input "May 27, 2025"
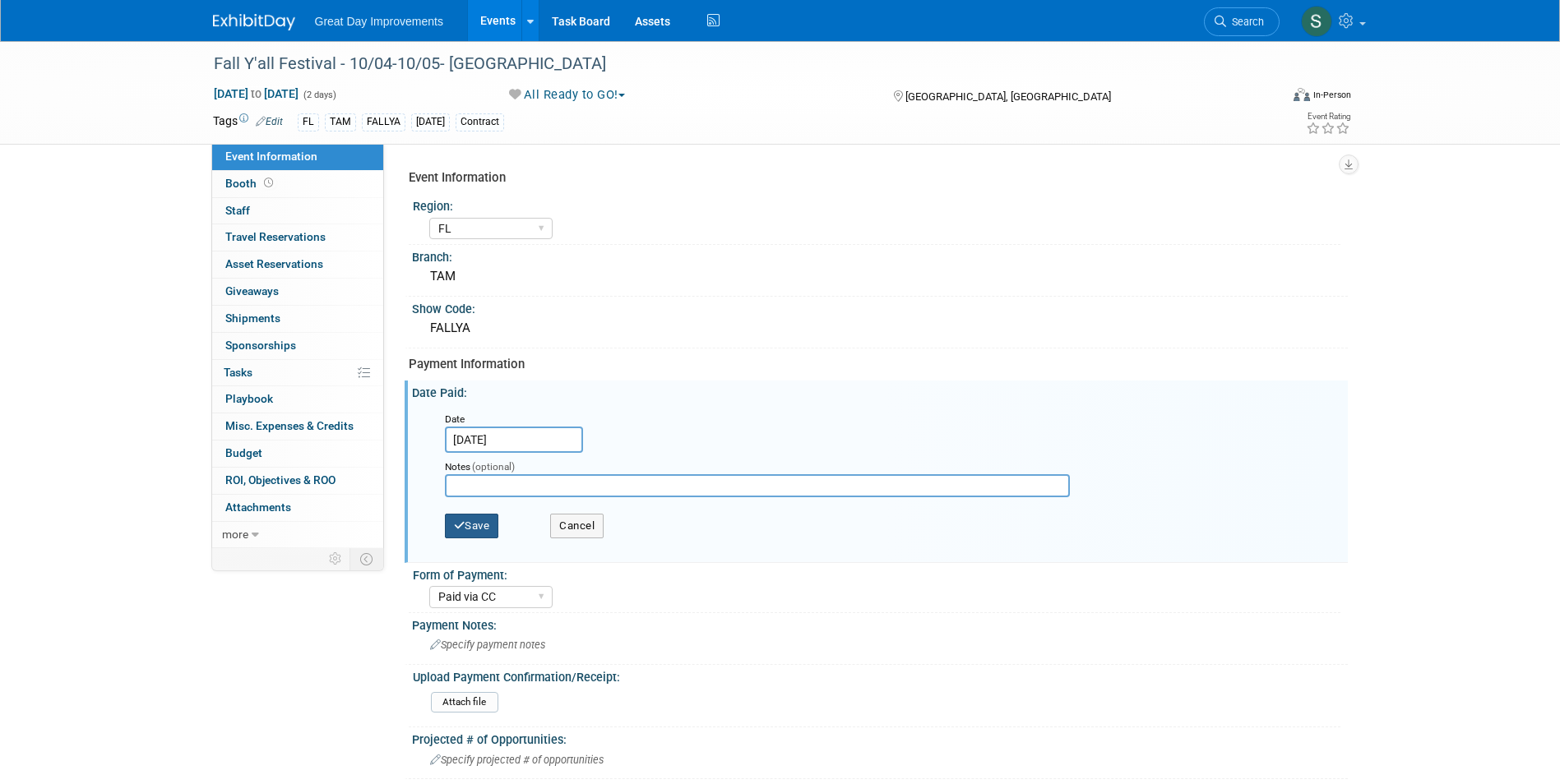
click at [477, 536] on button "Save" at bounding box center [471, 526] width 54 height 25
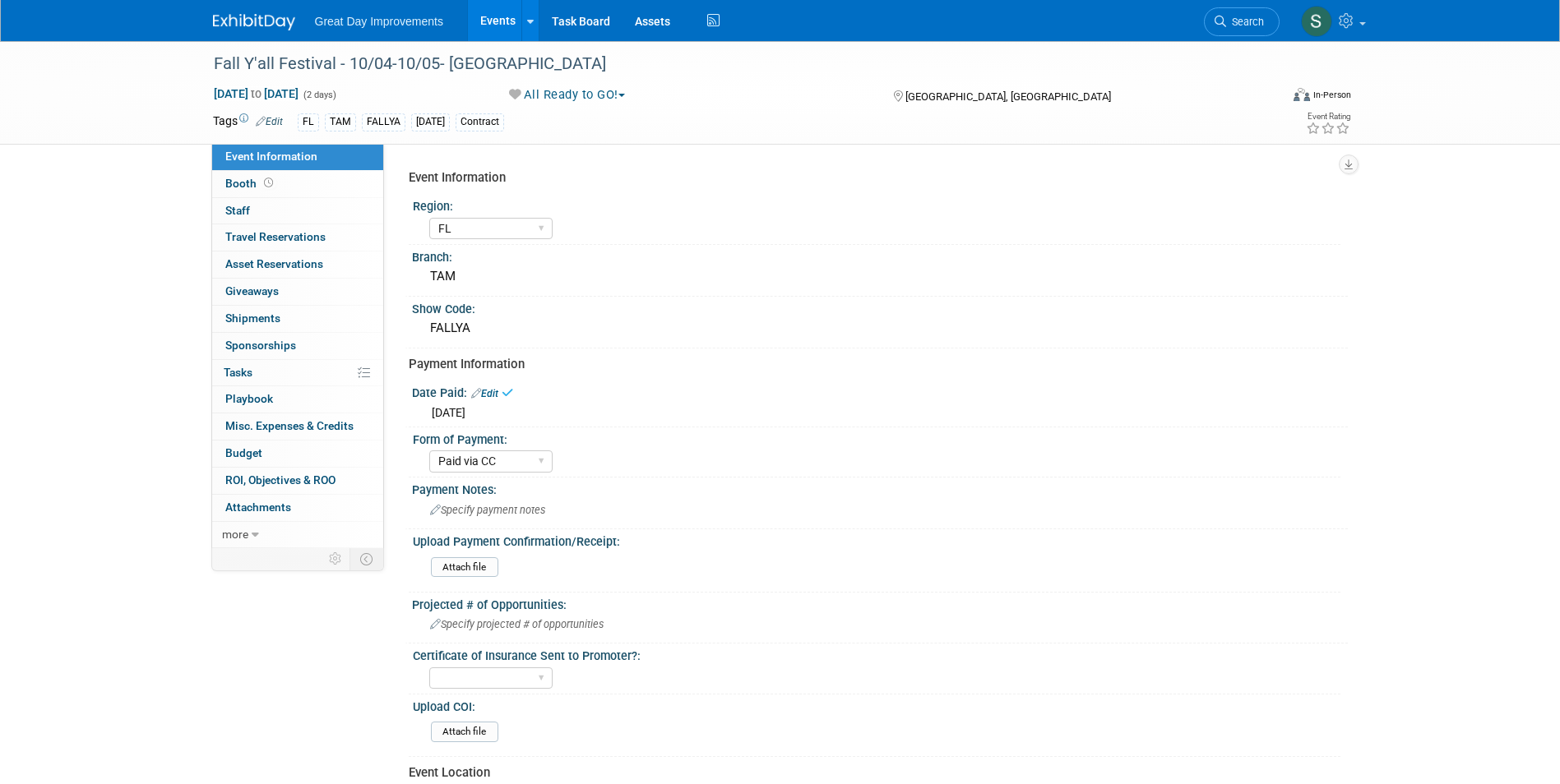
click at [227, 27] on img at bounding box center [254, 22] width 83 height 16
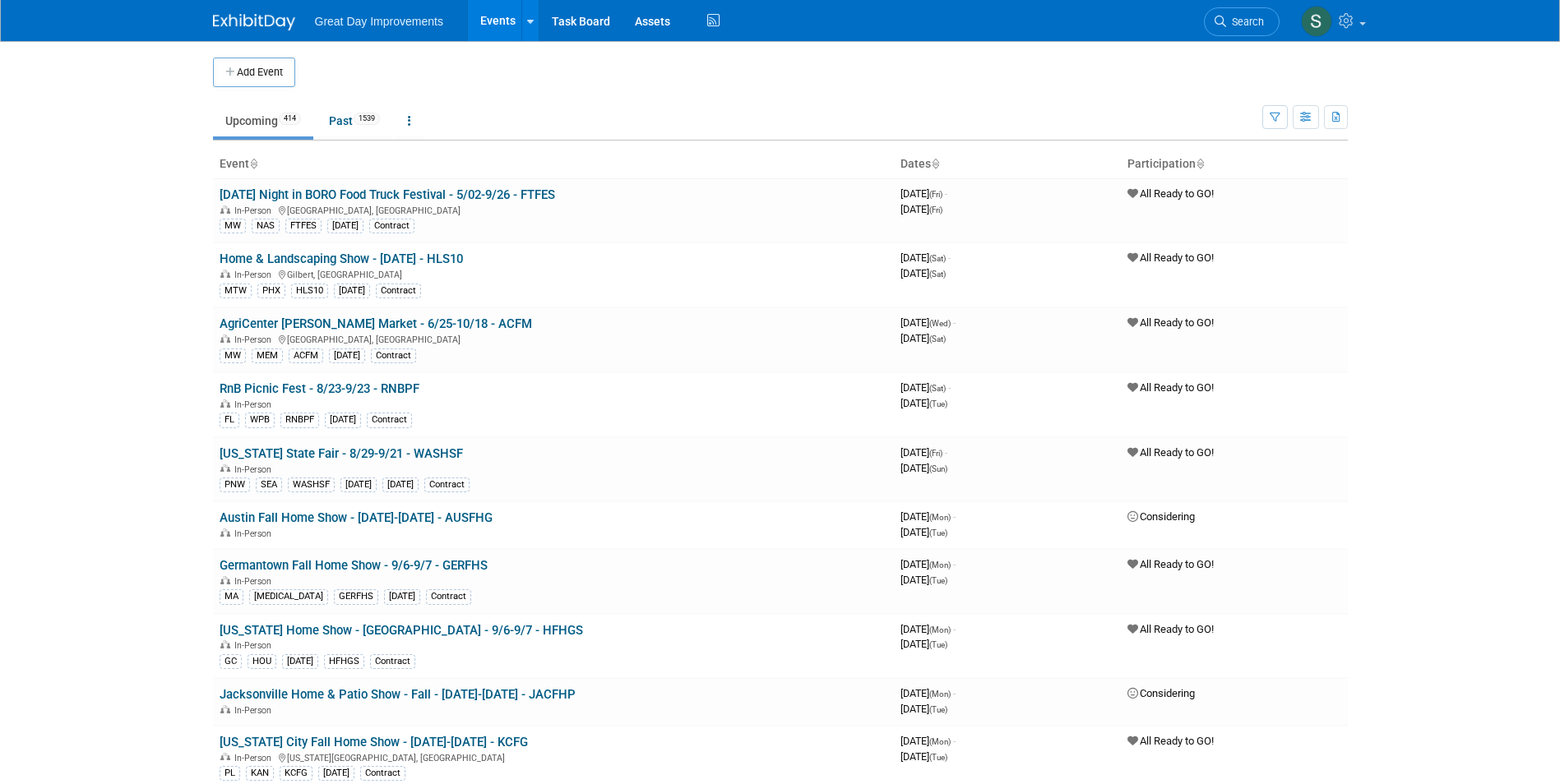
drag, startPoint x: 1222, startPoint y: 22, endPoint x: 1143, endPoint y: 32, distance: 79.6
click at [1222, 22] on icon at bounding box center [1220, 21] width 11 height 11
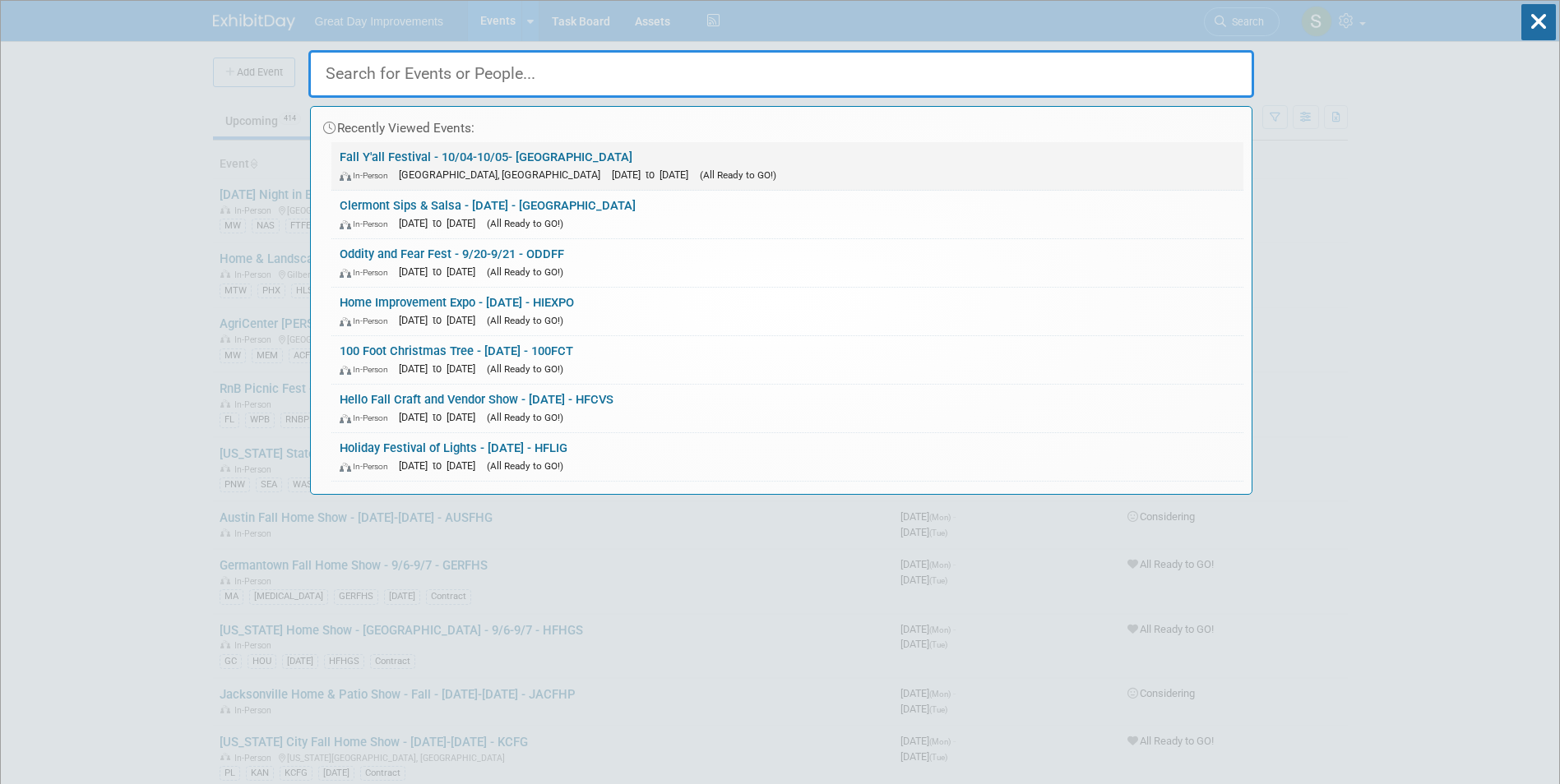
click at [456, 163] on link "Fall Y'all Festival - 10/04-10/05- FALLYA In-Person Clearwater, FL Oct 4, 2025 …" at bounding box center [787, 166] width 912 height 47
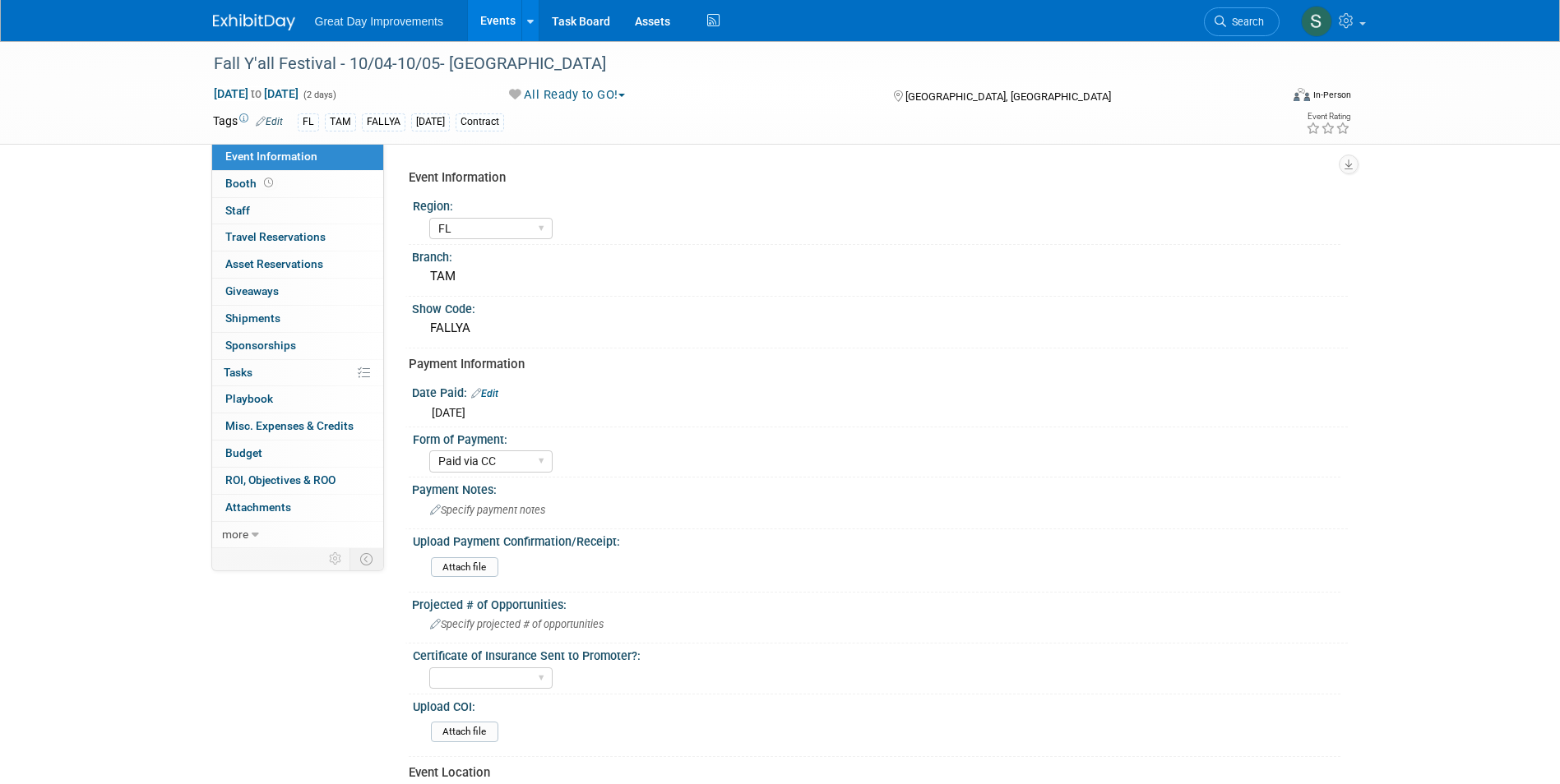
select select "FL"
select select "Paid via CC"
click at [1255, 17] on span "Search" at bounding box center [1245, 21] width 38 height 12
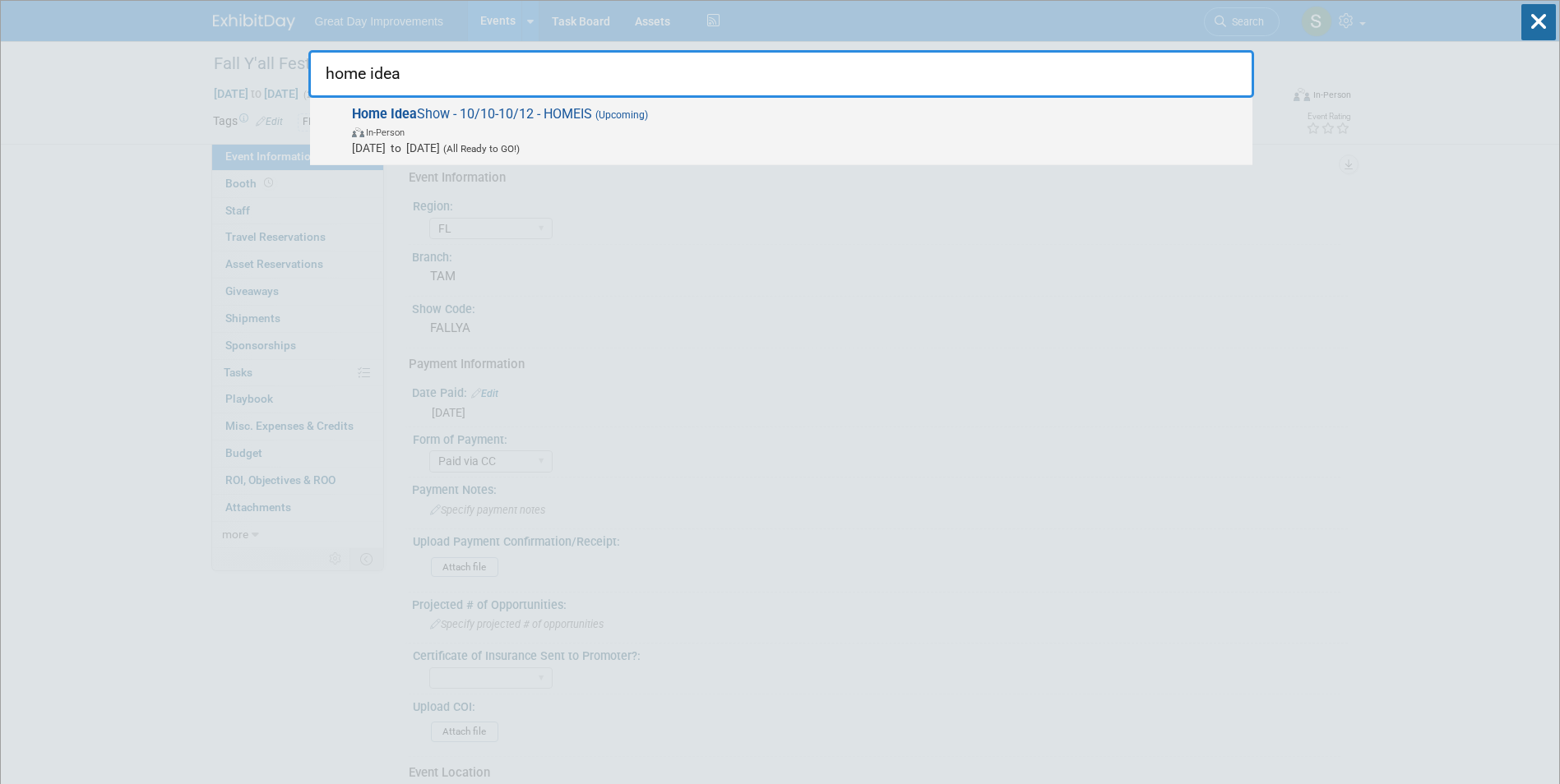
type input "home idea"
click at [428, 120] on span "Home Idea Show - 10/10-10/12 - HOMEIS (Upcoming) In-Person [DATE] to [DATE] (Al…" at bounding box center [796, 131] width 897 height 50
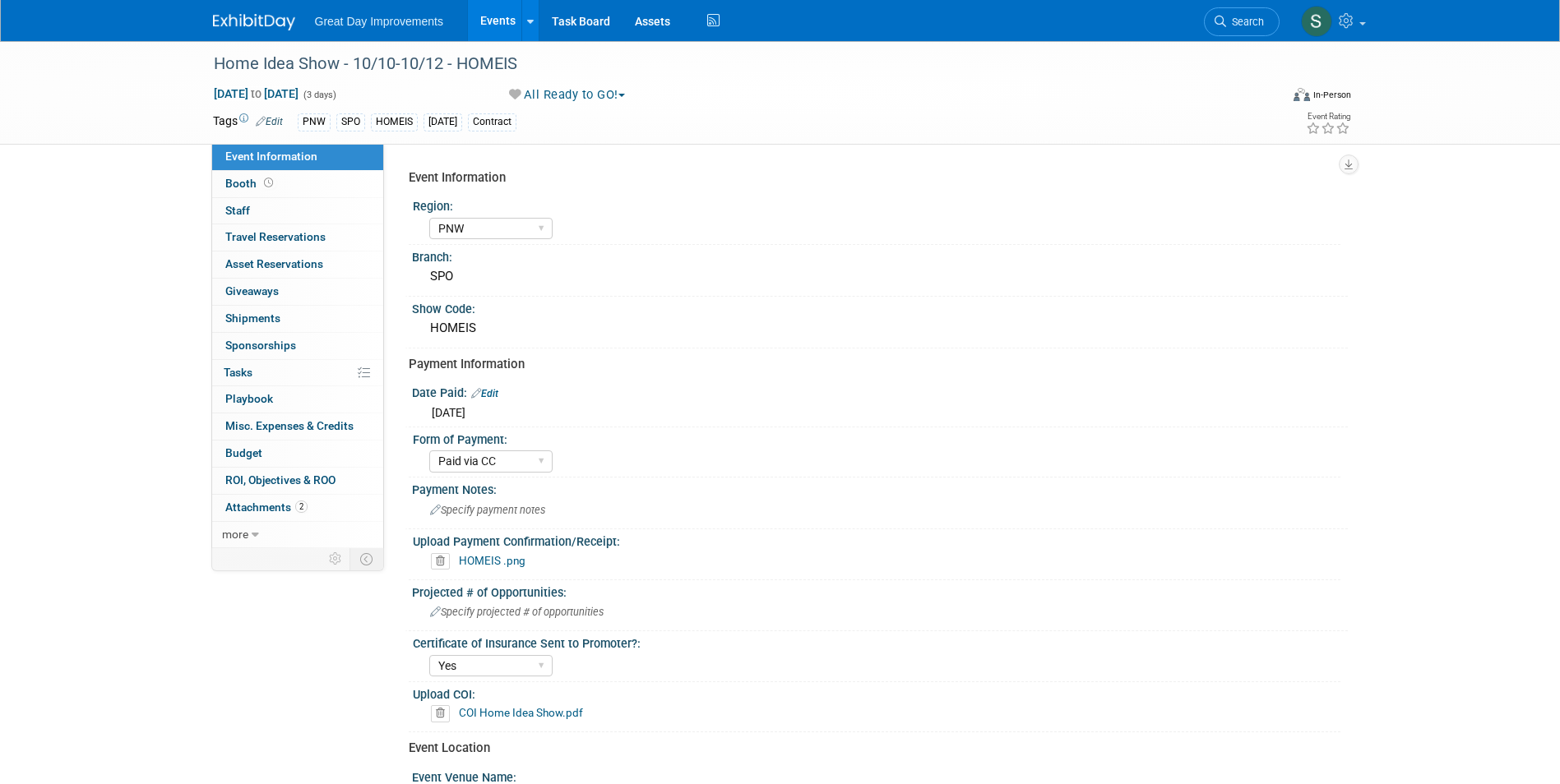
select select "PNW"
select select "Paid via CC"
select select "Yes"
click at [553, 97] on button "All Ready to GO!" at bounding box center [567, 95] width 128 height 17
click at [566, 170] on link "Not Going" at bounding box center [573, 168] width 137 height 23
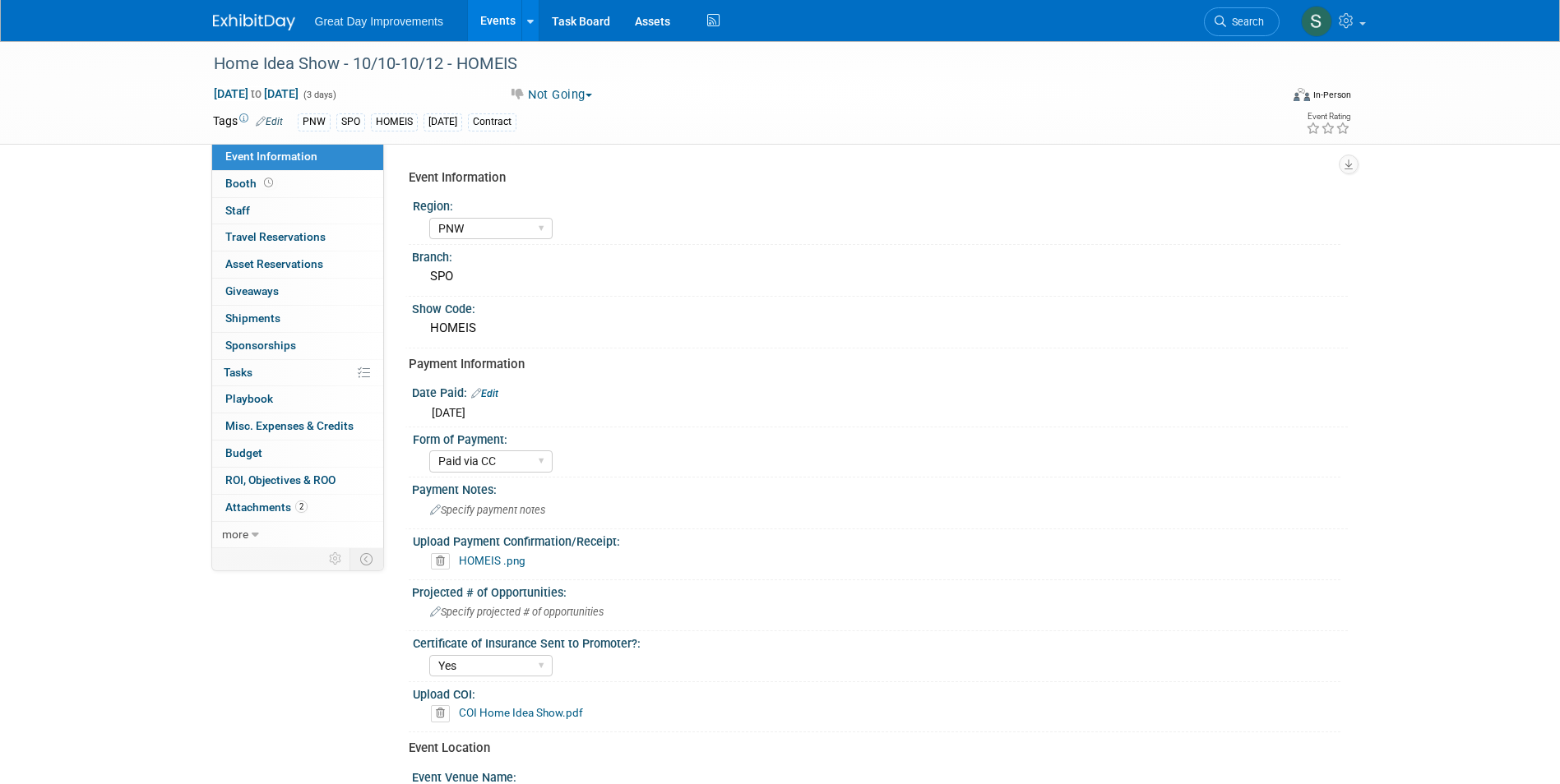
click at [253, 14] on img at bounding box center [254, 22] width 83 height 16
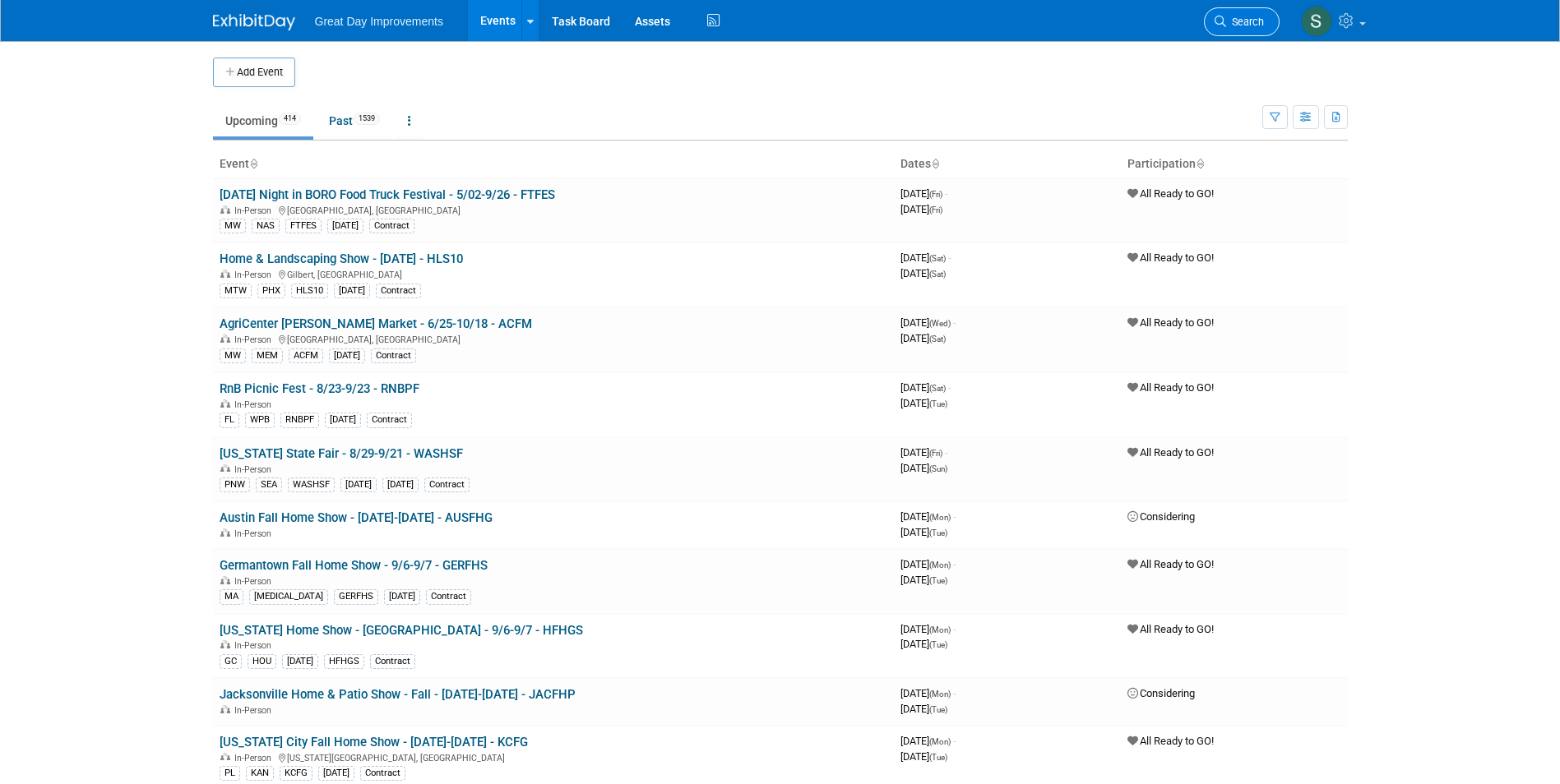
click at [1249, 34] on link "Search" at bounding box center [1242, 22] width 76 height 28
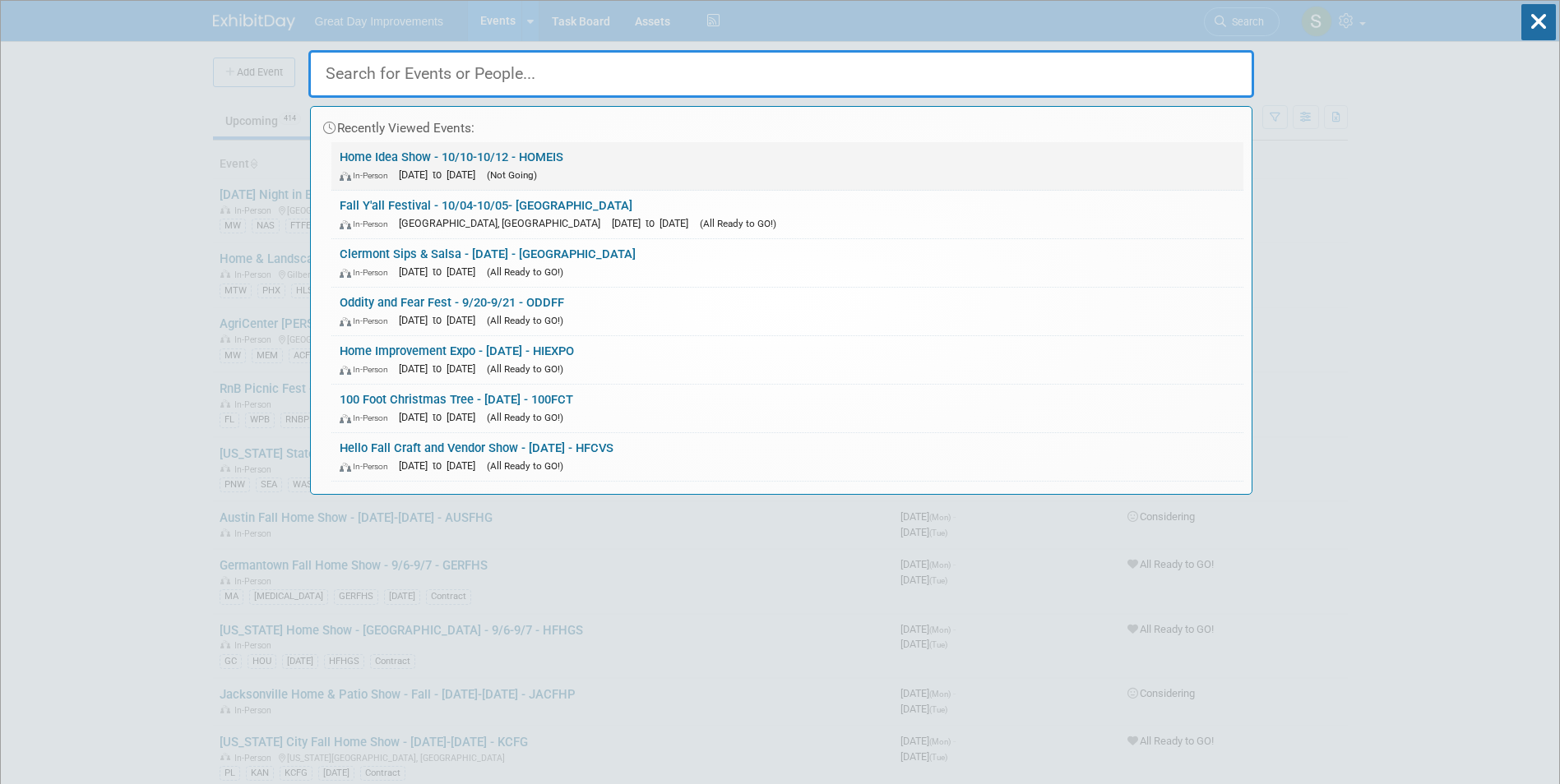
click at [731, 166] on div "In-Person [DATE] to [DATE] (Not Going)" at bounding box center [787, 174] width 895 height 17
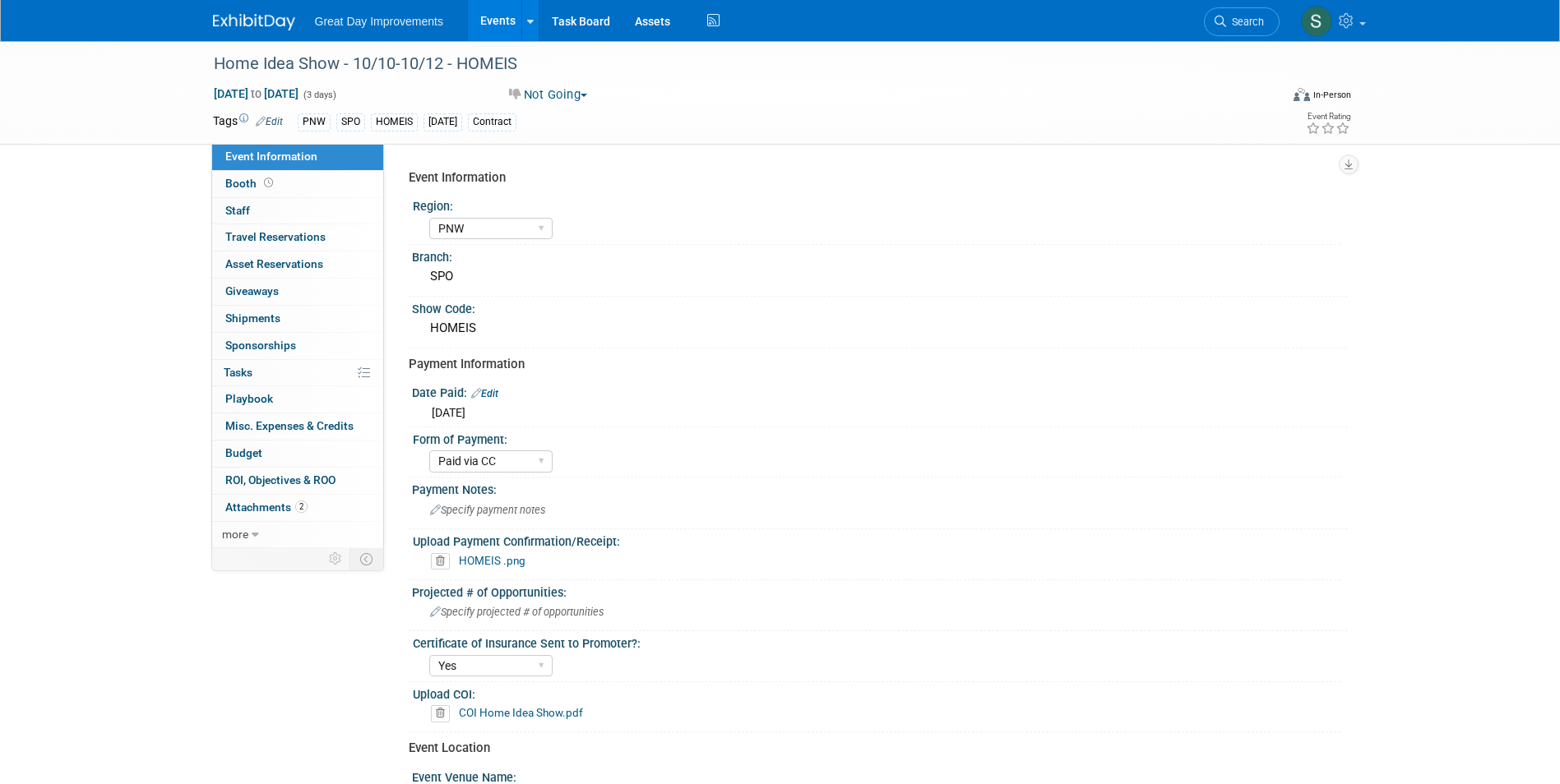
select select "PNW"
select select "Paid via CC"
select select "Yes"
click at [220, 34] on div "Great Day Improvements Events Add Event Bulk Upload Events Shareable Event Boar…" at bounding box center [780, 20] width 1135 height 41
click at [226, 25] on img at bounding box center [254, 22] width 83 height 16
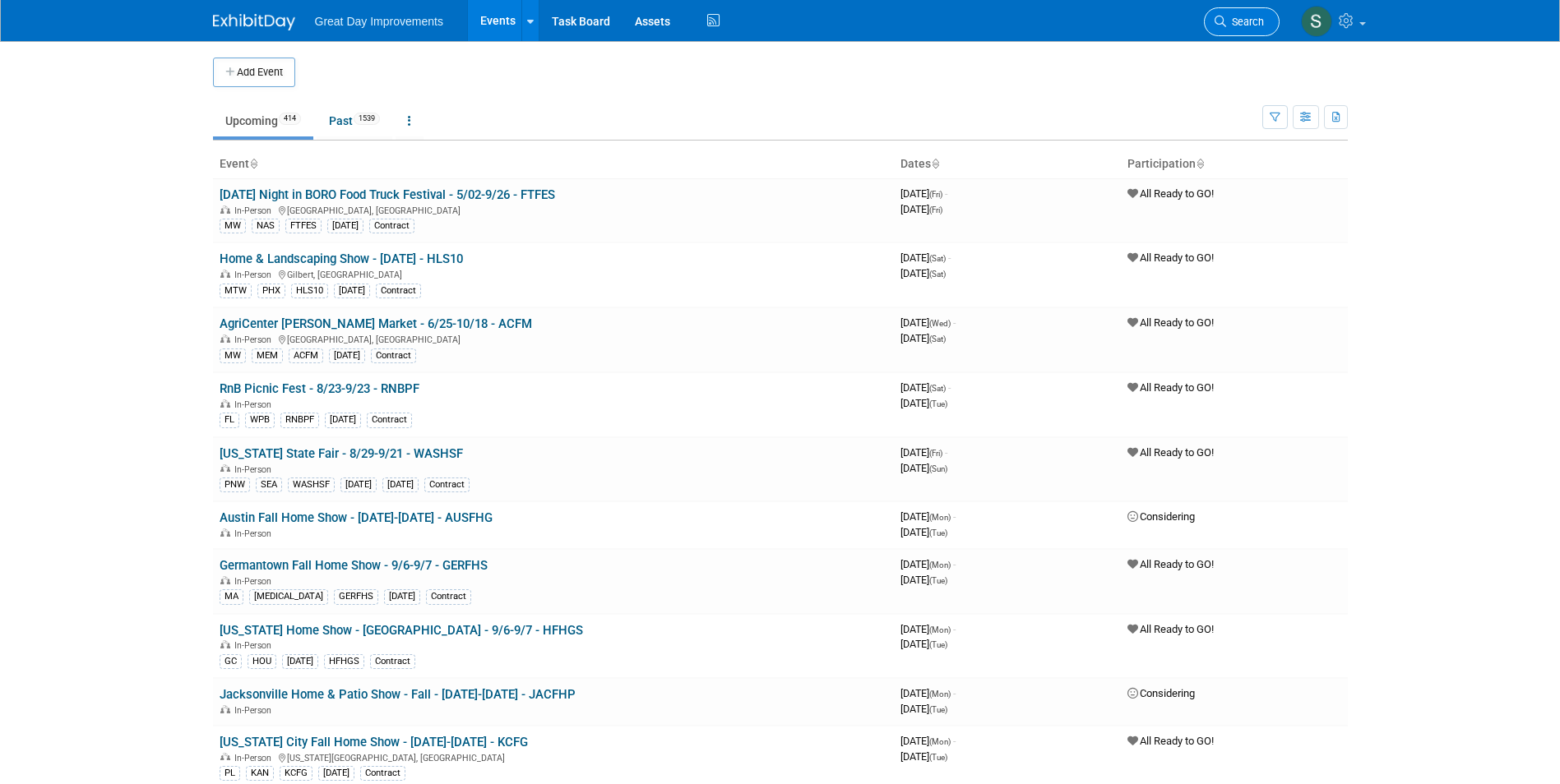
click at [1215, 24] on icon at bounding box center [1220, 21] width 11 height 11
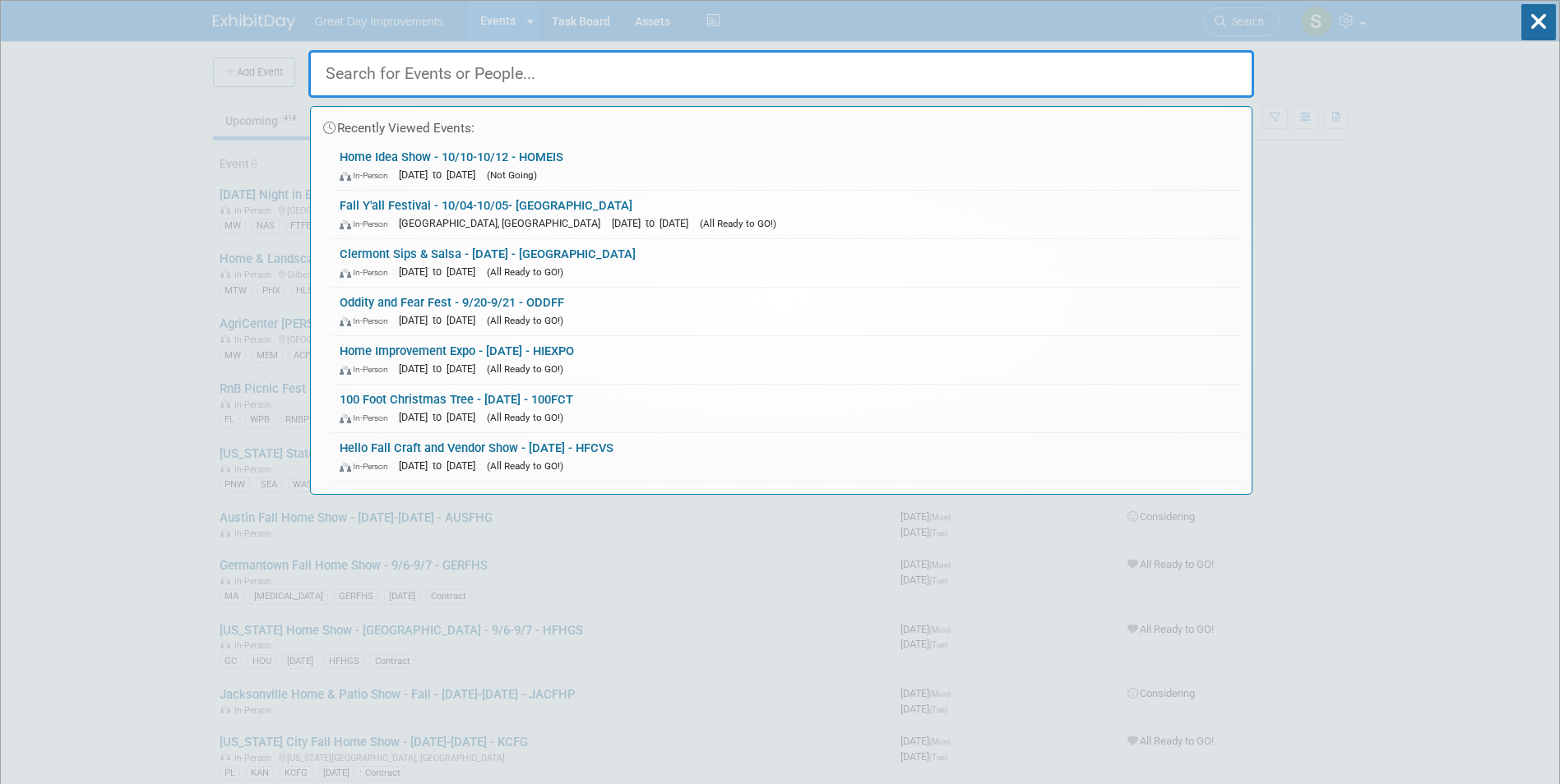
click at [501, 65] on input "text" at bounding box center [780, 74] width 945 height 47
click at [503, 79] on input "text" at bounding box center [780, 74] width 945 height 47
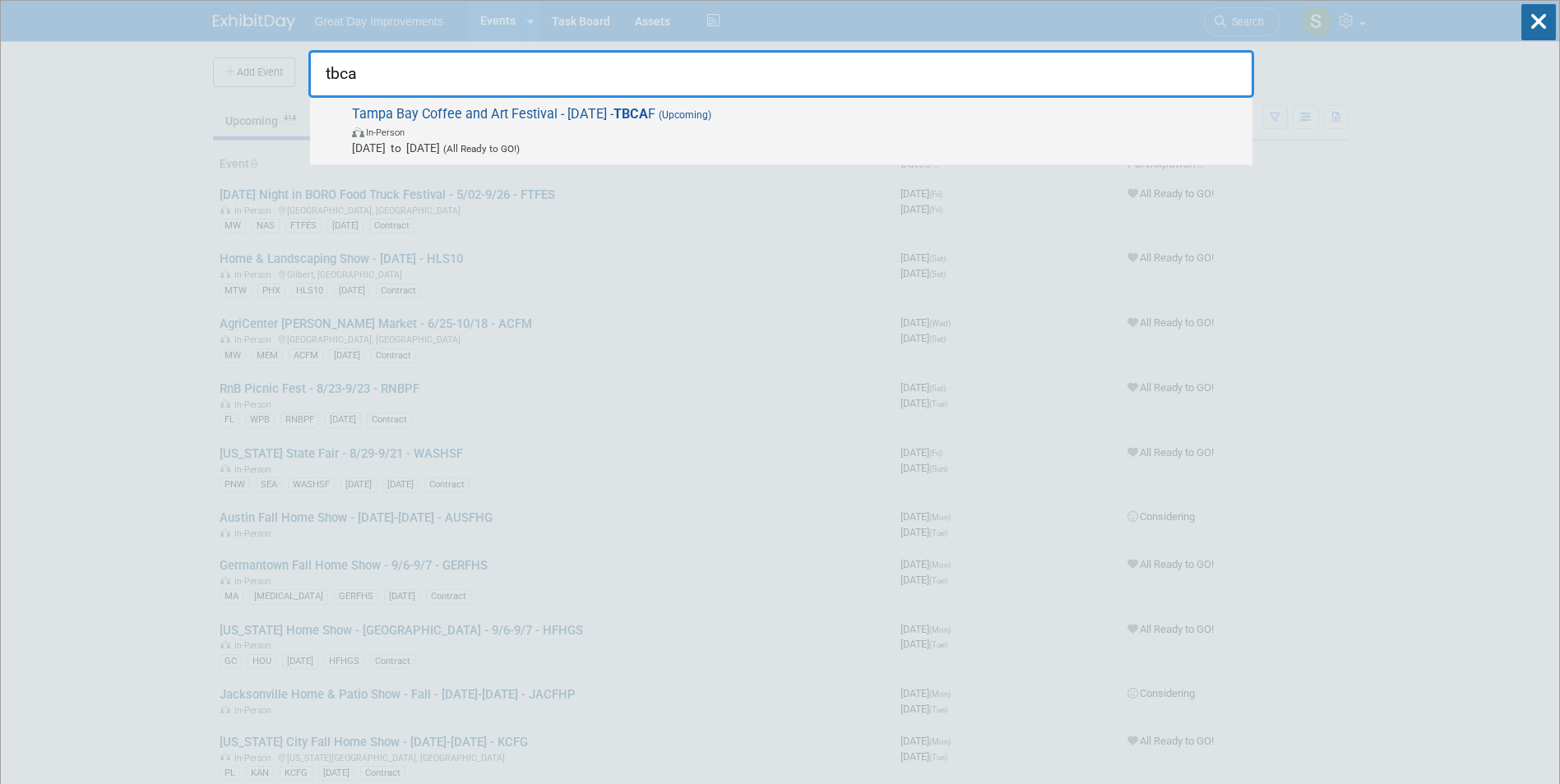
type input "tbca"
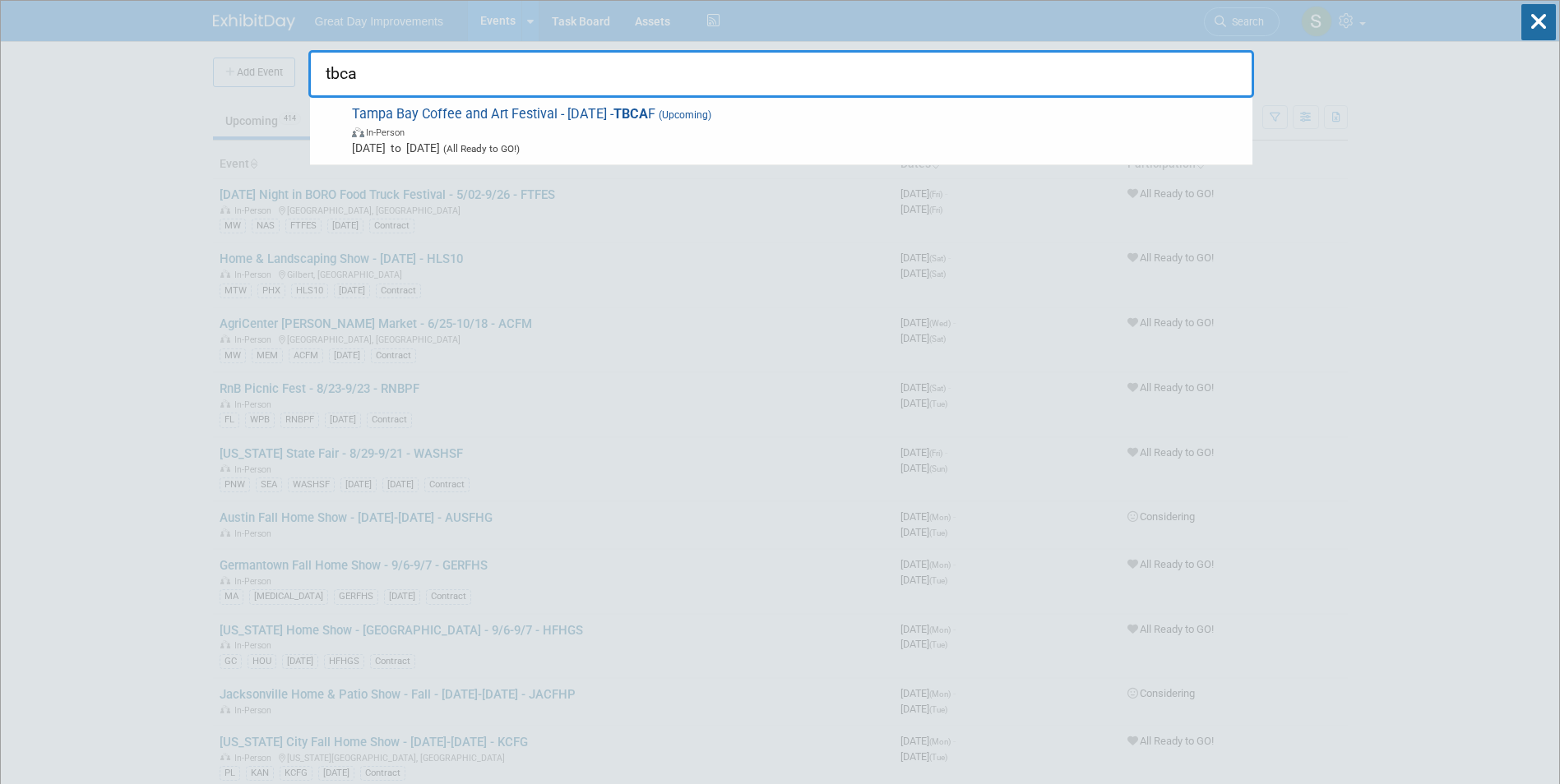
click at [514, 130] on span "In-Person" at bounding box center [798, 131] width 892 height 16
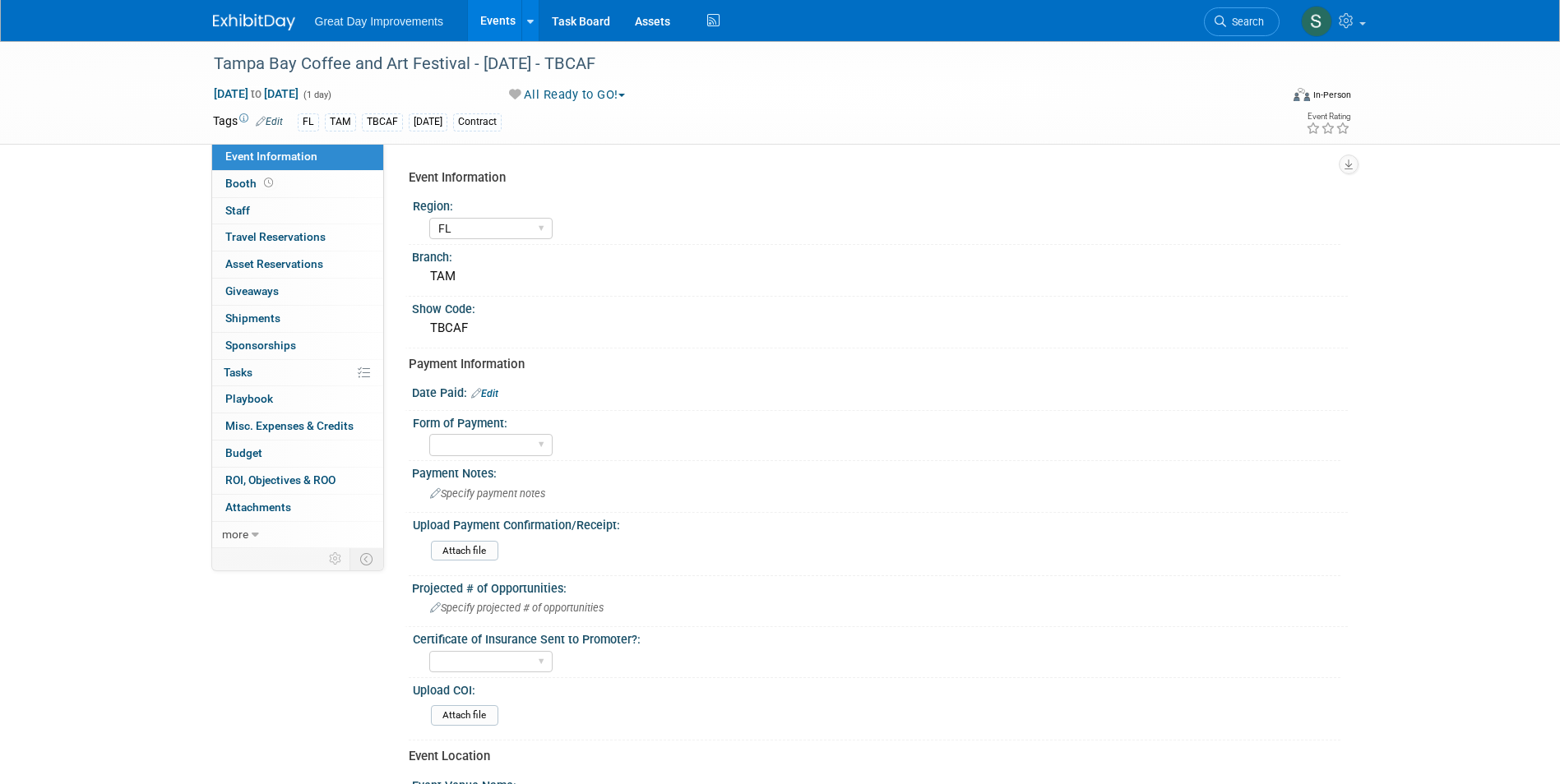
select select "FL"
click at [485, 403] on div at bounding box center [879, 402] width 911 height 4
click at [486, 397] on link "Edit" at bounding box center [485, 393] width 28 height 11
select select "8"
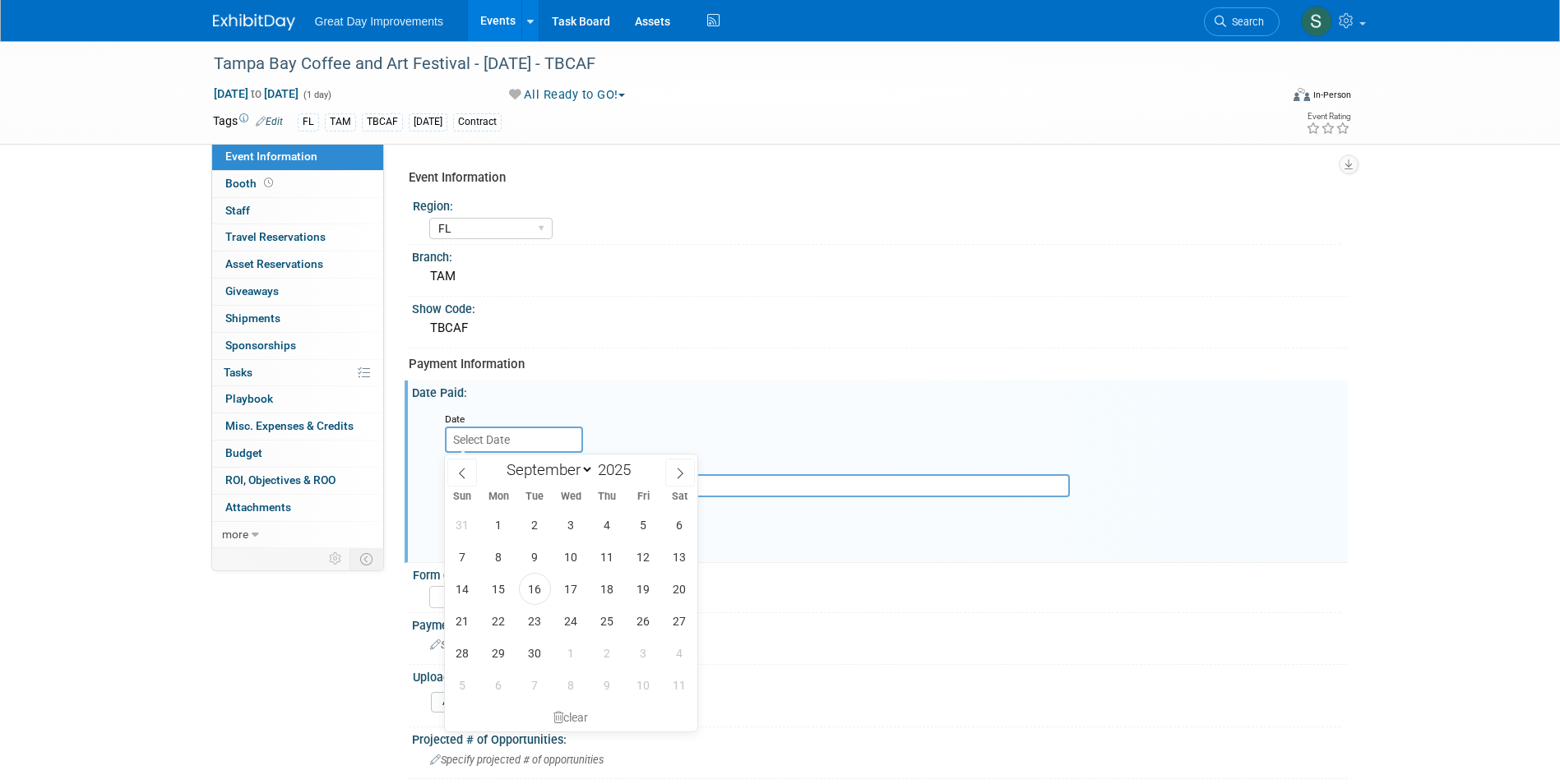
click at [529, 440] on input "text" at bounding box center [514, 440] width 138 height 27
click at [536, 589] on span "16" at bounding box center [535, 589] width 32 height 32
type input "[DATE]"
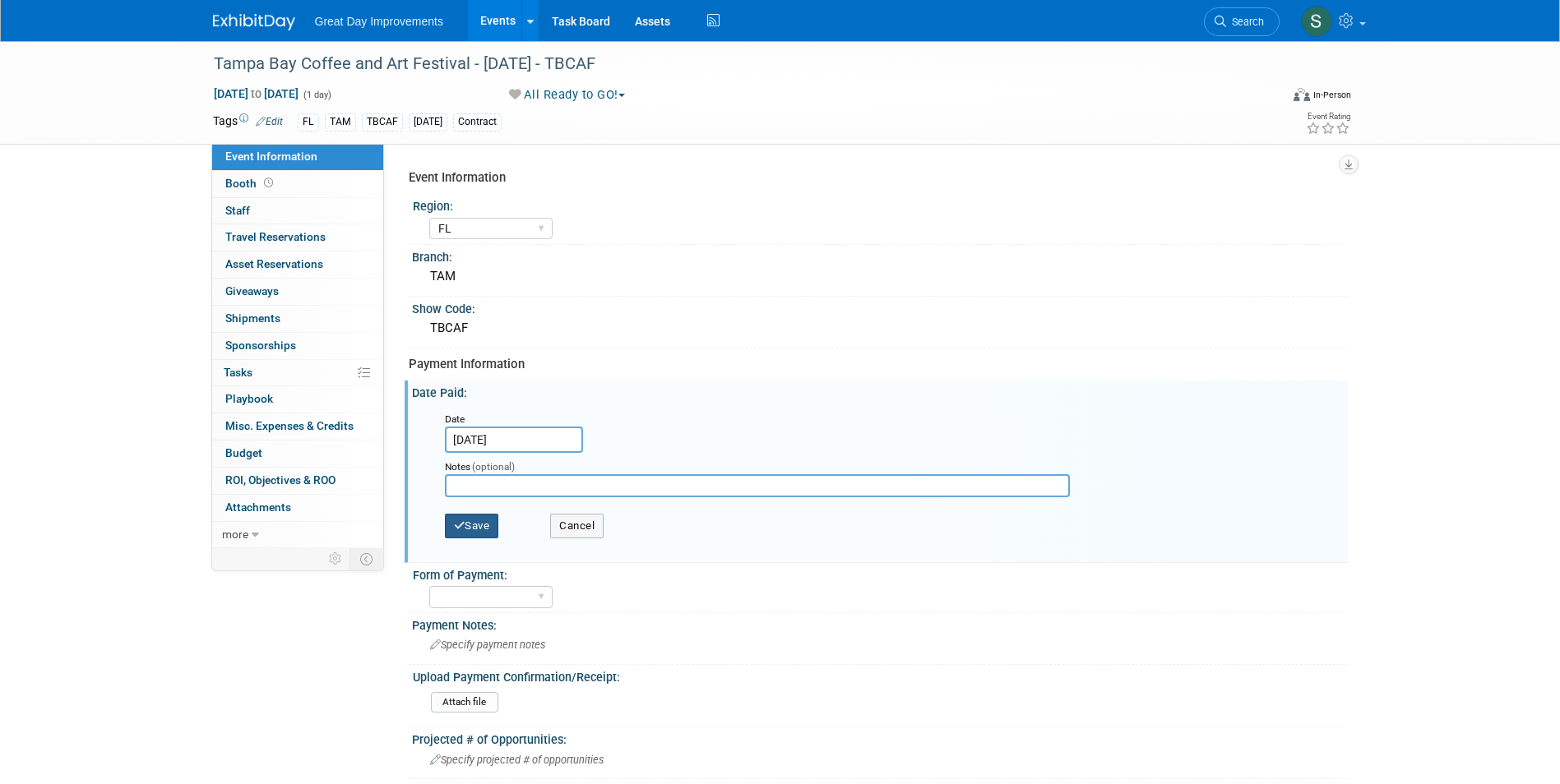
click at [469, 529] on button "Save" at bounding box center [471, 526] width 54 height 25
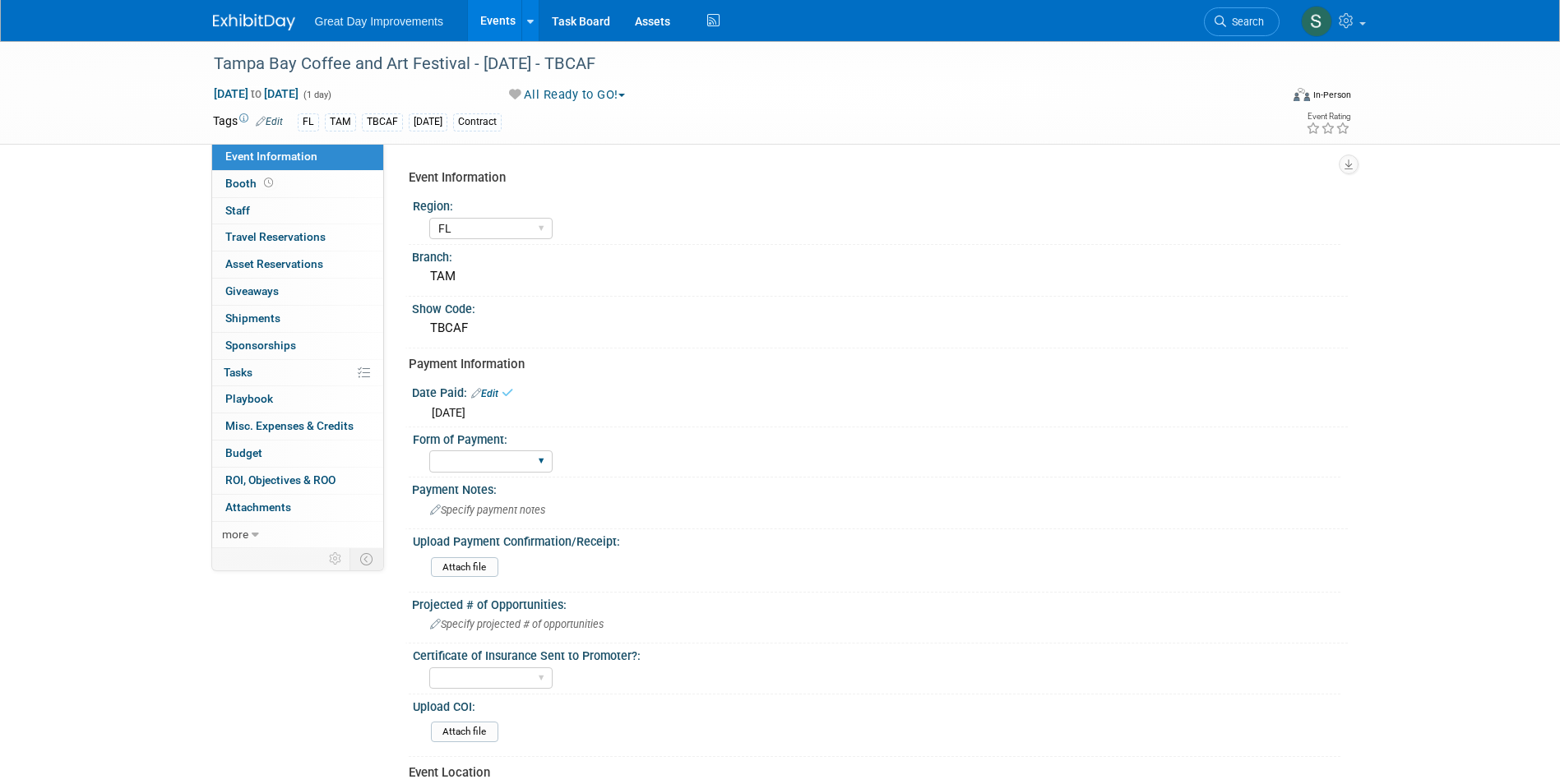
click at [463, 474] on div "Paid via CC Check Requested Pay at the Gate Other" at bounding box center [491, 462] width 123 height 30
click at [463, 466] on select "Paid via CC Check Requested Pay at the Gate Other" at bounding box center [491, 461] width 123 height 22
select select "Paid via CC"
click at [430, 450] on select "Paid via CC Check Requested Pay at the Gate Other" at bounding box center [491, 461] width 123 height 22
click at [468, 575] on input "file" at bounding box center [386, 568] width 224 height 19
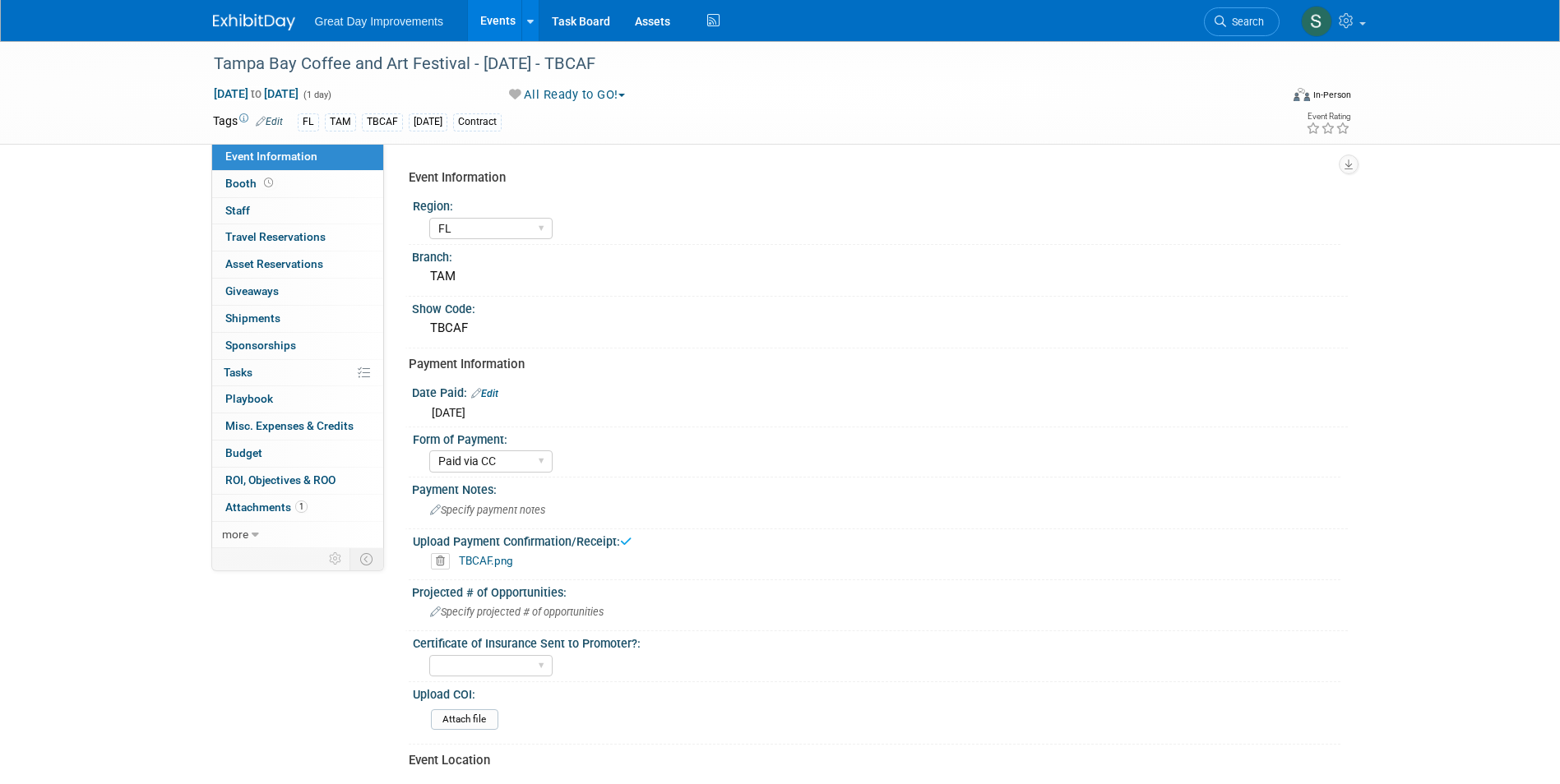
click at [261, 22] on img at bounding box center [254, 22] width 83 height 16
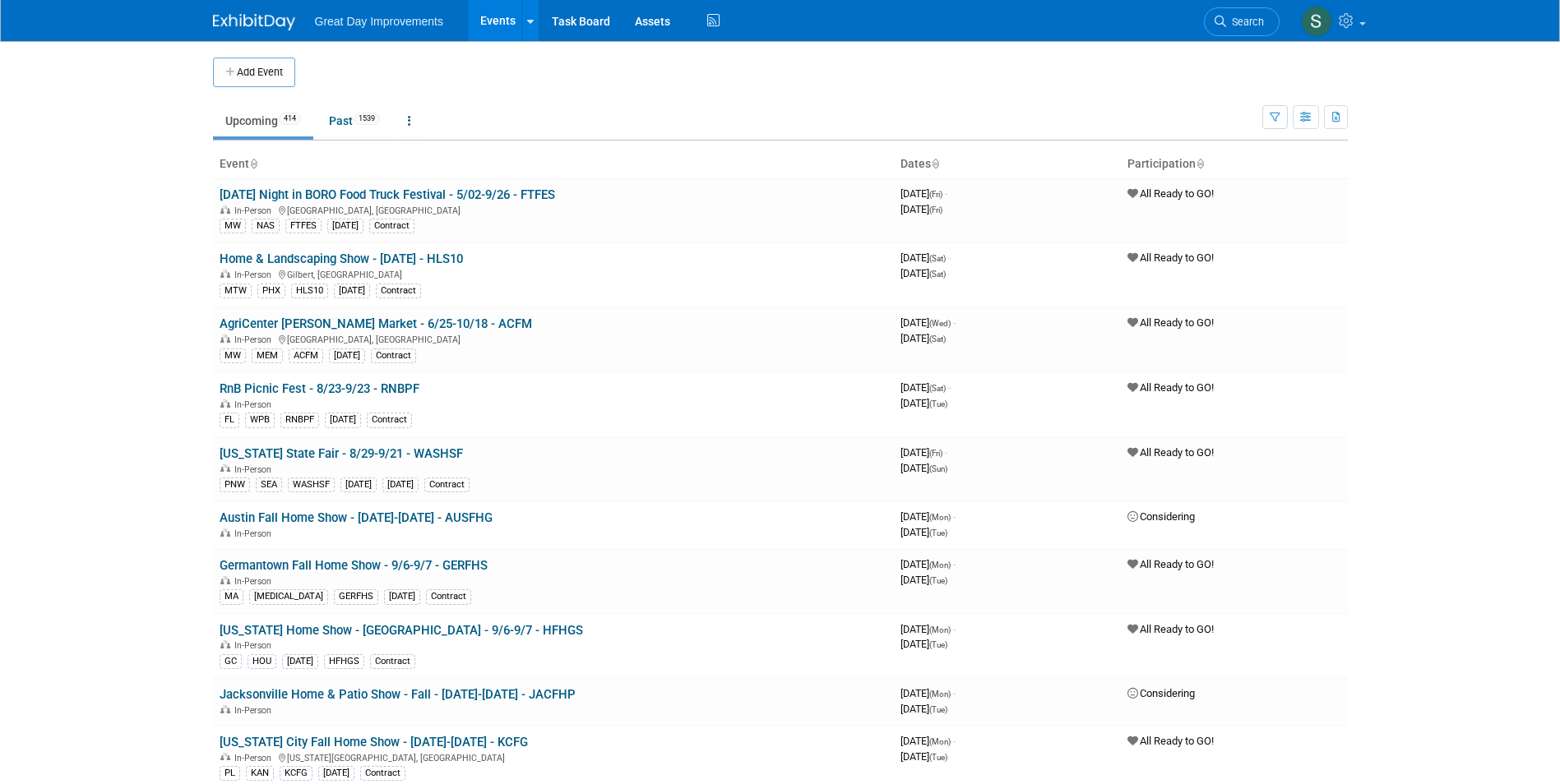
click at [1237, 26] on span "Search" at bounding box center [1245, 21] width 38 height 12
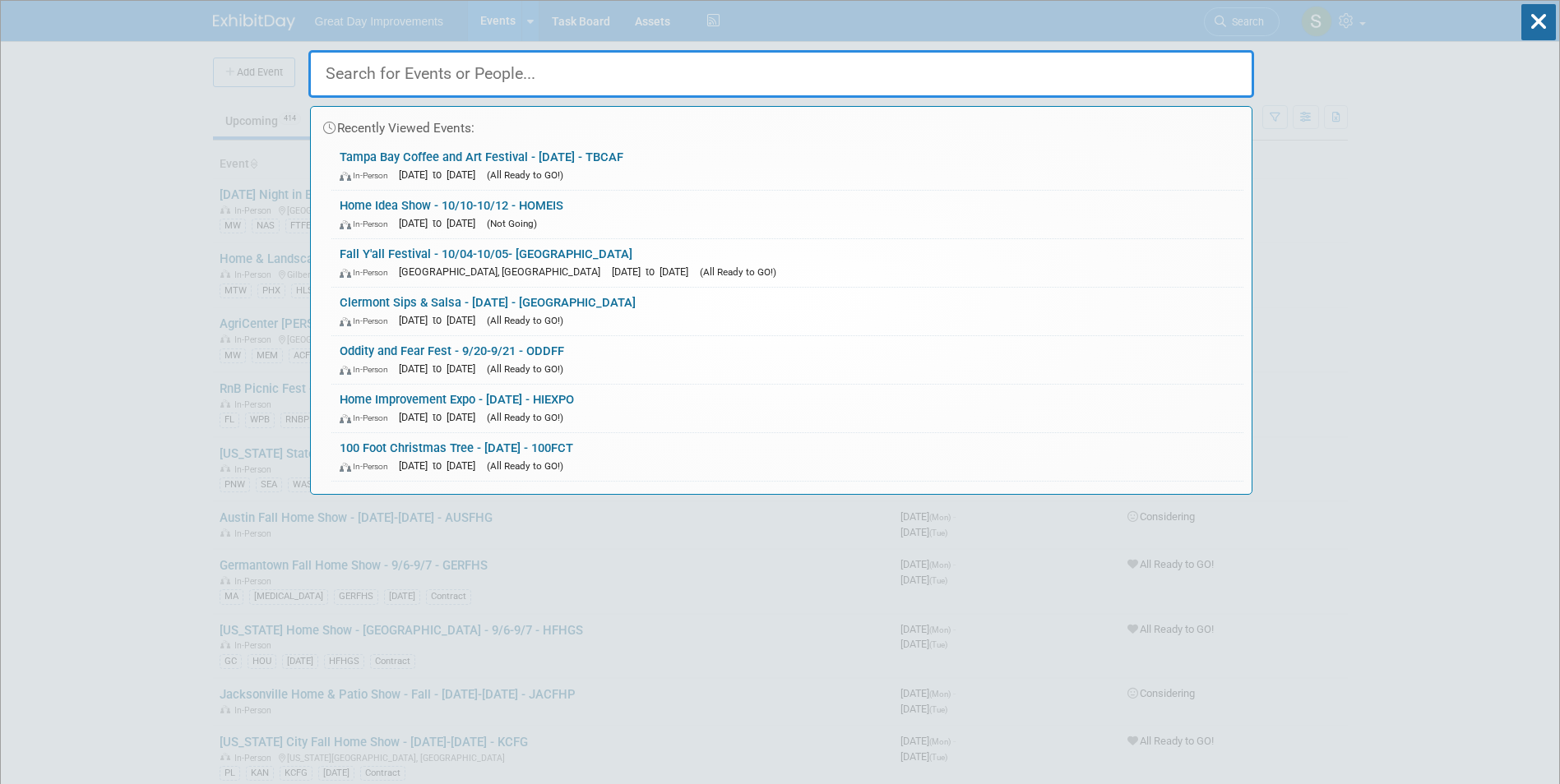
click at [914, 81] on input "text" at bounding box center [780, 74] width 945 height 47
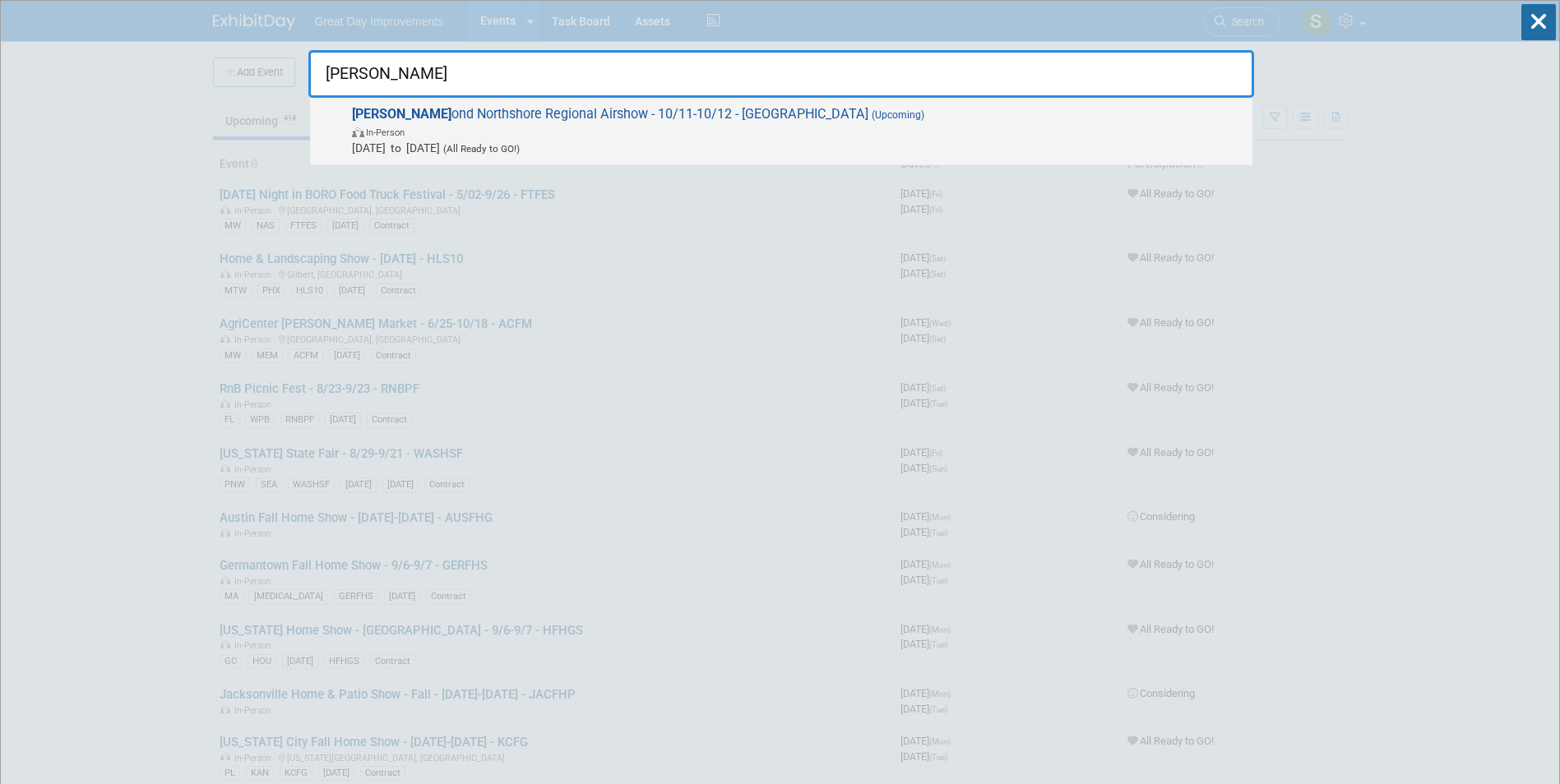
type input "hamm"
click at [578, 125] on span "In-Person" at bounding box center [798, 131] width 892 height 16
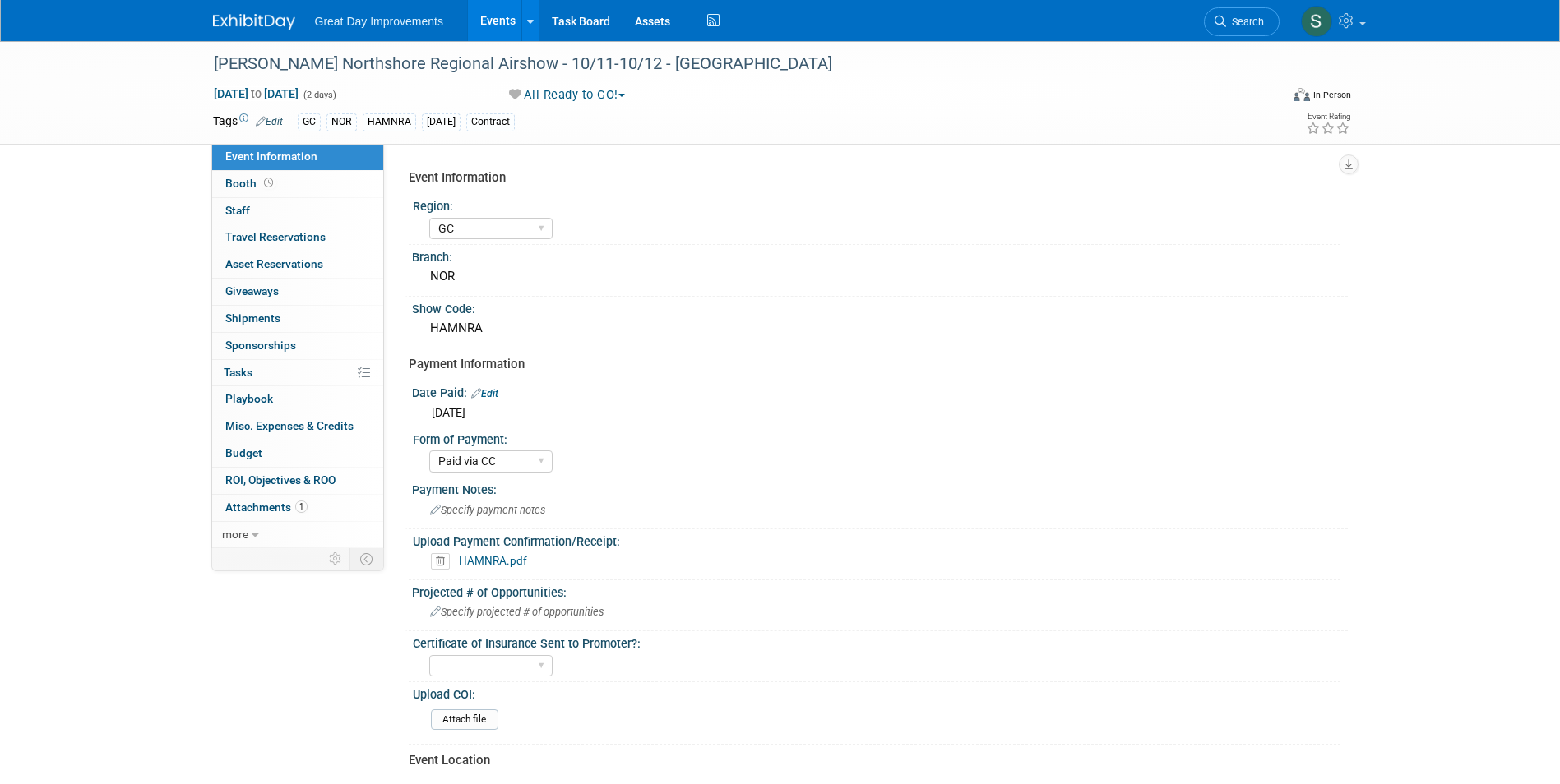
select select "GC"
select select "Paid via CC"
click at [1226, 22] on span "Search" at bounding box center [1245, 21] width 38 height 12
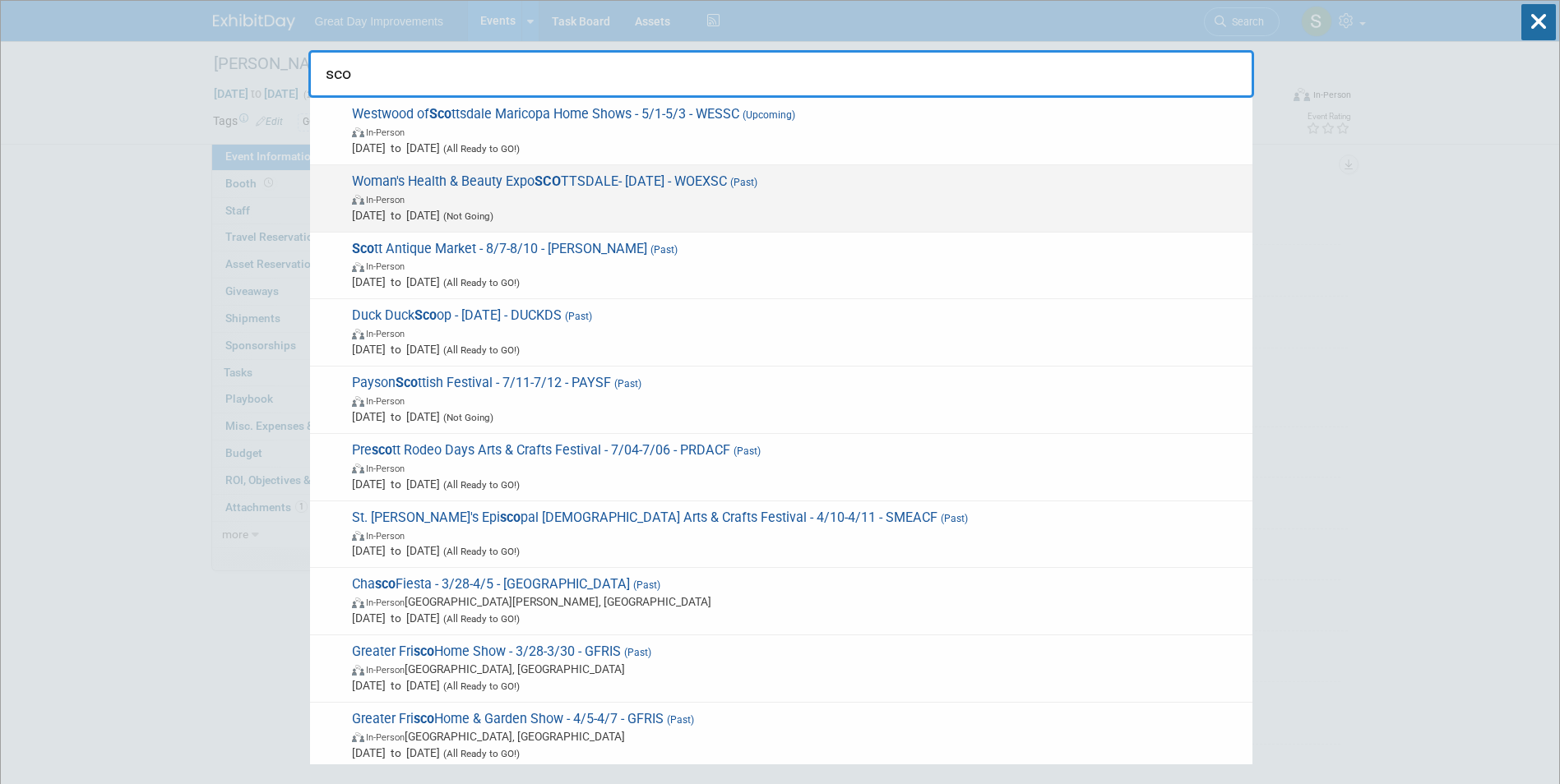
type input "sco"
click at [655, 185] on span "Woman's Health & Beauty Expo SCO TTSDALE- 8/09/25 - WOEXSC (Past) In-Person Aug…" at bounding box center [796, 198] width 897 height 50
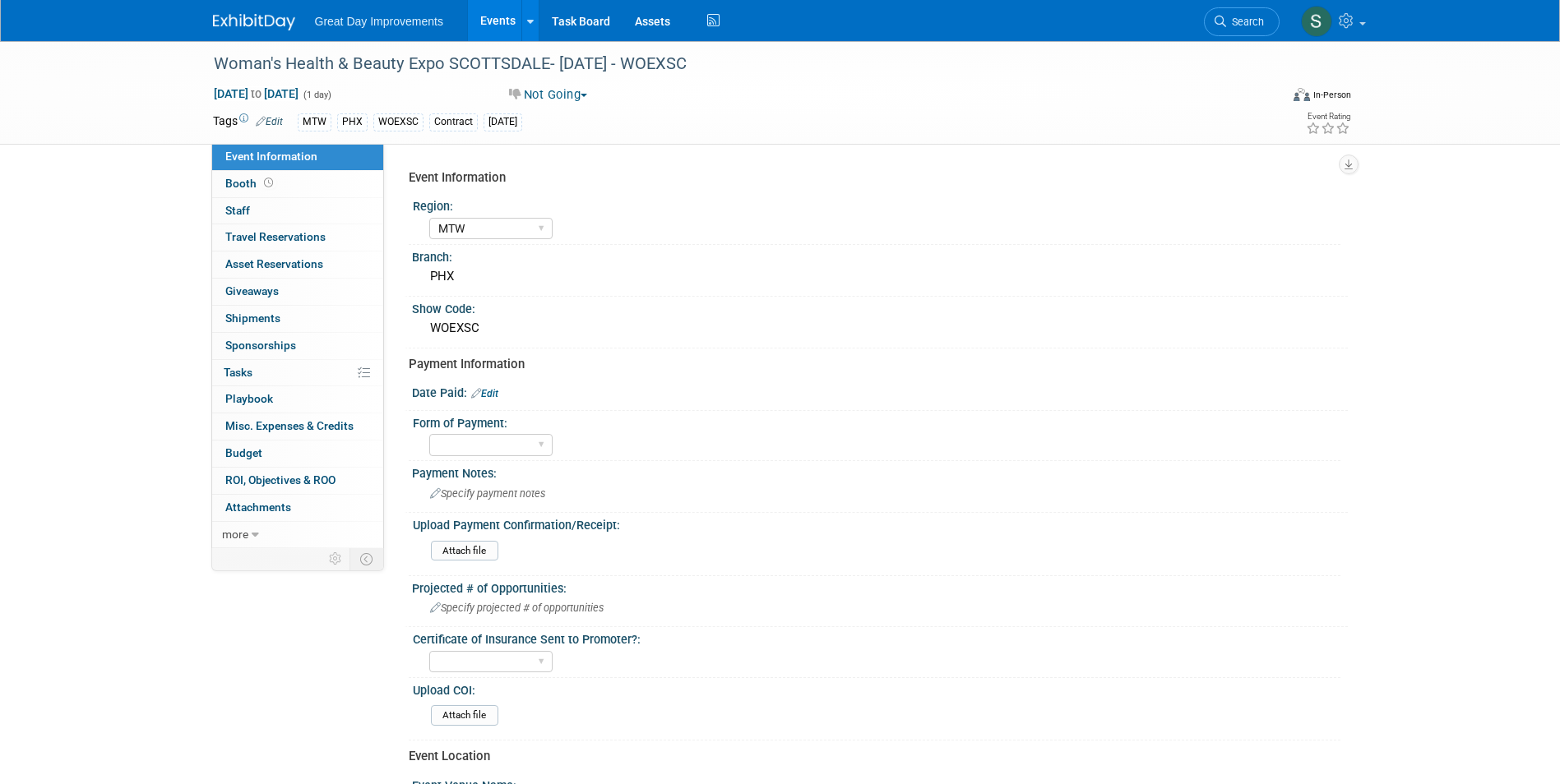
select select "MTW"
click at [1260, 18] on span "Search" at bounding box center [1245, 21] width 38 height 12
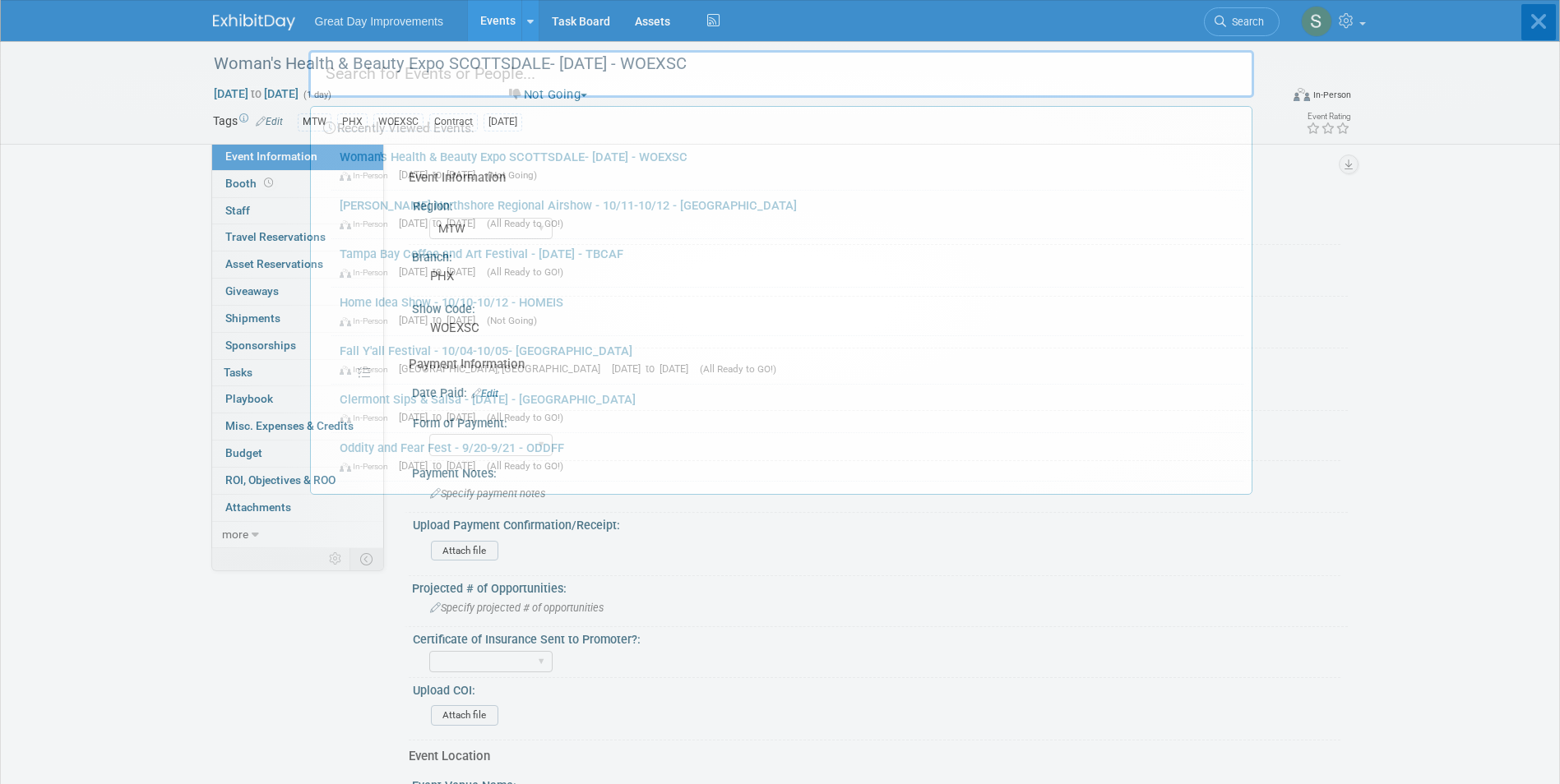
click at [245, 12] on body "Great Day Improvements Events Add Event Bulk Upload Events Shareable Event Boar…" at bounding box center [780, 392] width 1560 height 784
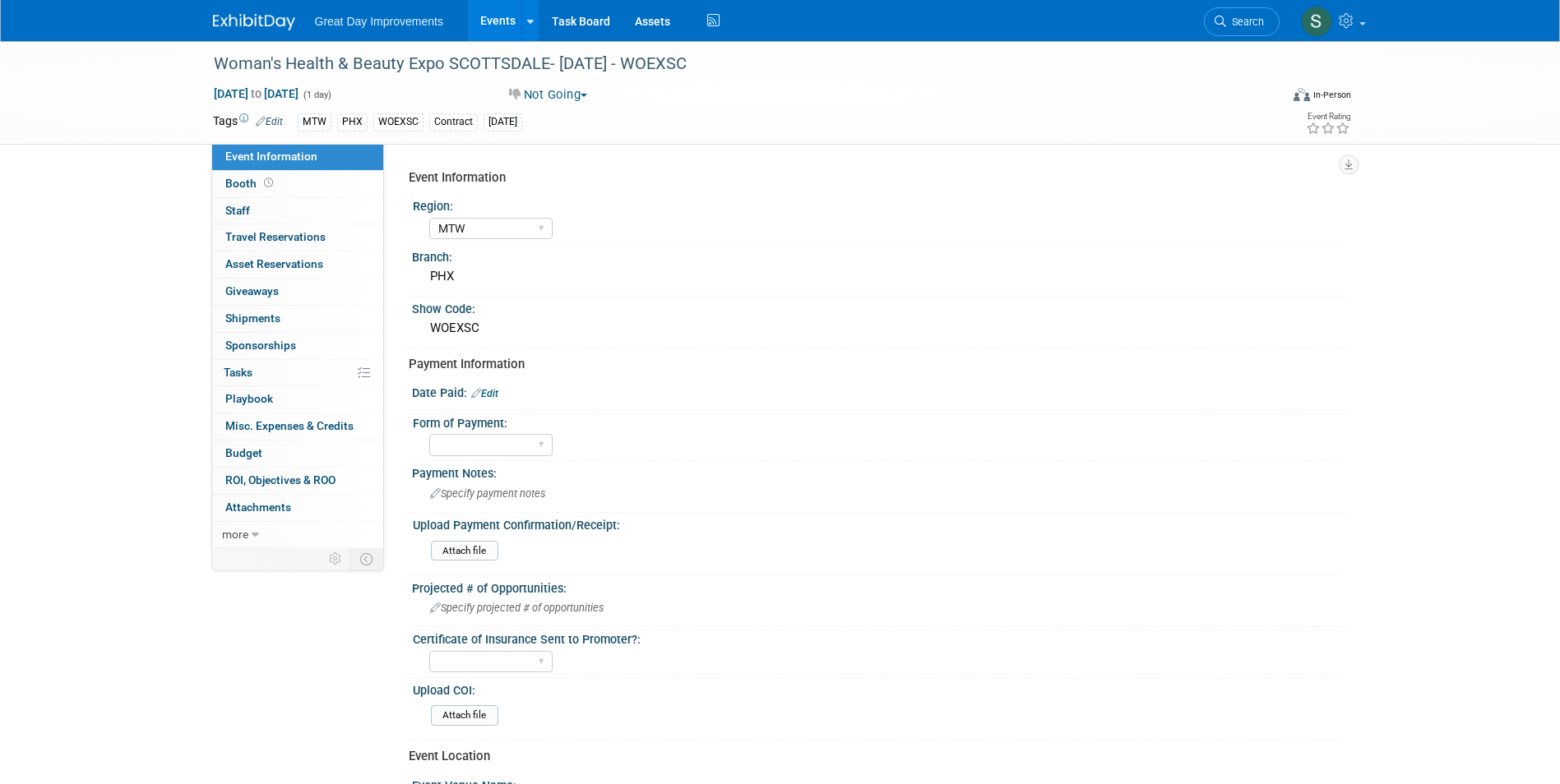
click at [244, 9] on link at bounding box center [265, 14] width 102 height 13
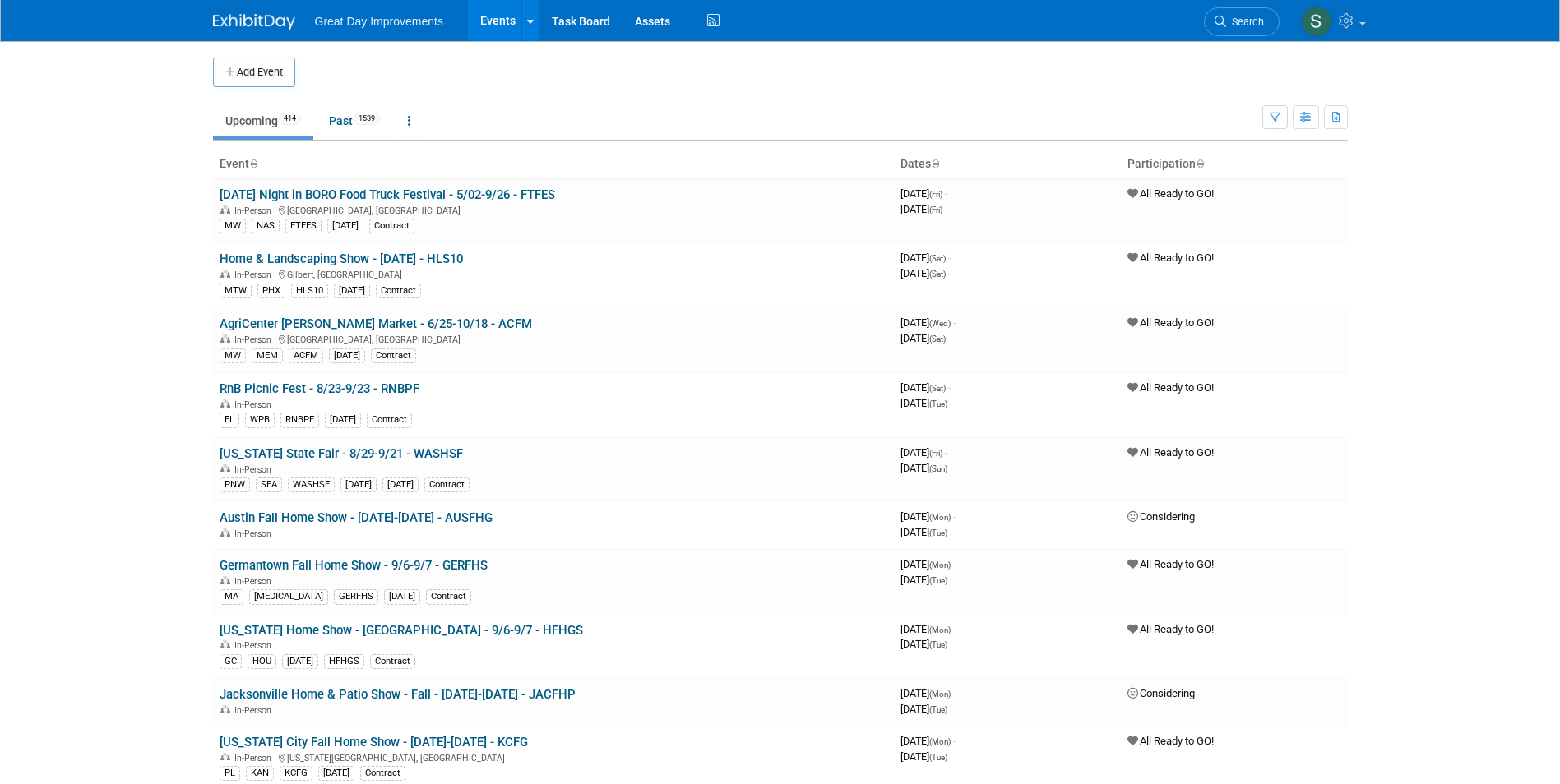
click at [1242, 36] on li "Search" at bounding box center [1242, 20] width 76 height 40
click at [1238, 15] on span "Search" at bounding box center [1245, 21] width 38 height 12
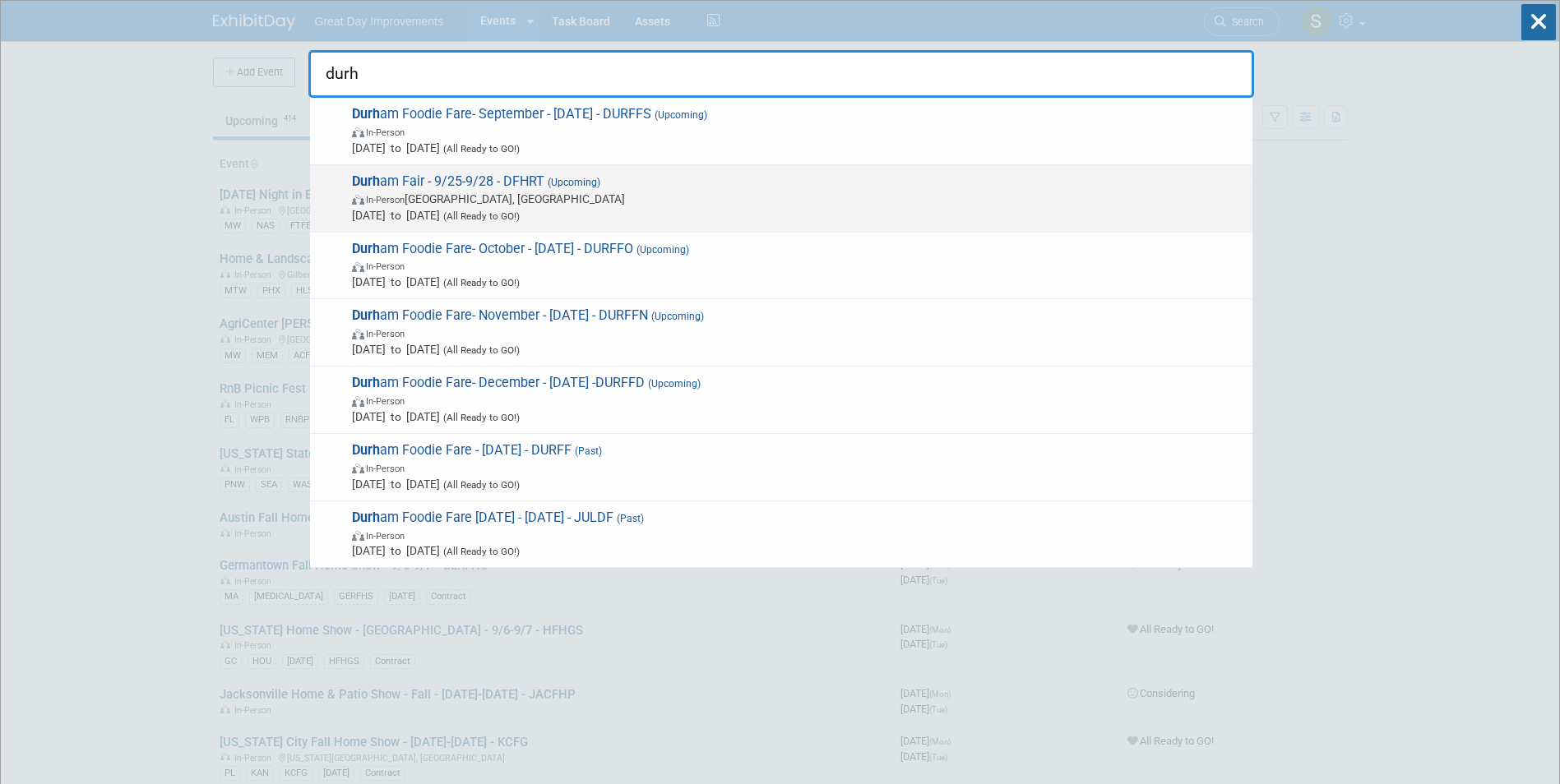
type input "durh"
click at [597, 209] on span "Sep 25, 2025 to Sep 28, 2025 (All Ready to GO!)" at bounding box center [798, 215] width 892 height 16
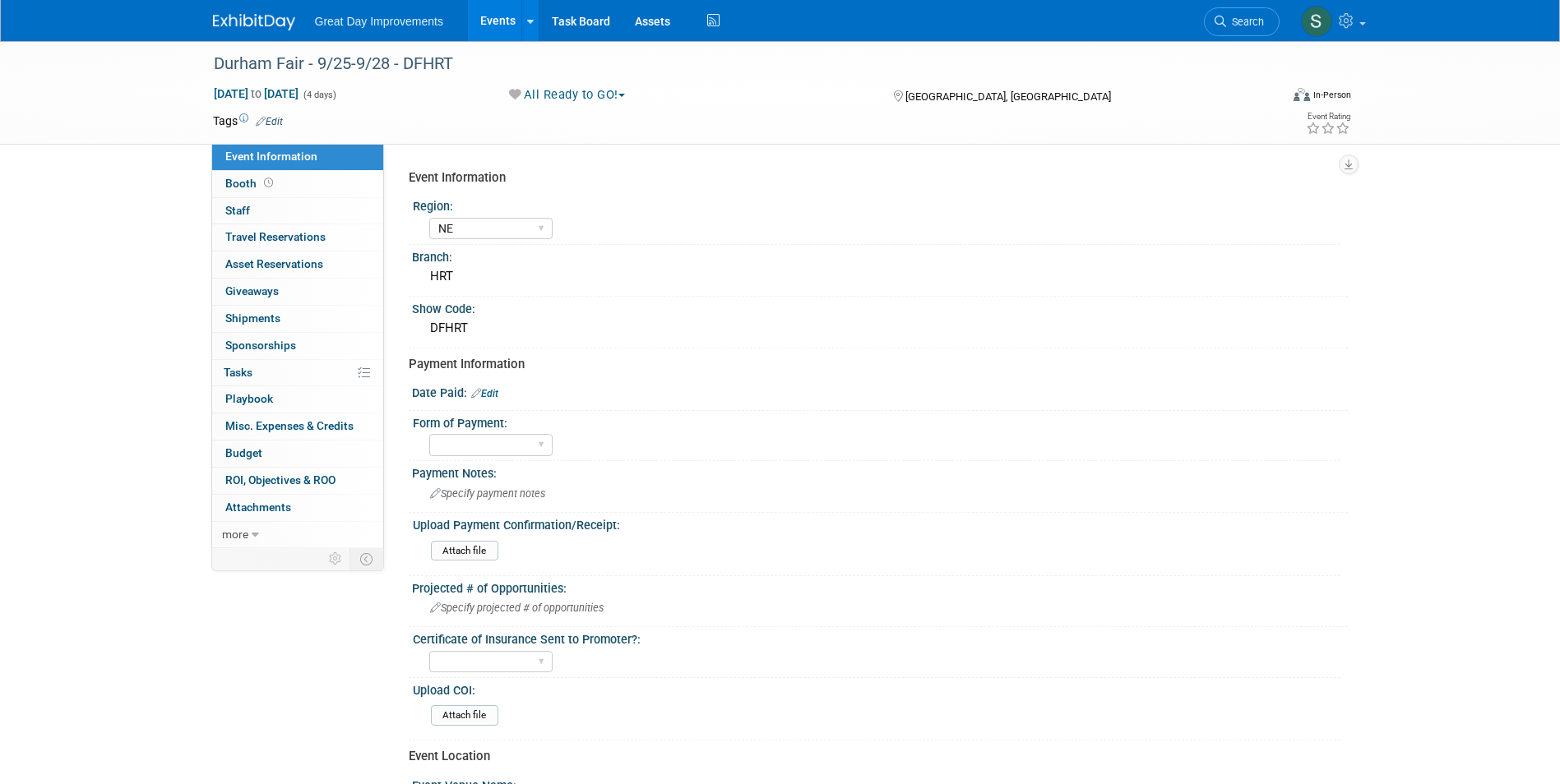
select select "NE"
click at [494, 392] on link "Edit" at bounding box center [485, 393] width 28 height 11
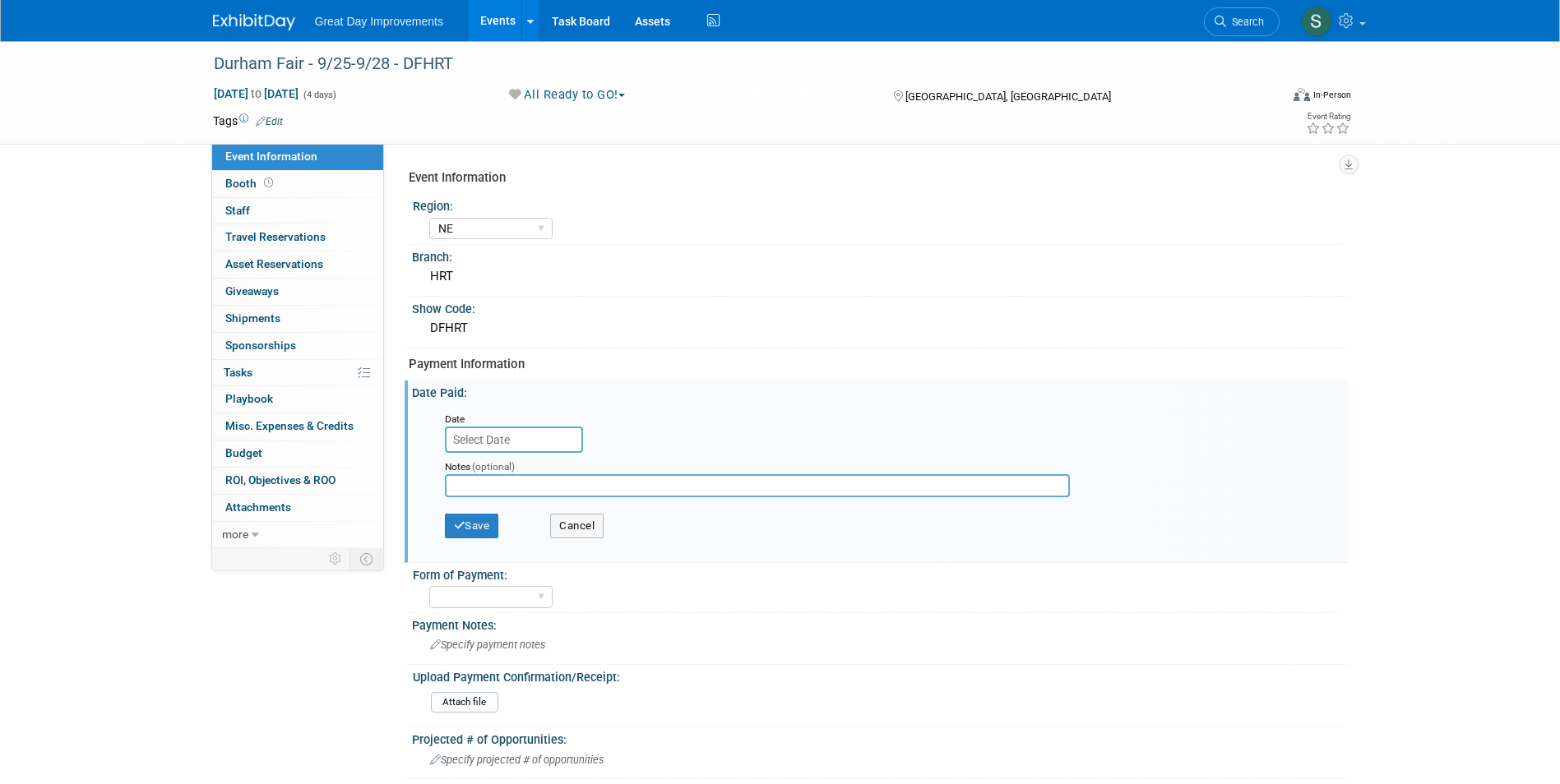
click at [474, 438] on input "text" at bounding box center [514, 440] width 138 height 27
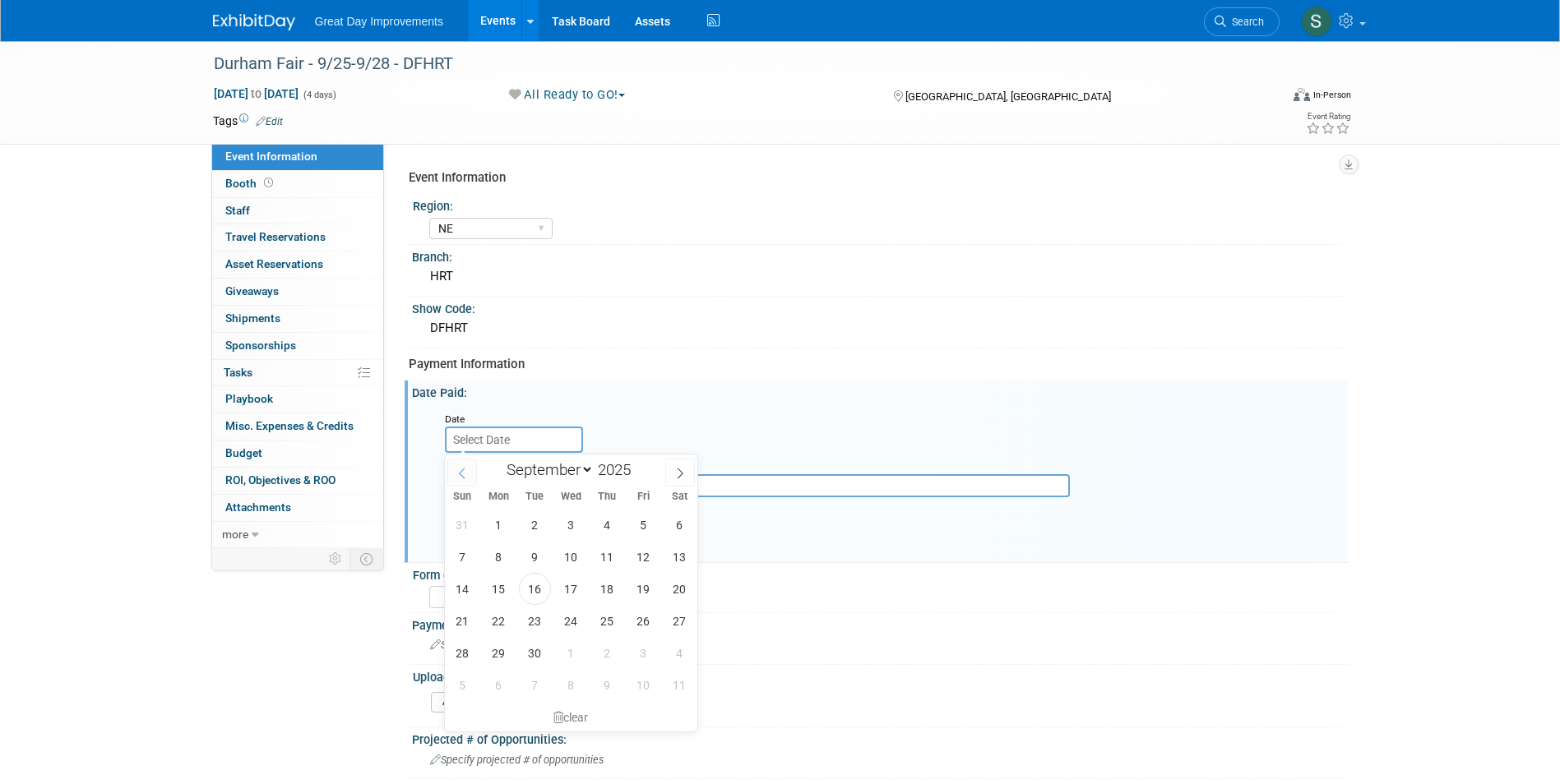
click at [466, 480] on span at bounding box center [462, 472] width 29 height 27
click at [465, 480] on span at bounding box center [462, 472] width 29 height 27
click at [466, 480] on span at bounding box center [462, 472] width 29 height 27
select select "4"
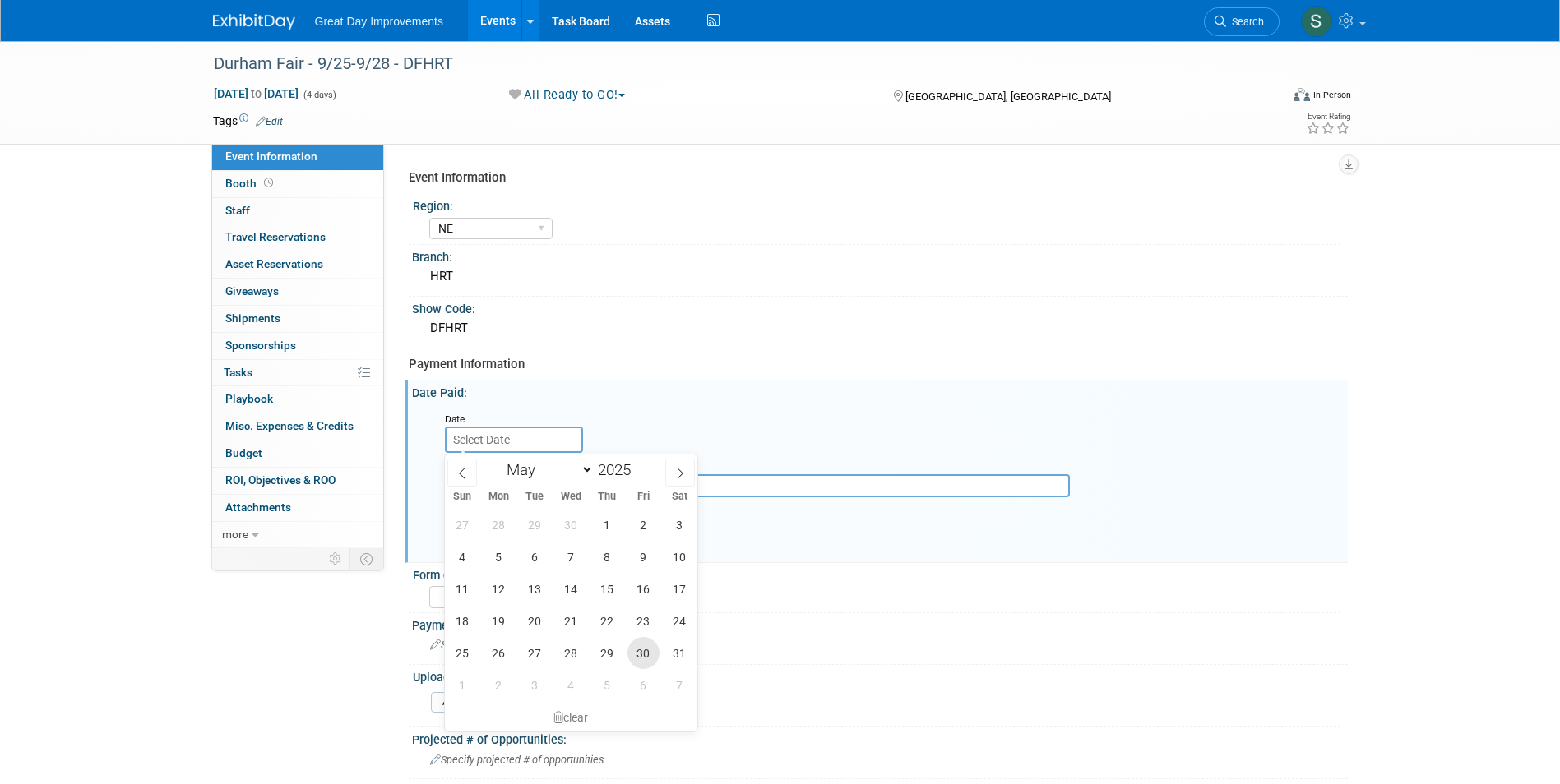
click at [641, 650] on span "30" at bounding box center [644, 653] width 32 height 32
type input "May 30, 2025"
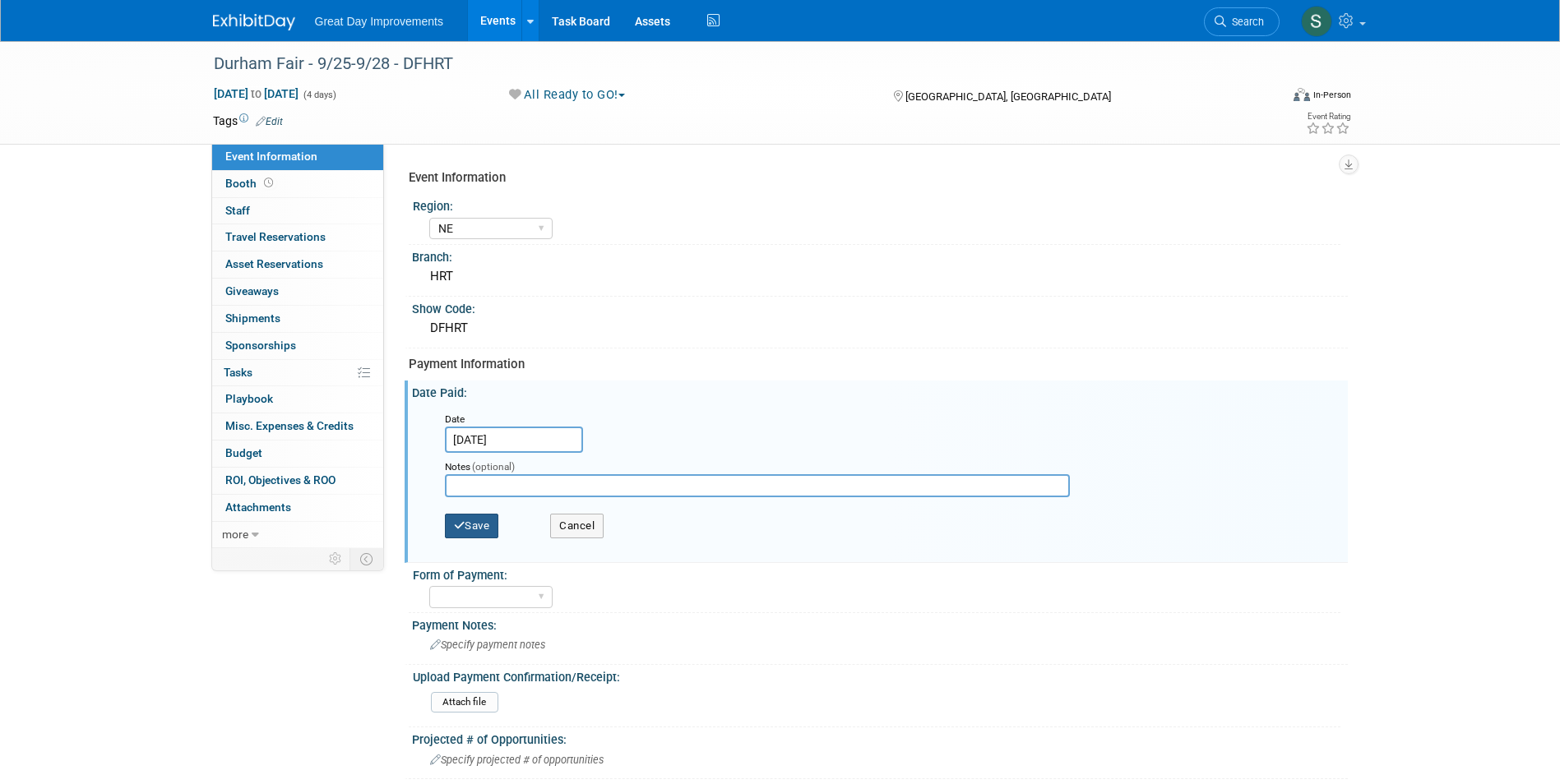
click at [468, 514] on button "Save" at bounding box center [471, 526] width 54 height 25
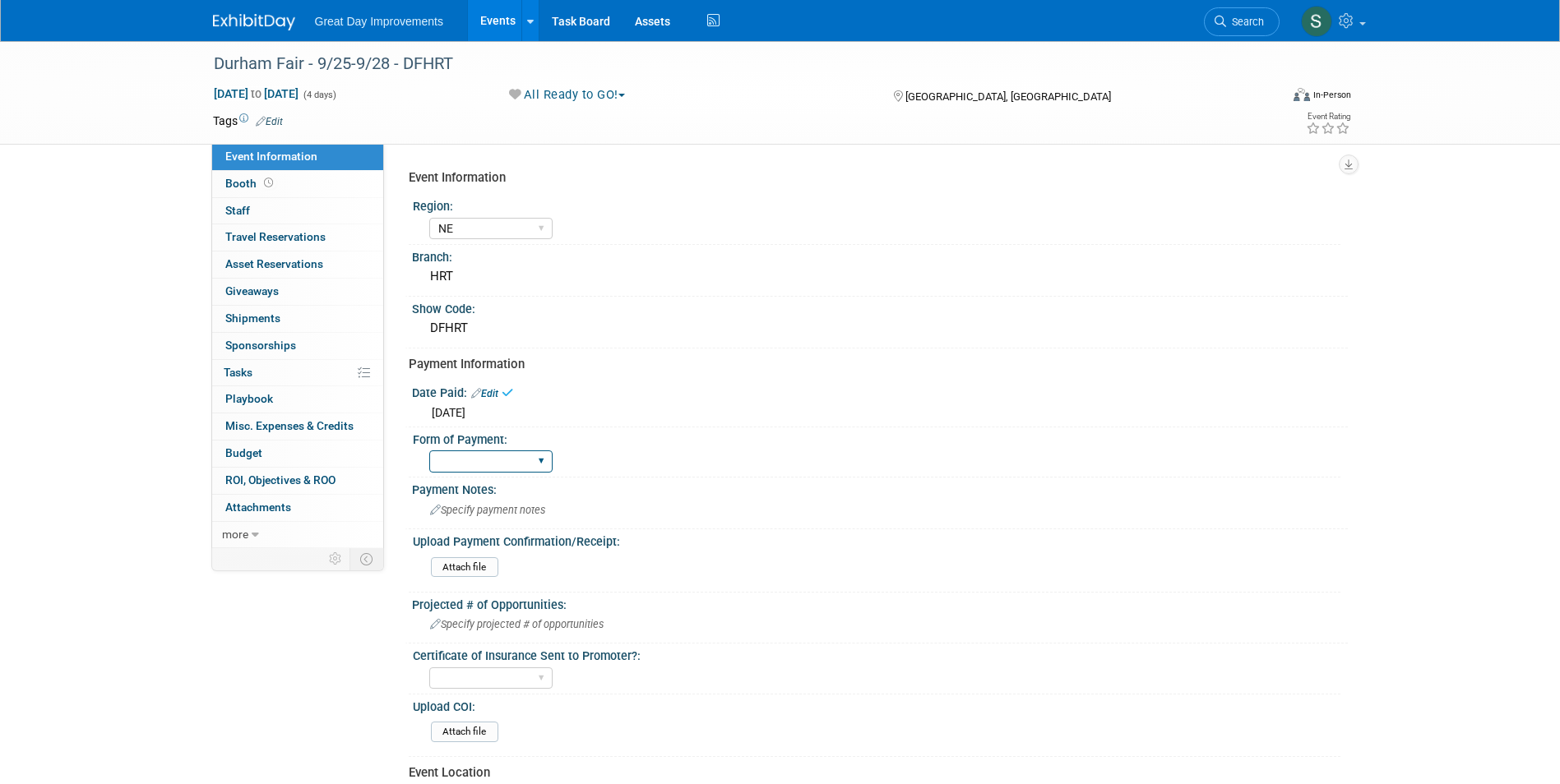
click at [460, 455] on select "Paid via CC Check Requested Pay at the Gate Other" at bounding box center [491, 461] width 123 height 22
click at [430, 450] on select "Paid via CC Check Requested Pay at the Gate Other" at bounding box center [491, 461] width 123 height 22
click at [475, 459] on select "Paid via CC Check Requested Pay at the Gate Other" at bounding box center [491, 461] width 123 height 22
select select "Paid via CC"
click at [430, 450] on select "Paid via CC Check Requested Pay at the Gate Other" at bounding box center [491, 461] width 123 height 22
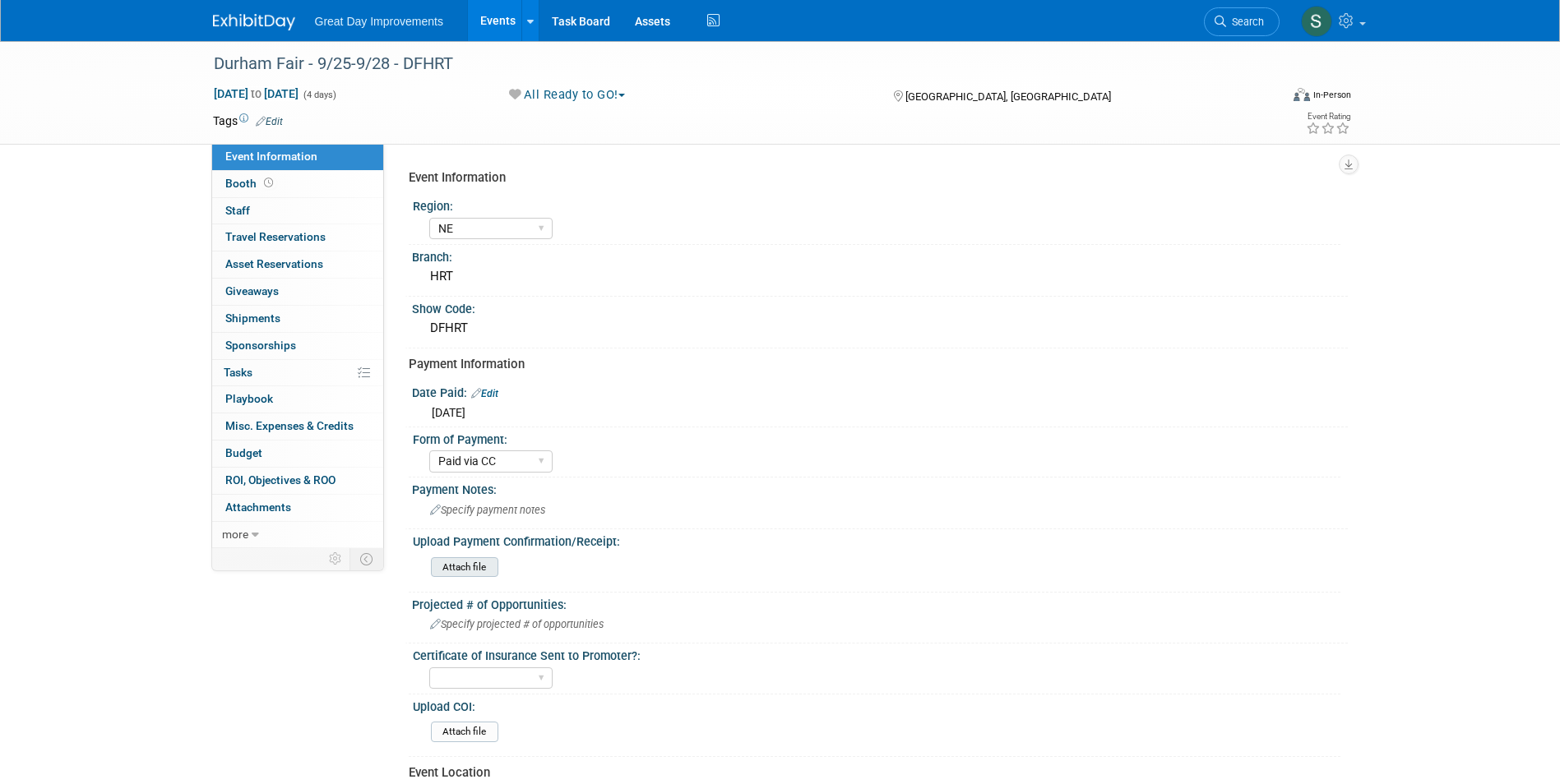
click at [476, 566] on input "file" at bounding box center [386, 568] width 224 height 19
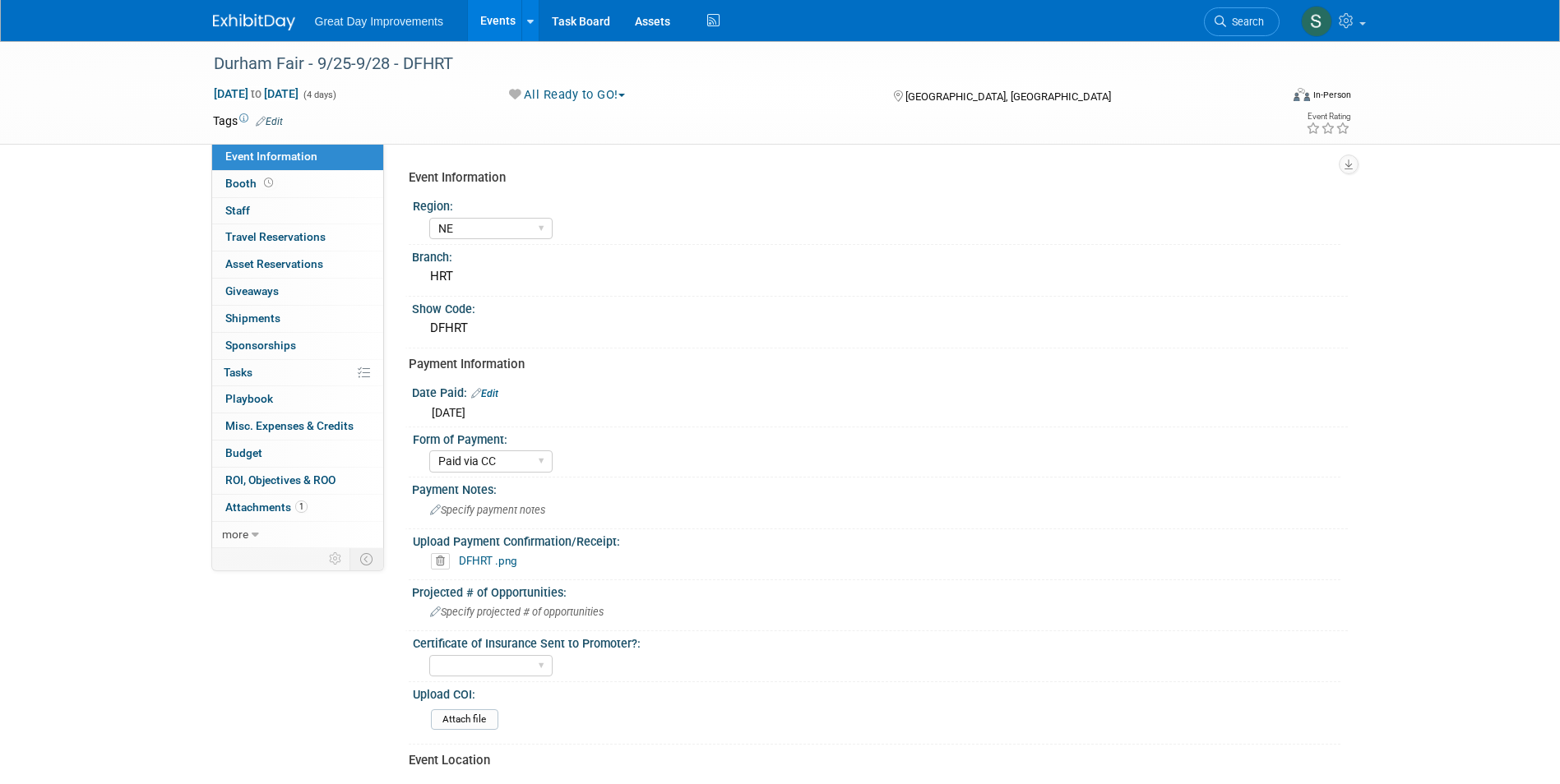
click at [263, 25] on img at bounding box center [254, 22] width 83 height 16
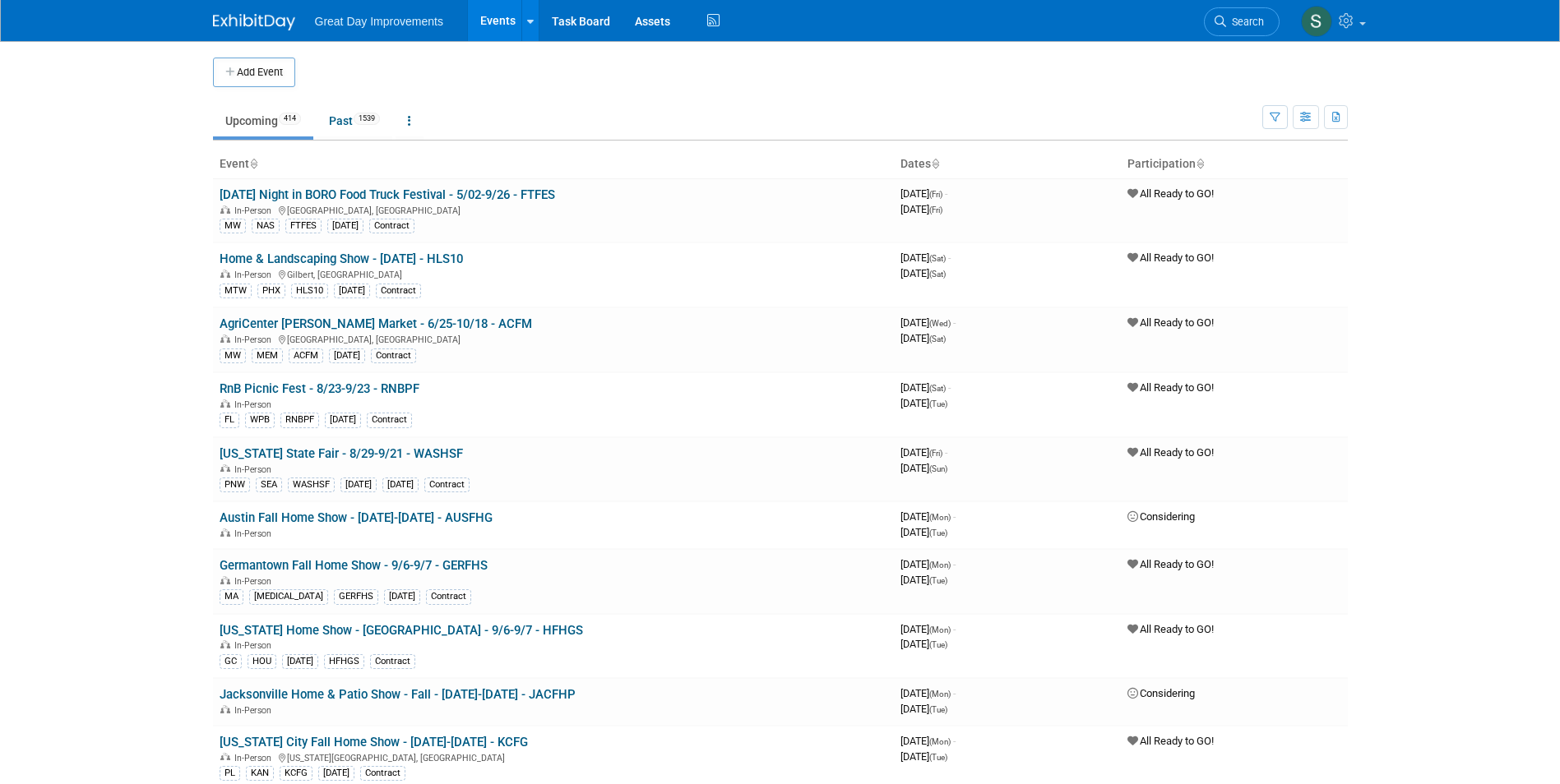
click at [1258, 18] on span "Search" at bounding box center [1245, 21] width 38 height 12
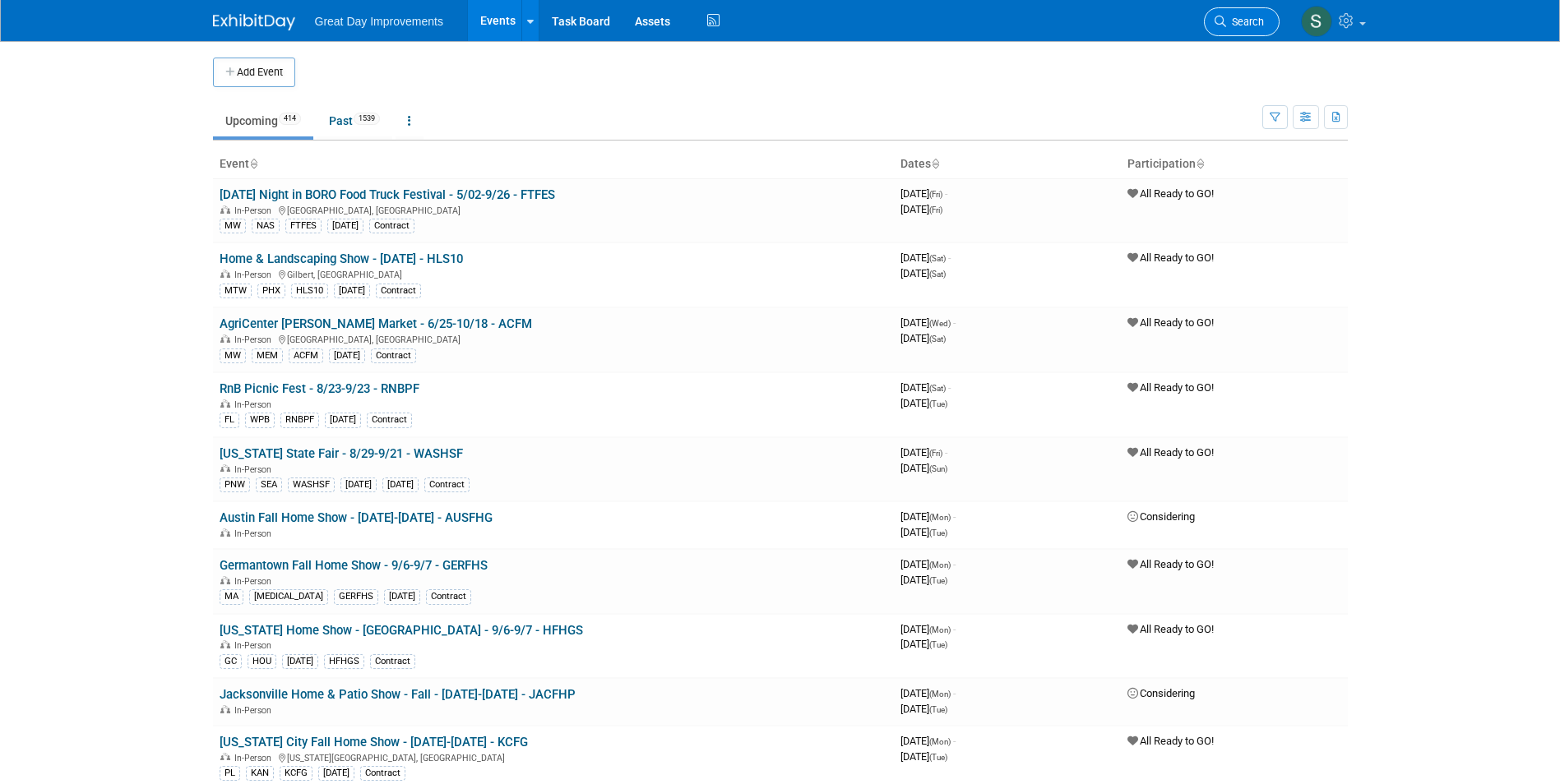
click at [1239, 16] on span "Search" at bounding box center [1245, 21] width 38 height 12
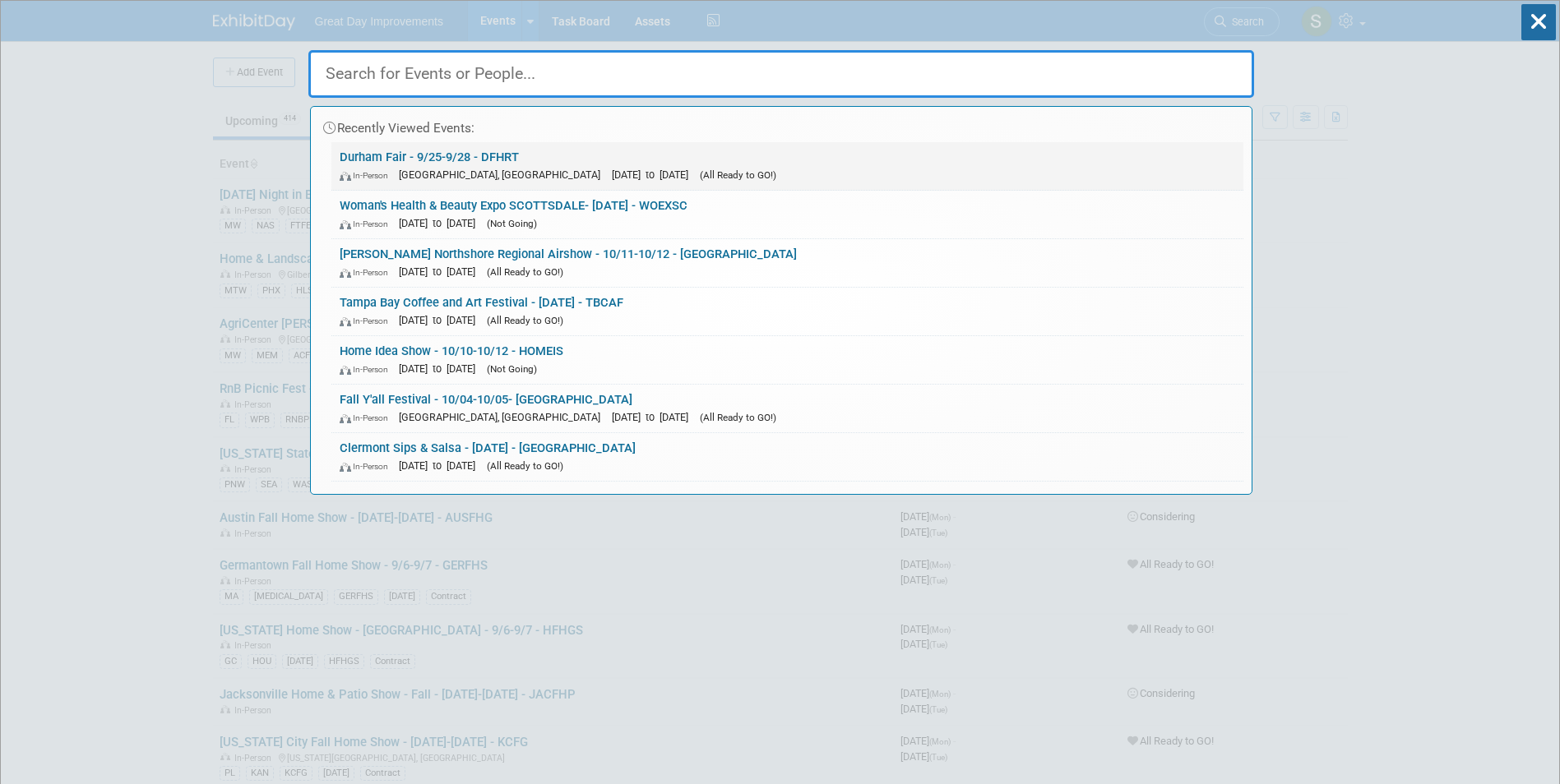
click at [550, 162] on link "Durham Fair - 9/25-9/28 - DFHRT In-Person Durham, CT Sep 25, 2025 to Sep 28, 20…" at bounding box center [787, 166] width 912 height 47
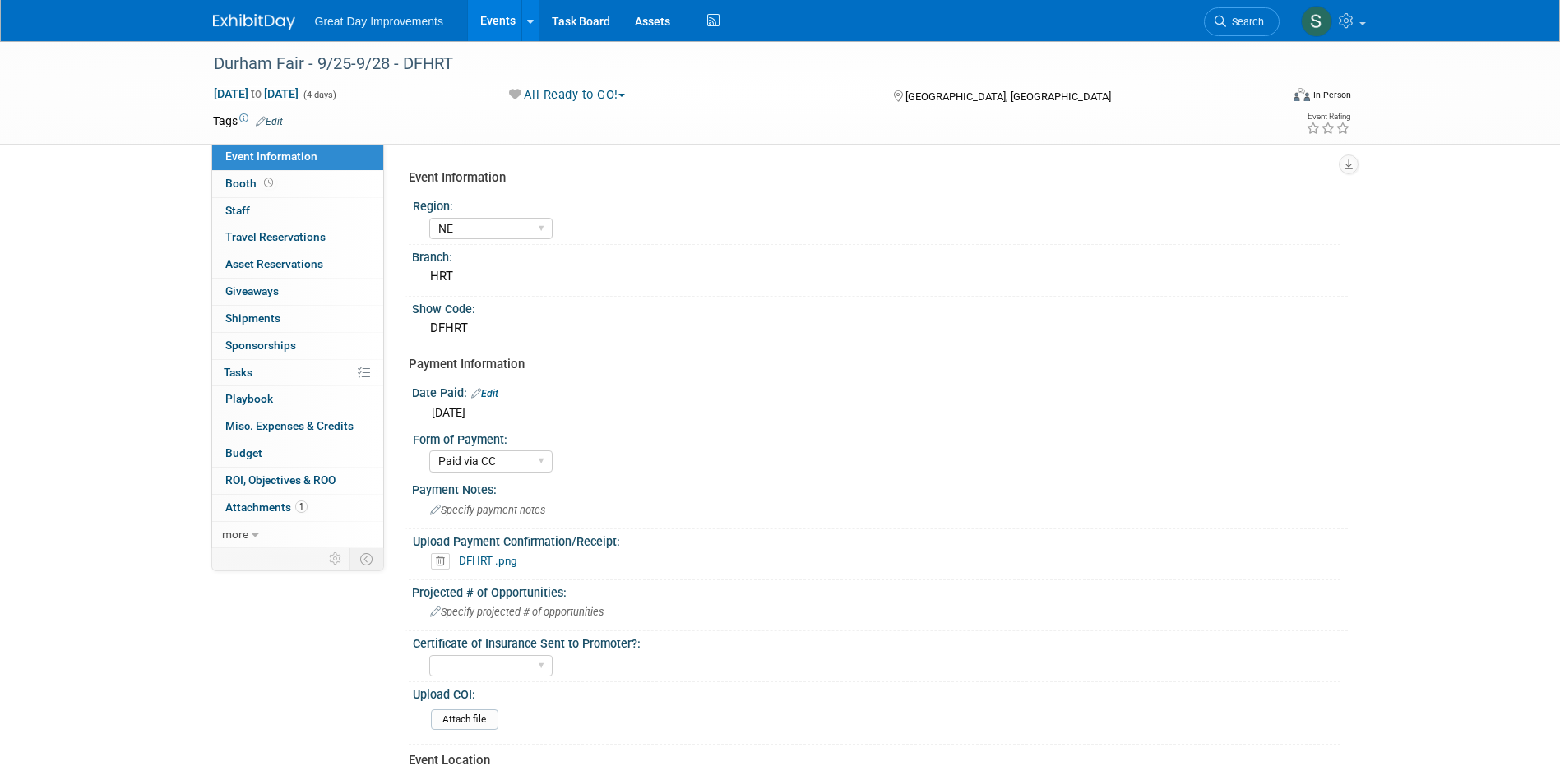
select select "NE"
select select "Paid via CC"
click at [279, 15] on img at bounding box center [254, 22] width 83 height 16
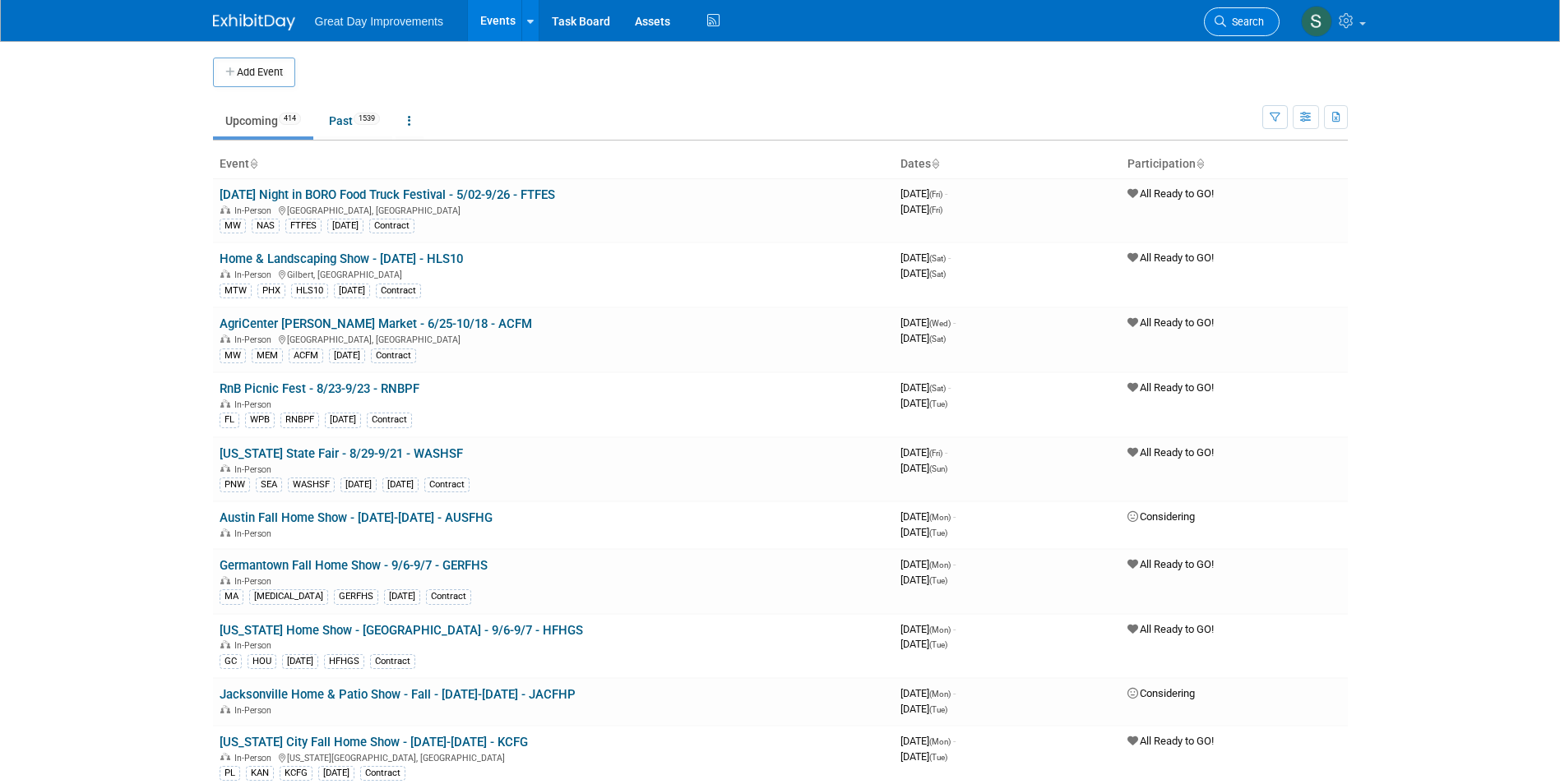
click at [1231, 24] on span "Search" at bounding box center [1245, 21] width 38 height 12
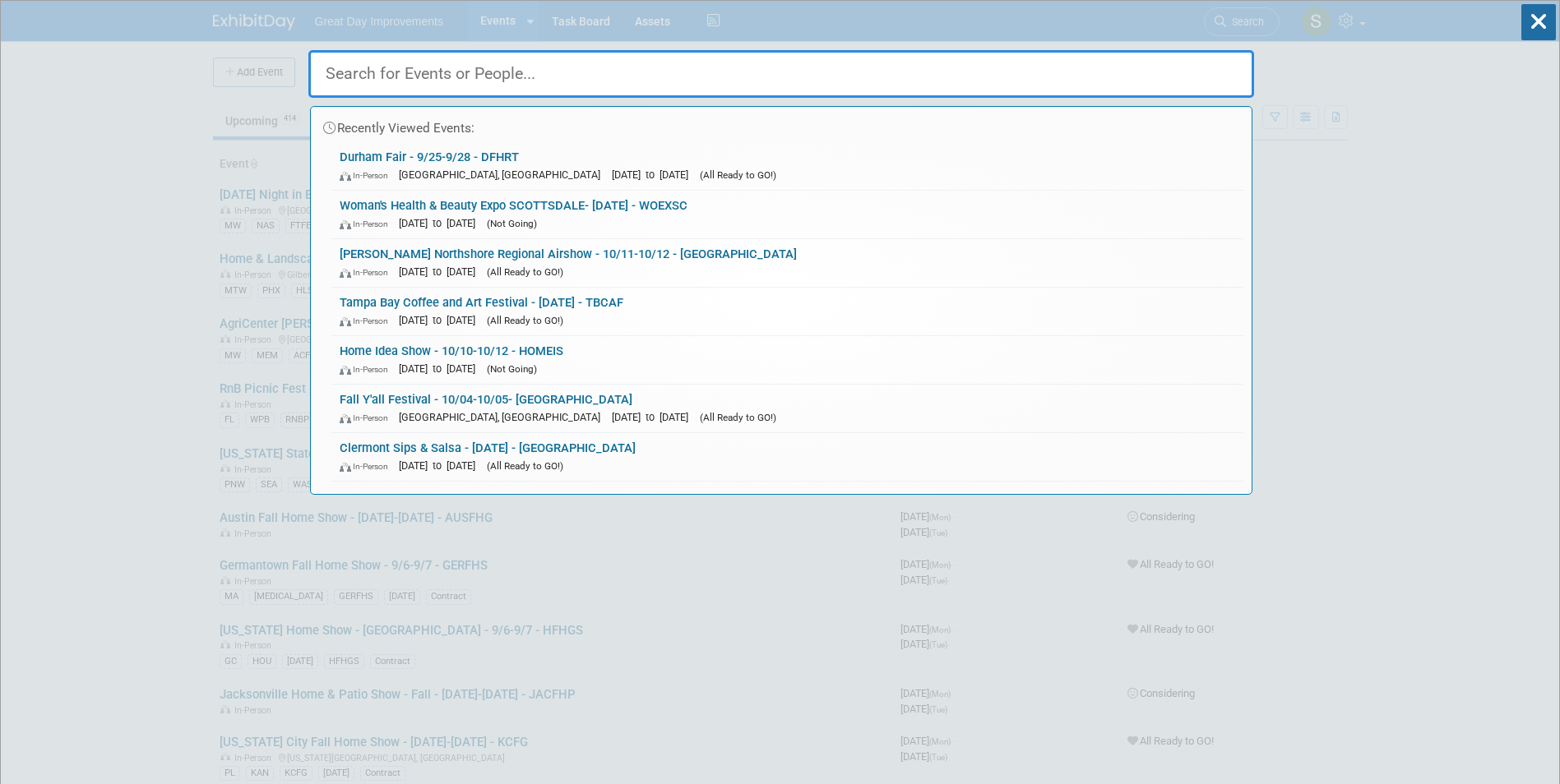
click at [1235, 26] on div "Recently Viewed Events: Durham Fair - 9/25-9/28 - DFHRT In-Person Durham, CT Se…" at bounding box center [780, 247] width 945 height 494
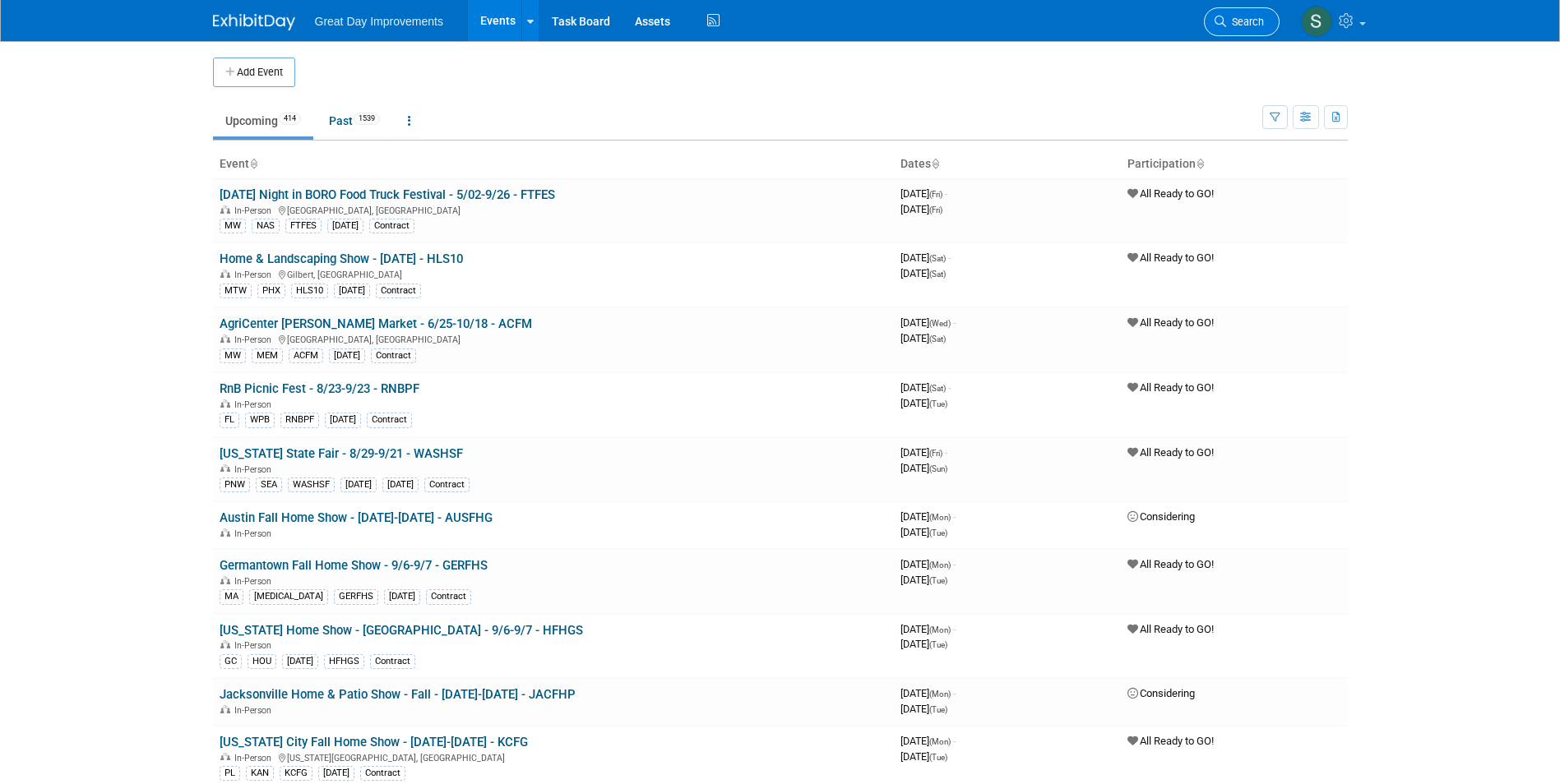
click at [1241, 14] on link "Search" at bounding box center [1242, 22] width 76 height 28
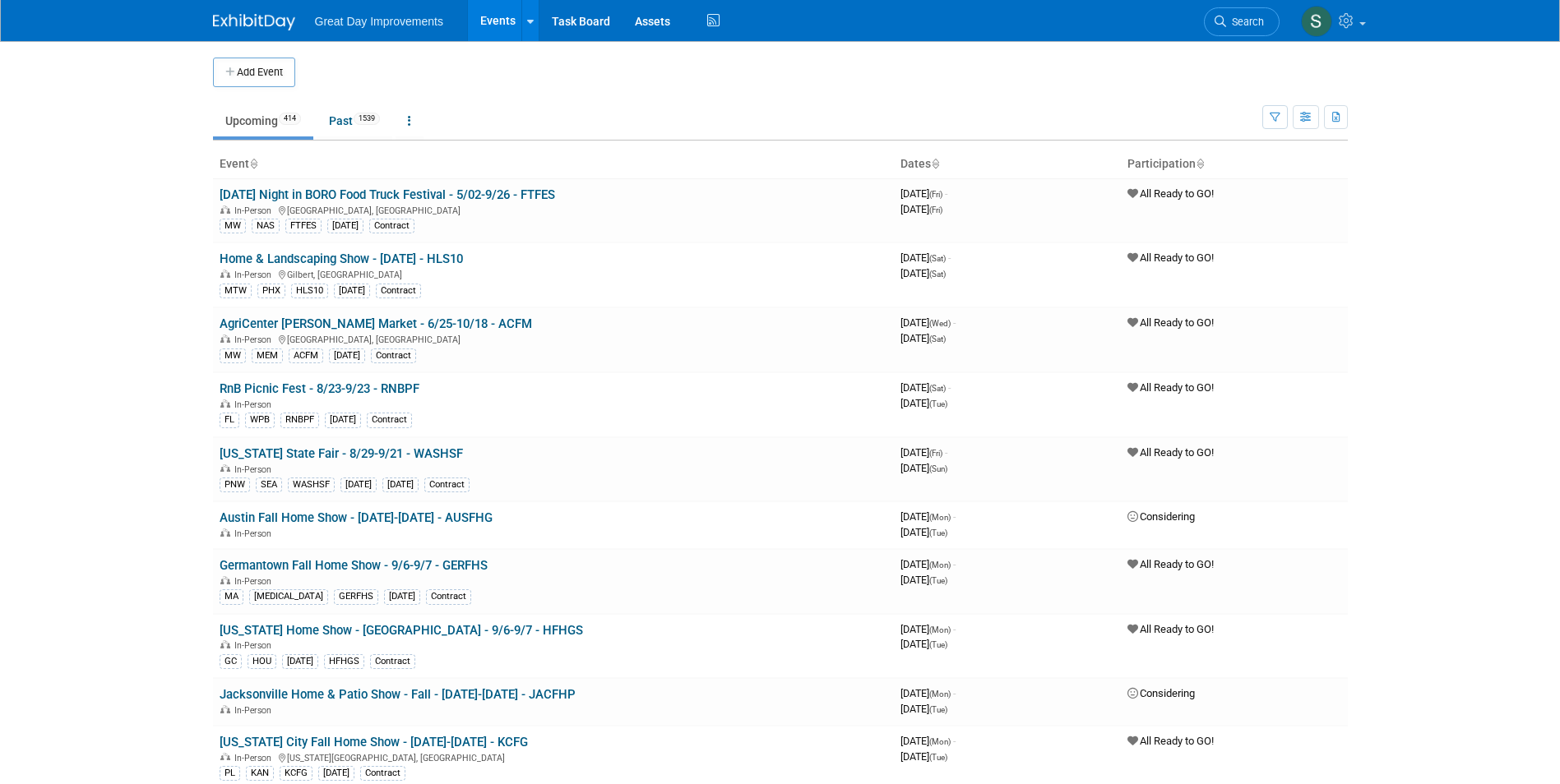
click at [223, 27] on img at bounding box center [254, 22] width 83 height 16
click at [1230, 14] on link "Search" at bounding box center [1242, 22] width 76 height 28
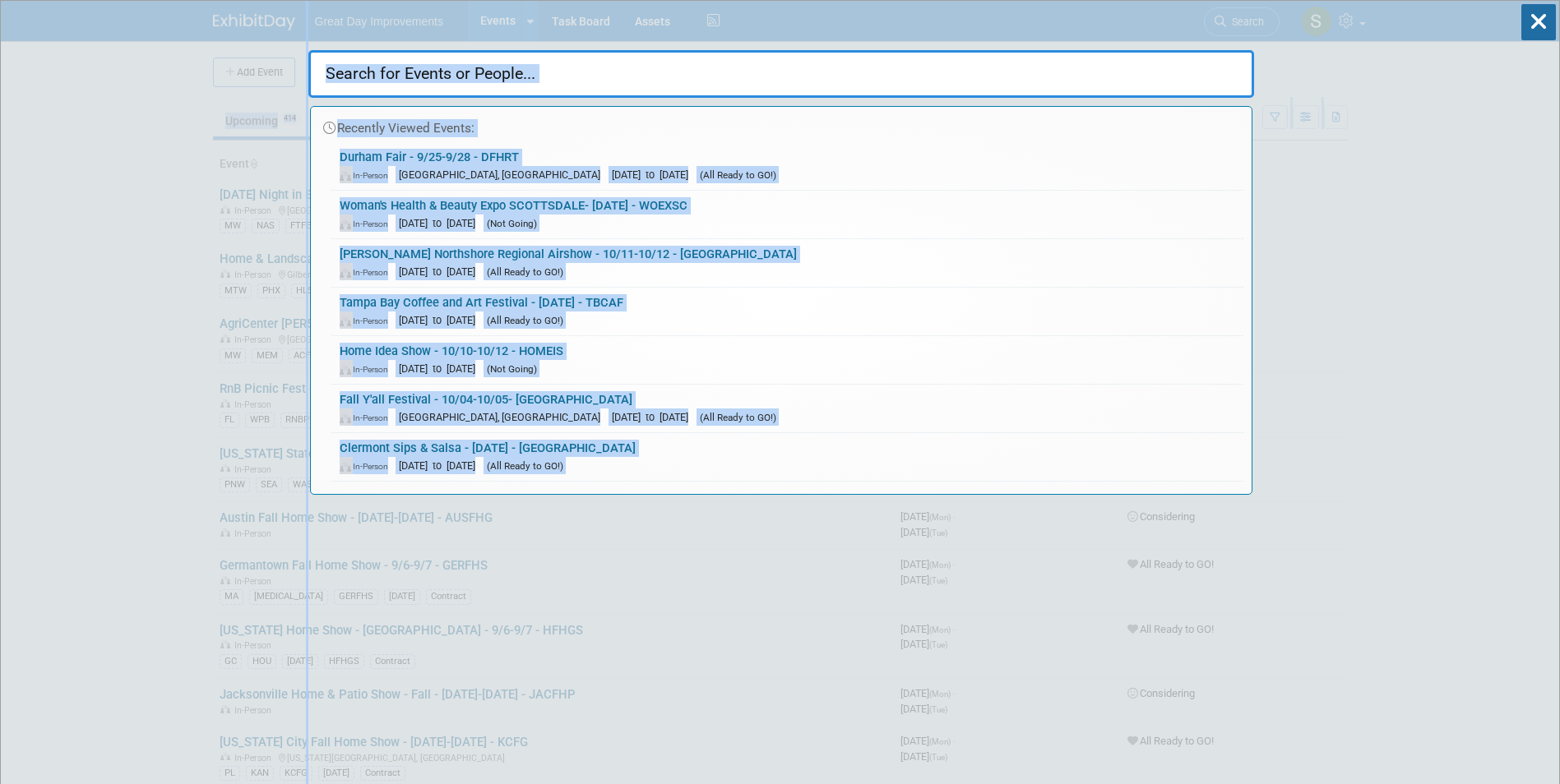
click at [0, 246] on html "Great Day Improvements Events Add Event Bulk Upload Events Shareable Event Boar…" at bounding box center [780, 392] width 1560 height 784
drag, startPoint x: 0, startPoint y: 245, endPoint x: 257, endPoint y: 65, distance: 313.8
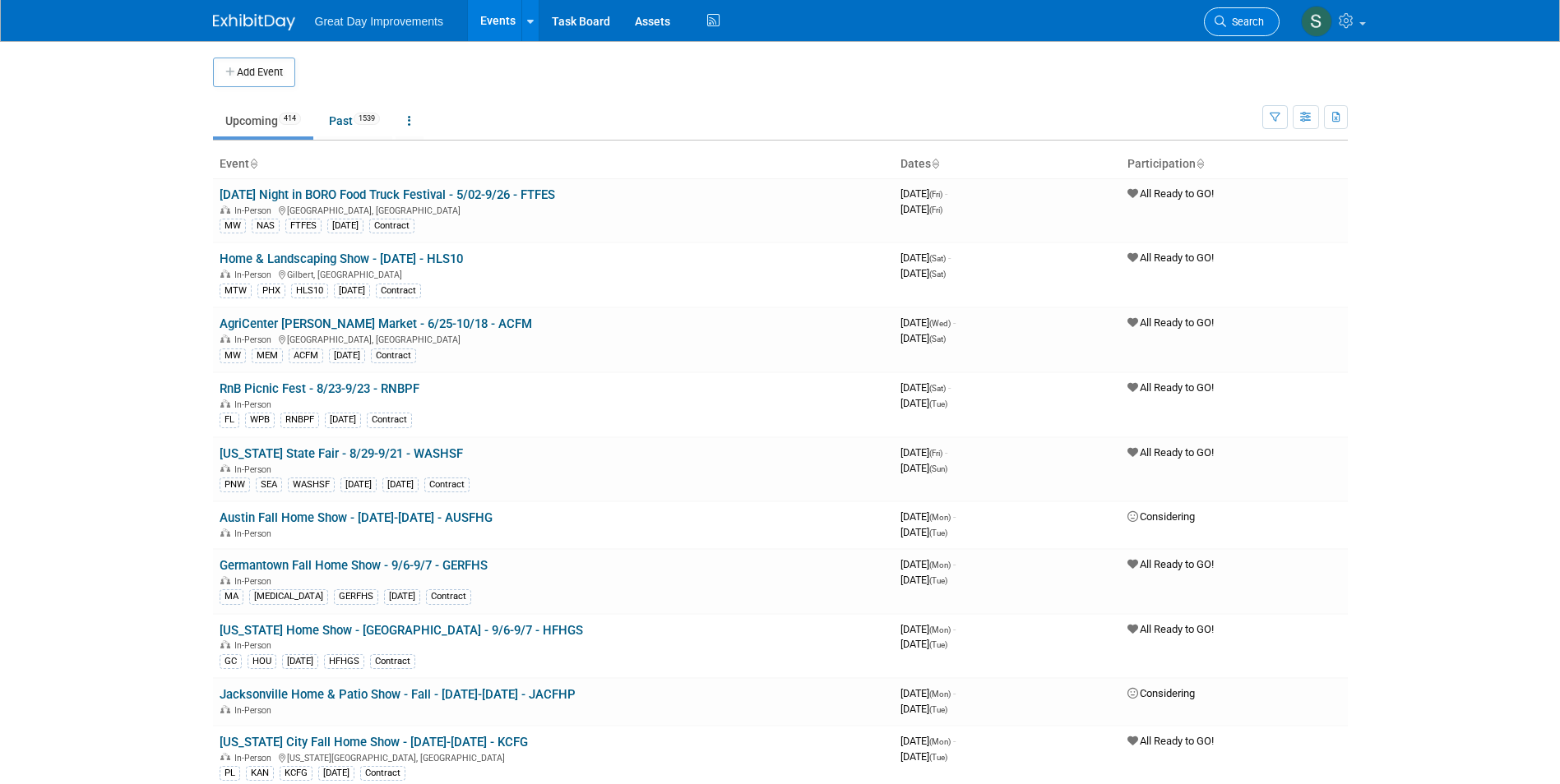
click at [1247, 16] on span "Search" at bounding box center [1245, 21] width 38 height 12
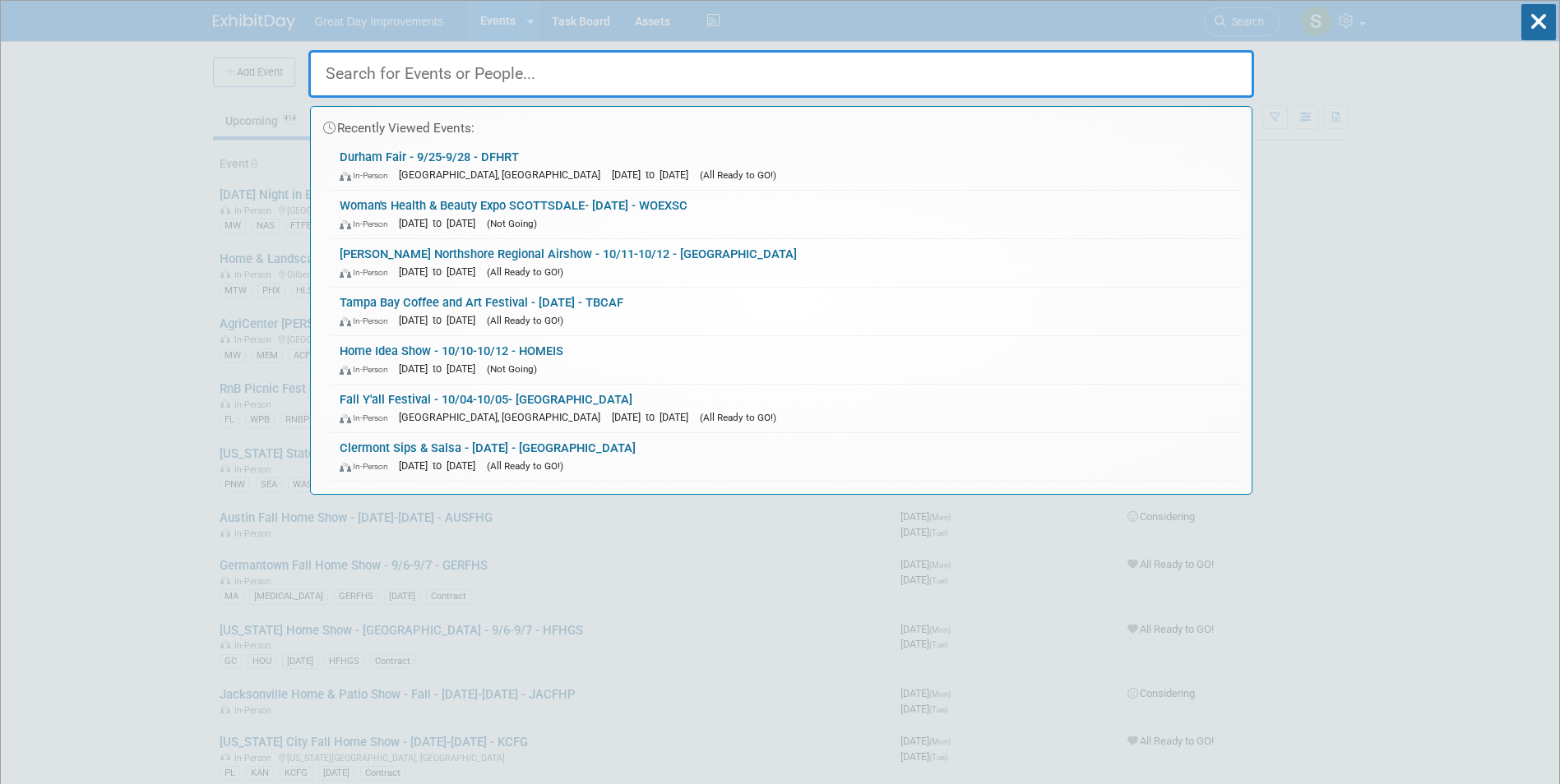
paste input "Fall Atlanta Home Show"
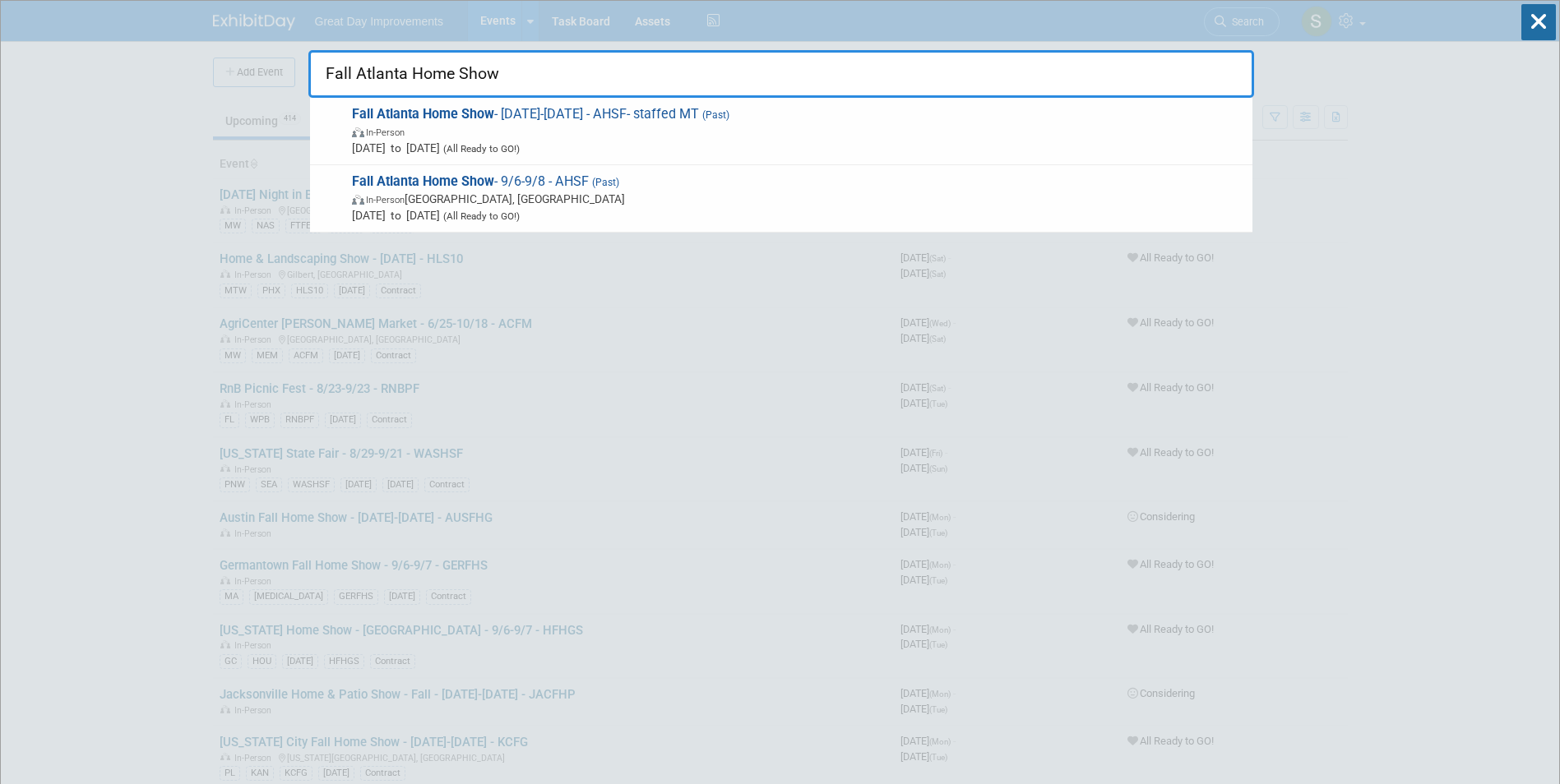
type input "Fall Atlanta Home Show"
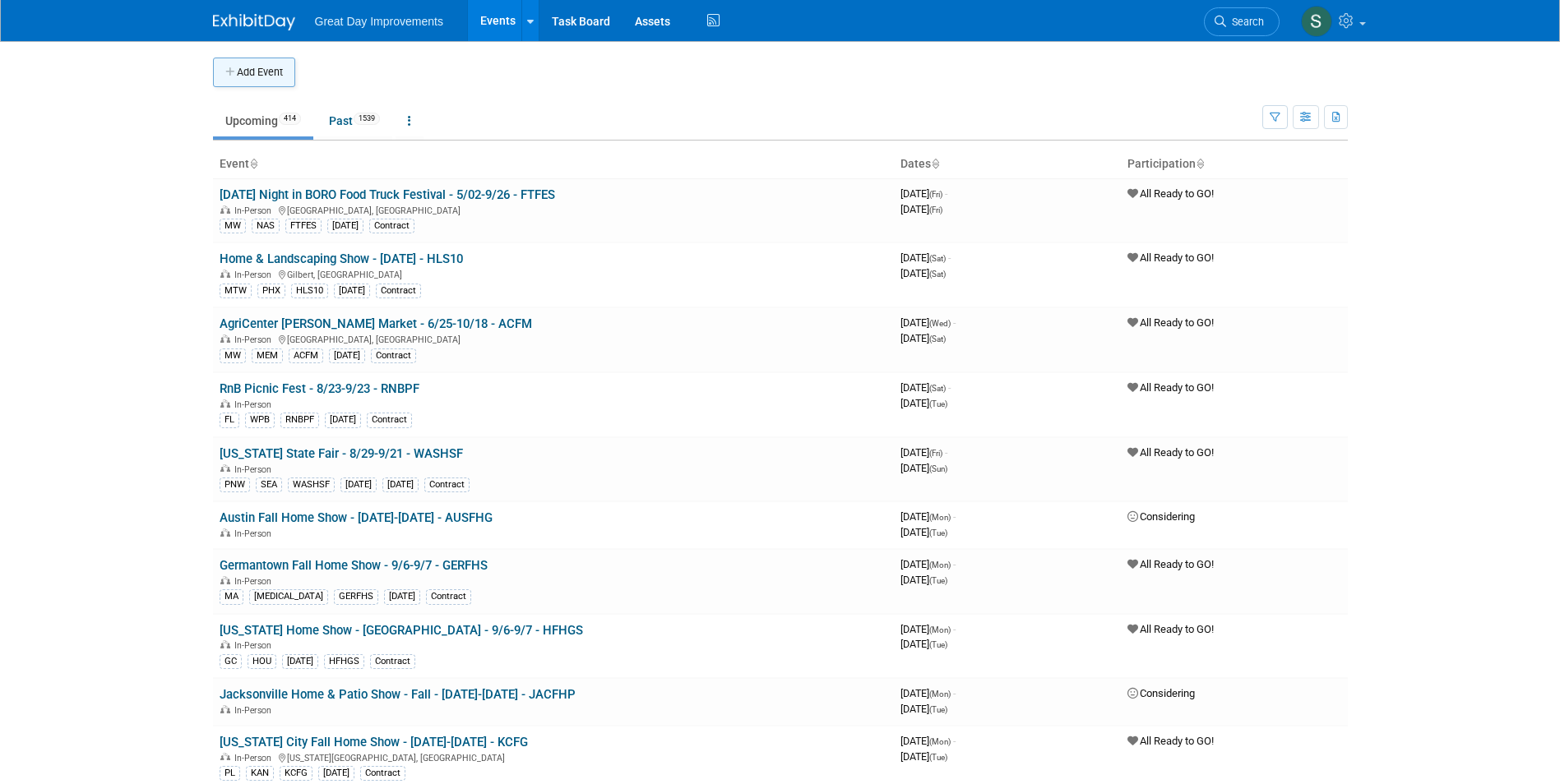
click at [276, 63] on button "Add Event" at bounding box center [254, 72] width 83 height 29
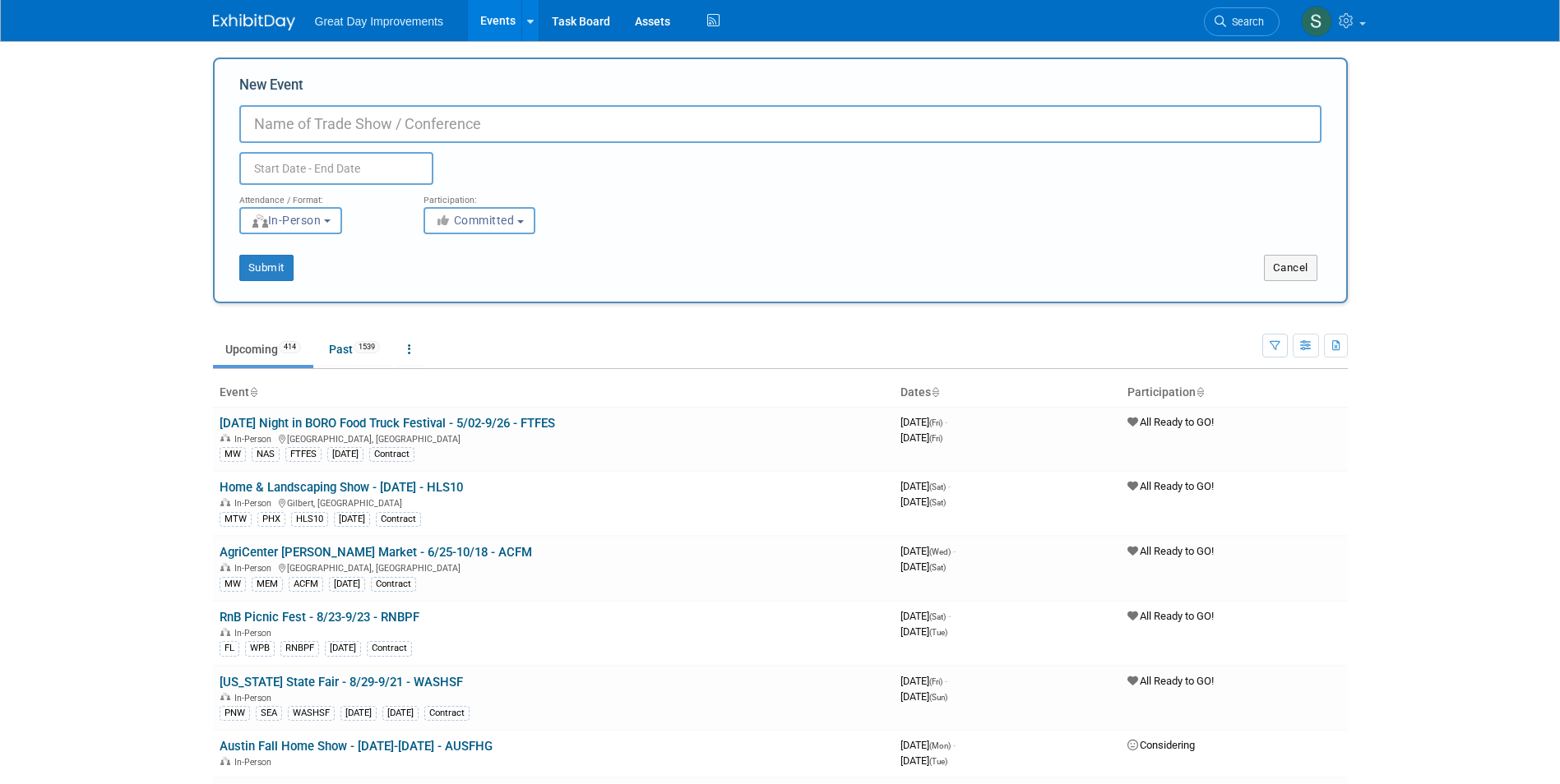
paste input "Fall Atlanta Home Show"
type input "Fall Atlanta Home Show - 9/11-9/13 - AHSF"
click at [474, 219] on span "Committed" at bounding box center [475, 220] width 80 height 13
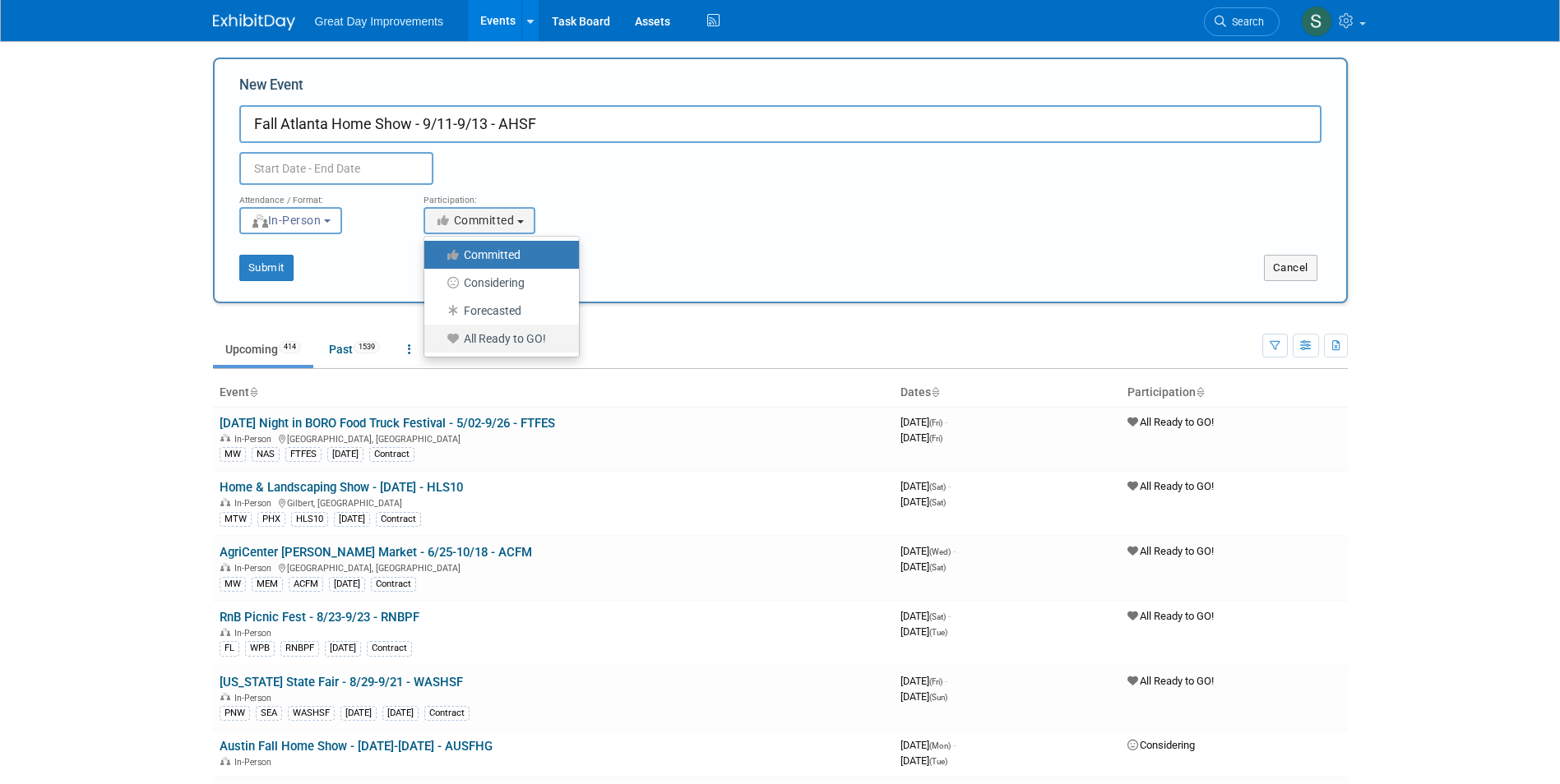
click at [541, 346] on label "All Ready to GO!" at bounding box center [497, 338] width 130 height 22
click at [439, 344] on input "All Ready to GO!" at bounding box center [433, 338] width 10 height 10
select select "102"
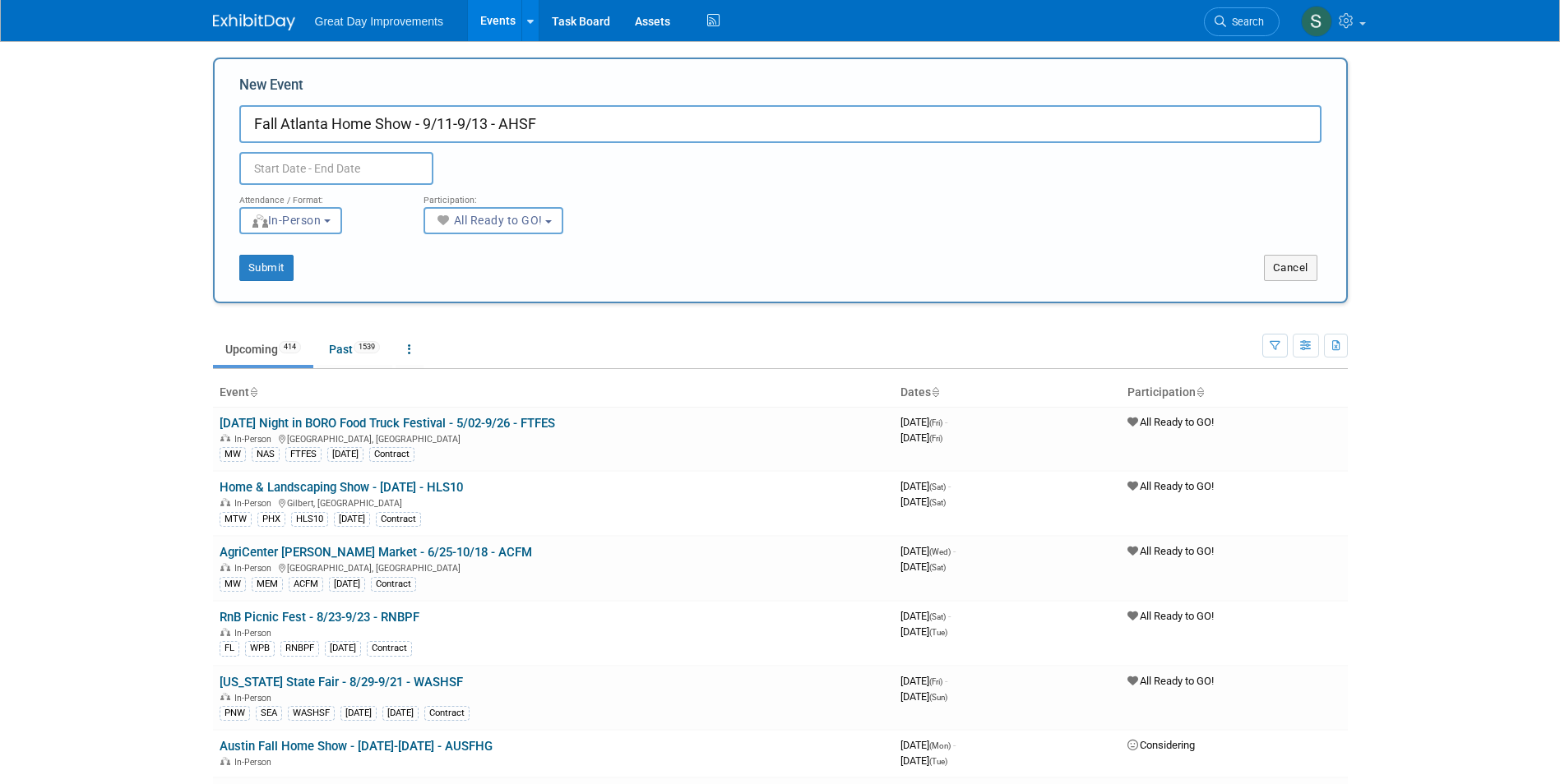
click at [350, 161] on input "text" at bounding box center [336, 168] width 194 height 33
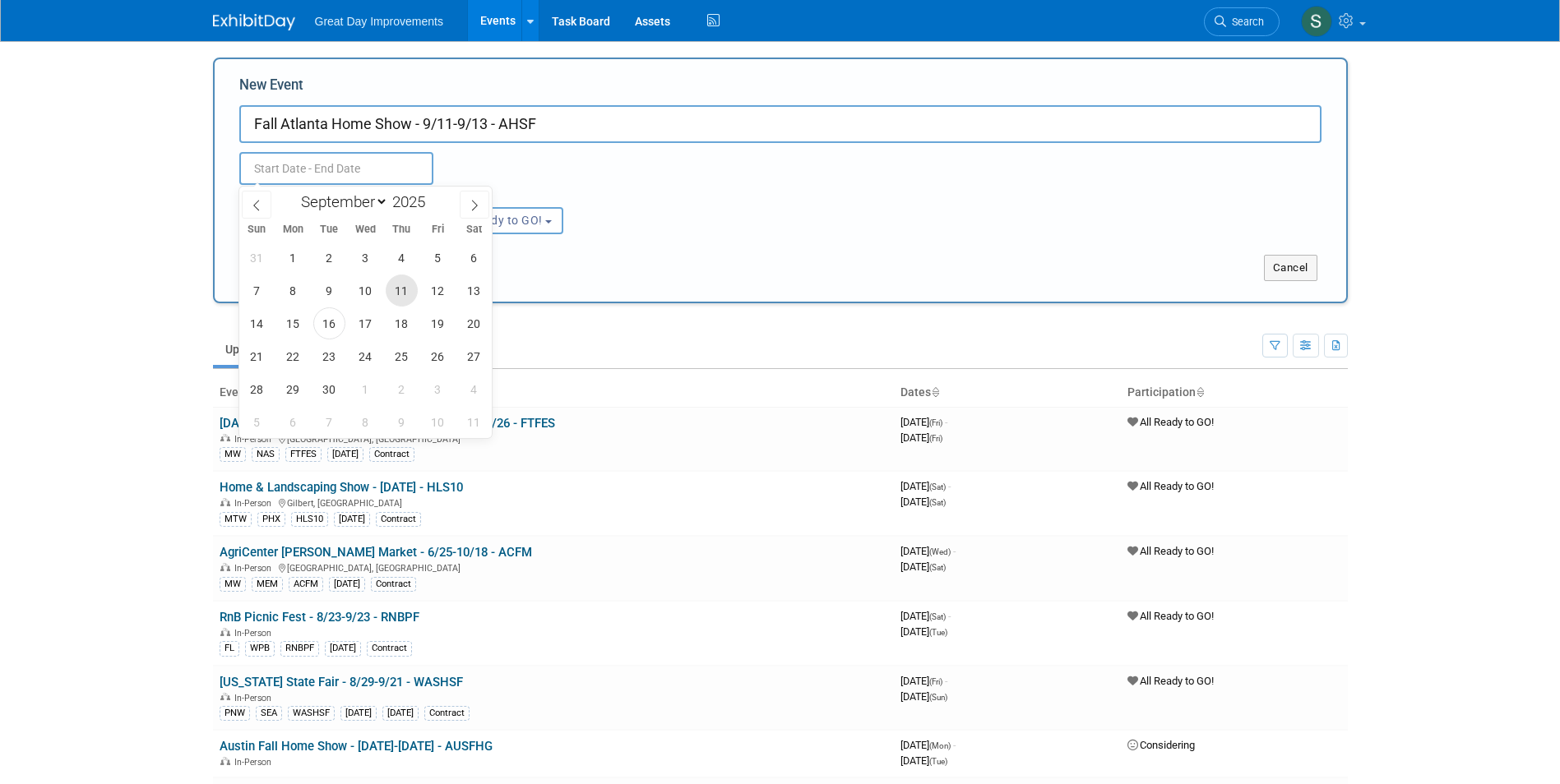
click at [406, 288] on span "11" at bounding box center [402, 291] width 32 height 32
click at [478, 283] on span "13" at bounding box center [474, 291] width 32 height 32
type input "Sep 11, 2025 to Sep 13, 2025"
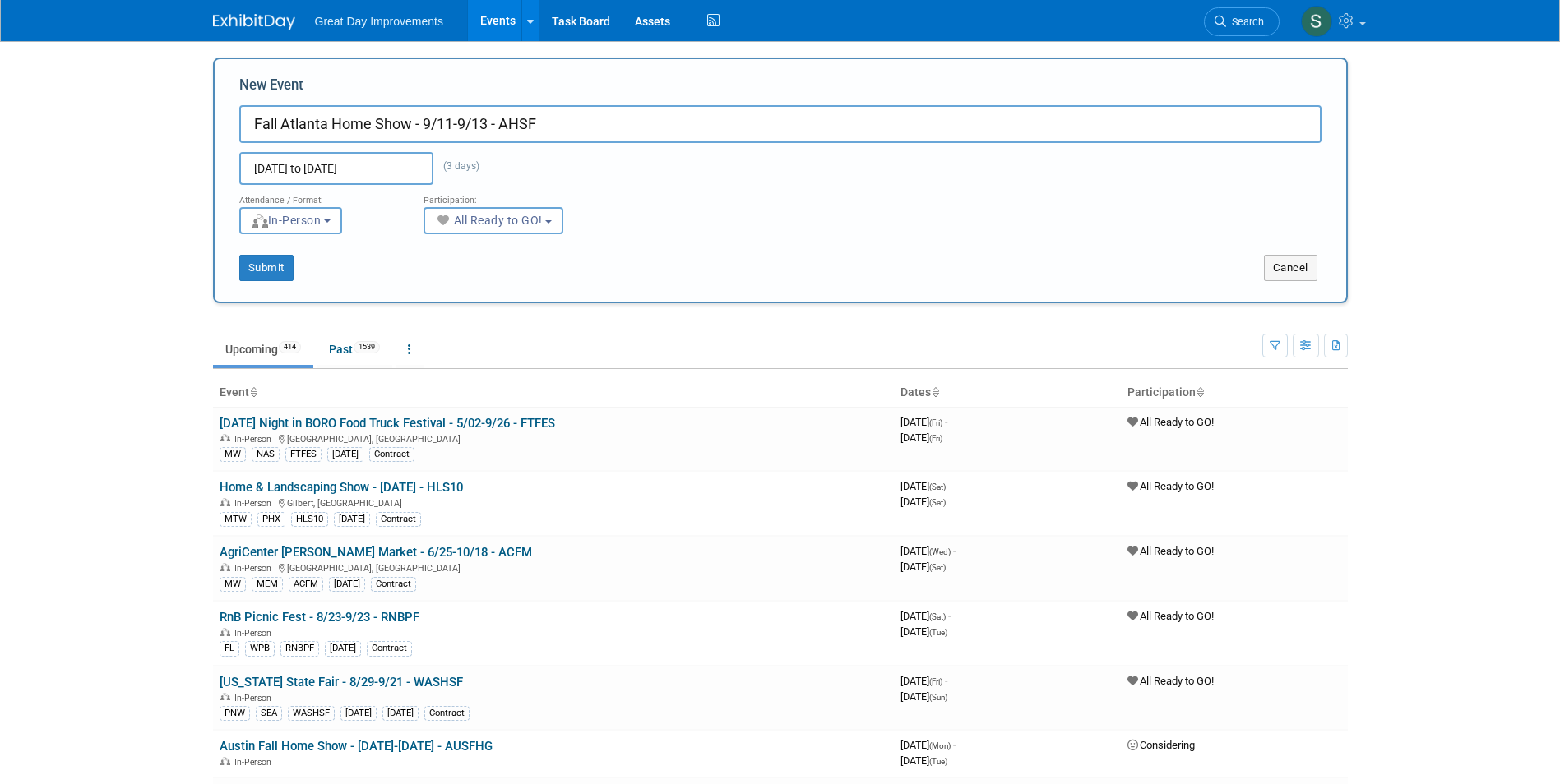
drag, startPoint x: 631, startPoint y: 251, endPoint x: 316, endPoint y: 279, distance: 316.2
click at [621, 249] on div "Submit Cancel" at bounding box center [780, 257] width 1107 height 46
click at [272, 263] on button "Submit" at bounding box center [266, 268] width 54 height 27
type input "Fall Atlanta Home Show - 9/11-9/13 - AHSF"
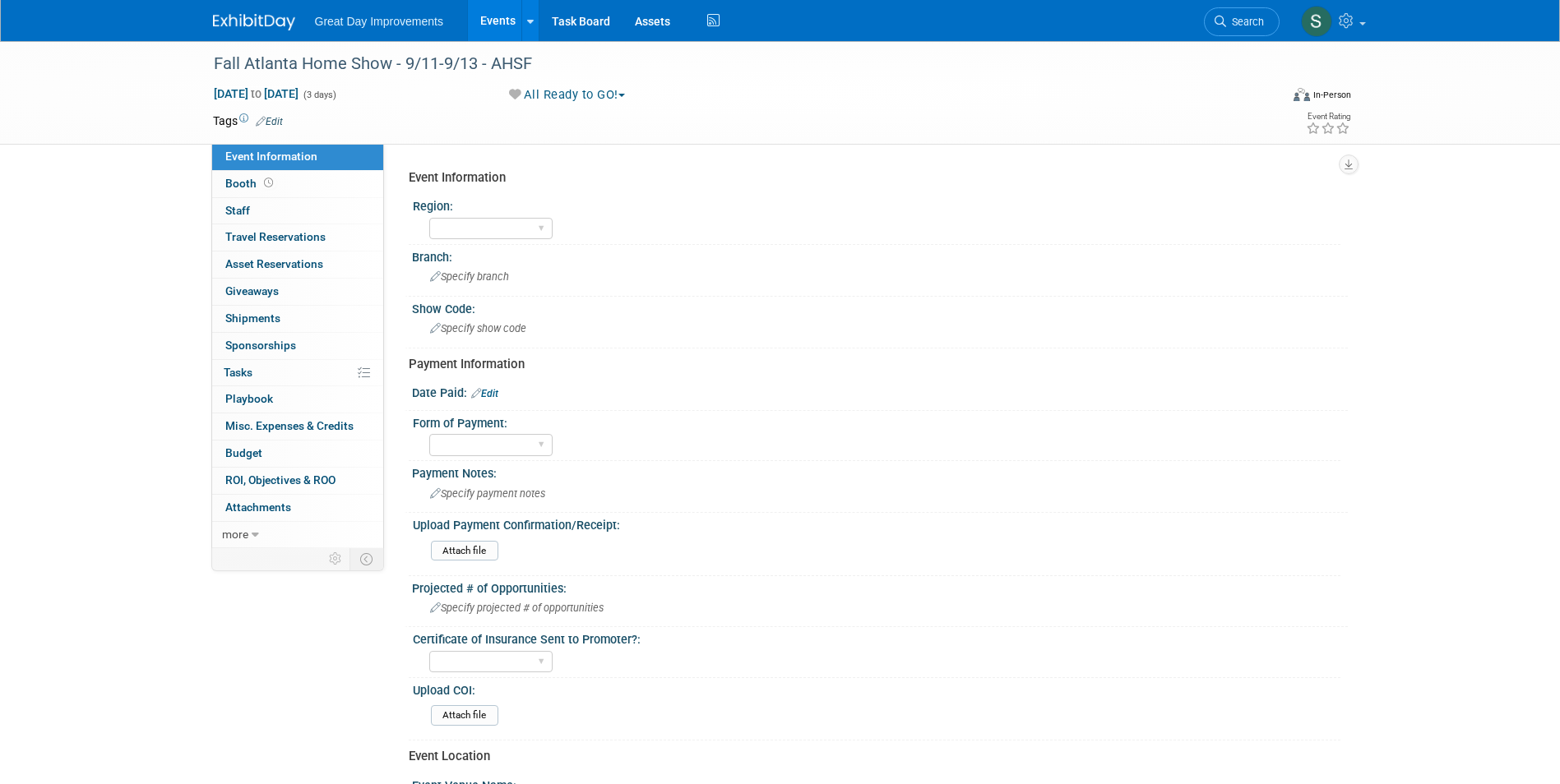
click at [275, 116] on link "Edit" at bounding box center [269, 121] width 28 height 11
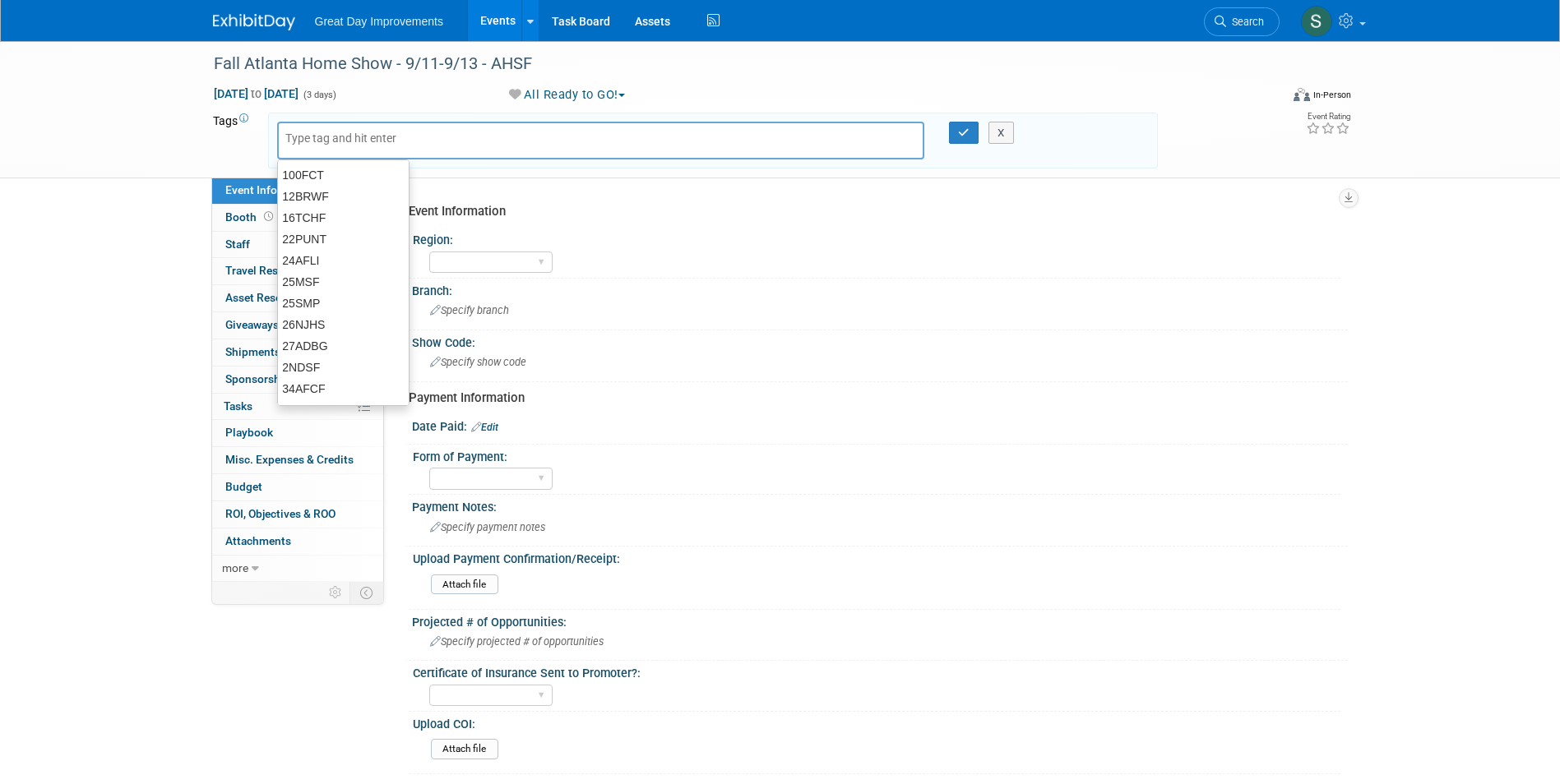
click at [394, 131] on input "text" at bounding box center [351, 137] width 132 height 16
type input "SE"
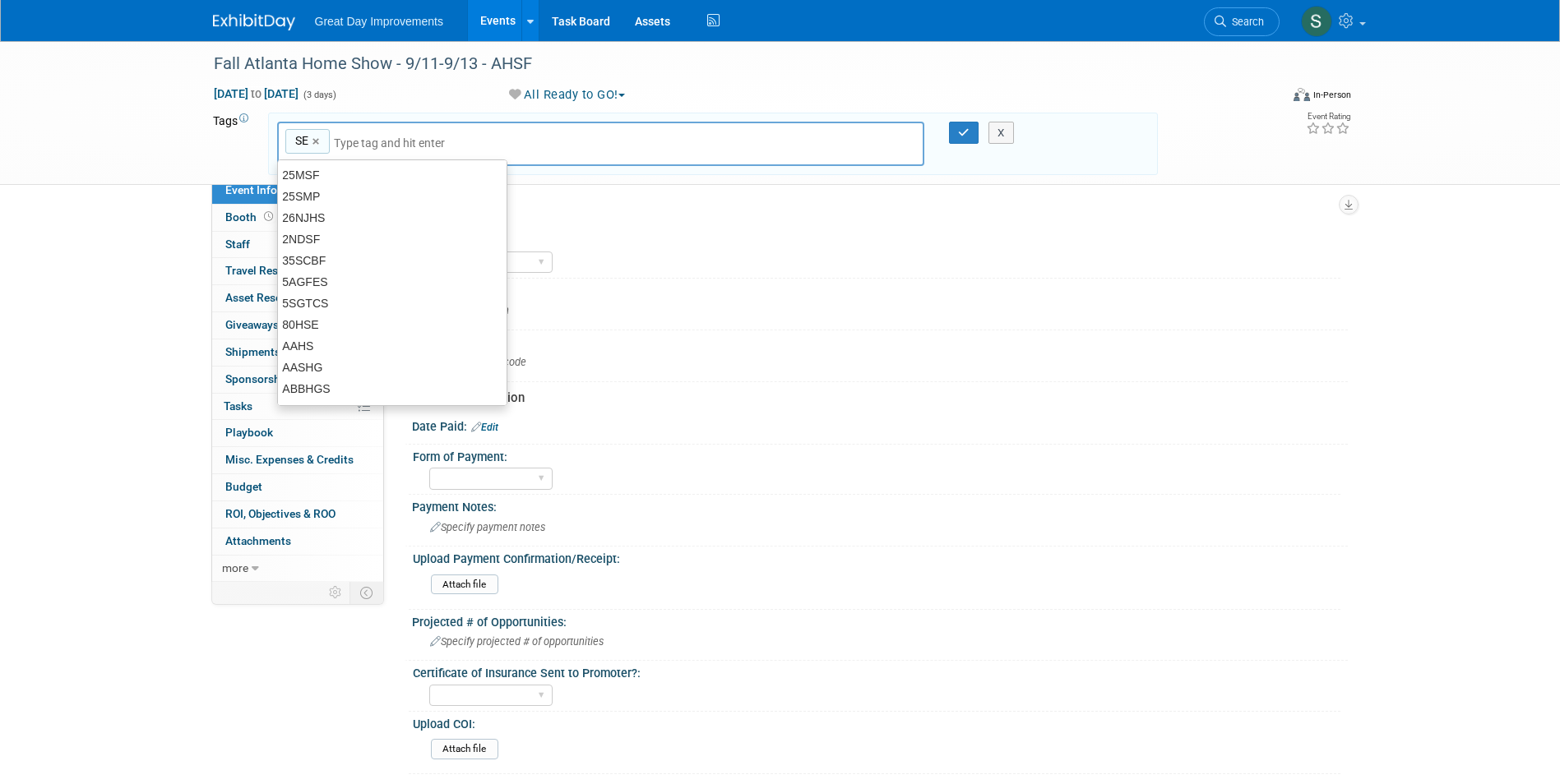
type input "SE"
type input "ATL"
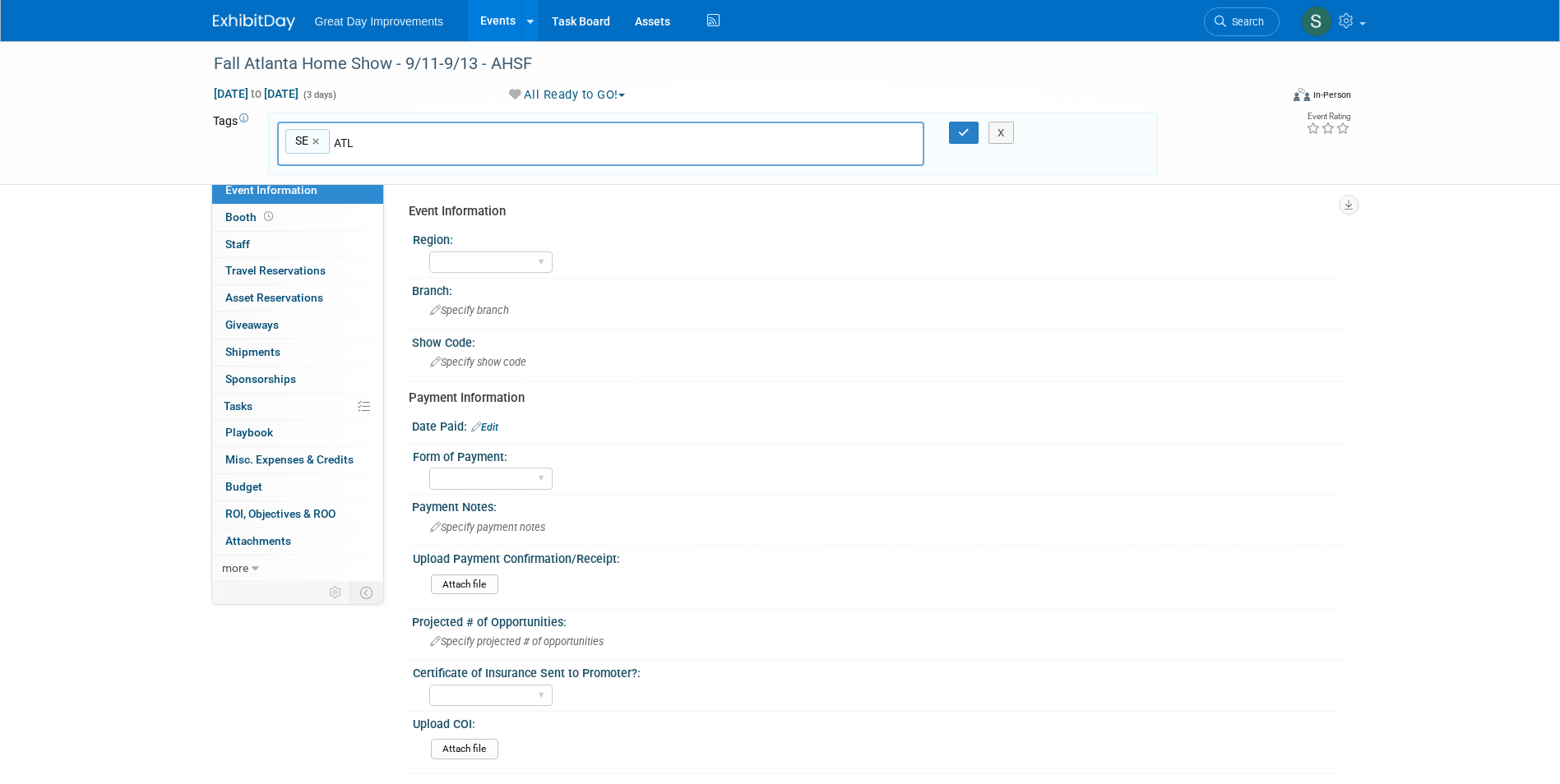
type input "SE, ATL"
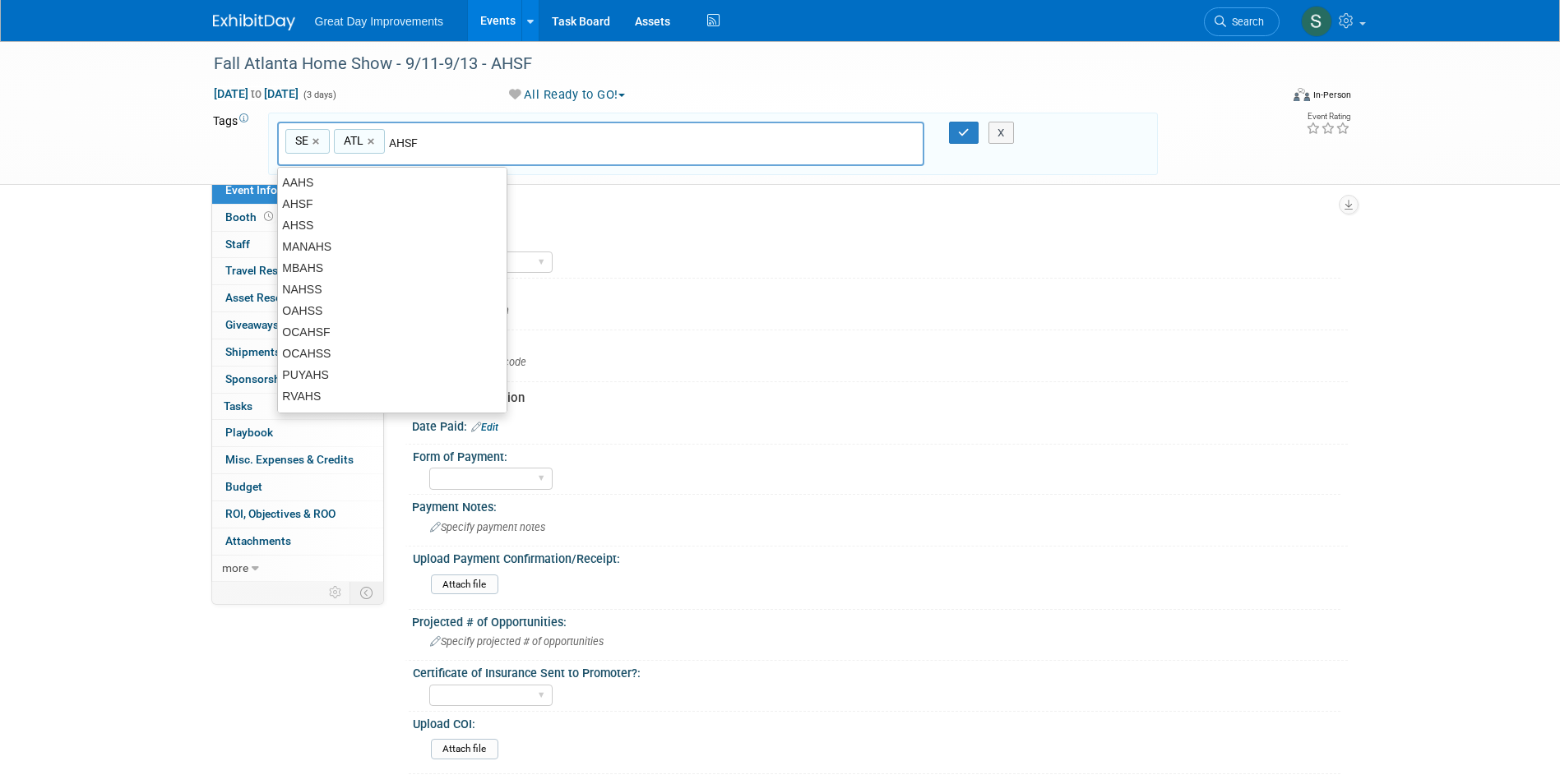
type input "AHSF"
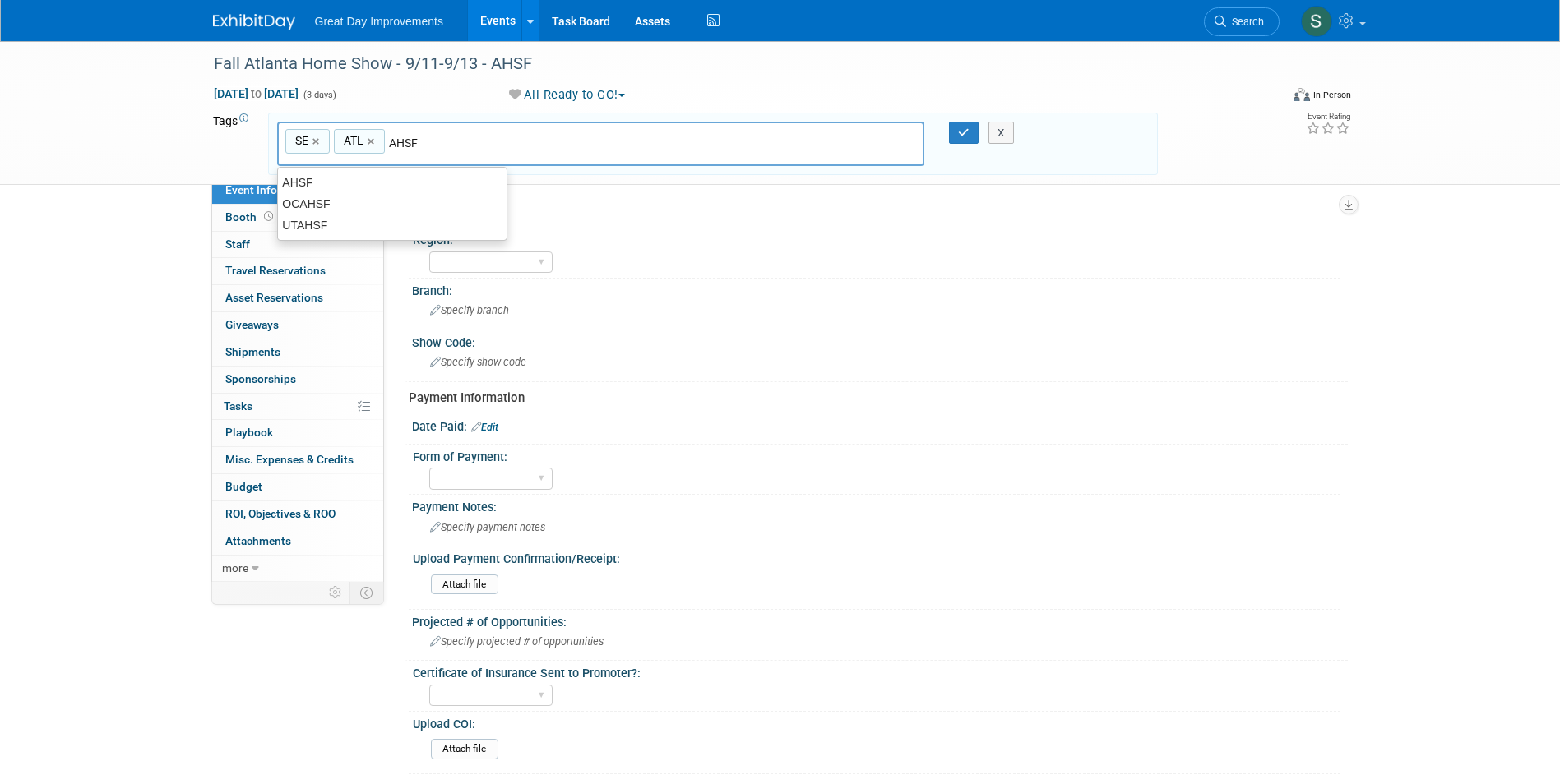
type input "SE, ATL, AHSF"
type input "[DATE]"
type input "SE, ATL, AHSF, [DATE]"
type input "Contract"
type input "SE, ATL, AHSF, [DATE], Contract"
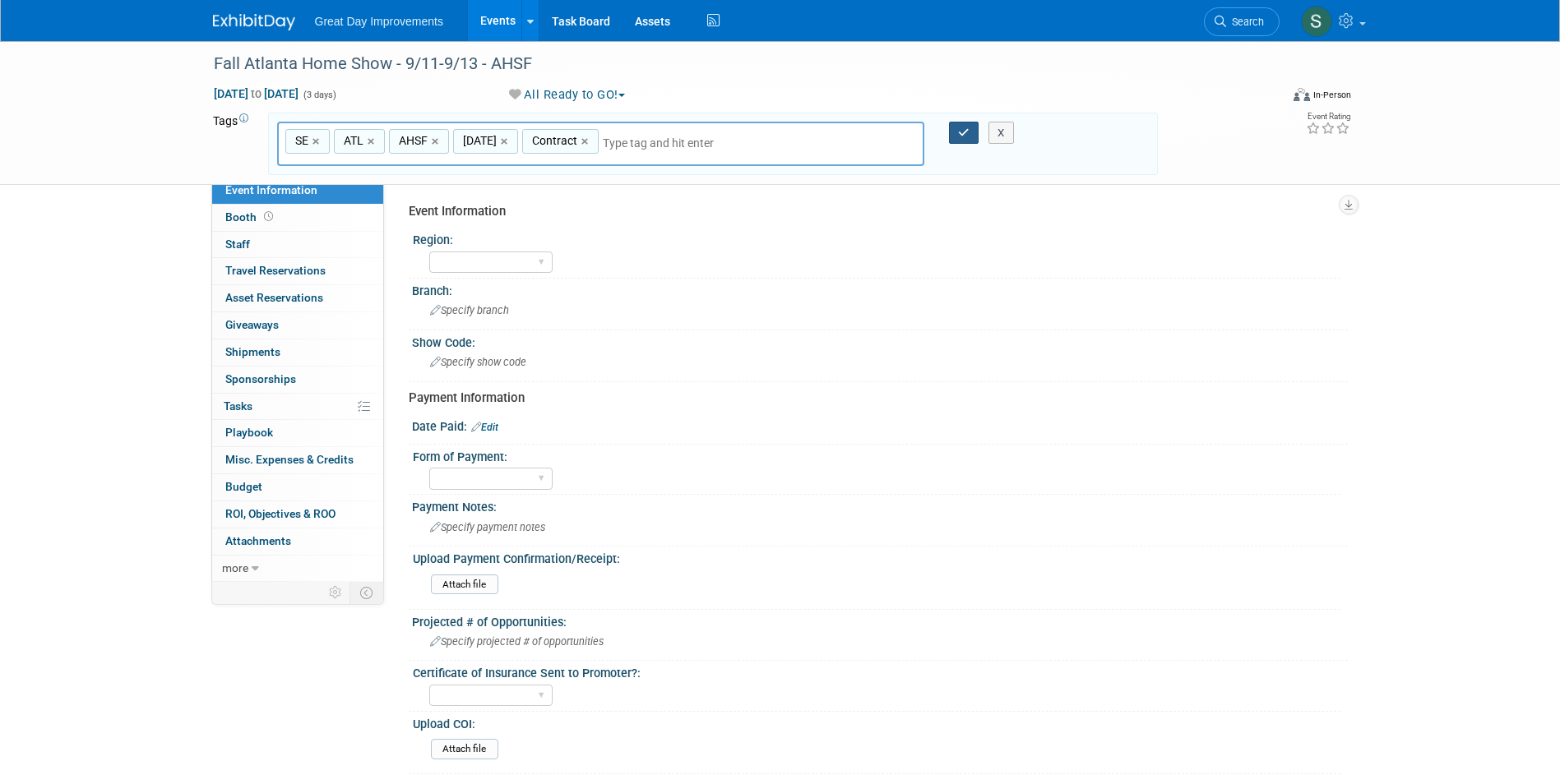
click at [960, 137] on icon "button" at bounding box center [964, 132] width 11 height 10
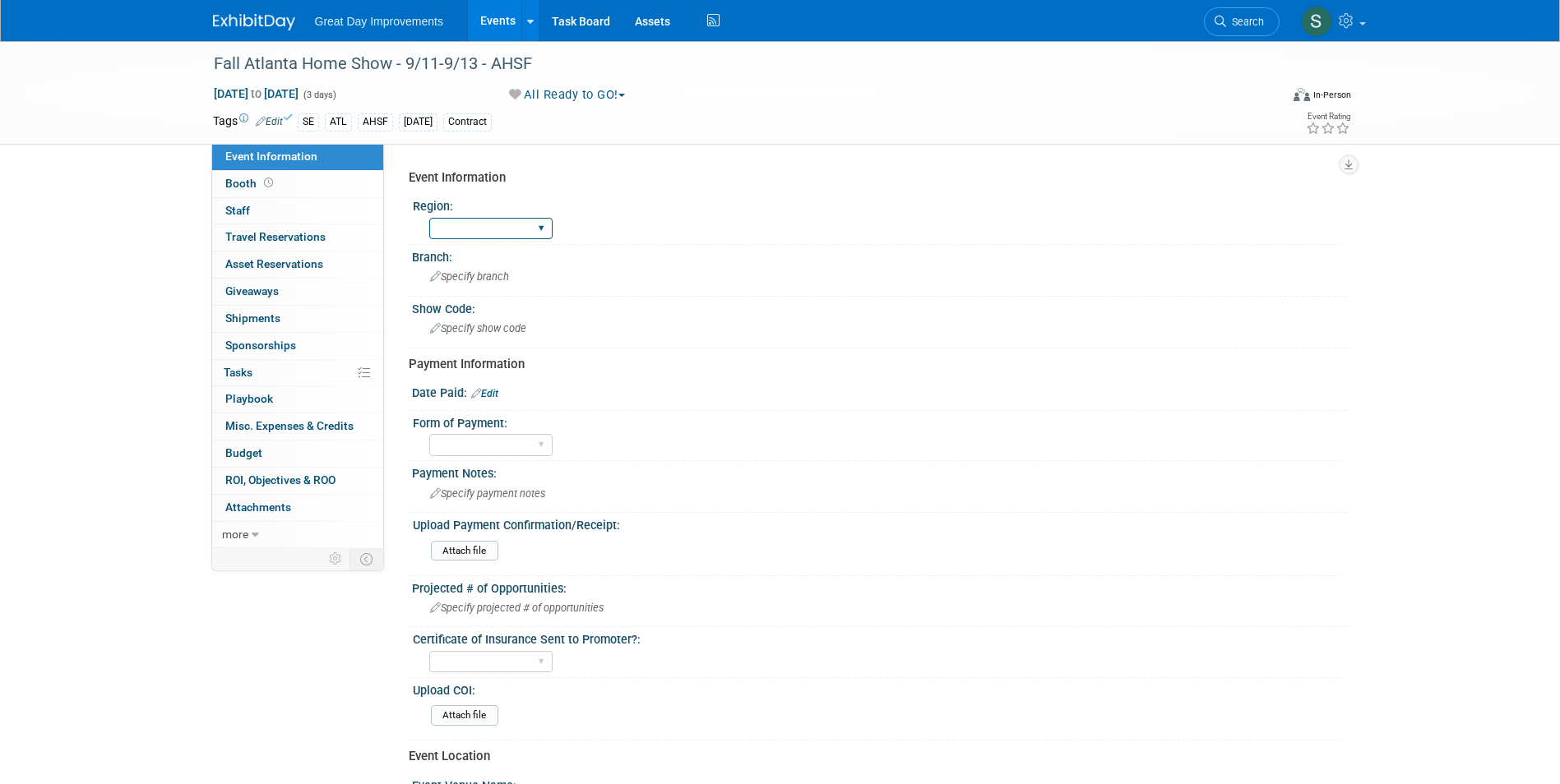
click at [511, 234] on select "GC MA MW MTW NE NEW OV PL PNW SA SE SC UMW FL" at bounding box center [491, 228] width 123 height 22
select select "SE"
click at [430, 218] on select "GC MA MW MTW NE NEW OV PL PNW SA SE SC UMW FL" at bounding box center [491, 228] width 123 height 22
click at [470, 264] on div "Specify branch" at bounding box center [879, 276] width 911 height 26
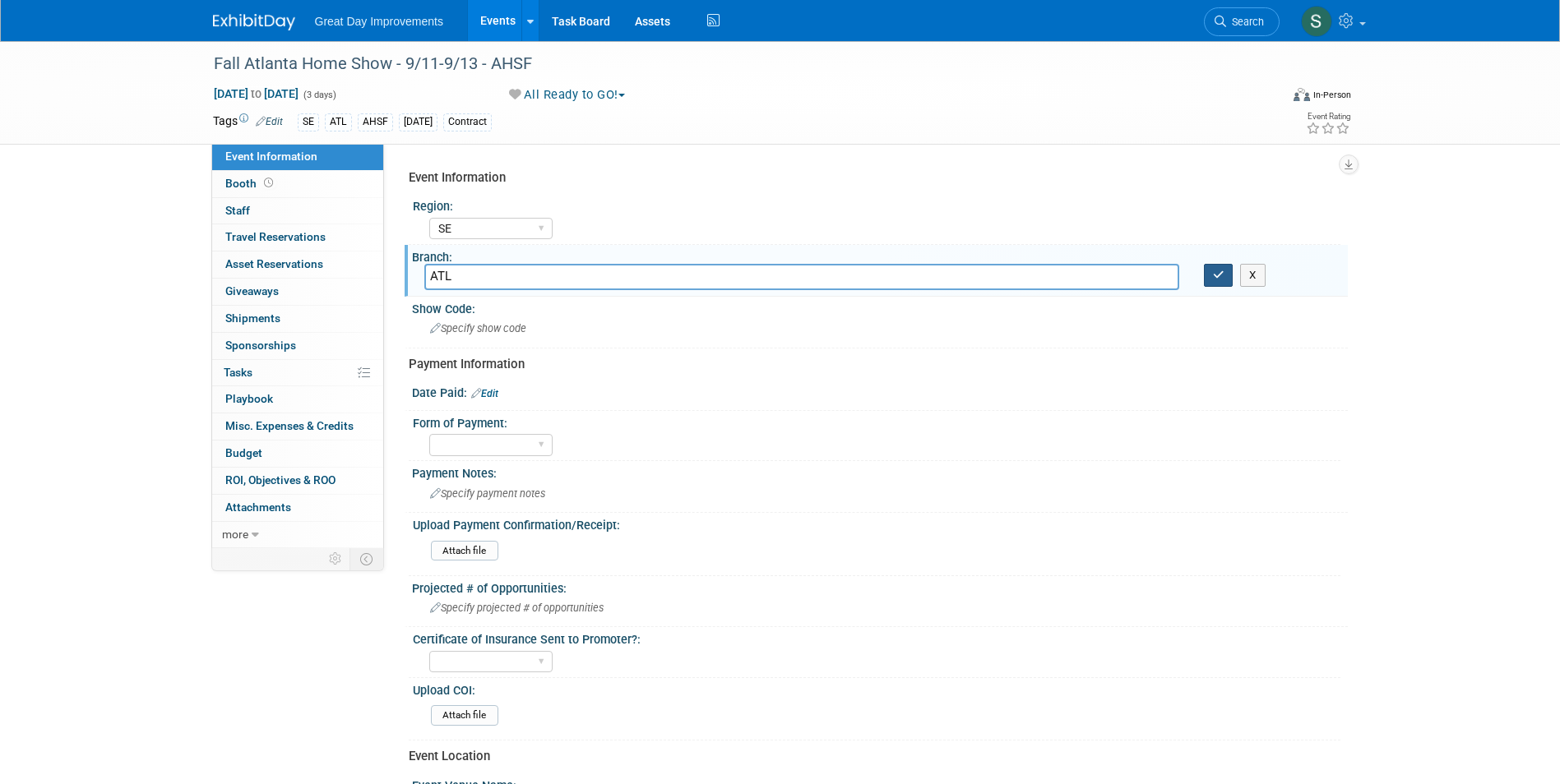
type input "ATL"
click at [1220, 275] on icon "button" at bounding box center [1219, 274] width 11 height 10
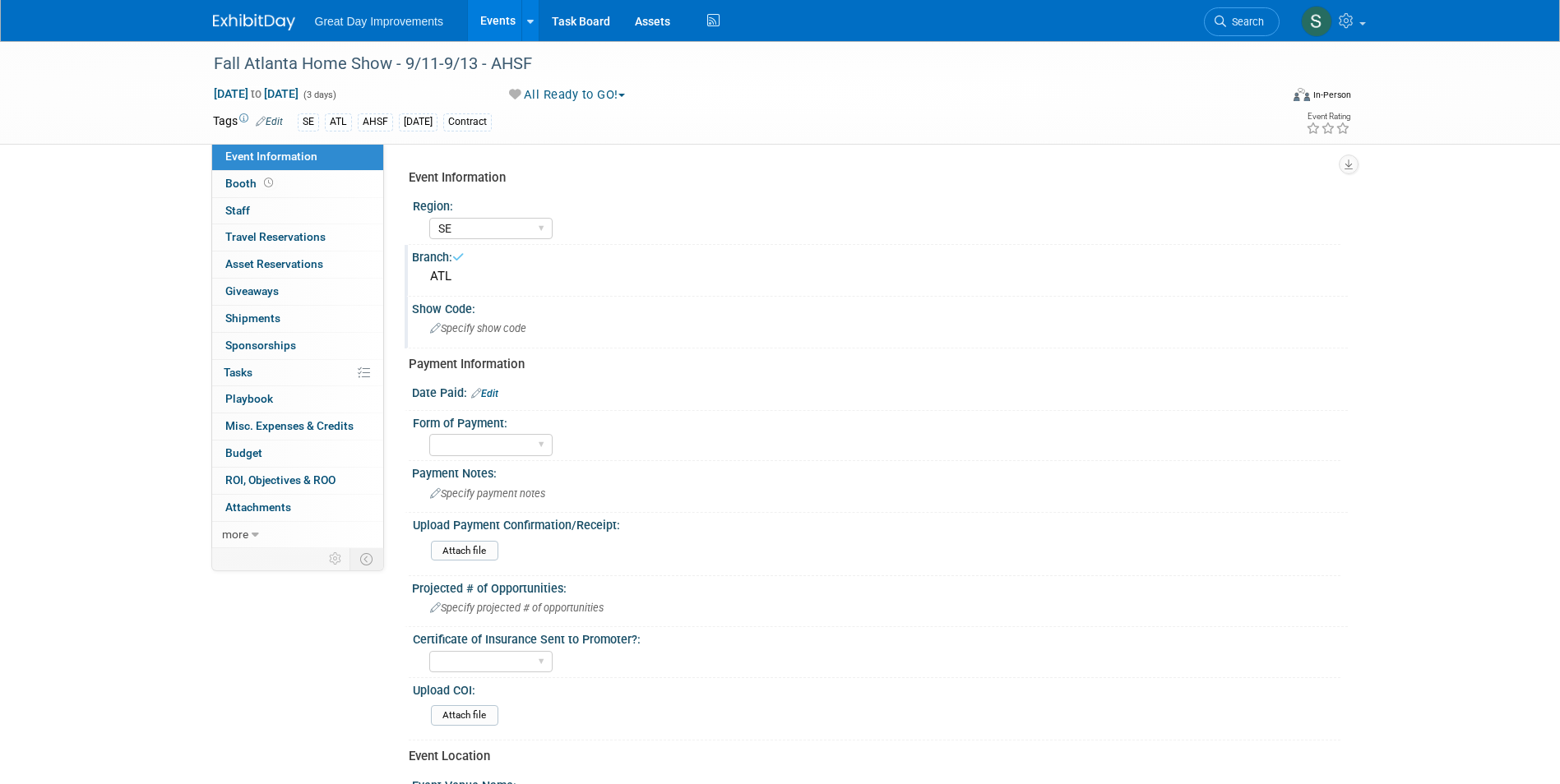
click at [592, 345] on div "Show Code: Specify show code" at bounding box center [876, 322] width 944 height 52
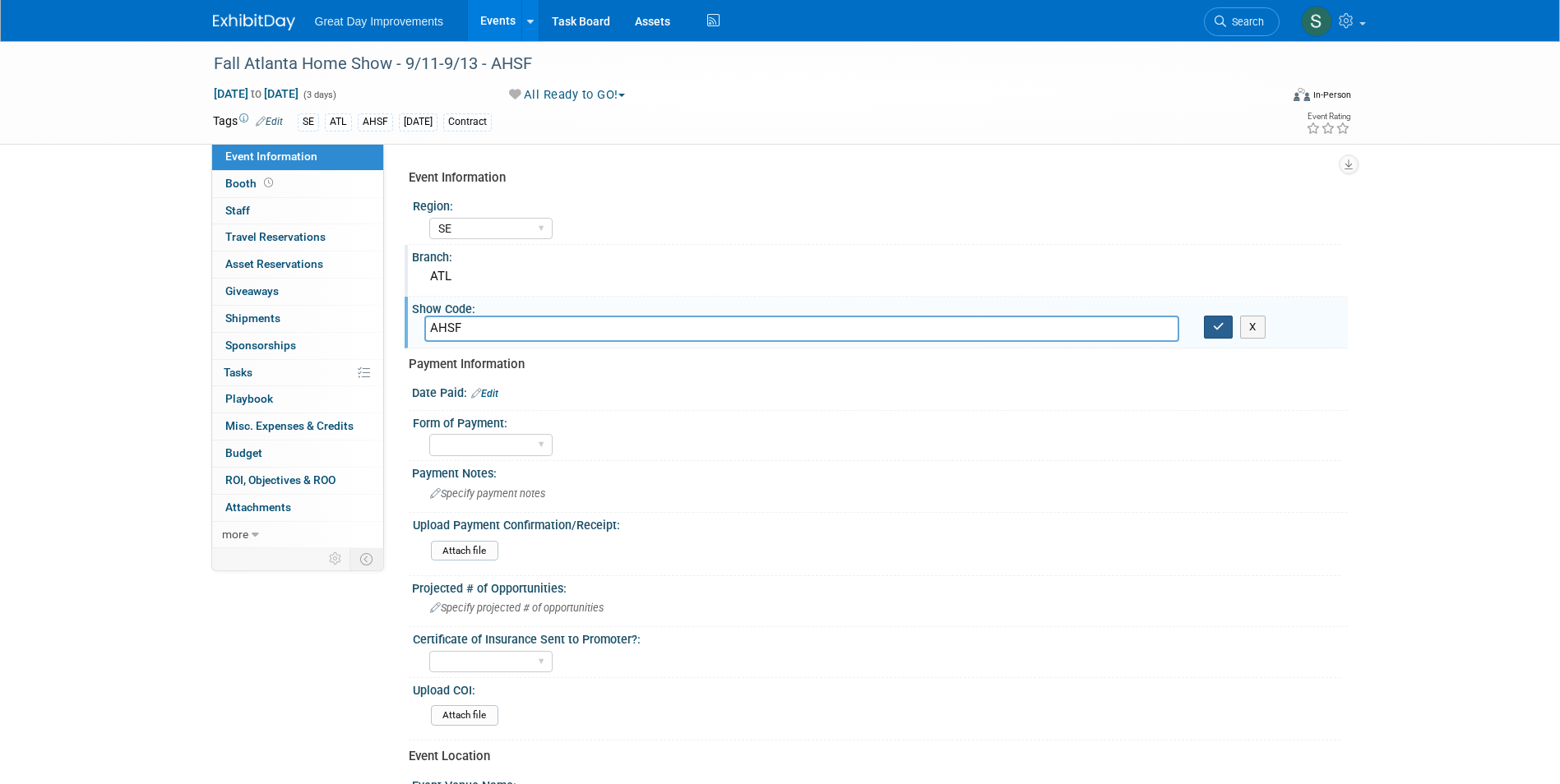
type input "AHSF"
click at [1217, 319] on button "button" at bounding box center [1219, 327] width 29 height 23
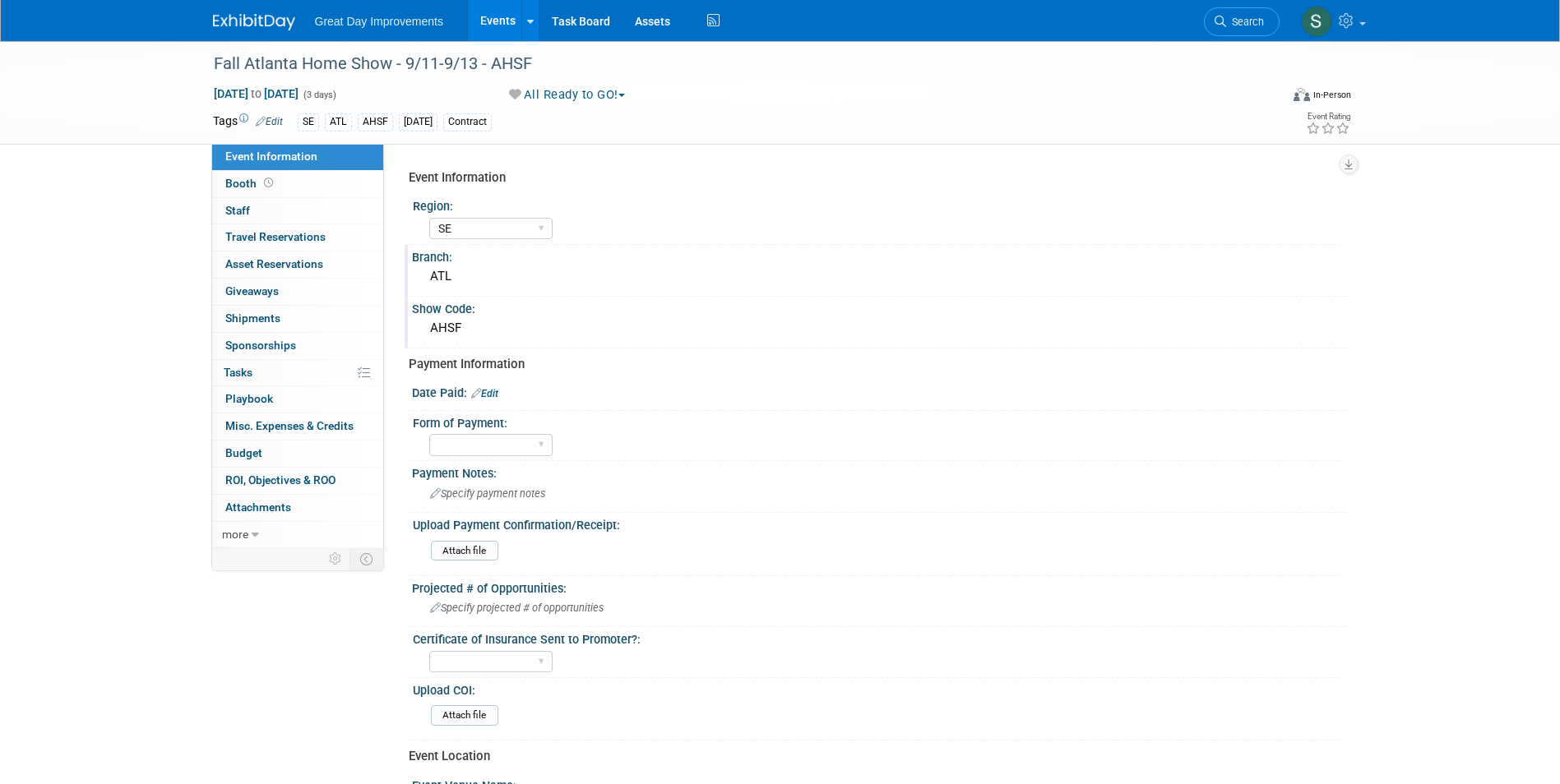
click at [493, 399] on link "Edit" at bounding box center [485, 393] width 28 height 11
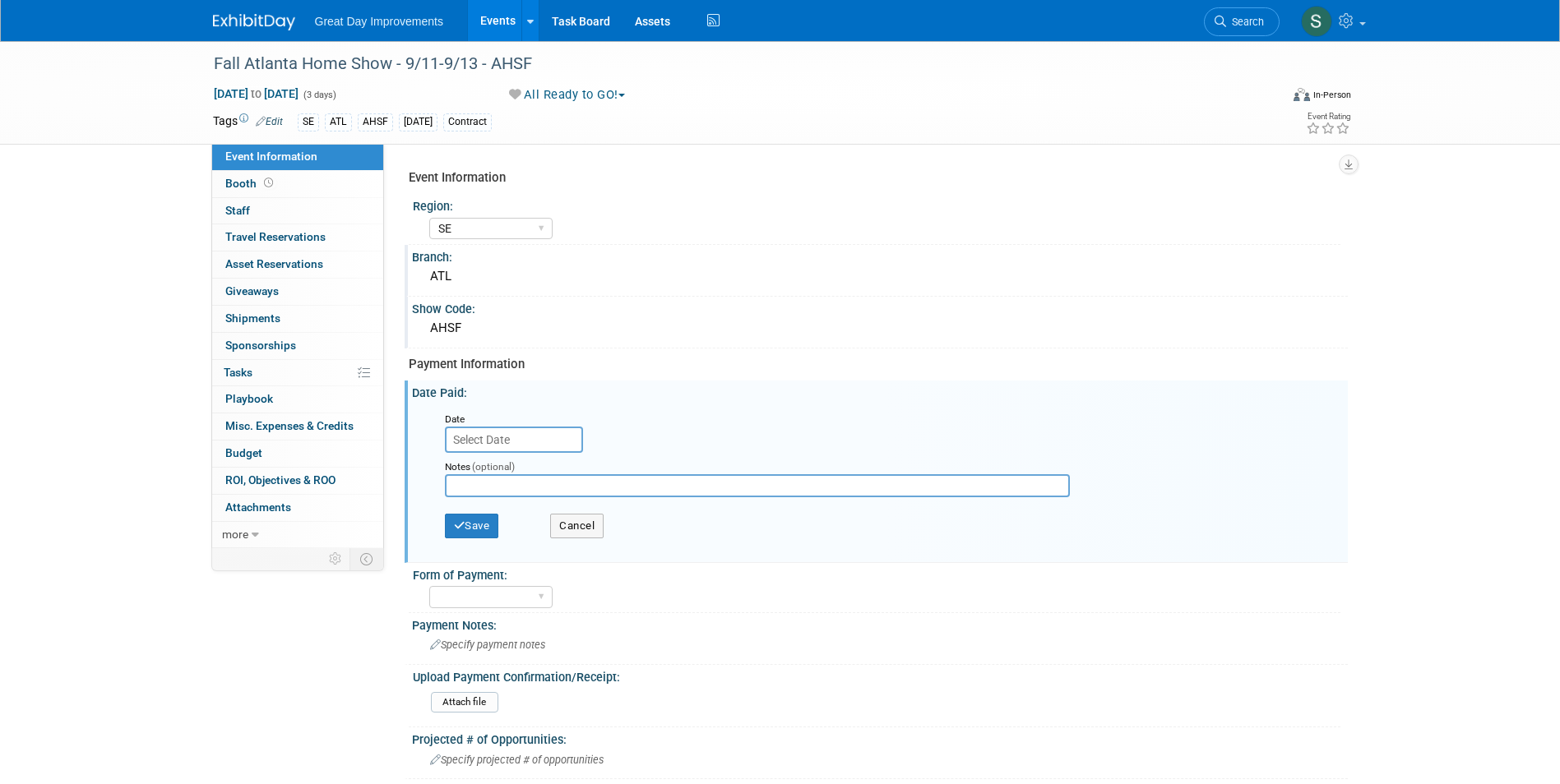
click at [508, 427] on input "text" at bounding box center [514, 440] width 138 height 27
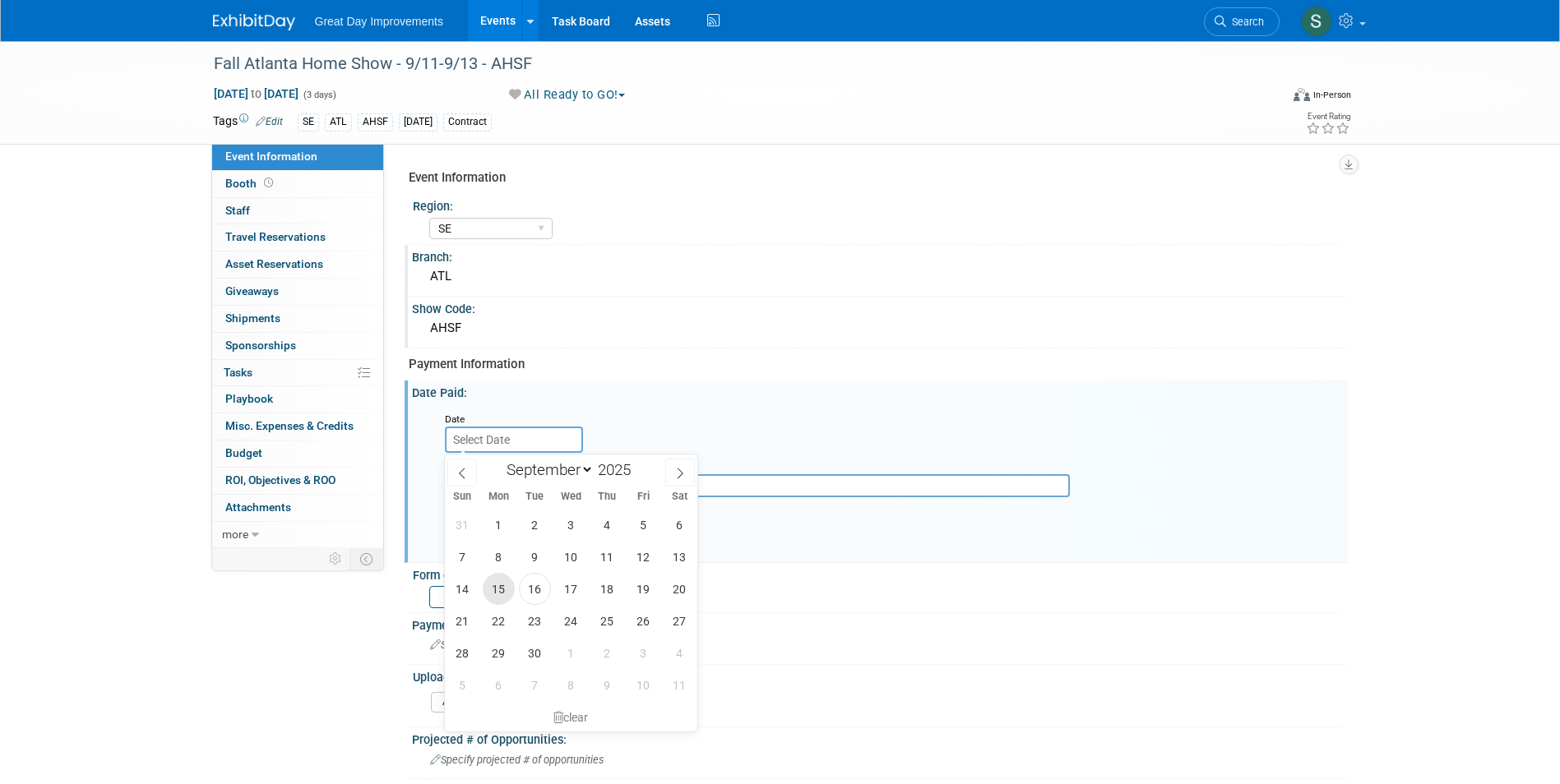
click at [493, 592] on span "15" at bounding box center [499, 589] width 32 height 32
type input "[DATE]"
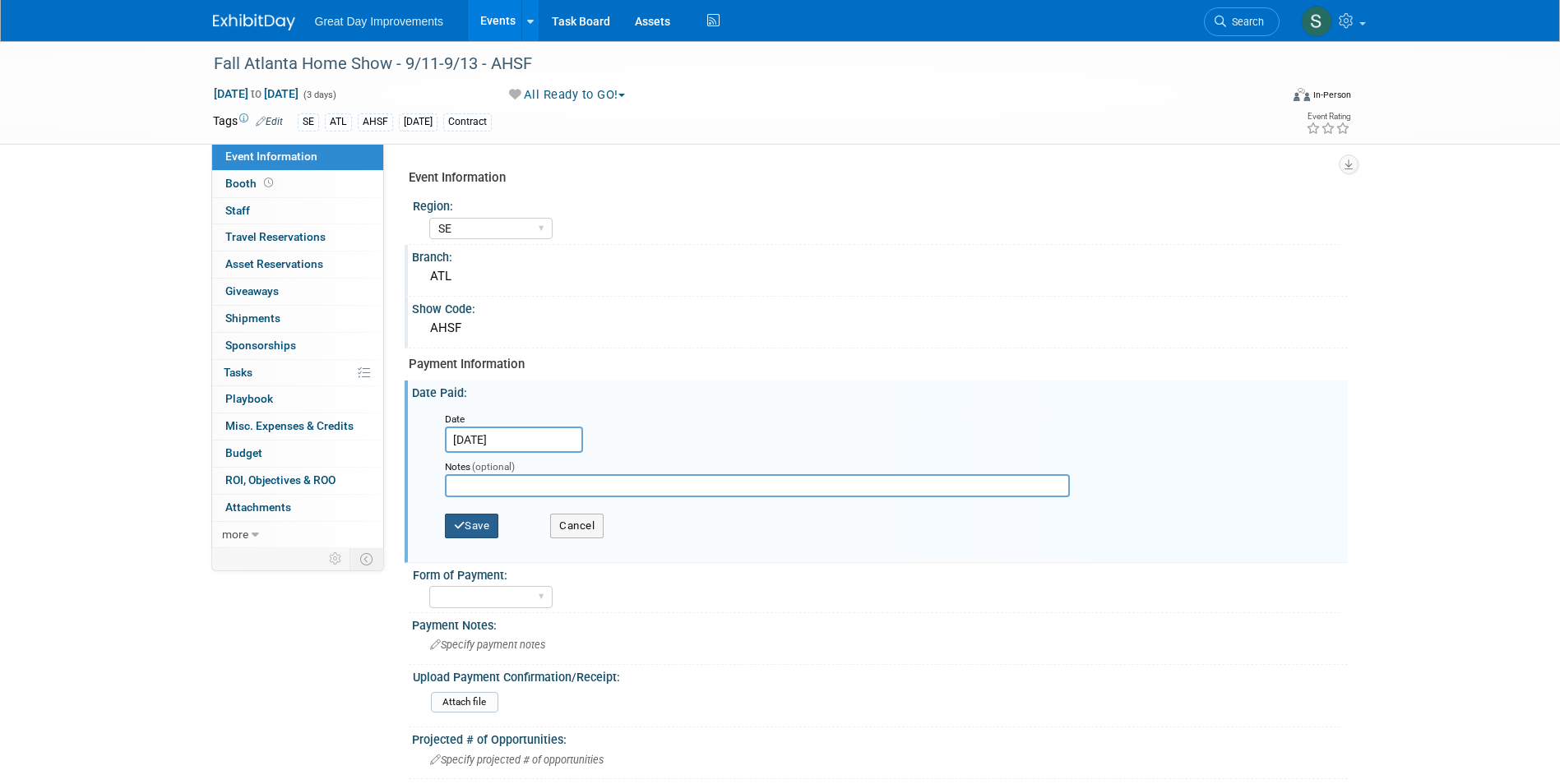
click at [480, 516] on button "Save" at bounding box center [471, 526] width 54 height 25
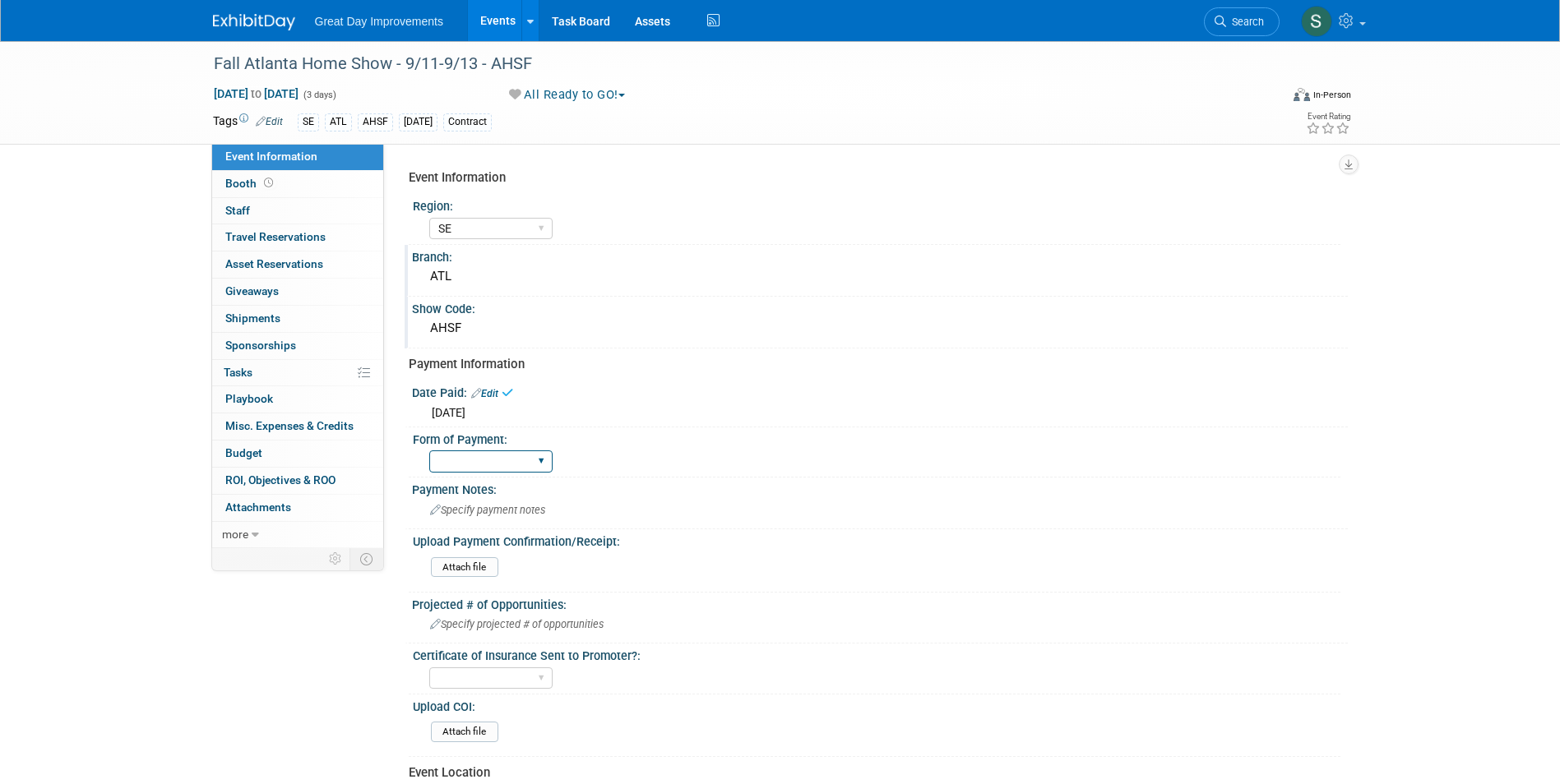
click at [466, 460] on select "Paid via CC Check Requested Pay at the Gate Other" at bounding box center [491, 461] width 123 height 22
select select "Paid via CC"
click at [430, 450] on select "Paid via CC Check Requested Pay at the Gate Other" at bounding box center [491, 461] width 123 height 22
click at [230, 27] on img at bounding box center [254, 22] width 83 height 16
